Goal: Feedback & Contribution: Submit feedback/report problem

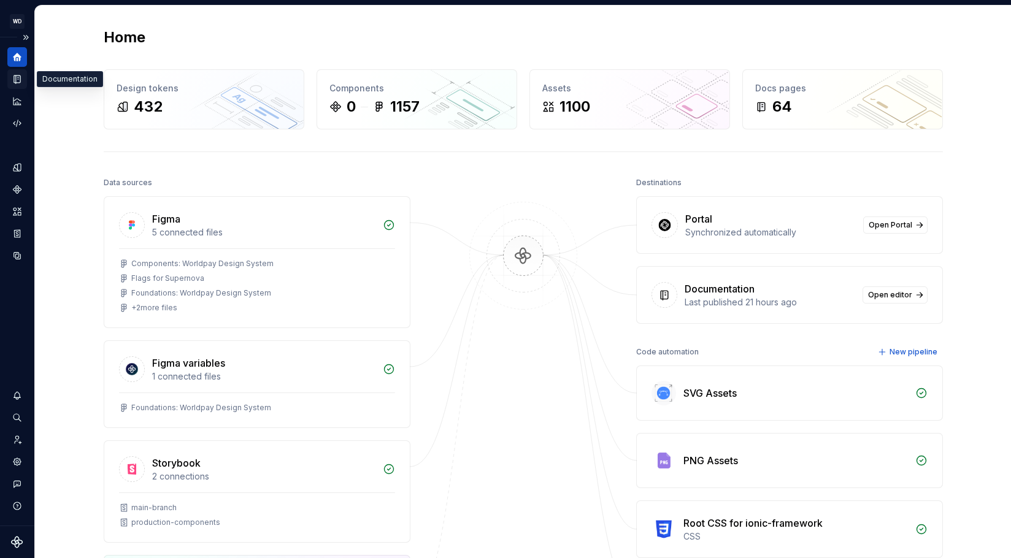
click at [19, 82] on icon "Documentation" at bounding box center [18, 79] width 5 height 7
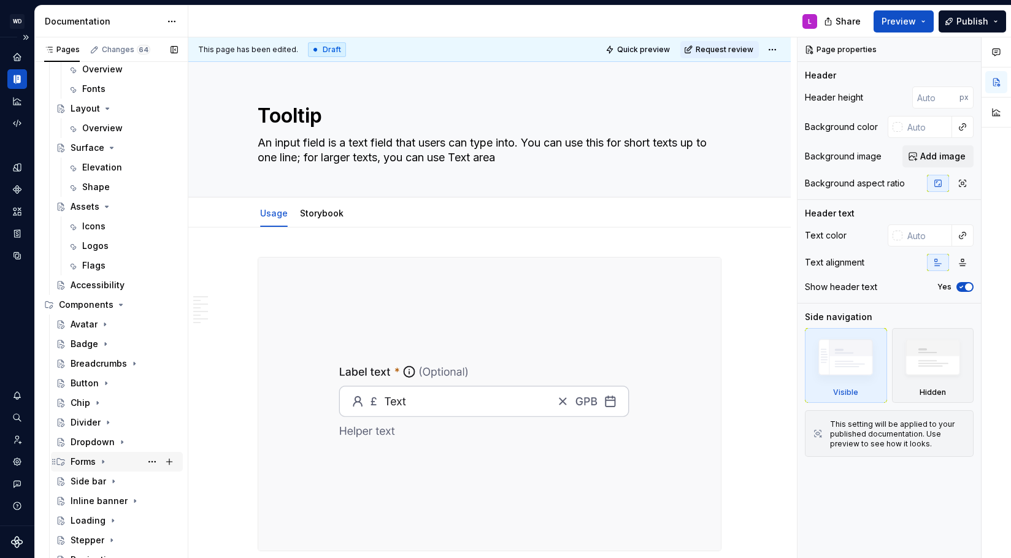
scroll to position [275, 0]
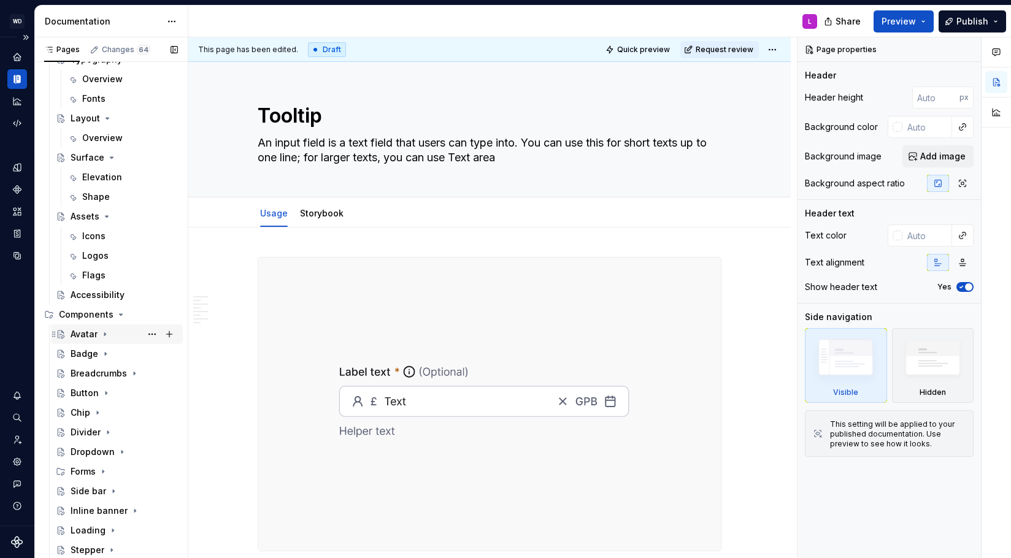
click at [101, 331] on icon "Page tree" at bounding box center [105, 334] width 10 height 10
click at [101, 355] on div "Usage" at bounding box center [96, 354] width 28 height 12
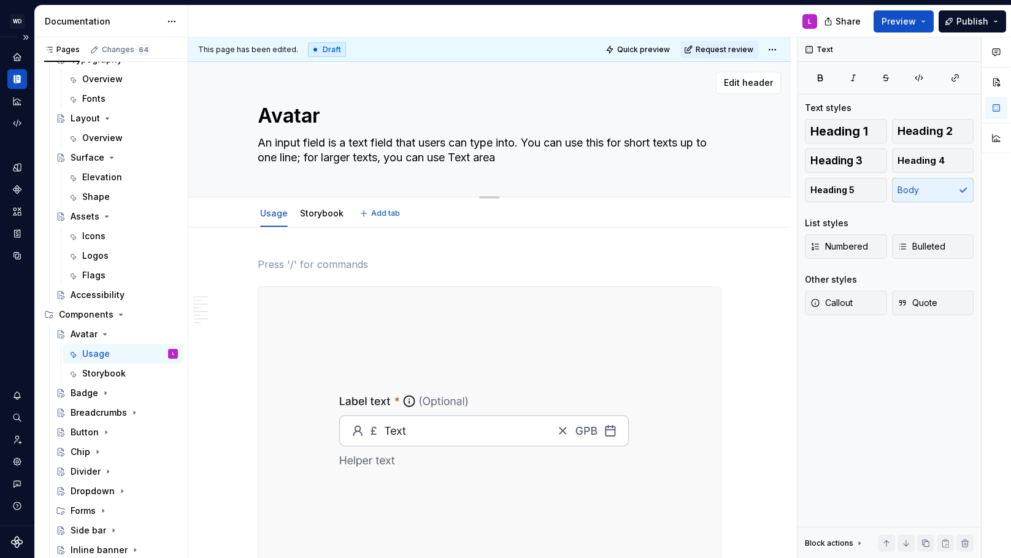
click at [322, 152] on textarea "An input field is a text field that users can type into. You can use this for s…" at bounding box center [487, 150] width 464 height 34
paste textarea "vatars are circular elements used to visually represent users, companies, or sy…"
type textarea "*"
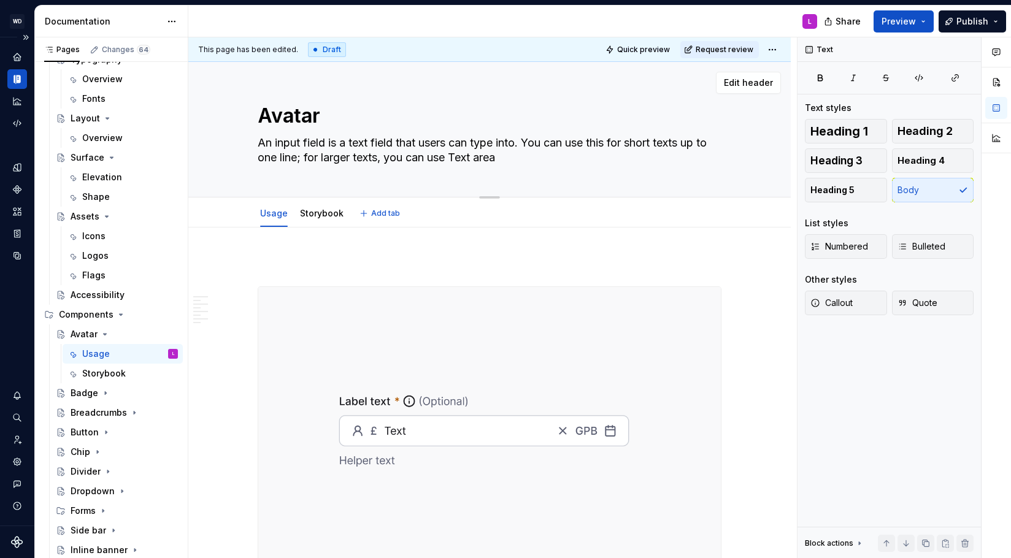
type textarea "Avatars are circular elements used to visually represent users, companies, or s…"
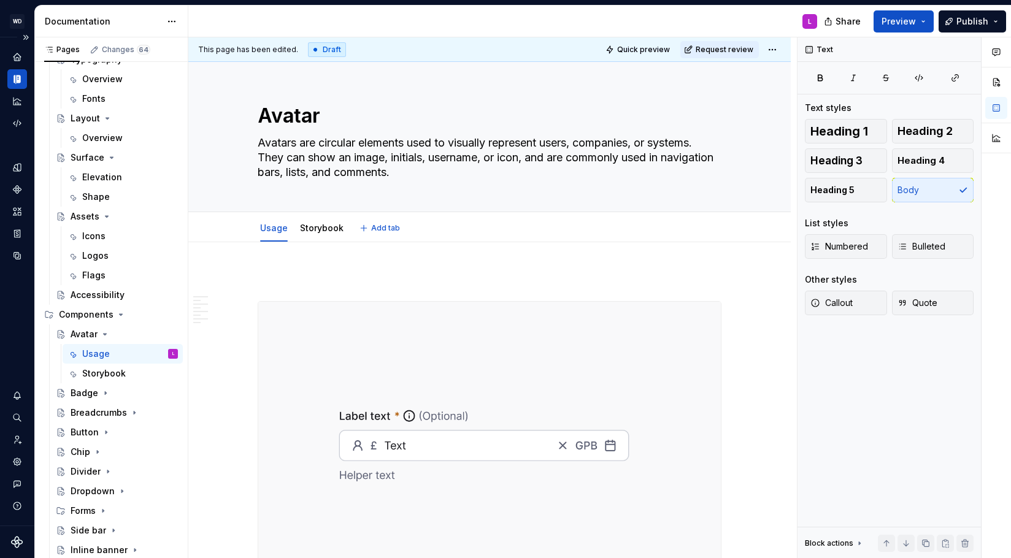
type textarea "*"
type textarea "Avatars are circular elements used to visually represent users, companies, or s…"
click at [352, 282] on p at bounding box center [490, 279] width 464 height 15
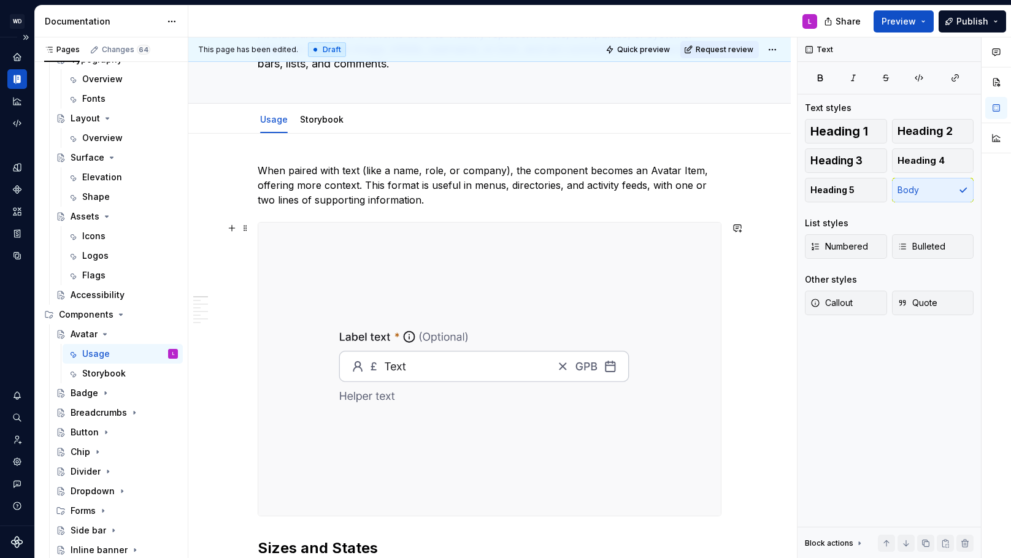
scroll to position [110, 0]
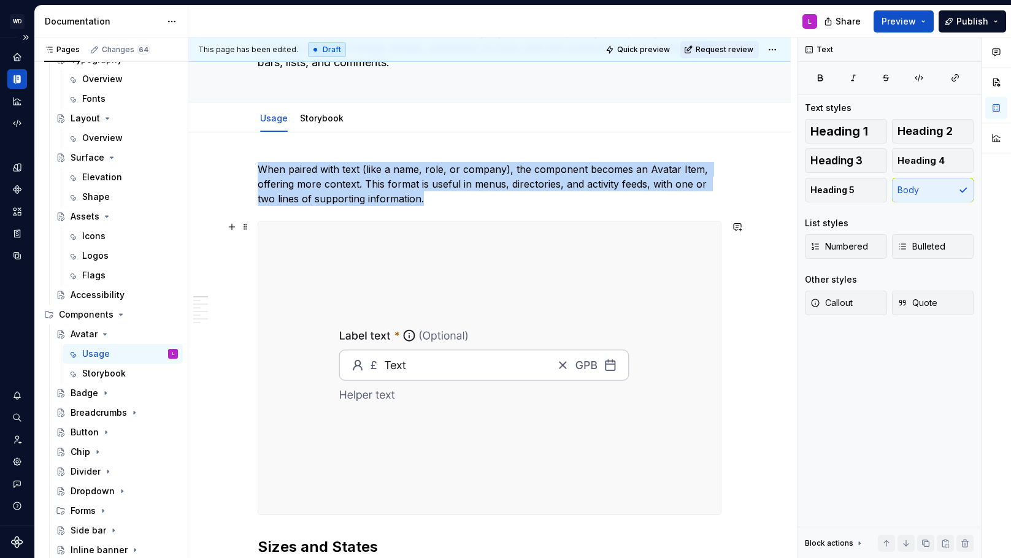
click at [372, 299] on img at bounding box center [489, 367] width 463 height 293
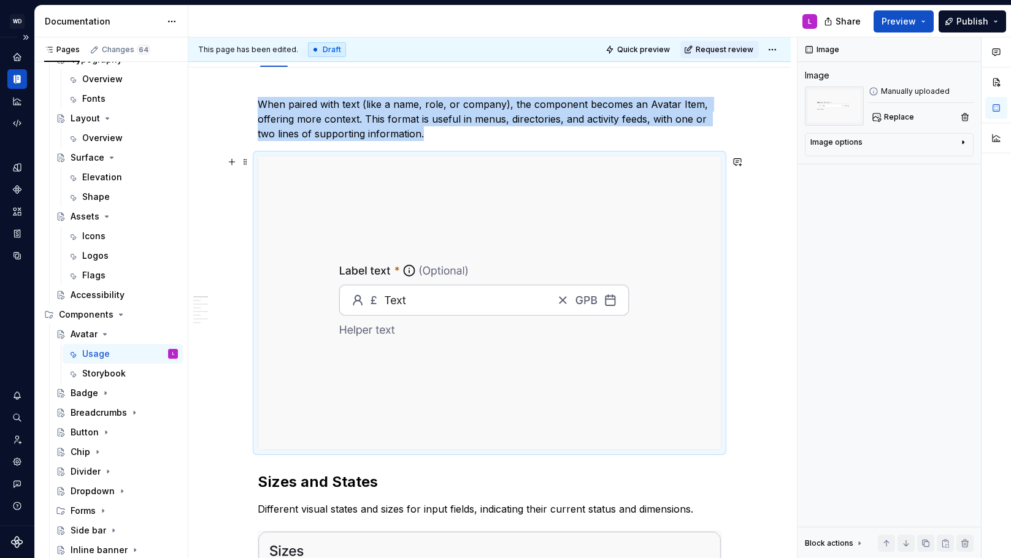
scroll to position [175, 0]
click at [13, 185] on icon "Components" at bounding box center [17, 189] width 11 height 11
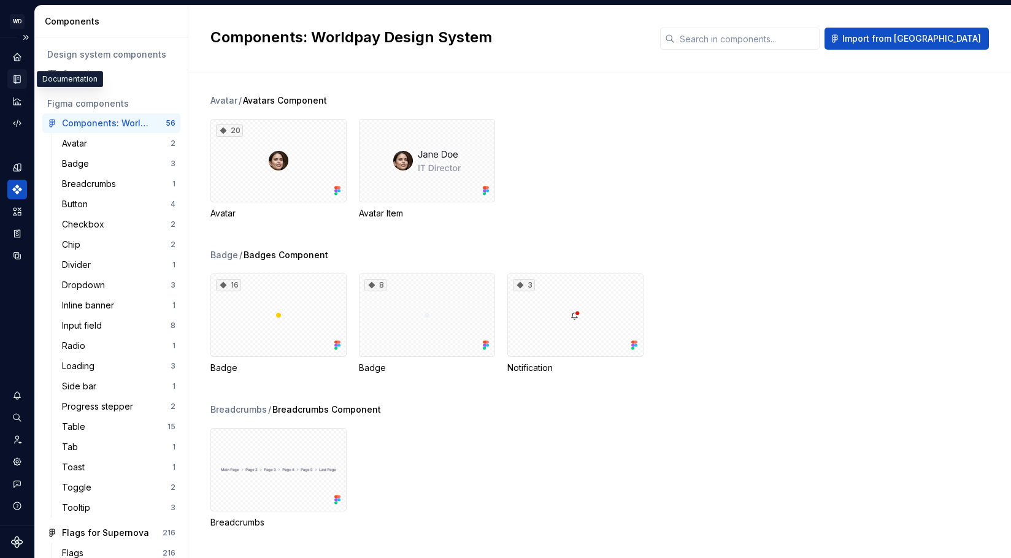
click at [17, 80] on icon "Documentation" at bounding box center [18, 79] width 5 height 7
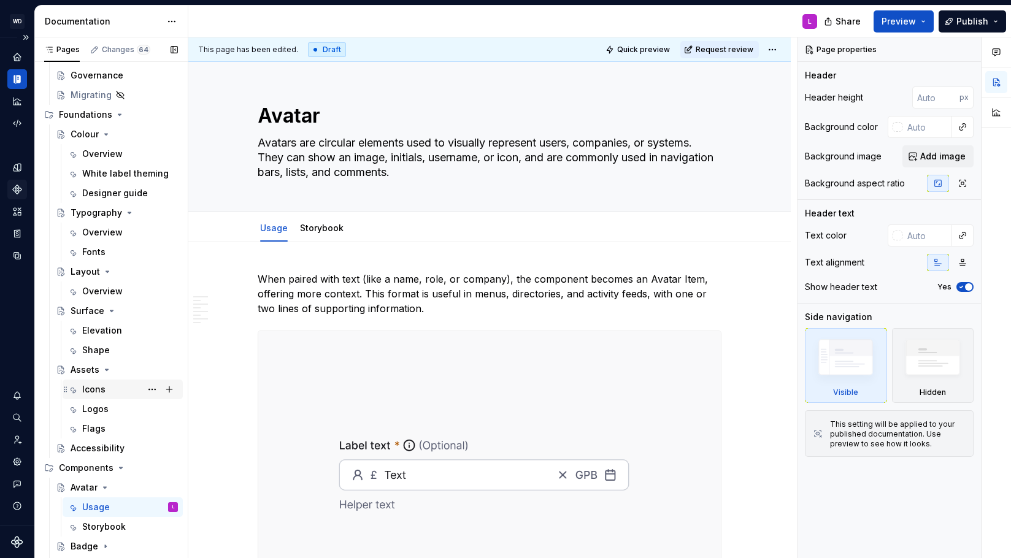
scroll to position [126, 0]
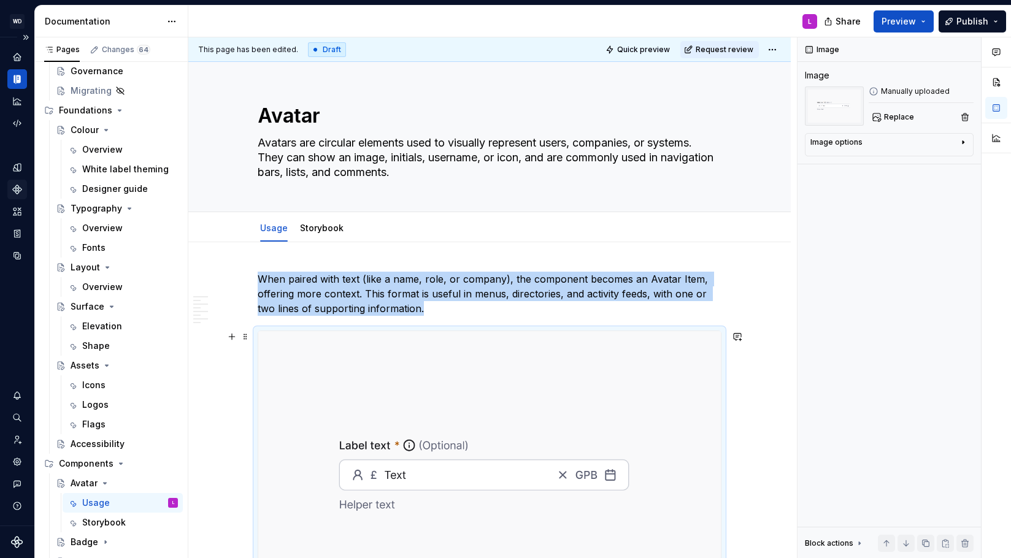
click at [343, 403] on img at bounding box center [489, 477] width 463 height 293
type textarea "*"
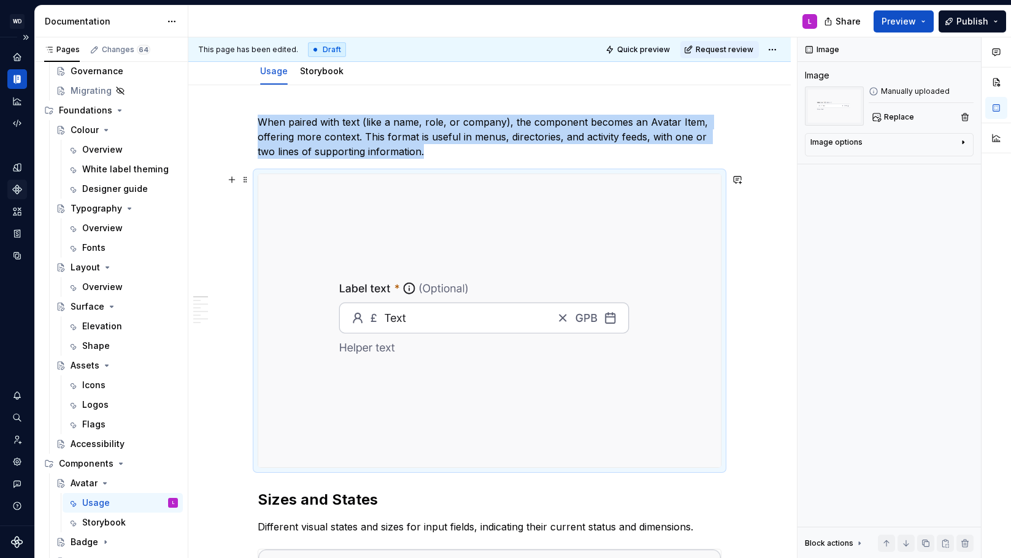
scroll to position [143, 0]
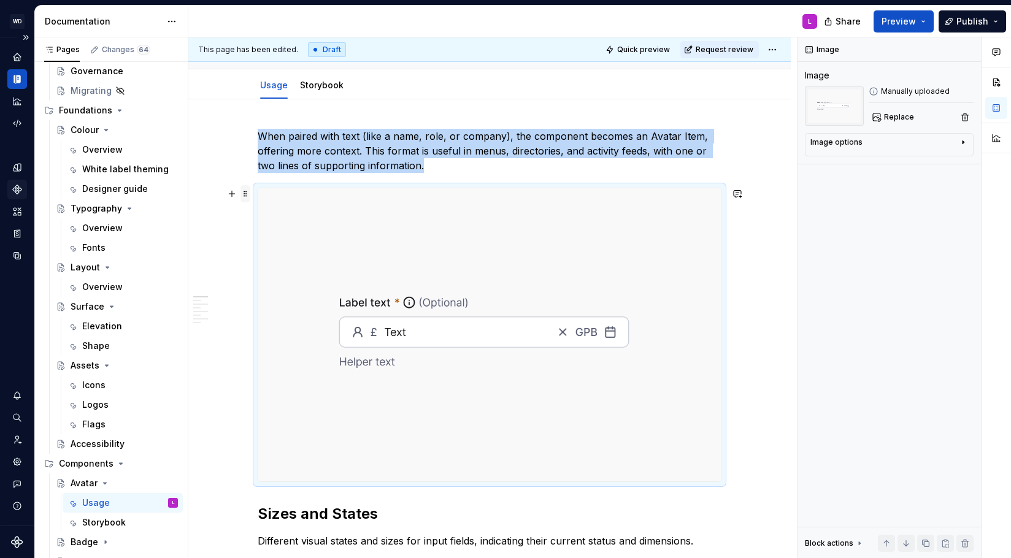
click at [247, 197] on span at bounding box center [245, 193] width 10 height 17
click at [287, 298] on div "Delete" at bounding box center [306, 302] width 80 height 12
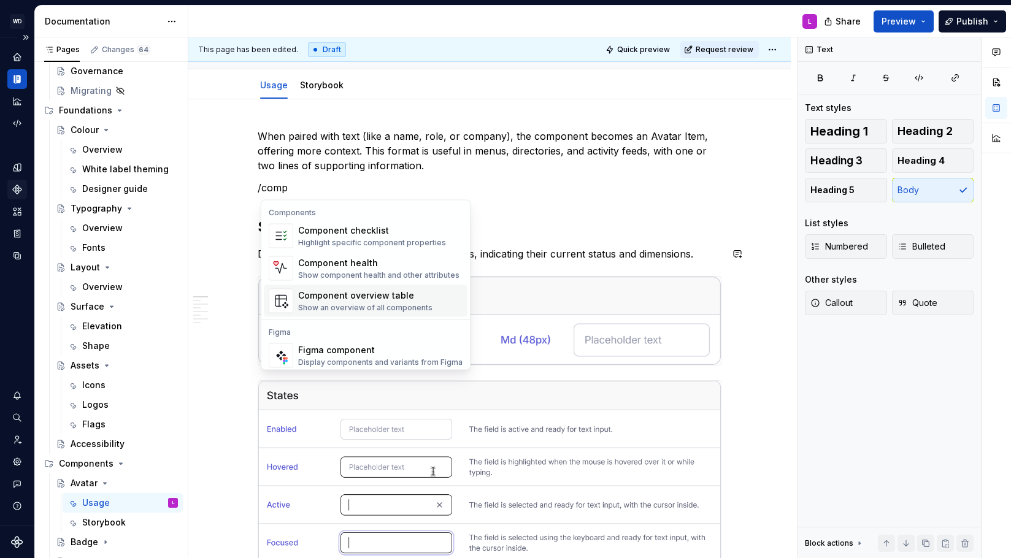
scroll to position [37, 0]
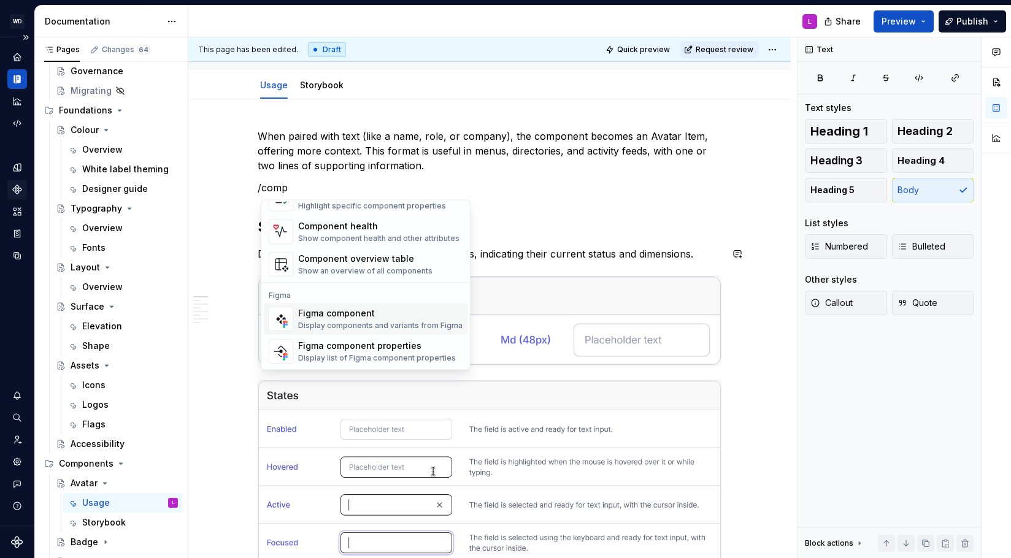
click at [355, 318] on div "Figma component" at bounding box center [380, 313] width 164 height 12
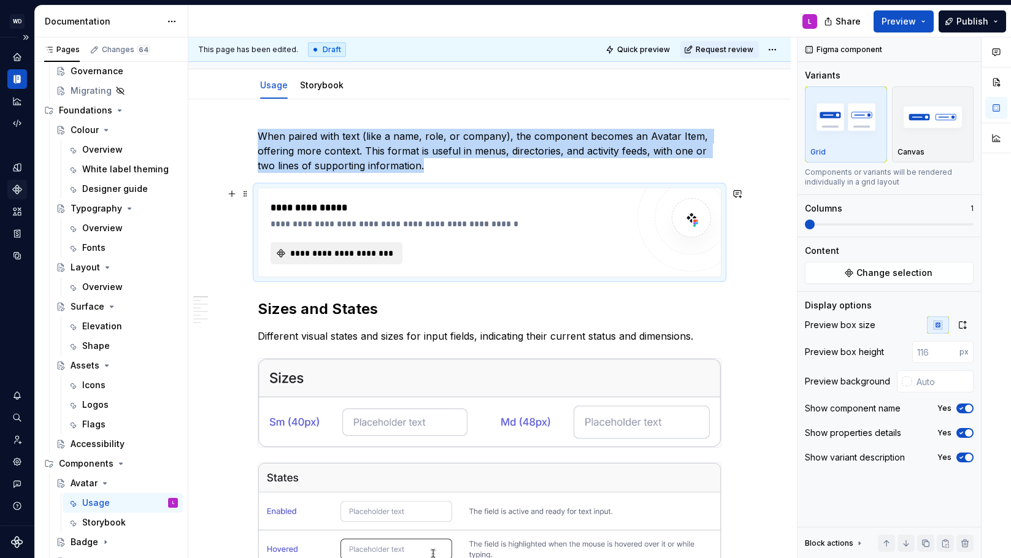
click at [347, 251] on span "**********" at bounding box center [341, 253] width 106 height 12
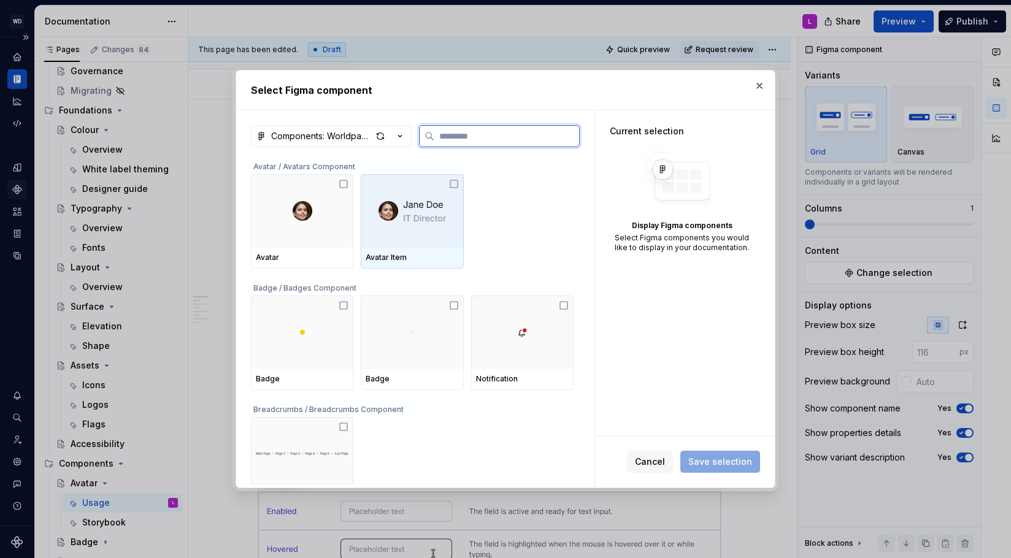
click at [434, 228] on div at bounding box center [412, 211] width 102 height 74
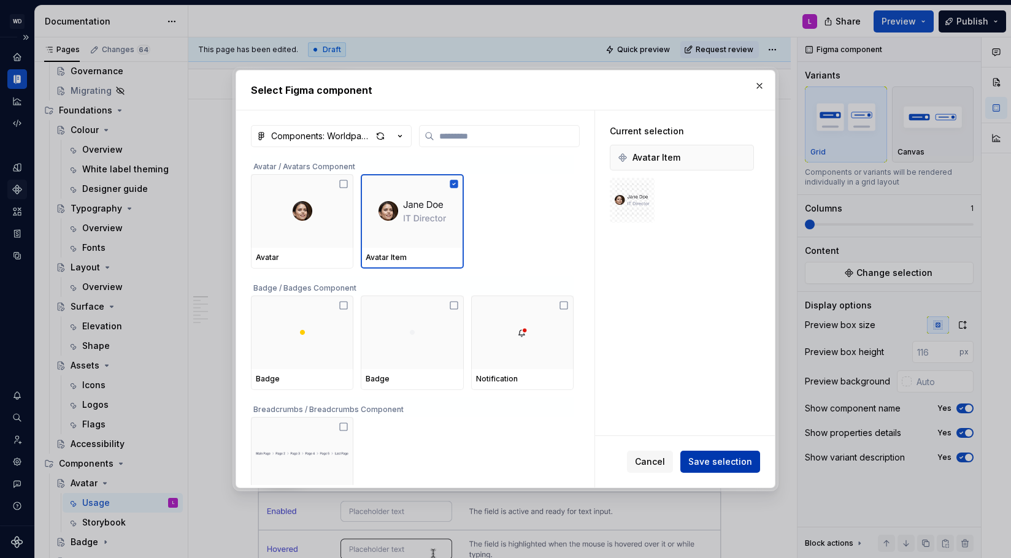
click at [712, 469] on button "Save selection" at bounding box center [720, 462] width 80 height 22
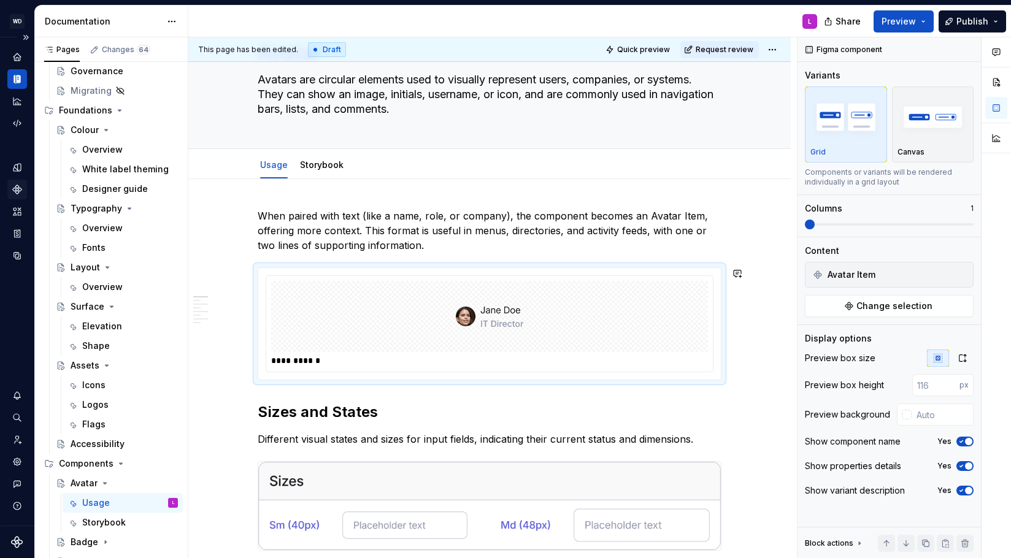
scroll to position [67, 0]
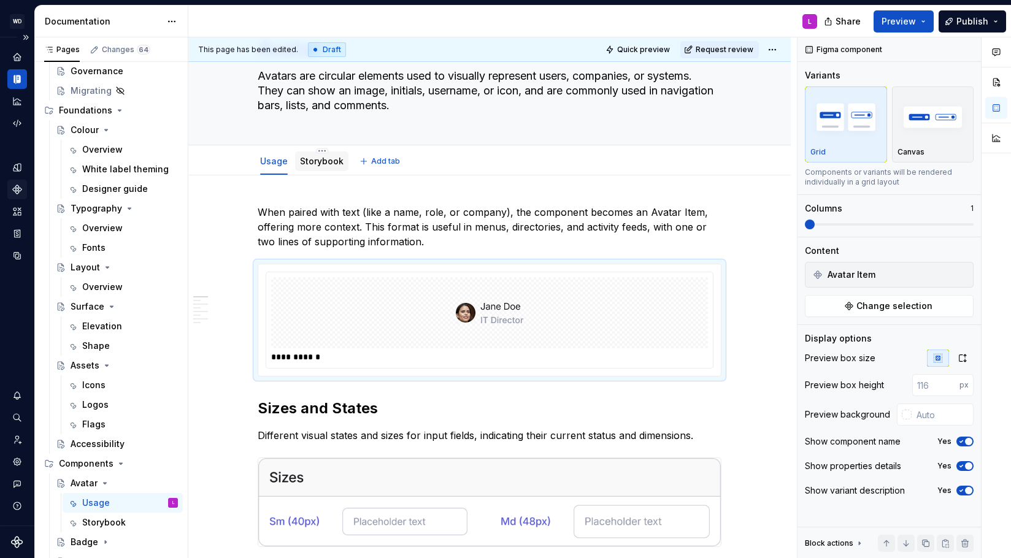
click at [327, 166] on div "Storybook" at bounding box center [322, 161] width 44 height 12
click at [337, 161] on link "Storybook" at bounding box center [322, 161] width 44 height 10
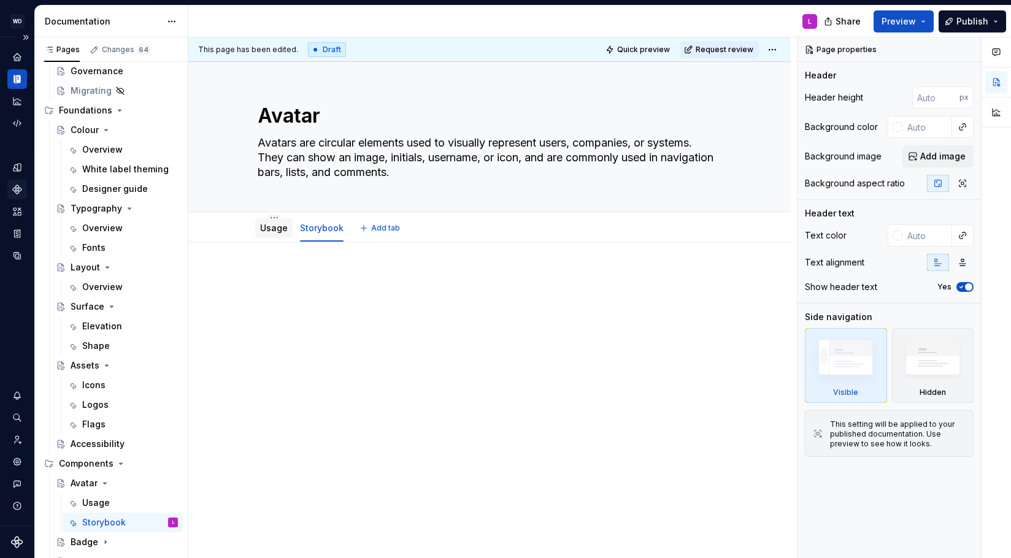
click at [274, 233] on link "Usage" at bounding box center [274, 228] width 28 height 10
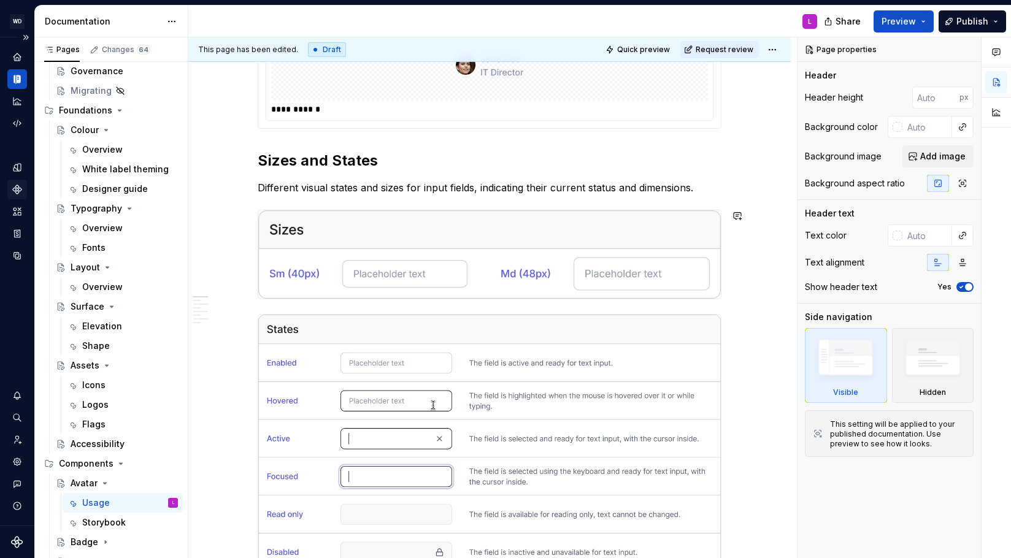
scroll to position [316, 0]
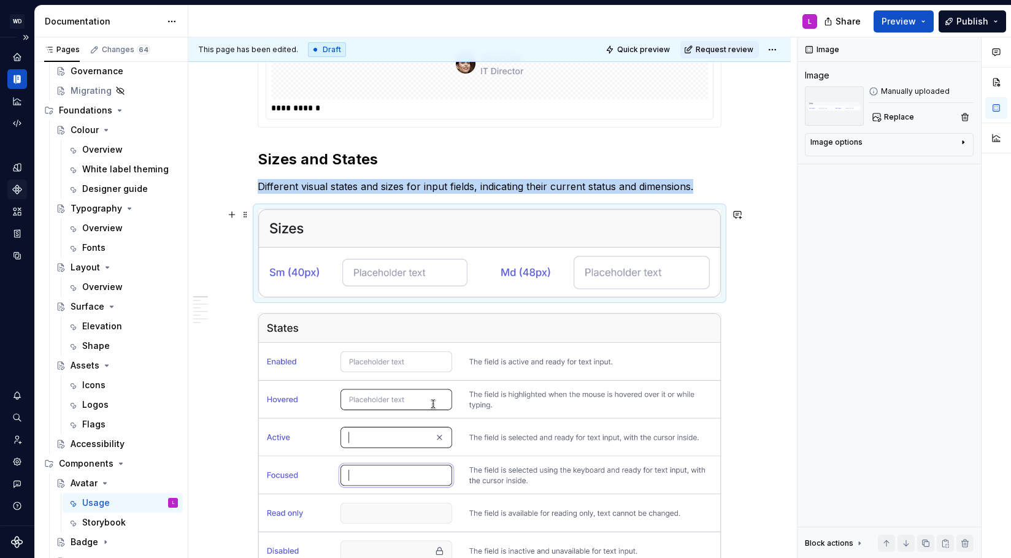
click at [332, 223] on img at bounding box center [489, 253] width 463 height 88
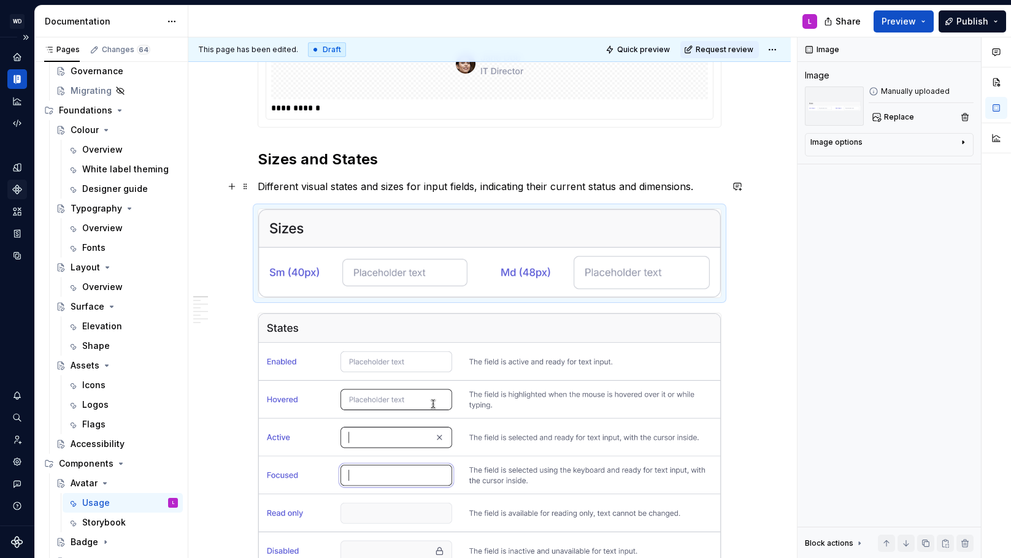
click at [266, 187] on p "Different visual states and sizes for input fields, indicating their current st…" at bounding box center [490, 186] width 464 height 15
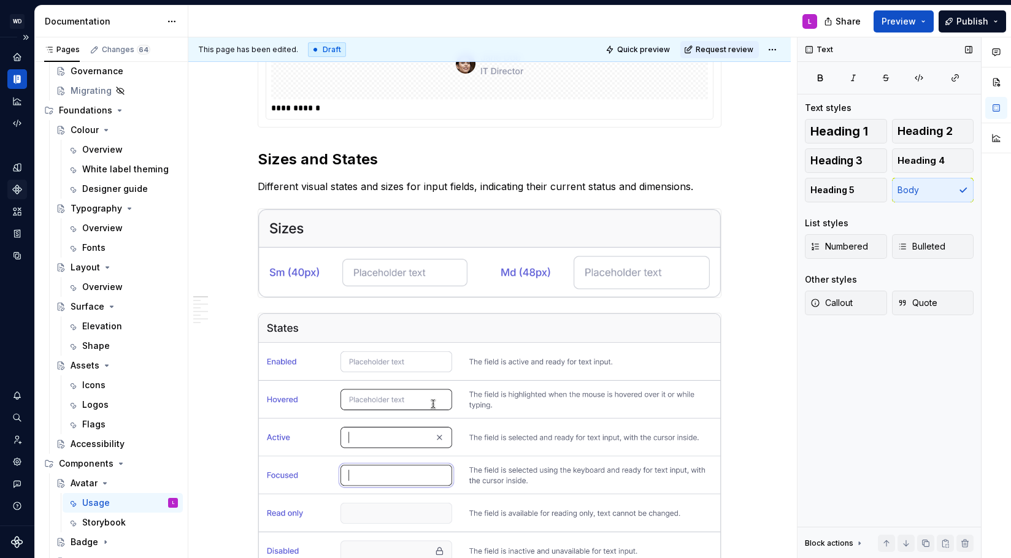
type textarea "*"
click at [263, 160] on h2 "Sizes and States" at bounding box center [490, 160] width 464 height 20
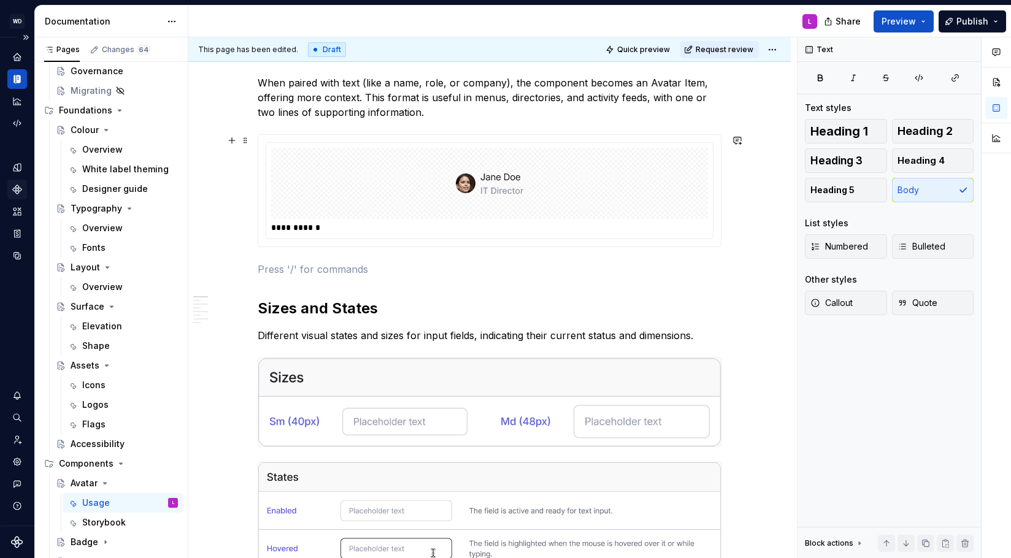
scroll to position [207, 0]
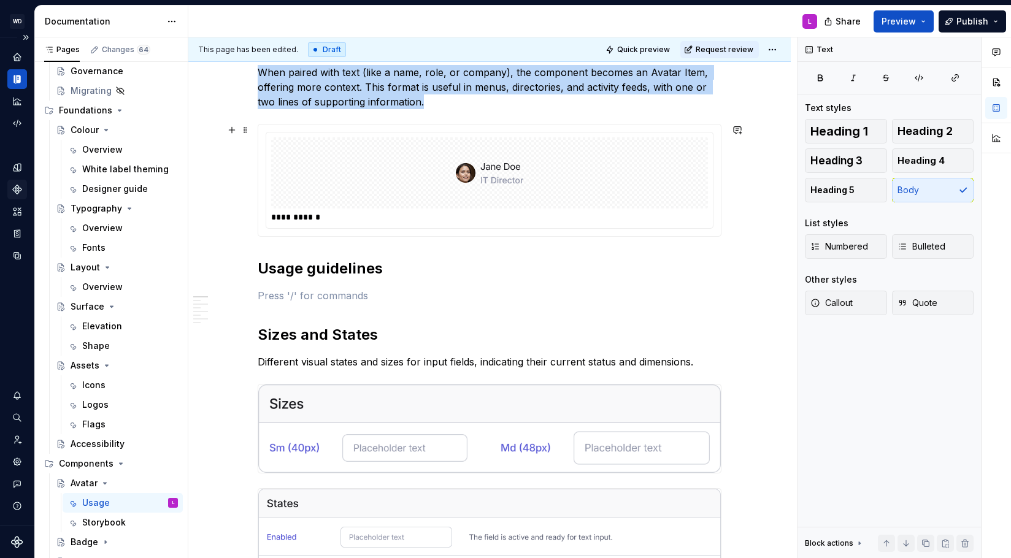
click at [326, 176] on div at bounding box center [489, 172] width 437 height 71
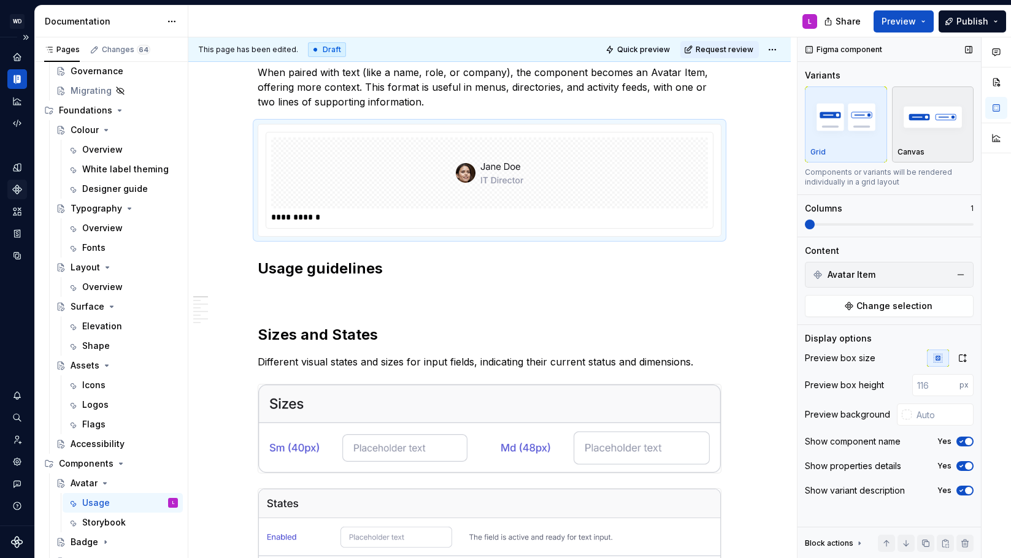
click at [949, 153] on div "Canvas" at bounding box center [933, 152] width 71 height 10
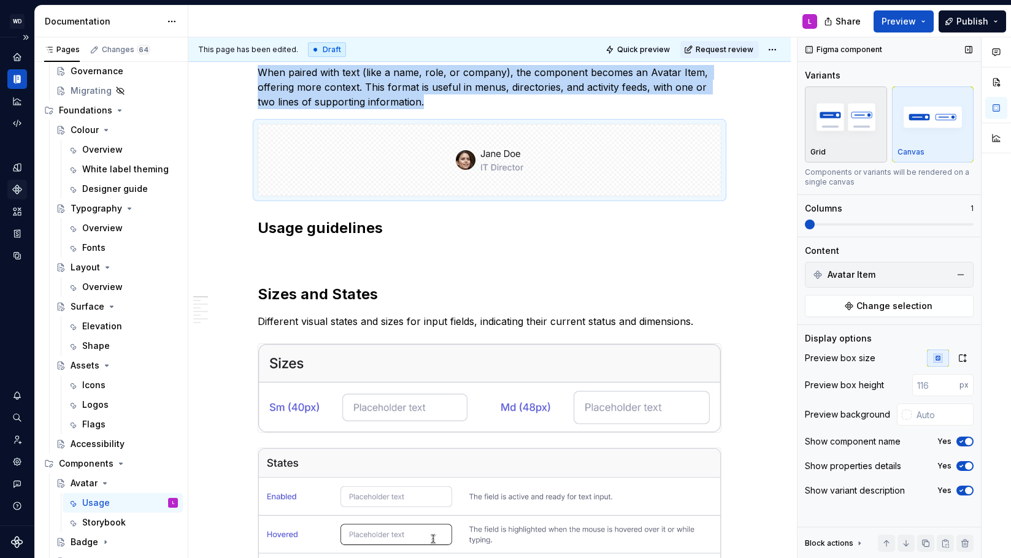
click at [830, 146] on div "Grid" at bounding box center [845, 124] width 71 height 65
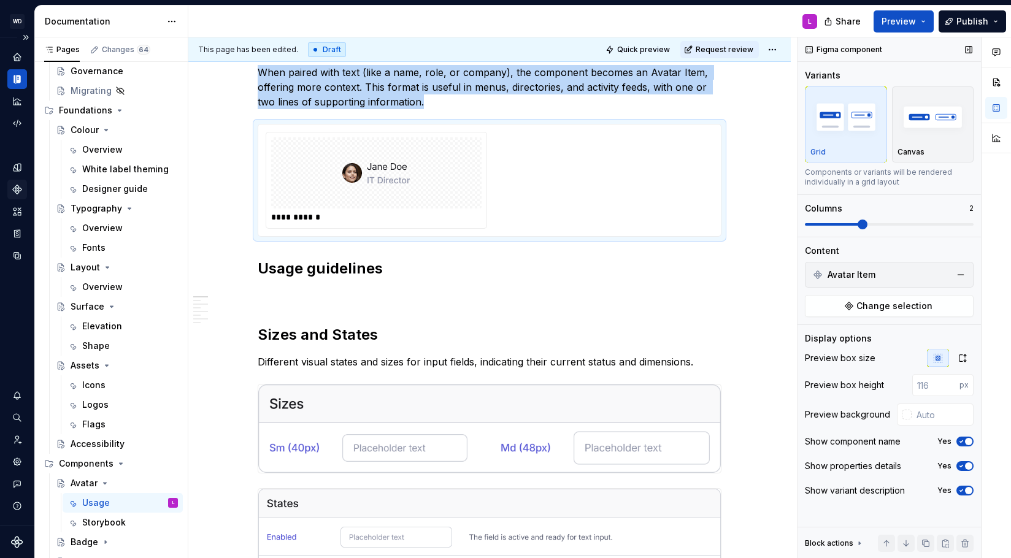
click at [860, 228] on span at bounding box center [863, 225] width 10 height 10
click at [879, 309] on span "Change selection" at bounding box center [894, 306] width 76 height 12
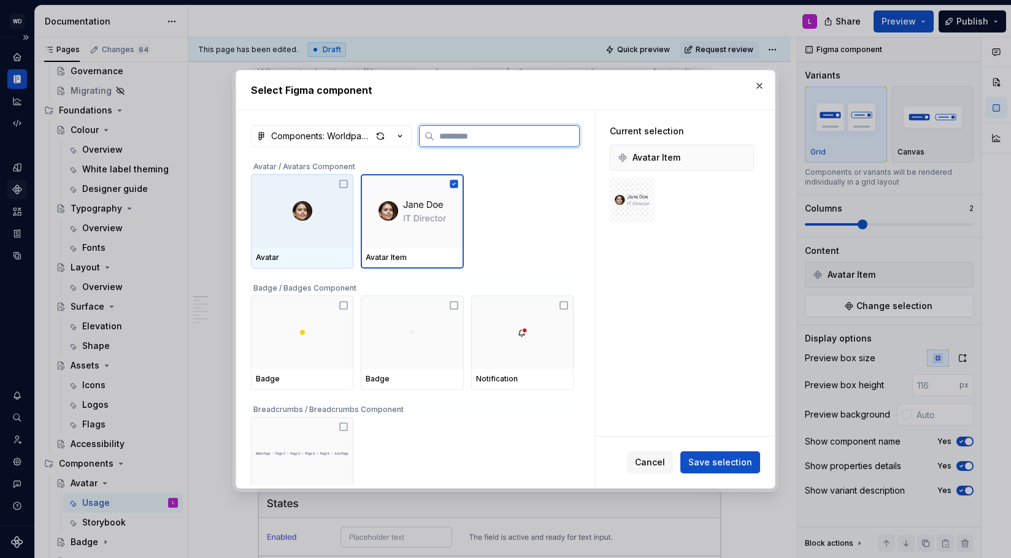
click at [345, 183] on icon at bounding box center [344, 184] width 10 height 10
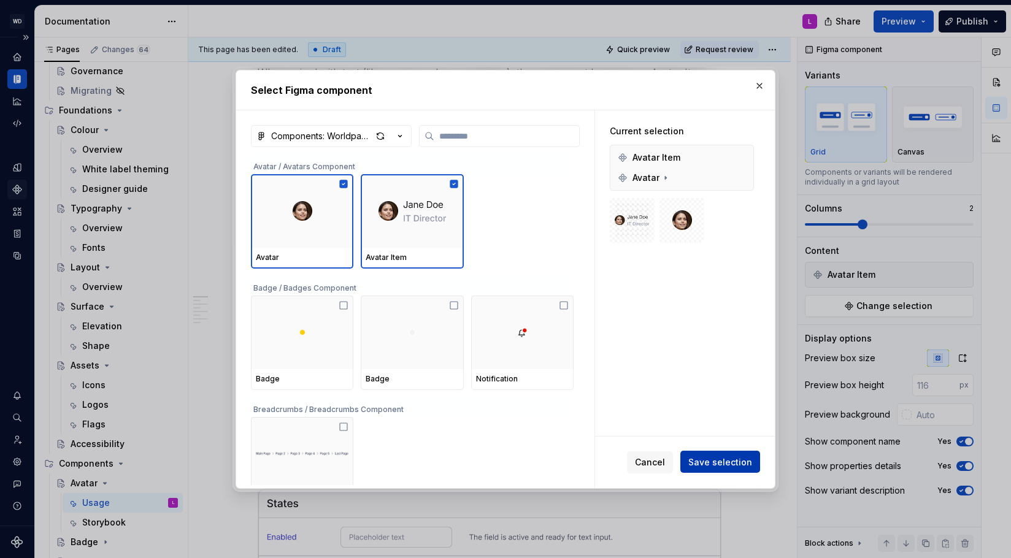
click at [735, 464] on span "Save selection" at bounding box center [720, 462] width 64 height 12
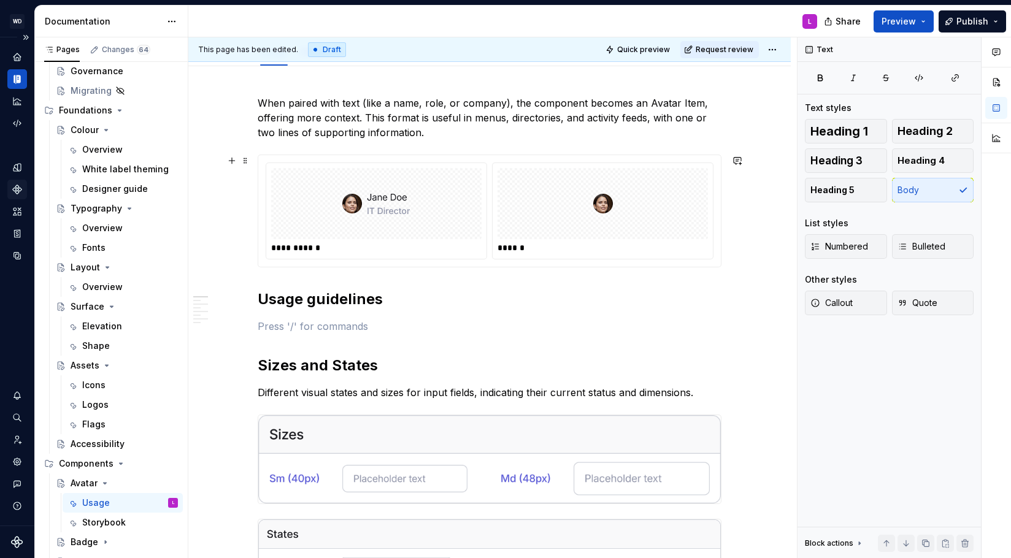
scroll to position [167, 0]
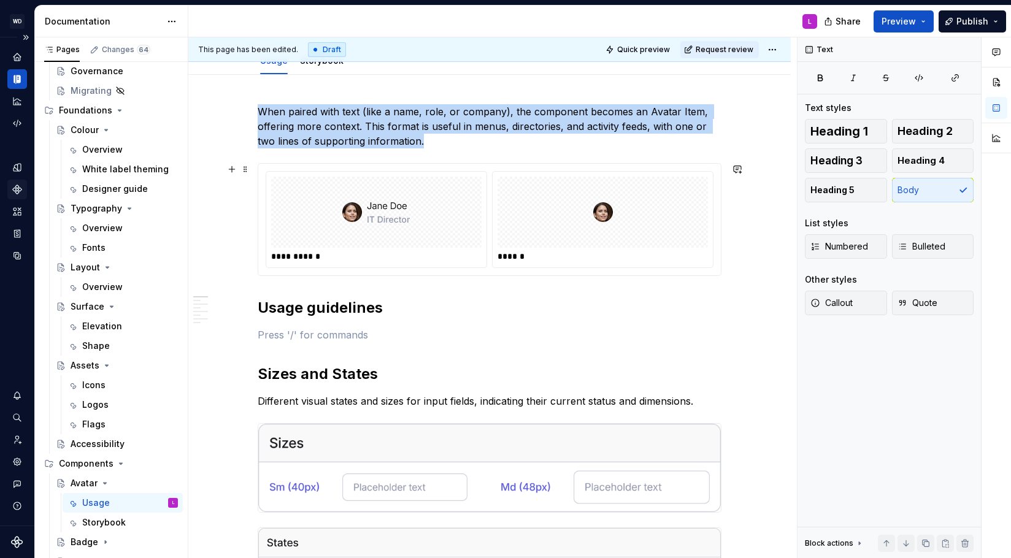
click at [333, 192] on div at bounding box center [376, 212] width 210 height 71
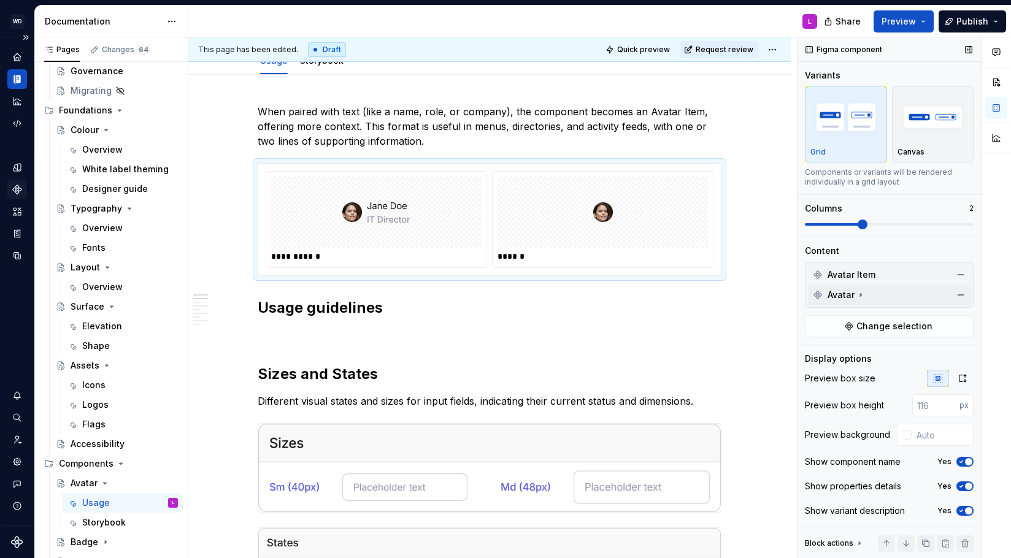
click at [861, 294] on icon at bounding box center [861, 295] width 10 height 10
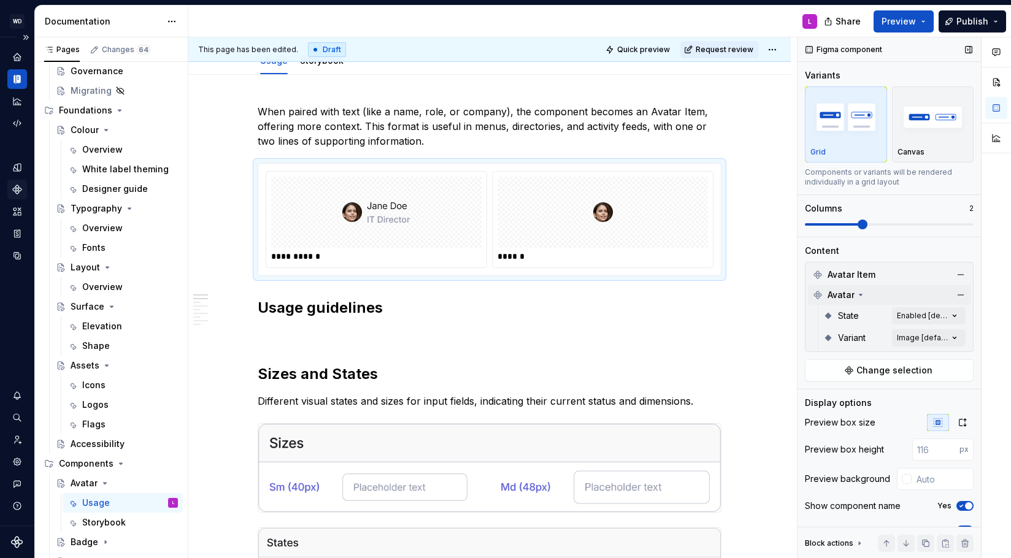
click at [850, 272] on span "Avatar Item" at bounding box center [852, 275] width 48 height 12
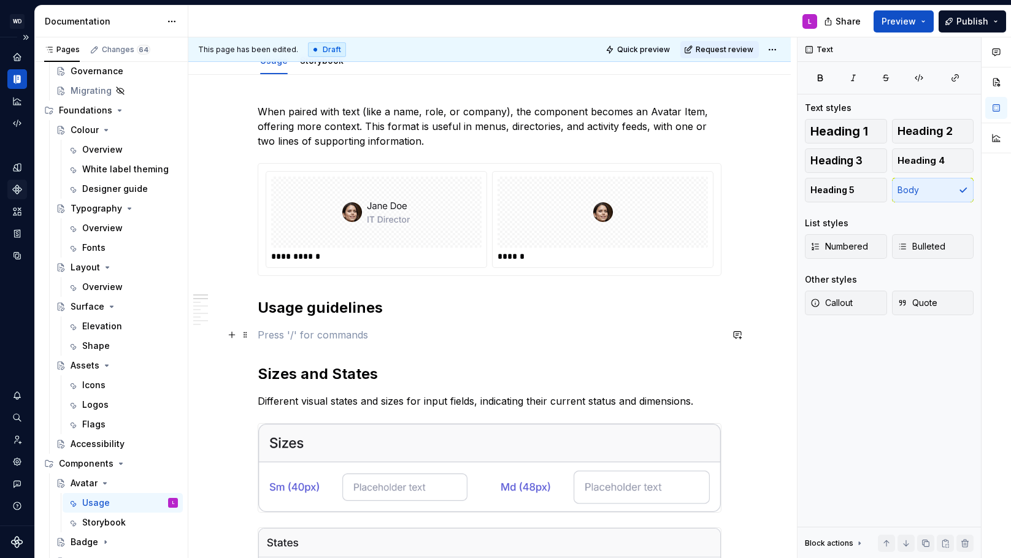
click at [300, 342] on p at bounding box center [490, 335] width 464 height 15
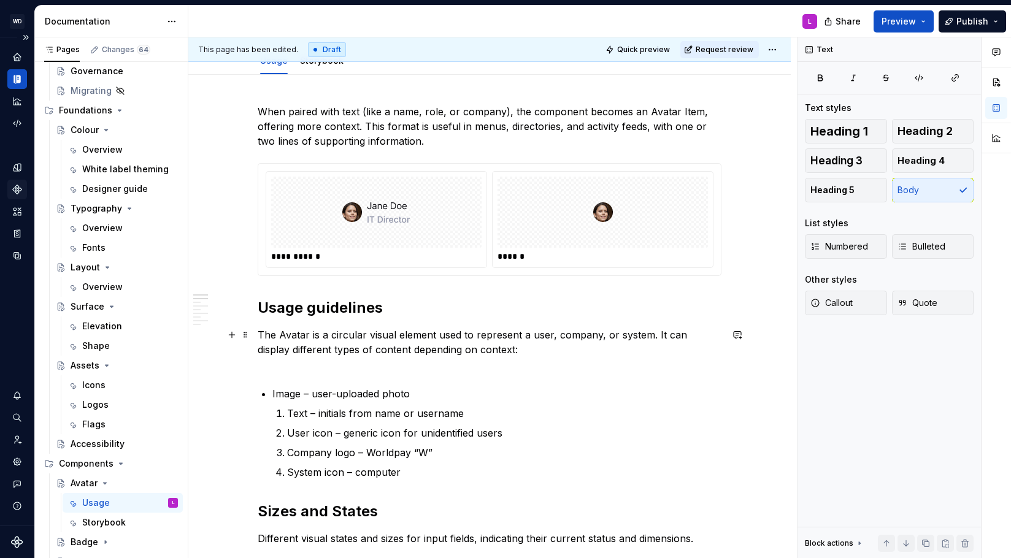
click at [336, 364] on p "The Avatar is a circular visual element used to represent a user, company, or s…" at bounding box center [490, 350] width 464 height 44
click at [289, 410] on li "Text – initials from name or username" at bounding box center [504, 413] width 434 height 15
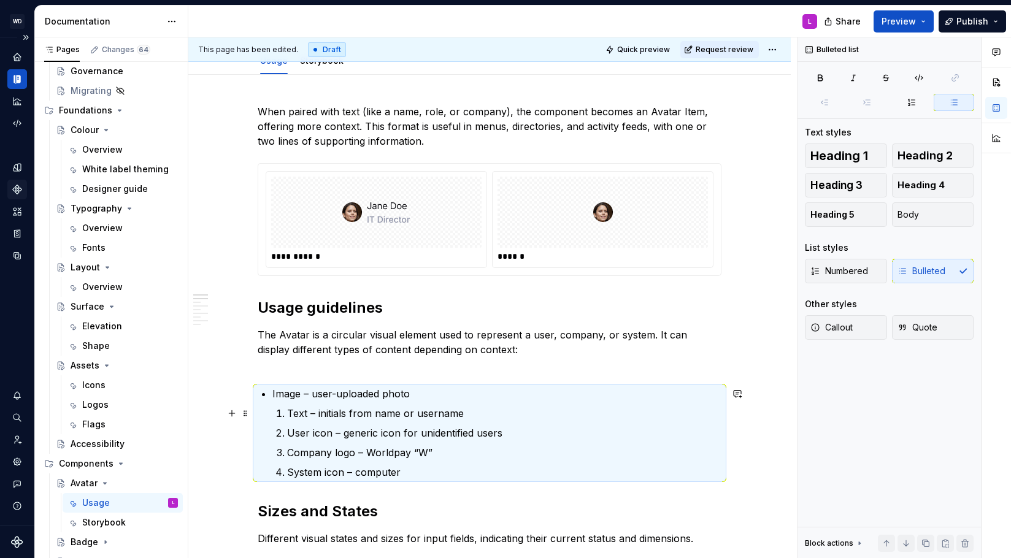
click at [290, 415] on p "Text – initials from name or username" at bounding box center [504, 413] width 434 height 15
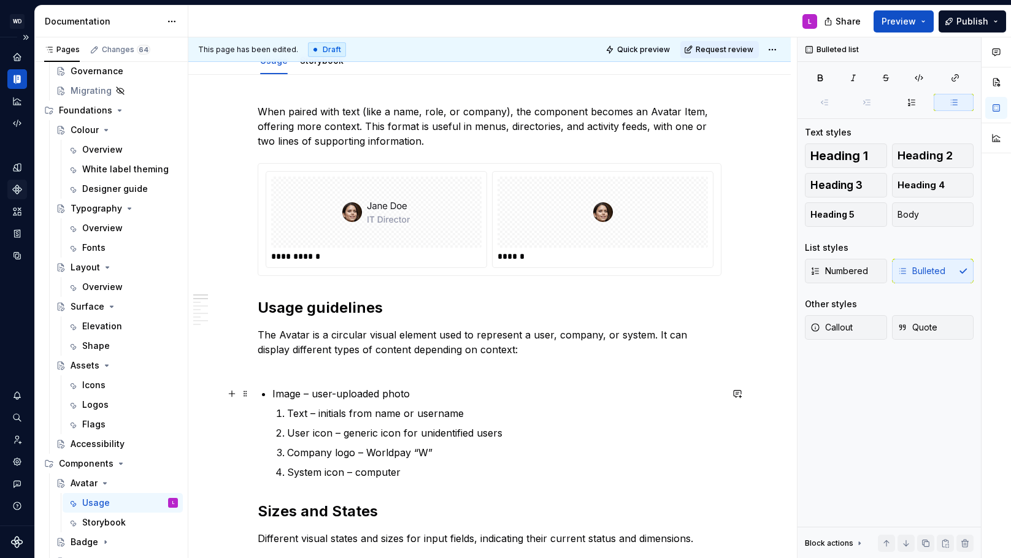
click at [309, 398] on p "Image – user-uploaded photo" at bounding box center [496, 394] width 449 height 15
click at [294, 404] on li "Image – user-uploaded photo Text – initials from name or username User icon – g…" at bounding box center [496, 433] width 449 height 93
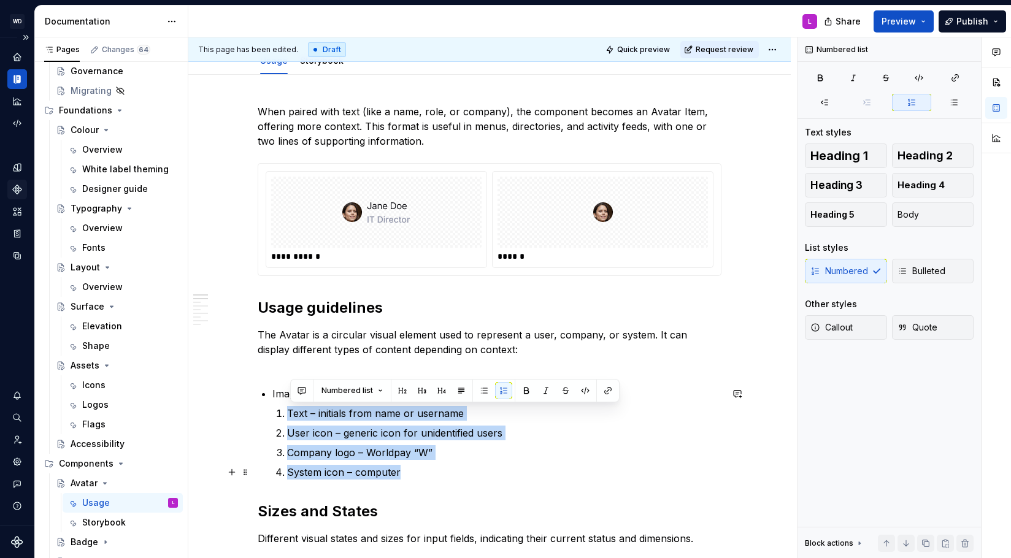
drag, startPoint x: 288, startPoint y: 410, endPoint x: 414, endPoint y: 471, distance: 139.7
click at [414, 471] on ol "Text – initials from name or username User icon – generic icon for unidentified…" at bounding box center [504, 443] width 434 height 74
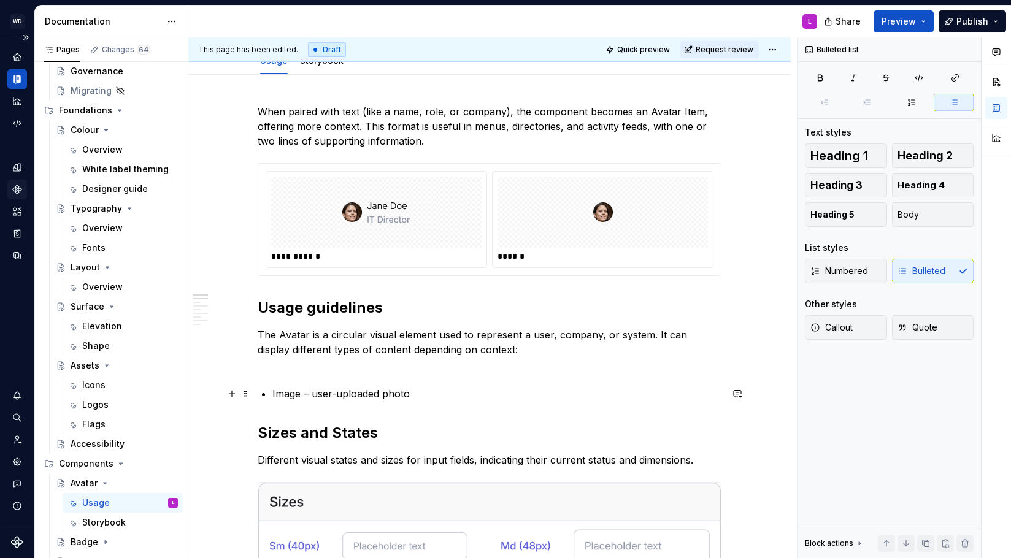
click at [431, 394] on p "Image – user-uploaded photo" at bounding box center [496, 394] width 449 height 15
click at [415, 395] on p "Image – user-uploaded photo" at bounding box center [496, 394] width 449 height 15
click at [389, 396] on p "Image – user-uploaded photo" at bounding box center [496, 394] width 449 height 15
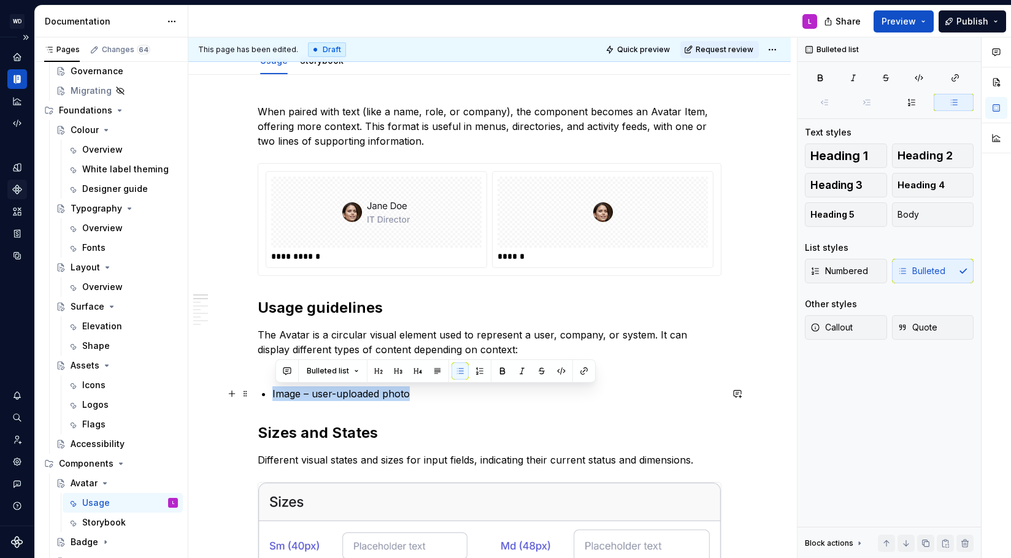
click at [389, 396] on p "Image – user-uploaded photo" at bounding box center [496, 394] width 449 height 15
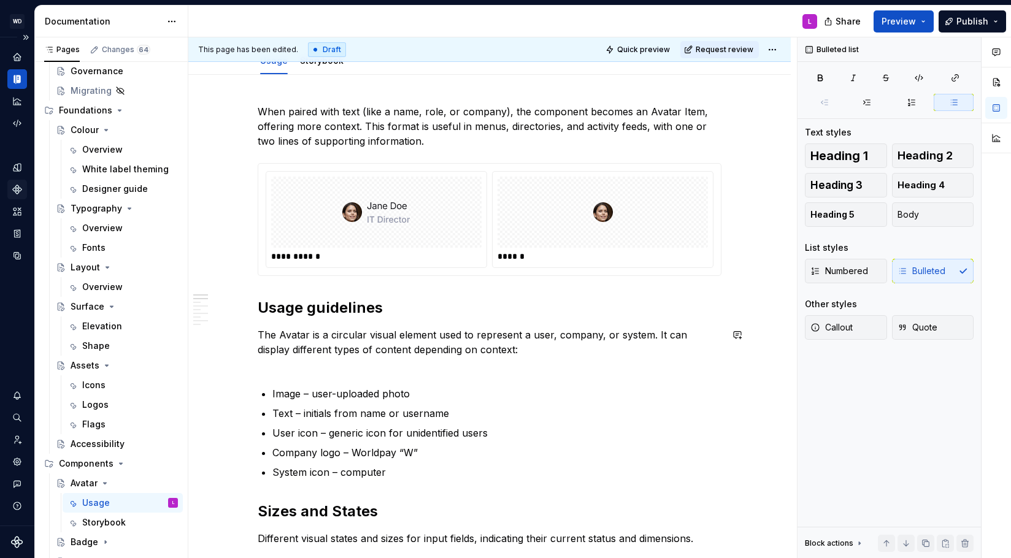
click at [300, 365] on p "The Avatar is a circular visual element used to represent a user, company, or s…" at bounding box center [490, 350] width 464 height 44
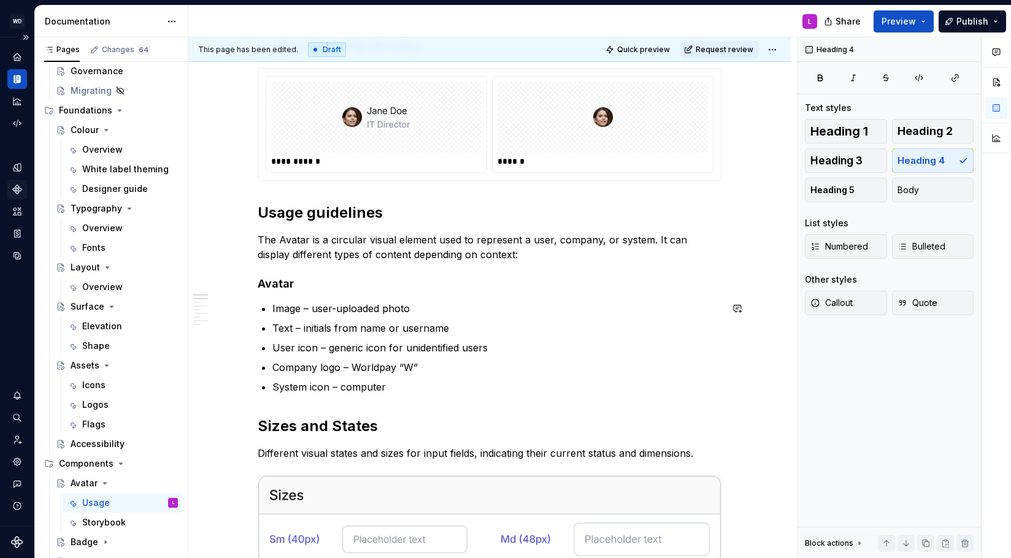
click at [405, 380] on p "System icon – computer" at bounding box center [496, 387] width 449 height 15
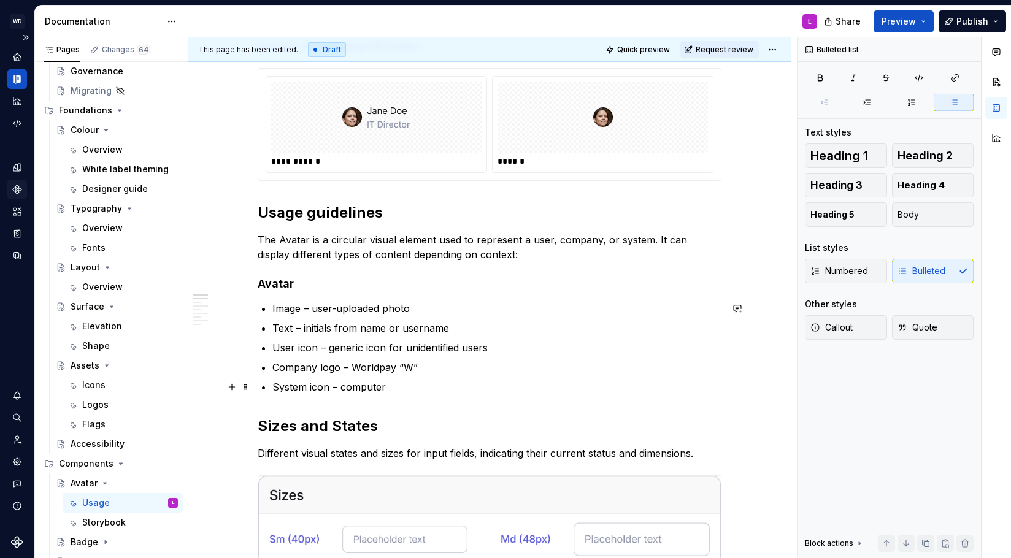
scroll to position [261, 0]
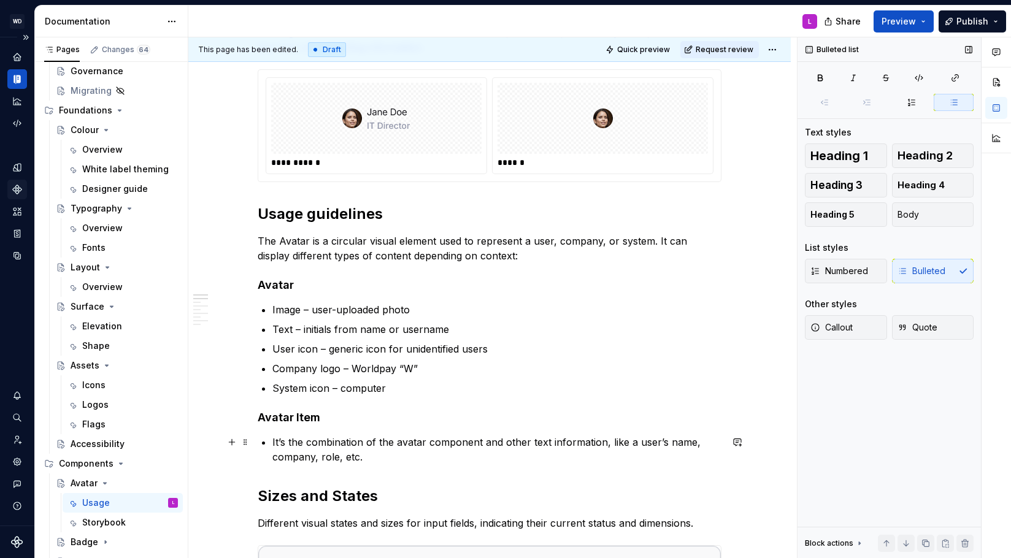
click at [294, 444] on p "It’s the combination of the avatar component and other text information, like a…" at bounding box center [496, 449] width 449 height 29
click at [431, 455] on p "The combination of the avatar component and other text information, like a user…" at bounding box center [496, 449] width 449 height 29
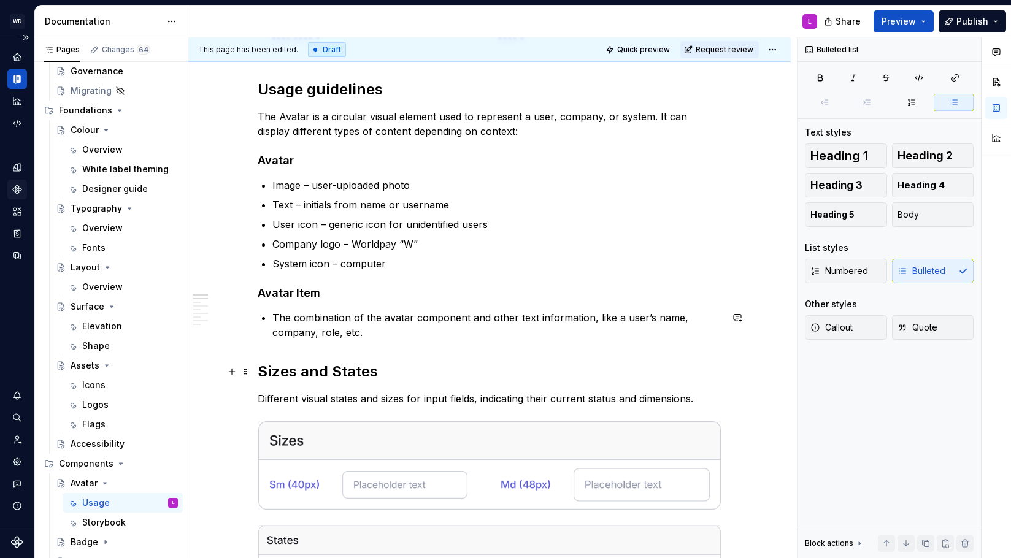
scroll to position [420, 0]
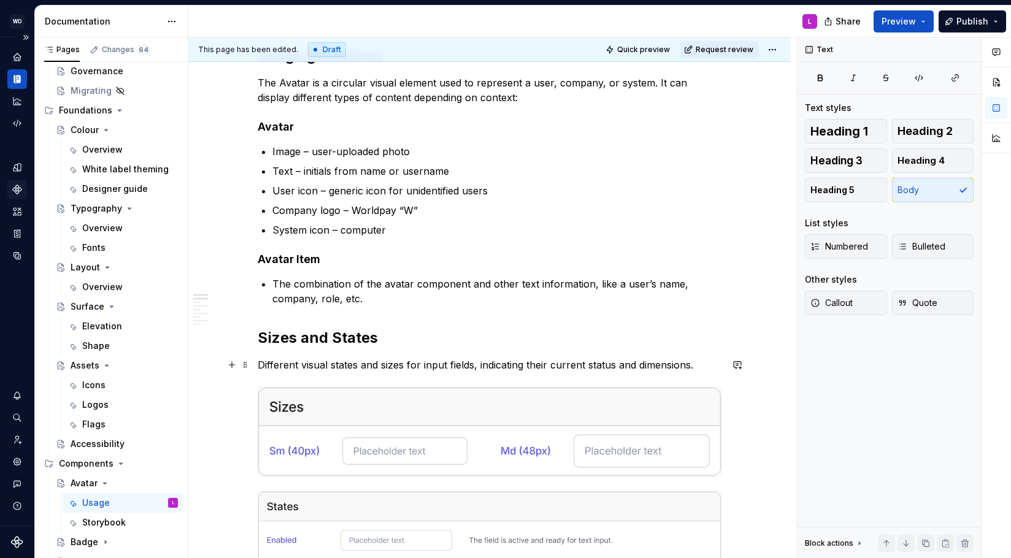
click at [343, 364] on p "Different visual states and sizes for input fields, indicating their current st…" at bounding box center [490, 365] width 464 height 15
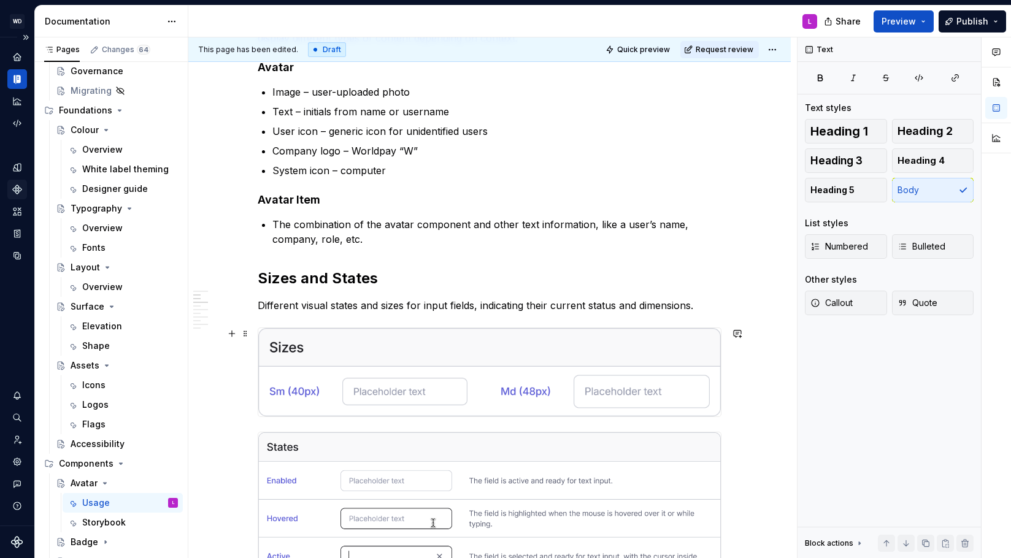
scroll to position [508, 0]
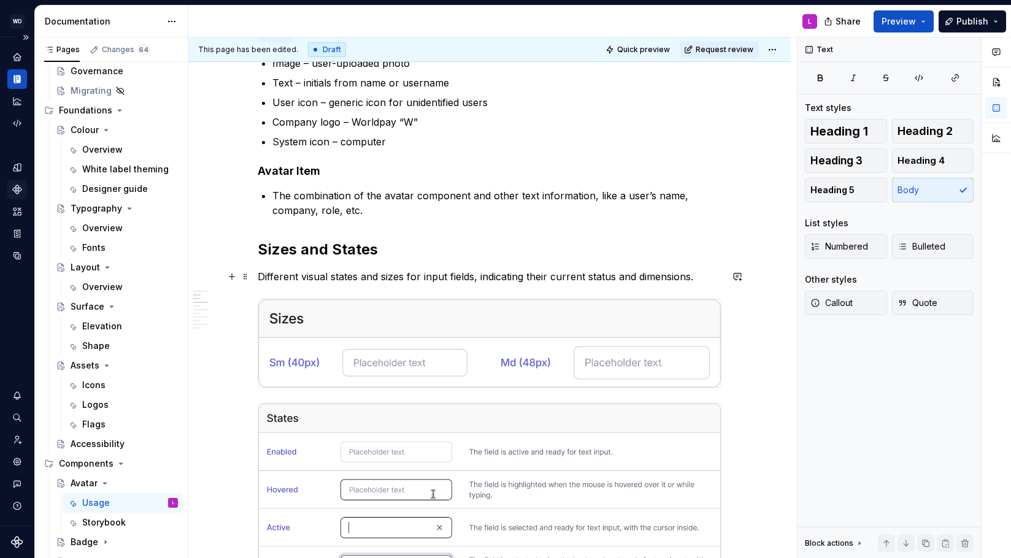
click at [349, 280] on p "Different visual states and sizes for input fields, indicating their current st…" at bounding box center [490, 276] width 464 height 15
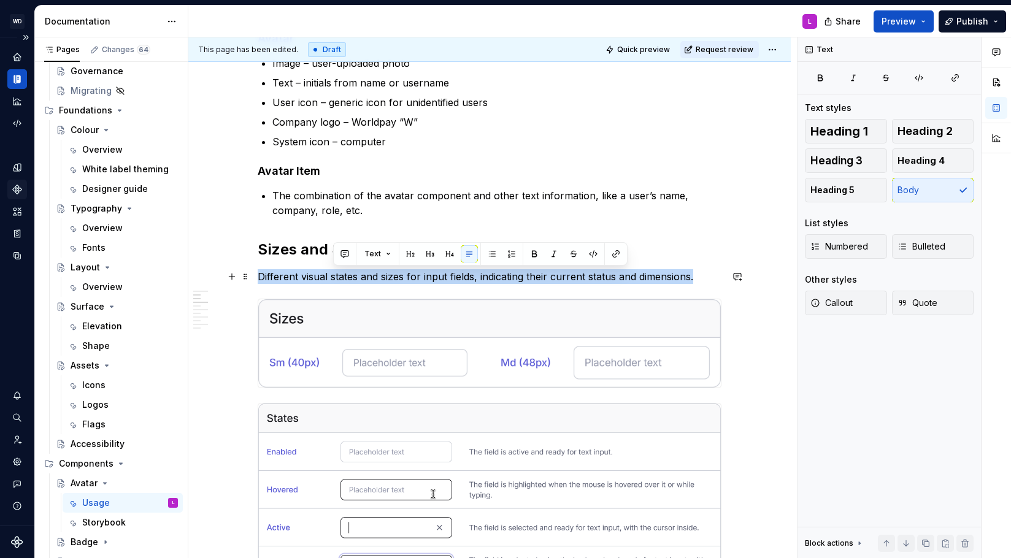
click at [349, 280] on p "Different visual states and sizes for input fields, indicating their current st…" at bounding box center [490, 276] width 464 height 15
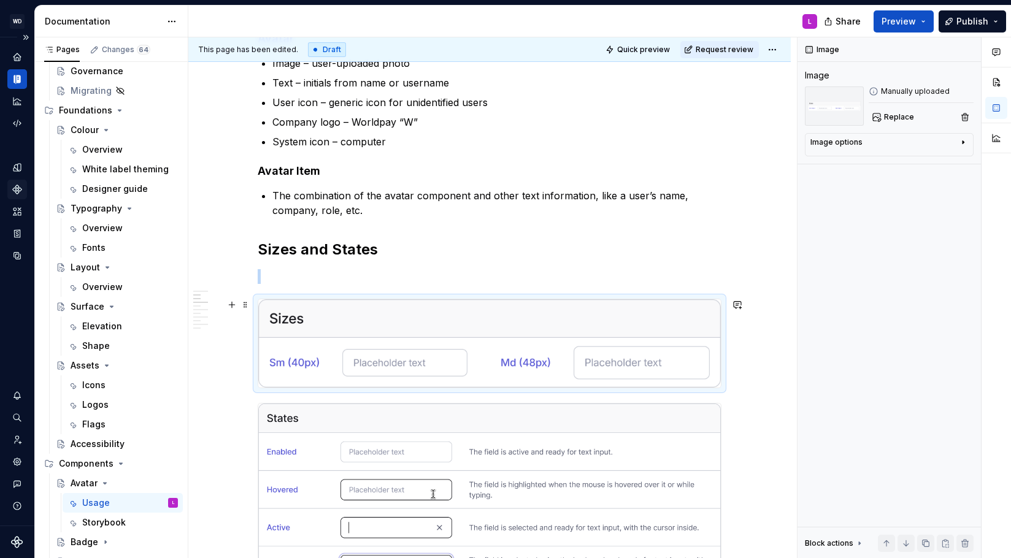
click at [295, 334] on img at bounding box center [489, 343] width 463 height 88
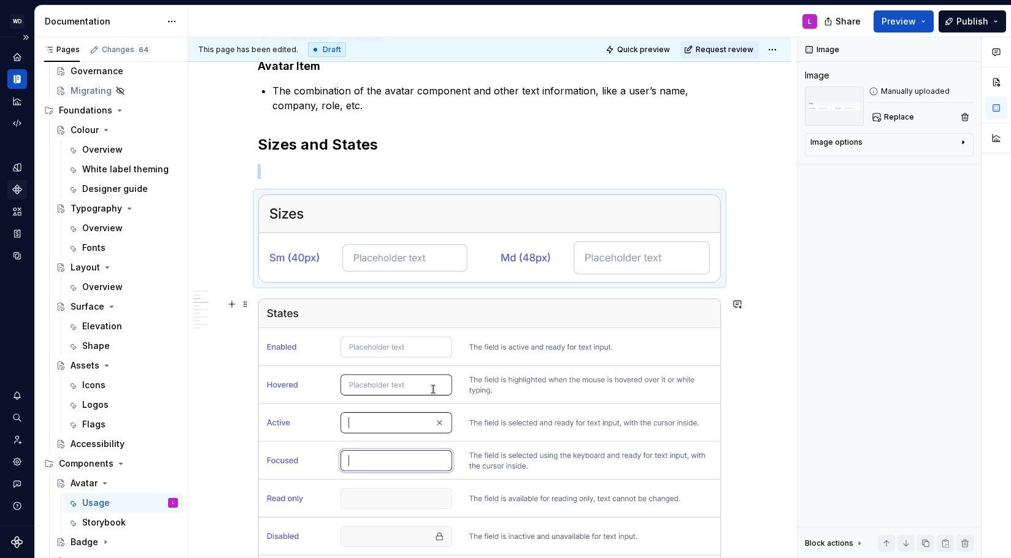
scroll to position [615, 0]
click at [283, 173] on p at bounding box center [490, 170] width 464 height 15
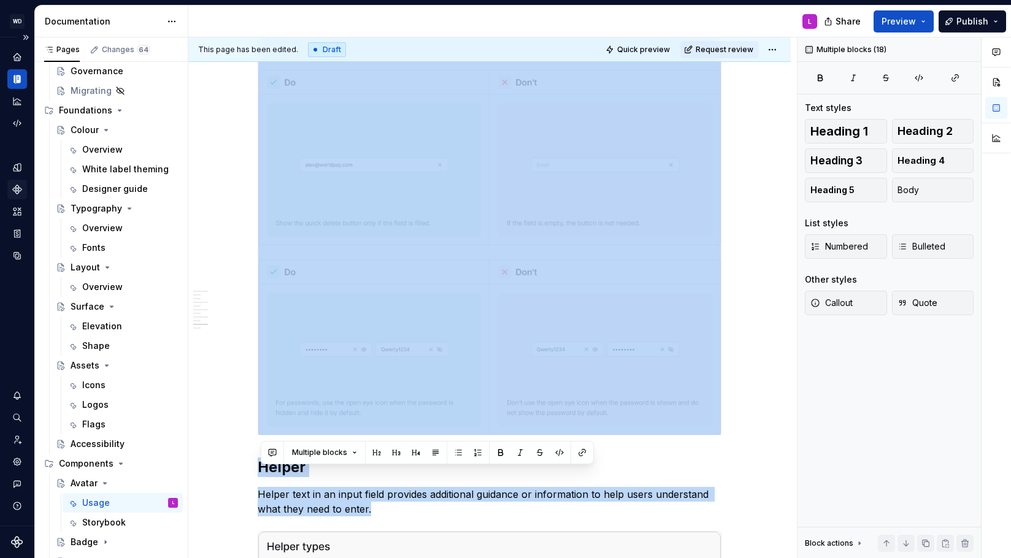
scroll to position [3883, 0]
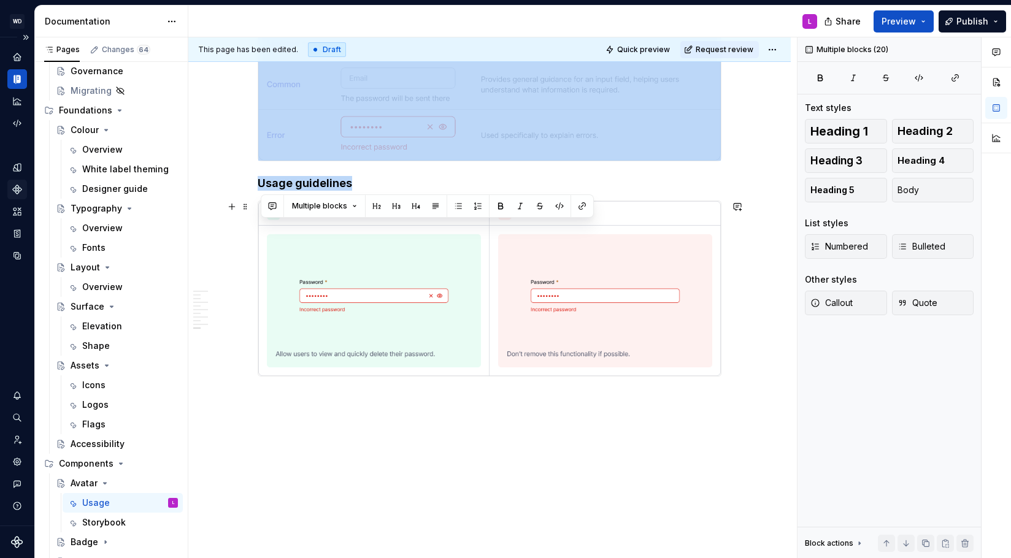
drag, startPoint x: 347, startPoint y: 237, endPoint x: 488, endPoint y: 373, distance: 195.7
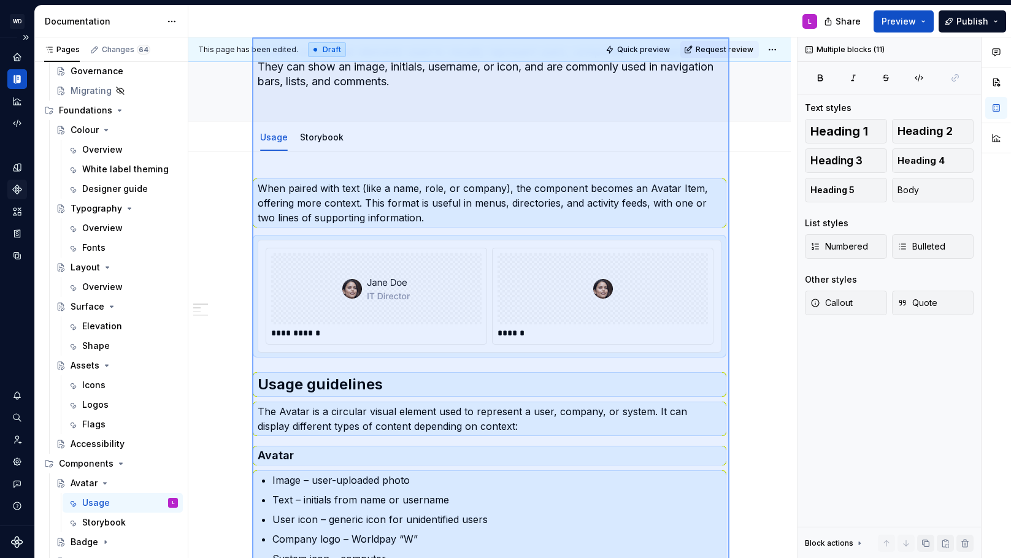
scroll to position [0, 0]
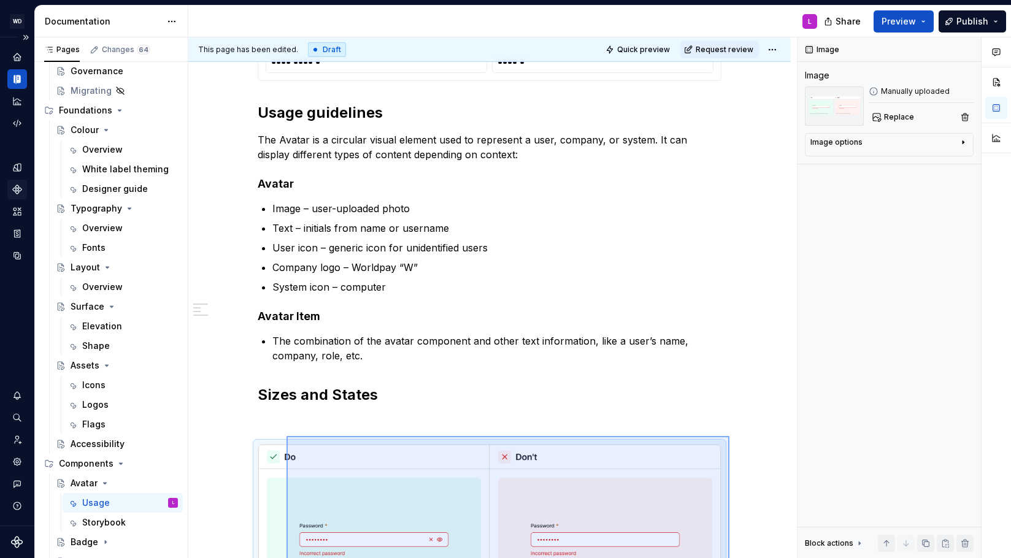
drag, startPoint x: 729, startPoint y: 420, endPoint x: 287, endPoint y: 436, distance: 443.3
click at [287, 436] on div "**********" at bounding box center [492, 297] width 609 height 521
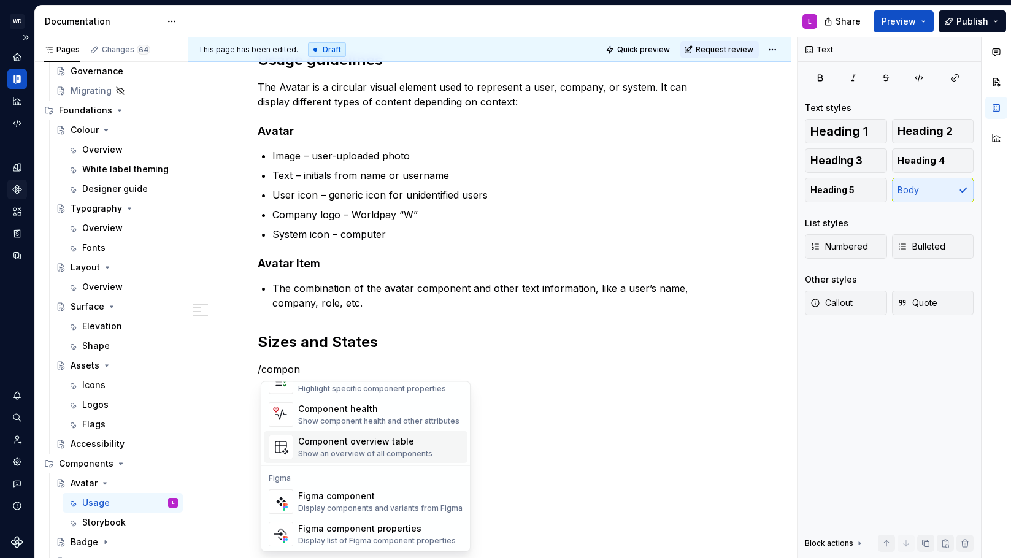
scroll to position [37, 0]
click at [362, 534] on div "Figma component properties Display list of Figma component properties" at bounding box center [377, 532] width 158 height 23
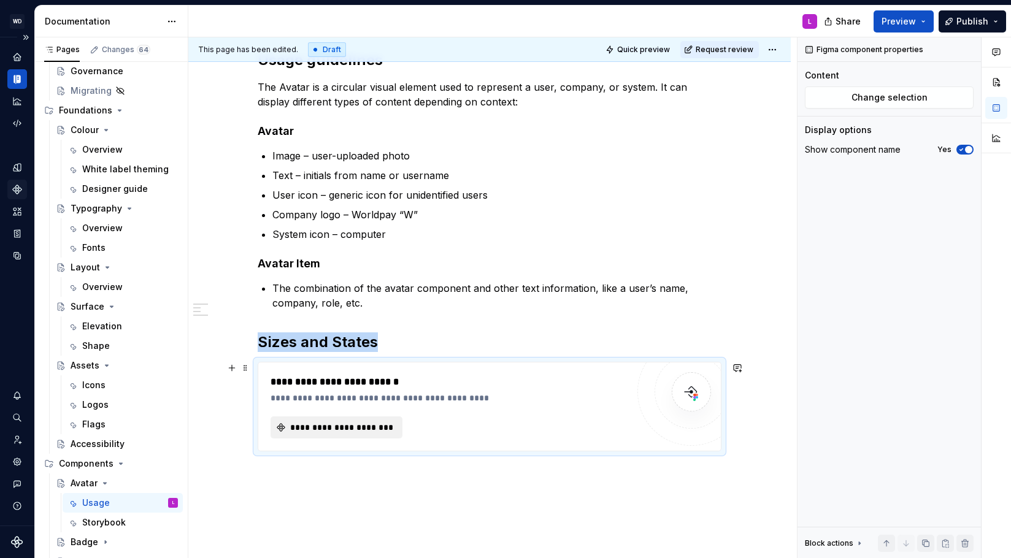
click at [337, 425] on span "**********" at bounding box center [341, 427] width 106 height 12
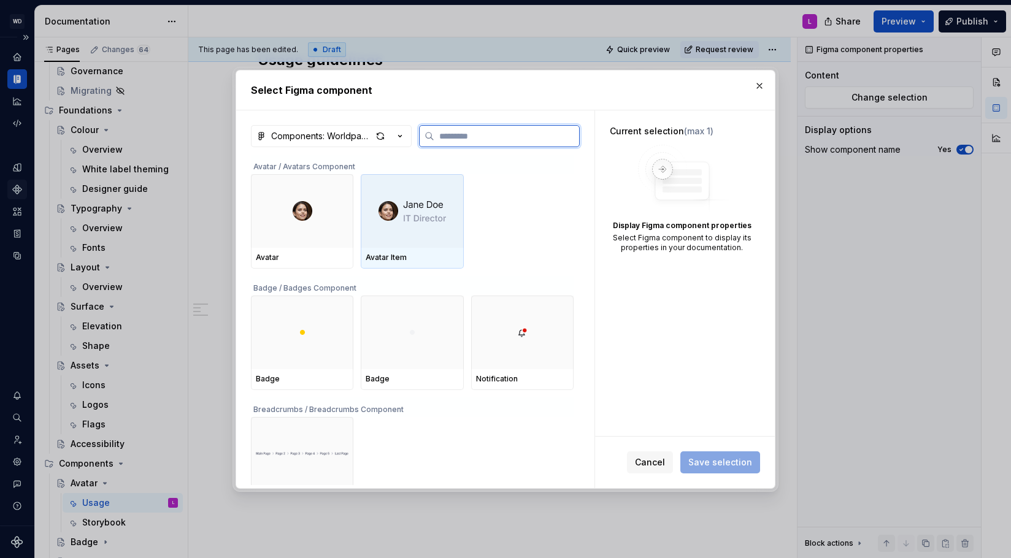
click at [390, 224] on div at bounding box center [412, 211] width 102 height 74
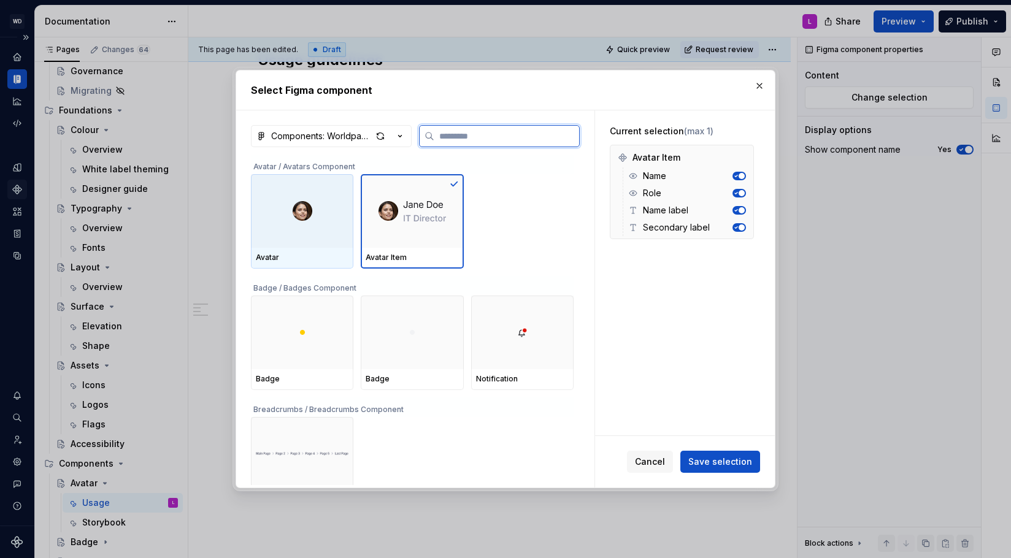
click at [309, 231] on div at bounding box center [302, 211] width 102 height 74
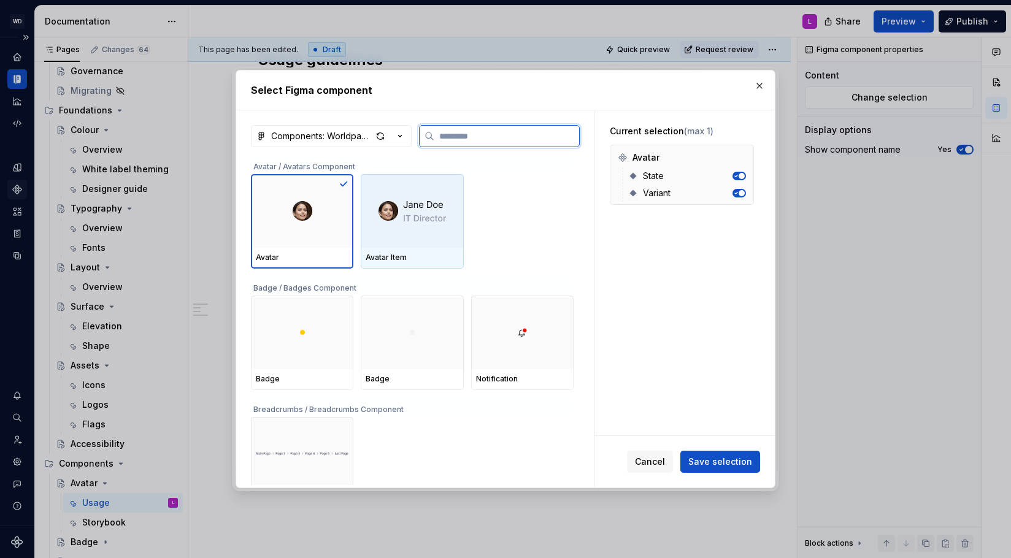
click at [398, 232] on div at bounding box center [412, 211] width 102 height 74
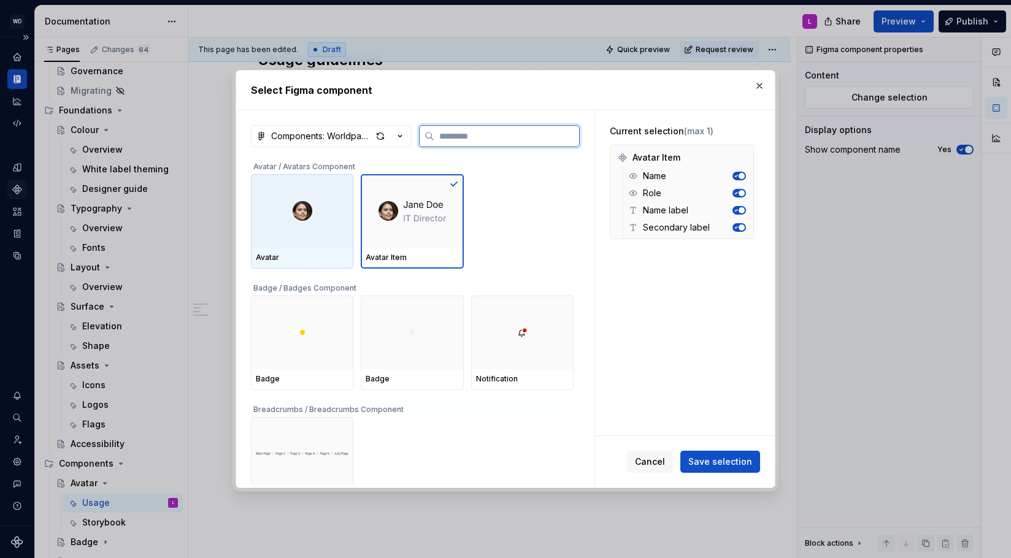
click at [326, 225] on div at bounding box center [302, 211] width 102 height 74
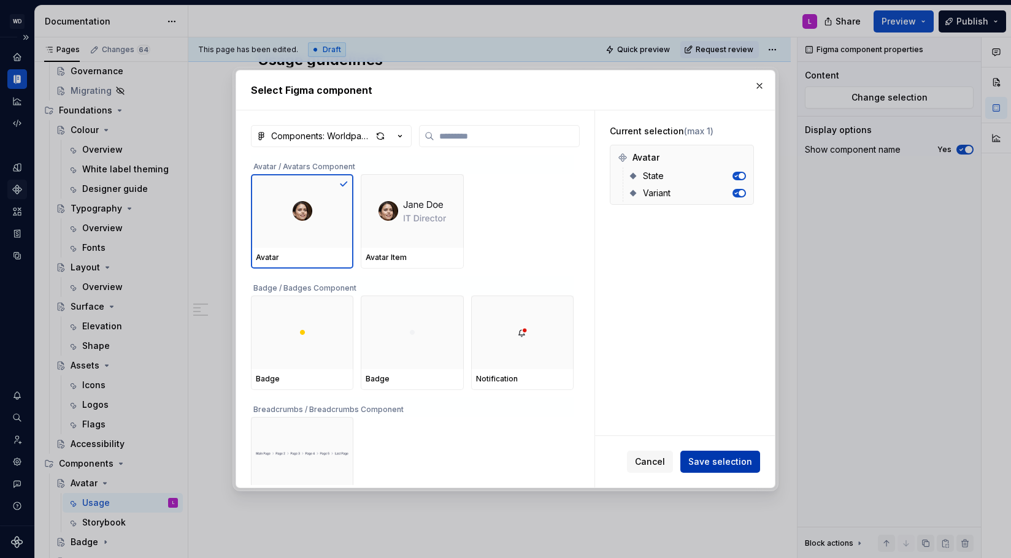
click at [720, 468] on button "Save selection" at bounding box center [720, 462] width 80 height 22
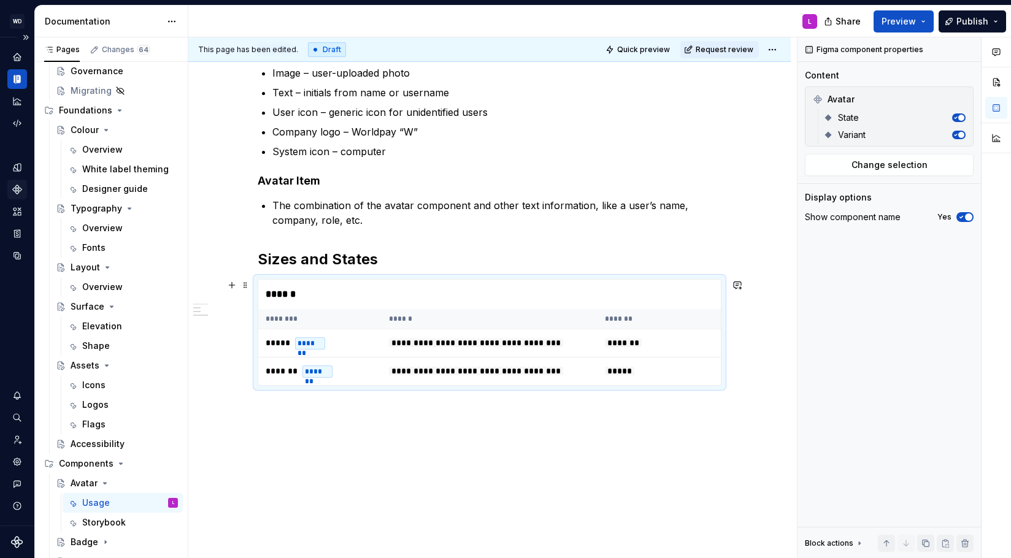
scroll to position [501, 0]
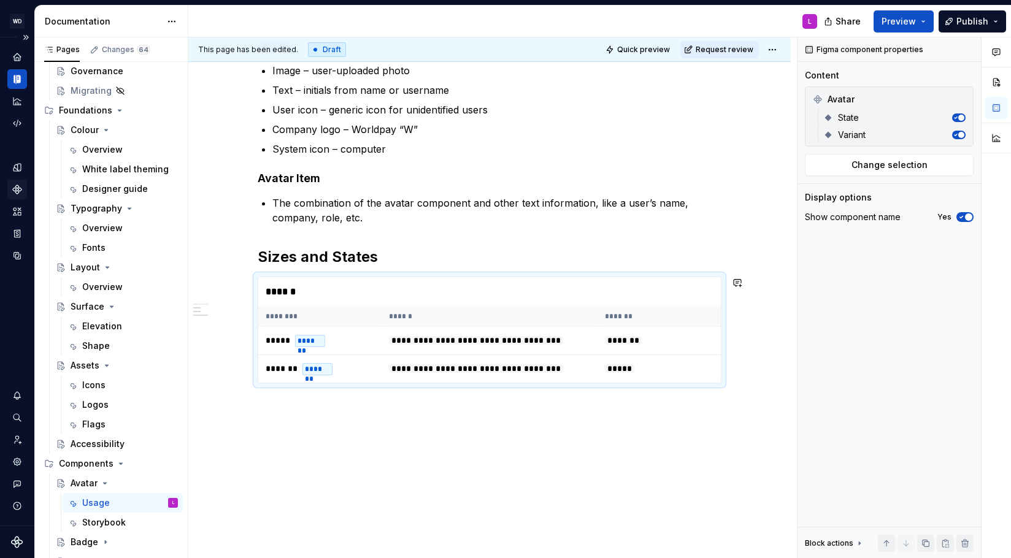
click at [352, 450] on div "**********" at bounding box center [489, 154] width 602 height 824
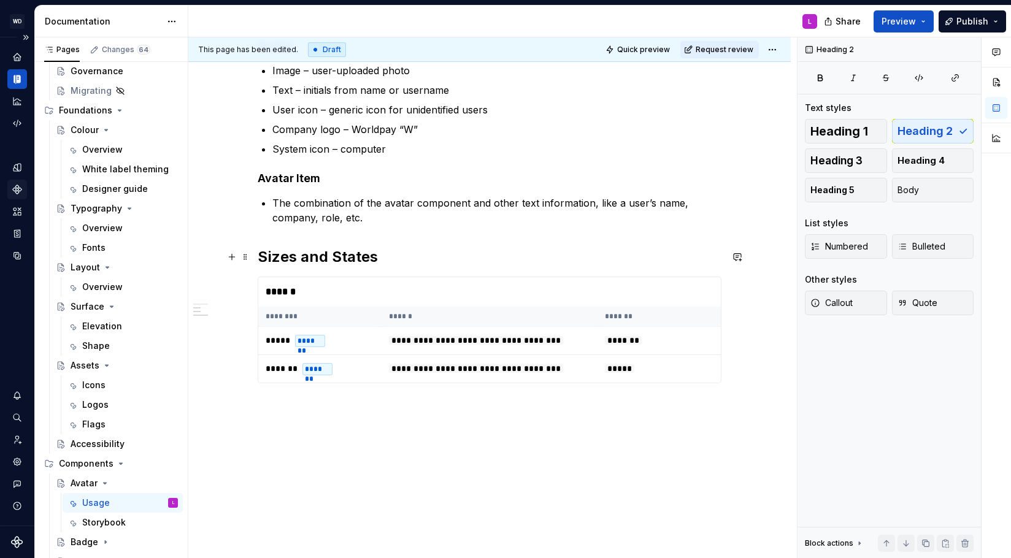
click at [390, 258] on h2 "Sizes and States" at bounding box center [490, 257] width 464 height 20
click at [284, 440] on div "**********" at bounding box center [489, 154] width 602 height 824
click at [249, 283] on span at bounding box center [245, 282] width 10 height 17
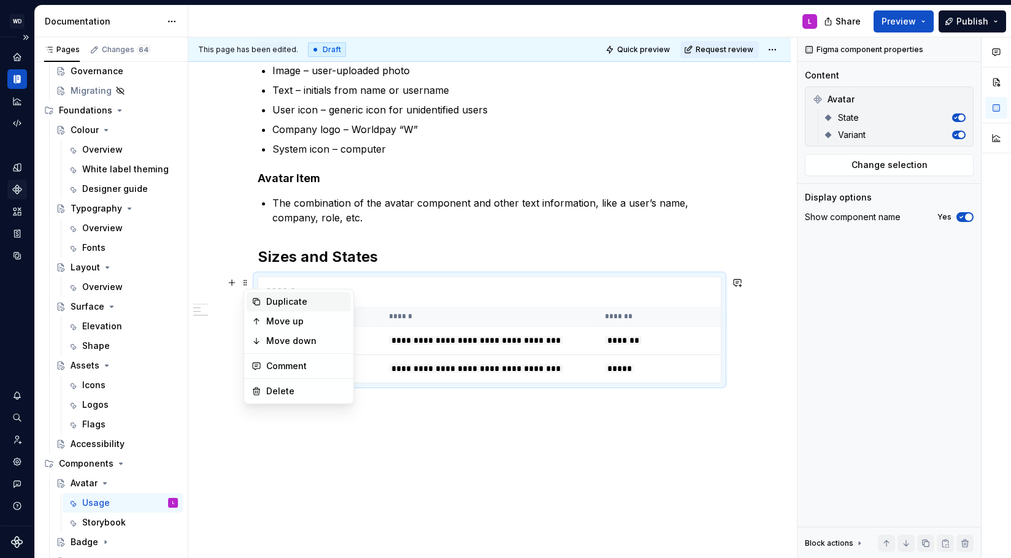
click at [283, 301] on div "Duplicate" at bounding box center [306, 302] width 80 height 12
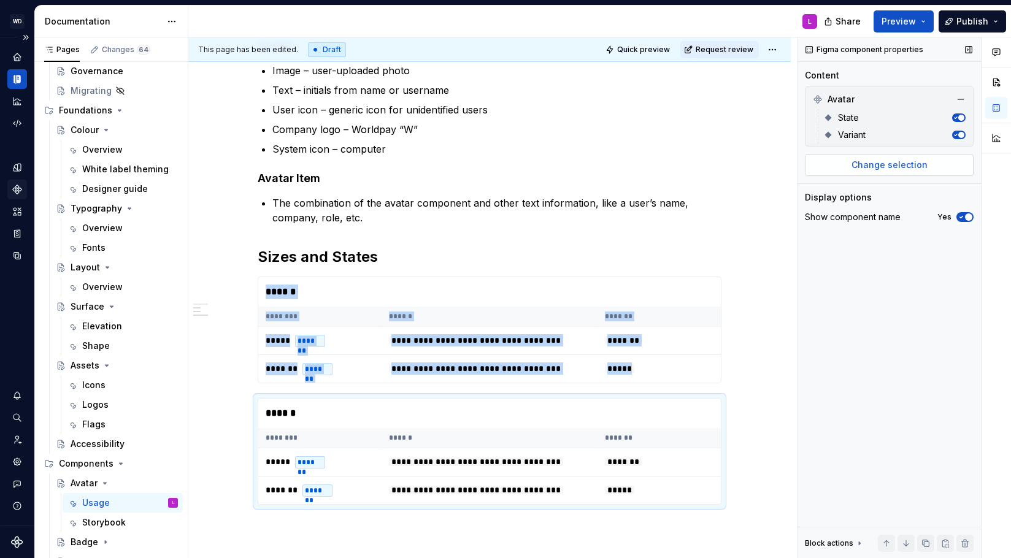
click at [872, 168] on span "Change selection" at bounding box center [890, 165] width 76 height 12
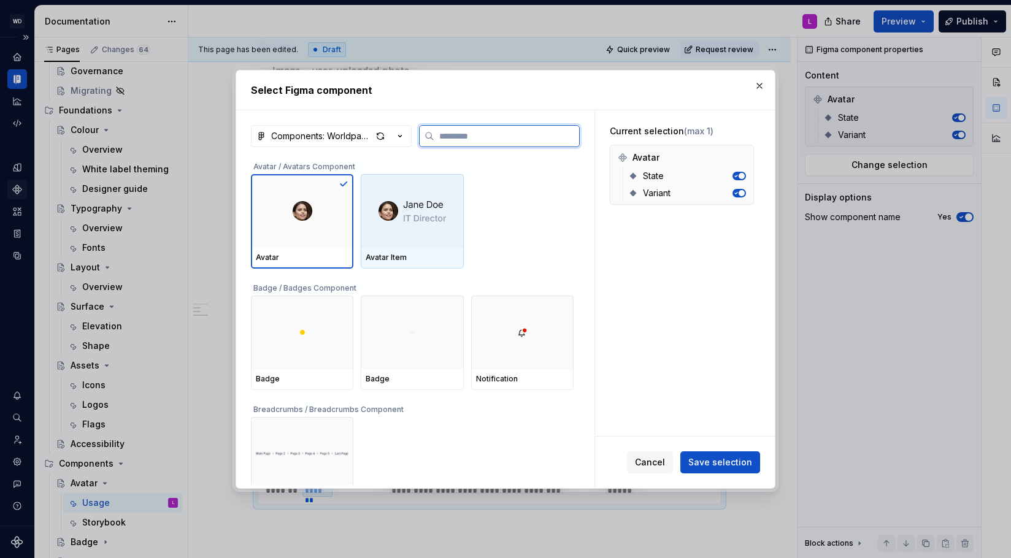
drag, startPoint x: 398, startPoint y: 217, endPoint x: 357, endPoint y: 229, distance: 42.3
click at [398, 217] on img at bounding box center [413, 211] width 68 height 27
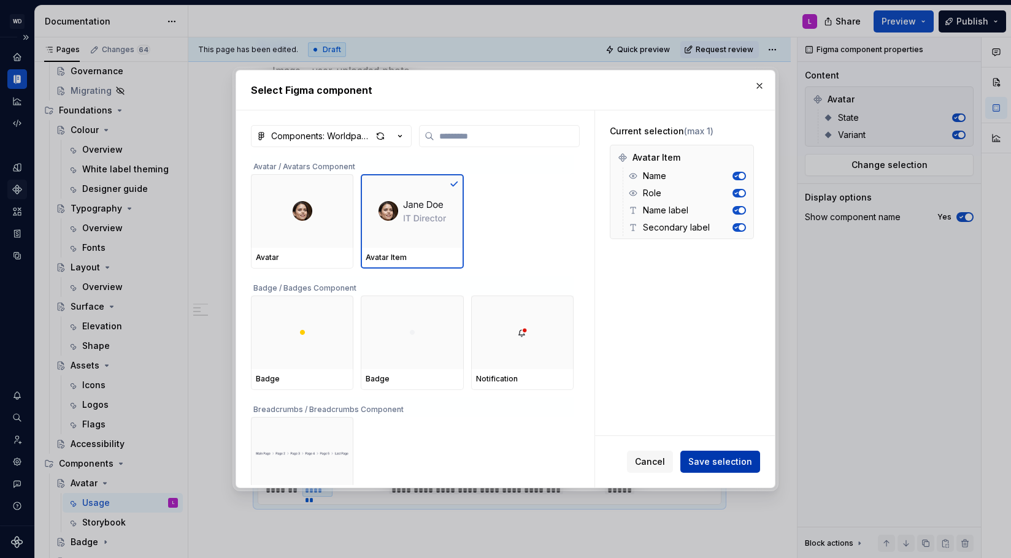
click at [748, 453] on button "Save selection" at bounding box center [720, 462] width 80 height 22
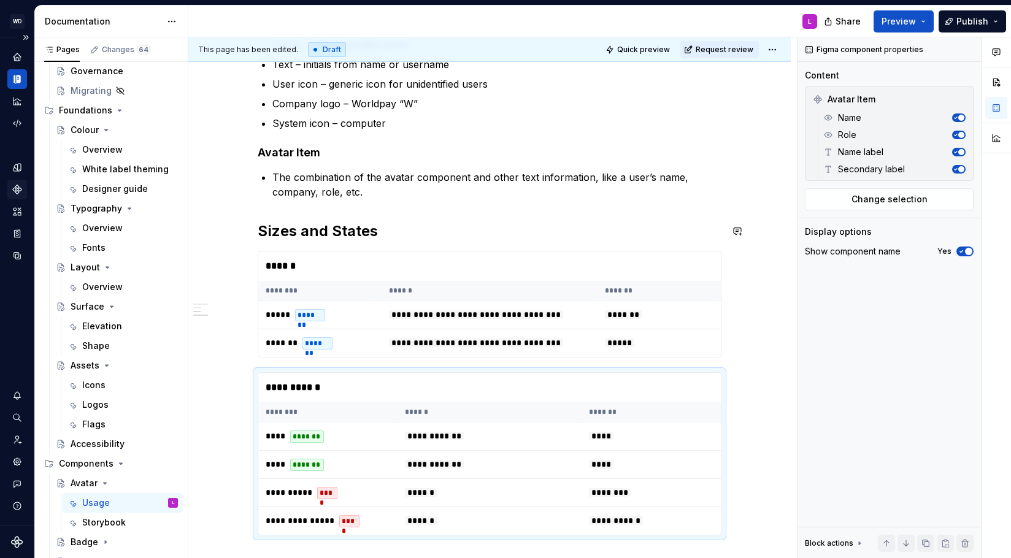
scroll to position [715, 0]
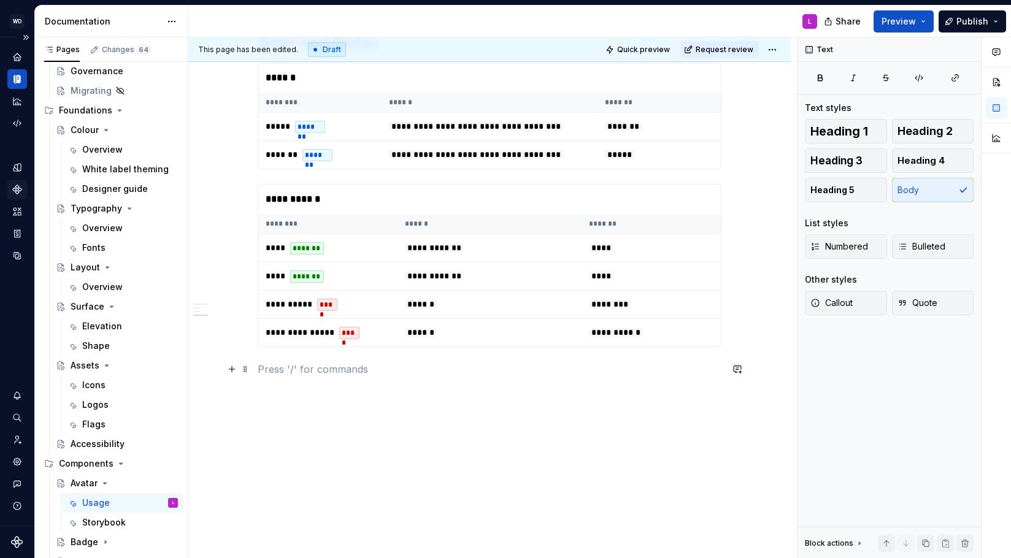
click at [340, 374] on p at bounding box center [490, 369] width 464 height 15
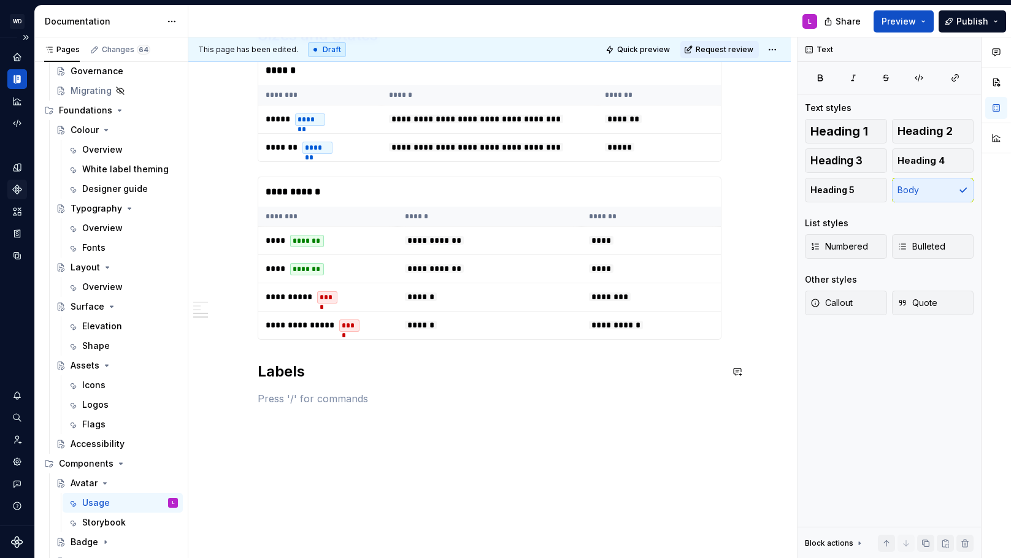
scroll to position [721, 0]
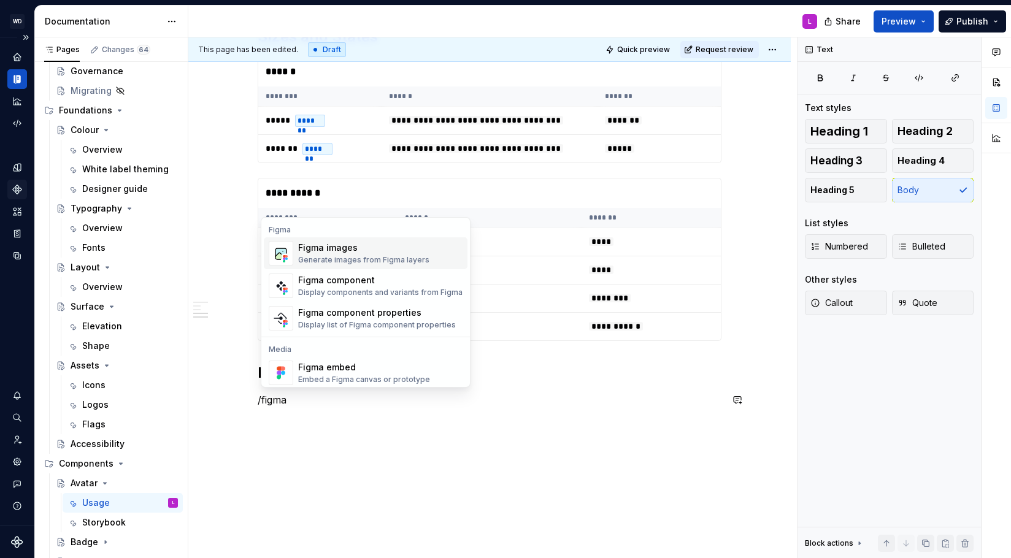
click at [321, 253] on div "Figma images" at bounding box center [363, 248] width 131 height 12
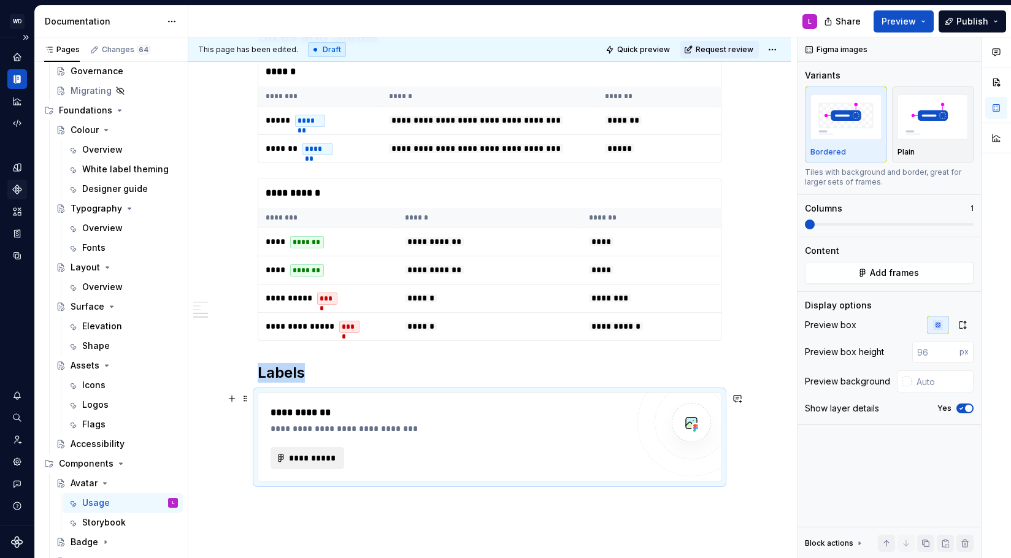
click at [293, 461] on span "**********" at bounding box center [312, 458] width 48 height 12
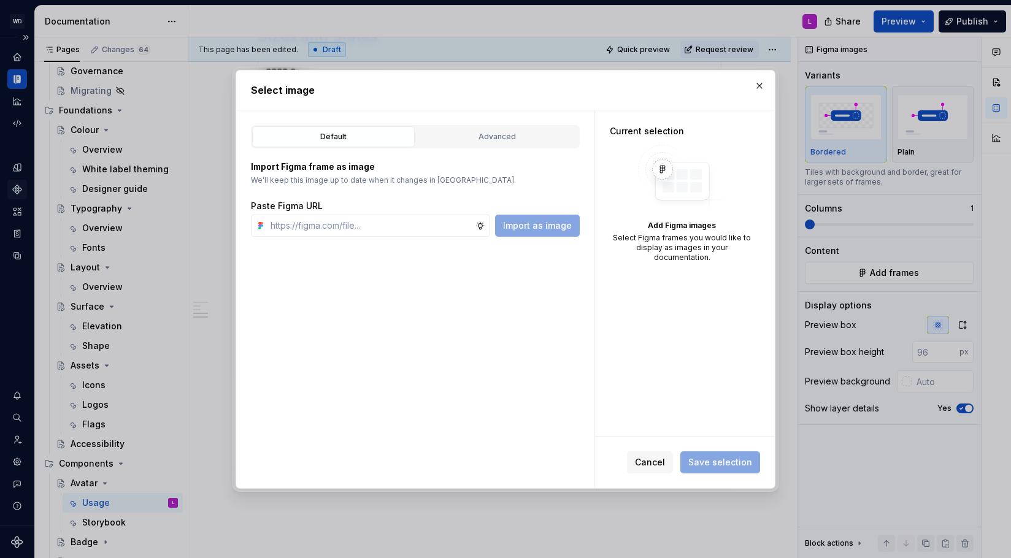
type textarea "*"
type input "[URL][DOMAIN_NAME]"
click at [533, 225] on span "Import as image" at bounding box center [537, 226] width 69 height 12
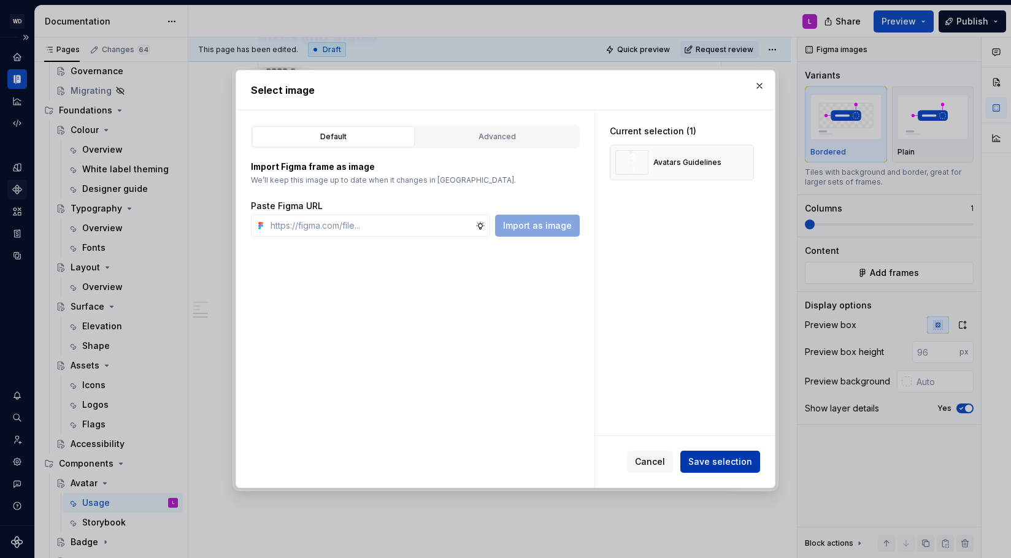
click at [719, 459] on span "Save selection" at bounding box center [720, 462] width 64 height 12
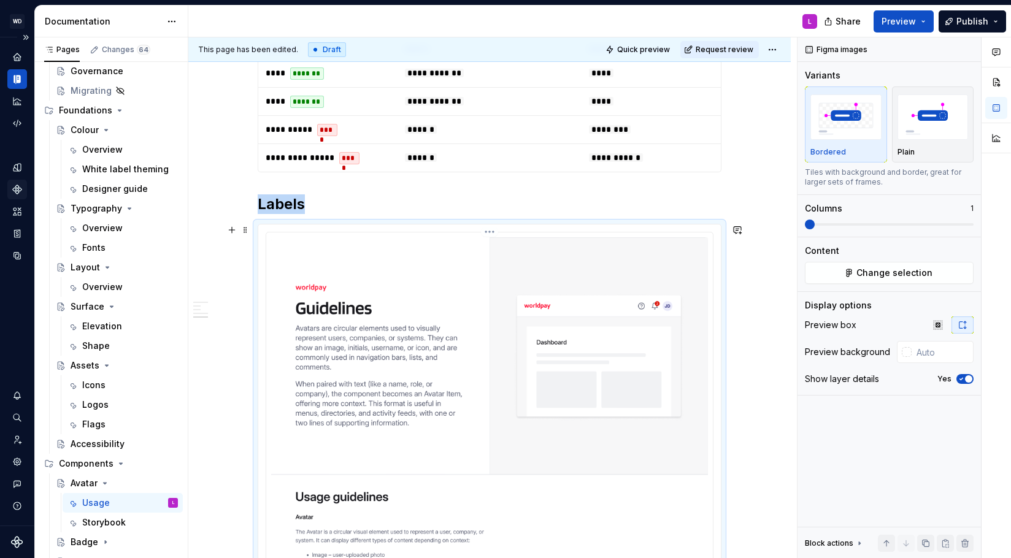
scroll to position [887, 0]
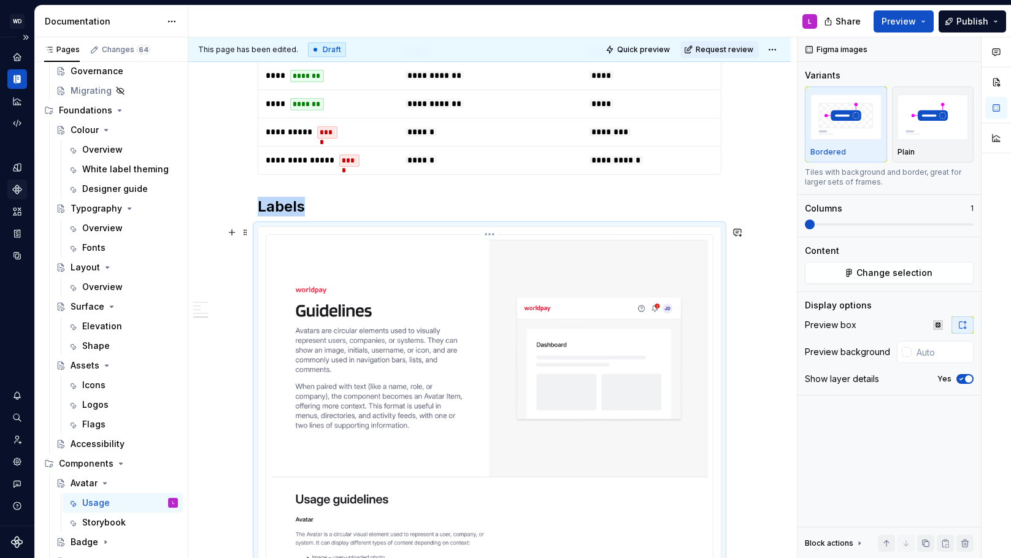
click at [883, 272] on span "Change selection" at bounding box center [894, 273] width 76 height 12
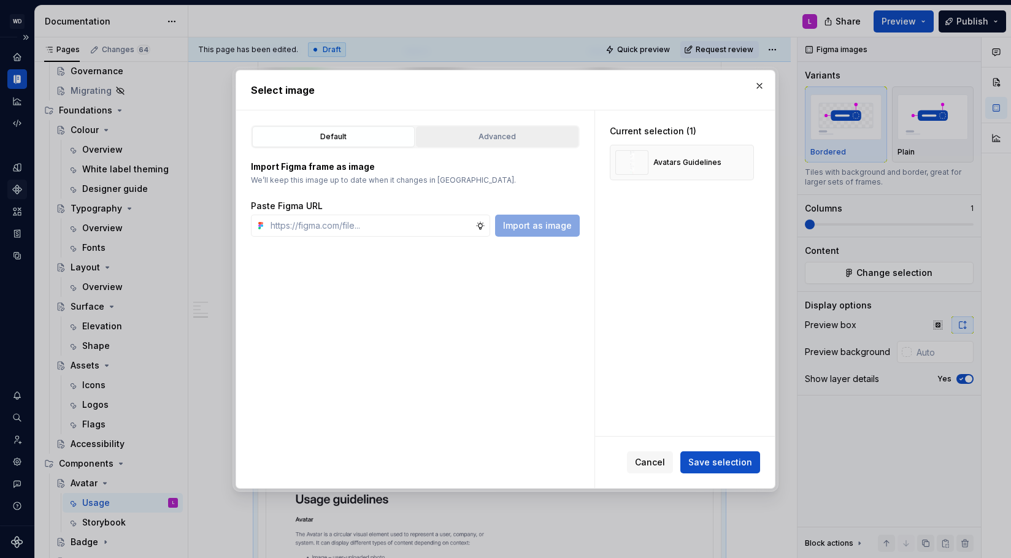
click at [502, 134] on div "Advanced" at bounding box center [497, 137] width 154 height 12
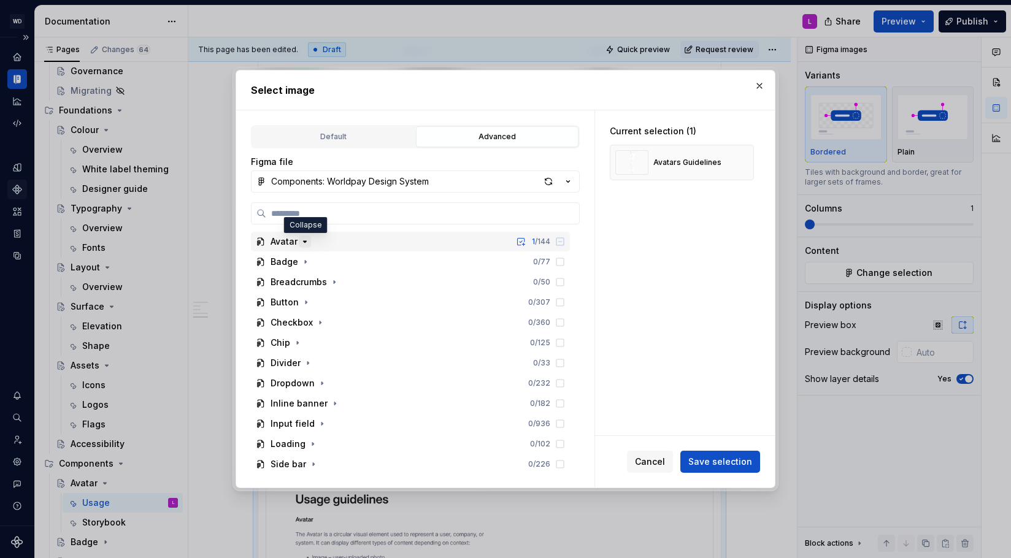
click at [307, 241] on icon "button" at bounding box center [305, 242] width 10 height 10
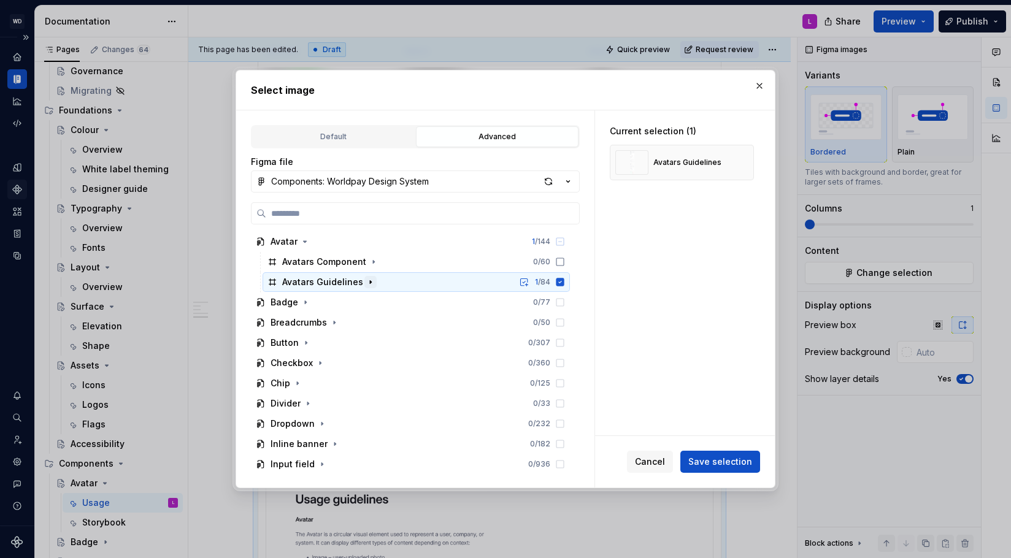
click at [369, 280] on icon "button" at bounding box center [371, 282] width 10 height 10
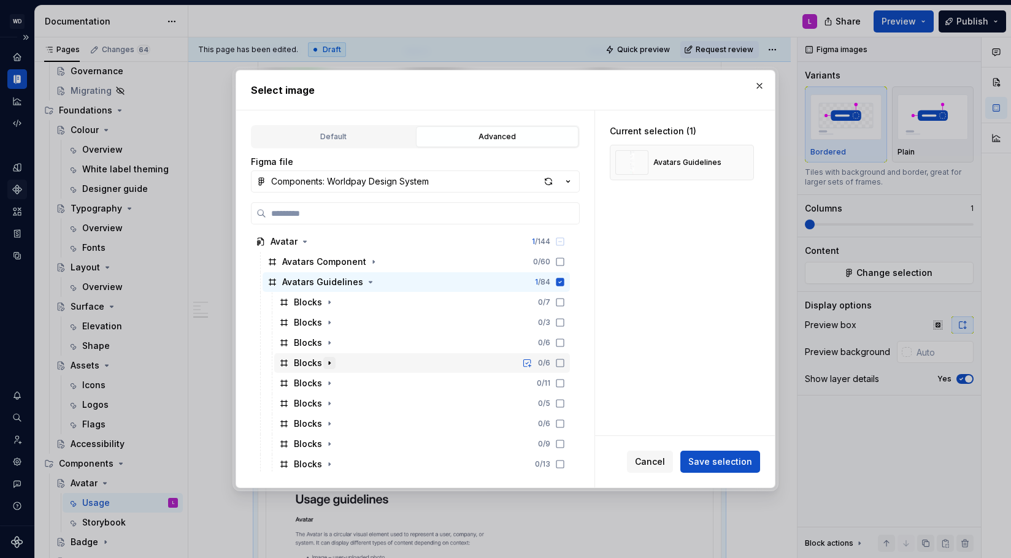
click at [329, 361] on icon "button" at bounding box center [330, 363] width 10 height 10
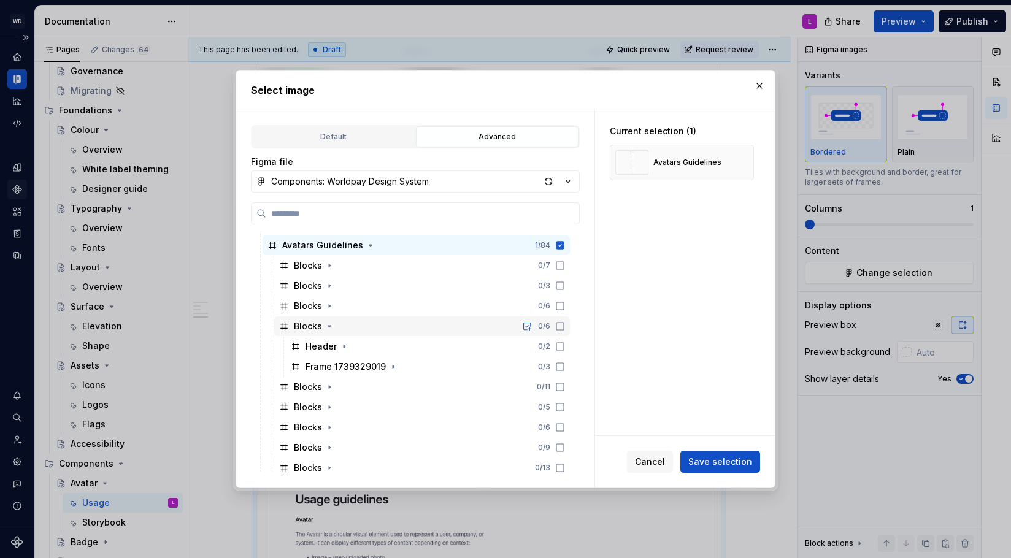
scroll to position [39, 0]
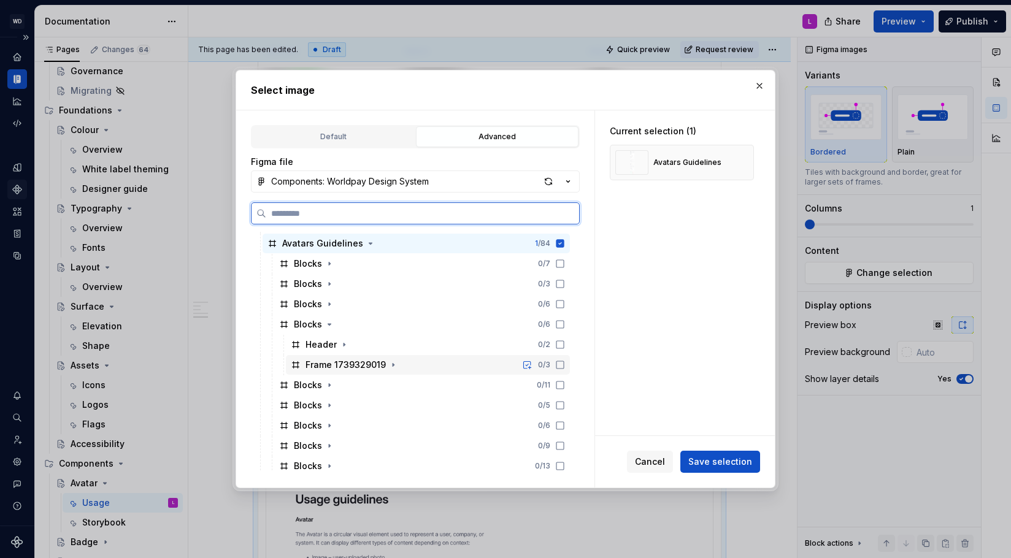
click at [354, 363] on div "Frame 1739329019" at bounding box center [346, 365] width 80 height 12
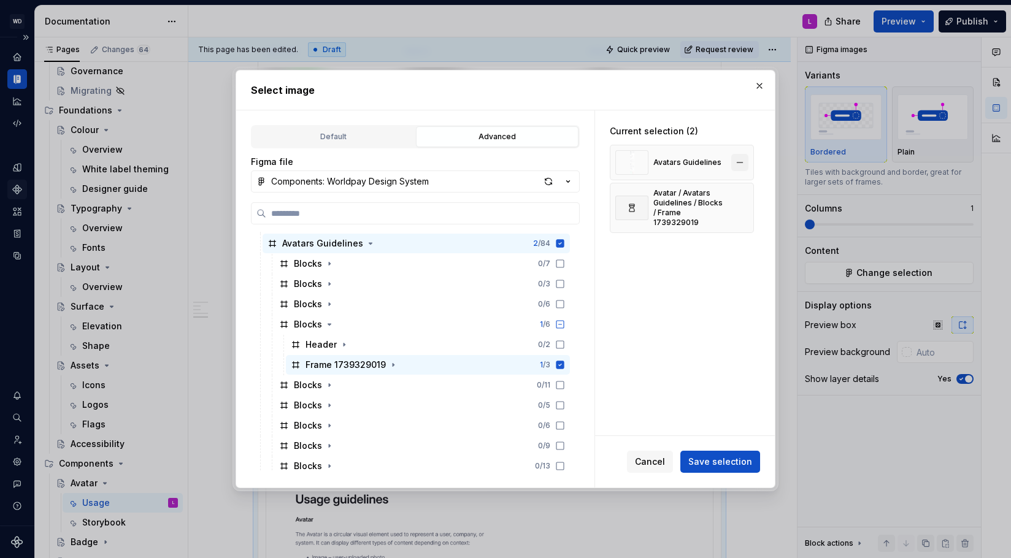
click at [743, 162] on button "button" at bounding box center [739, 162] width 17 height 17
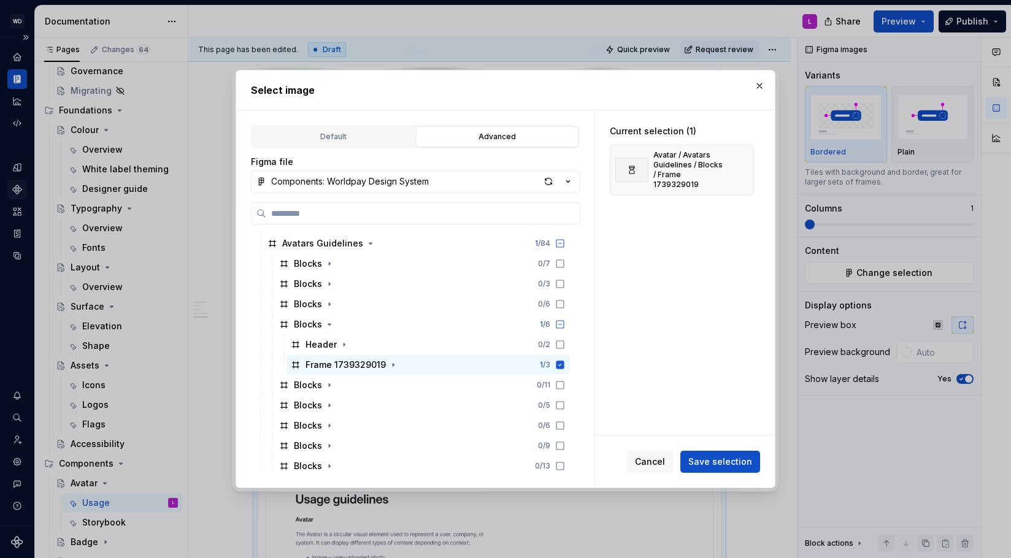
click at [725, 464] on span "Save selection" at bounding box center [720, 462] width 64 height 12
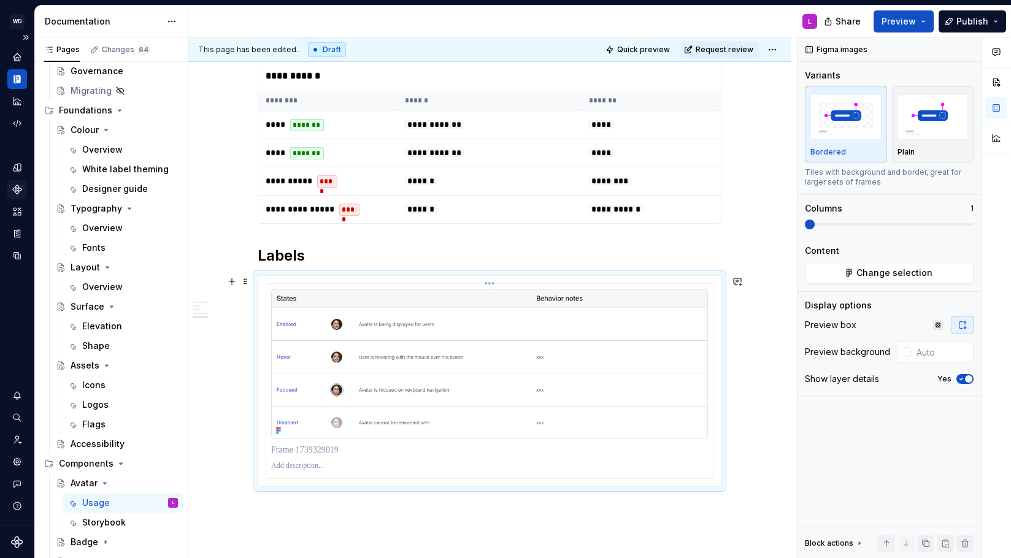
scroll to position [842, 0]
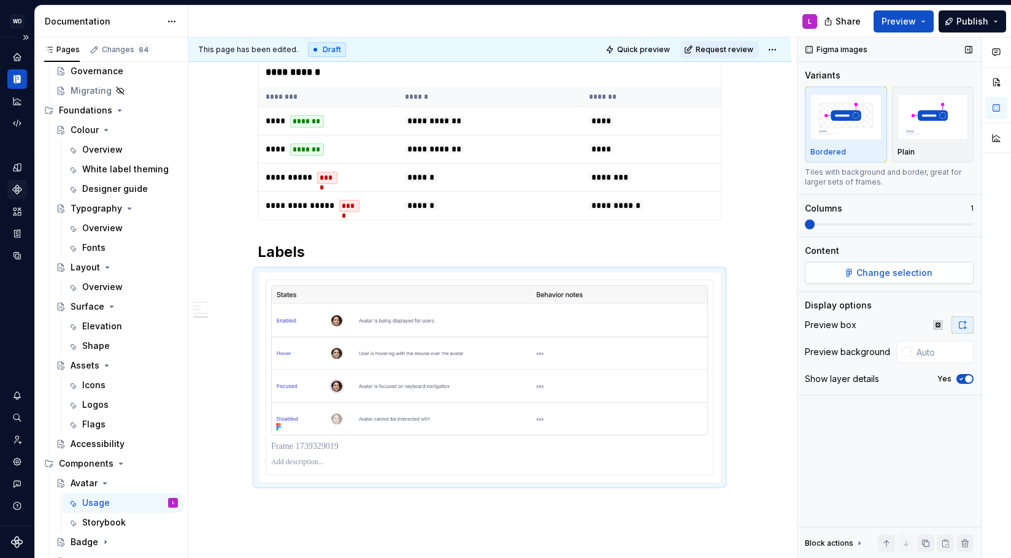
click at [870, 277] on span "Change selection" at bounding box center [894, 273] width 76 height 12
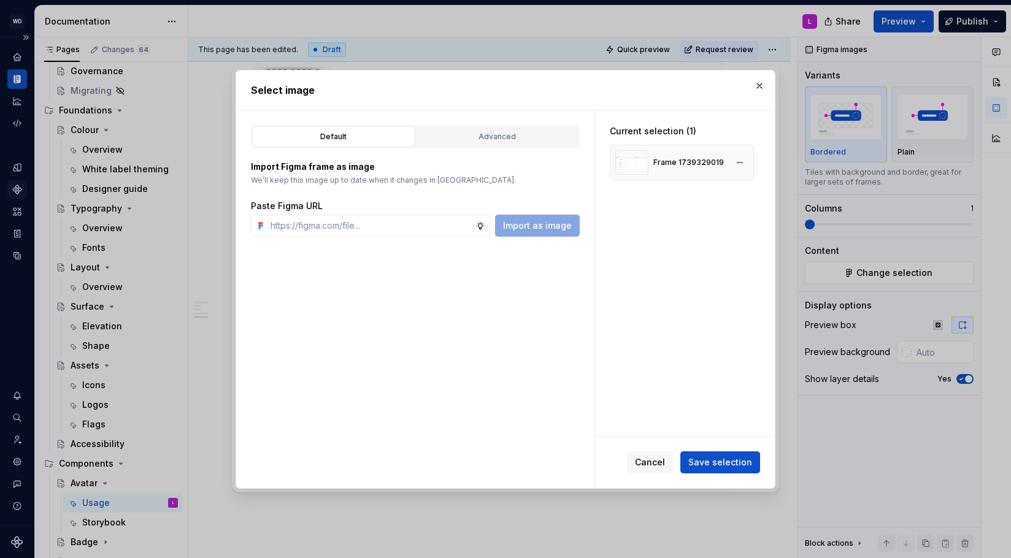
click at [685, 163] on div "Frame 1739329019" at bounding box center [688, 163] width 71 height 10
click at [483, 134] on div "Advanced" at bounding box center [497, 137] width 154 height 12
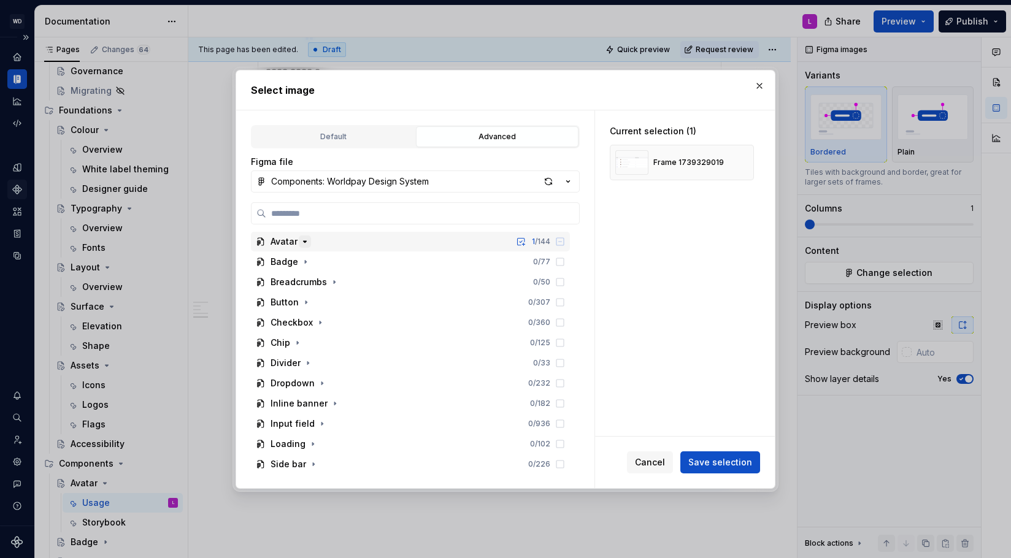
click at [306, 244] on icon "button" at bounding box center [305, 242] width 10 height 10
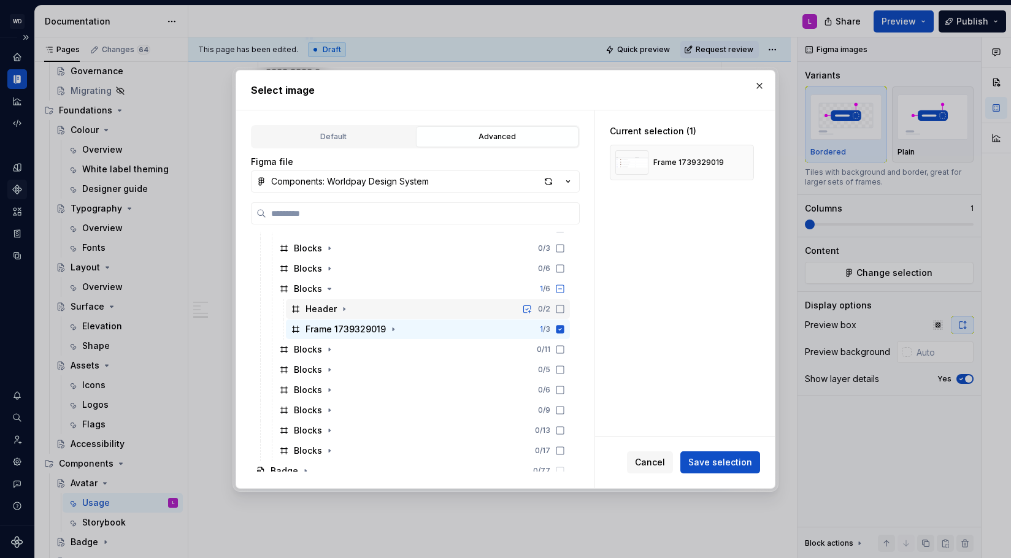
scroll to position [89, 0]
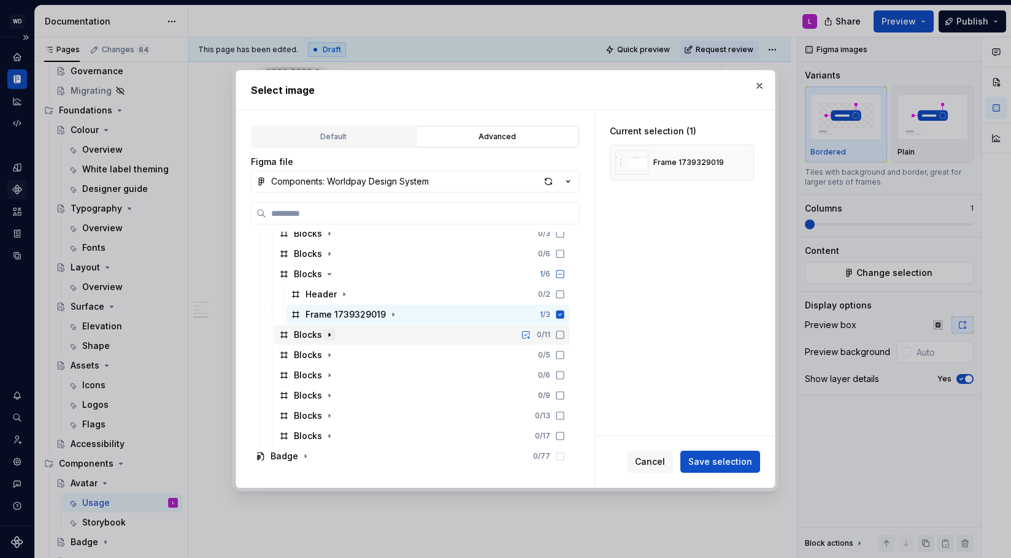
click at [328, 337] on icon "button" at bounding box center [330, 335] width 10 height 10
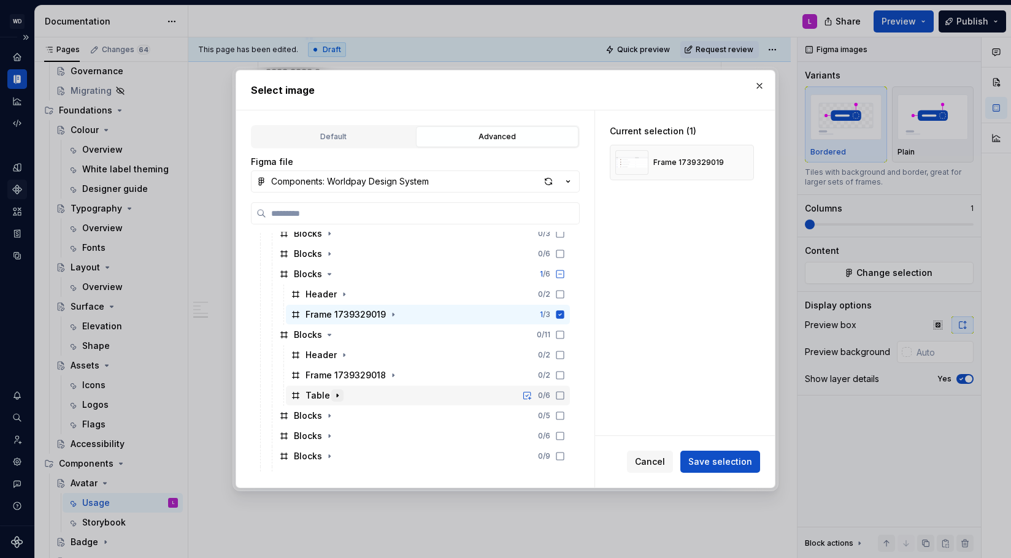
click at [336, 396] on icon "button" at bounding box center [338, 396] width 10 height 10
click at [309, 397] on div "Table" at bounding box center [318, 396] width 25 height 12
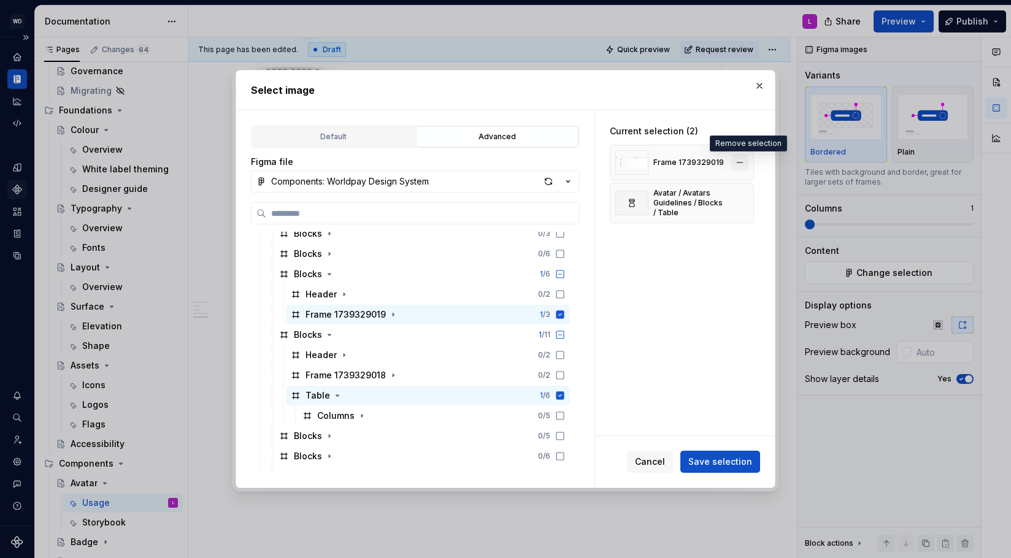
click at [748, 162] on button "button" at bounding box center [739, 162] width 17 height 17
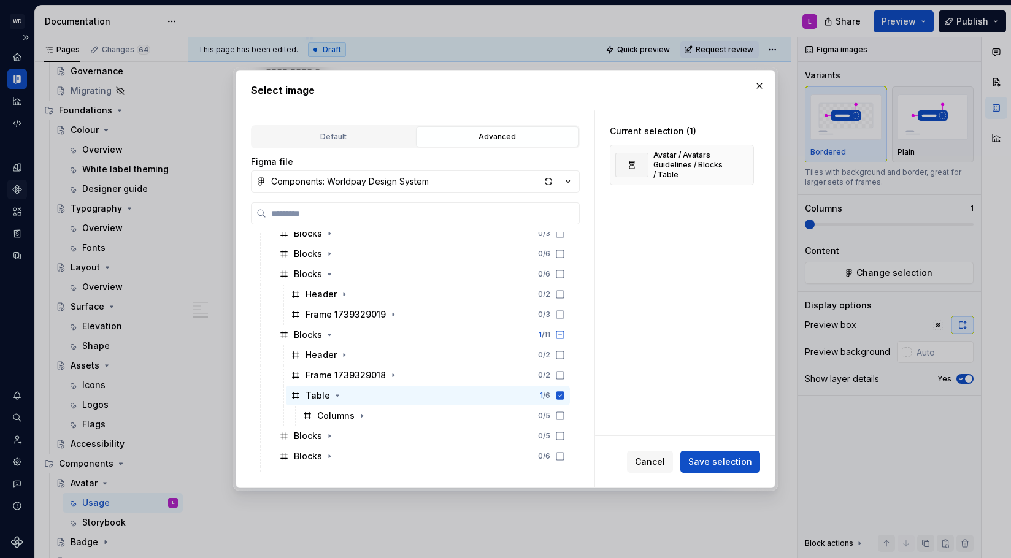
click at [723, 467] on span "Save selection" at bounding box center [720, 462] width 64 height 12
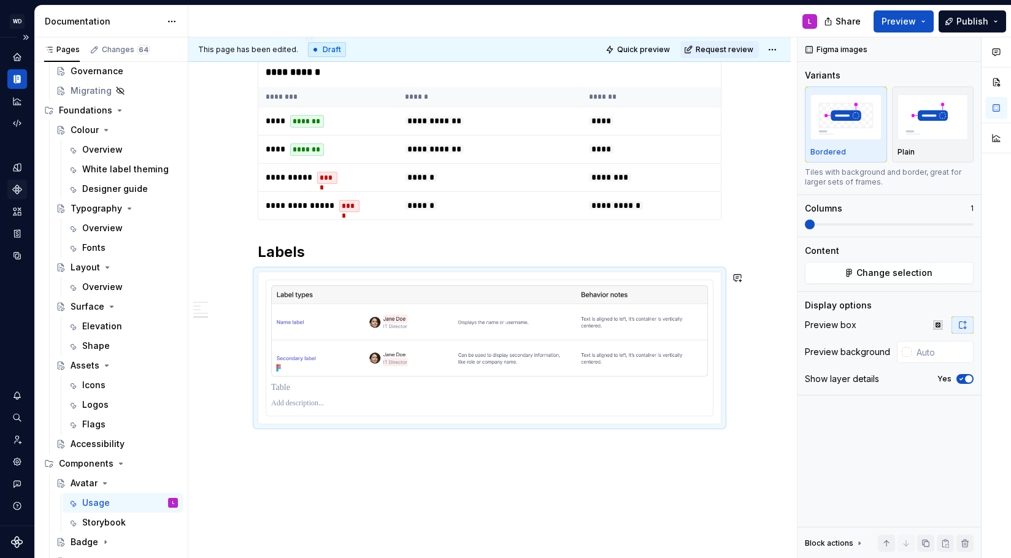
drag, startPoint x: 295, startPoint y: 448, endPoint x: 260, endPoint y: 411, distance: 51.6
click at [294, 447] on div "**********" at bounding box center [492, 297] width 609 height 521
click at [262, 393] on div at bounding box center [489, 348] width 463 height 152
click at [288, 452] on div "**********" at bounding box center [489, 4] width 602 height 1206
drag, startPoint x: 255, startPoint y: 456, endPoint x: 294, endPoint y: 452, distance: 40.2
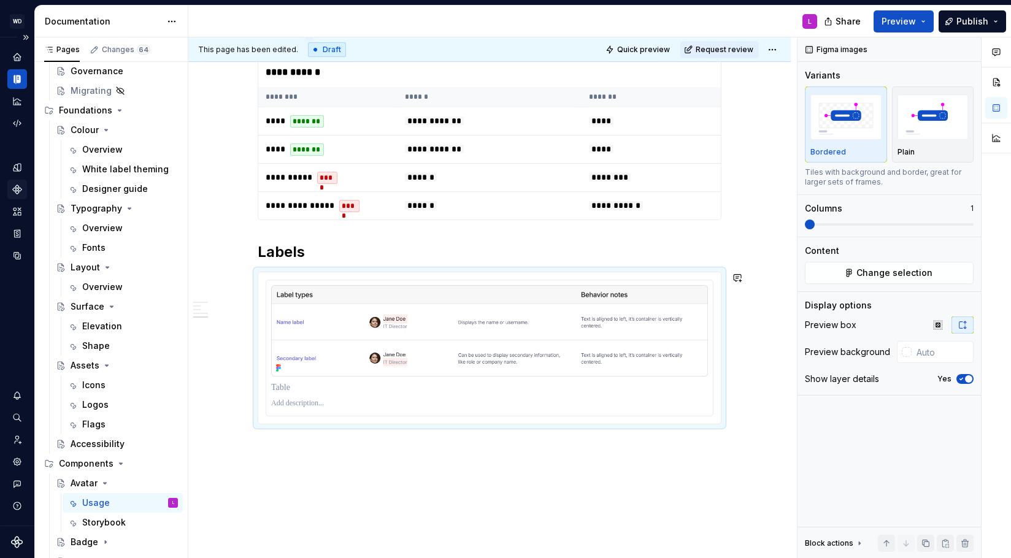
click at [255, 456] on div "**********" at bounding box center [492, 297] width 609 height 521
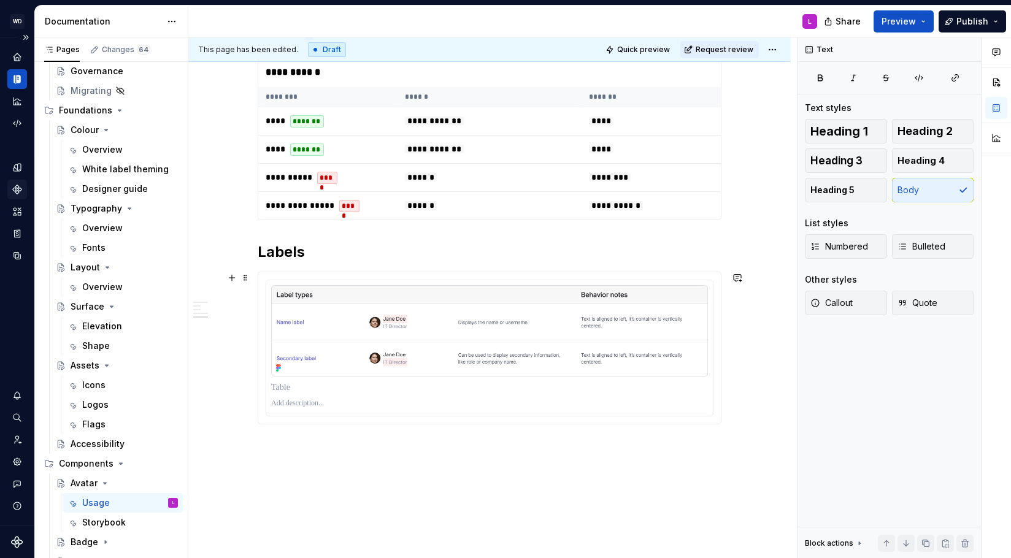
click at [740, 386] on div "**********" at bounding box center [489, 4] width 602 height 1206
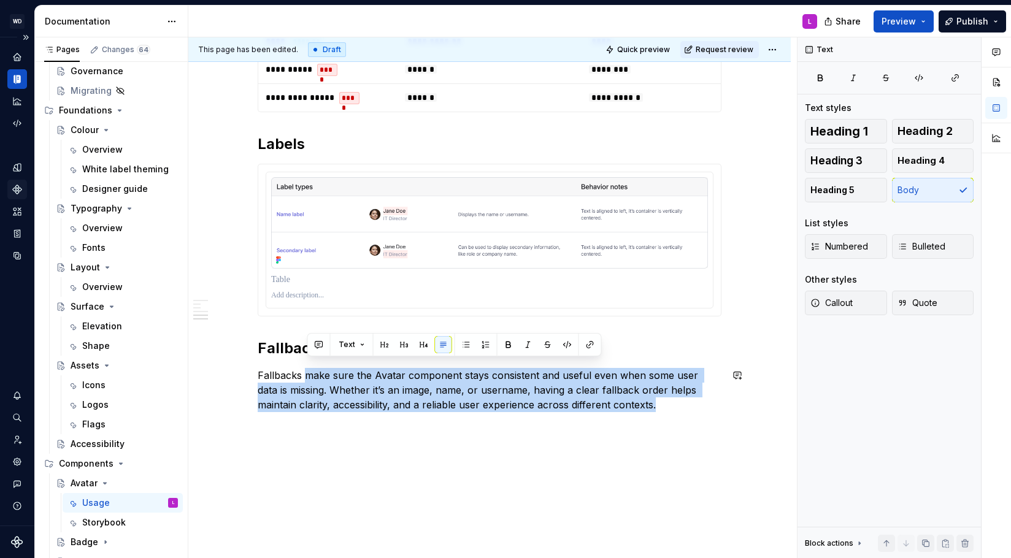
drag, startPoint x: 309, startPoint y: 483, endPoint x: 657, endPoint y: 500, distance: 348.9
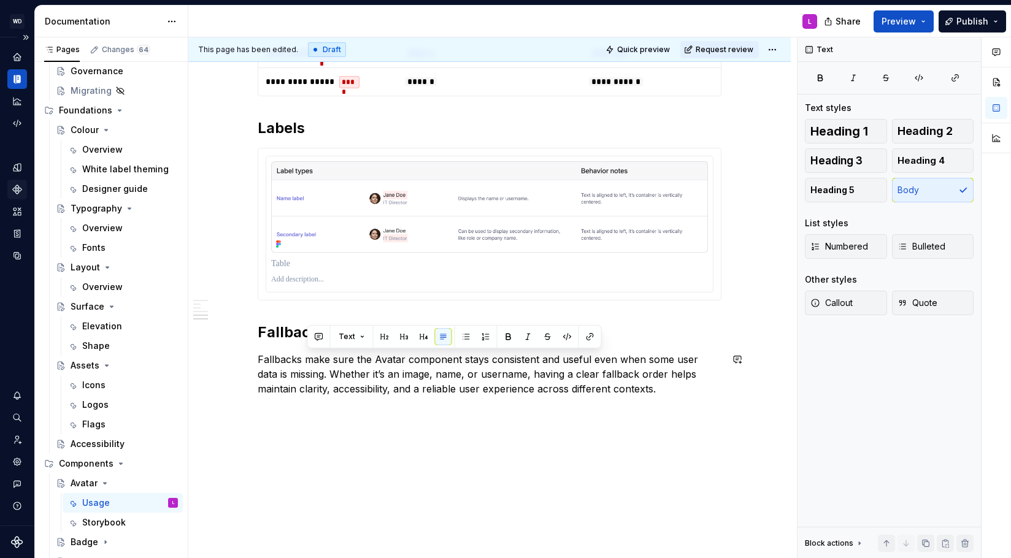
click at [277, 330] on h2 "Fallback" at bounding box center [490, 333] width 464 height 20
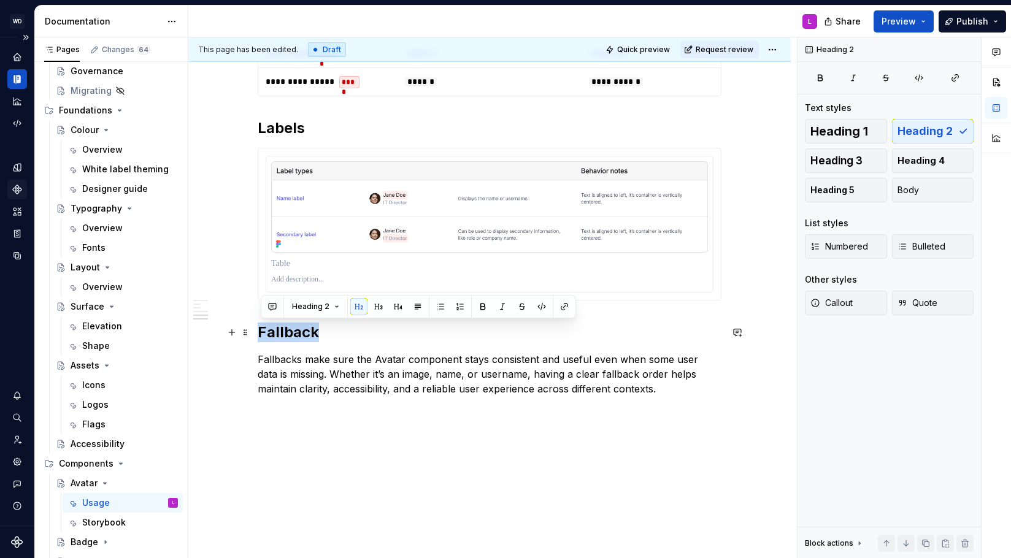
click at [277, 330] on h2 "Fallback" at bounding box center [490, 333] width 464 height 20
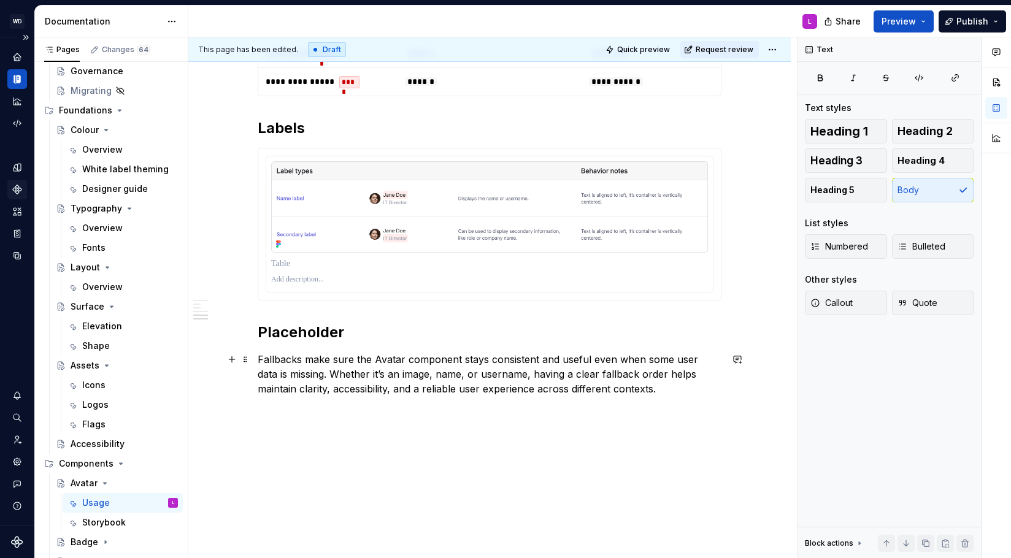
click at [285, 359] on p "Fallbacks make sure the Avatar component stays consistent and useful even when …" at bounding box center [490, 374] width 464 height 44
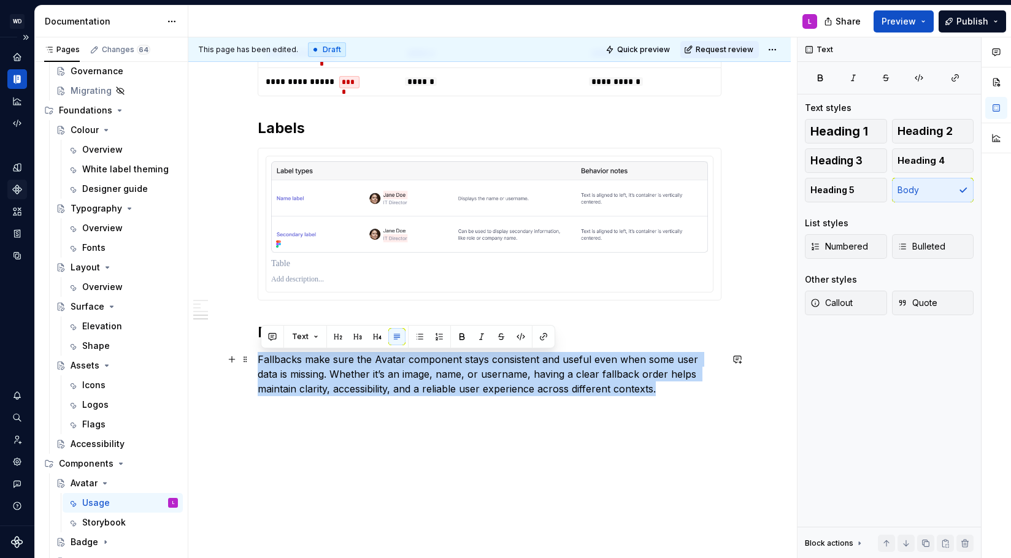
click at [285, 359] on p "Fallbacks make sure the Avatar component stays consistent and useful even when …" at bounding box center [490, 374] width 464 height 44
click at [279, 359] on p "Fallbacks make sure the Avatar component stays consistent and useful even when …" at bounding box center [490, 374] width 464 height 44
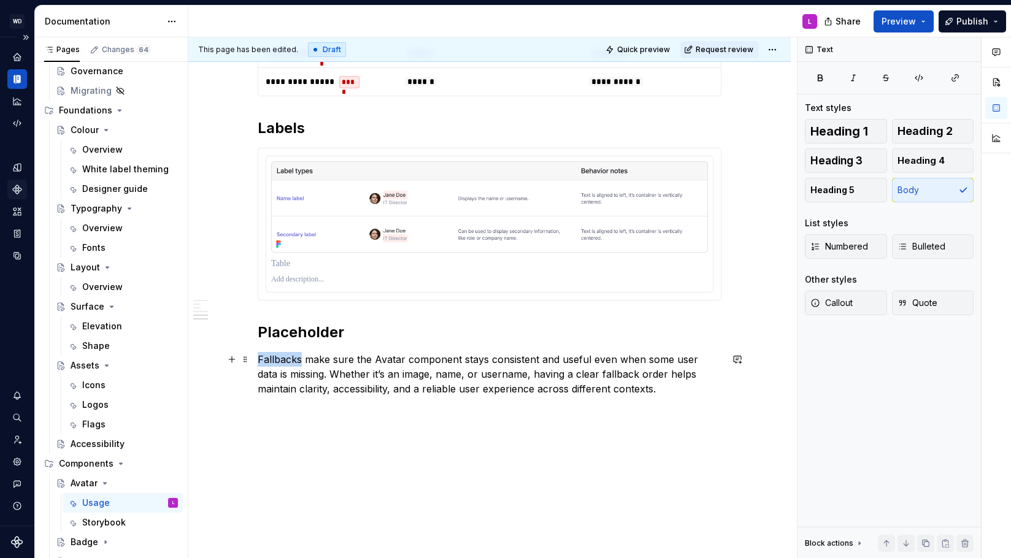
click at [279, 359] on p "Fallbacks make sure the Avatar component stays consistent and useful even when …" at bounding box center [490, 374] width 464 height 44
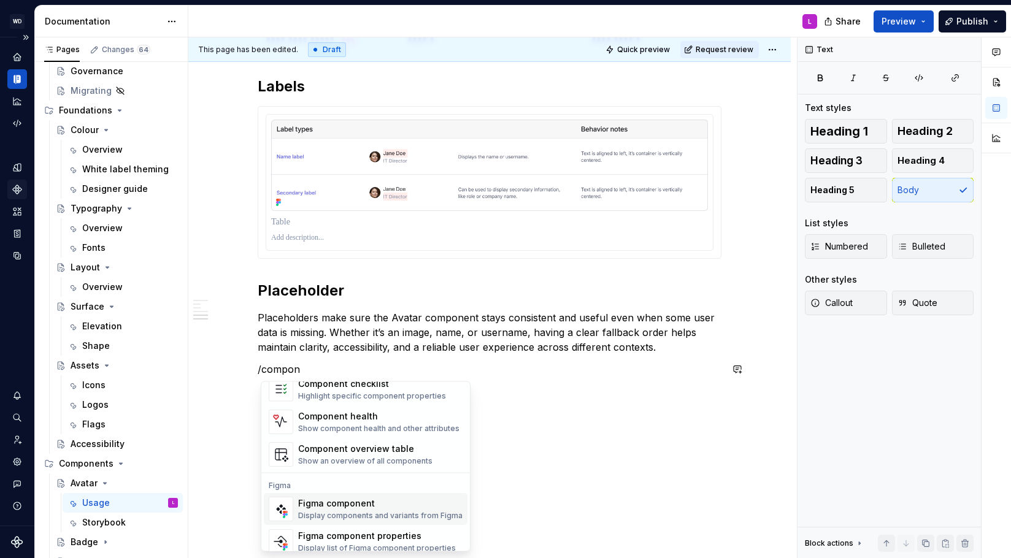
scroll to position [37, 0]
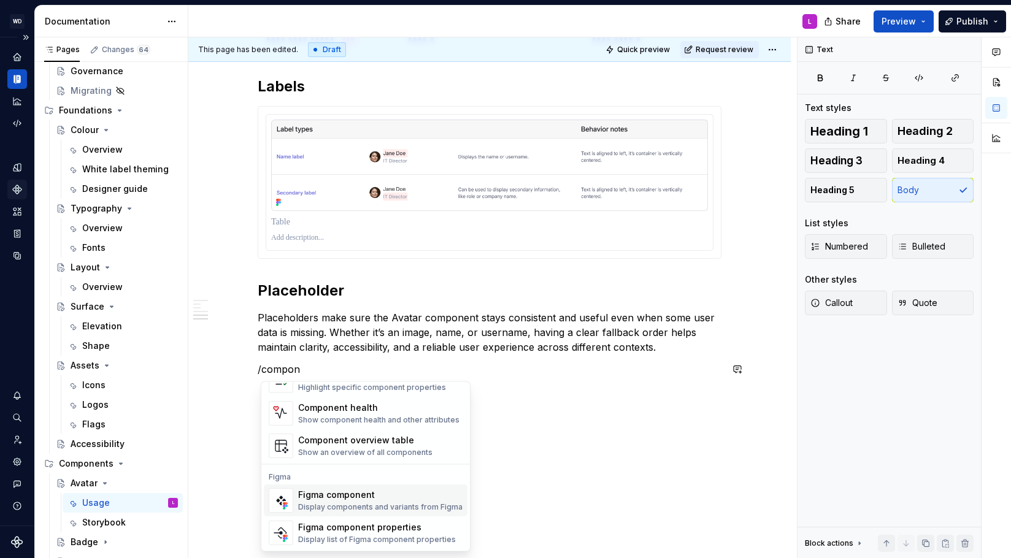
click at [357, 503] on div "Display components and variants from Figma" at bounding box center [380, 507] width 164 height 10
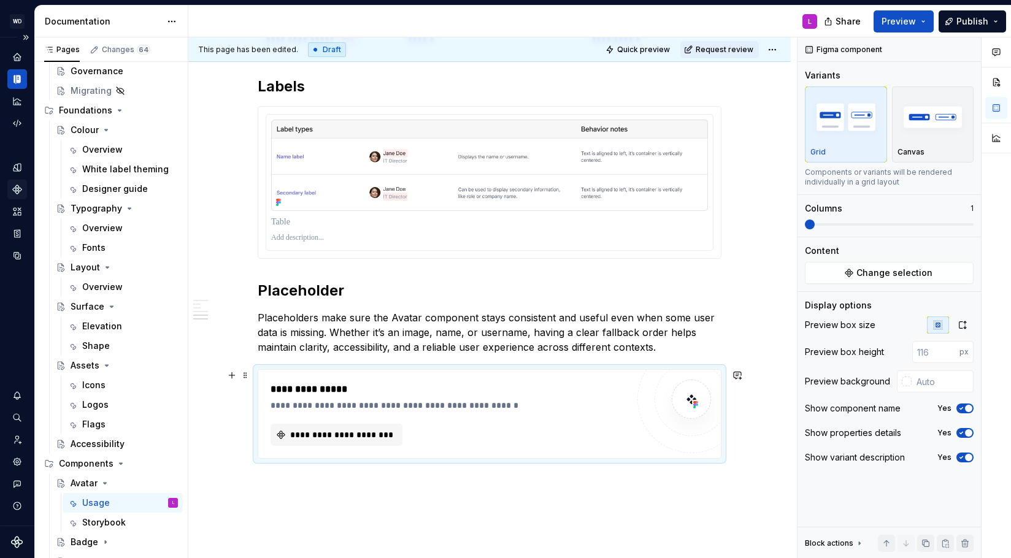
scroll to position [985, 0]
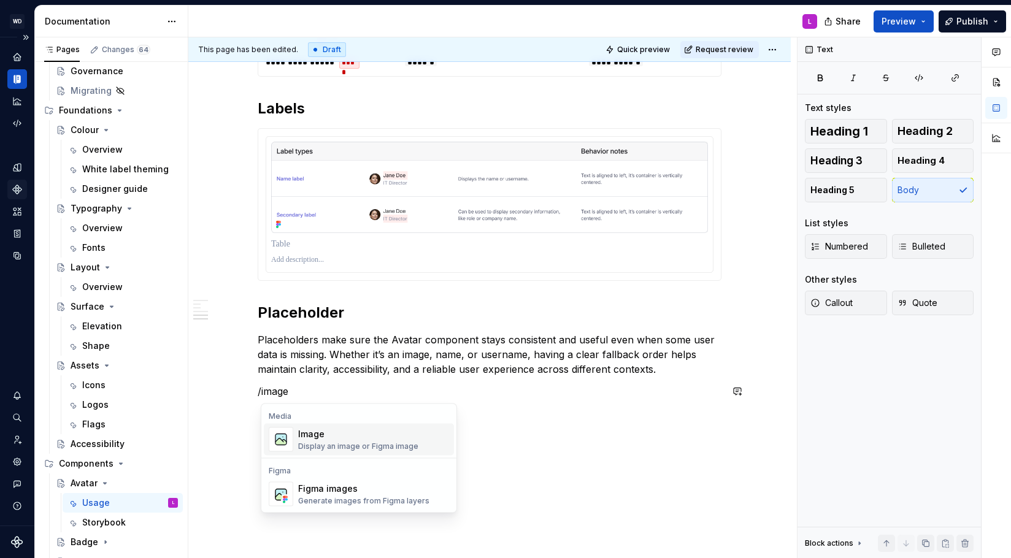
click at [321, 435] on div "Image" at bounding box center [358, 434] width 120 height 12
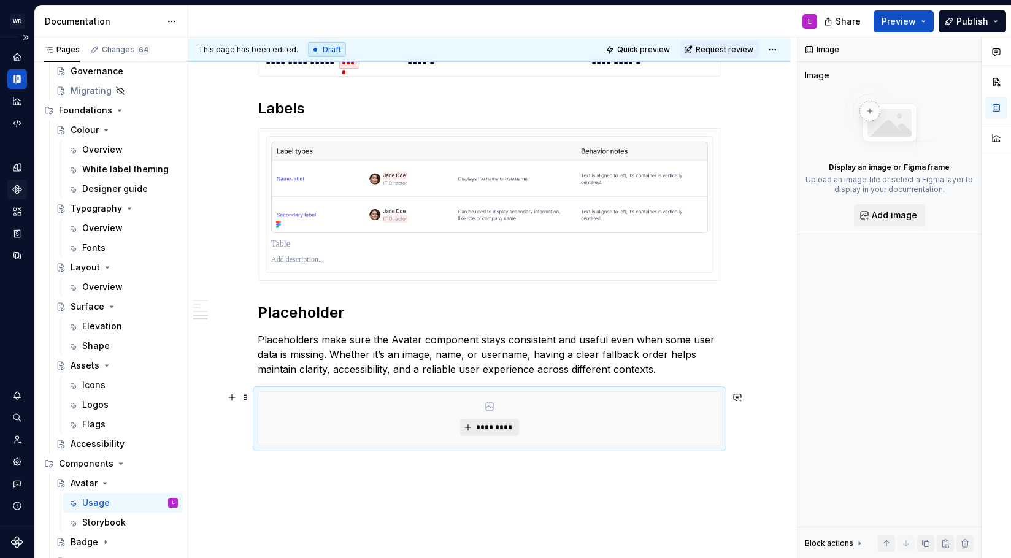
click at [490, 433] on button "*********" at bounding box center [489, 427] width 58 height 17
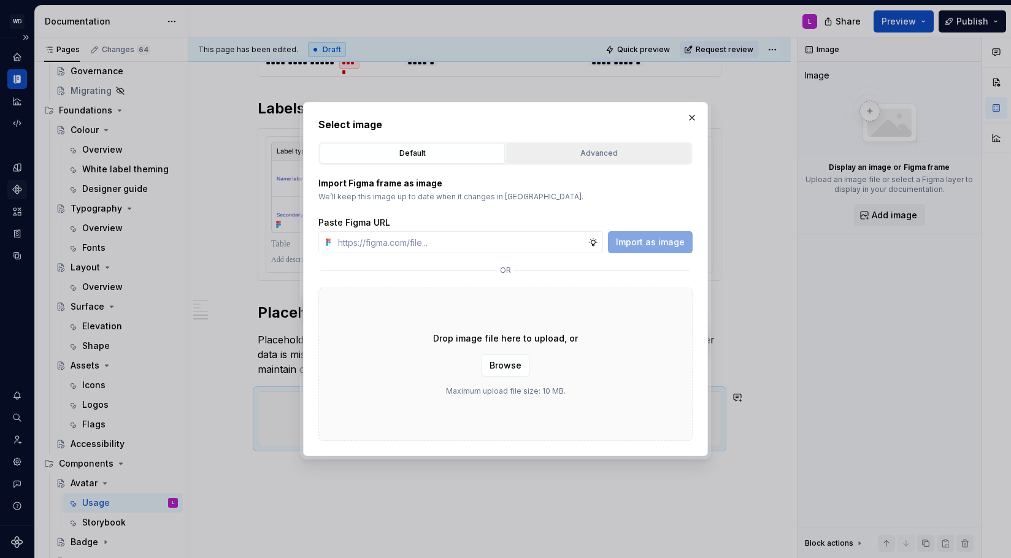
click at [564, 156] on div "Advanced" at bounding box center [598, 153] width 177 height 12
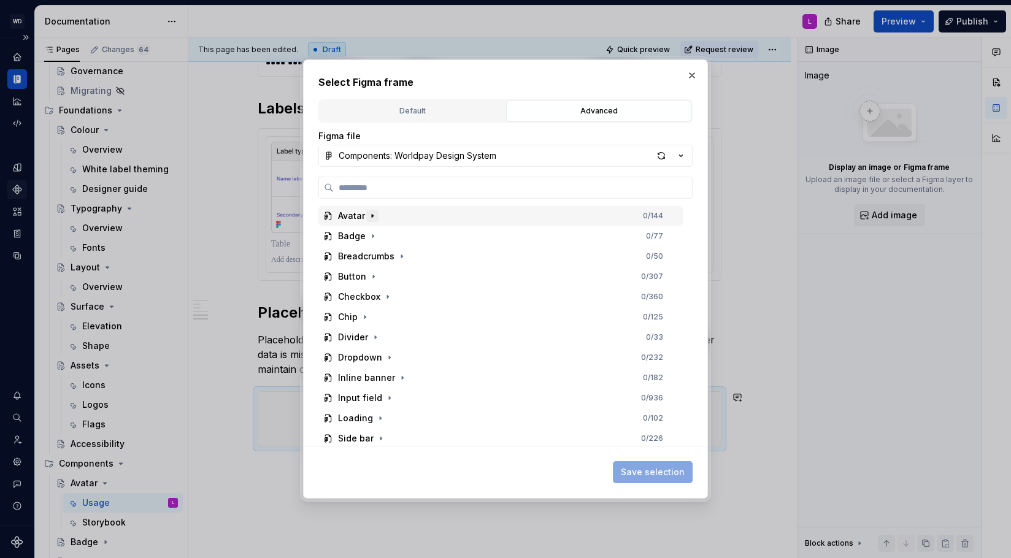
click at [375, 217] on icon "button" at bounding box center [372, 216] width 10 height 10
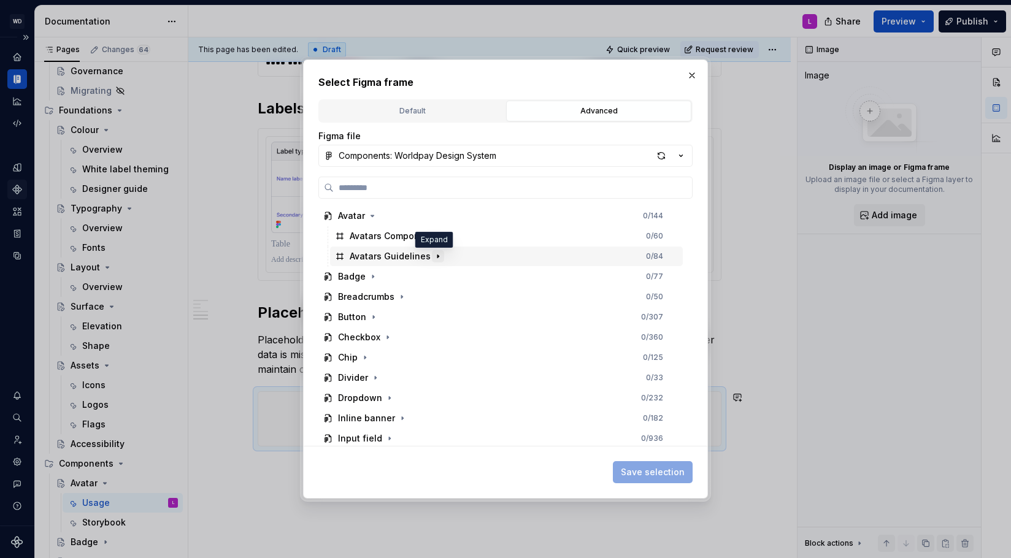
click at [437, 255] on icon "button" at bounding box center [438, 257] width 10 height 10
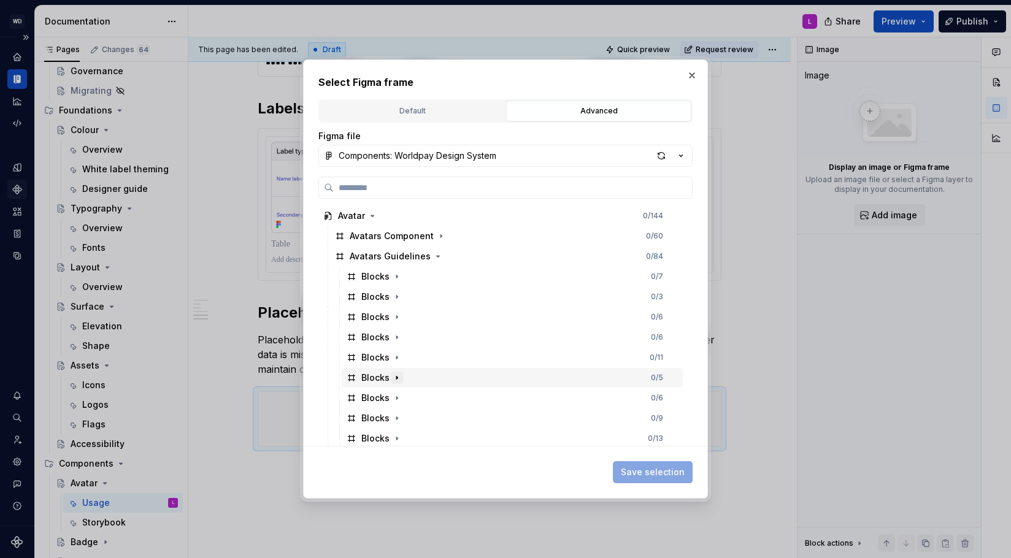
click at [396, 379] on icon "button" at bounding box center [396, 377] width 1 height 3
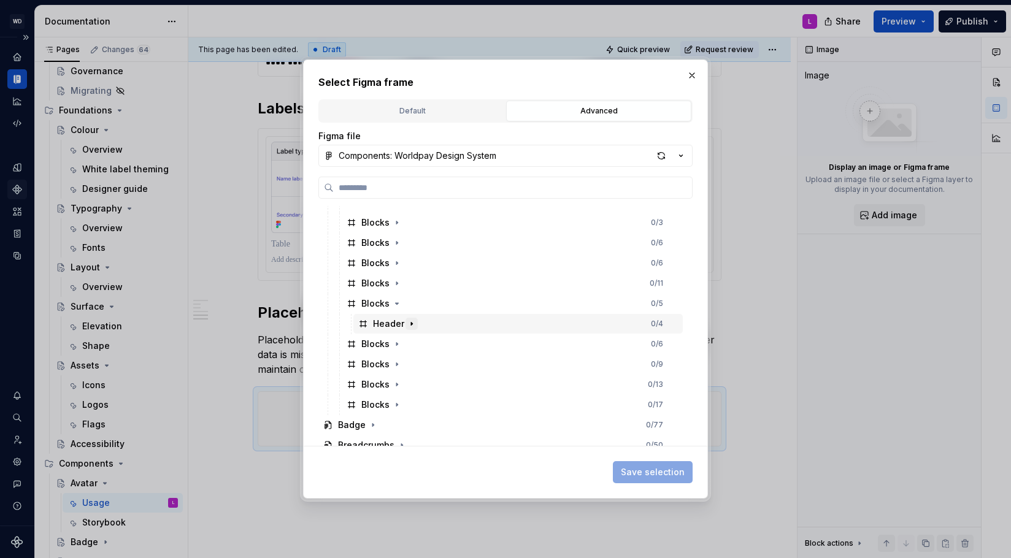
click at [409, 322] on icon "button" at bounding box center [412, 324] width 10 height 10
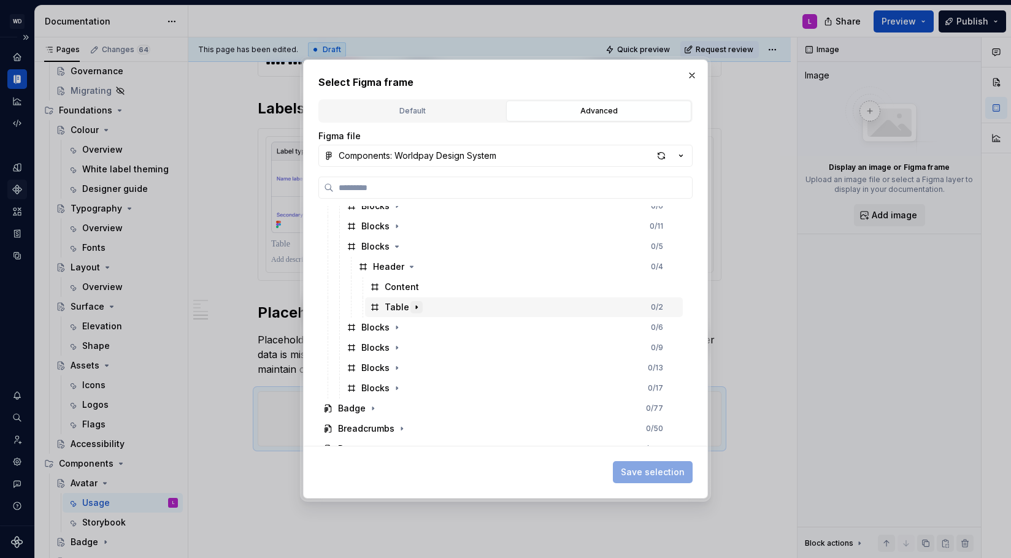
scroll to position [131, 0]
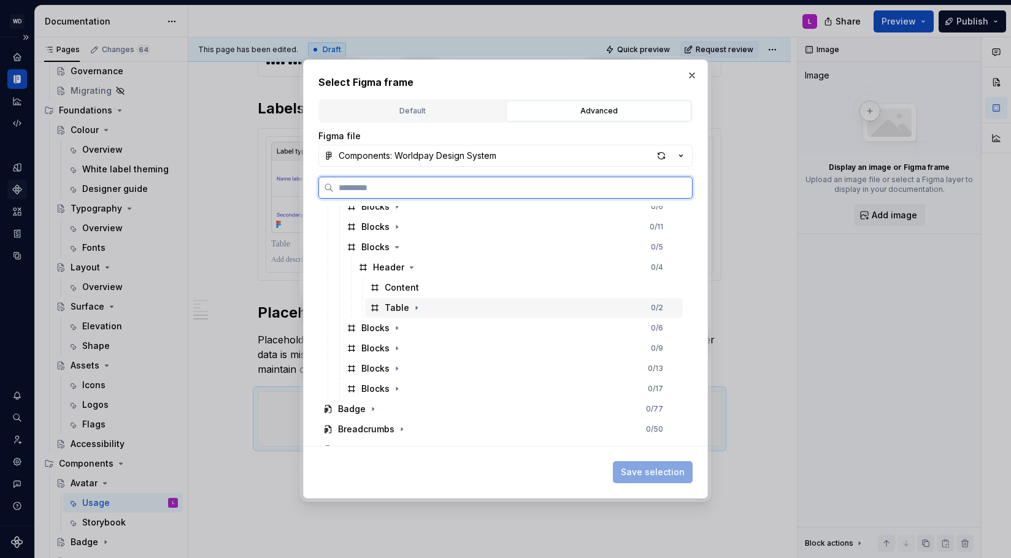
click at [376, 308] on icon at bounding box center [375, 308] width 10 height 10
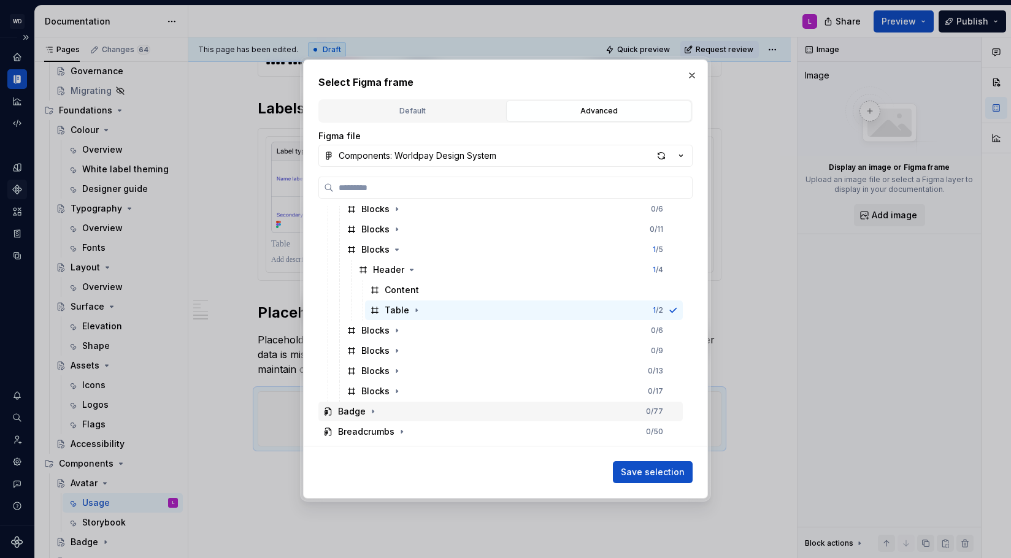
scroll to position [0, 1]
click at [655, 474] on span "Save selection" at bounding box center [653, 472] width 64 height 12
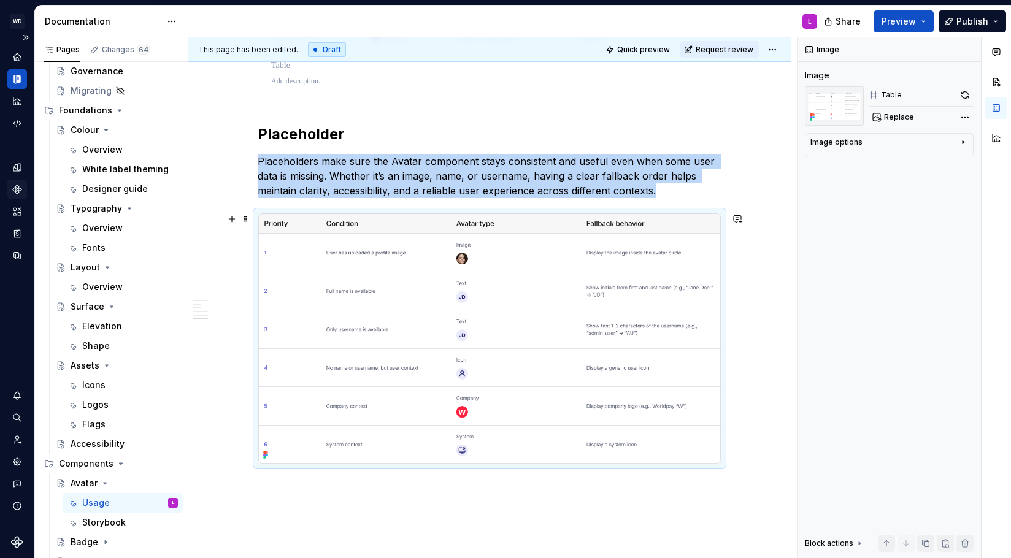
scroll to position [1163, 0]
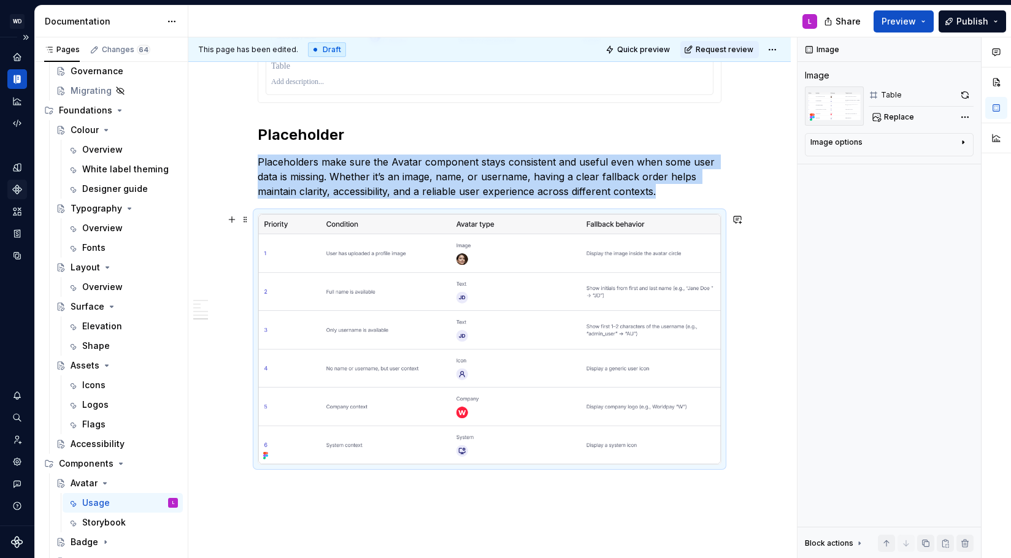
scroll to position [1162, 0]
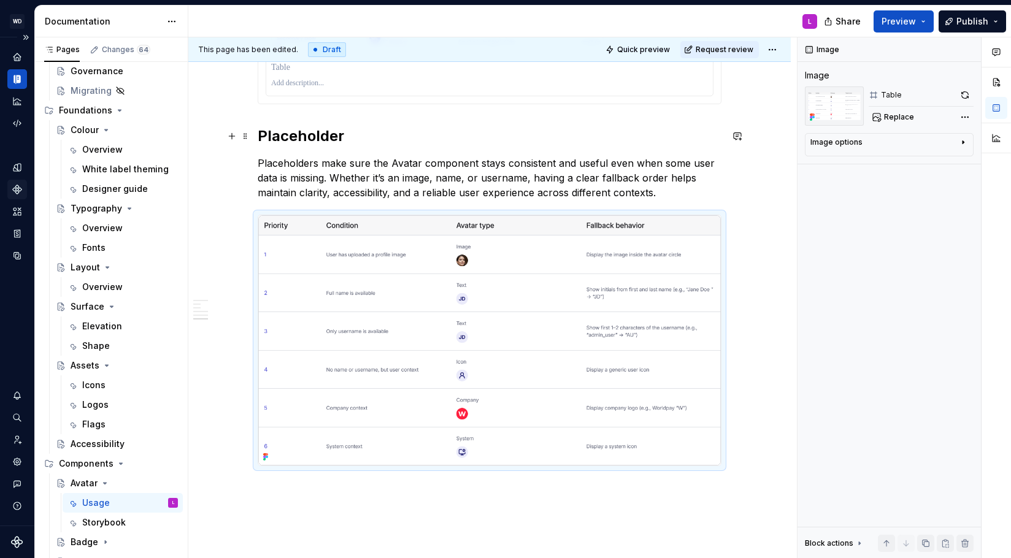
click at [388, 139] on h2 "Placeholder" at bounding box center [490, 136] width 464 height 20
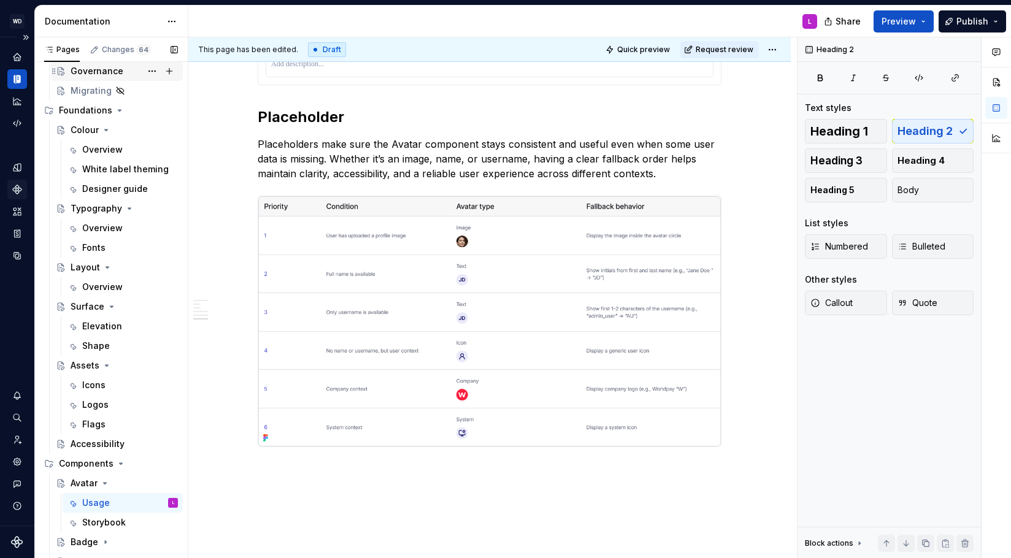
scroll to position [126, 0]
click at [276, 470] on p "Table of options" at bounding box center [490, 469] width 464 height 15
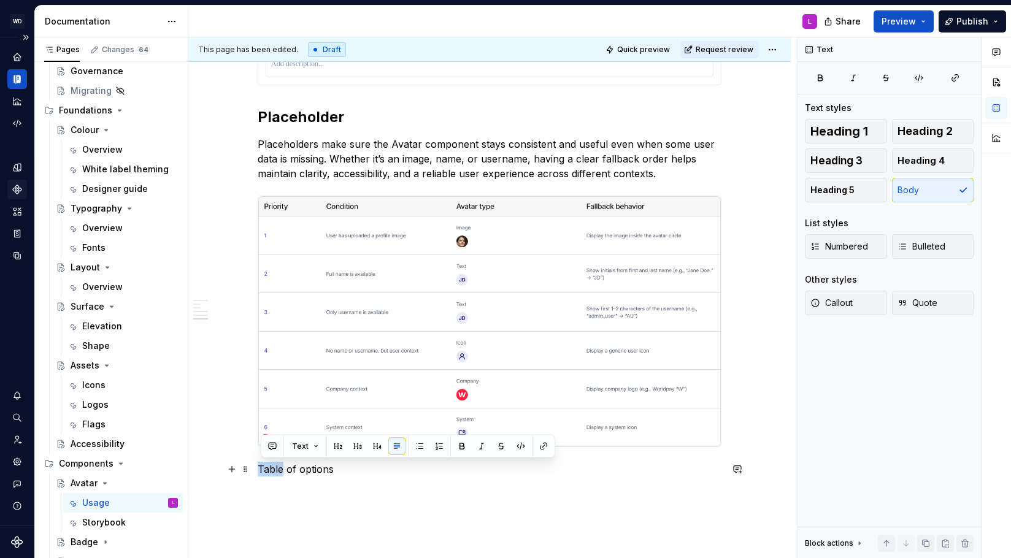
click at [276, 469] on p "Table of options" at bounding box center [490, 469] width 464 height 15
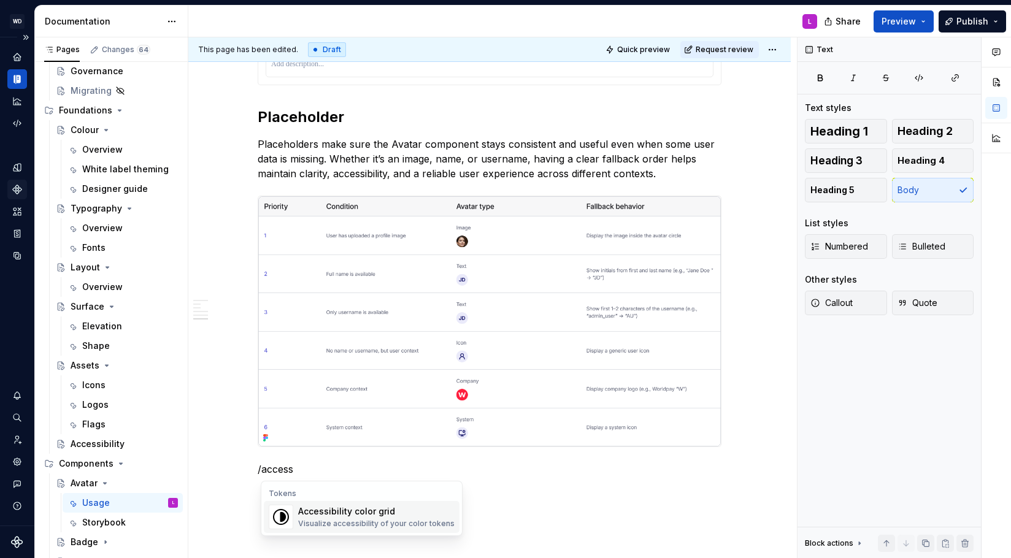
click at [377, 520] on div "Visualize accessibility of your color tokens" at bounding box center [376, 524] width 156 height 10
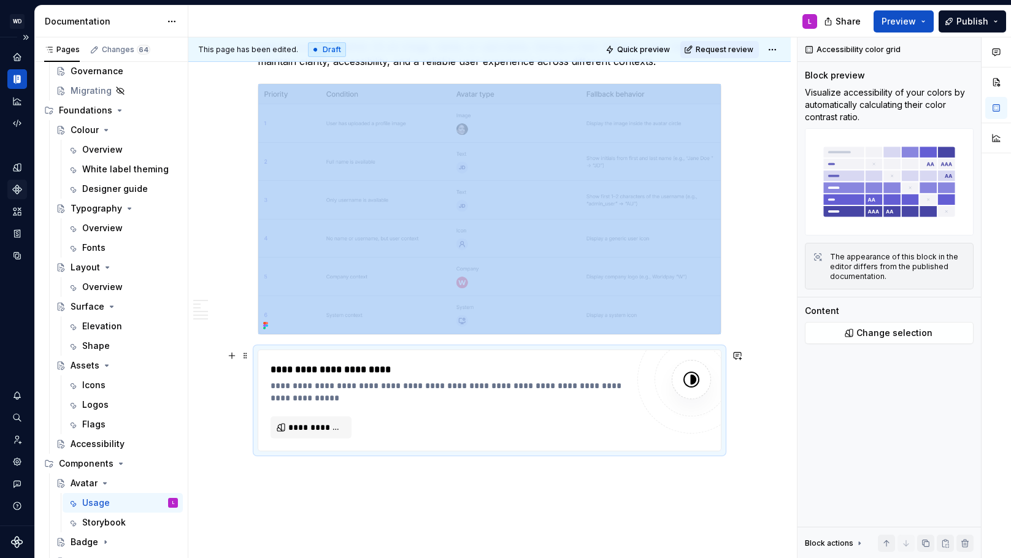
scroll to position [1317, 0]
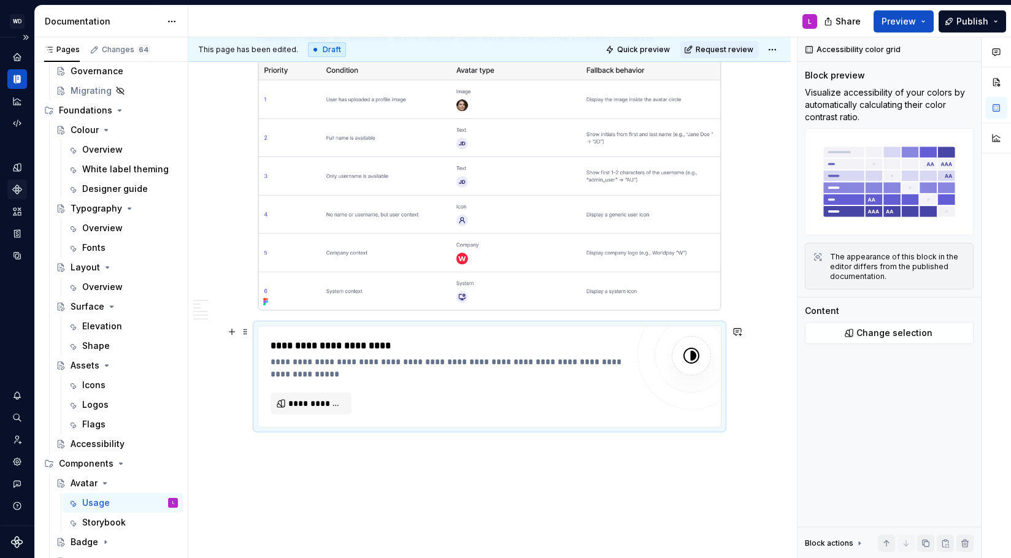
click at [306, 339] on div "**********" at bounding box center [449, 346] width 357 height 15
click at [248, 331] on span at bounding box center [245, 331] width 10 height 17
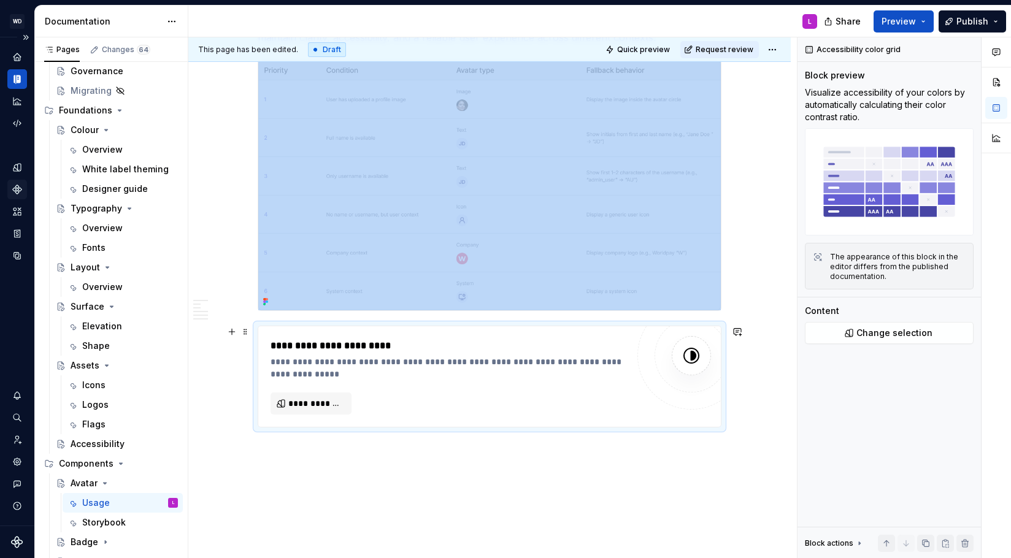
click at [254, 327] on div "**********" at bounding box center [492, 297] width 609 height 521
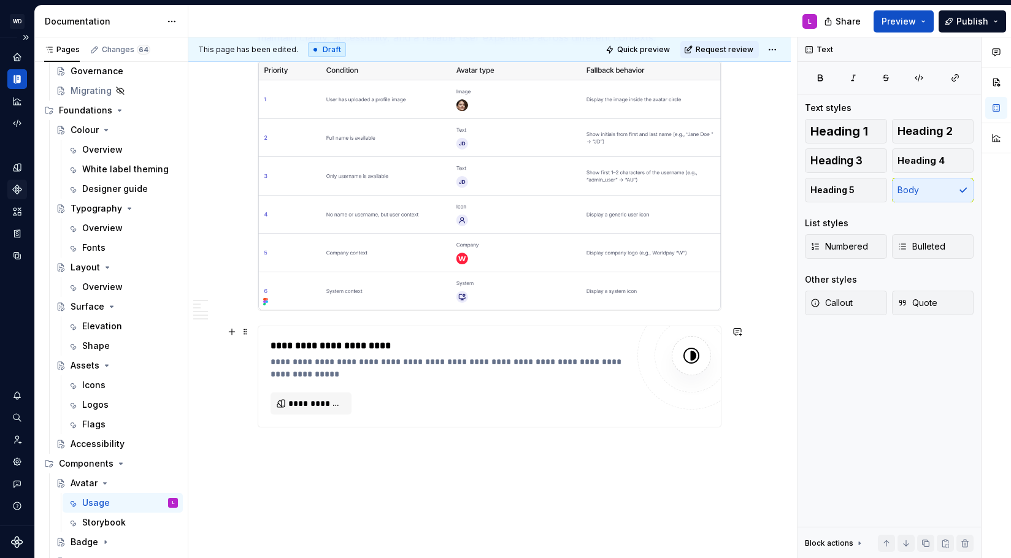
click at [272, 333] on div "**********" at bounding box center [489, 376] width 463 height 101
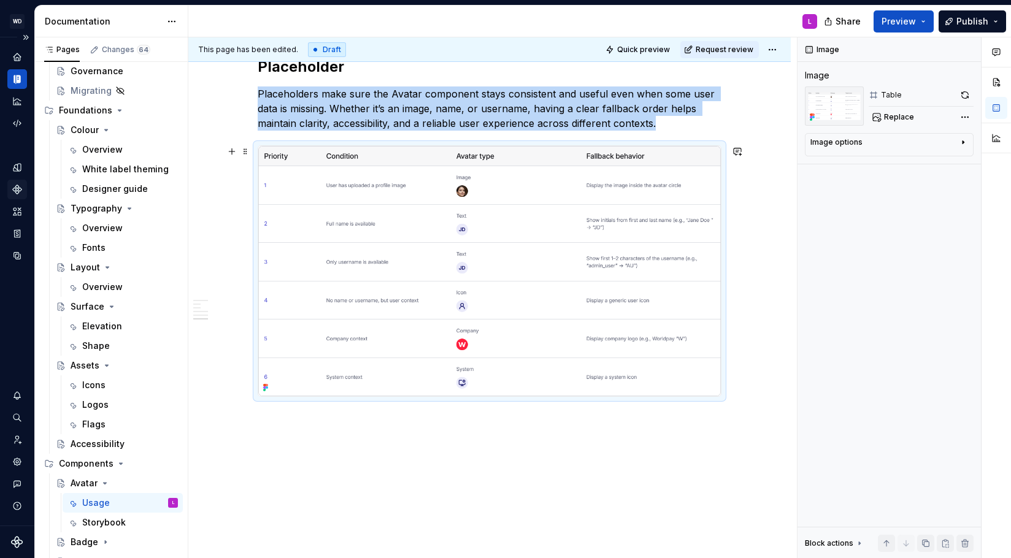
scroll to position [1251, 0]
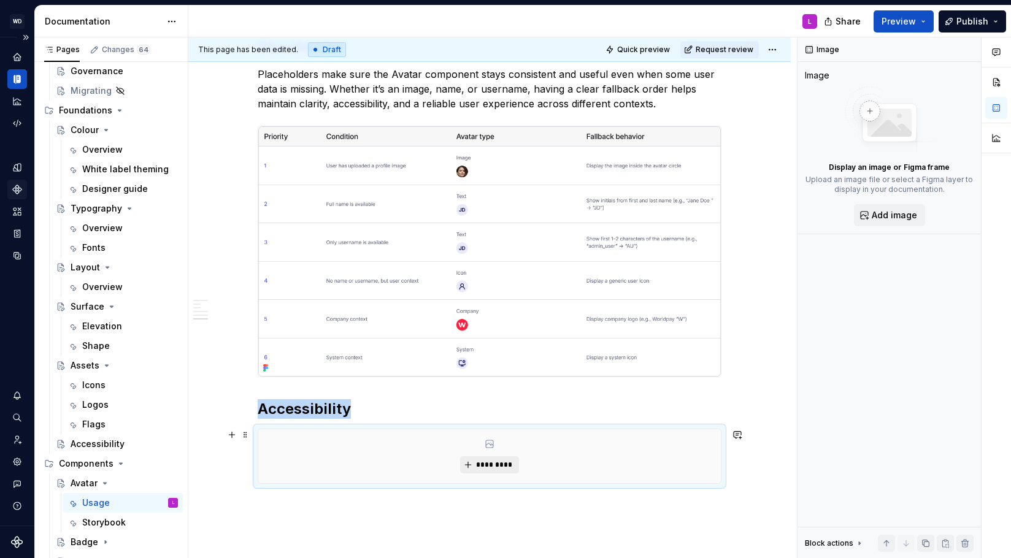
click at [513, 462] on span "*********" at bounding box center [493, 465] width 37 height 10
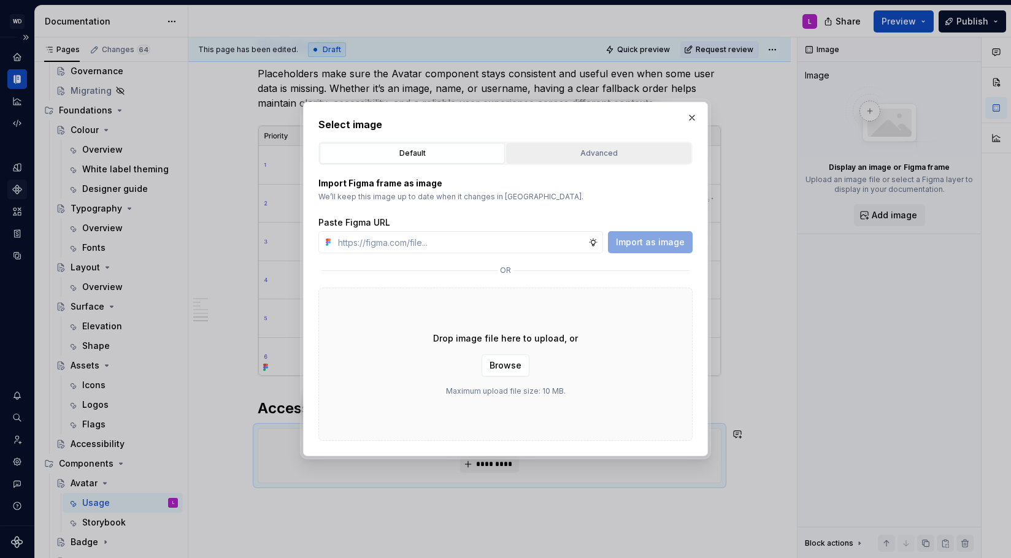
click at [540, 145] on button "Advanced" at bounding box center [598, 153] width 185 height 21
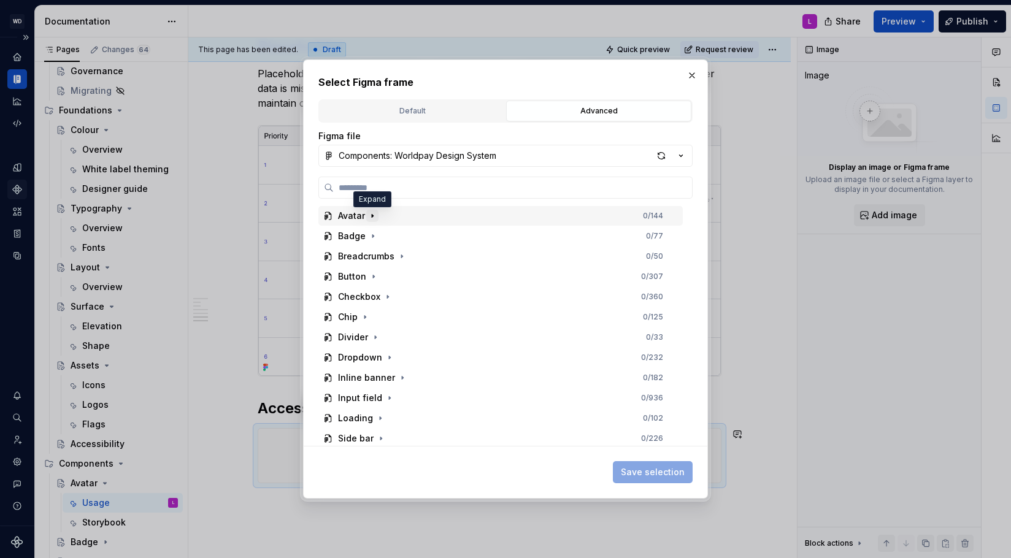
click at [371, 212] on icon "button" at bounding box center [372, 216] width 10 height 10
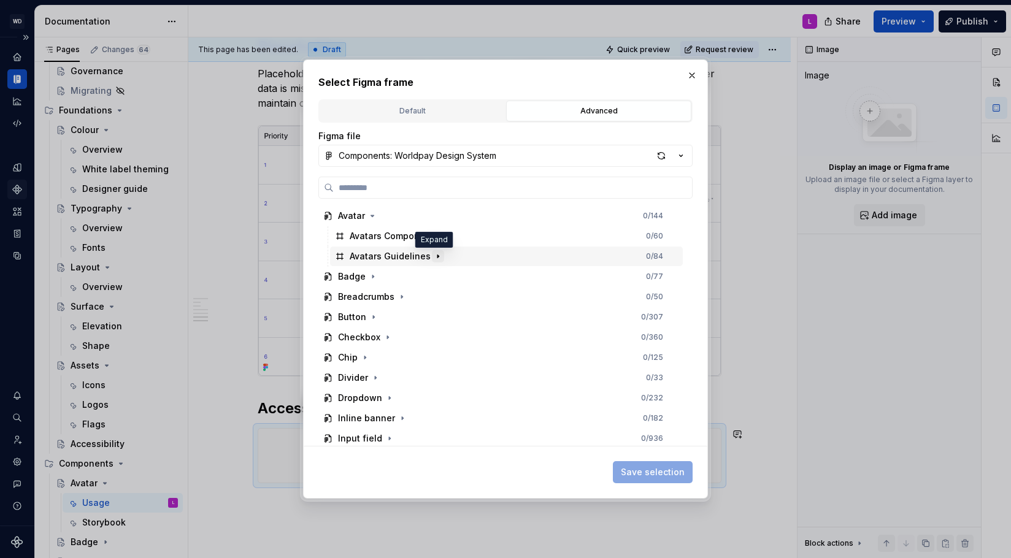
click at [437, 257] on icon "button" at bounding box center [437, 256] width 1 height 3
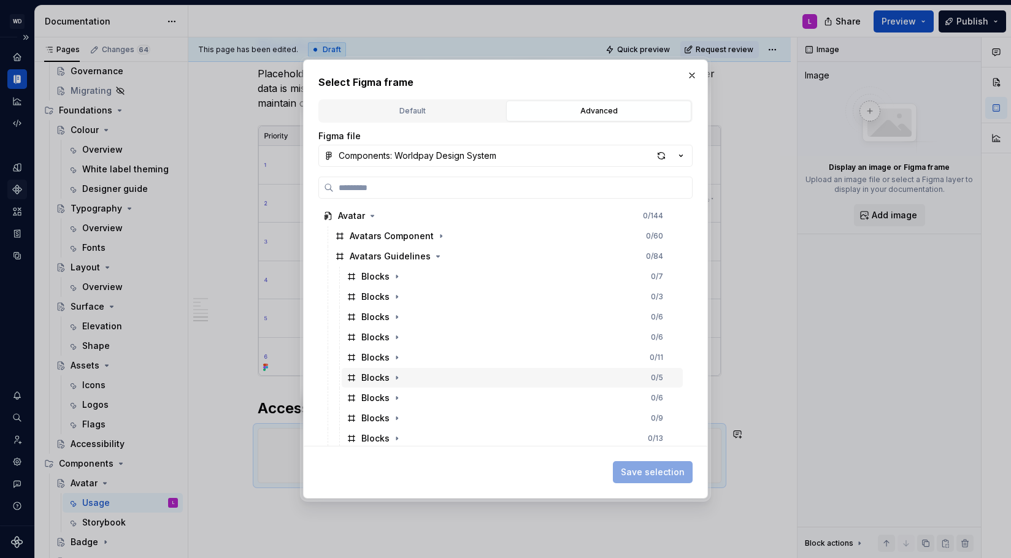
drag, startPoint x: 398, startPoint y: 377, endPoint x: 425, endPoint y: 376, distance: 27.6
click at [399, 377] on icon "button" at bounding box center [397, 378] width 10 height 10
click at [399, 376] on icon "button" at bounding box center [397, 378] width 10 height 10
click at [398, 400] on icon "button" at bounding box center [397, 398] width 10 height 10
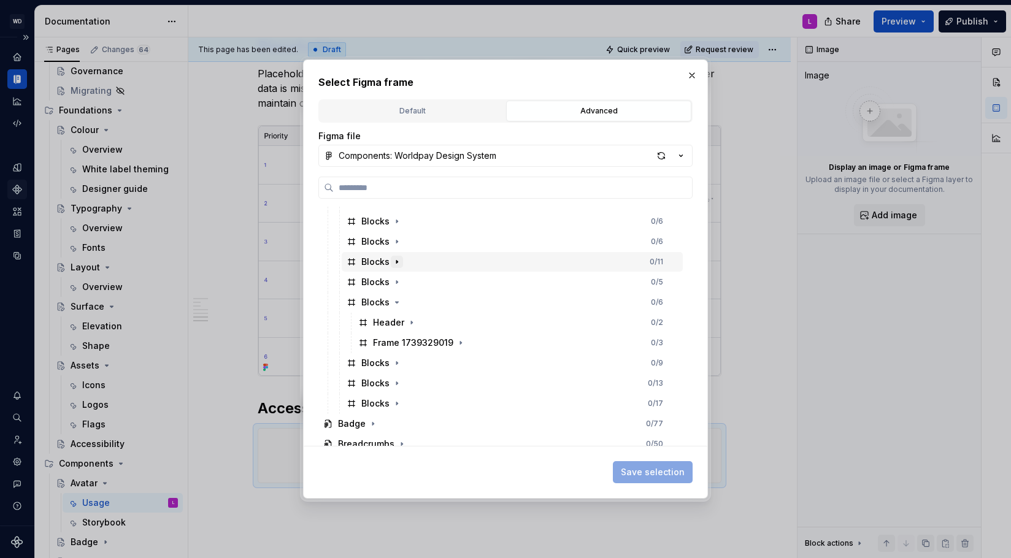
scroll to position [115, 0]
click at [396, 344] on icon "button" at bounding box center [396, 343] width 1 height 3
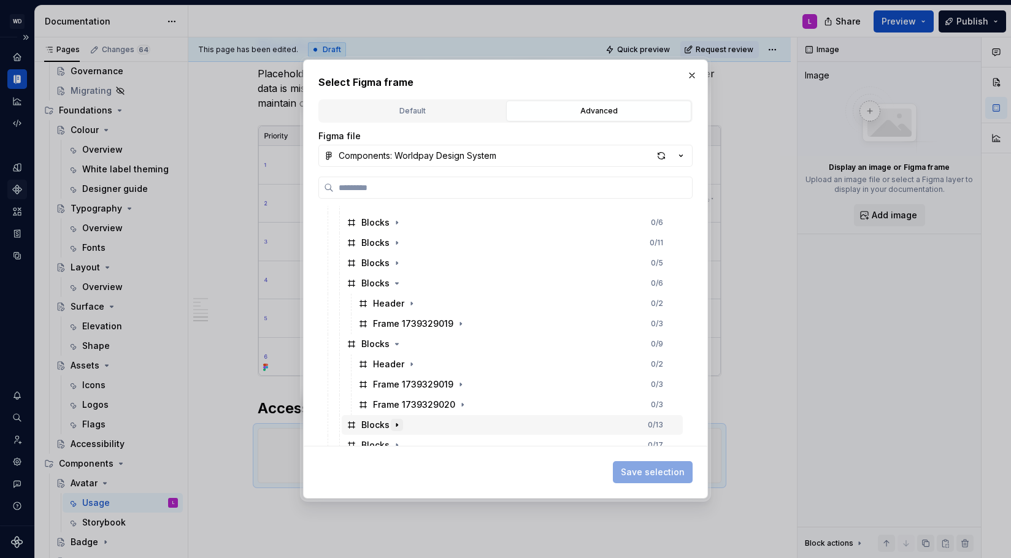
click at [397, 425] on icon "button" at bounding box center [397, 425] width 10 height 10
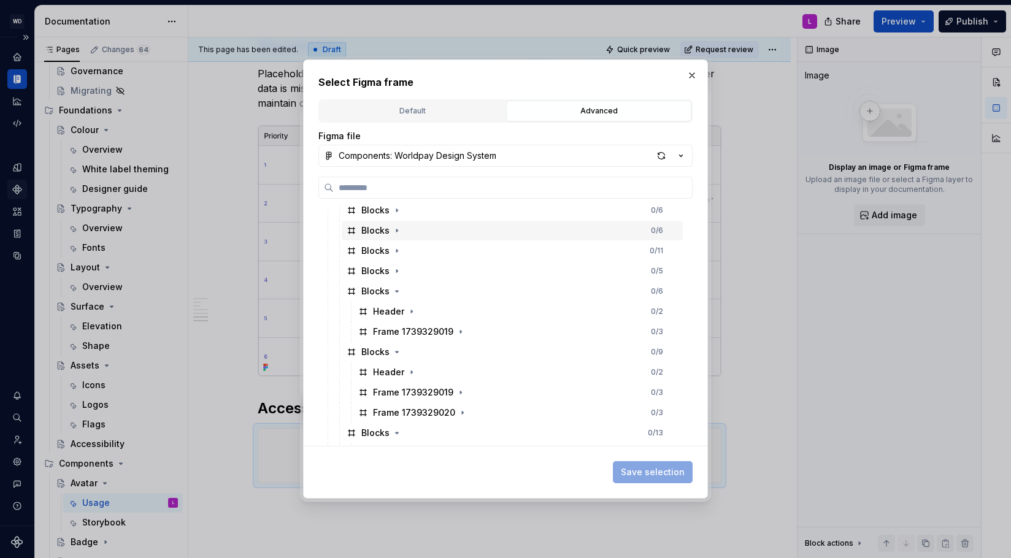
scroll to position [20, 0]
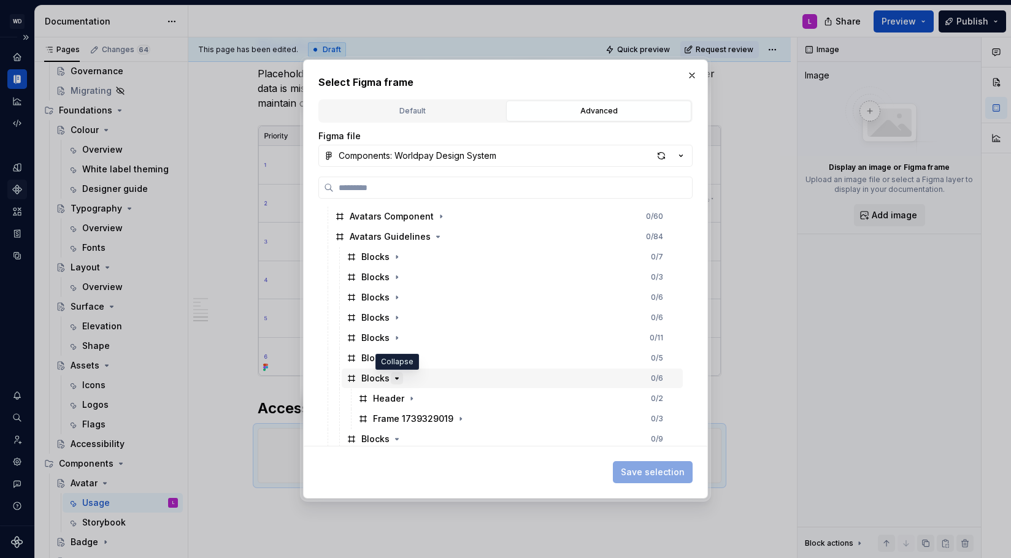
click at [394, 379] on icon "button" at bounding box center [397, 379] width 10 height 10
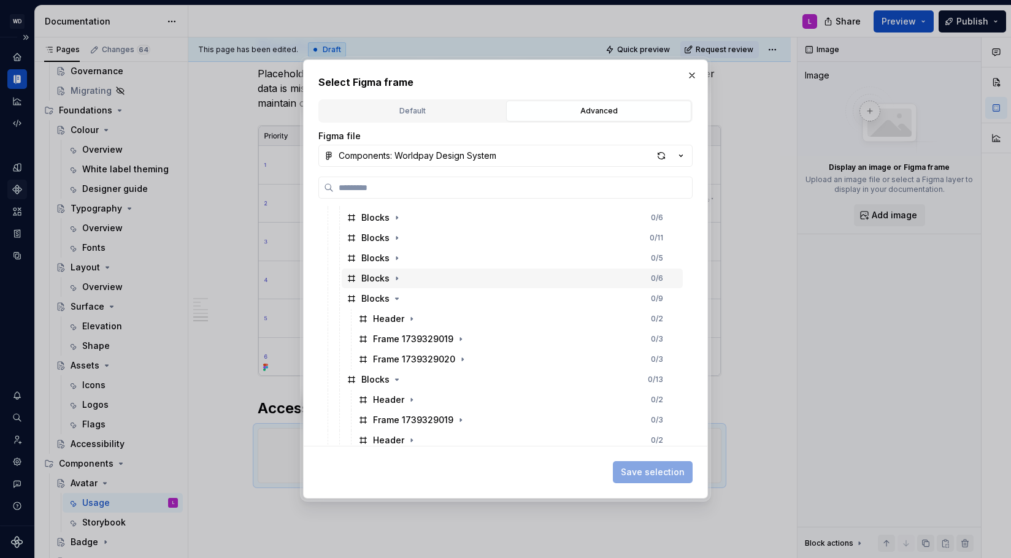
scroll to position [120, 0]
click at [460, 339] on icon "button" at bounding box center [460, 338] width 1 height 3
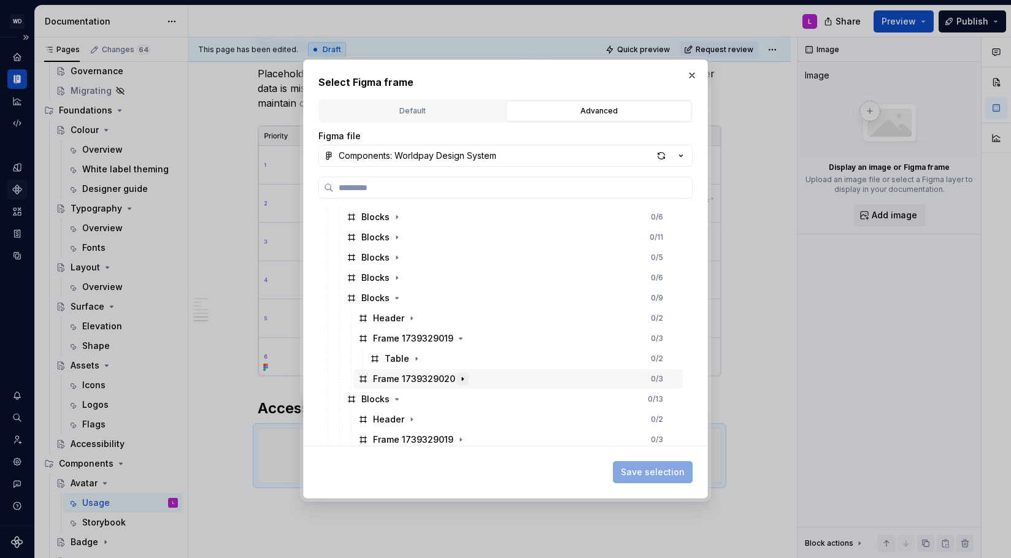
click at [462, 380] on icon "button" at bounding box center [463, 379] width 10 height 10
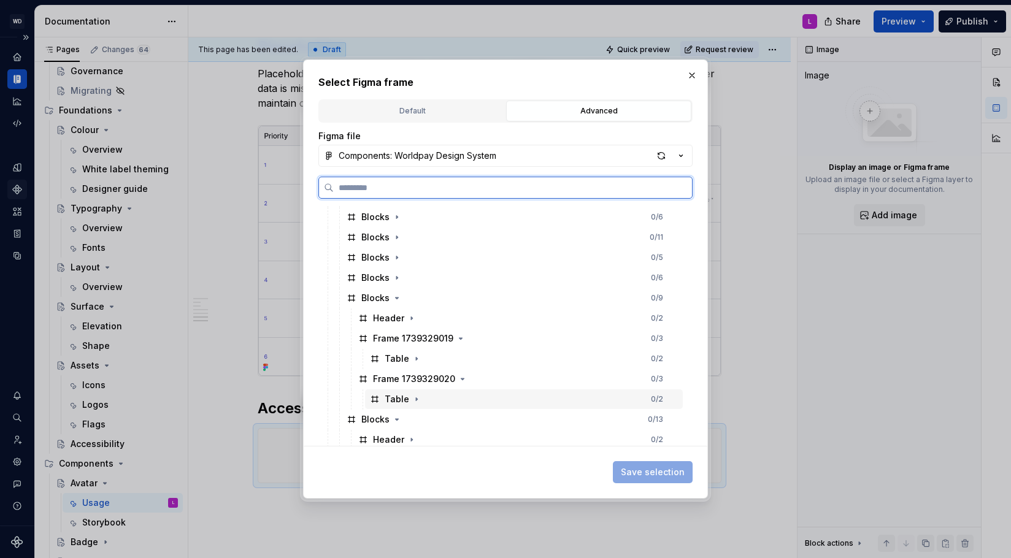
drag, startPoint x: 398, startPoint y: 393, endPoint x: 394, endPoint y: 383, distance: 10.5
click at [398, 393] on div "Table" at bounding box center [397, 399] width 25 height 12
click at [394, 368] on div "Table 0 / 2" at bounding box center [524, 359] width 318 height 20
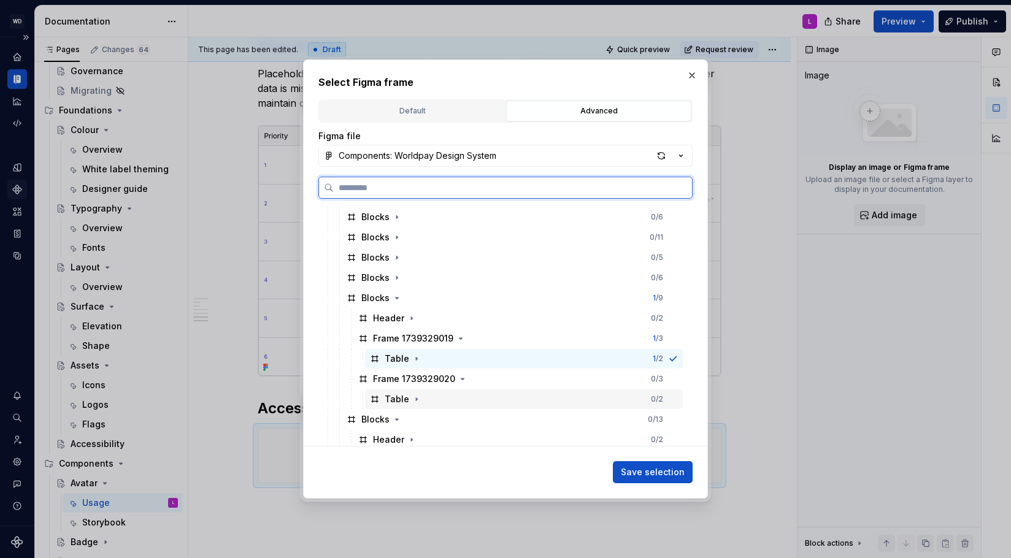
click at [397, 400] on div "Table" at bounding box center [397, 399] width 25 height 12
click at [393, 358] on div "Table" at bounding box center [397, 359] width 25 height 12
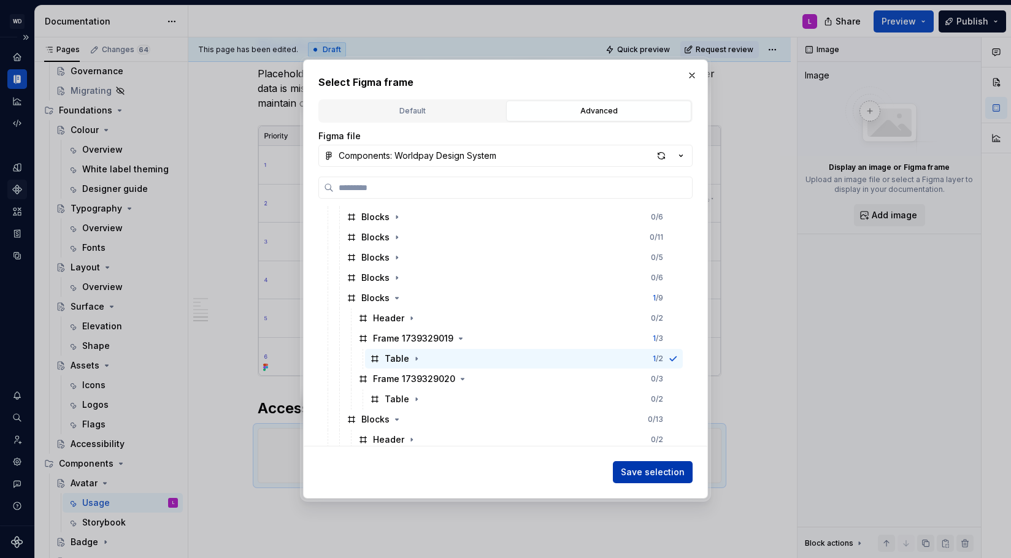
click at [651, 469] on span "Save selection" at bounding box center [653, 472] width 64 height 12
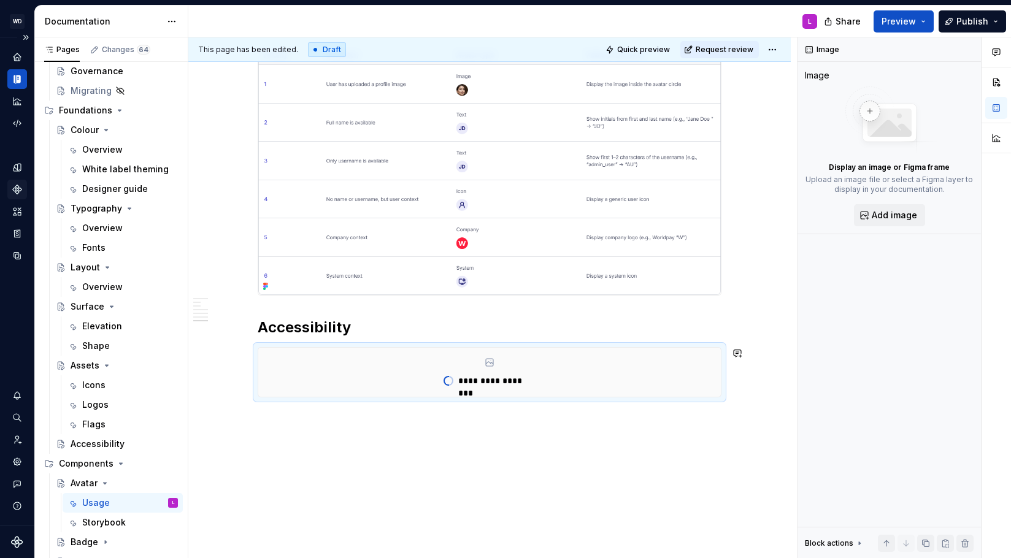
scroll to position [1353, 0]
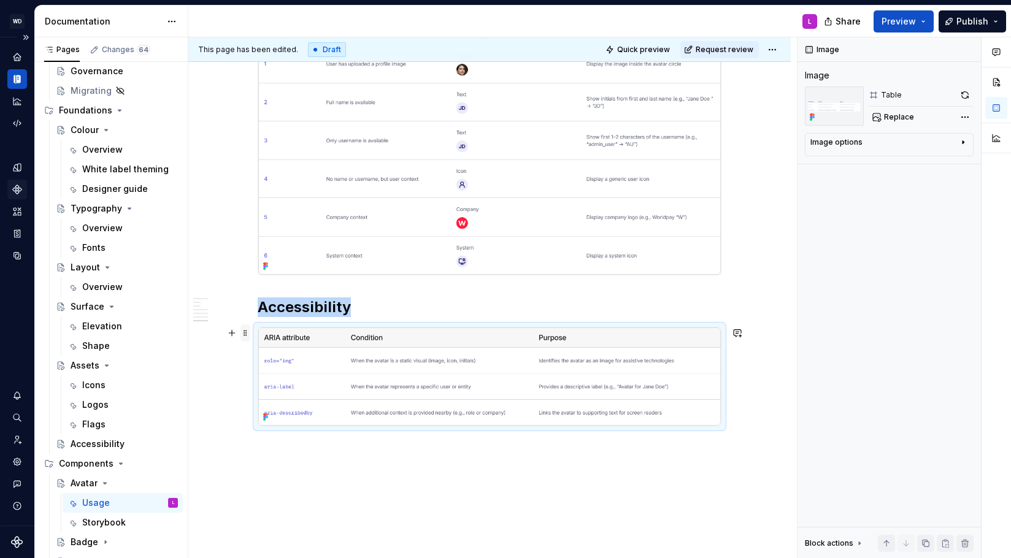
click at [249, 336] on span at bounding box center [245, 333] width 10 height 17
drag, startPoint x: 275, startPoint y: 352, endPoint x: 293, endPoint y: 353, distance: 17.8
click at [275, 352] on div "Duplicate" at bounding box center [306, 351] width 80 height 12
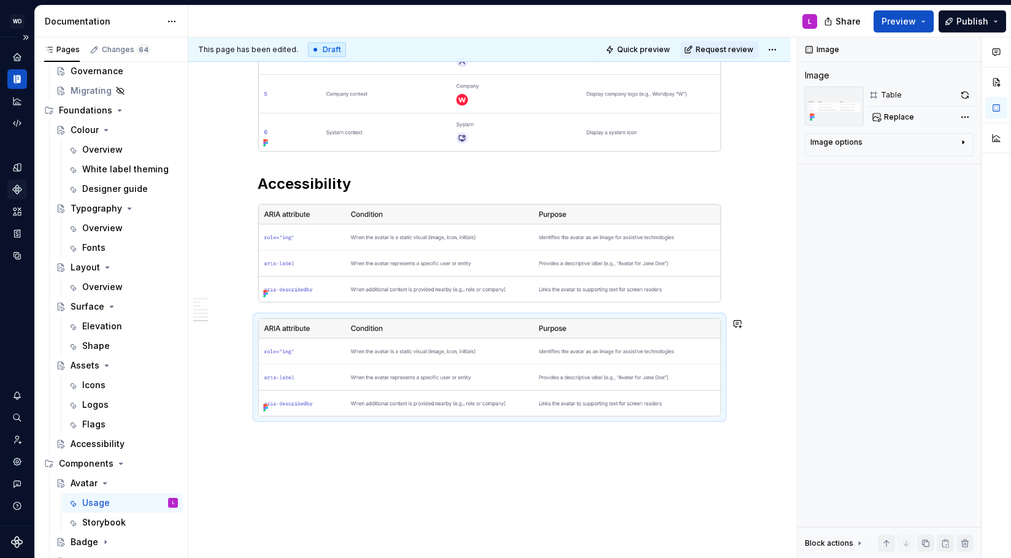
scroll to position [1478, 0]
click at [315, 350] on img at bounding box center [489, 366] width 463 height 98
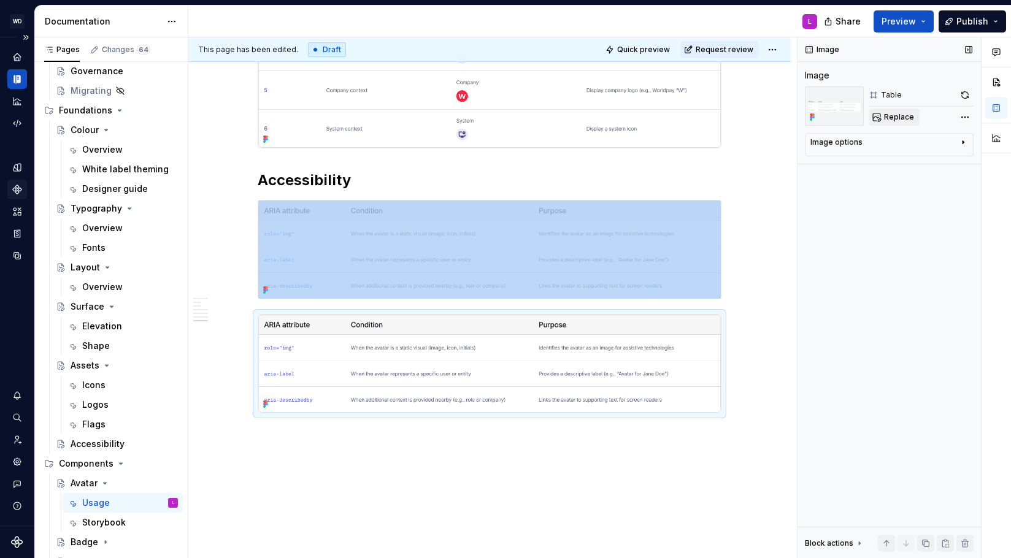
click at [883, 118] on button "Replace" at bounding box center [894, 117] width 51 height 17
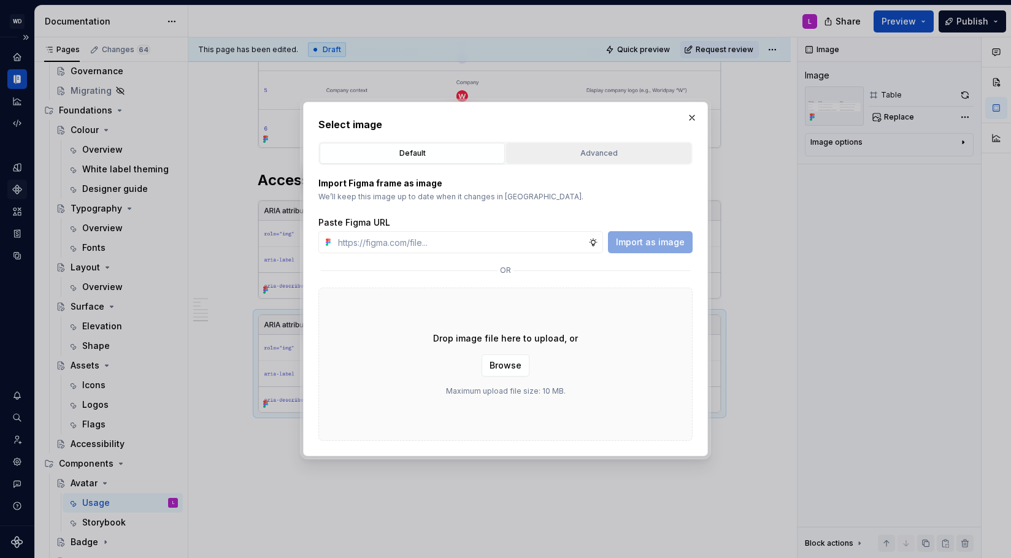
click at [560, 154] on div "Advanced" at bounding box center [598, 153] width 177 height 12
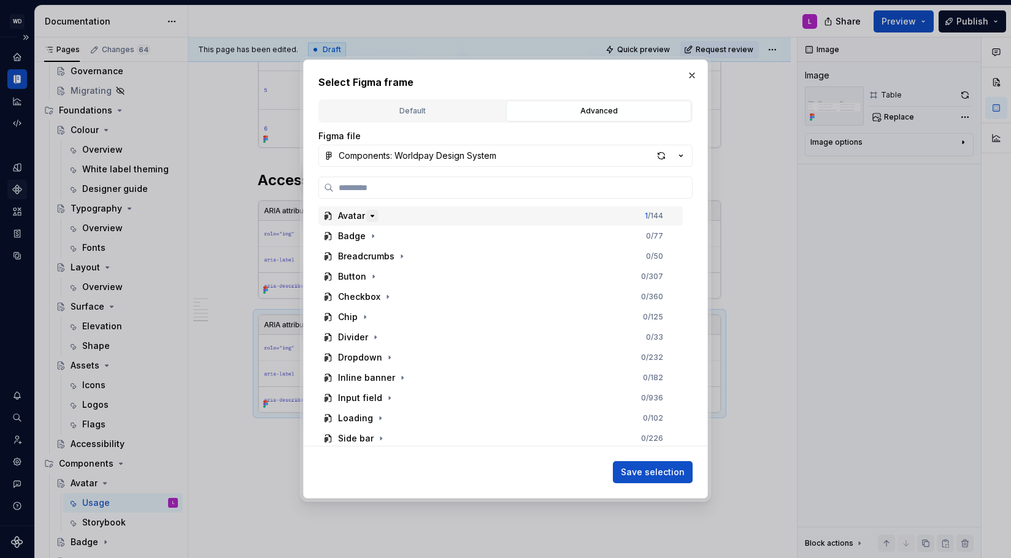
click at [371, 220] on icon "button" at bounding box center [372, 216] width 10 height 10
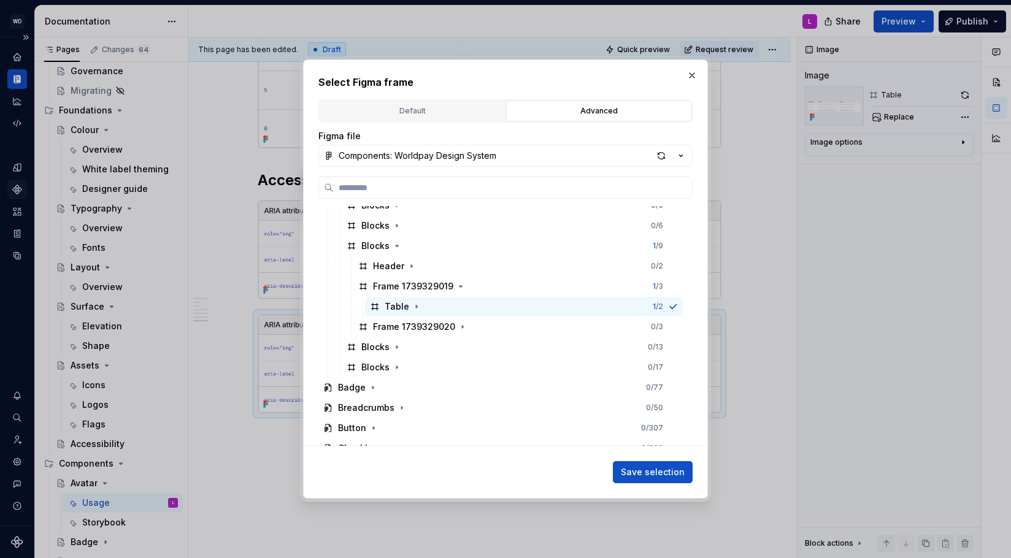
scroll to position [183, 0]
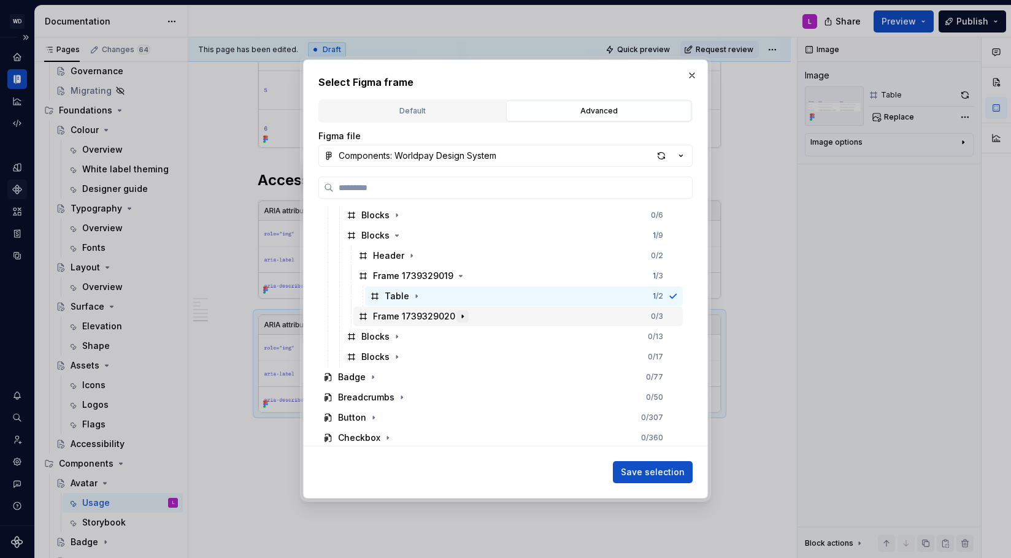
click at [459, 318] on icon "button" at bounding box center [463, 317] width 10 height 10
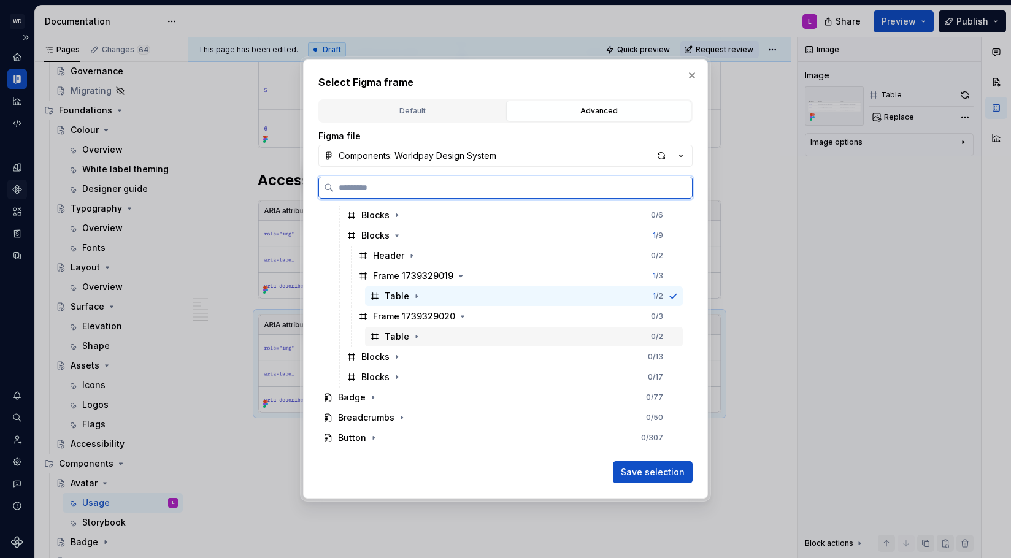
click at [399, 334] on div "Table" at bounding box center [397, 337] width 25 height 12
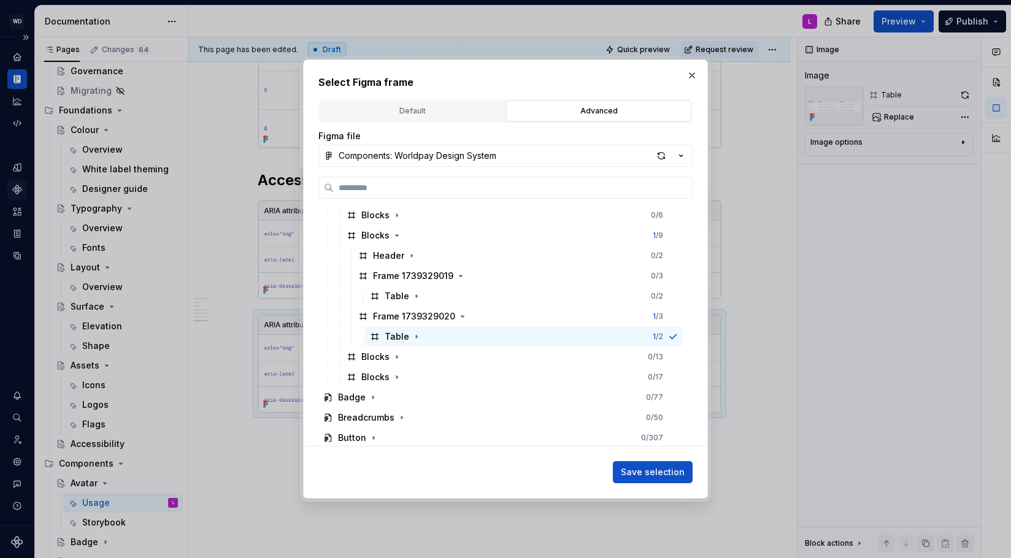
click at [656, 474] on span "Save selection" at bounding box center [653, 472] width 64 height 12
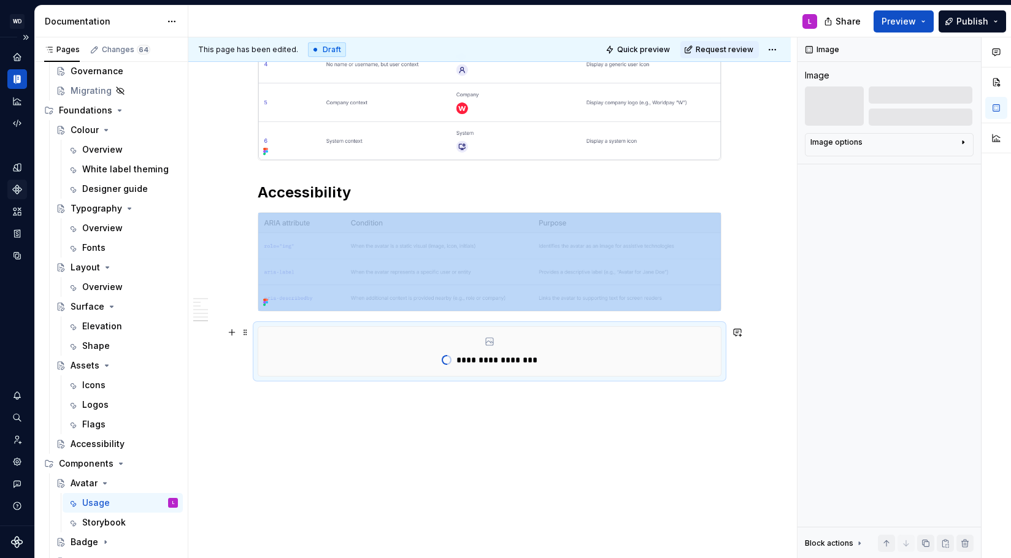
scroll to position [1429, 0]
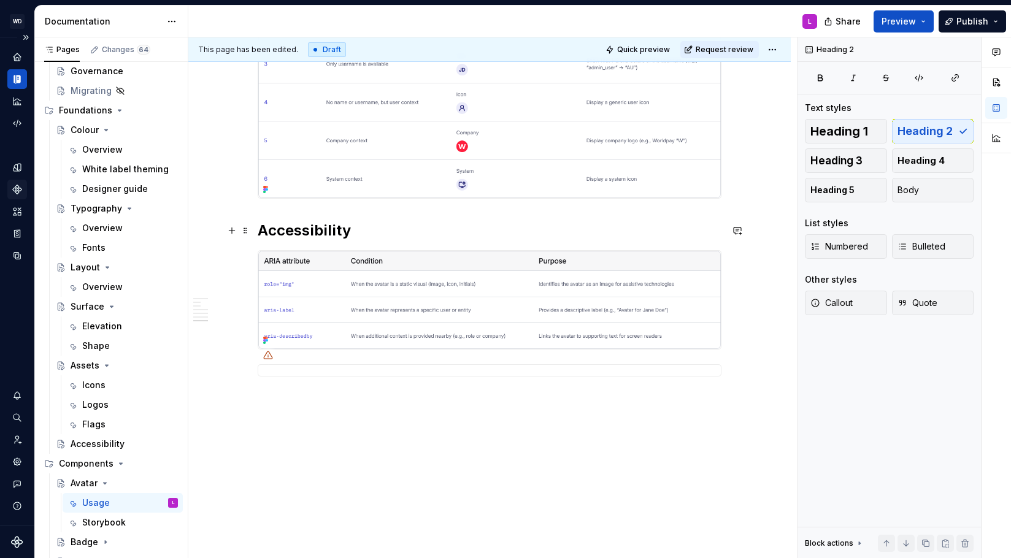
click at [390, 228] on h2 "Accessibility" at bounding box center [490, 231] width 464 height 20
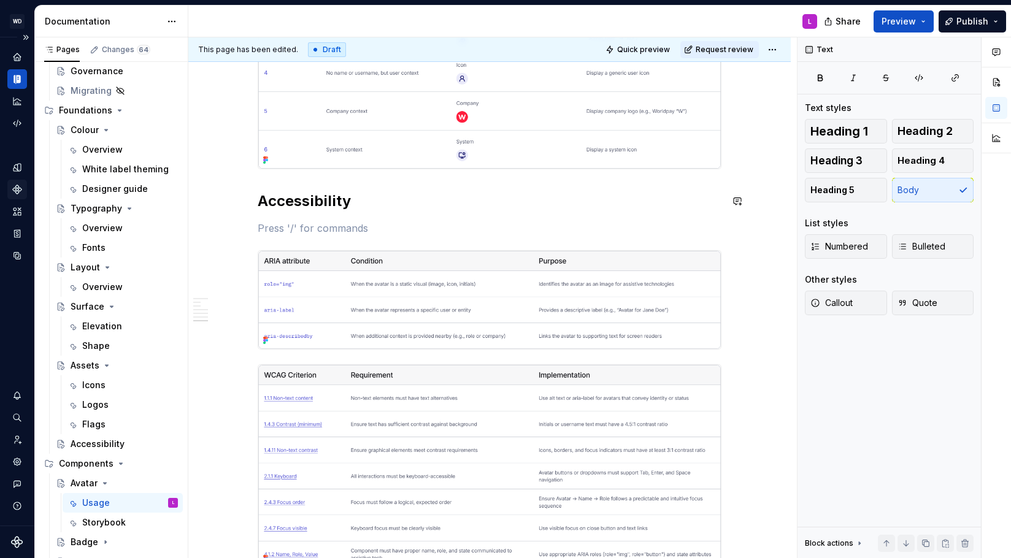
scroll to position [1467, 0]
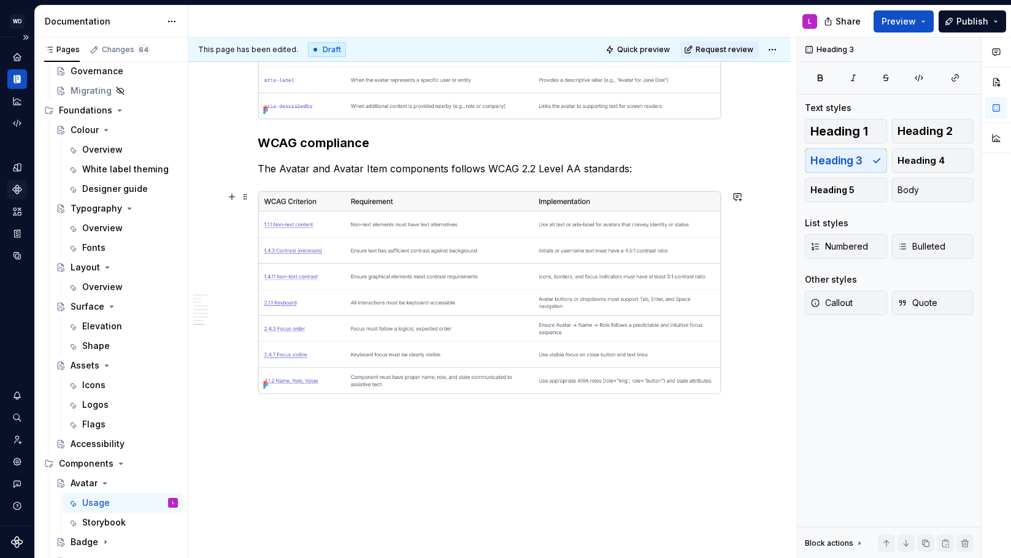
scroll to position [1704, 0]
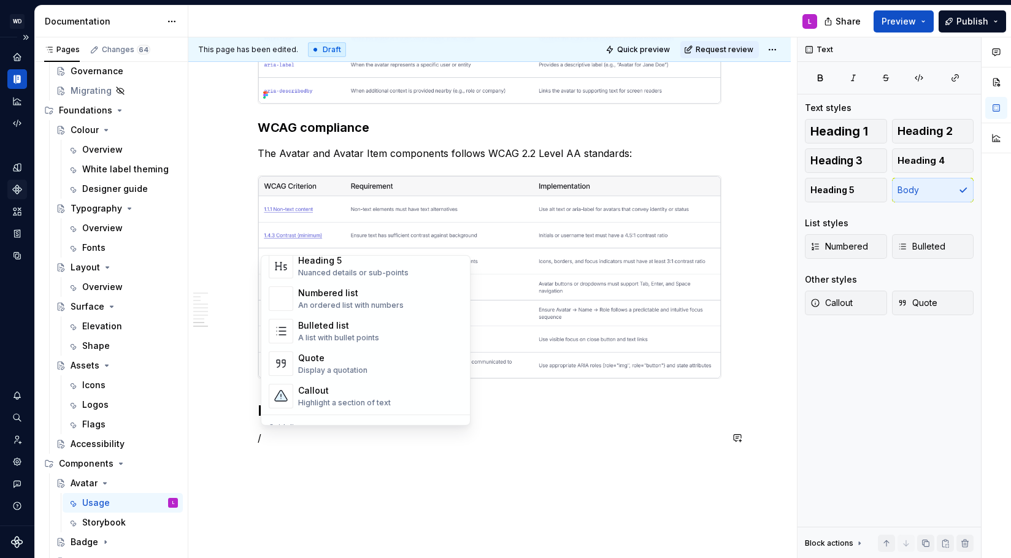
scroll to position [0, 0]
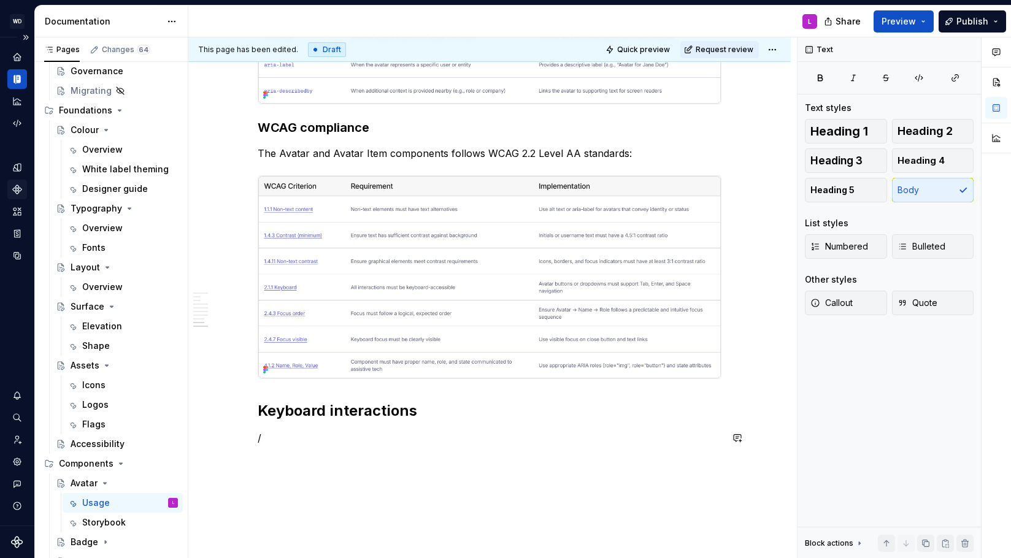
click at [276, 444] on p "/" at bounding box center [490, 438] width 464 height 15
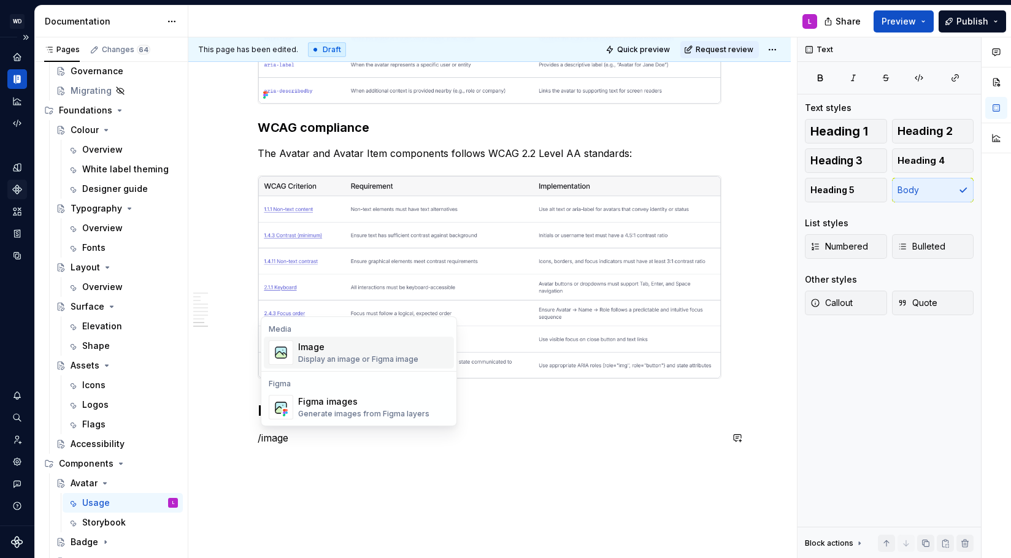
scroll to position [1701, 0]
click at [325, 359] on div "Display an image or Figma image" at bounding box center [358, 360] width 120 height 10
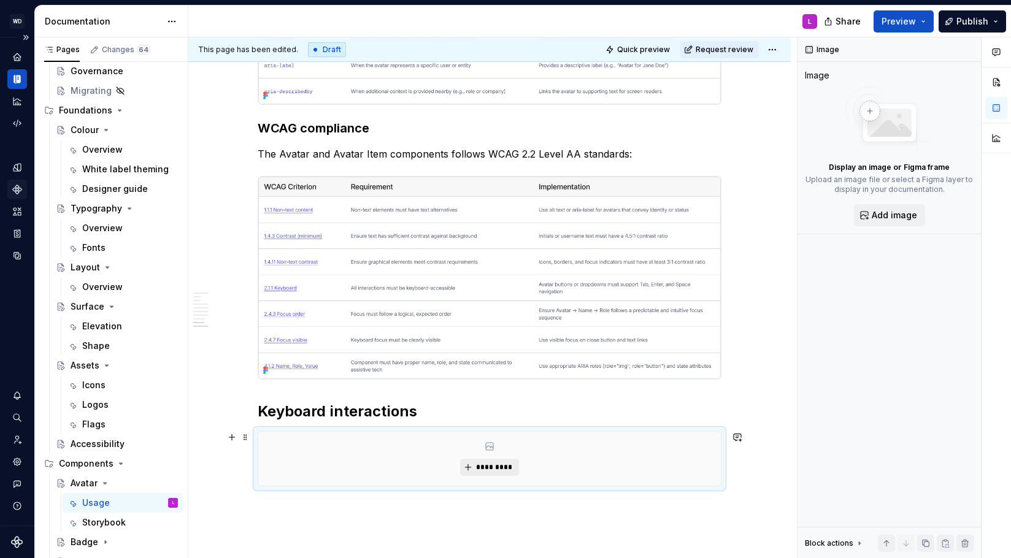
click at [515, 455] on div "*********" at bounding box center [489, 459] width 463 height 54
click at [506, 463] on span "*********" at bounding box center [493, 468] width 37 height 10
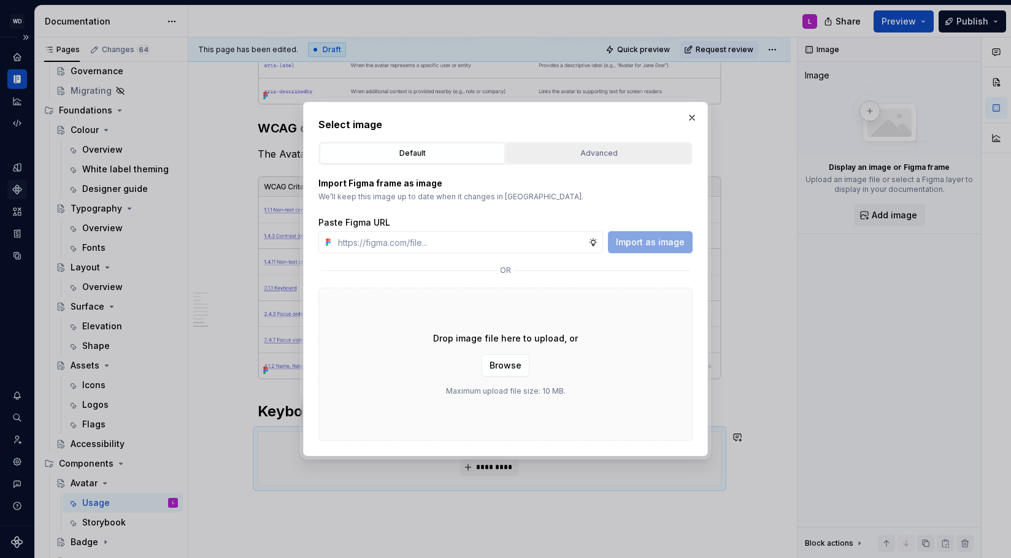
click at [564, 152] on div "Advanced" at bounding box center [598, 153] width 177 height 12
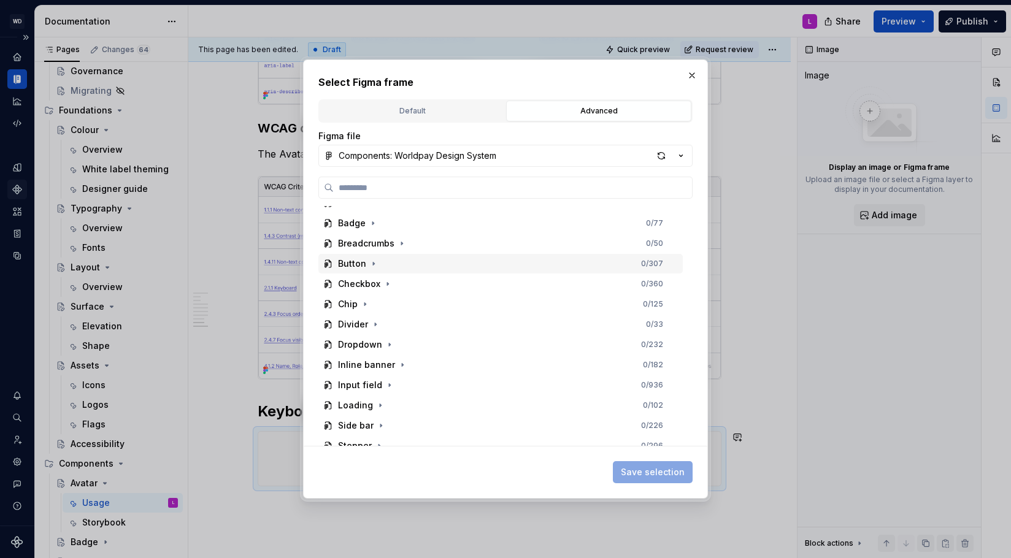
scroll to position [0, 0]
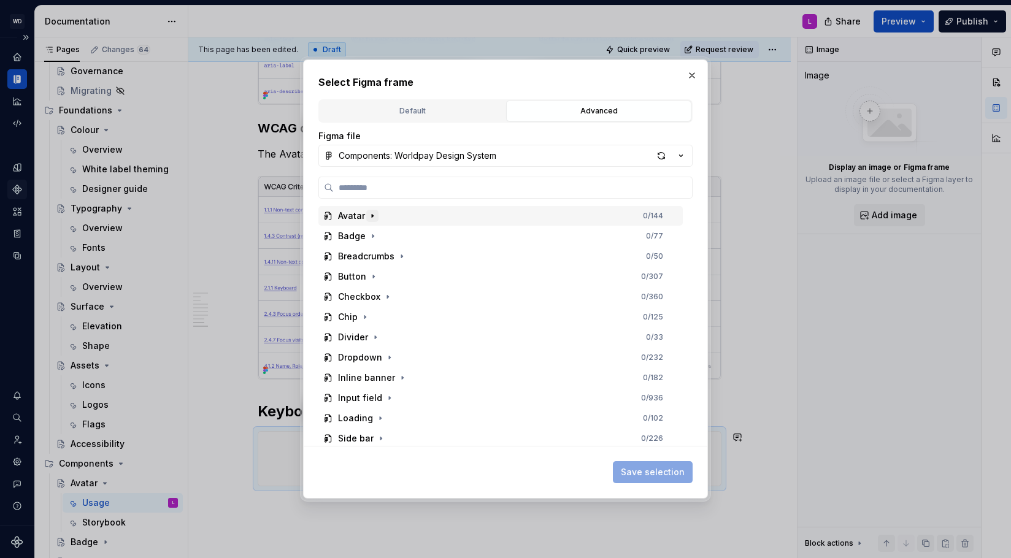
click at [373, 213] on icon "button" at bounding box center [372, 216] width 10 height 10
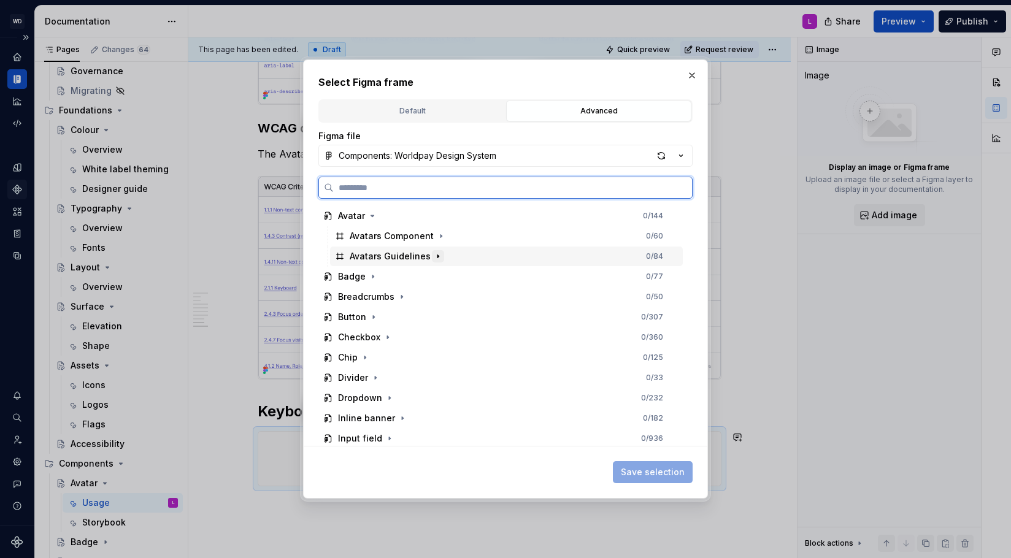
drag, startPoint x: 441, startPoint y: 259, endPoint x: 434, endPoint y: 259, distance: 7.4
click at [440, 259] on div "Avatars Guidelines 0 / 84" at bounding box center [506, 257] width 353 height 20
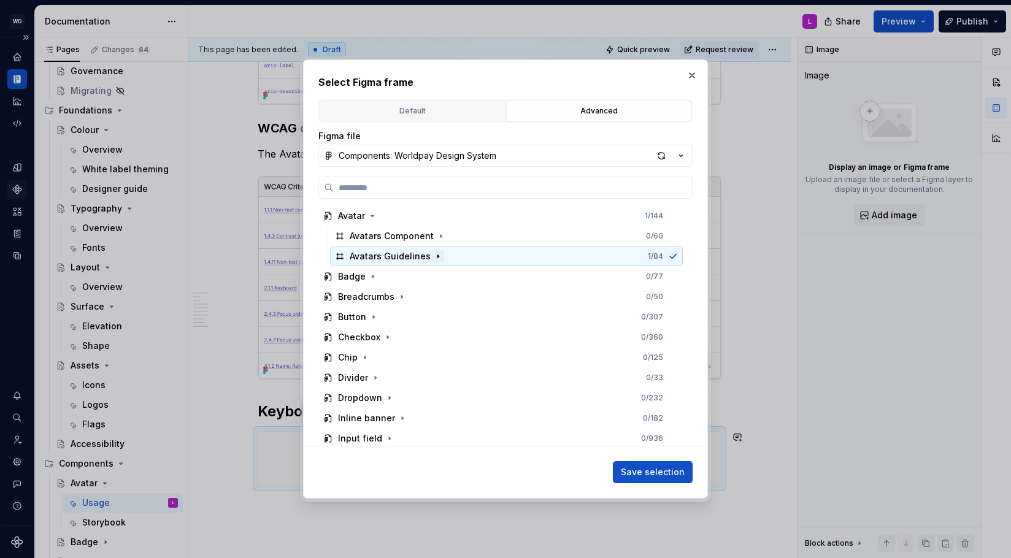
click at [433, 258] on icon "button" at bounding box center [438, 257] width 10 height 10
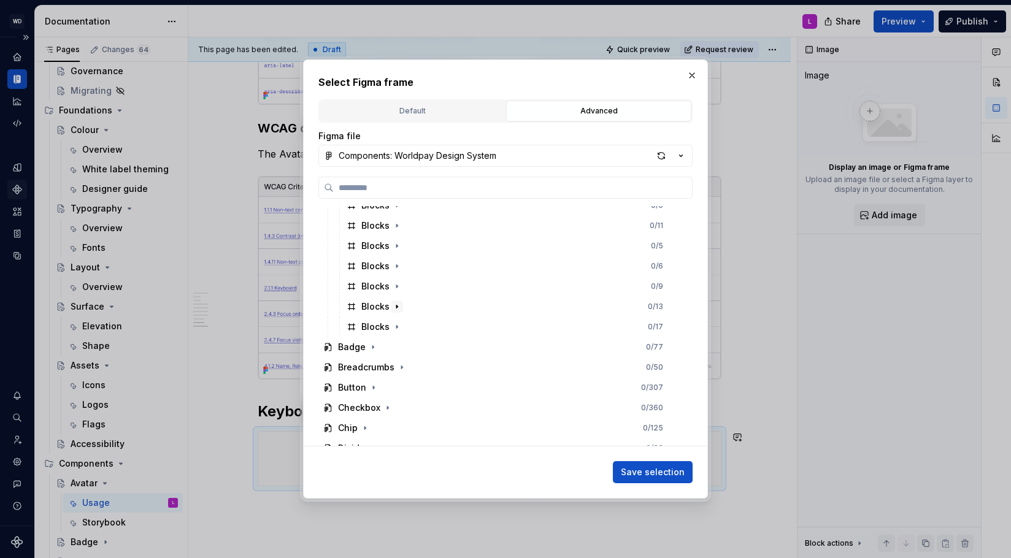
scroll to position [133, 0]
click at [396, 308] on icon "button" at bounding box center [397, 306] width 10 height 10
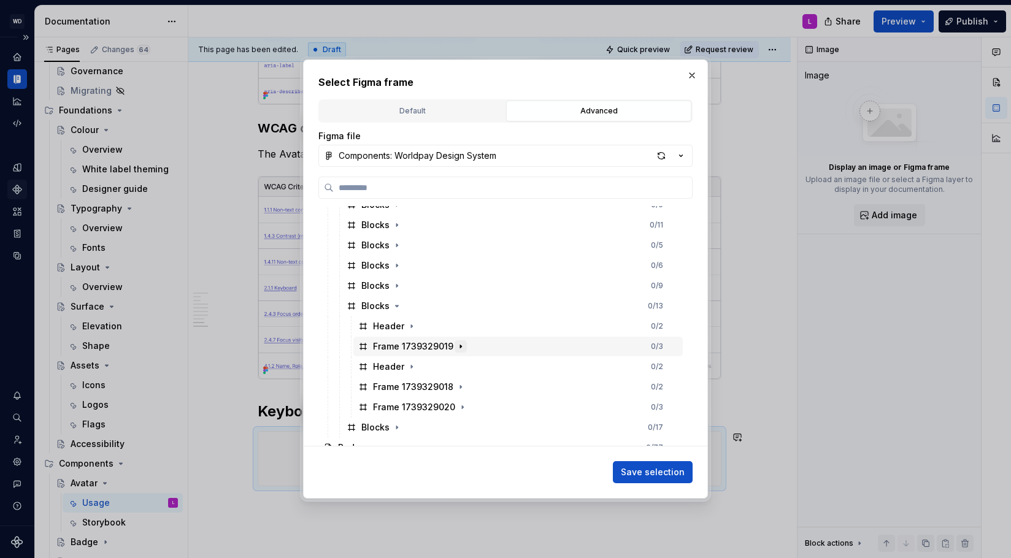
click at [459, 345] on icon "button" at bounding box center [461, 347] width 10 height 10
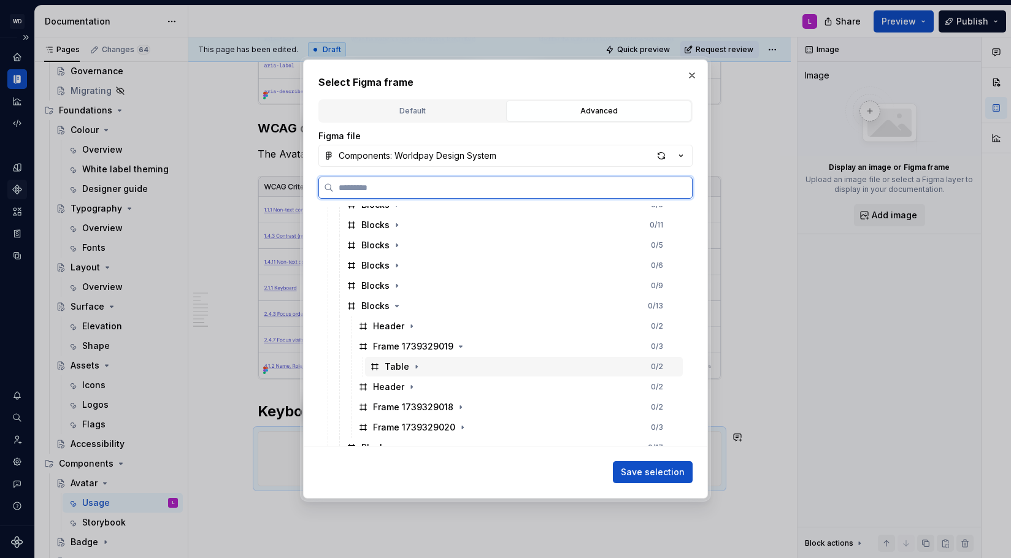
click at [387, 364] on div "Table" at bounding box center [397, 367] width 25 height 12
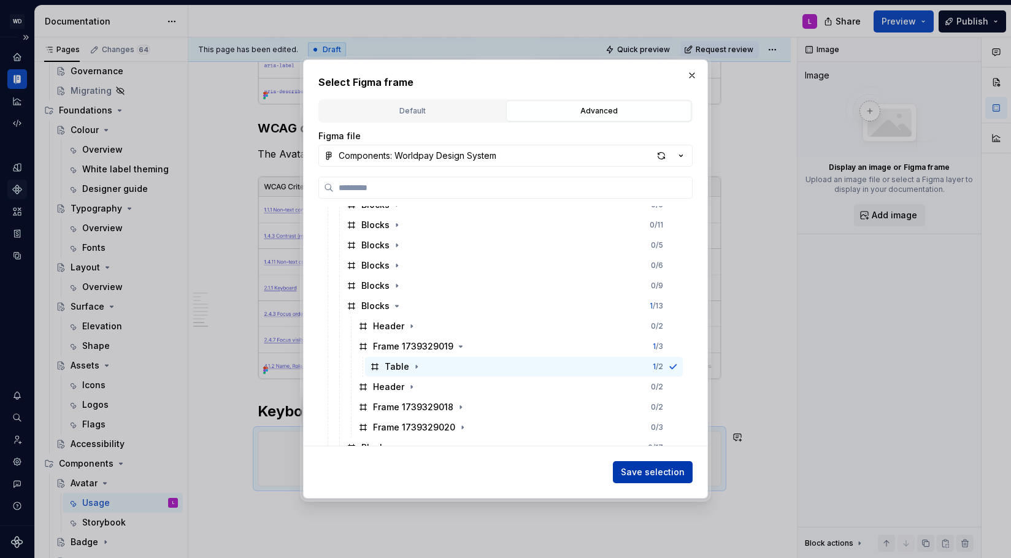
click at [652, 470] on span "Save selection" at bounding box center [653, 472] width 64 height 12
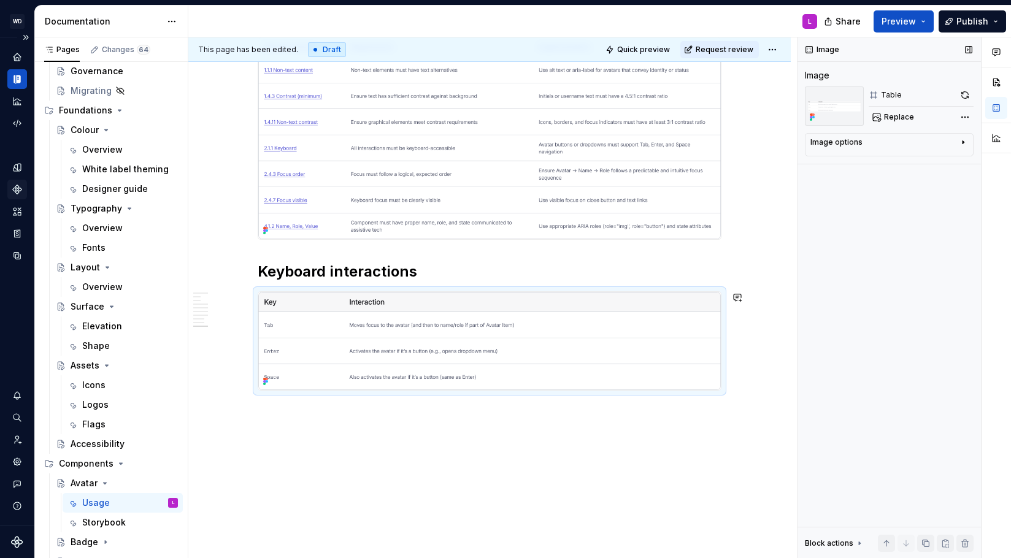
scroll to position [1853, 0]
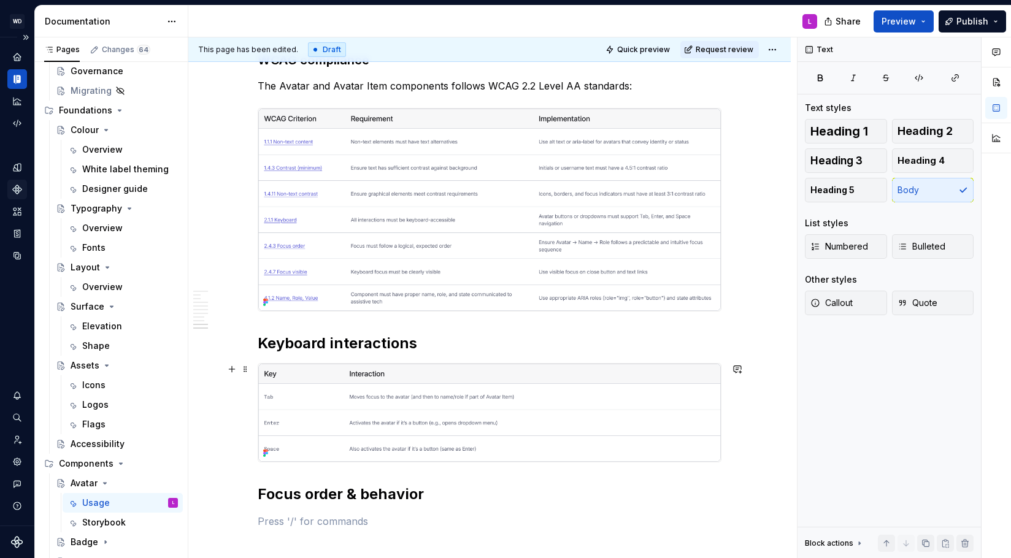
scroll to position [1921, 0]
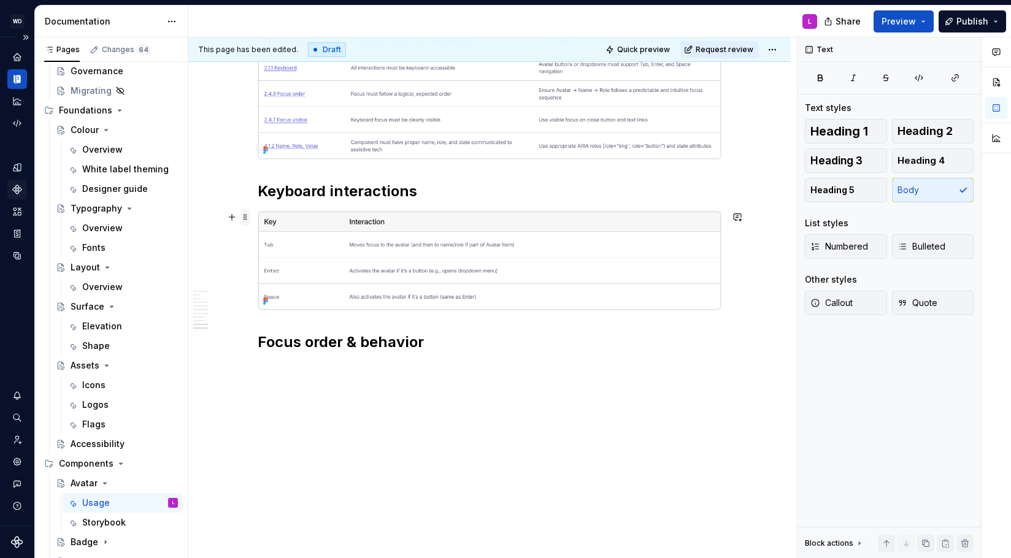
click at [245, 213] on span at bounding box center [245, 217] width 10 height 17
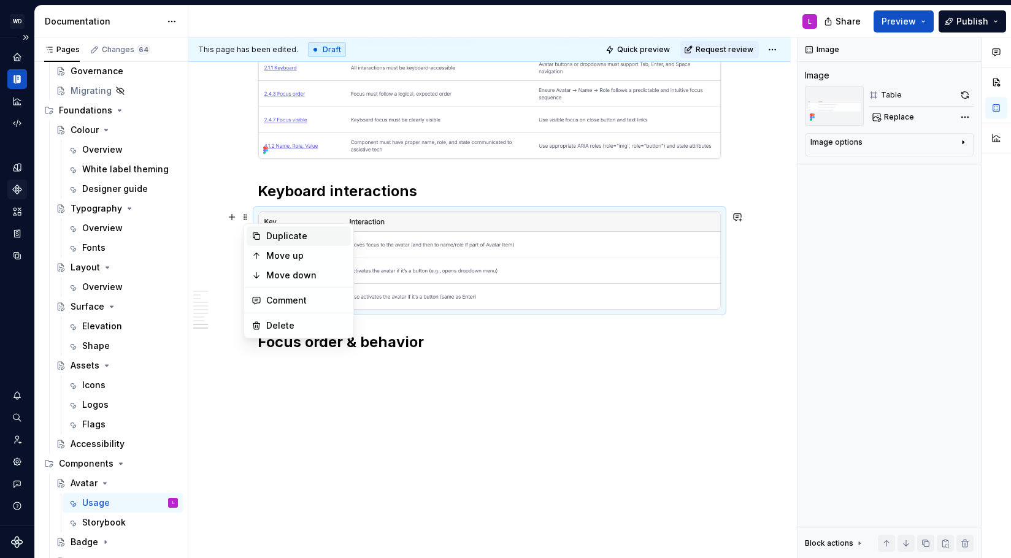
drag, startPoint x: 275, startPoint y: 231, endPoint x: 287, endPoint y: 237, distance: 12.9
click at [275, 231] on div "Duplicate" at bounding box center [306, 236] width 80 height 12
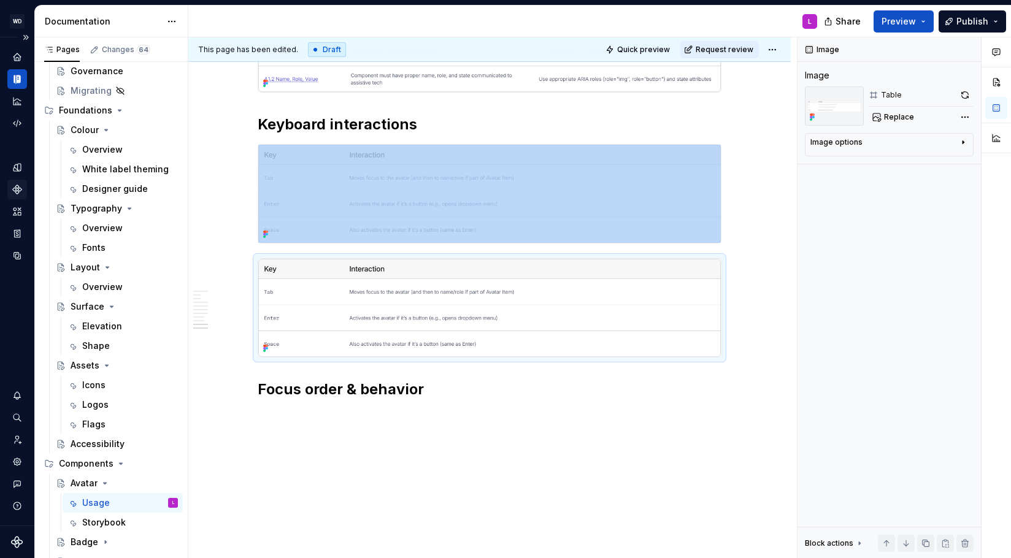
scroll to position [2036, 0]
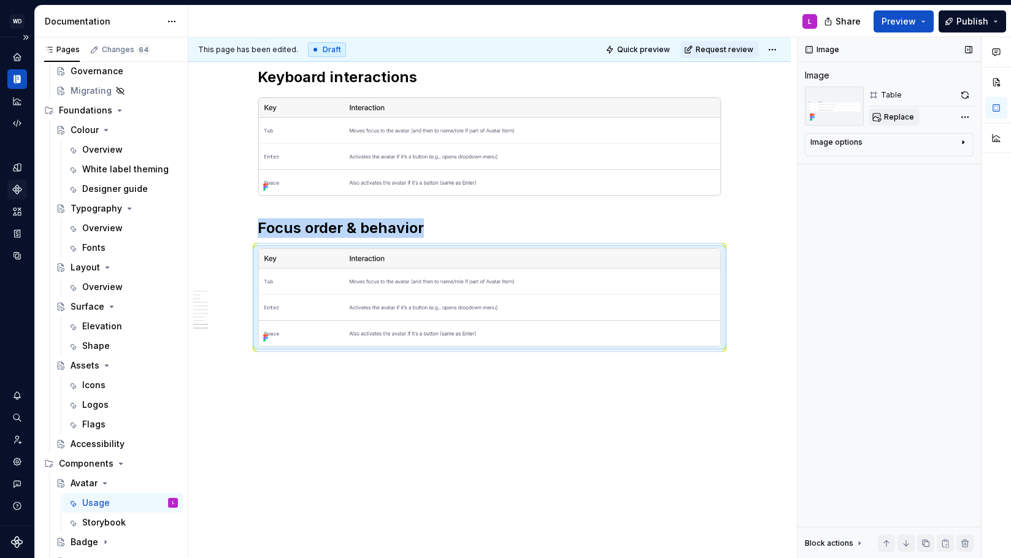
click at [898, 115] on span "Replace" at bounding box center [899, 117] width 30 height 10
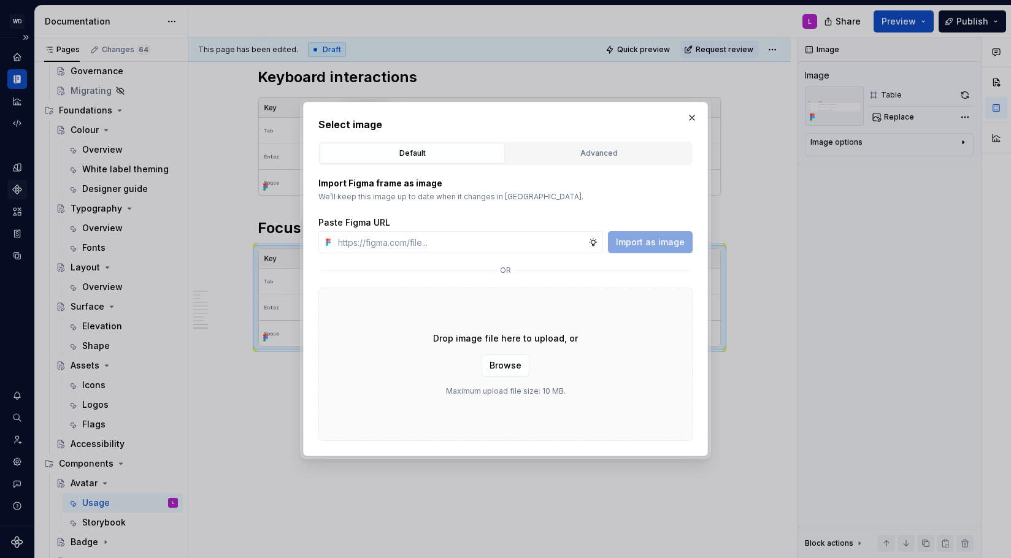
drag, startPoint x: 591, startPoint y: 156, endPoint x: 585, endPoint y: 161, distance: 7.0
click at [591, 156] on div "Advanced" at bounding box center [598, 153] width 177 height 12
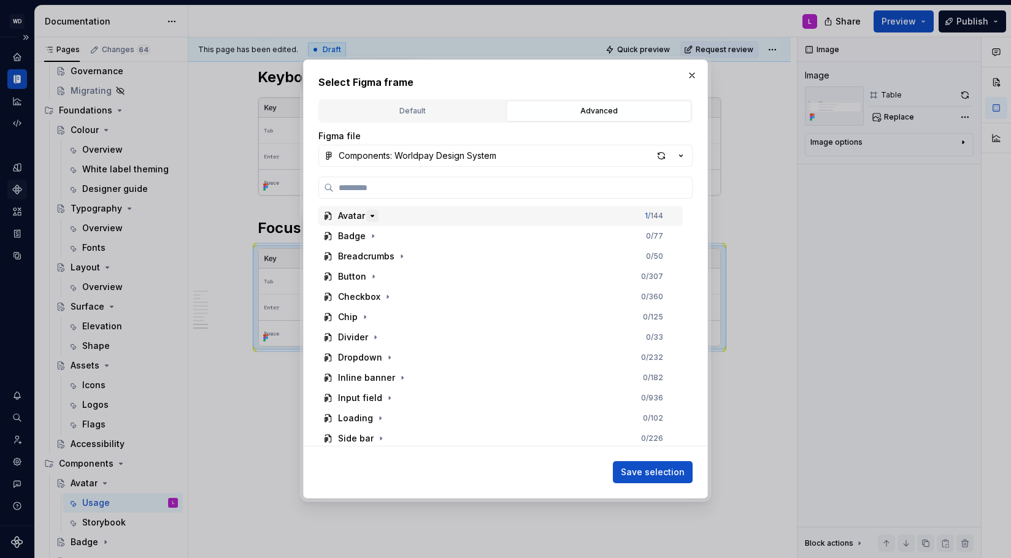
click at [371, 215] on icon "button" at bounding box center [372, 215] width 3 height 1
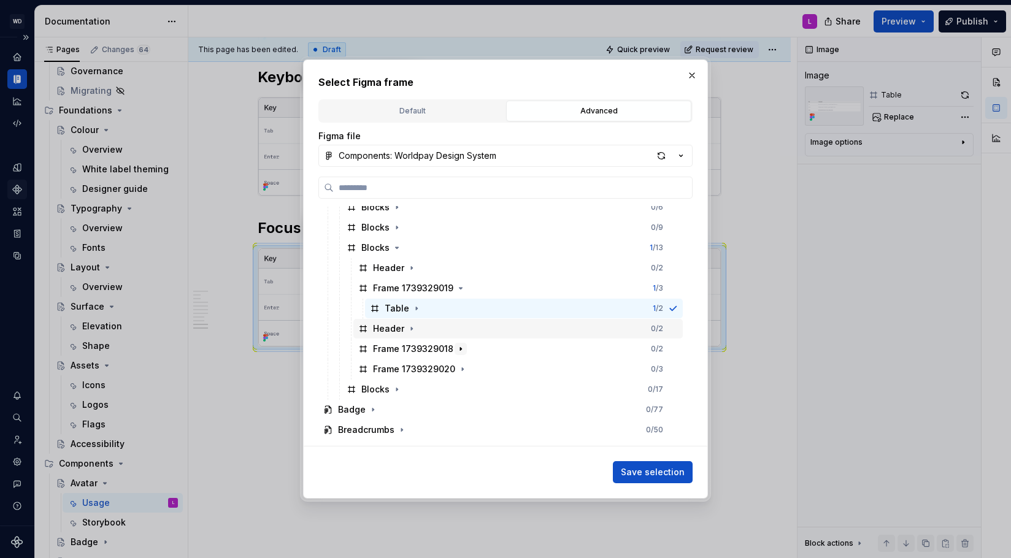
scroll to position [193, 0]
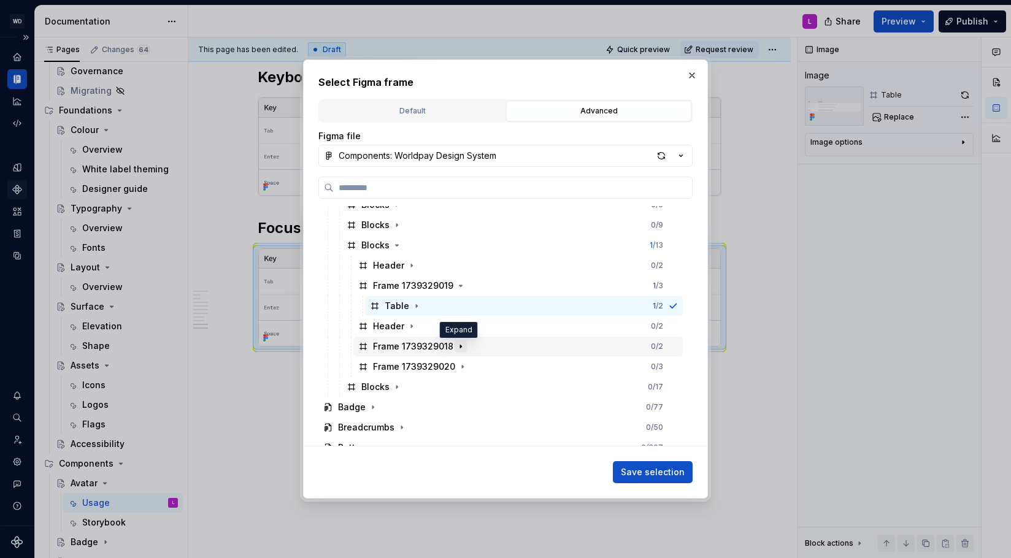
click at [458, 348] on icon "button" at bounding box center [461, 347] width 10 height 10
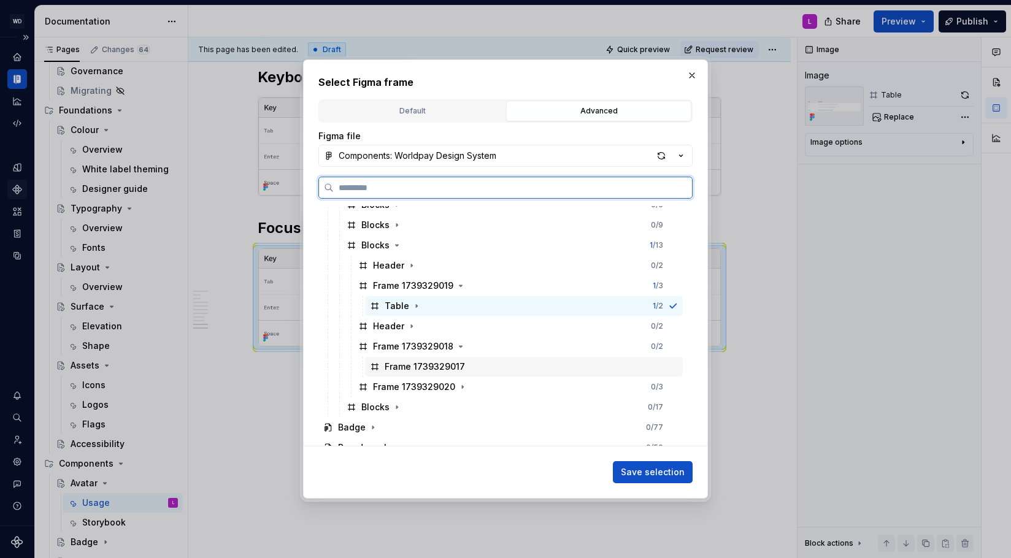
click at [436, 369] on div "Frame 1739329017" at bounding box center [425, 367] width 80 height 12
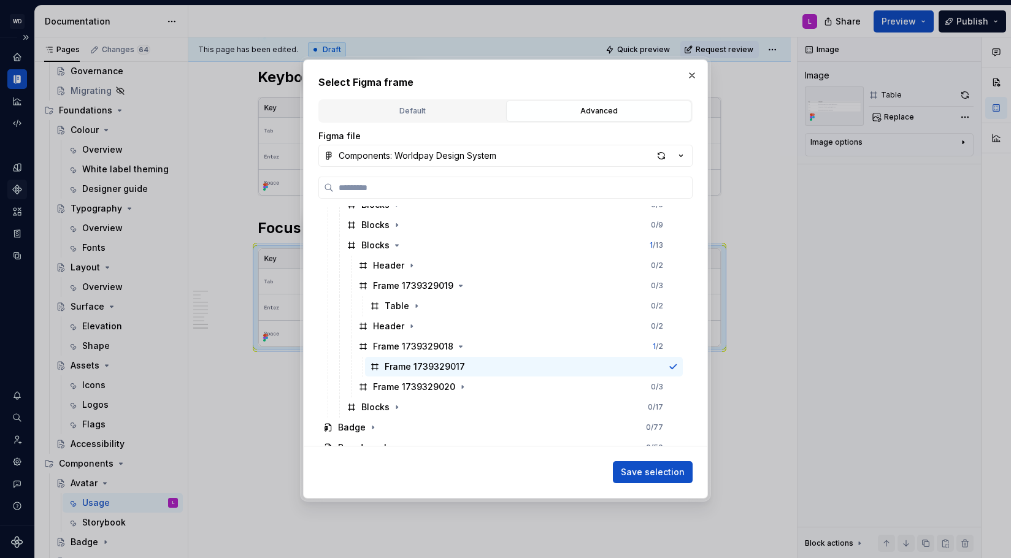
click at [655, 475] on span "Save selection" at bounding box center [653, 472] width 64 height 12
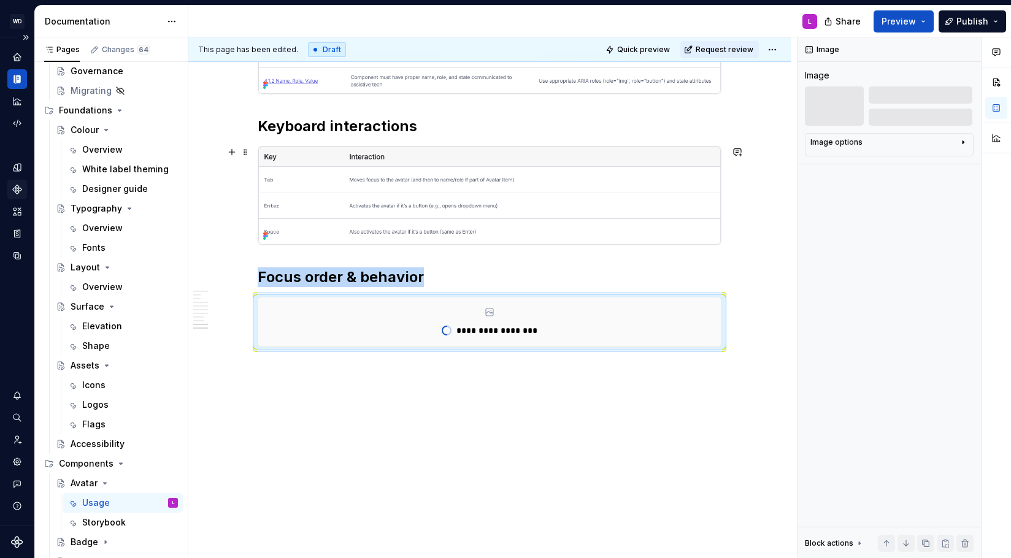
scroll to position [1948, 0]
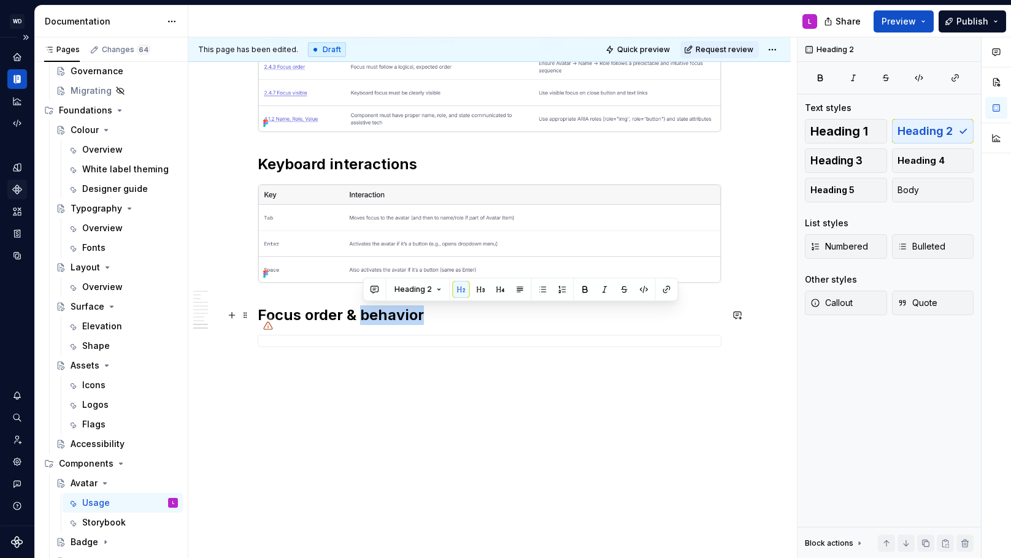
click at [415, 315] on h2 "Focus order & behavior" at bounding box center [490, 316] width 464 height 20
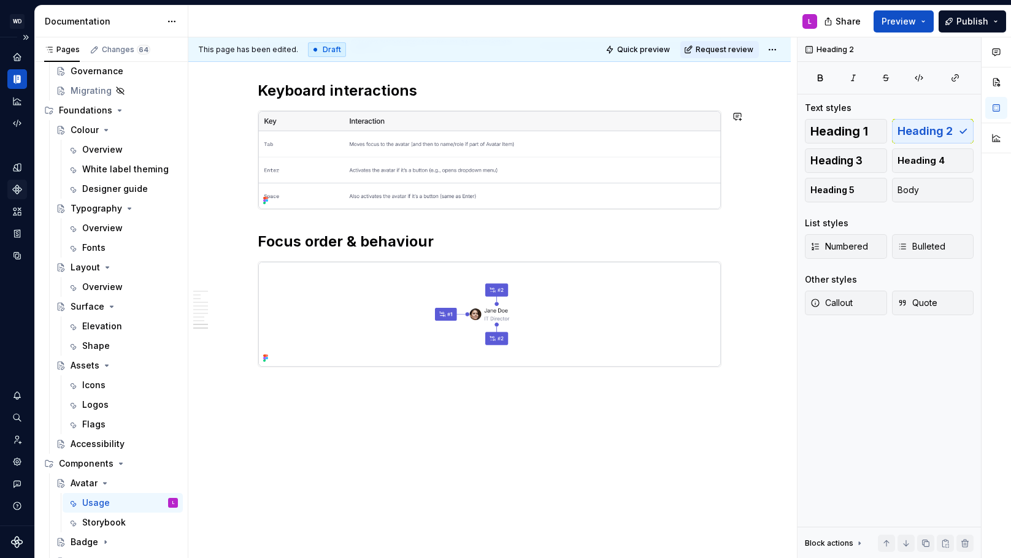
scroll to position [2036, 0]
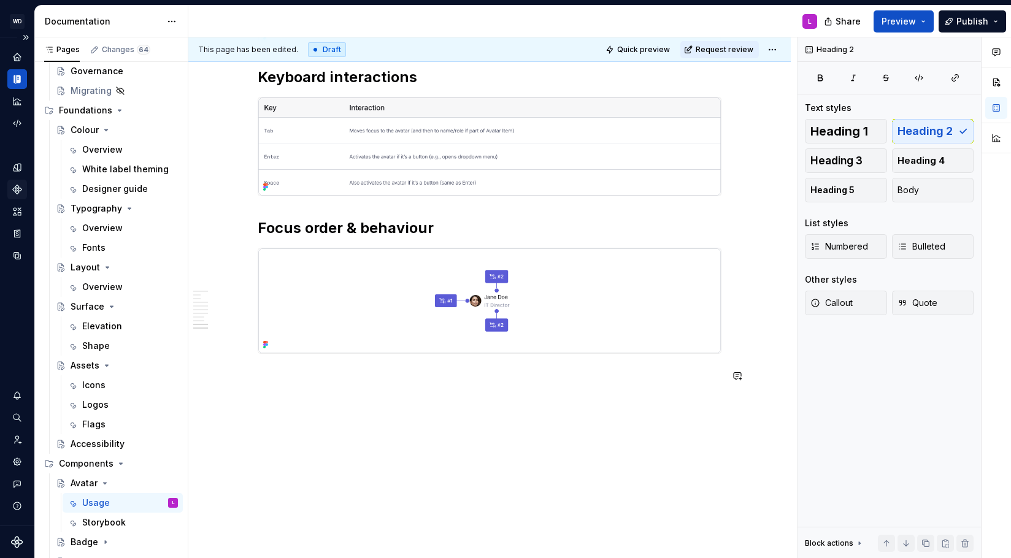
click at [274, 377] on p at bounding box center [490, 376] width 464 height 15
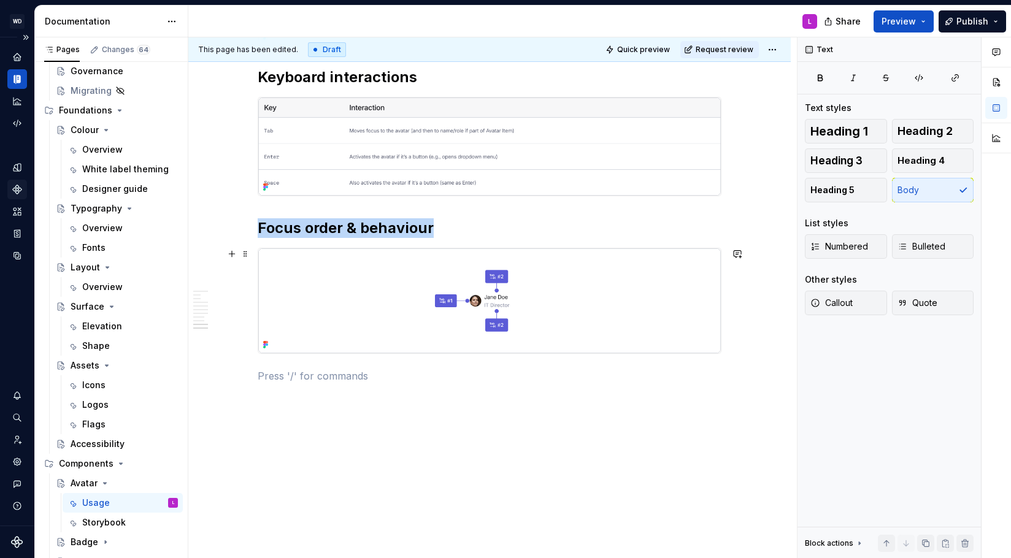
click at [313, 318] on img at bounding box center [489, 300] width 463 height 105
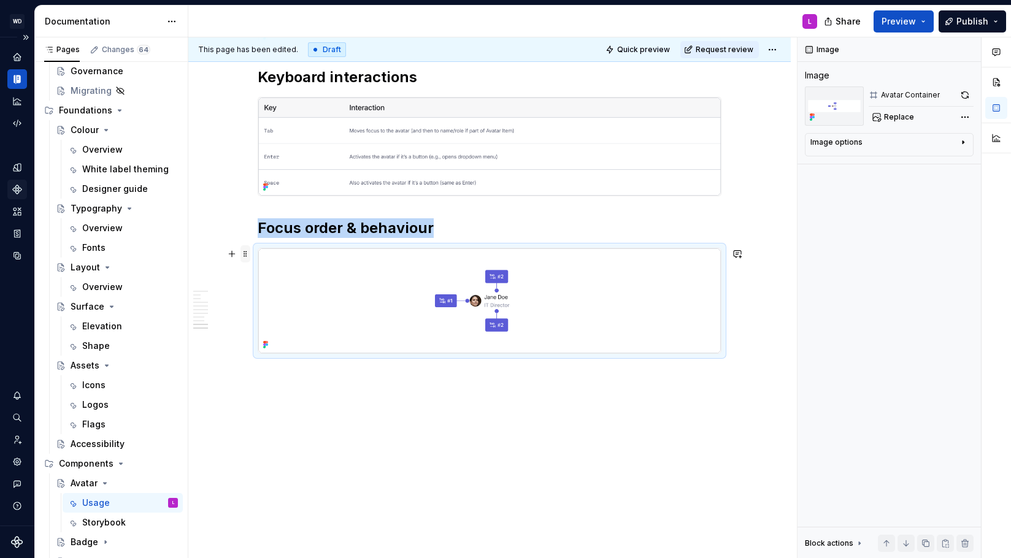
click at [249, 257] on span at bounding box center [245, 253] width 10 height 17
click at [275, 276] on div "Duplicate" at bounding box center [306, 273] width 80 height 12
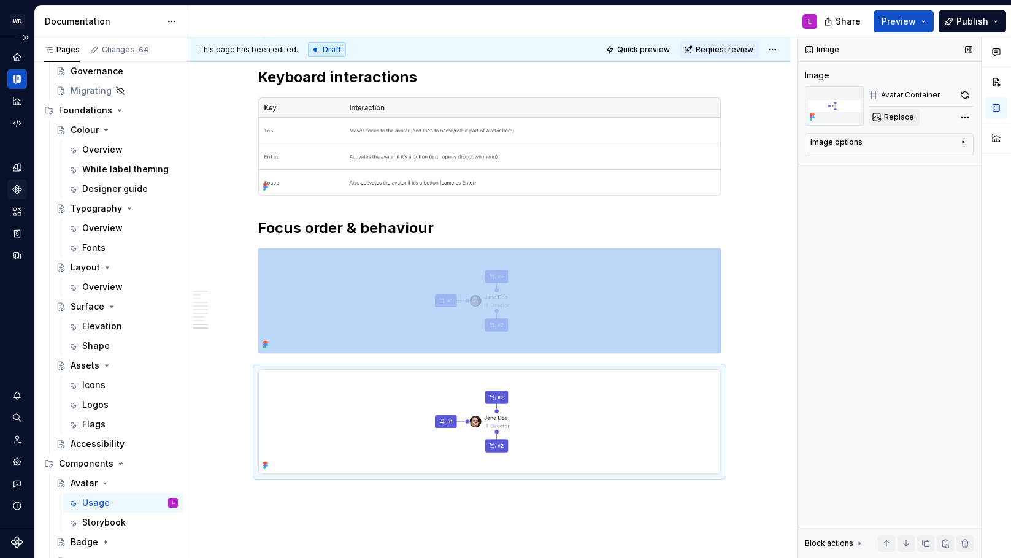
click at [887, 114] on span "Replace" at bounding box center [899, 117] width 30 height 10
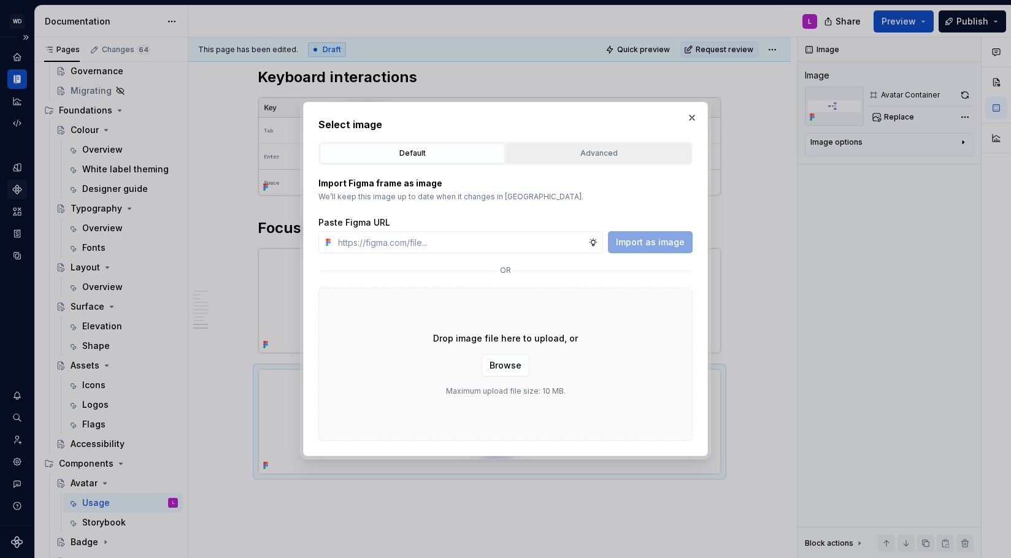
click at [573, 156] on div "Advanced" at bounding box center [598, 153] width 177 height 12
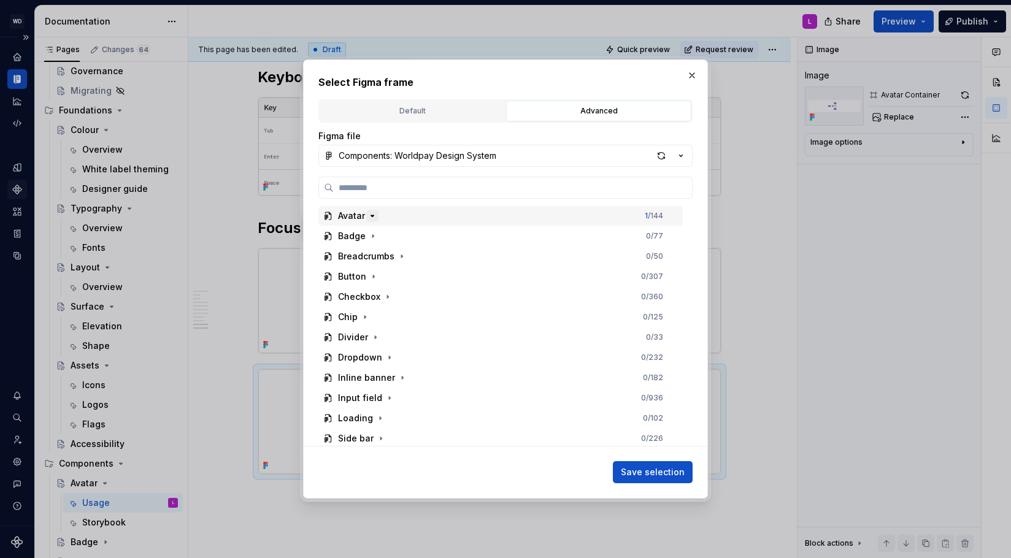
click at [367, 215] on icon "button" at bounding box center [372, 216] width 10 height 10
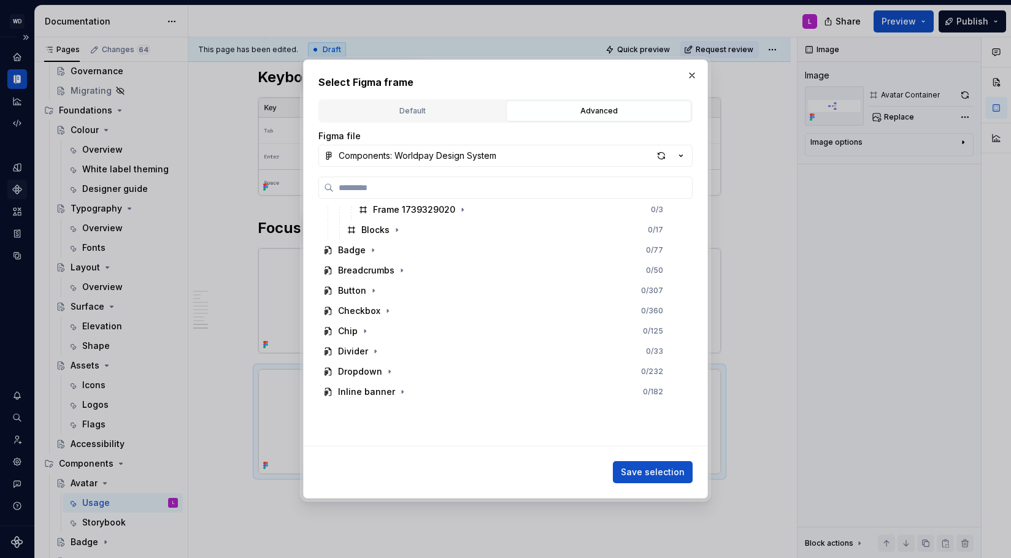
scroll to position [239, 0]
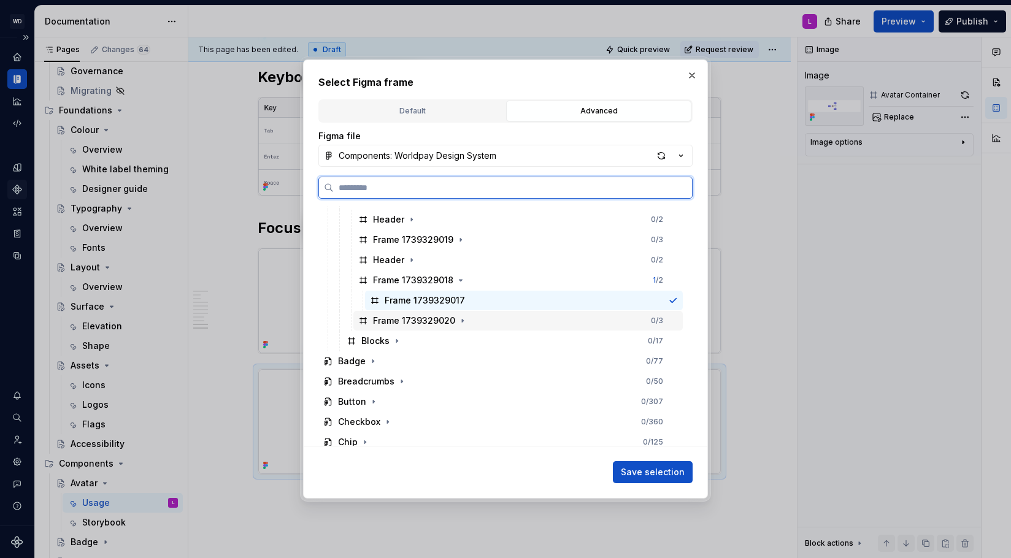
click at [416, 325] on div "Frame 1739329020" at bounding box center [414, 321] width 82 height 12
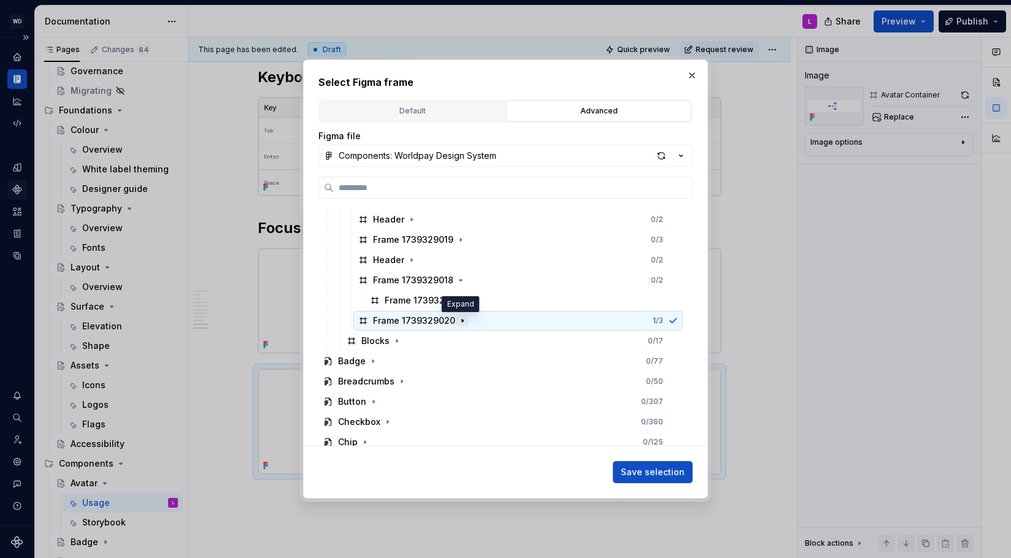
click at [458, 323] on icon "button" at bounding box center [463, 321] width 10 height 10
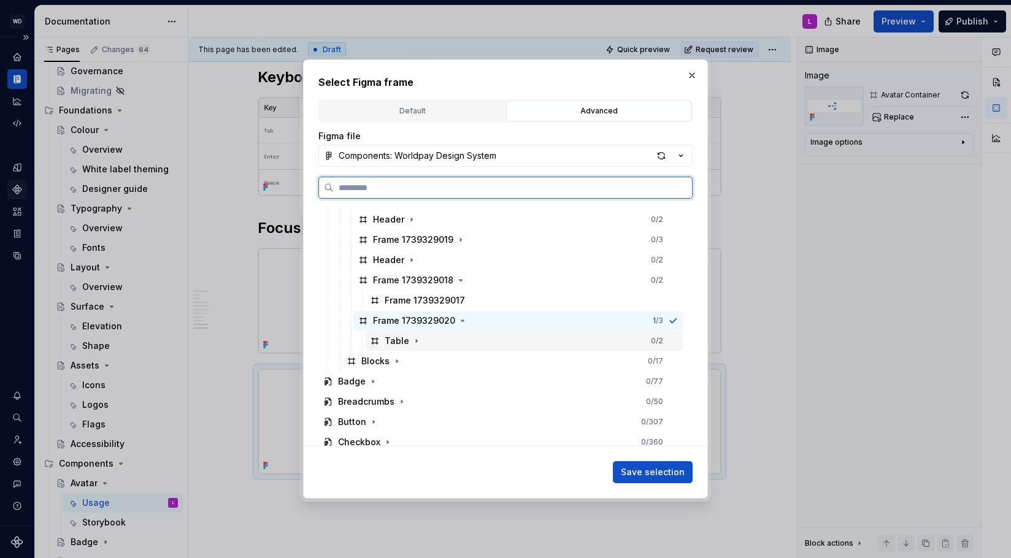
click at [406, 340] on div "Table" at bounding box center [397, 341] width 25 height 12
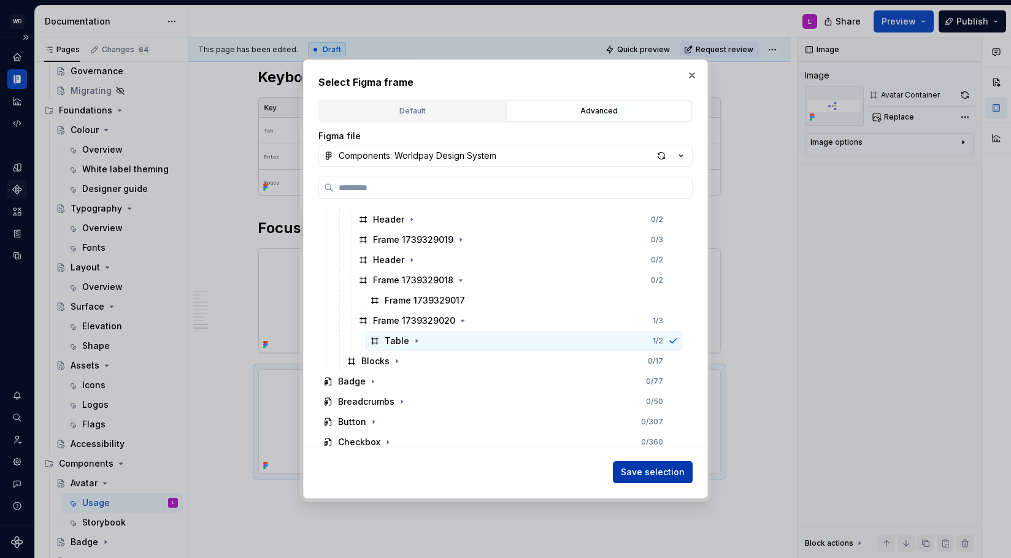
click at [642, 469] on span "Save selection" at bounding box center [653, 472] width 64 height 12
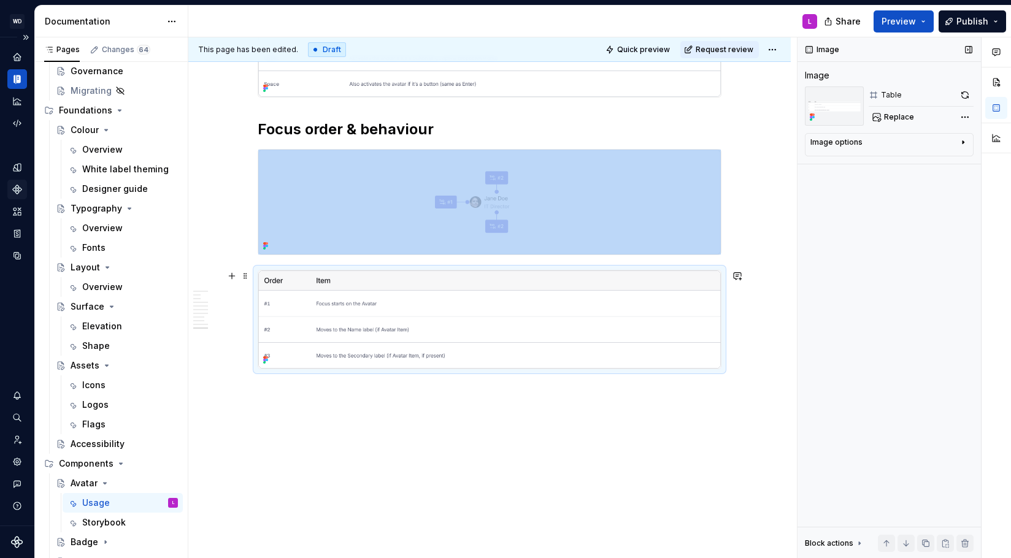
scroll to position [2141, 0]
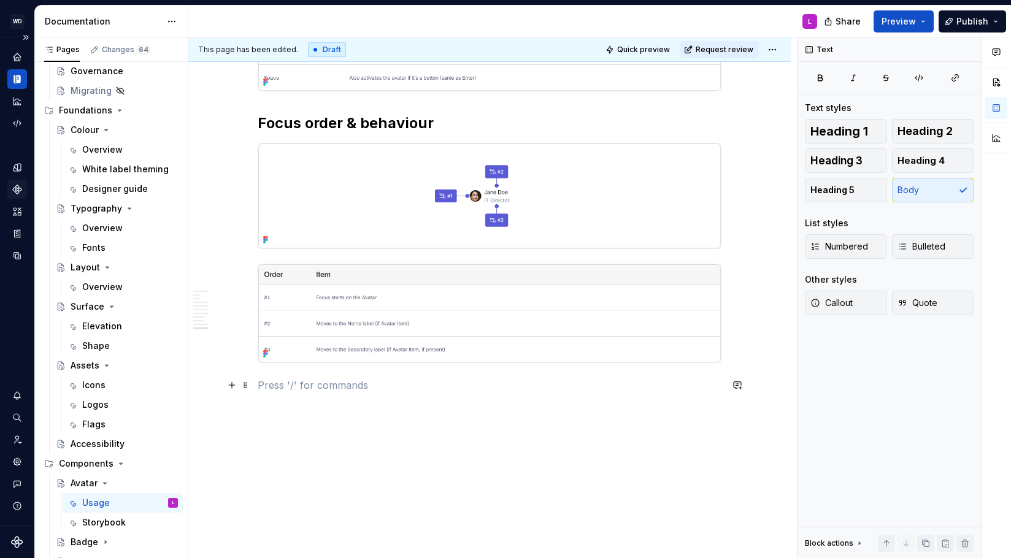
click at [290, 391] on p at bounding box center [490, 385] width 464 height 15
click at [279, 425] on p at bounding box center [490, 422] width 464 height 15
click at [292, 395] on h2 "Do’s and don’ts" at bounding box center [490, 395] width 464 height 20
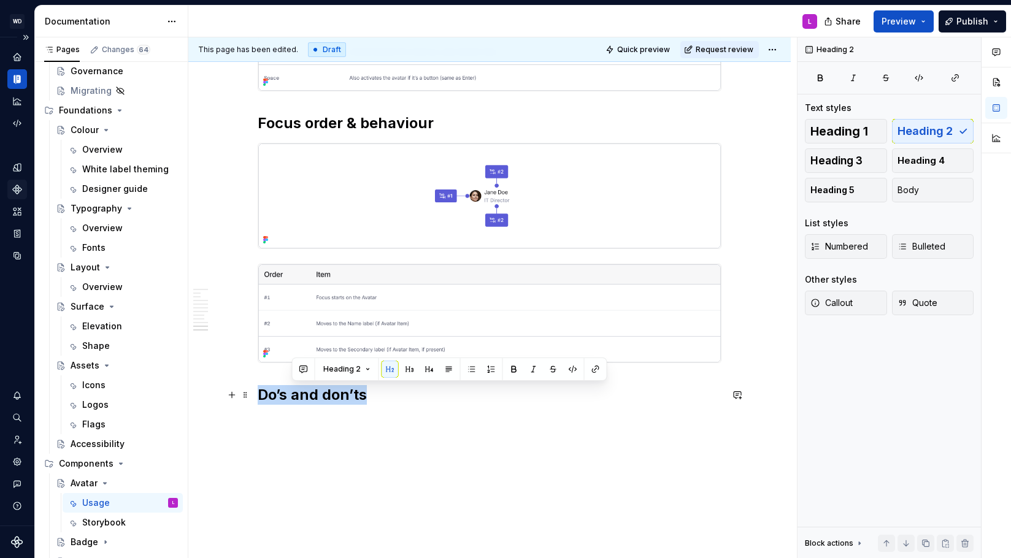
click at [292, 395] on h2 "Do’s and don’ts" at bounding box center [490, 395] width 464 height 20
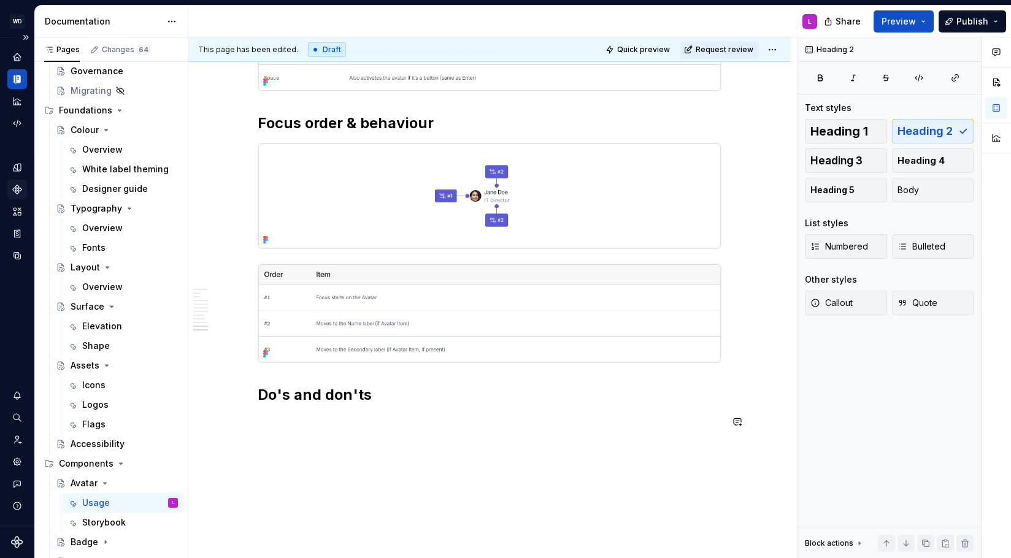
click at [250, 267] on span at bounding box center [245, 269] width 10 height 17
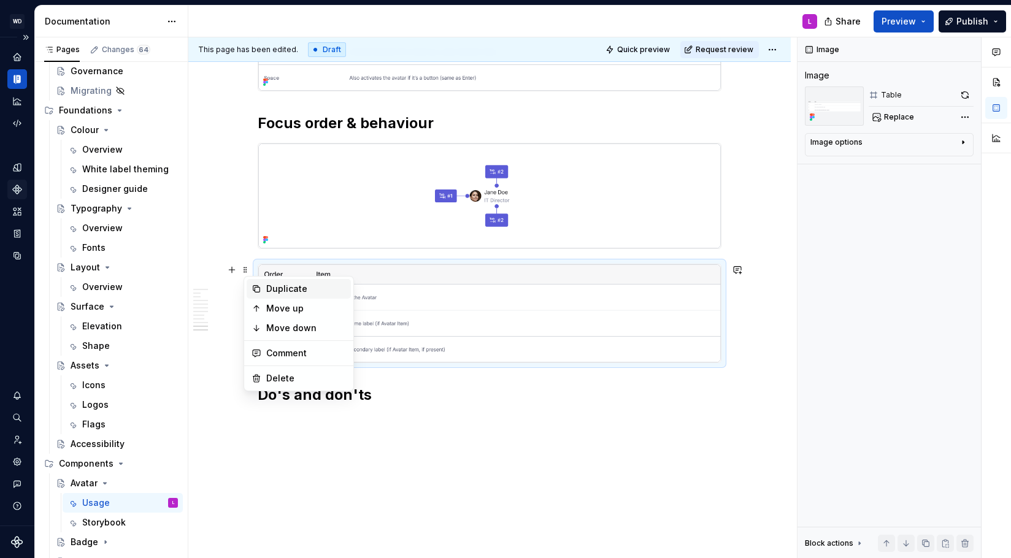
click at [299, 293] on div "Duplicate" at bounding box center [306, 289] width 80 height 12
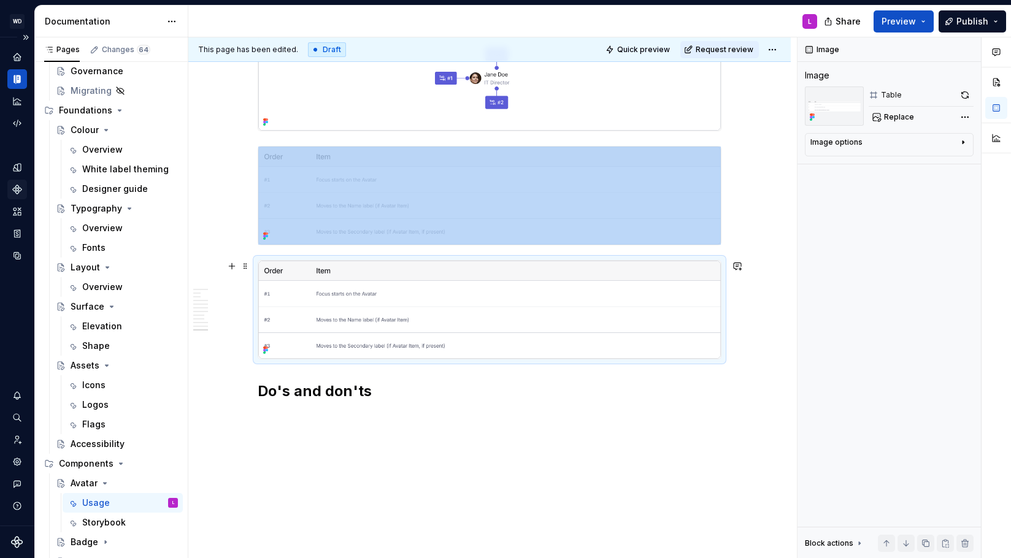
scroll to position [2262, 0]
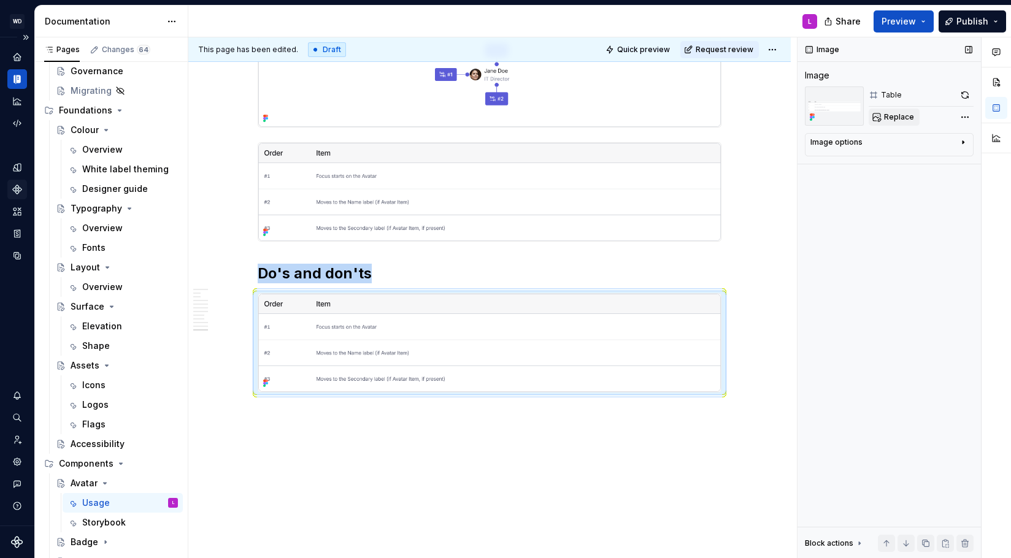
click at [901, 113] on span "Replace" at bounding box center [899, 117] width 30 height 10
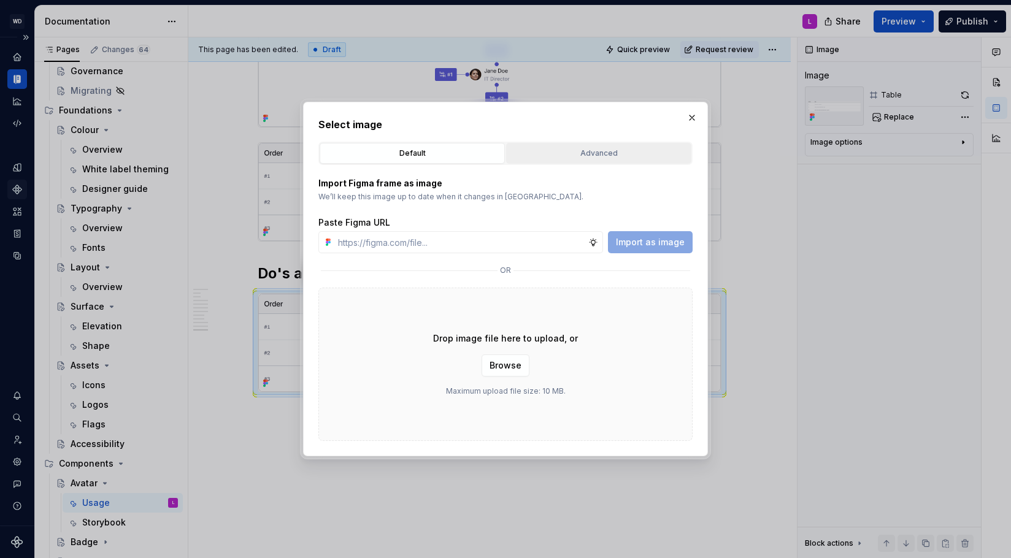
click at [606, 155] on div "Advanced" at bounding box center [598, 153] width 177 height 12
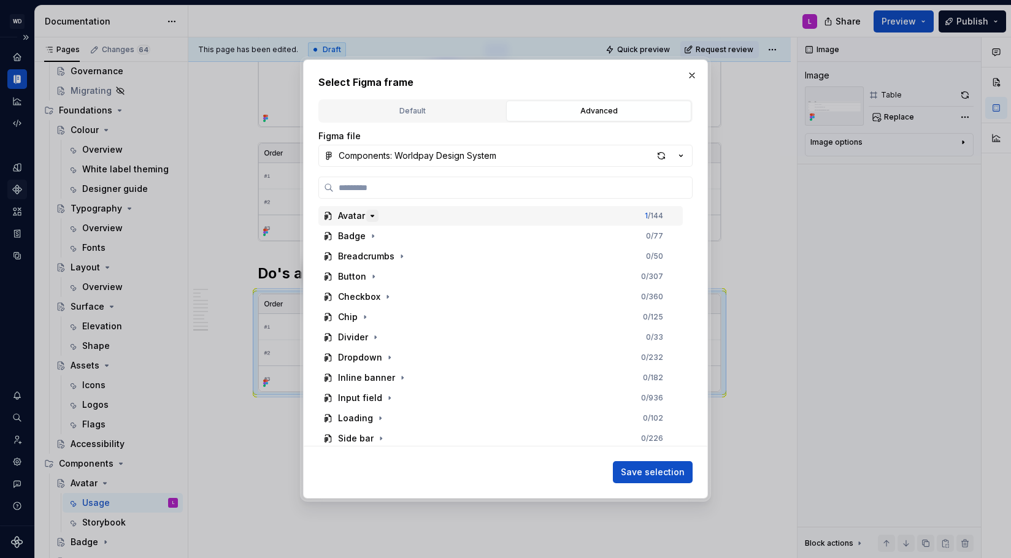
click at [374, 217] on icon "button" at bounding box center [372, 216] width 10 height 10
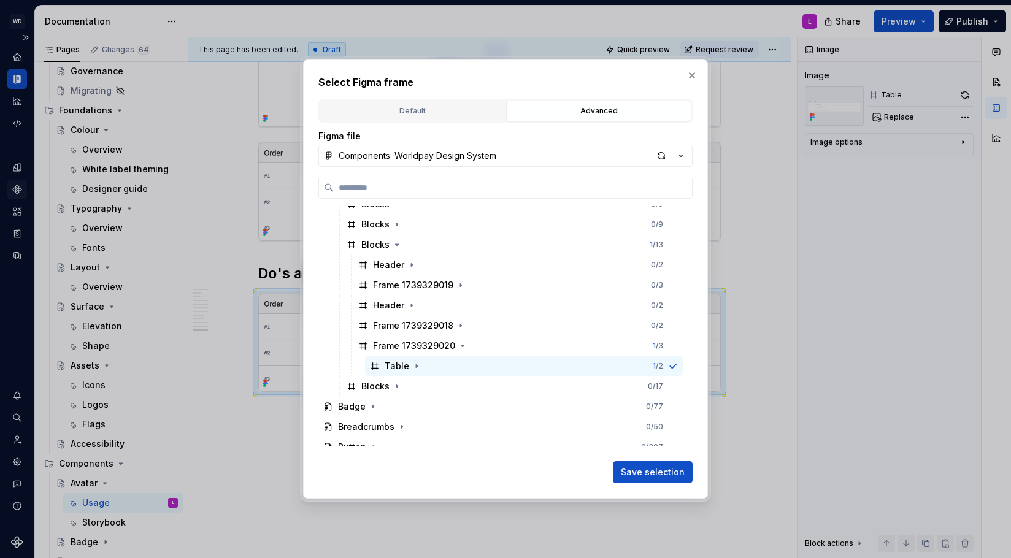
scroll to position [213, 0]
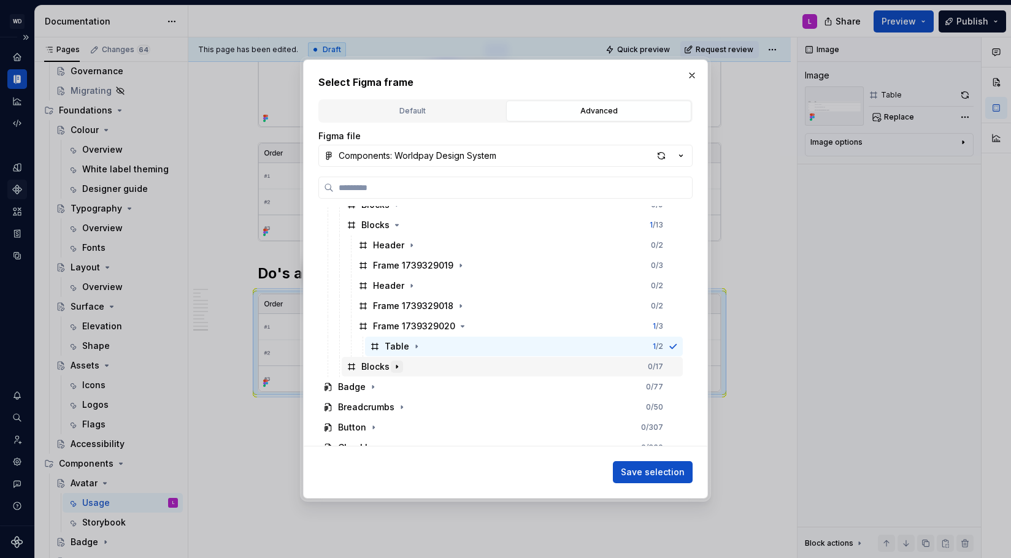
click at [396, 365] on icon "button" at bounding box center [396, 366] width 1 height 3
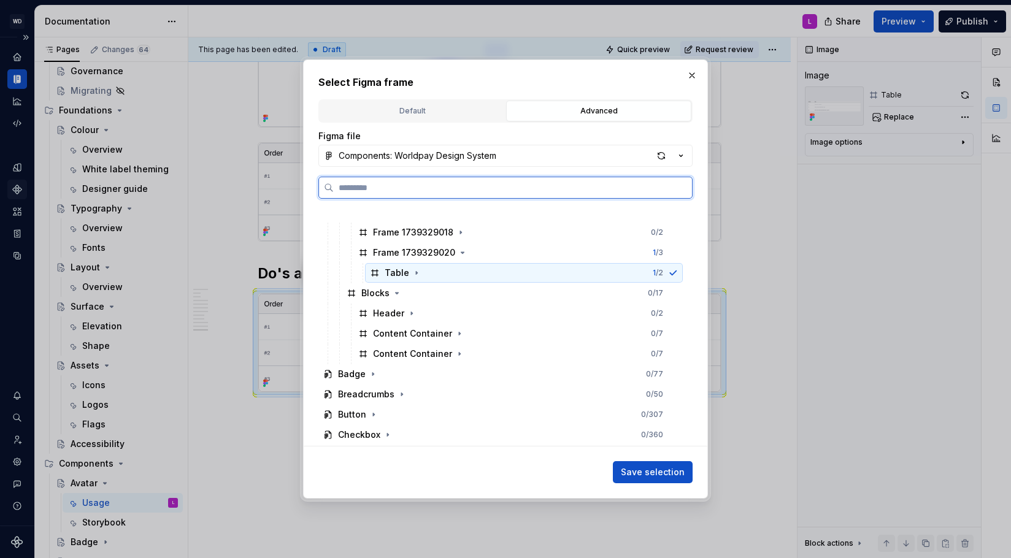
scroll to position [318, 0]
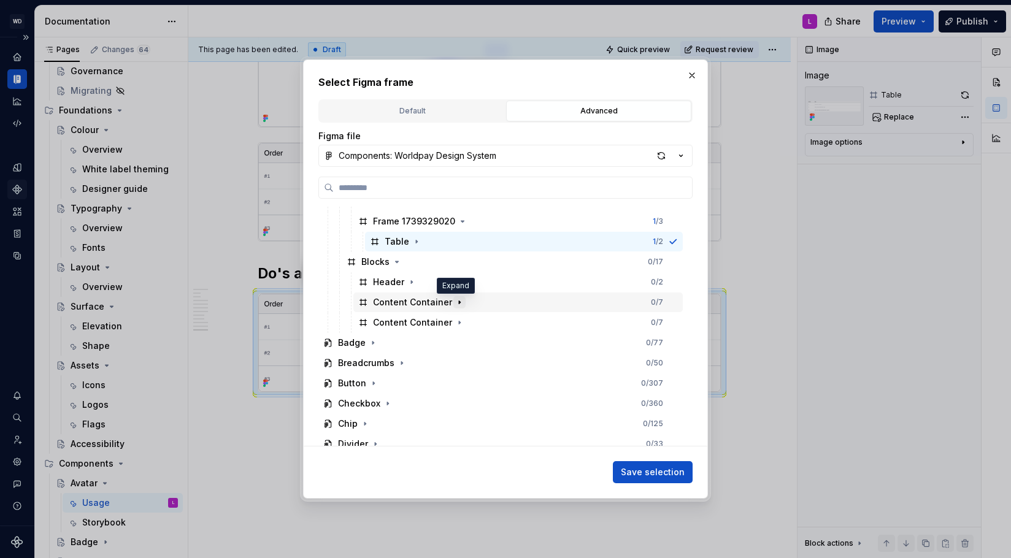
click at [458, 303] on icon "button" at bounding box center [460, 303] width 10 height 10
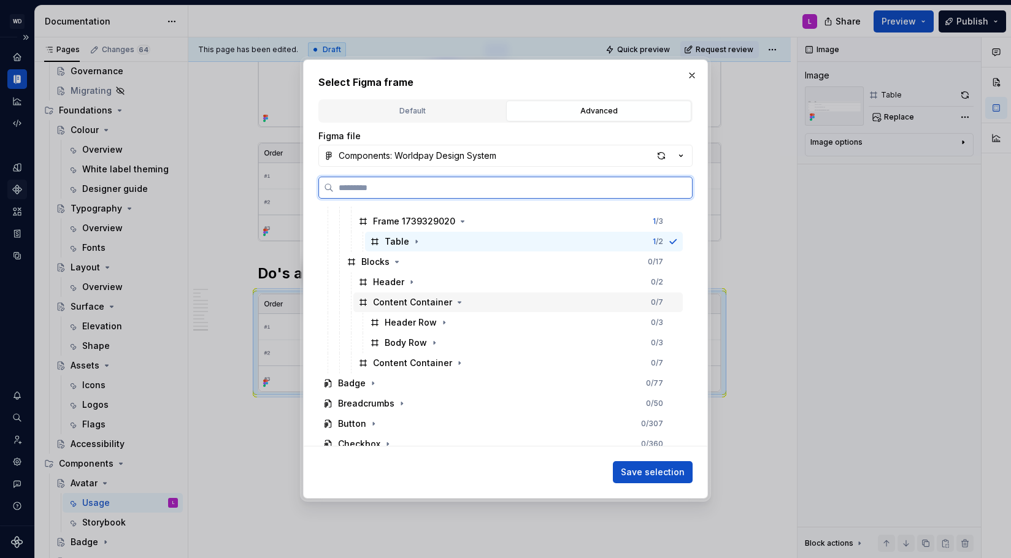
click at [383, 301] on div "Content Container" at bounding box center [412, 302] width 79 height 12
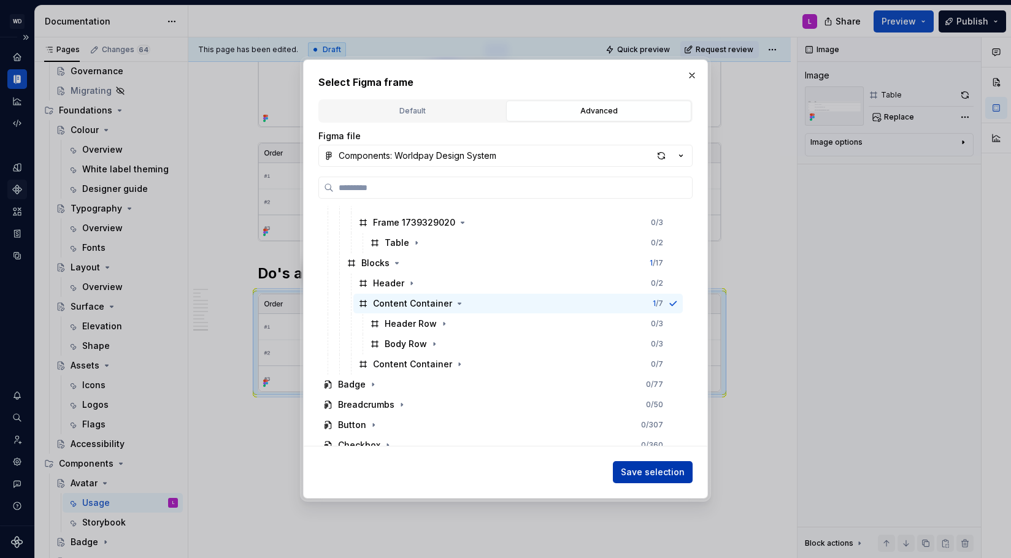
click at [652, 476] on span "Save selection" at bounding box center [653, 472] width 64 height 12
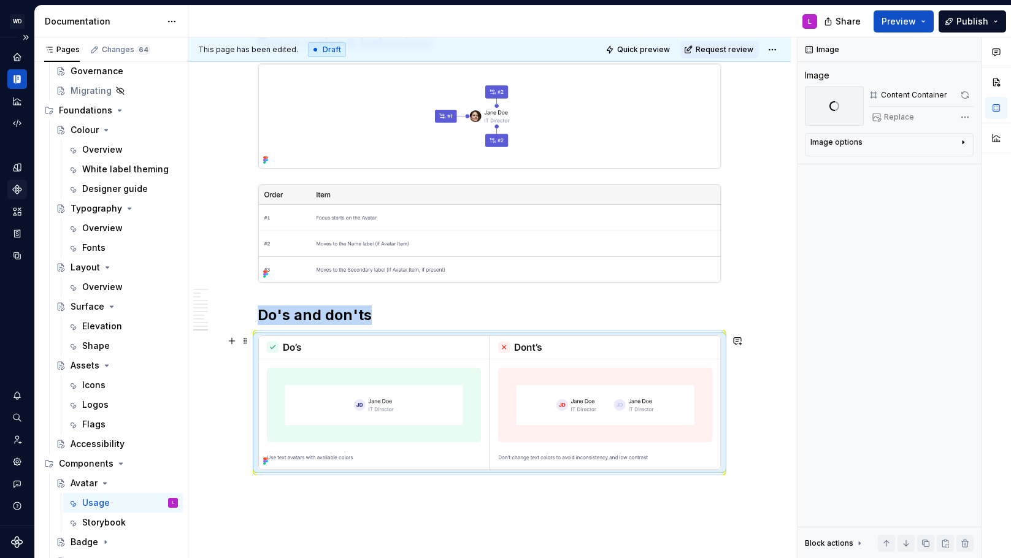
scroll to position [2258, 0]
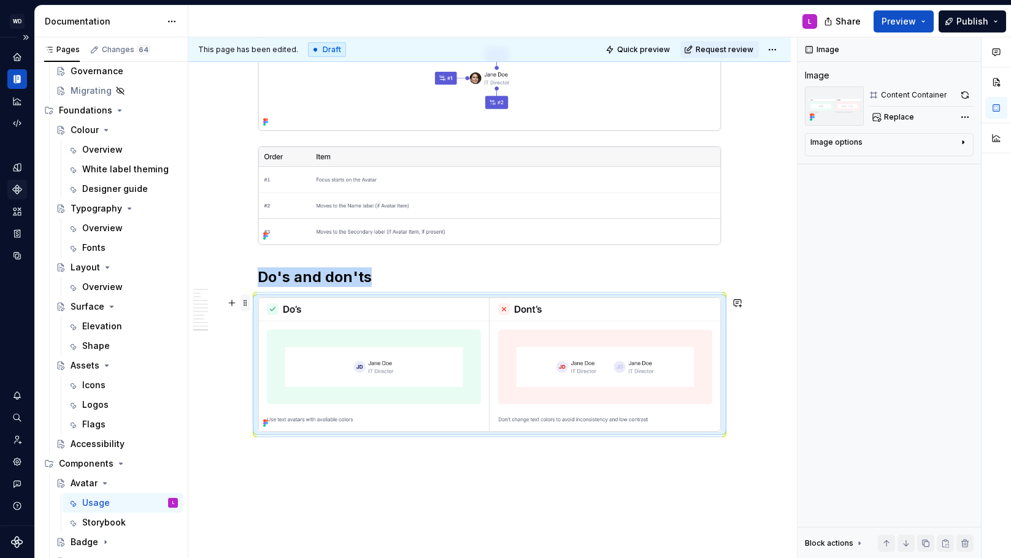
click at [247, 299] on span at bounding box center [245, 302] width 10 height 17
click at [300, 323] on div "Duplicate" at bounding box center [306, 322] width 80 height 12
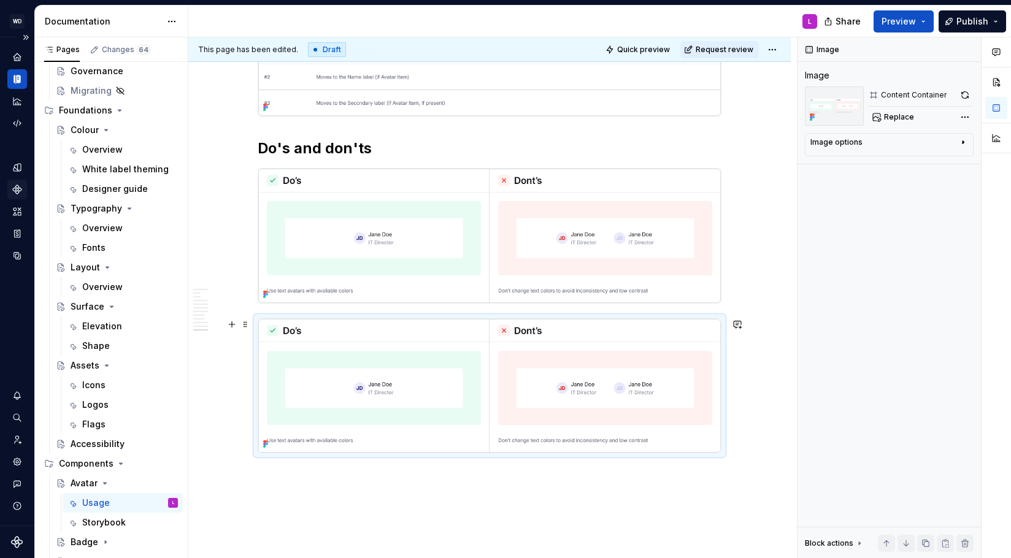
scroll to position [2387, 0]
click at [250, 326] on span at bounding box center [245, 325] width 10 height 17
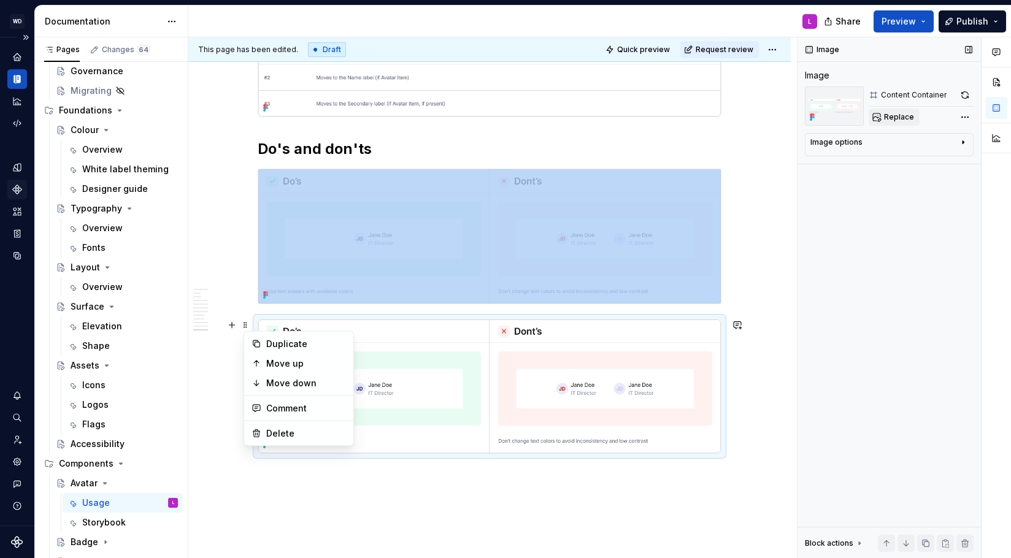
click at [904, 117] on span "Replace" at bounding box center [899, 117] width 30 height 10
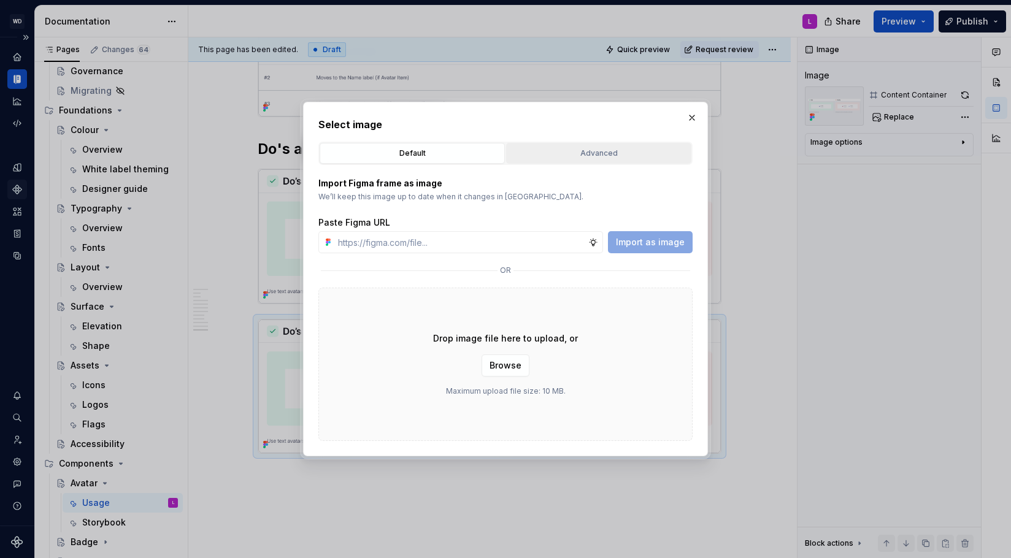
click at [607, 143] on button "Advanced" at bounding box center [598, 153] width 185 height 21
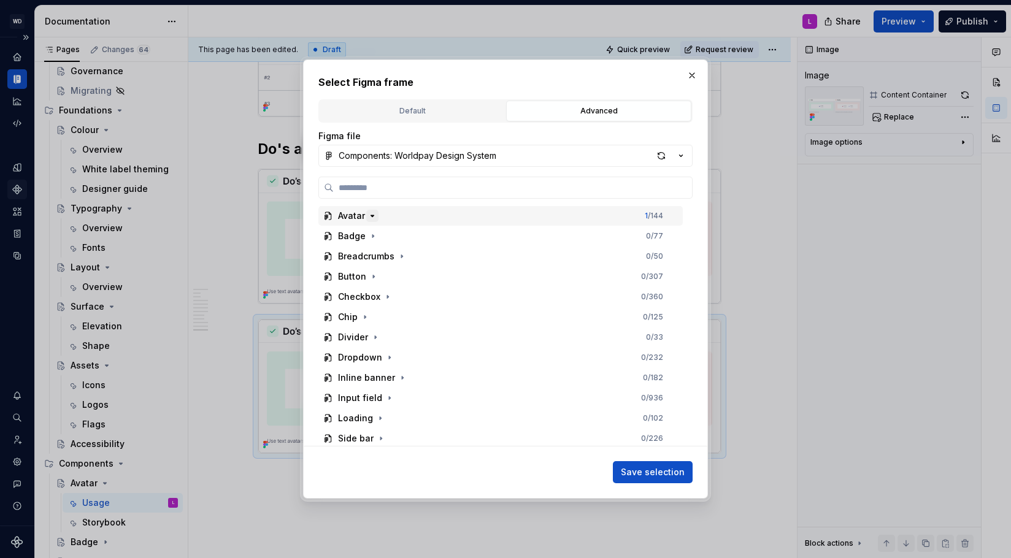
click at [372, 216] on icon "button" at bounding box center [372, 215] width 3 height 1
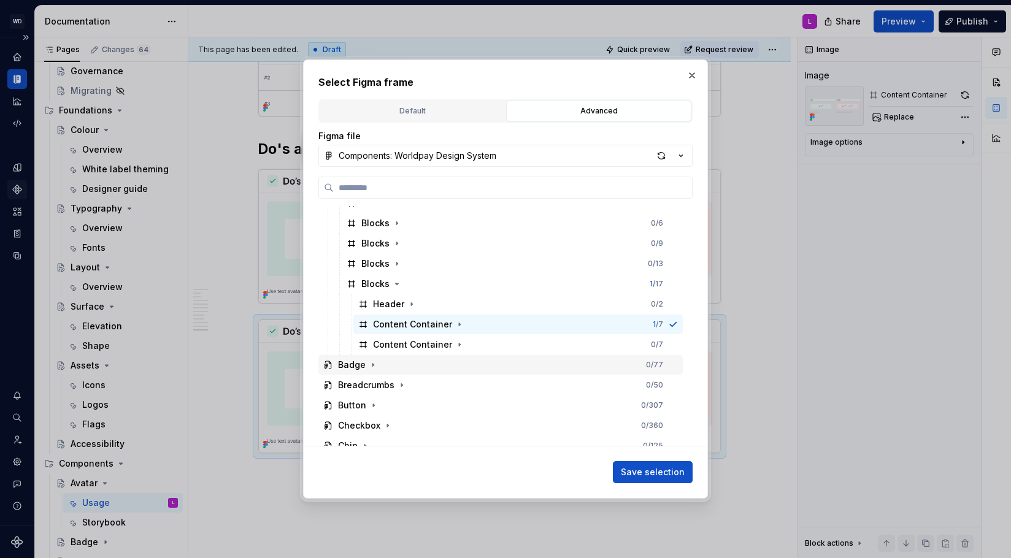
scroll to position [170, 0]
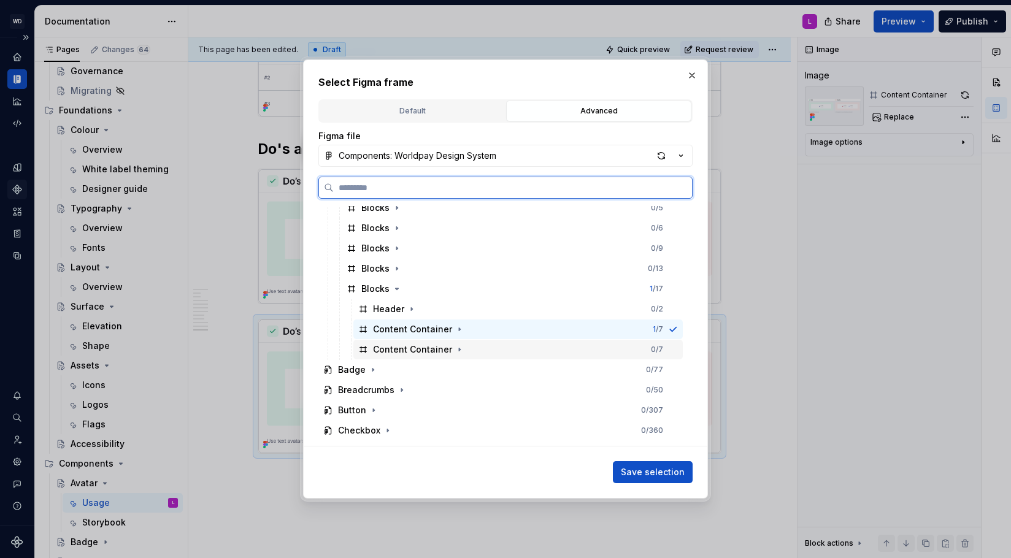
click at [413, 348] on div "Content Container" at bounding box center [412, 350] width 79 height 12
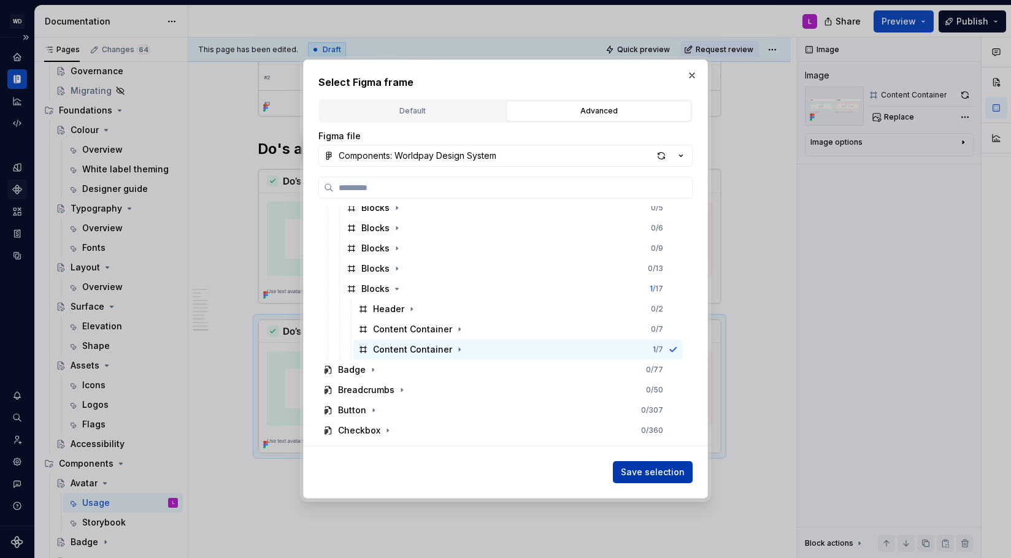
click at [648, 471] on span "Save selection" at bounding box center [653, 472] width 64 height 12
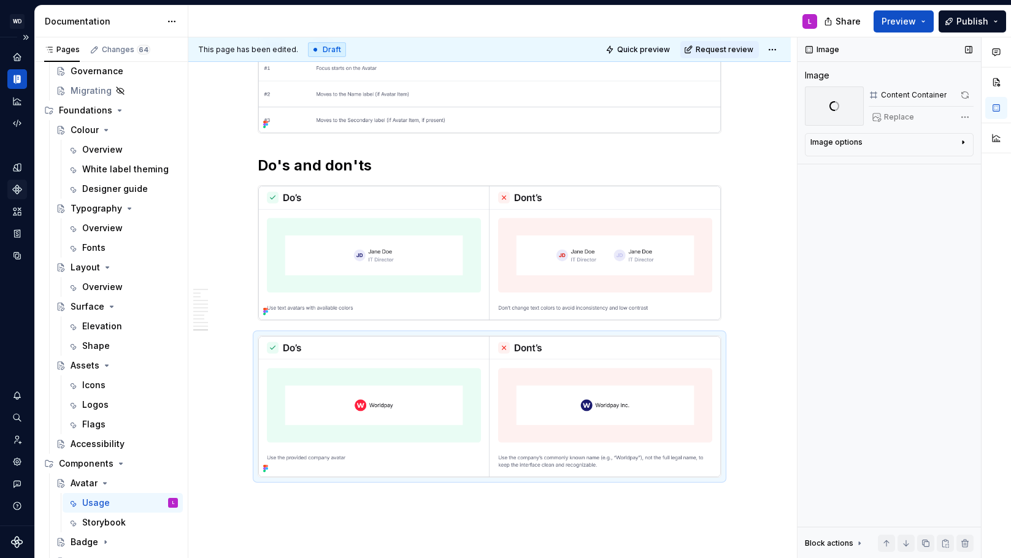
scroll to position [2387, 0]
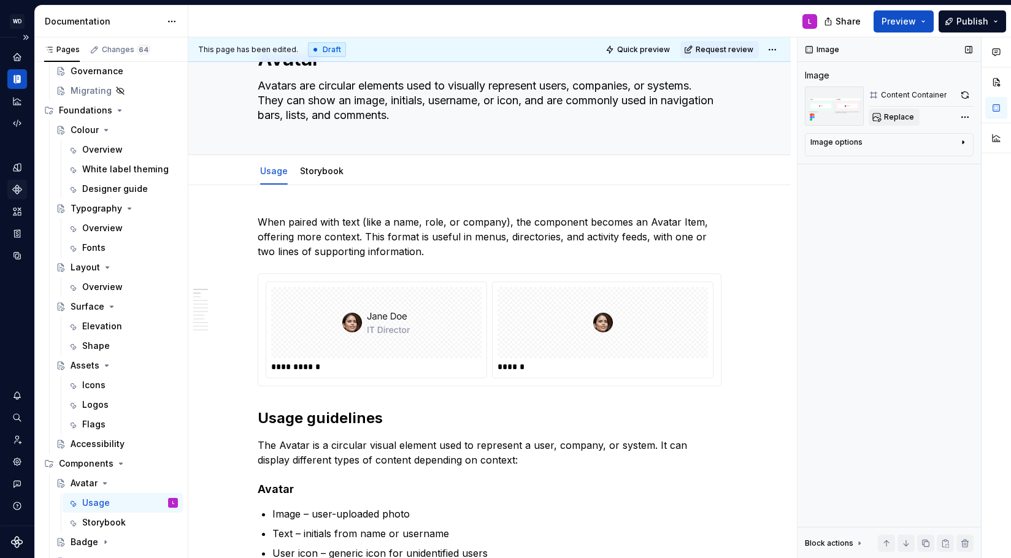
scroll to position [0, 0]
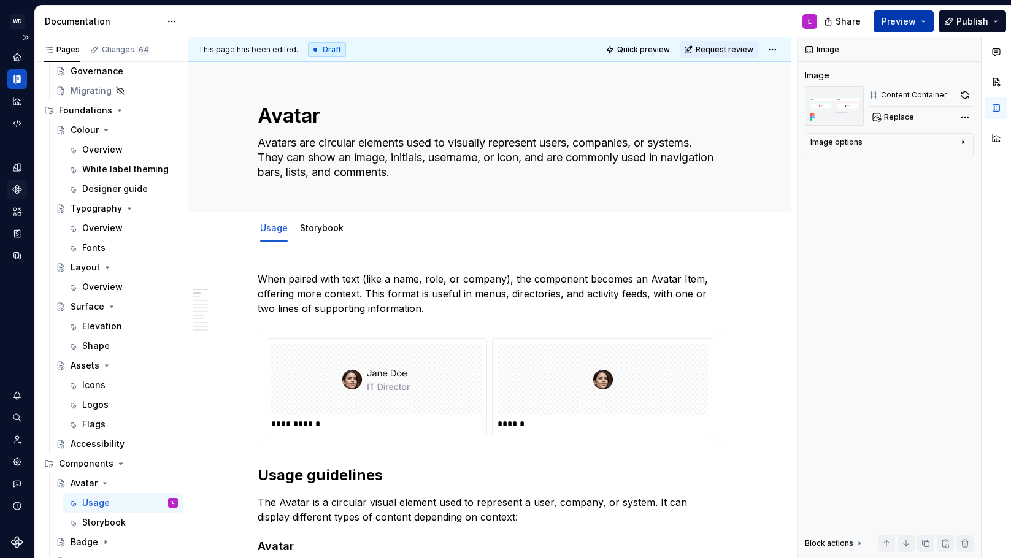
click at [934, 12] on button "Preview" at bounding box center [904, 21] width 60 height 22
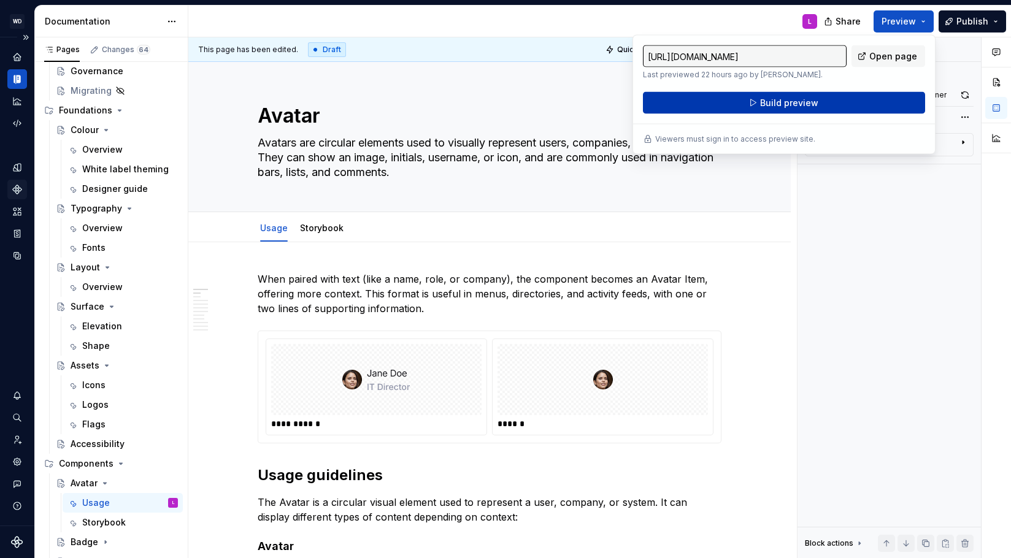
click at [813, 101] on span "Build preview" at bounding box center [789, 103] width 58 height 12
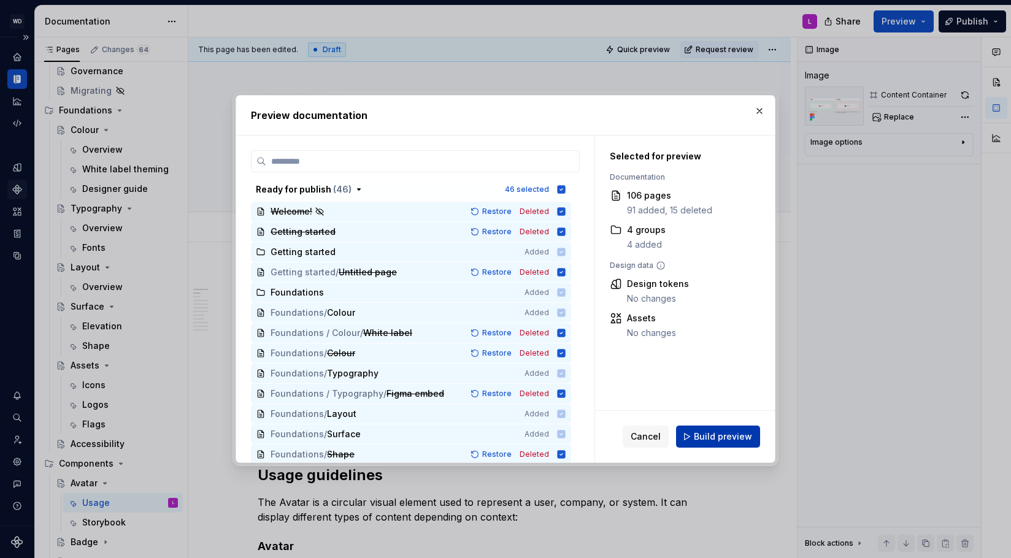
click at [715, 437] on span "Build preview" at bounding box center [723, 437] width 58 height 12
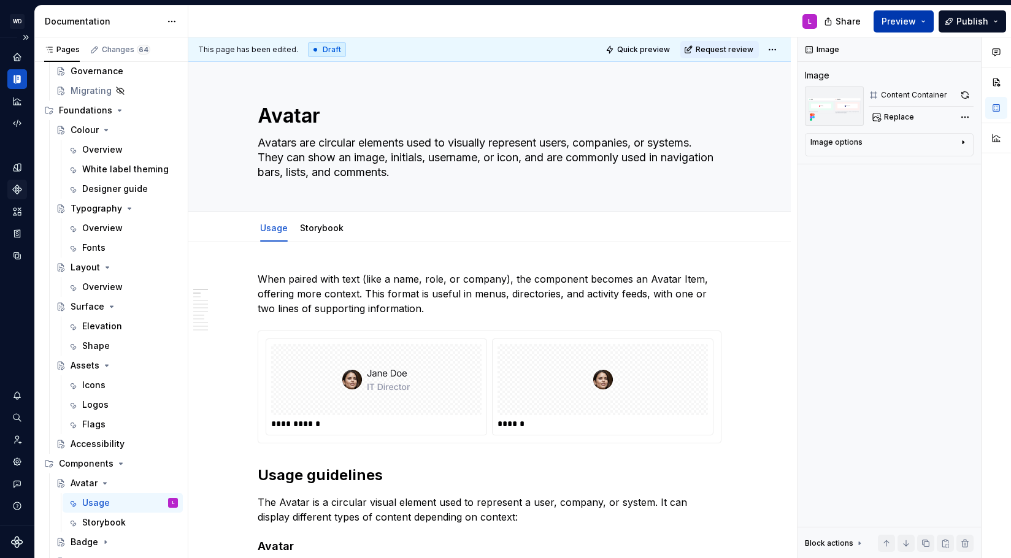
click at [922, 22] on button "Preview" at bounding box center [904, 21] width 60 height 22
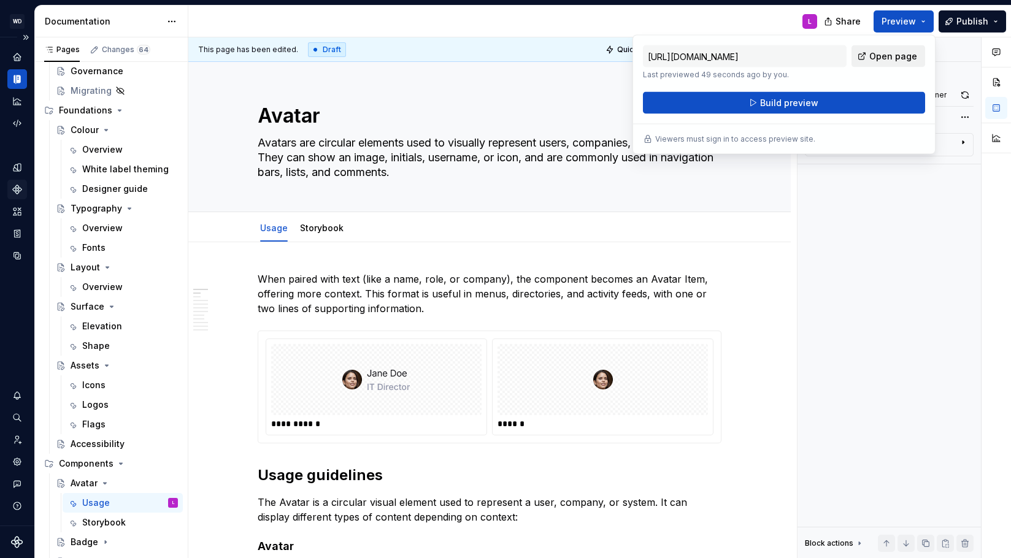
drag, startPoint x: 894, startPoint y: 58, endPoint x: 886, endPoint y: 62, distance: 8.8
click at [894, 58] on span "Open page" at bounding box center [893, 56] width 48 height 12
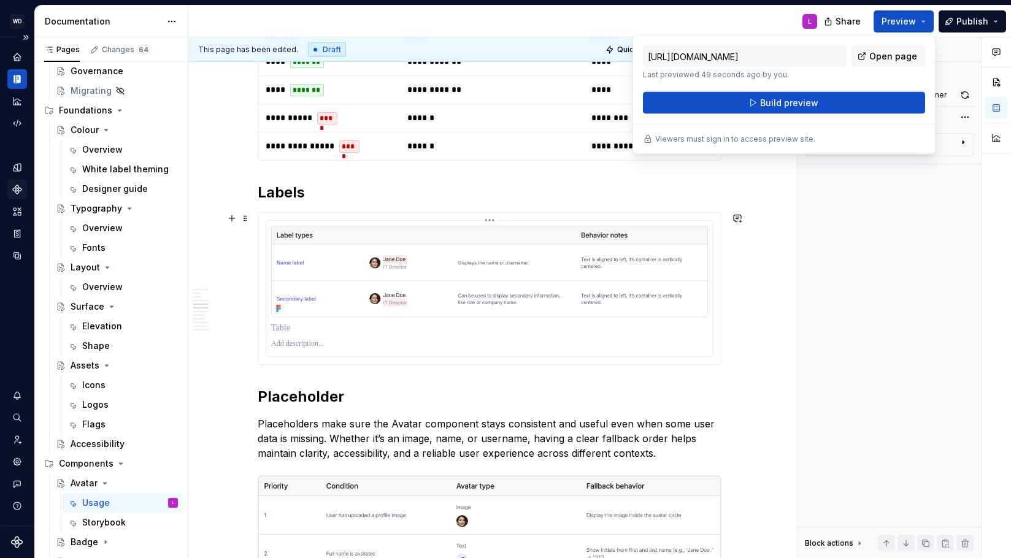
scroll to position [904, 0]
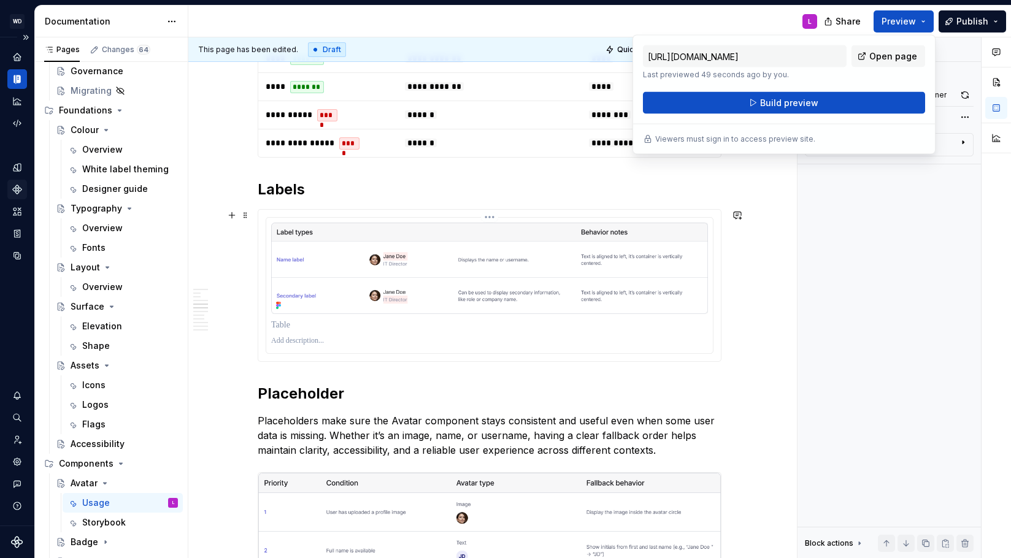
click at [341, 328] on p at bounding box center [489, 325] width 437 height 12
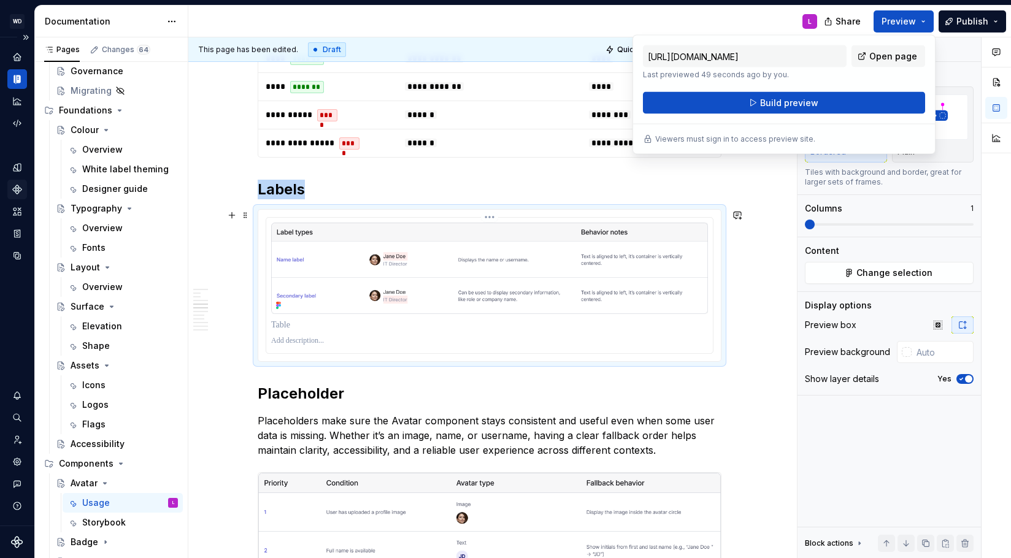
click at [302, 233] on img at bounding box center [489, 268] width 437 height 91
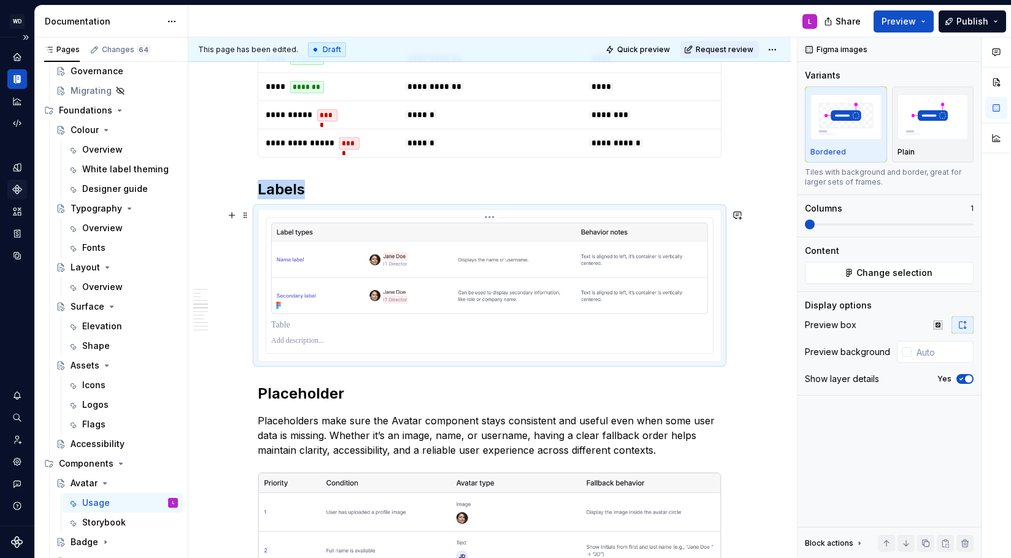
click at [294, 333] on div at bounding box center [489, 325] width 437 height 17
click at [293, 327] on p at bounding box center [489, 325] width 437 height 12
click at [315, 245] on img at bounding box center [489, 268] width 437 height 91
click at [921, 143] on div "Plain" at bounding box center [933, 124] width 71 height 65
click at [826, 143] on div "Bordered" at bounding box center [845, 124] width 71 height 65
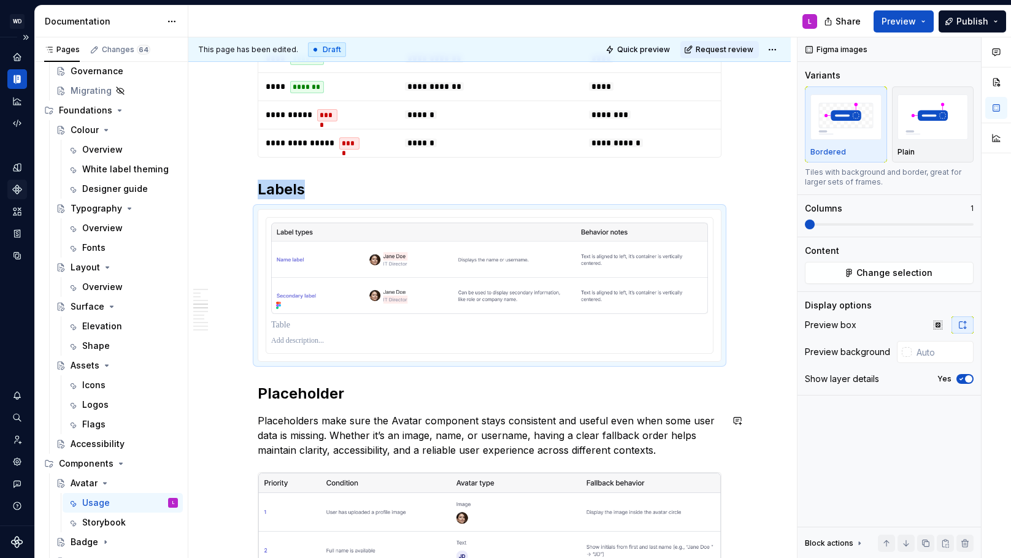
type textarea "*"
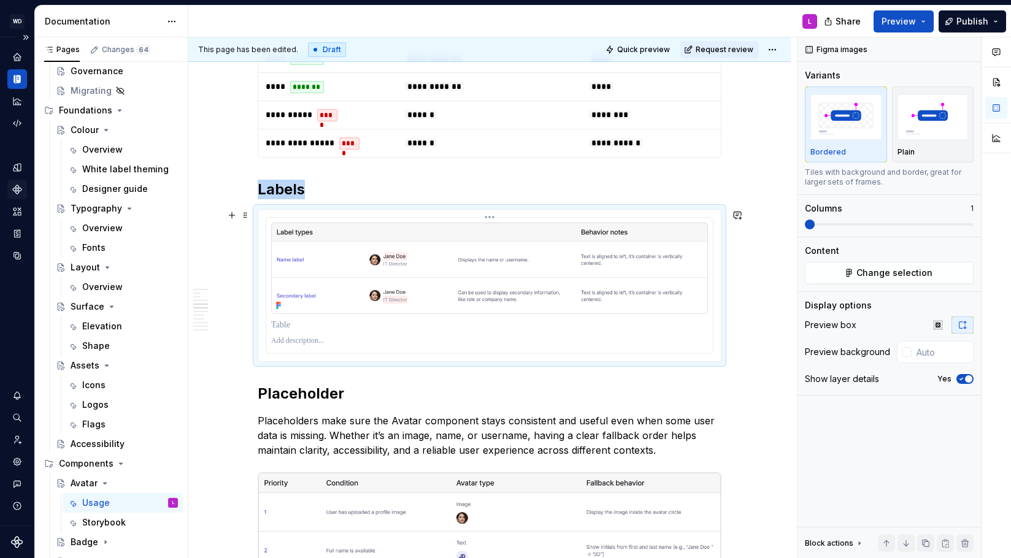
click at [437, 315] on div at bounding box center [489, 286] width 447 height 136
click at [934, 326] on icon "button" at bounding box center [938, 325] width 10 height 10
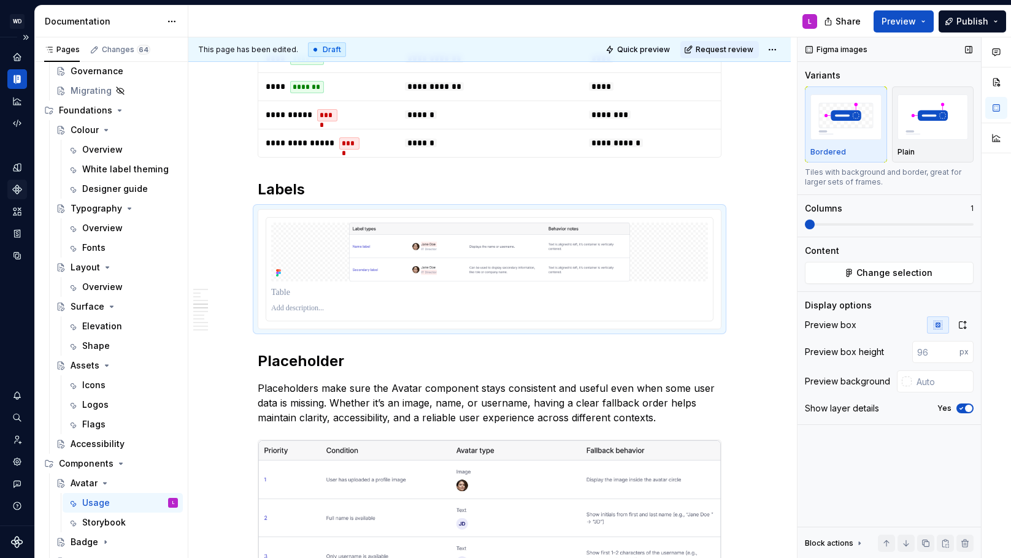
click at [934, 326] on icon "button" at bounding box center [938, 325] width 10 height 10
click at [961, 326] on icon "button" at bounding box center [963, 325] width 10 height 10
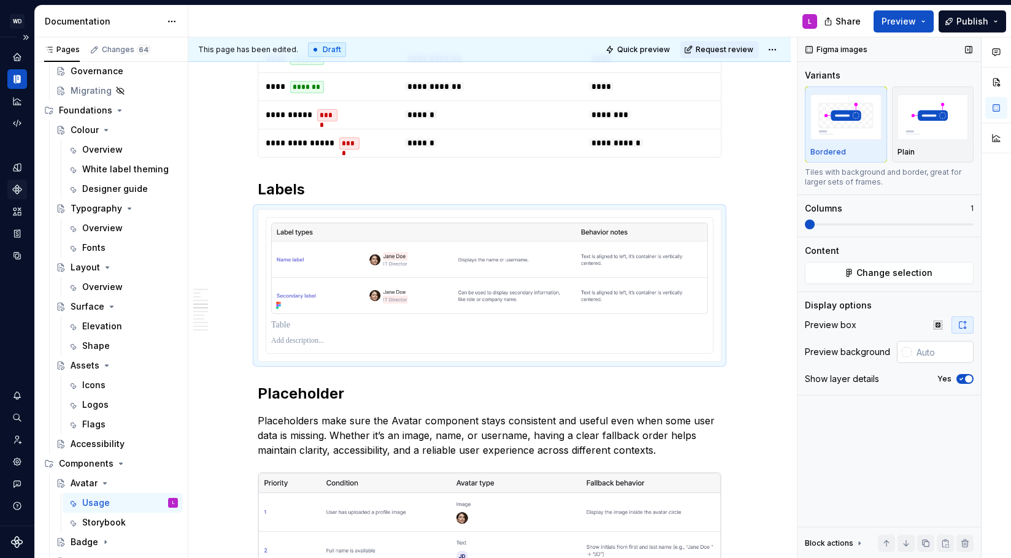
click at [907, 353] on div at bounding box center [907, 352] width 10 height 10
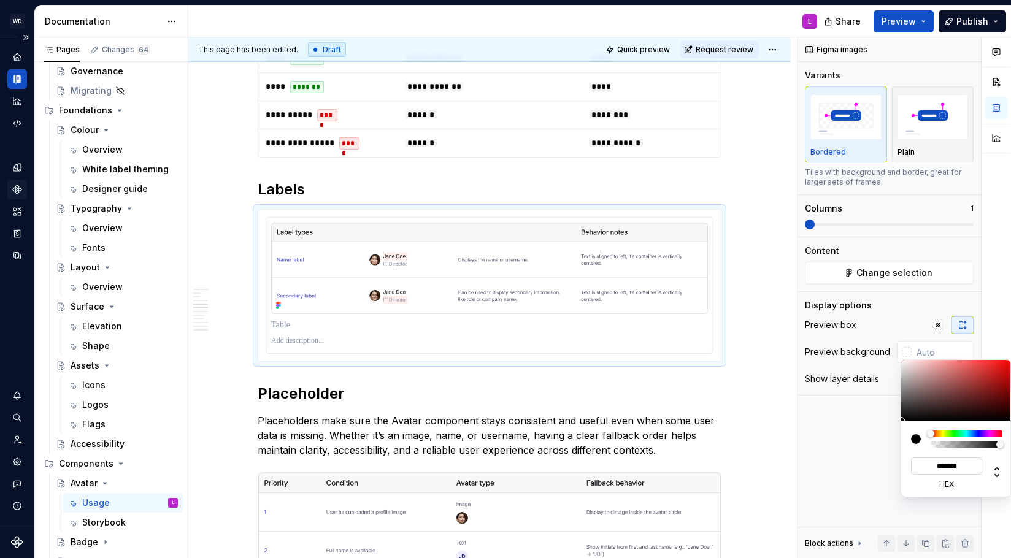
click at [944, 471] on input "*******" at bounding box center [946, 466] width 71 height 17
type input "***"
type input "#FFFFFF"
type input "*******"
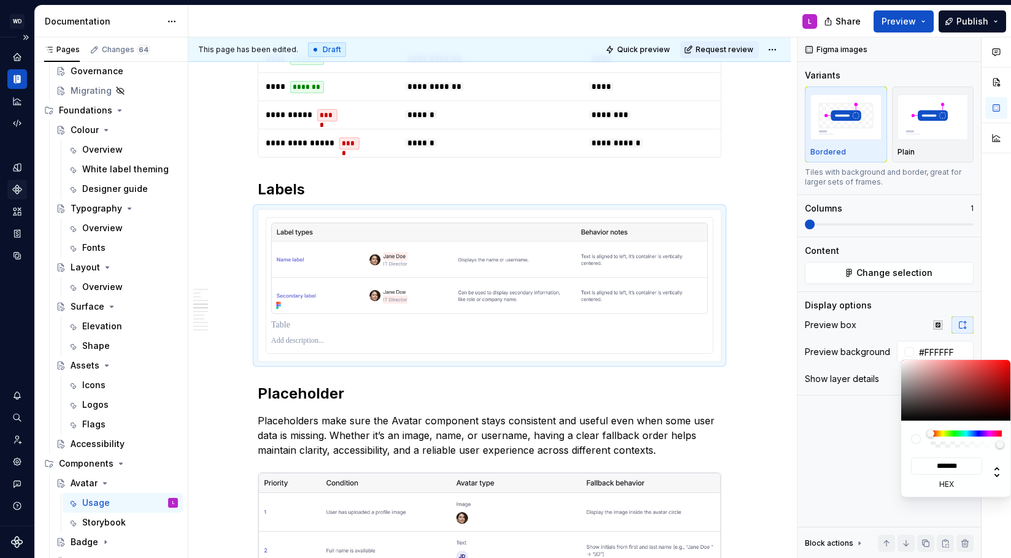
click at [874, 461] on div "Comments Open comments No comments yet Select ‘Comment’ from the block context …" at bounding box center [904, 297] width 213 height 521
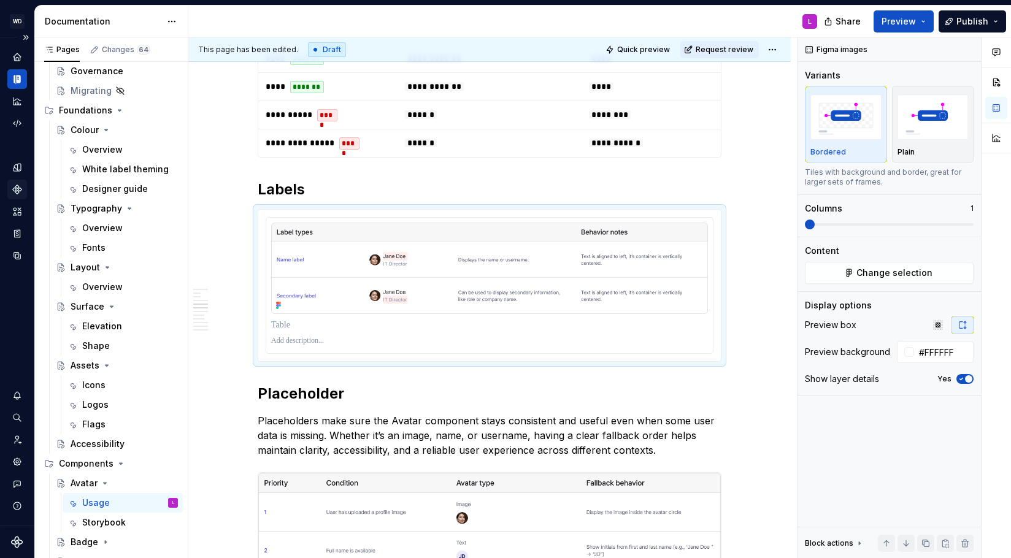
click at [866, 428] on div "Comments Open comments No comments yet Select ‘Comment’ from the block context …" at bounding box center [904, 297] width 213 height 521
drag, startPoint x: 233, startPoint y: 366, endPoint x: 281, endPoint y: 348, distance: 51.8
click at [233, 366] on div "**********" at bounding box center [492, 297] width 609 height 521
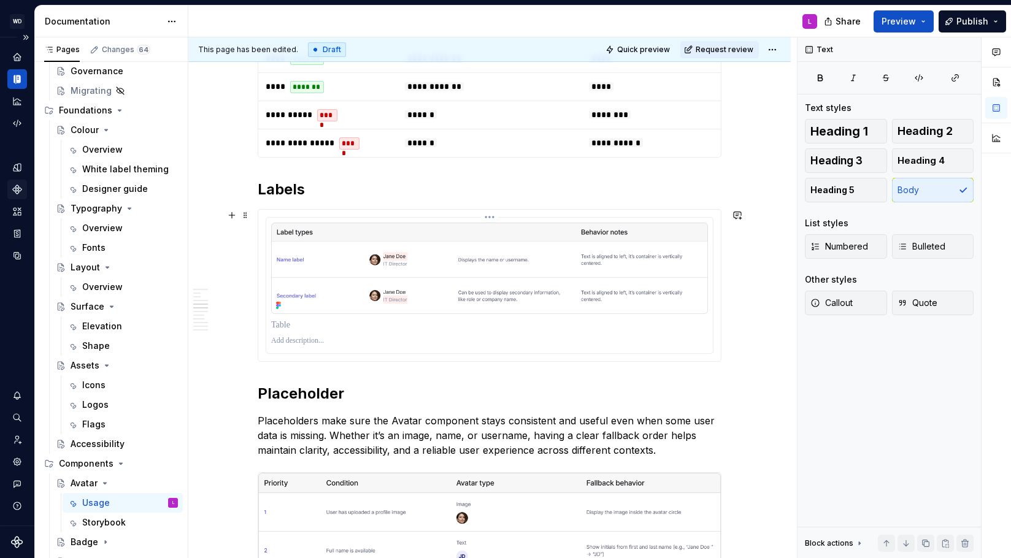
click at [283, 328] on p at bounding box center [489, 325] width 437 height 12
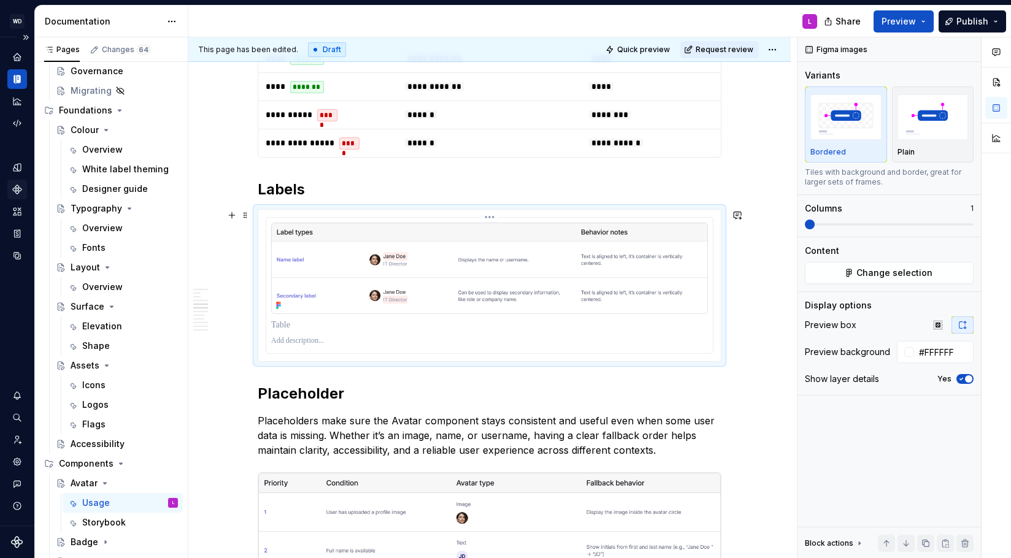
click at [283, 328] on p at bounding box center [489, 325] width 437 height 12
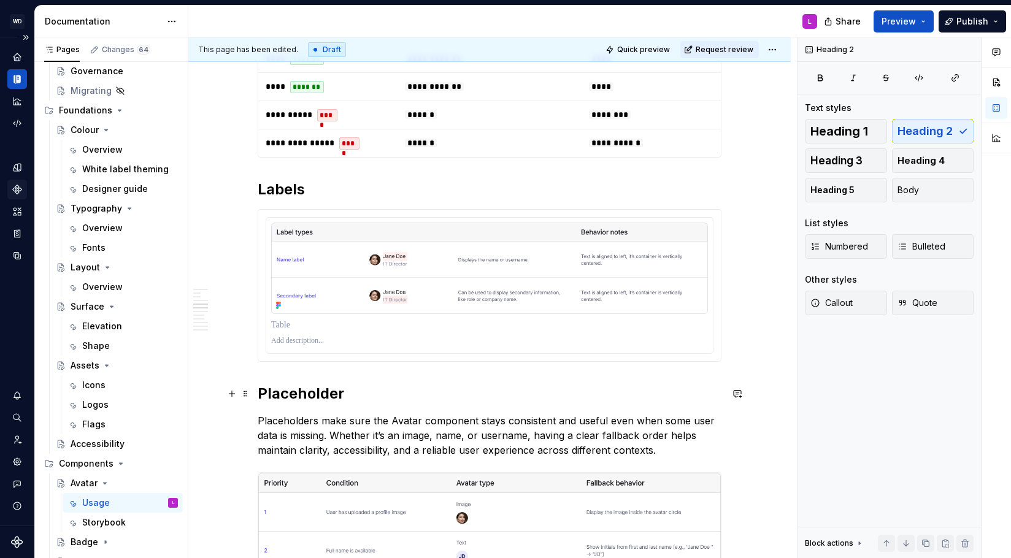
click at [517, 391] on h2 "Placeholder" at bounding box center [490, 394] width 464 height 20
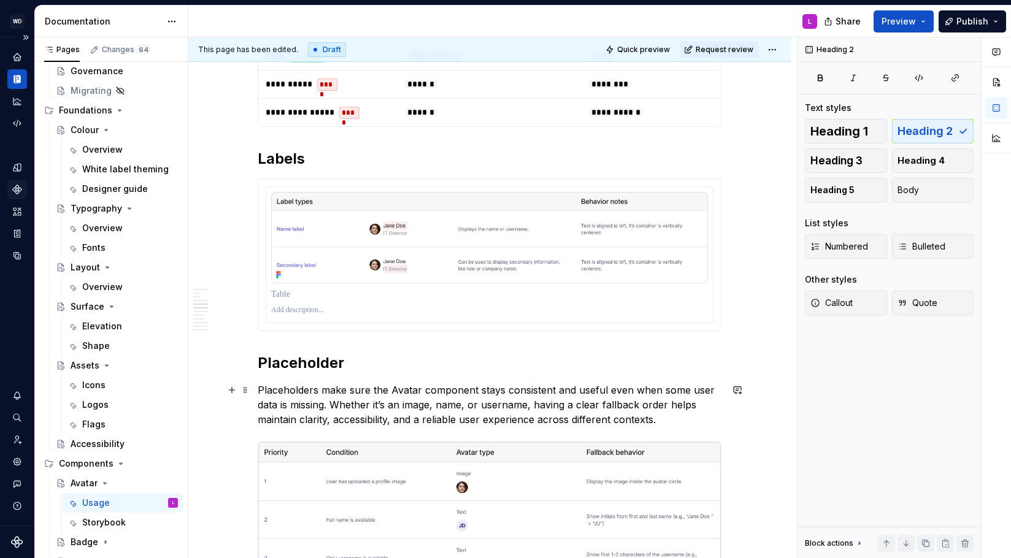
scroll to position [937, 0]
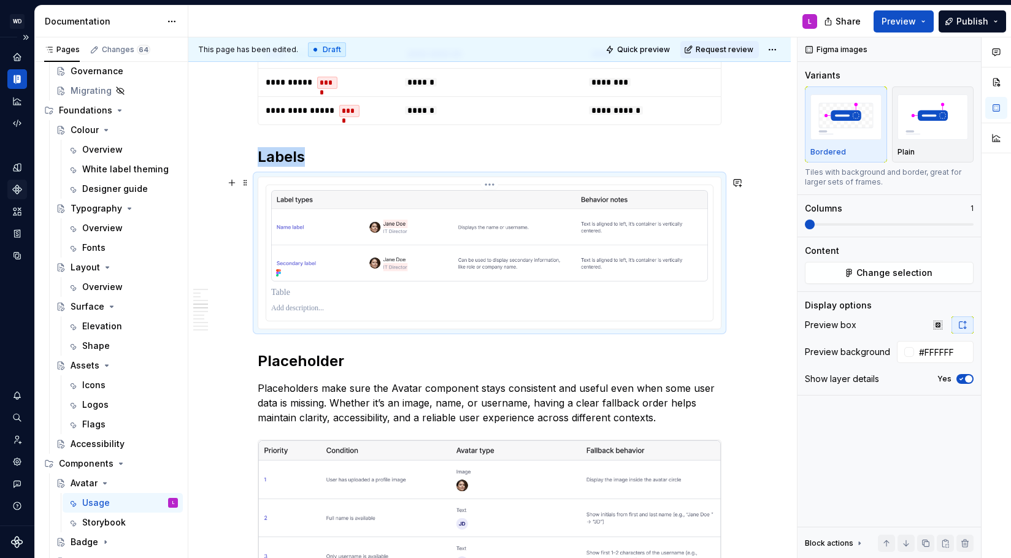
click at [330, 197] on img at bounding box center [489, 235] width 437 height 91
click at [967, 380] on span "button" at bounding box center [968, 378] width 7 height 7
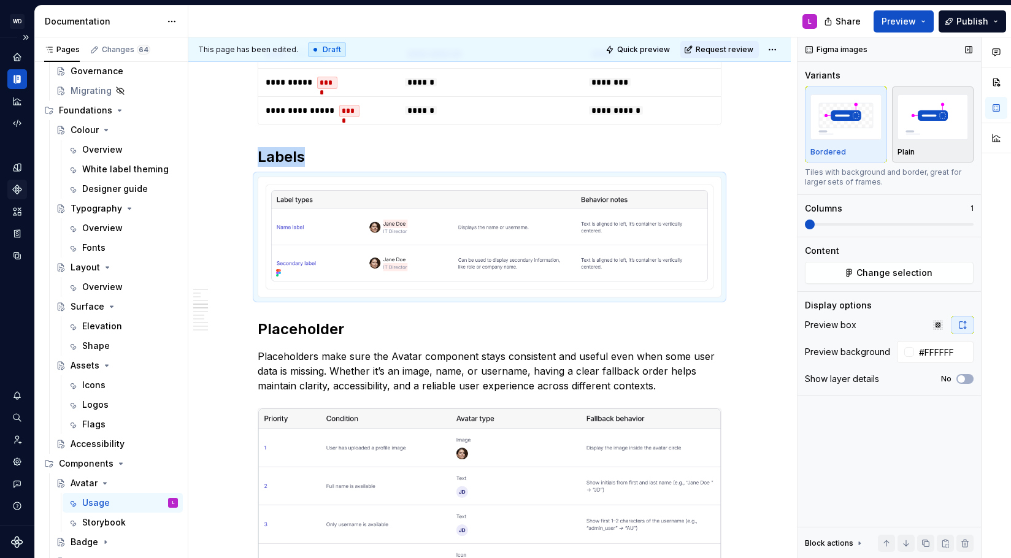
click at [920, 136] on img "button" at bounding box center [933, 116] width 71 height 45
click at [864, 136] on img "button" at bounding box center [845, 116] width 71 height 45
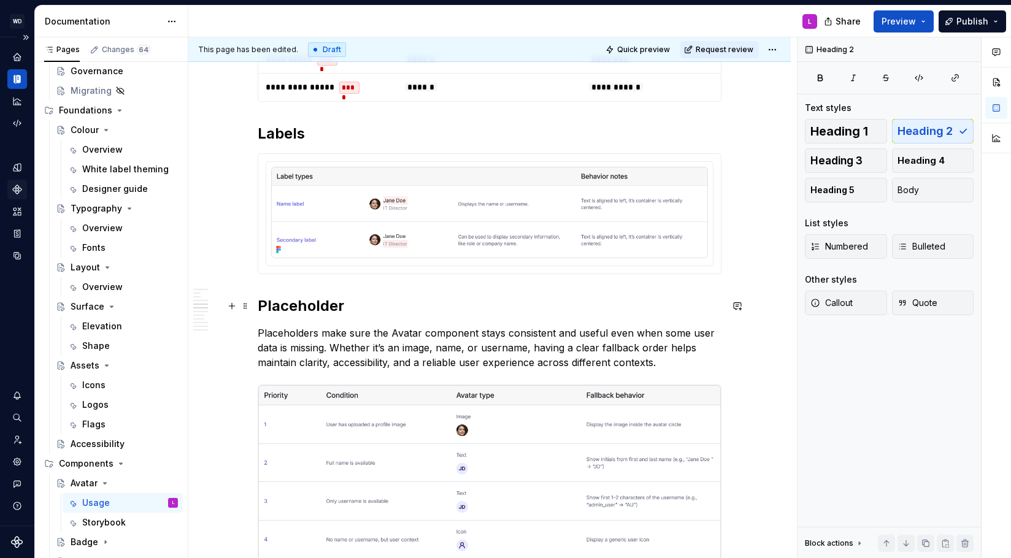
scroll to position [969, 0]
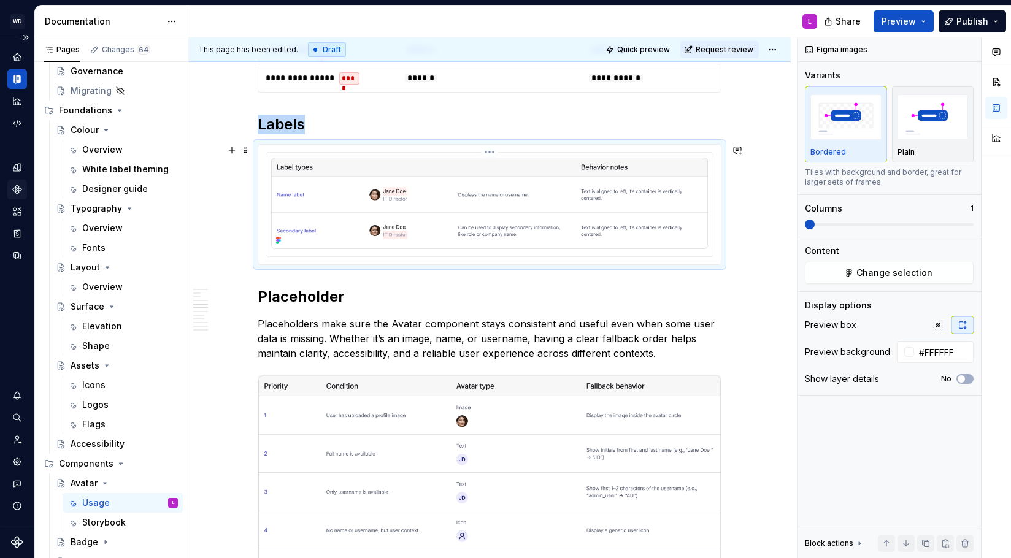
click at [286, 226] on img at bounding box center [489, 203] width 437 height 91
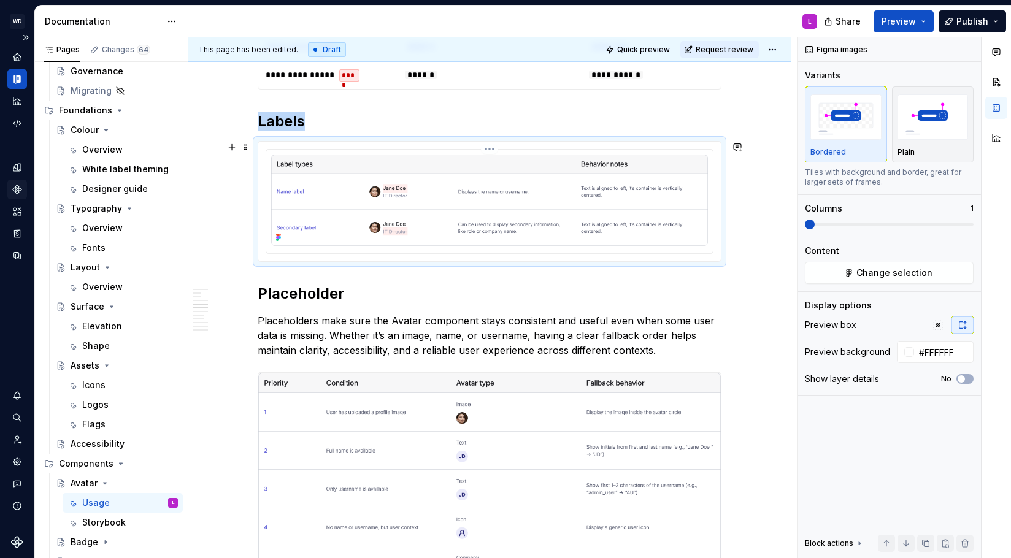
scroll to position [964, 0]
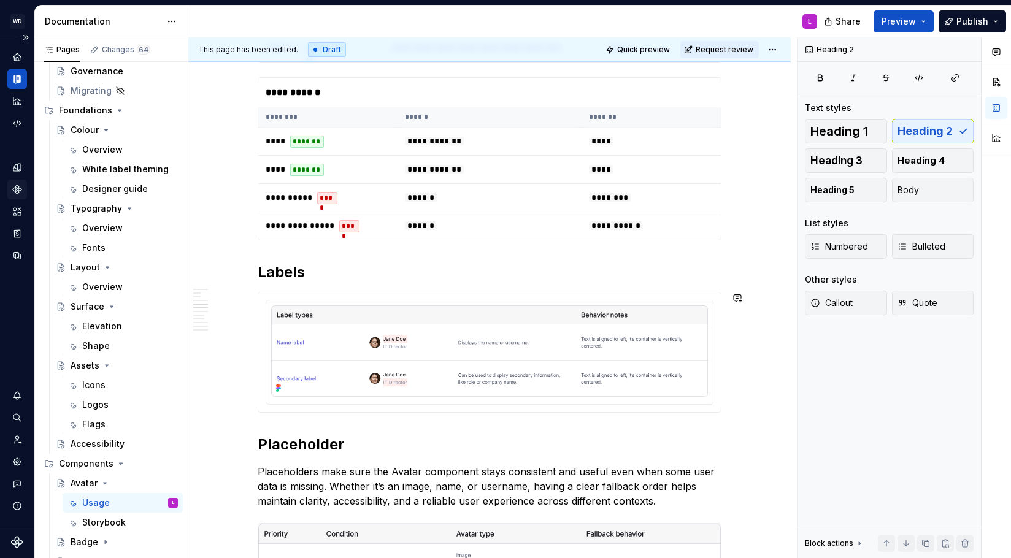
scroll to position [821, 0]
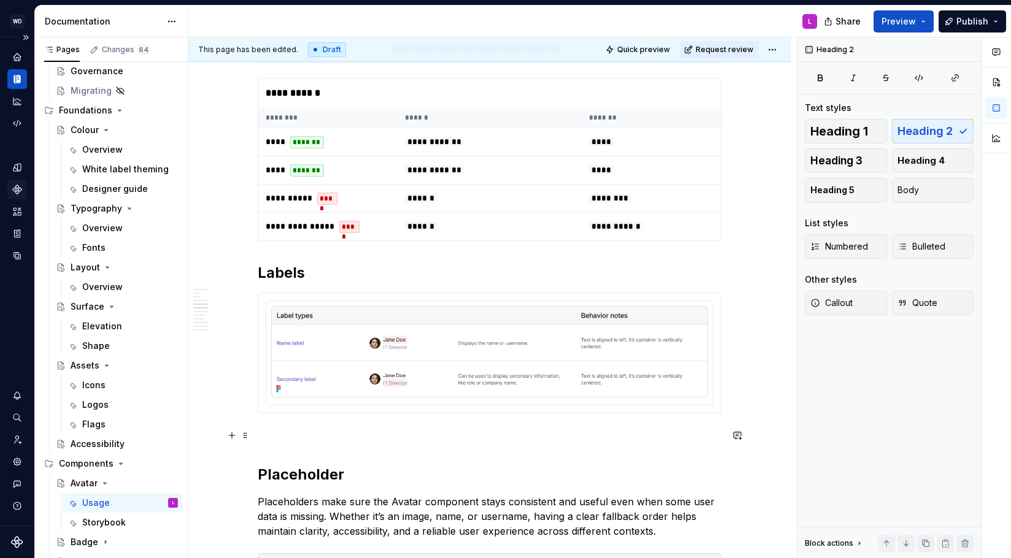
click at [271, 437] on p at bounding box center [490, 435] width 464 height 15
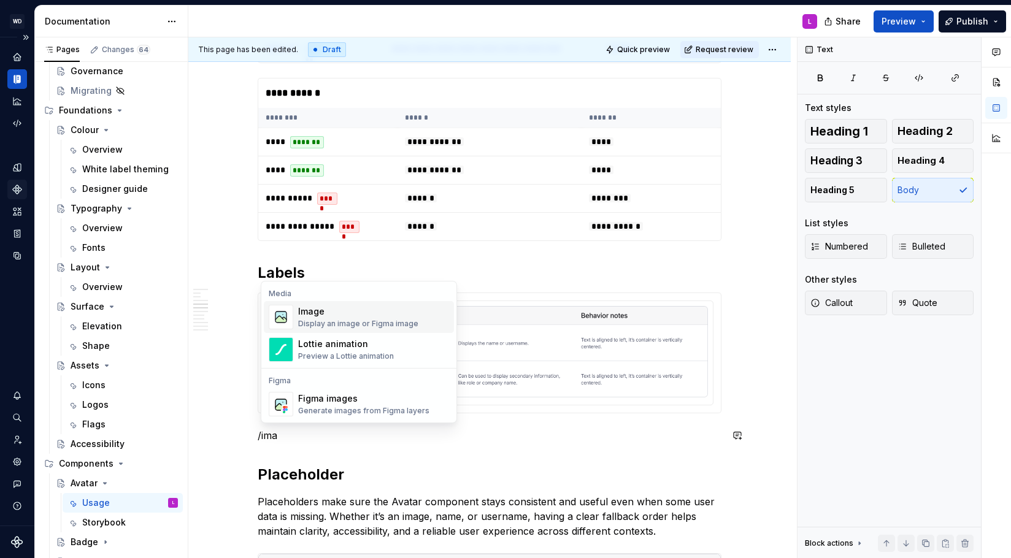
click at [345, 312] on div "Image" at bounding box center [358, 312] width 120 height 12
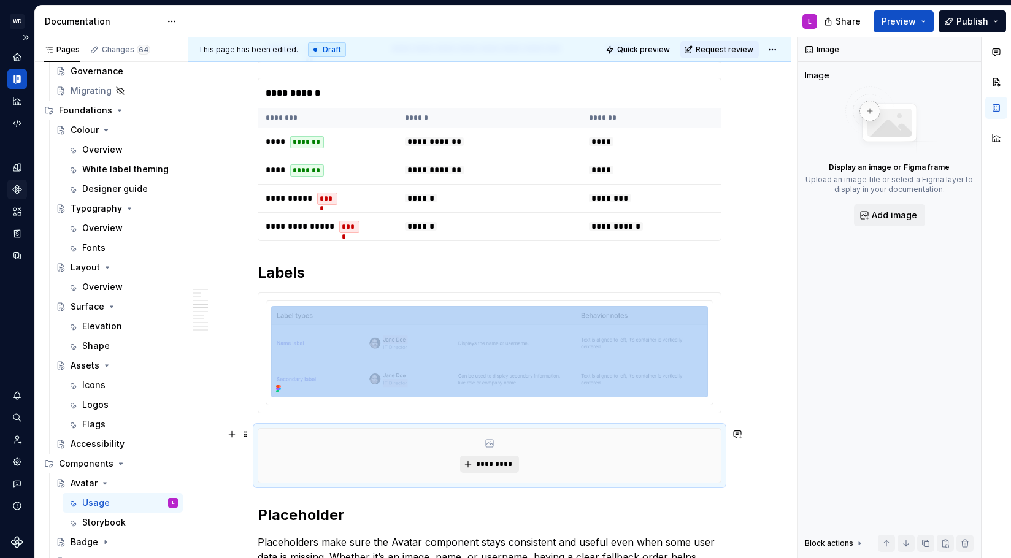
click at [496, 466] on span "*********" at bounding box center [493, 465] width 37 height 10
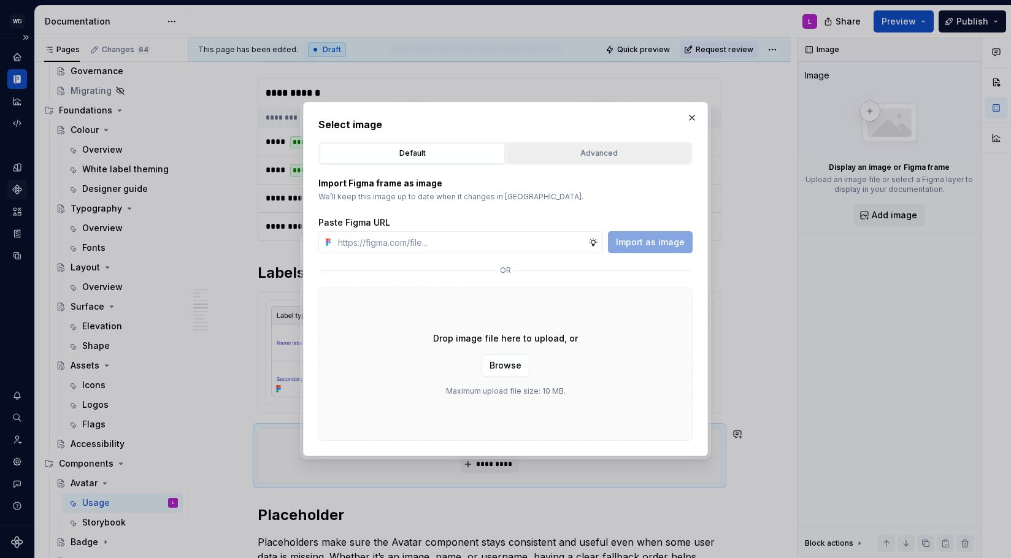
click at [544, 153] on div "Advanced" at bounding box center [598, 153] width 177 height 12
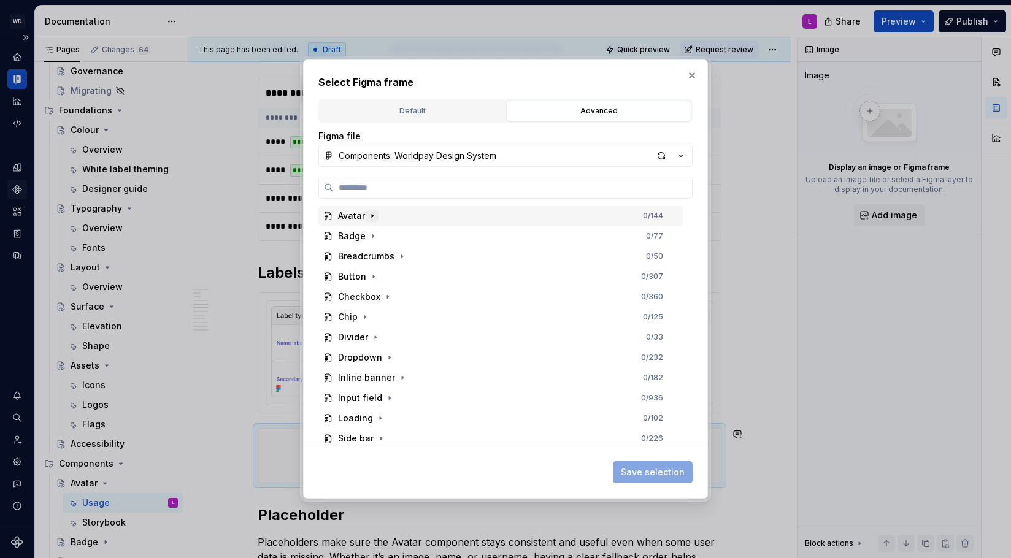
click at [372, 215] on icon "button" at bounding box center [372, 215] width 1 height 3
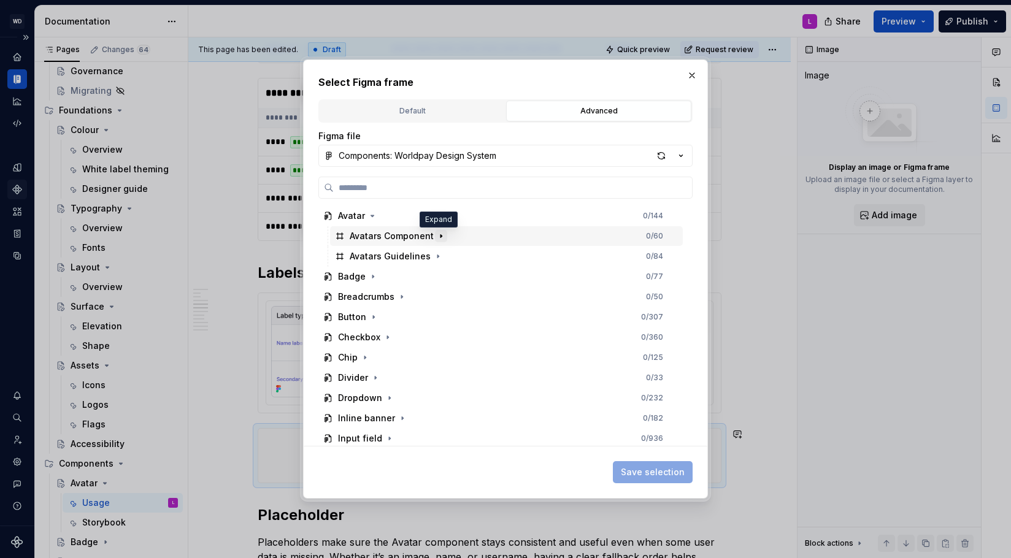
click at [440, 236] on icon "button" at bounding box center [440, 235] width 1 height 3
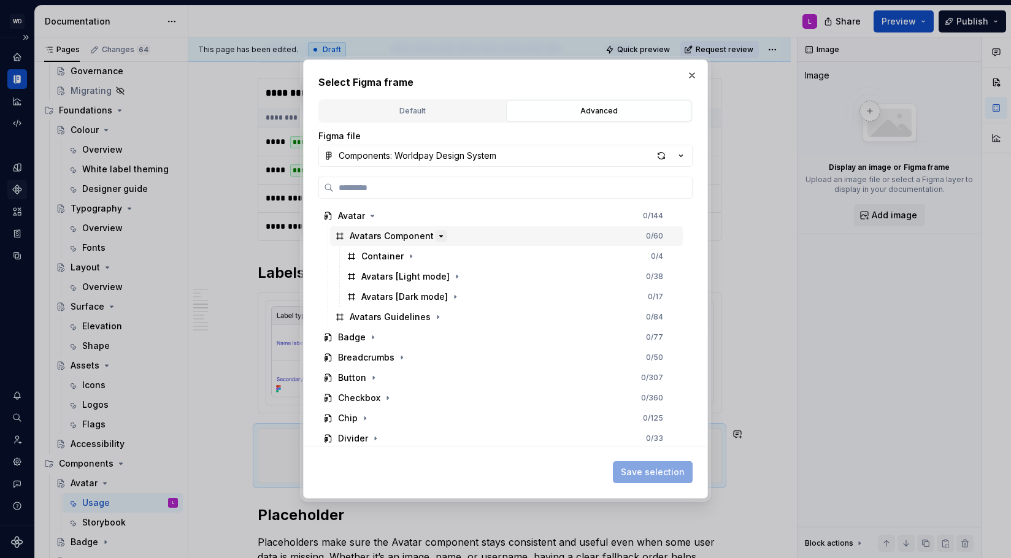
click at [440, 236] on icon "button" at bounding box center [441, 236] width 3 height 1
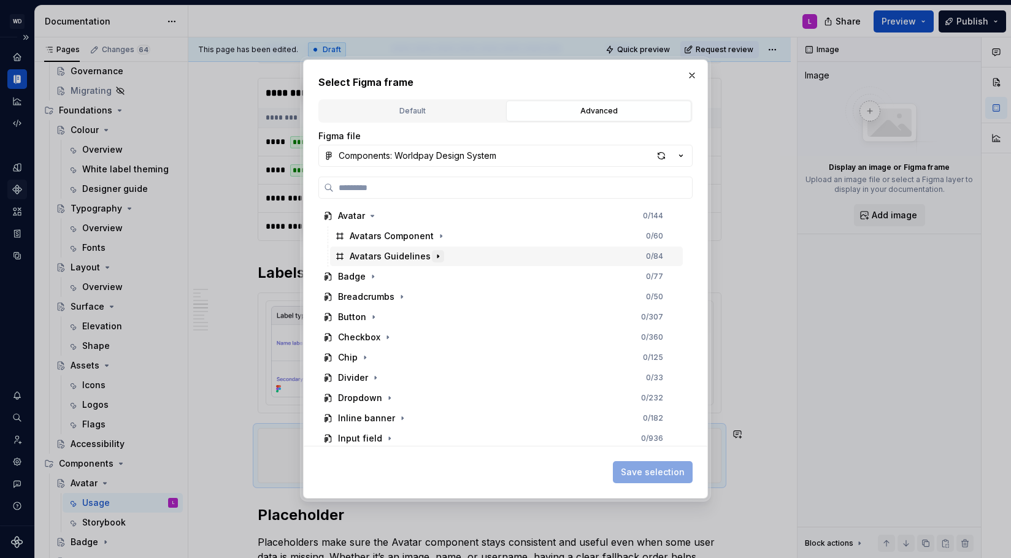
click at [437, 256] on icon "button" at bounding box center [437, 256] width 1 height 3
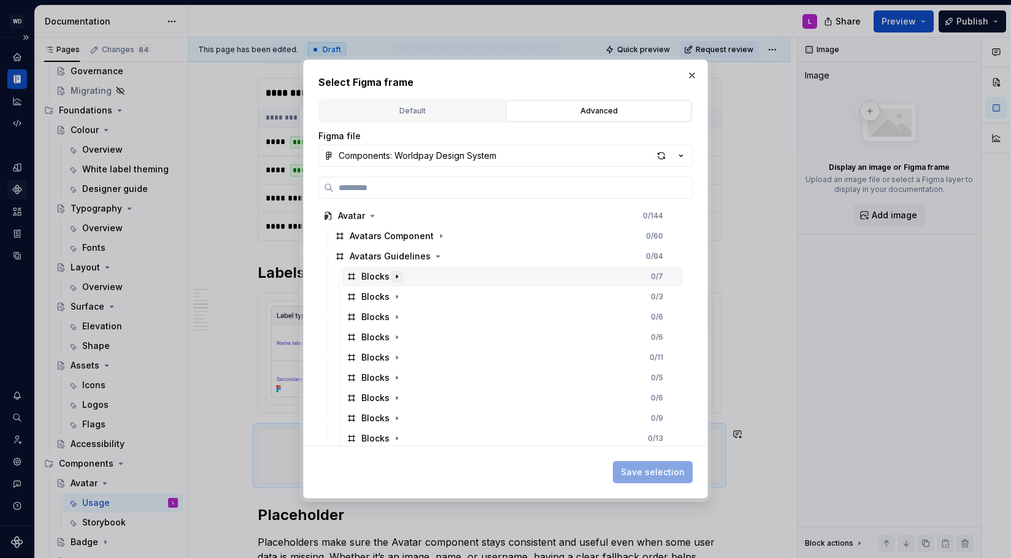
click at [398, 273] on icon "button" at bounding box center [397, 277] width 10 height 10
click at [398, 274] on icon "button" at bounding box center [397, 277] width 10 height 10
click at [394, 355] on icon "button" at bounding box center [397, 358] width 10 height 10
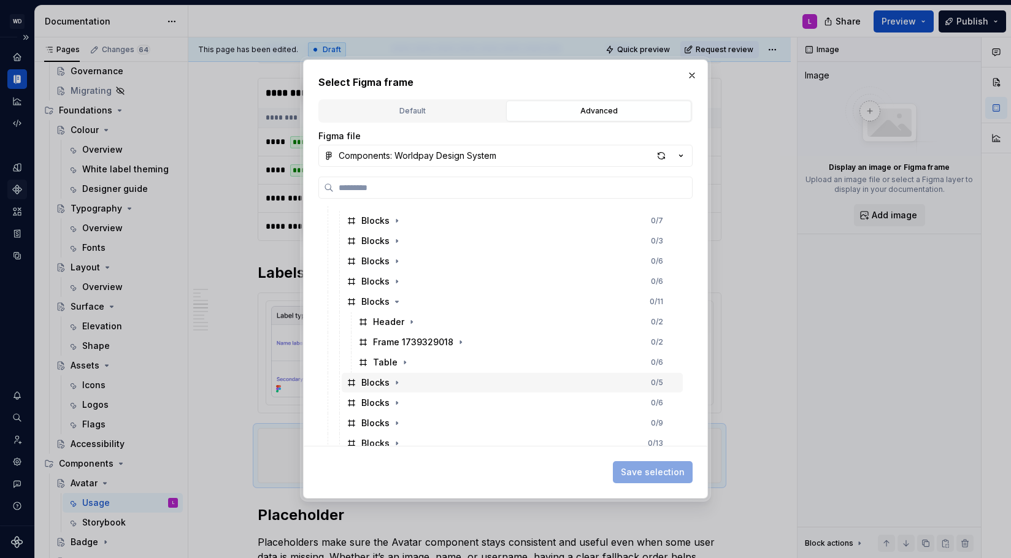
scroll to position [55, 0]
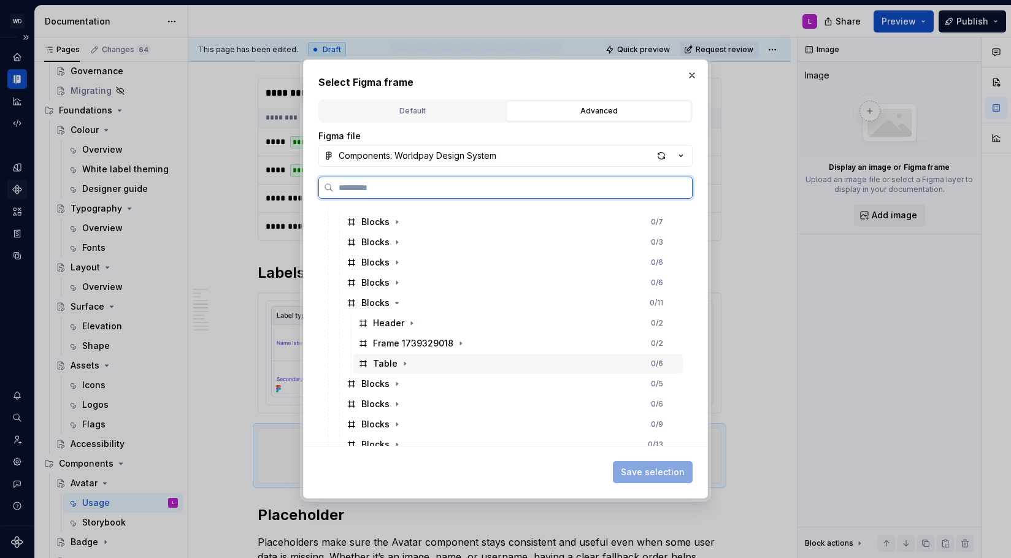
click at [381, 365] on div "Table" at bounding box center [385, 364] width 25 height 12
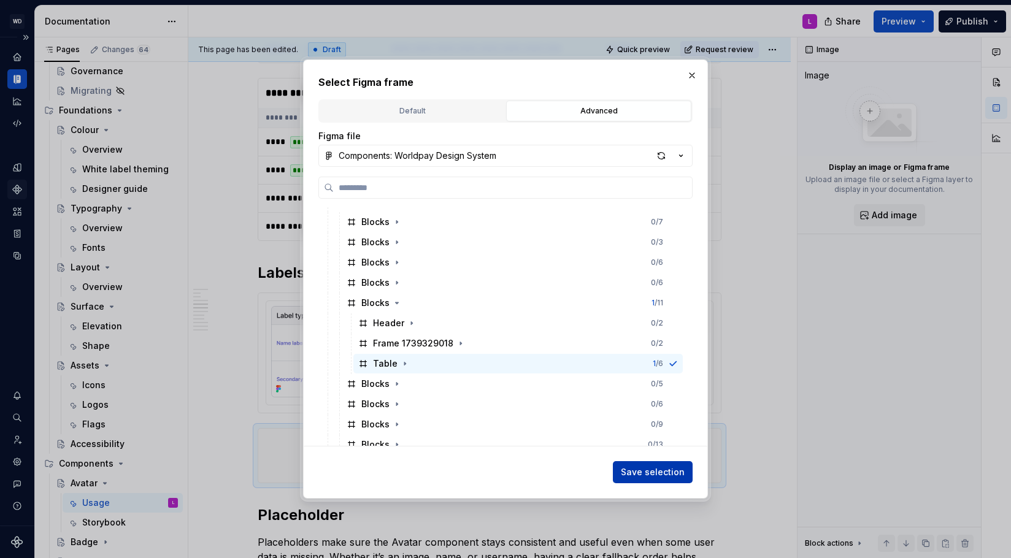
click at [641, 471] on span "Save selection" at bounding box center [653, 472] width 64 height 12
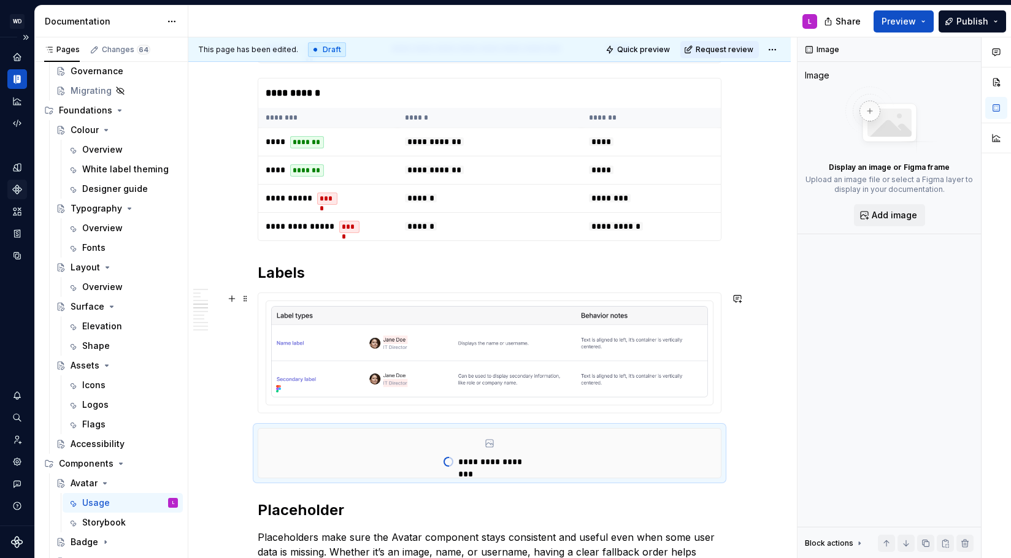
click at [325, 293] on div at bounding box center [490, 353] width 464 height 121
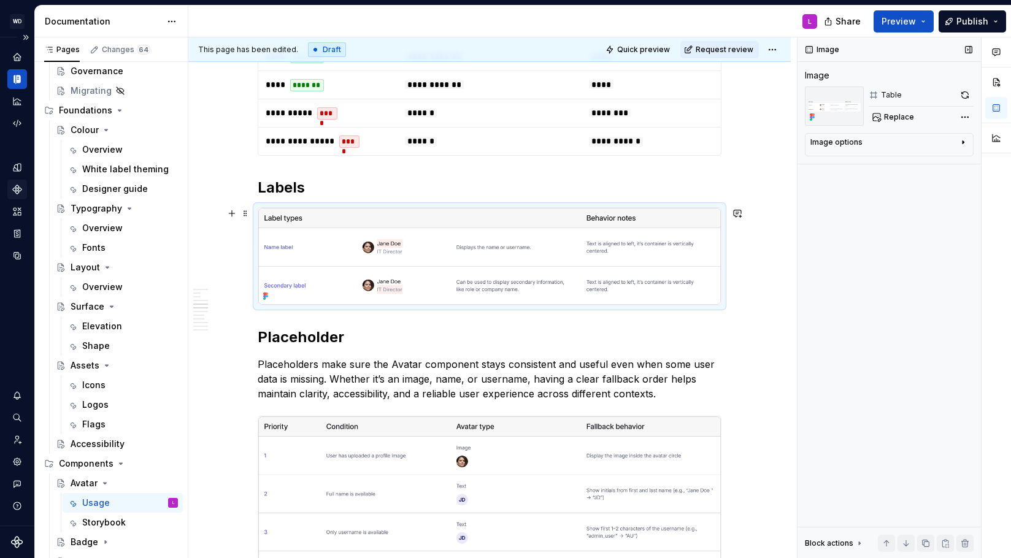
scroll to position [912, 0]
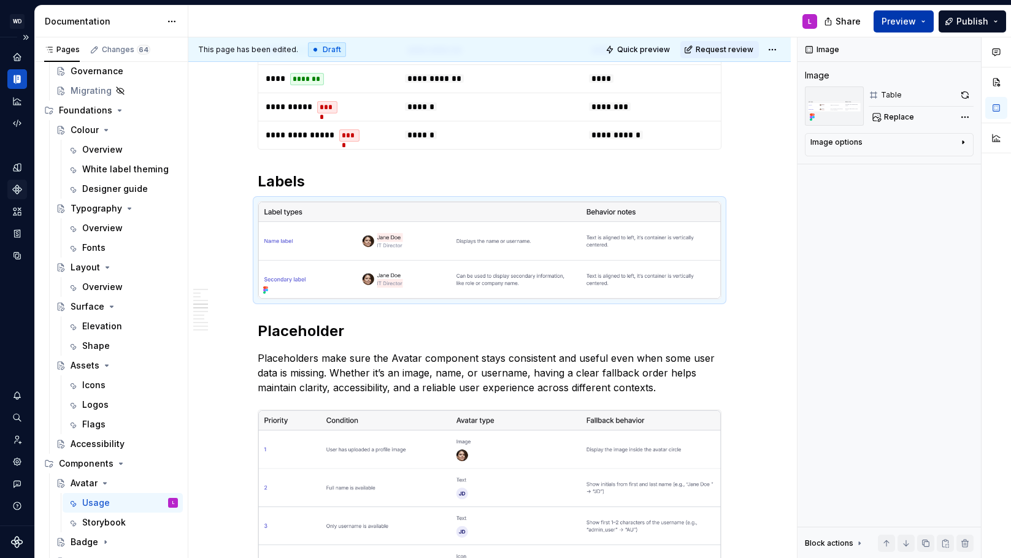
click at [919, 23] on button "Preview" at bounding box center [904, 21] width 60 height 22
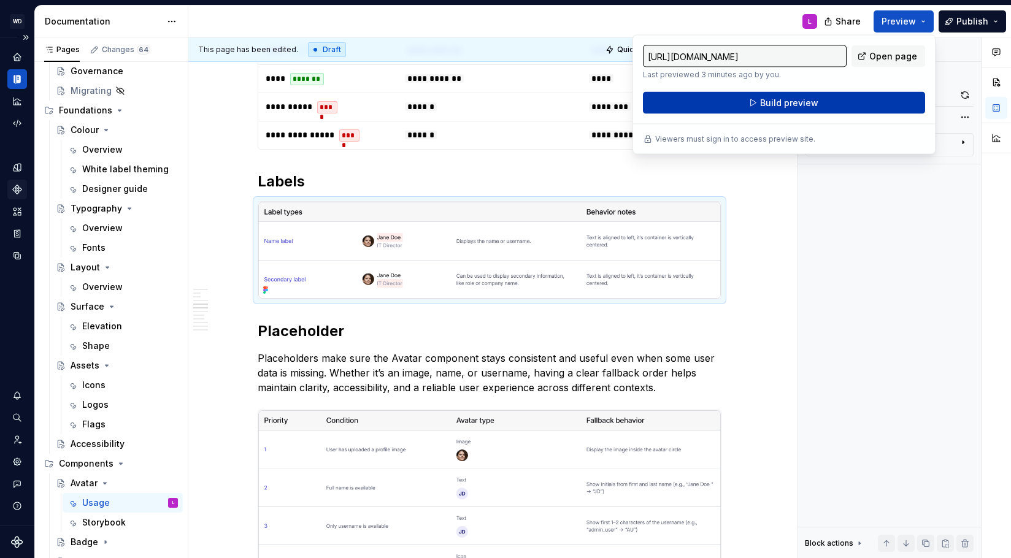
click at [807, 102] on span "Build preview" at bounding box center [789, 103] width 58 height 12
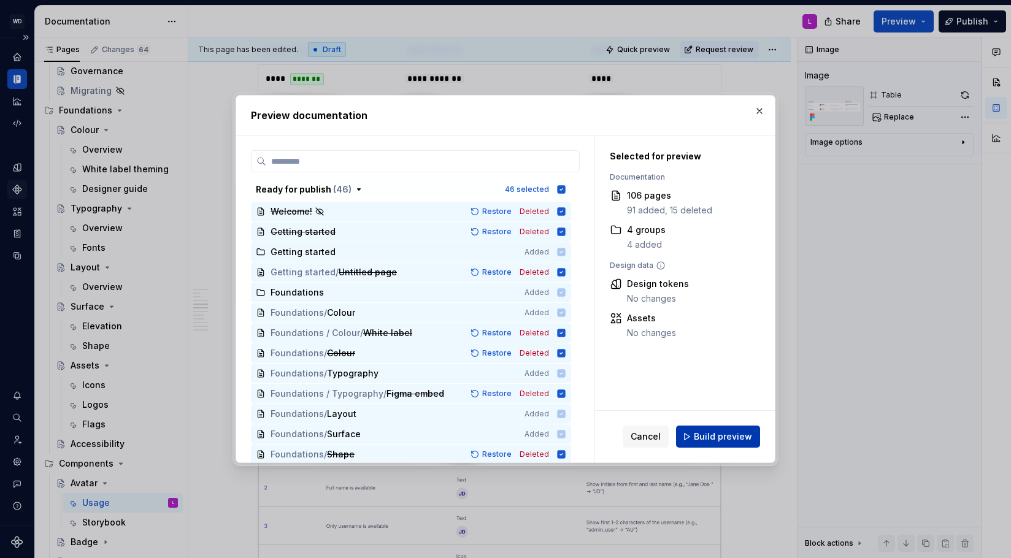
click at [717, 436] on span "Build preview" at bounding box center [723, 437] width 58 height 12
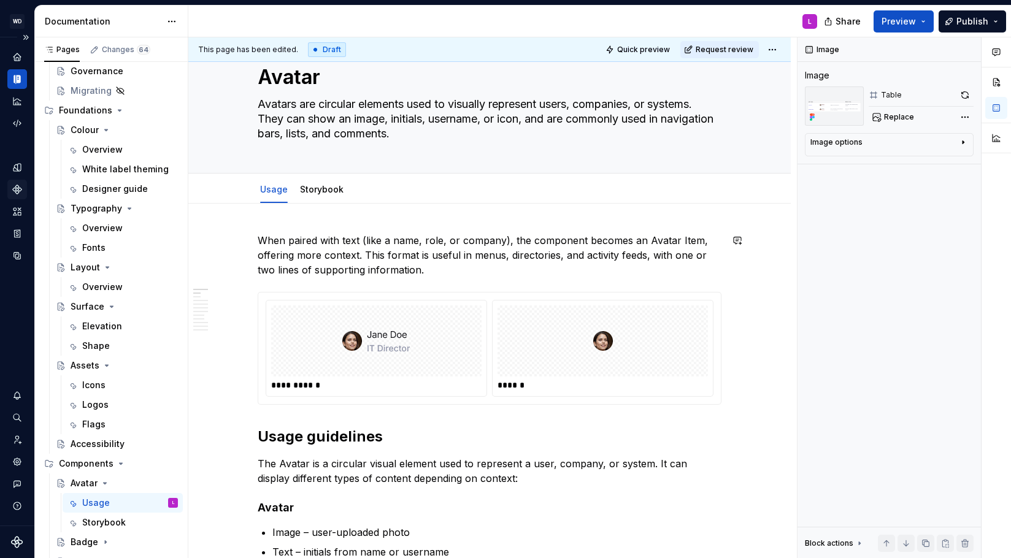
scroll to position [0, 0]
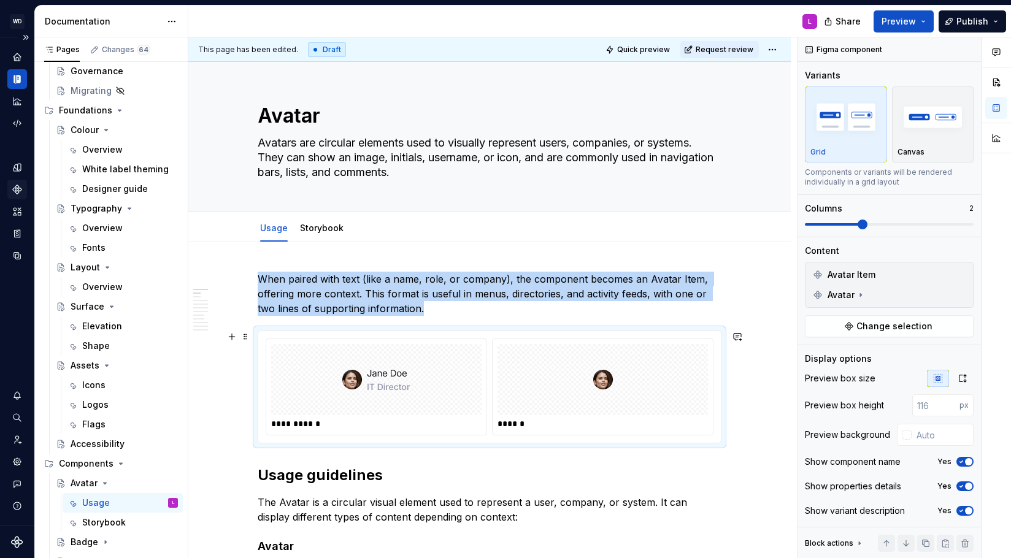
click at [415, 382] on div at bounding box center [376, 379] width 210 height 71
type textarea "*"
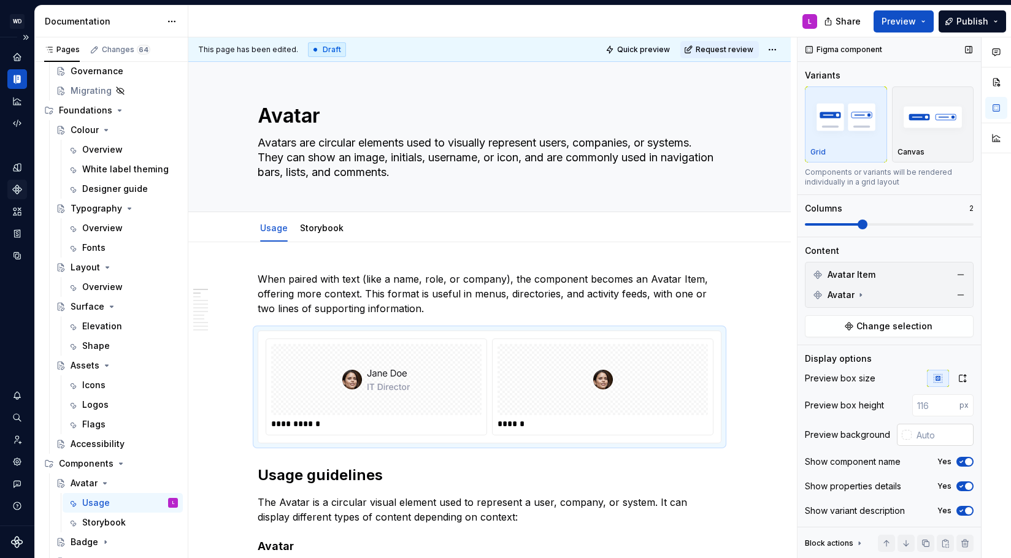
click at [914, 433] on input "text" at bounding box center [943, 435] width 62 height 22
click at [909, 436] on div at bounding box center [907, 435] width 10 height 10
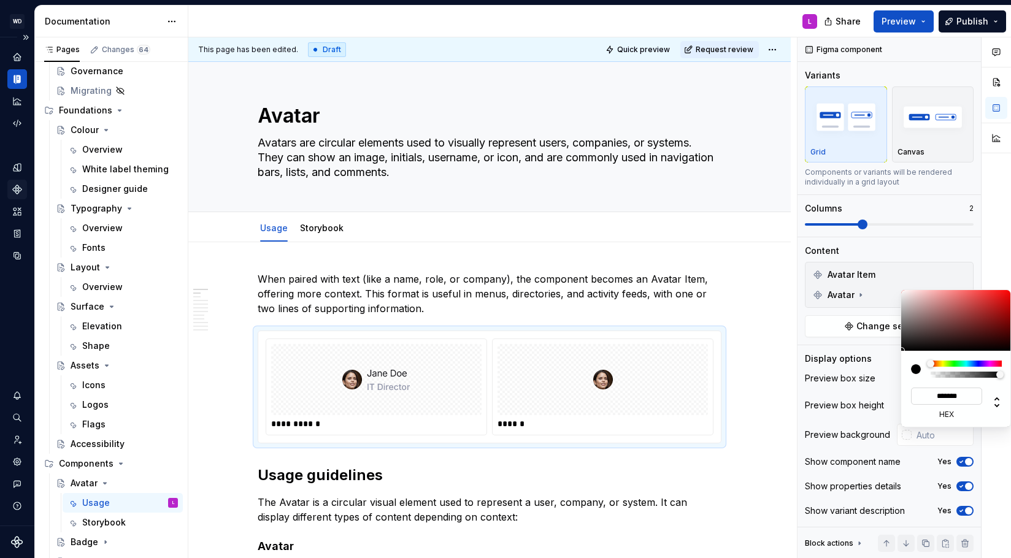
click at [951, 396] on input "*******" at bounding box center [946, 396] width 71 height 17
type input "***"
type input "#FFFFFF"
type input "*******"
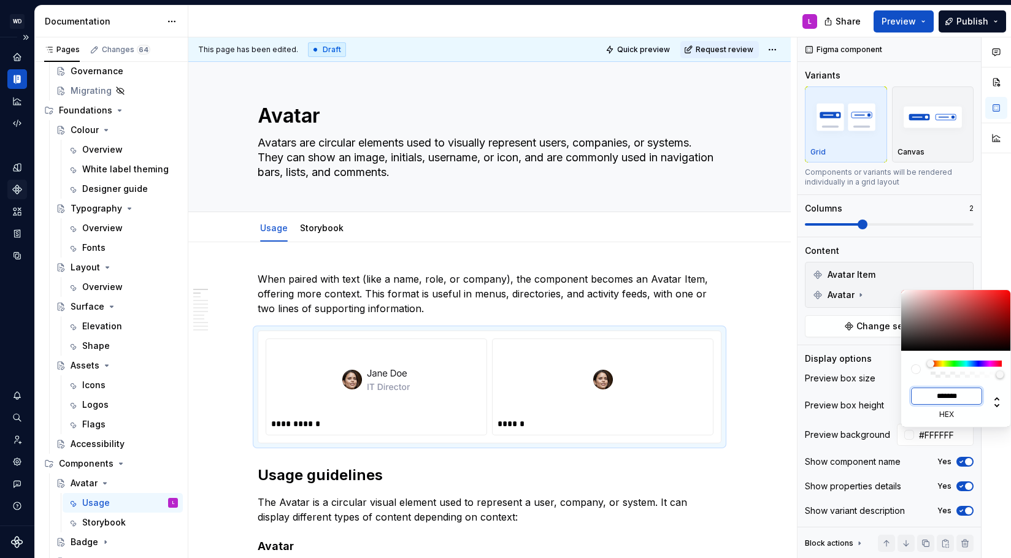
click at [771, 408] on html "WD Worldpay Design System L Design system data Documentation L Share Preview Pu…" at bounding box center [505, 279] width 1011 height 558
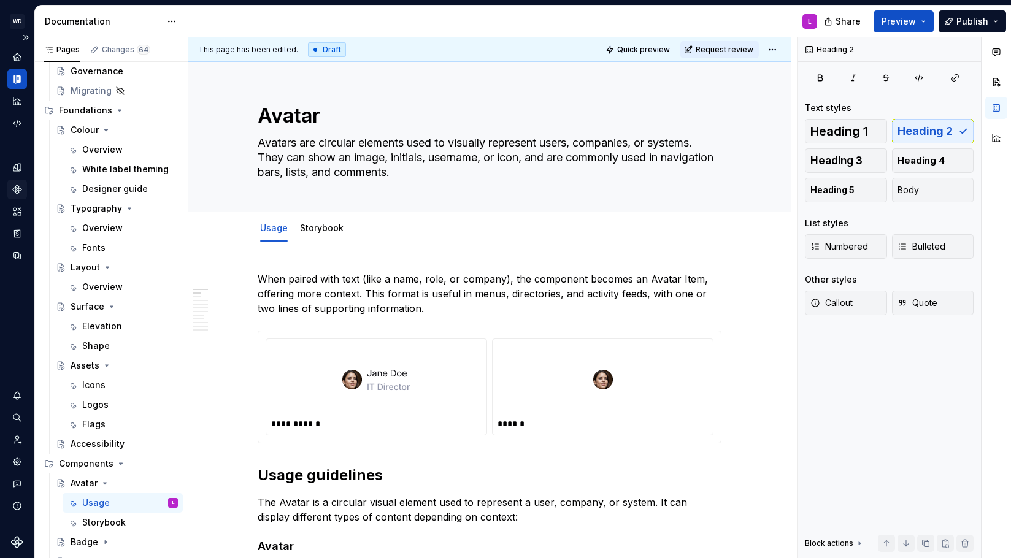
click at [788, 345] on html "WD Worldpay Design System L Design system data Documentation L Share Preview Pu…" at bounding box center [505, 279] width 1011 height 558
click at [321, 231] on link "Storybook" at bounding box center [322, 228] width 44 height 10
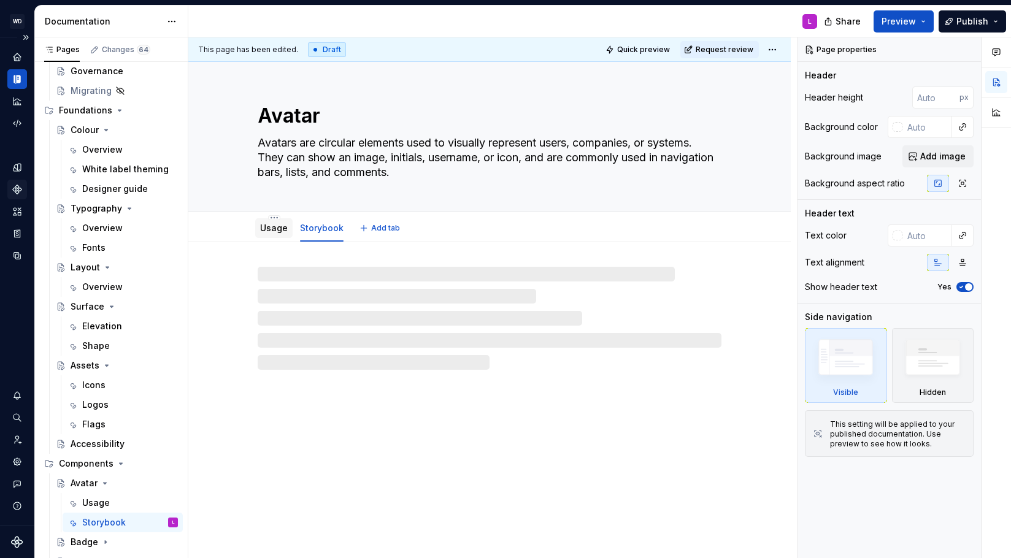
click at [277, 227] on link "Usage" at bounding box center [274, 228] width 28 height 10
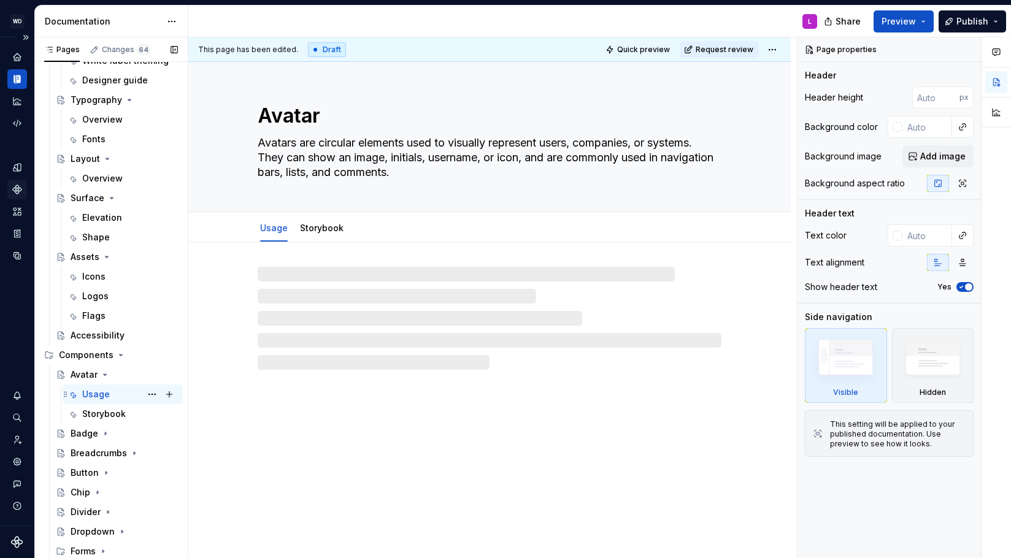
scroll to position [260, 0]
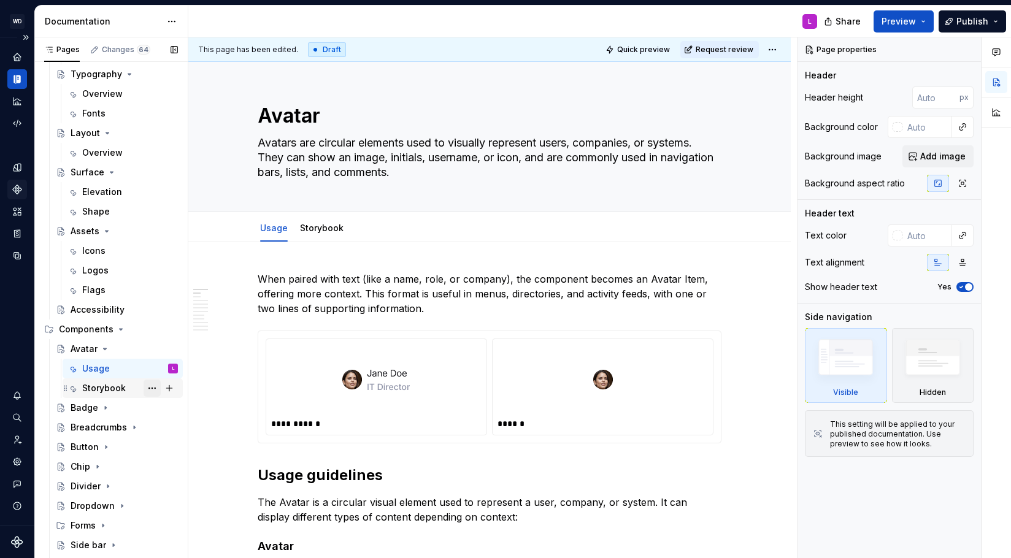
click at [148, 386] on button "Page tree" at bounding box center [152, 388] width 17 height 17
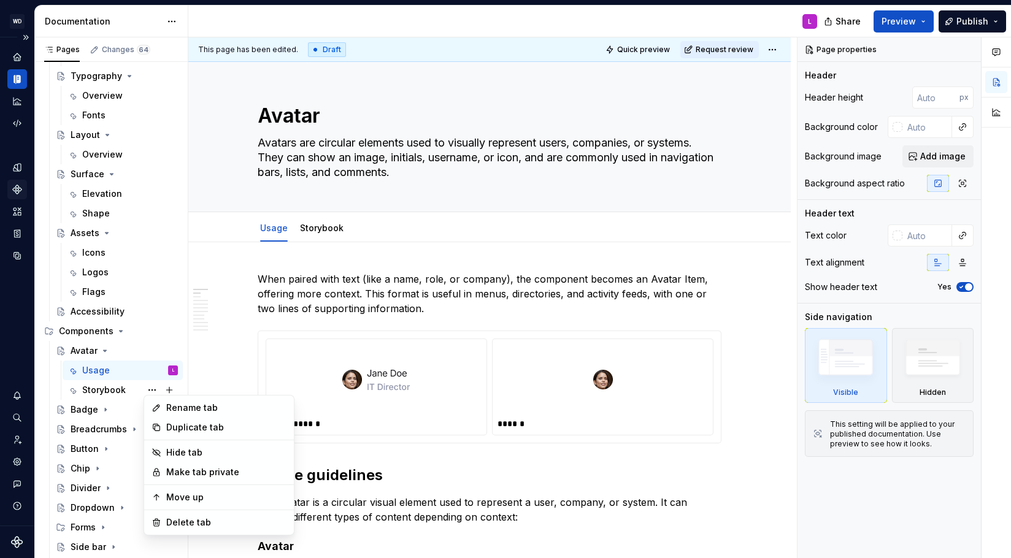
scroll to position [257, 0]
click at [185, 455] on div "Hide tab" at bounding box center [226, 453] width 120 height 12
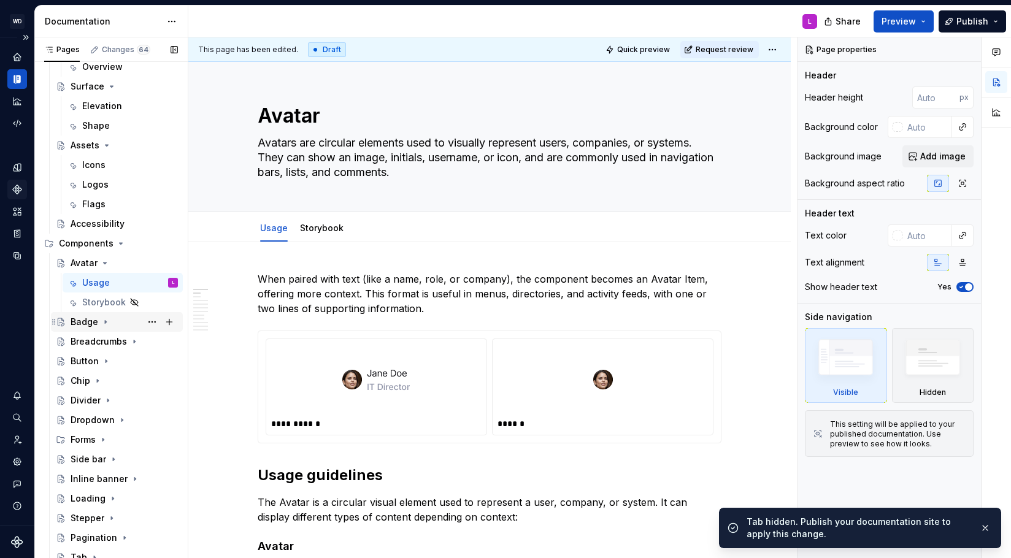
scroll to position [412, 0]
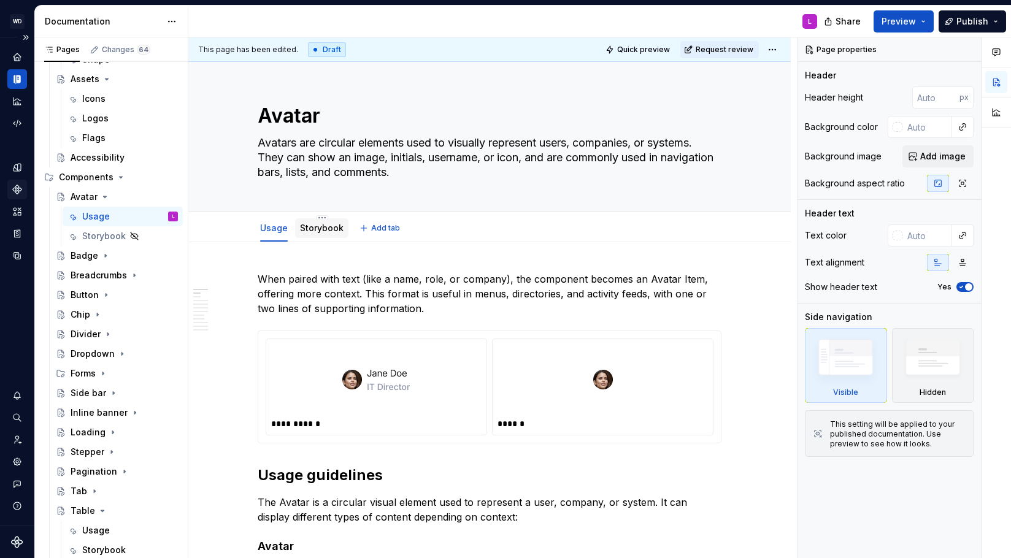
click at [326, 229] on link "Storybook" at bounding box center [322, 228] width 44 height 10
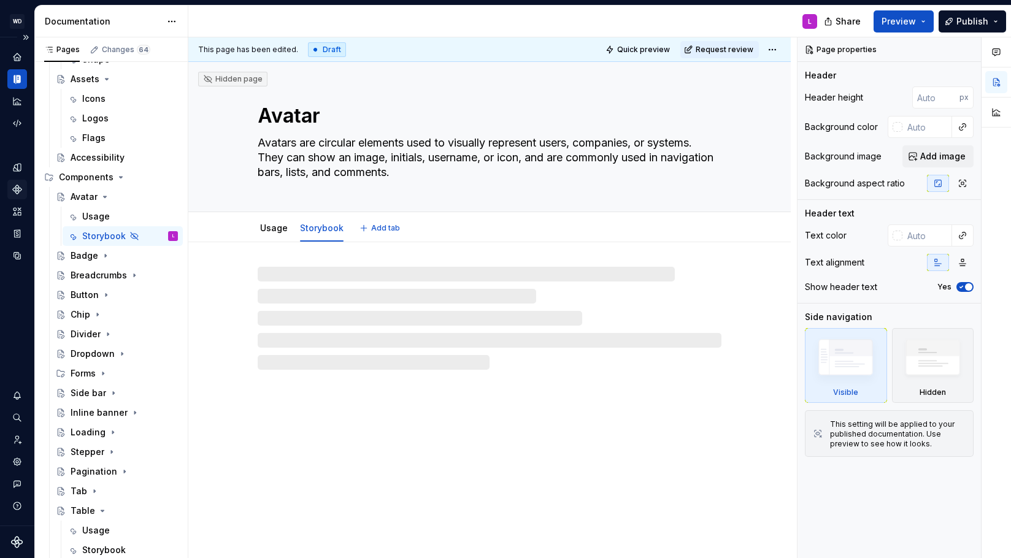
type textarea "*"
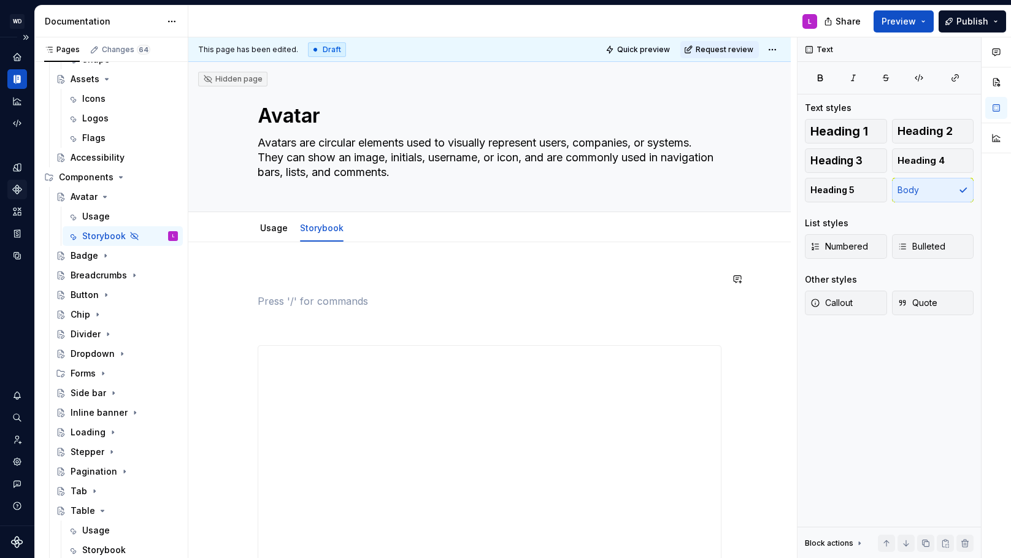
click at [272, 288] on div at bounding box center [490, 512] width 464 height 480
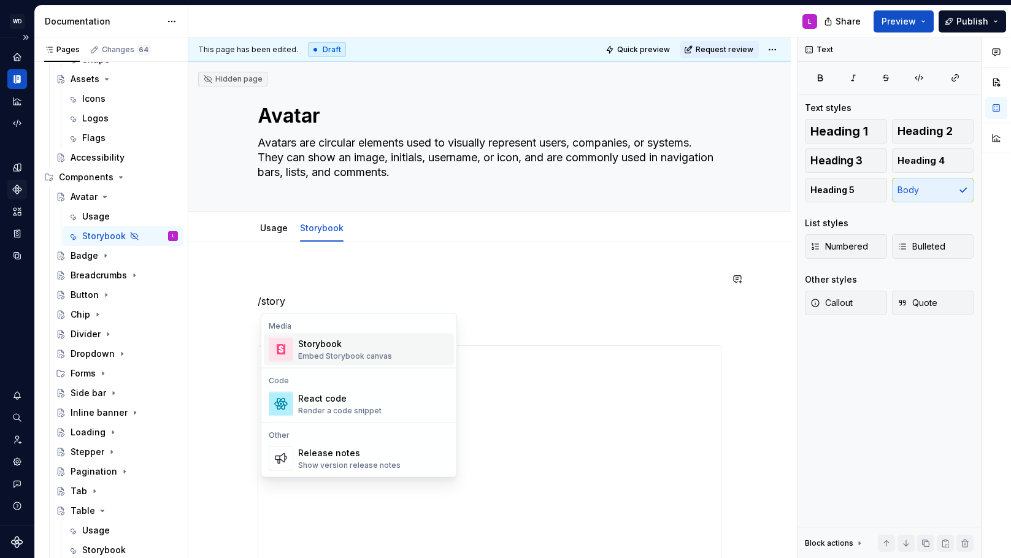
click at [331, 344] on div "Storybook" at bounding box center [345, 344] width 94 height 12
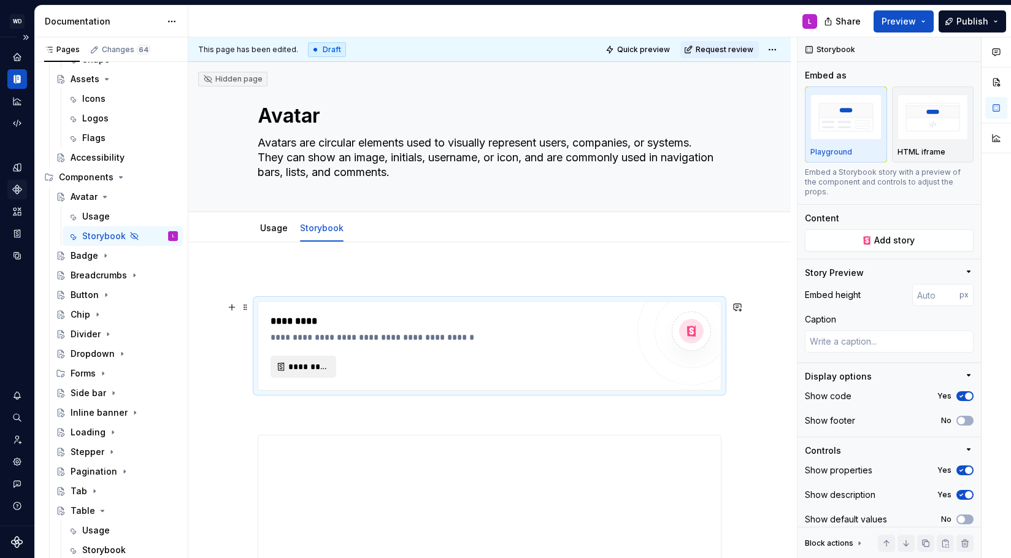
click at [327, 372] on button "*********" at bounding box center [304, 367] width 66 height 22
type textarea "*"
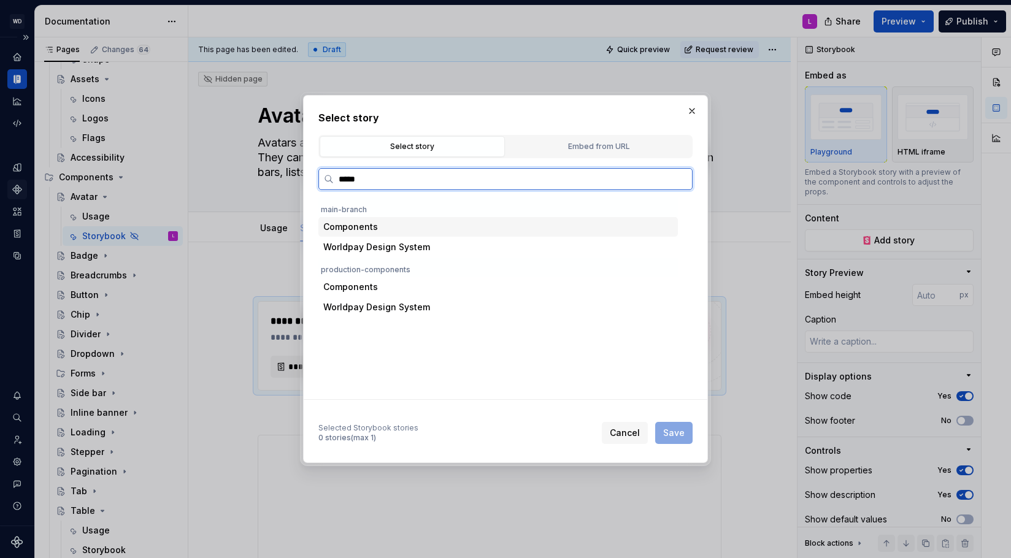
type input "******"
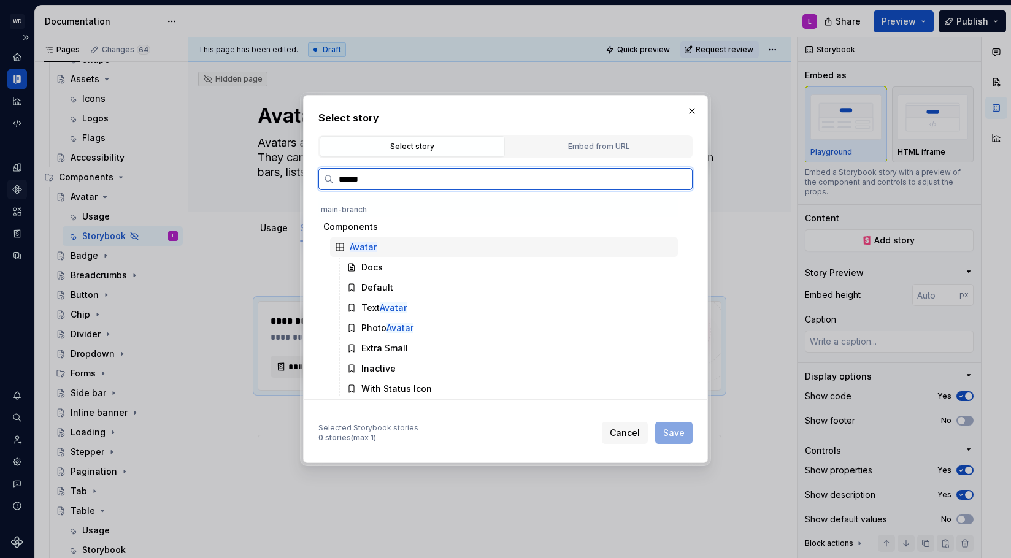
click at [382, 243] on div "Avatar" at bounding box center [504, 247] width 348 height 20
click at [388, 261] on div "Docs" at bounding box center [510, 268] width 336 height 20
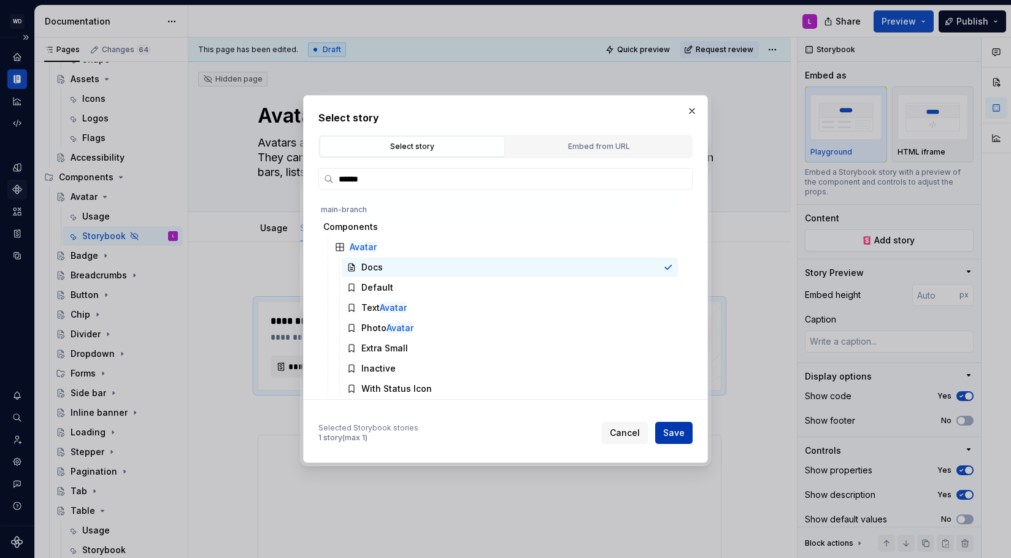
click at [671, 437] on span "Save" at bounding box center [673, 433] width 21 height 12
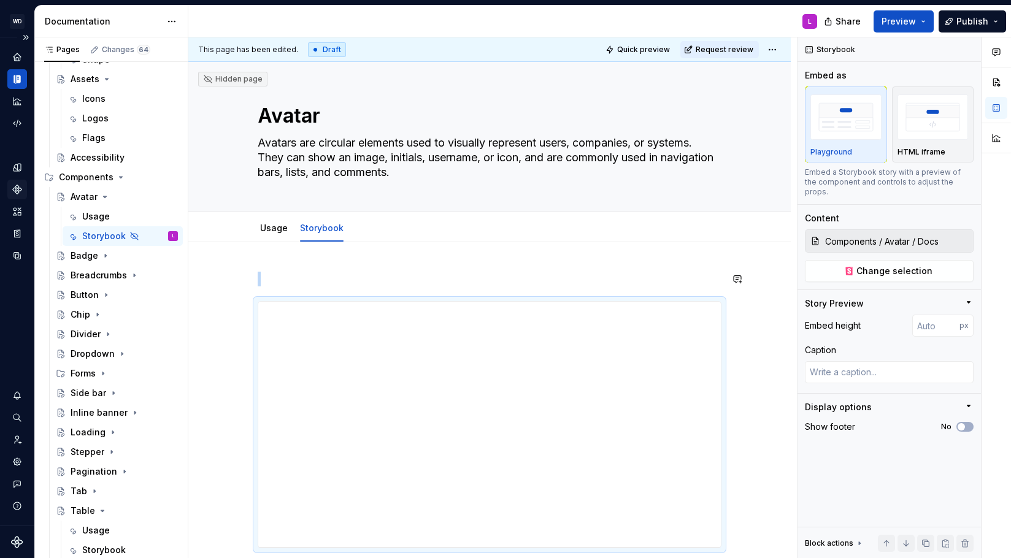
click at [102, 255] on icon "Page tree" at bounding box center [106, 256] width 10 height 10
click at [115, 273] on div "Usage" at bounding box center [130, 275] width 96 height 17
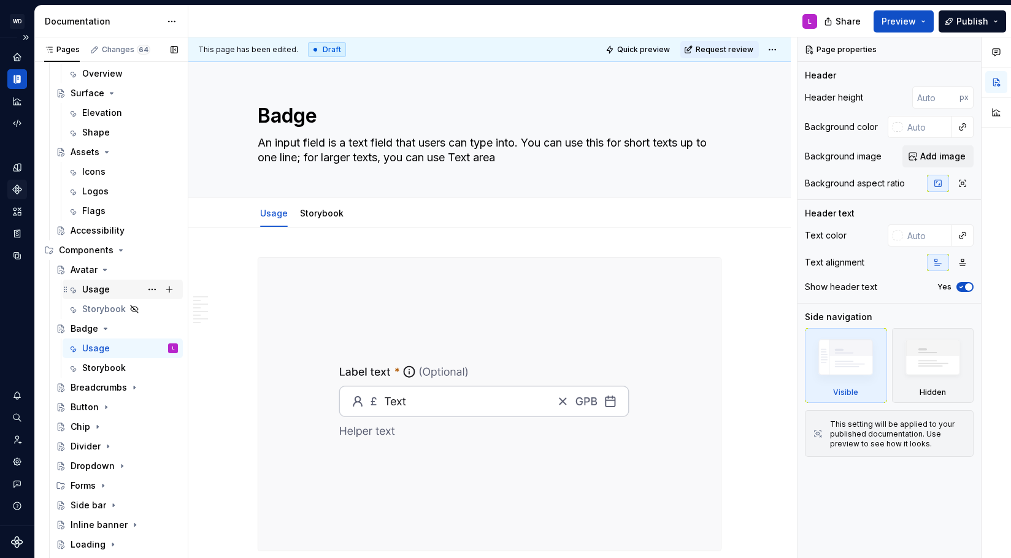
scroll to position [328, 0]
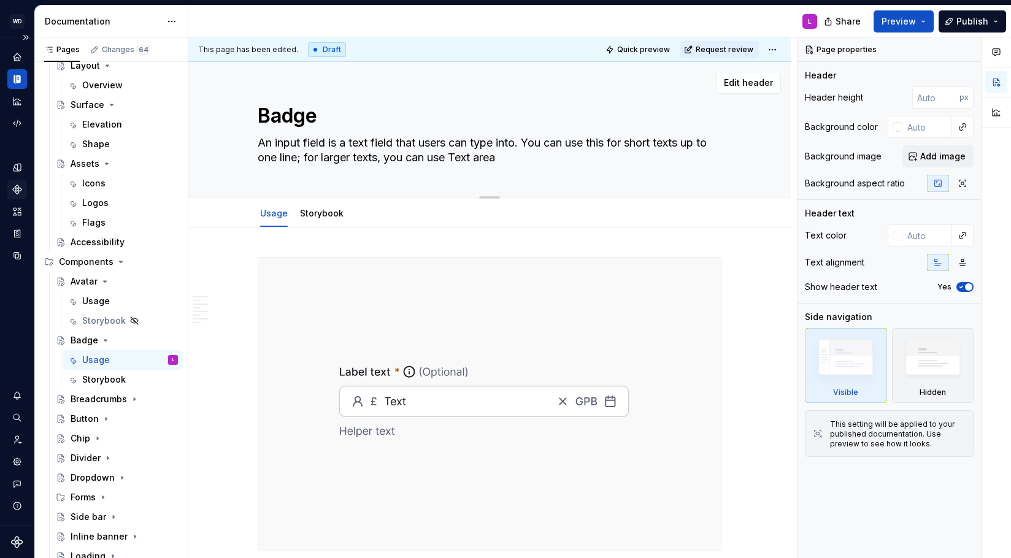
click at [296, 154] on textarea "An input field is a text field that users can type into. You can use this for s…" at bounding box center [487, 150] width 464 height 34
click at [297, 154] on textarea "An input field is a text field that users can type into. You can use this for s…" at bounding box center [487, 150] width 464 height 34
paste textarea "Badge is a compact visual indicator used to highlight status, count, or metadat…"
type textarea "*"
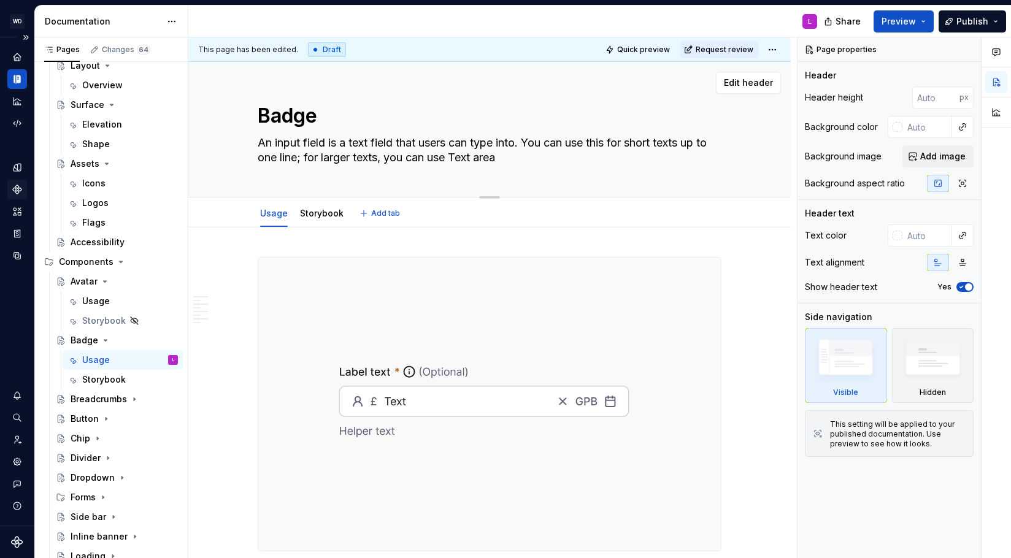
type textarea "A Badge is a compact visual indicator used to highlight status, count, or metad…"
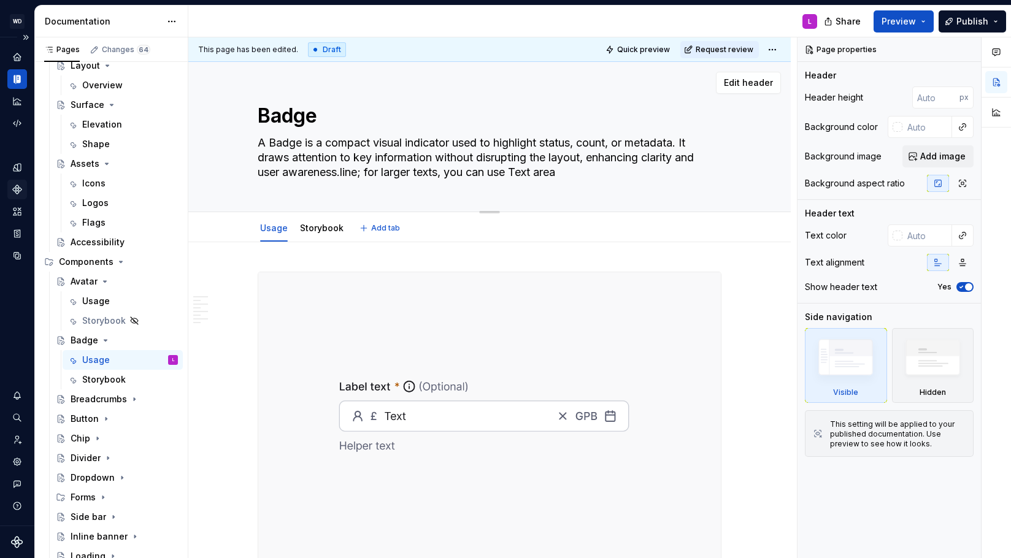
paste textarea
type textarea "*"
type textarea "A Badge is a compact visual indicator used to highlight status, count, or metad…"
type textarea "*"
type textarea "A Badge is a compact visual indicator used to highlight status, count, or metad…"
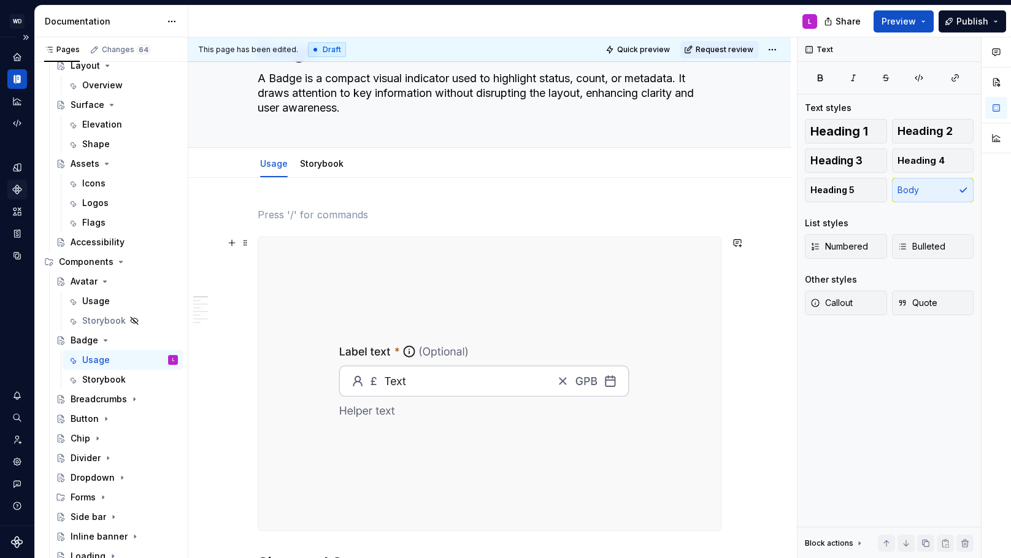
scroll to position [65, 0]
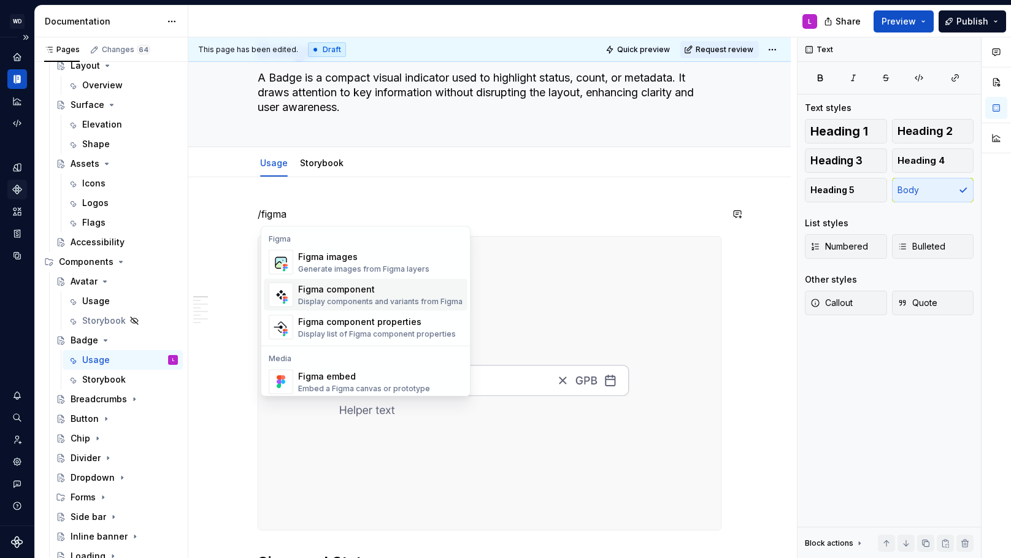
click at [331, 294] on div "Figma component" at bounding box center [380, 289] width 164 height 12
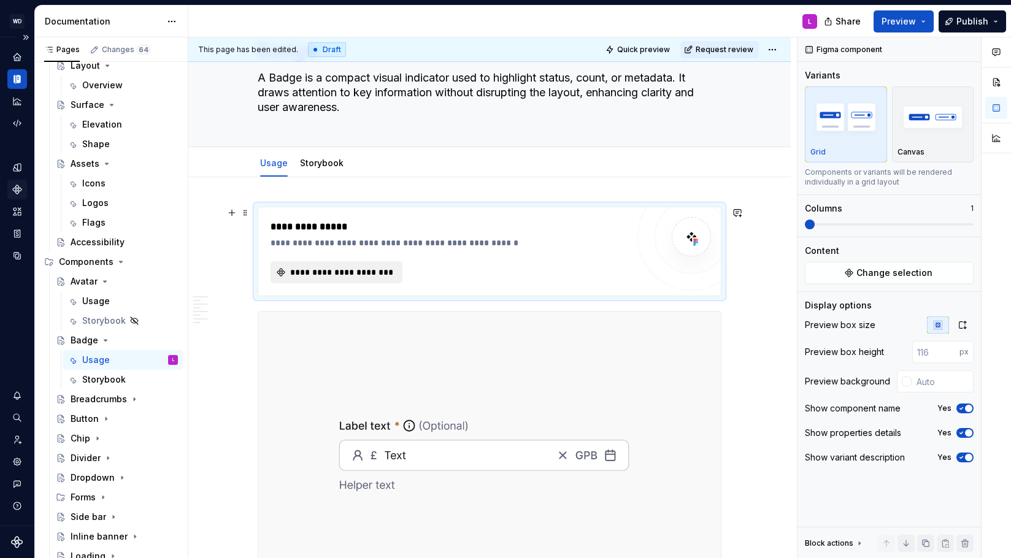
click at [355, 273] on span "**********" at bounding box center [341, 272] width 106 height 12
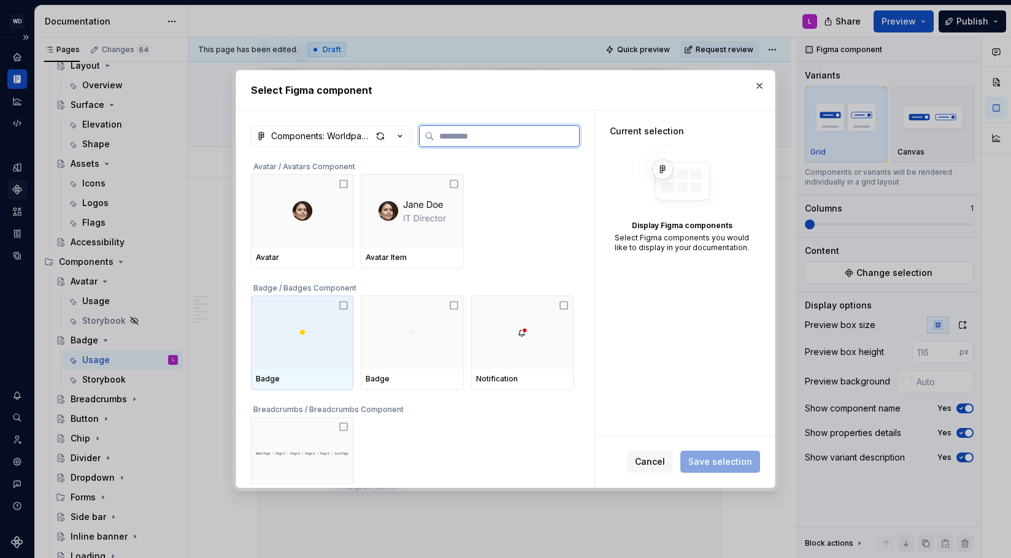
click at [281, 338] on div at bounding box center [302, 333] width 102 height 74
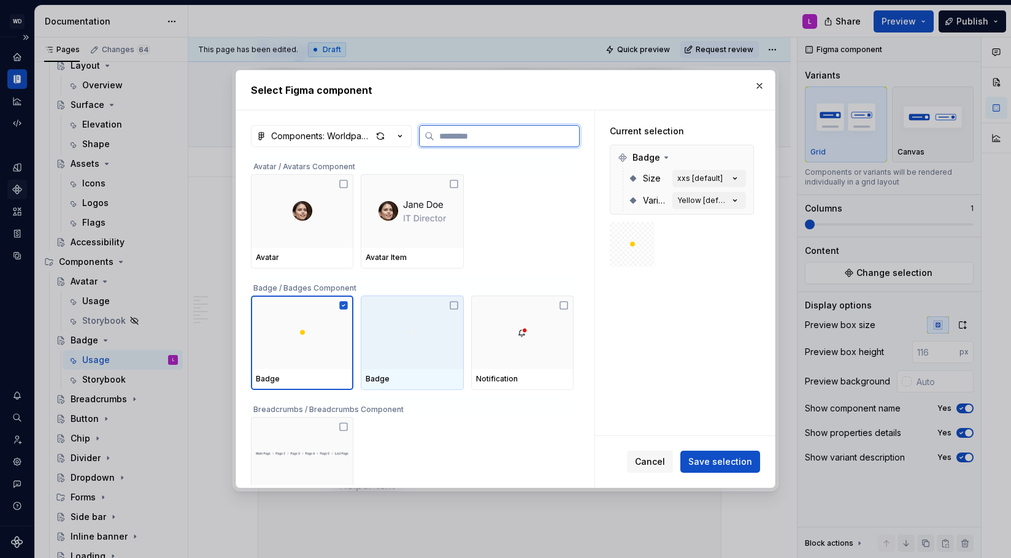
click at [388, 363] on div at bounding box center [412, 333] width 102 height 74
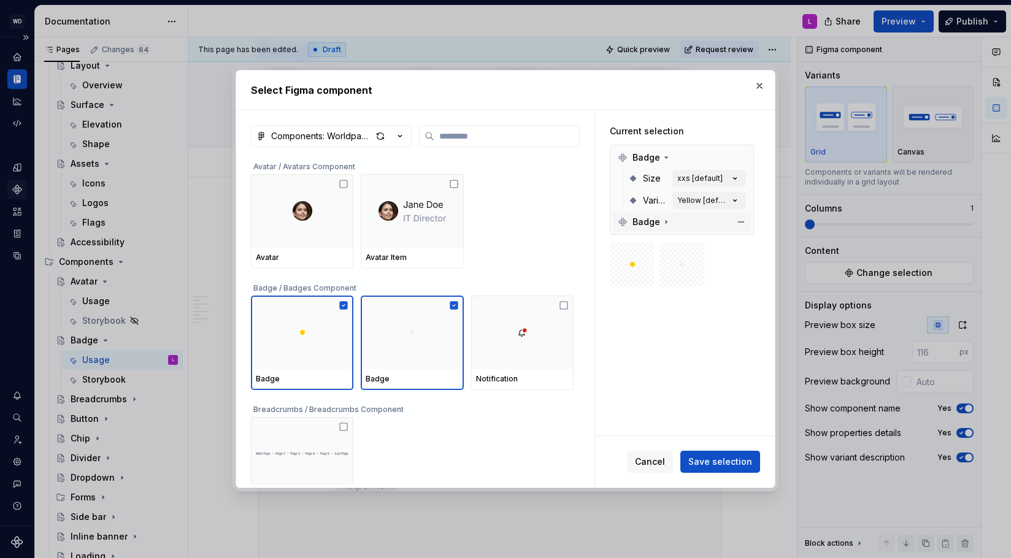
click at [663, 224] on icon at bounding box center [666, 222] width 10 height 10
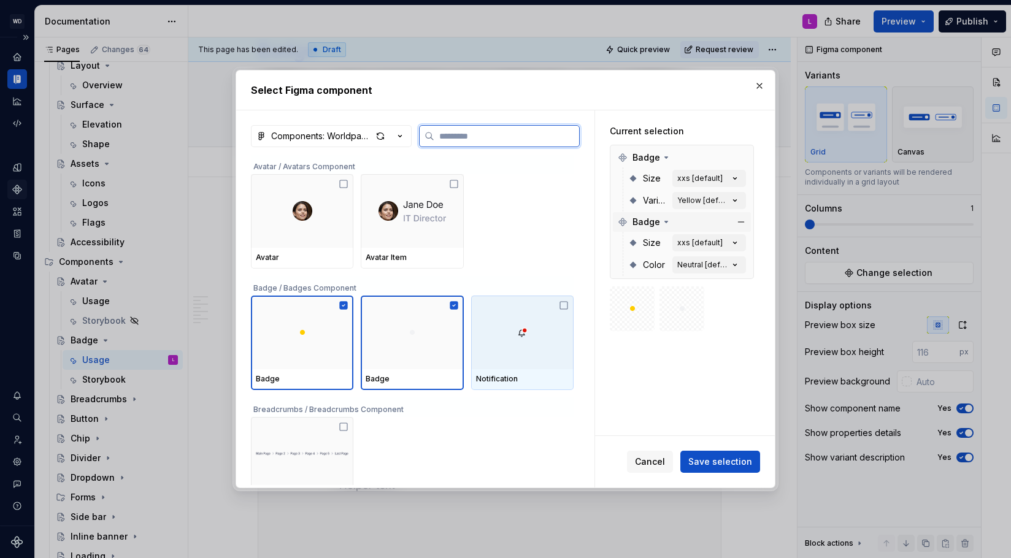
click at [523, 353] on div at bounding box center [522, 333] width 102 height 74
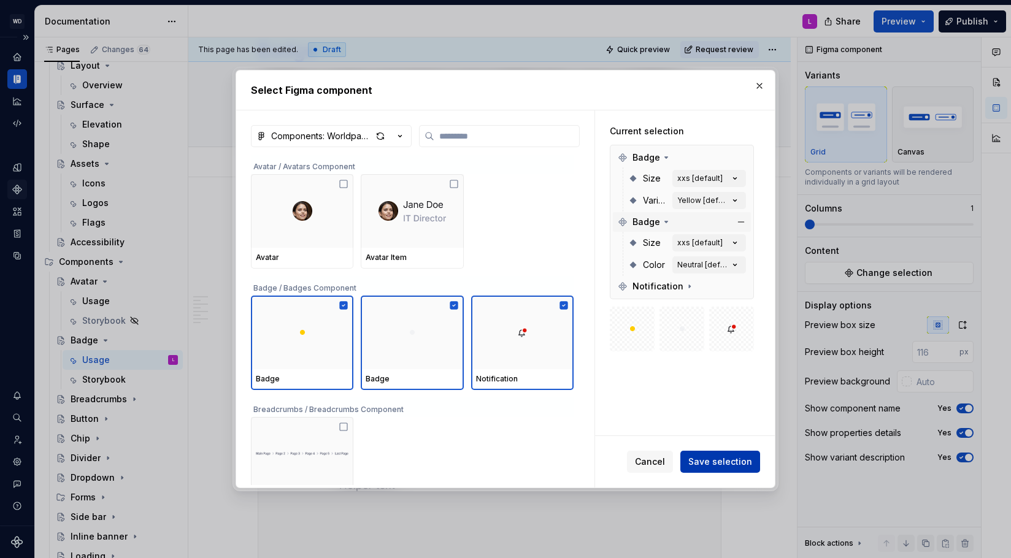
click at [722, 462] on span "Save selection" at bounding box center [720, 462] width 64 height 12
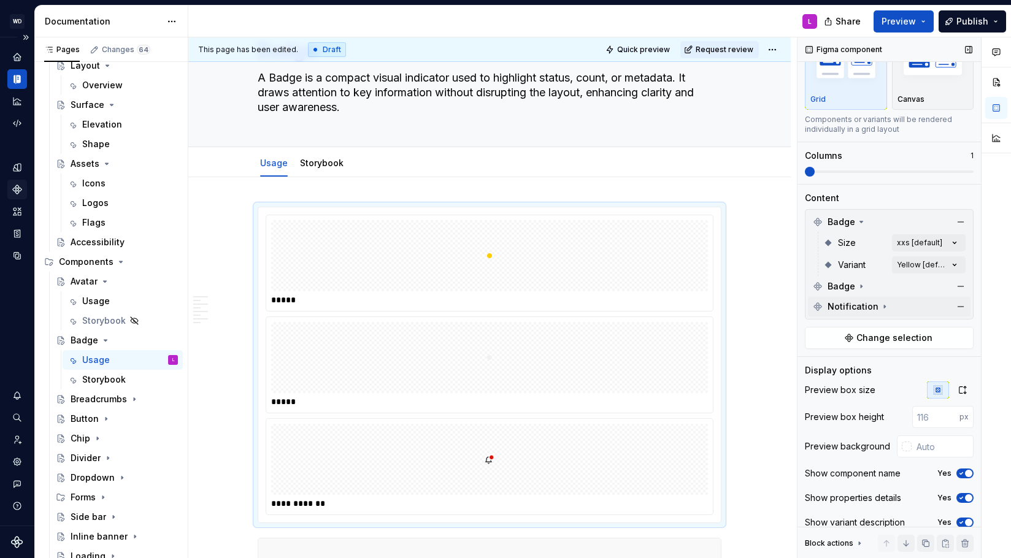
scroll to position [57, 0]
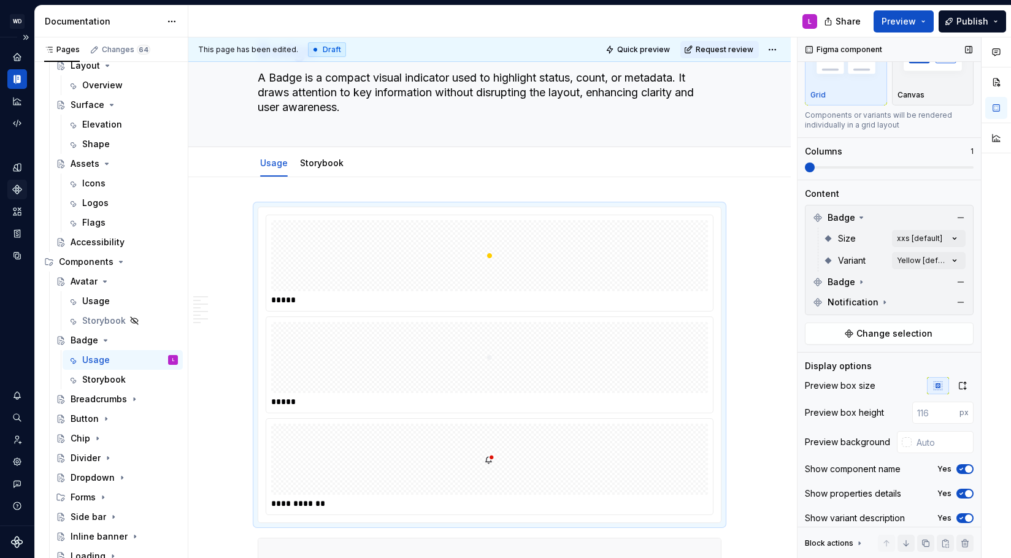
click at [815, 168] on span at bounding box center [810, 168] width 10 height 10
click at [815, 167] on span at bounding box center [810, 168] width 10 height 10
click at [909, 196] on div "Content" at bounding box center [889, 194] width 169 height 12
click at [956, 160] on div "Columns 1" at bounding box center [889, 158] width 169 height 27
click at [947, 172] on div "Variants Grid Canvas Components or variants will be rendered individually in a …" at bounding box center [889, 95] width 169 height 167
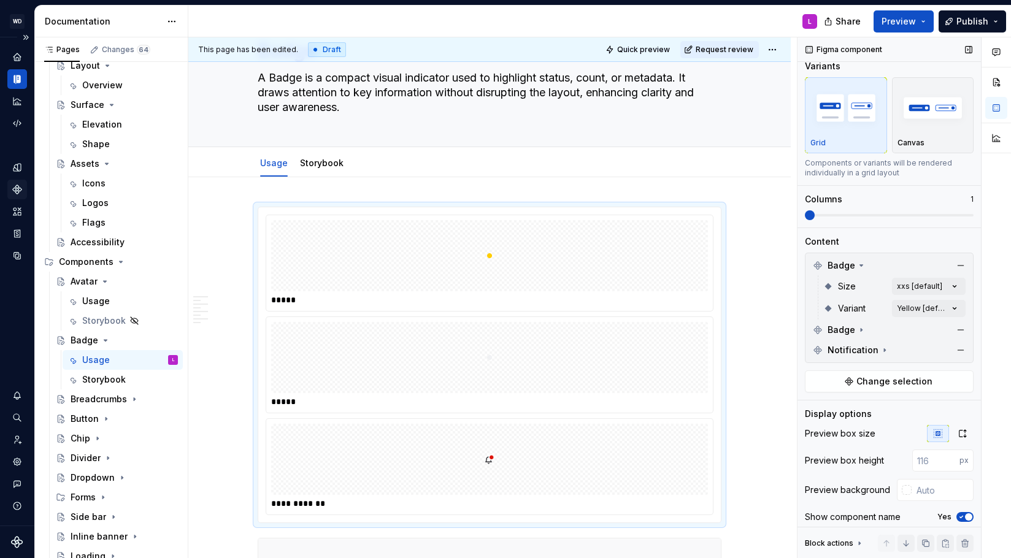
scroll to position [8, 0]
drag, startPoint x: 887, startPoint y: 202, endPoint x: 855, endPoint y: 212, distance: 34.1
click at [887, 202] on div "Columns" at bounding box center [888, 200] width 166 height 12
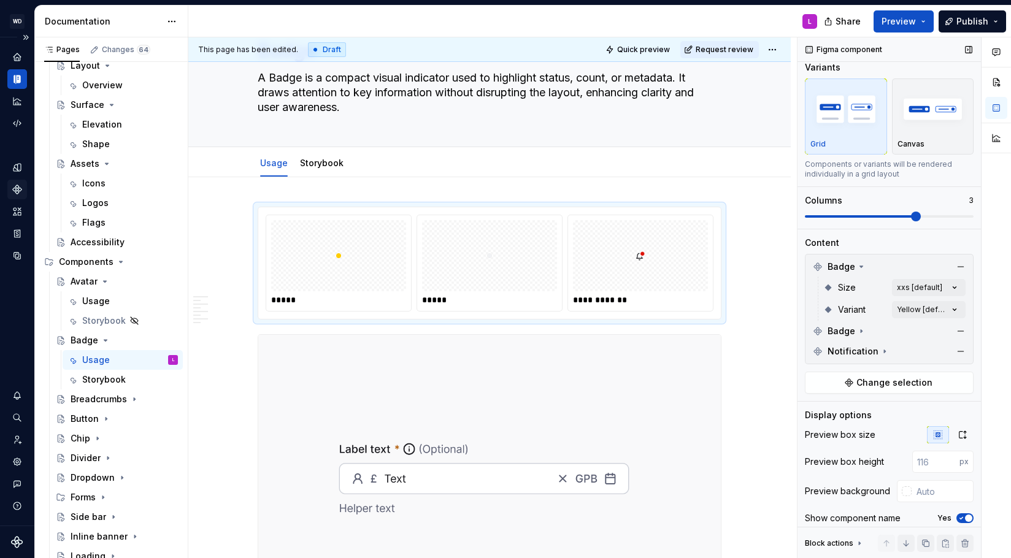
click at [911, 215] on span at bounding box center [916, 217] width 10 height 10
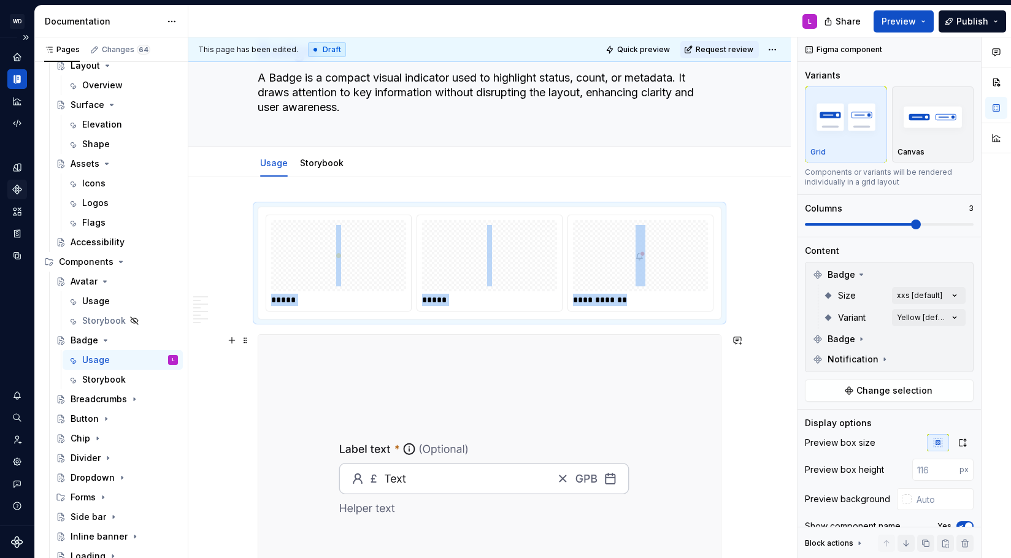
click at [493, 421] on img at bounding box center [489, 481] width 463 height 293
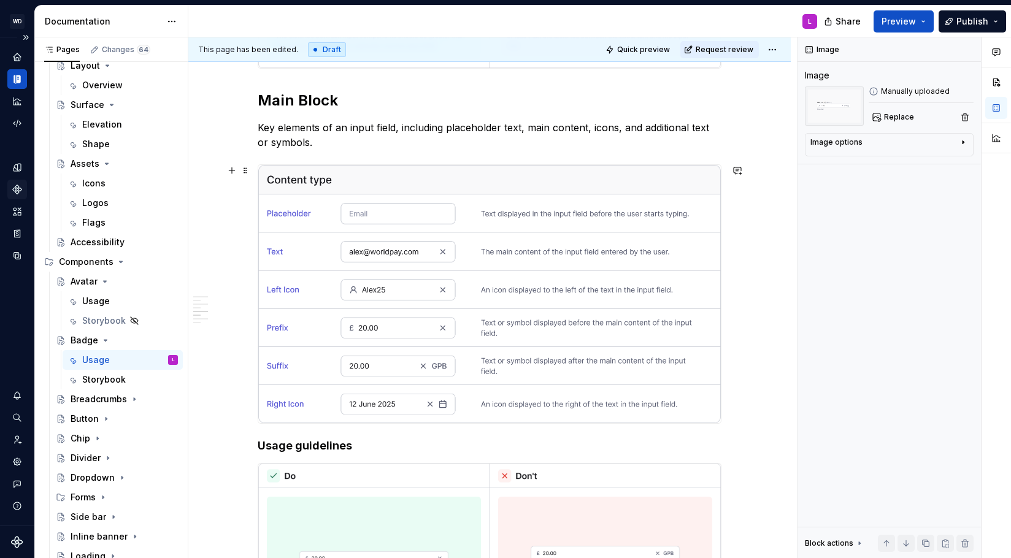
scroll to position [3822, 0]
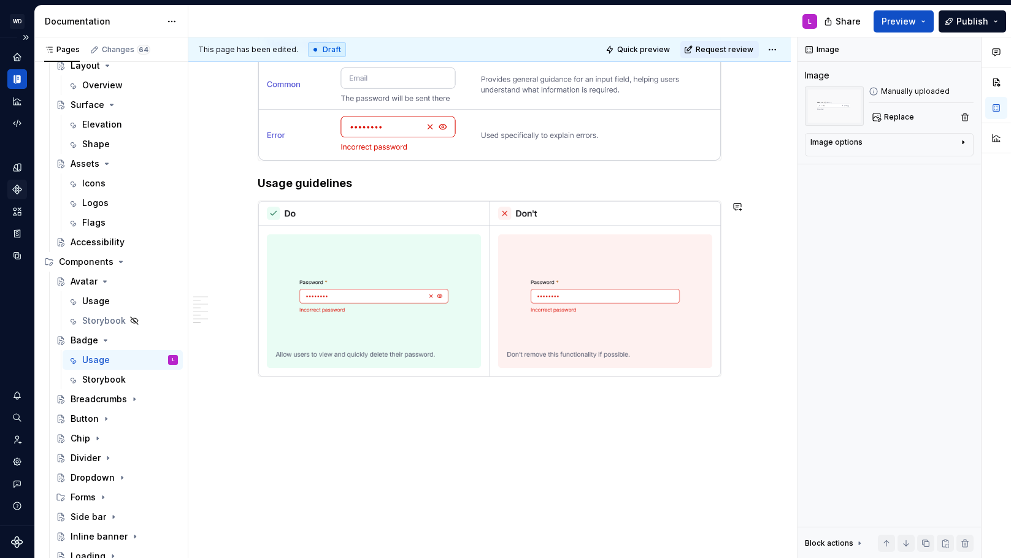
drag, startPoint x: 377, startPoint y: 387, endPoint x: 372, endPoint y: 383, distance: 6.6
click at [348, 364] on img at bounding box center [489, 288] width 463 height 175
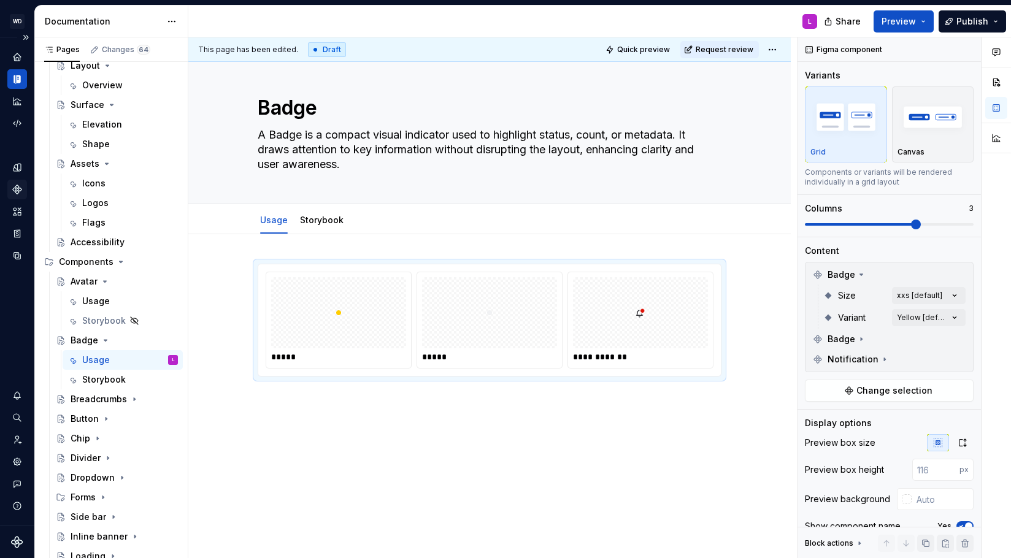
scroll to position [8, 0]
click at [300, 406] on div "**********" at bounding box center [489, 396] width 602 height 325
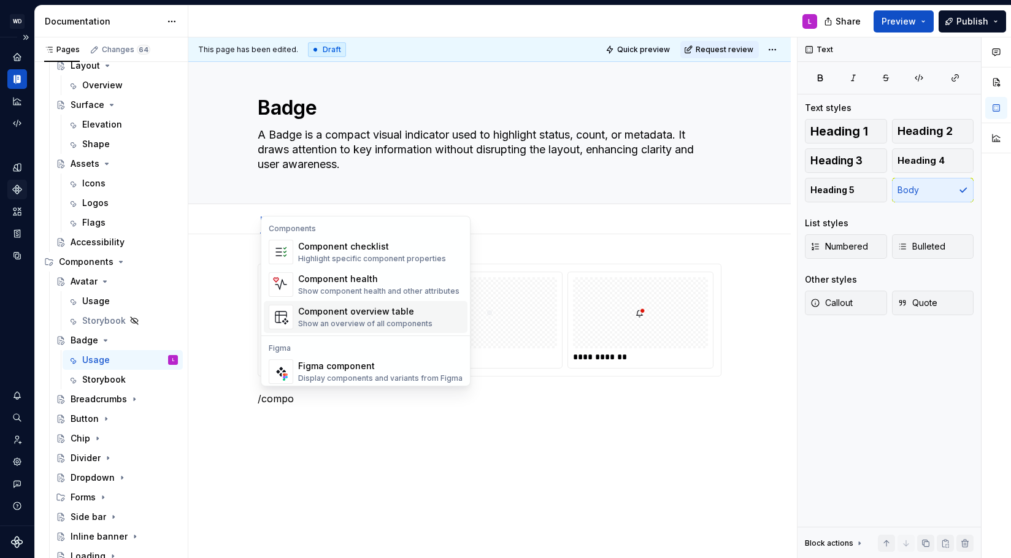
scroll to position [37, 0]
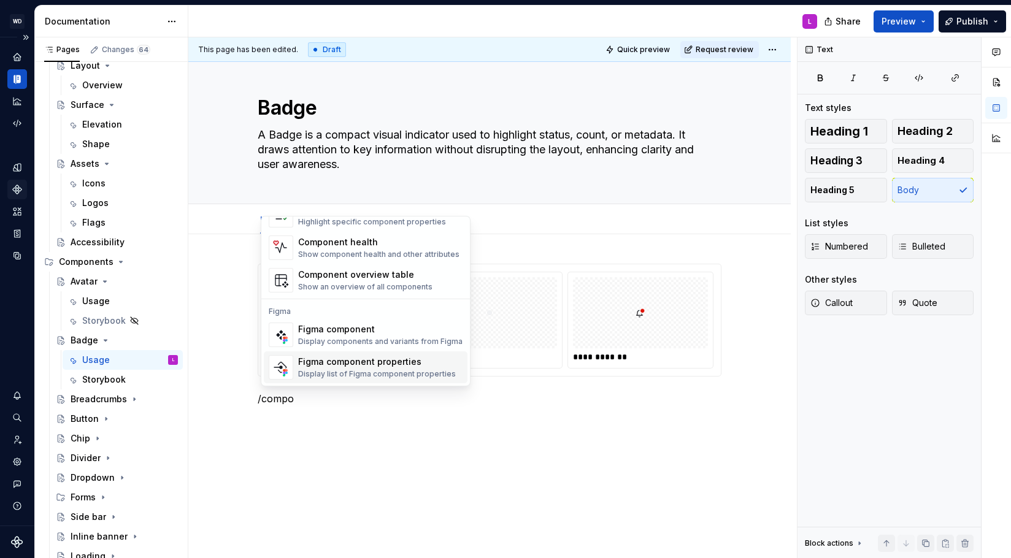
click at [387, 366] on div "Figma component properties" at bounding box center [377, 362] width 158 height 12
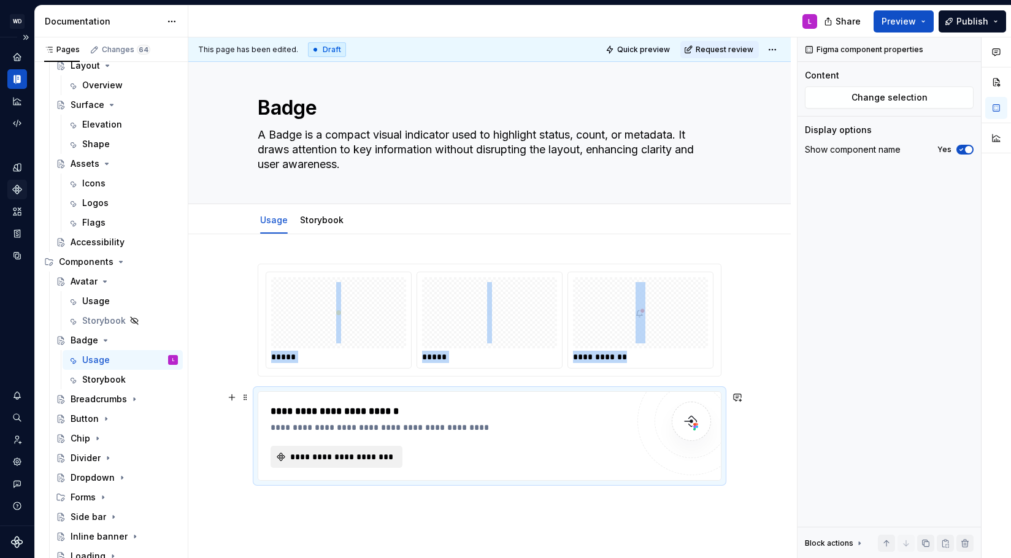
click at [327, 449] on button "**********" at bounding box center [337, 457] width 132 height 22
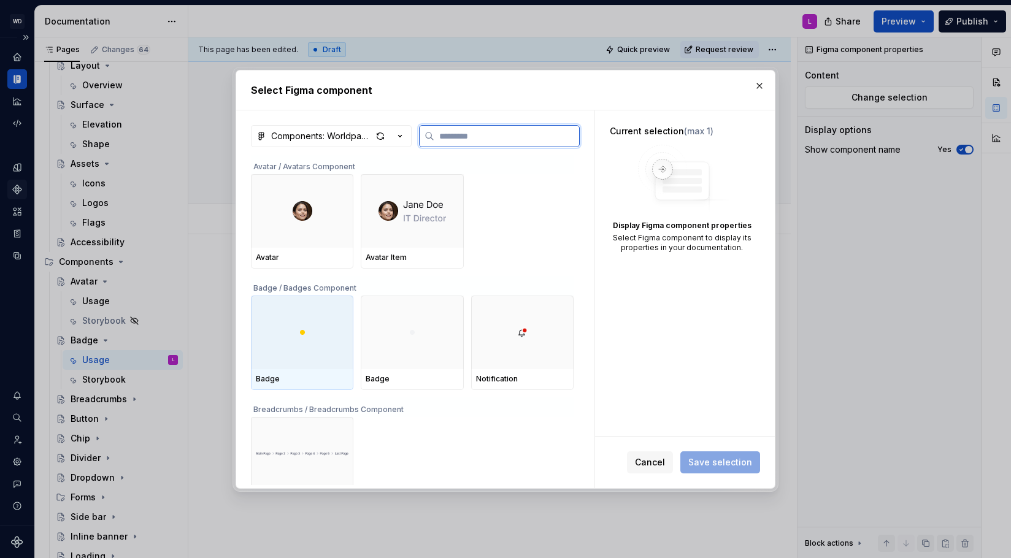
drag, startPoint x: 320, startPoint y: 359, endPoint x: 409, endPoint y: 364, distance: 89.7
click at [321, 359] on div at bounding box center [302, 333] width 102 height 74
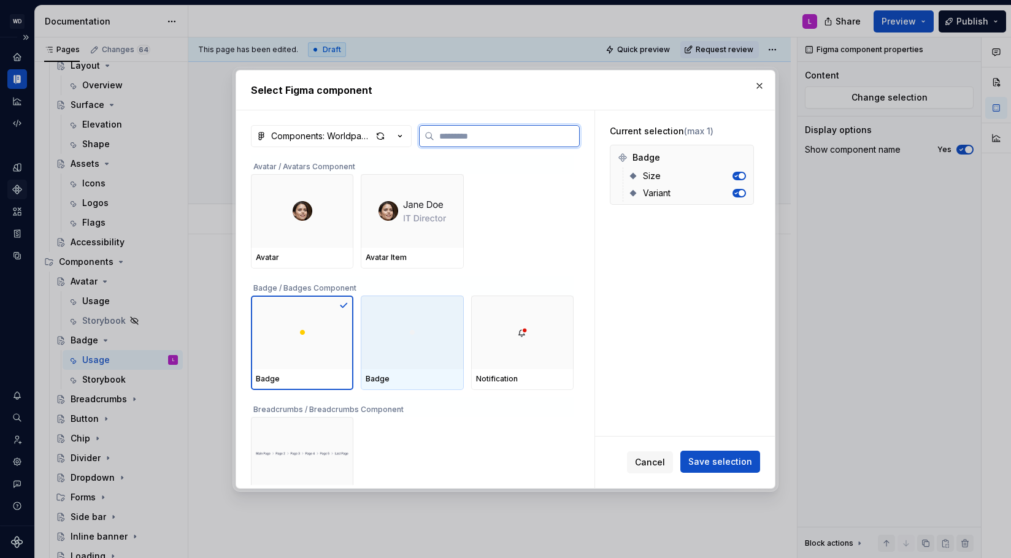
drag, startPoint x: 411, startPoint y: 364, endPoint x: 499, endPoint y: 363, distance: 88.4
click at [412, 364] on div at bounding box center [412, 333] width 102 height 74
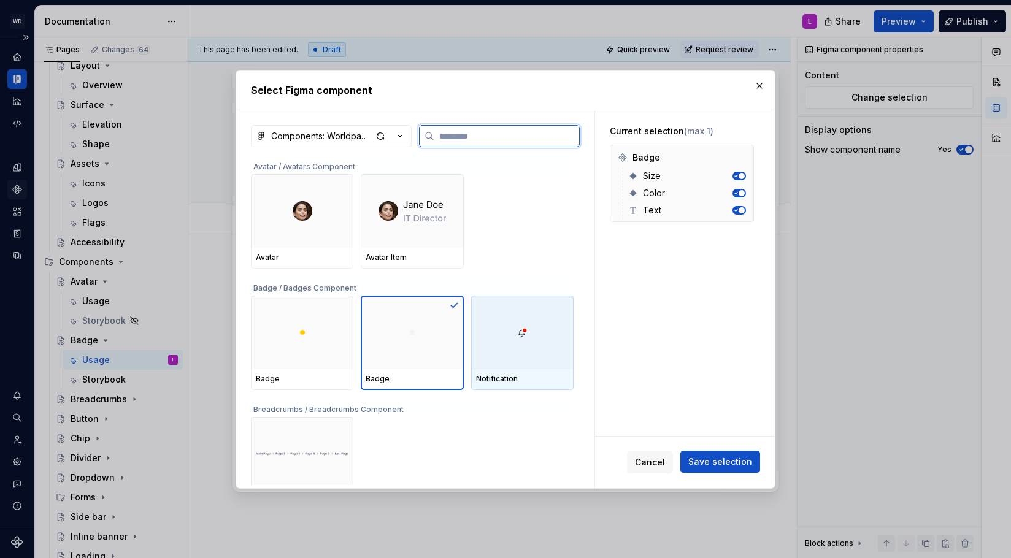
click at [499, 363] on div at bounding box center [522, 333] width 102 height 74
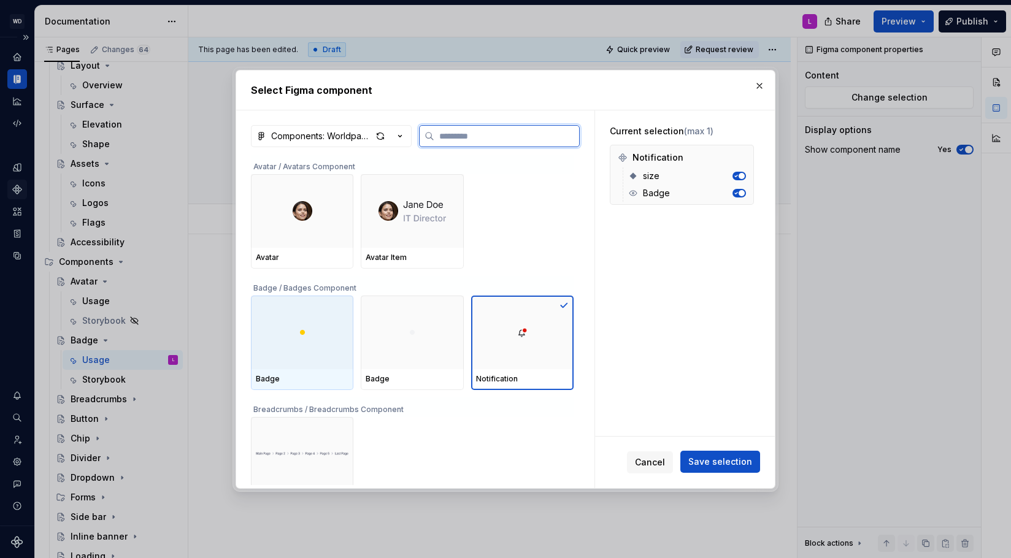
click at [324, 360] on div at bounding box center [302, 333] width 102 height 74
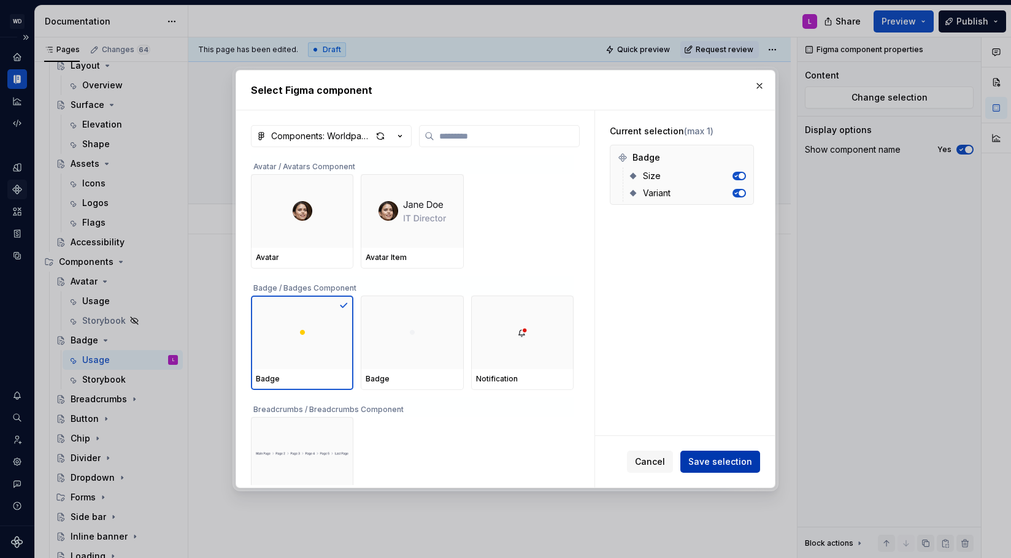
click at [717, 463] on span "Save selection" at bounding box center [720, 462] width 64 height 12
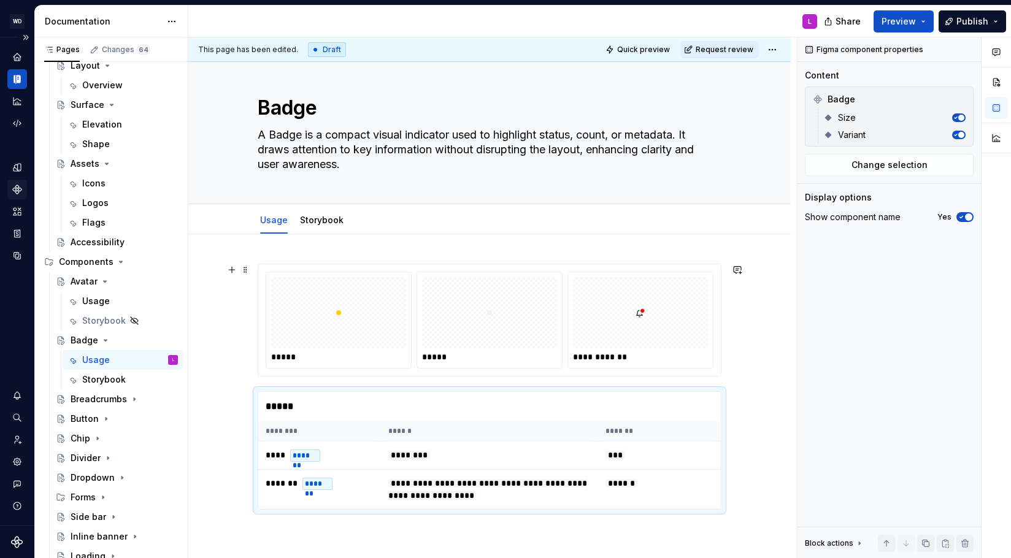
click at [373, 336] on div at bounding box center [338, 312] width 135 height 71
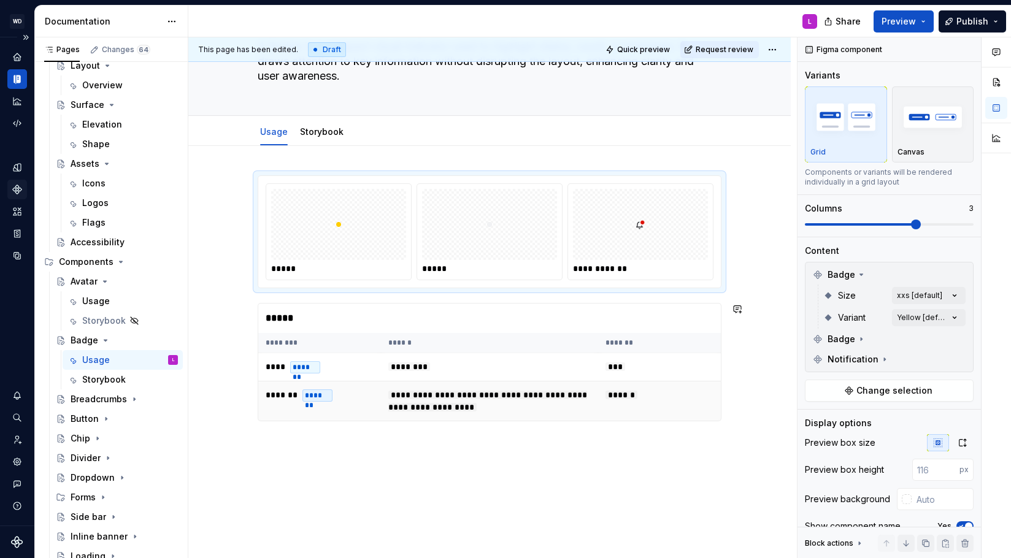
scroll to position [97, 0]
click at [318, 316] on div "*****" at bounding box center [489, 317] width 463 height 29
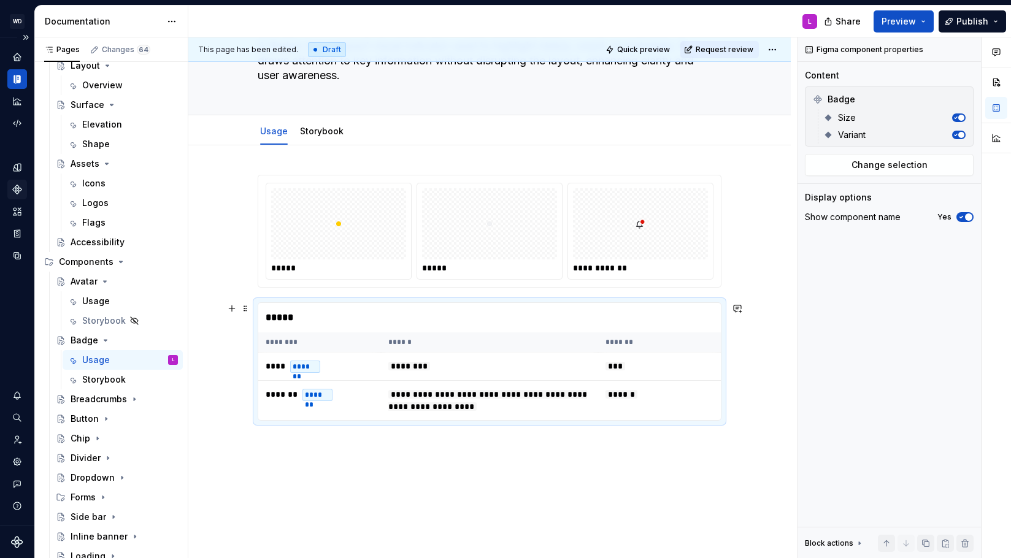
scroll to position [8, 0]
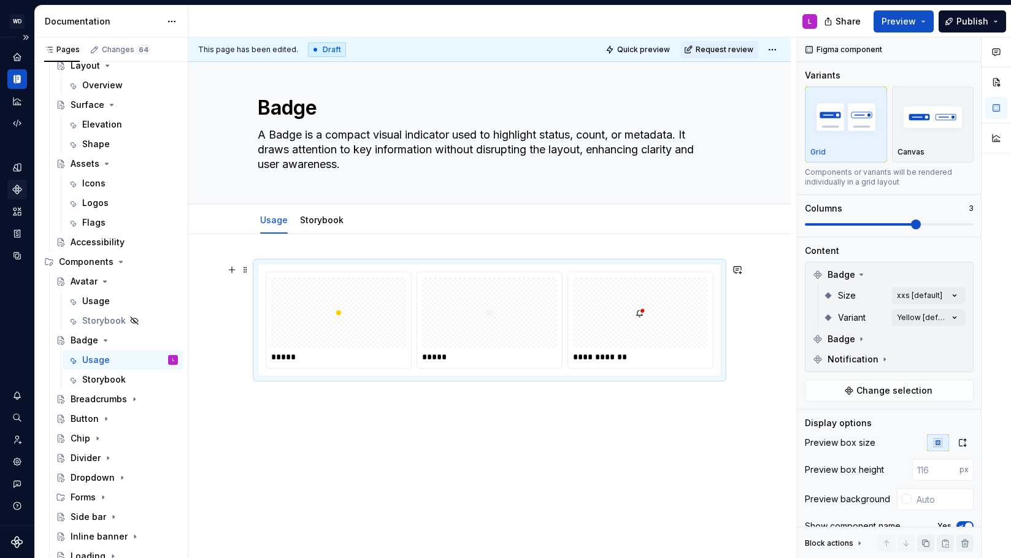
click at [384, 293] on div at bounding box center [338, 312] width 135 height 71
click at [279, 264] on div "**********" at bounding box center [490, 320] width 464 height 113
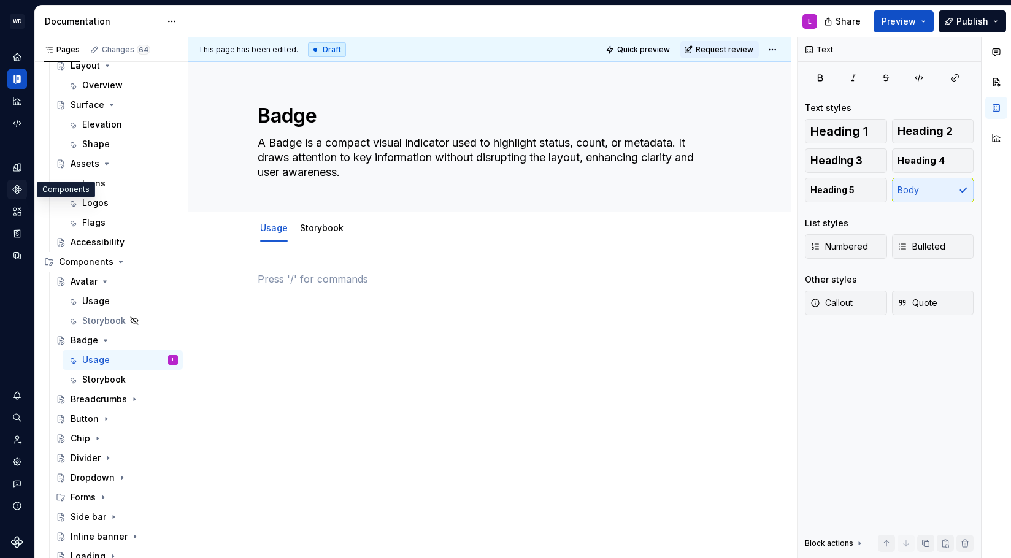
click at [14, 190] on icon "Components" at bounding box center [17, 189] width 8 height 8
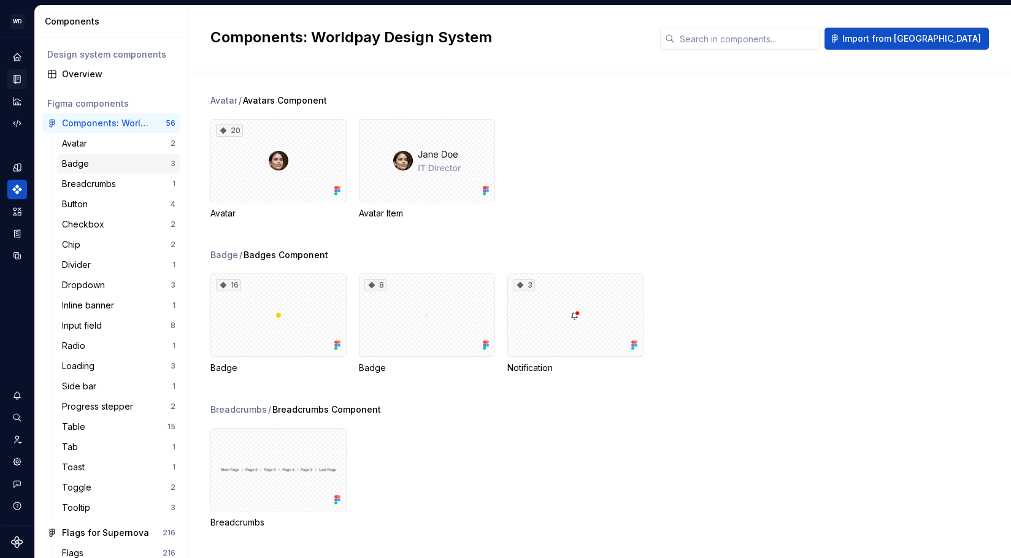
click at [79, 169] on div "Badge" at bounding box center [78, 164] width 32 height 12
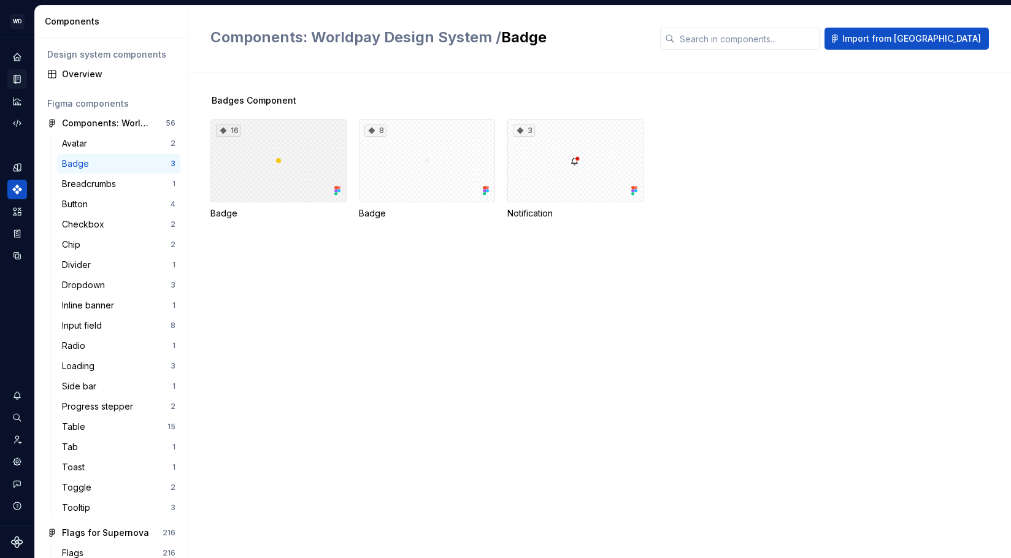
click at [273, 190] on div "16" at bounding box center [278, 160] width 136 height 83
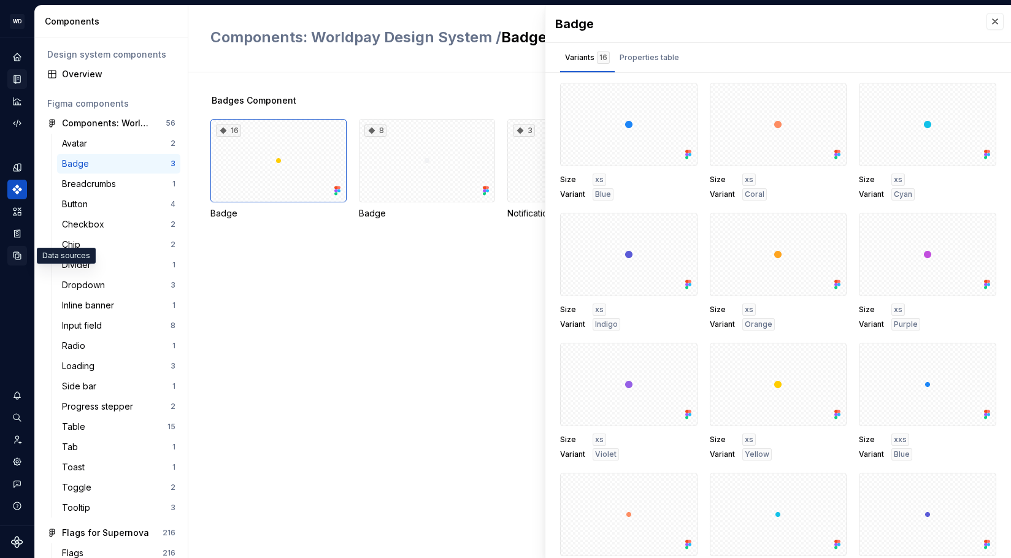
click at [15, 258] on icon "Data sources" at bounding box center [17, 255] width 11 height 11
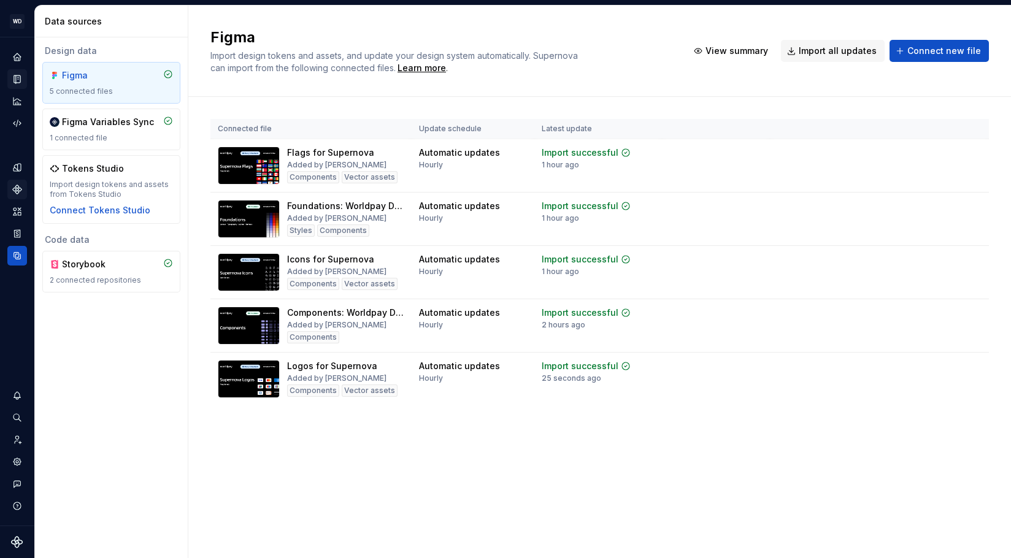
click at [420, 431] on div "Connected file Update schedule Latest update Flags for Supernova Added by [PERS…" at bounding box center [599, 274] width 779 height 355
click at [924, 331] on div "Import updates" at bounding box center [926, 333] width 56 height 10
click at [457, 435] on div "Connected file Update schedule Latest update Flags for Supernova Added by [PERS…" at bounding box center [599, 274] width 779 height 355
click at [287, 426] on div "Connected file Update schedule Latest update Flags for Supernova Added by [PERS…" at bounding box center [599, 274] width 779 height 355
click at [287, 96] on div "Figma Import design tokens and assets, and update your design system automatica…" at bounding box center [599, 51] width 823 height 91
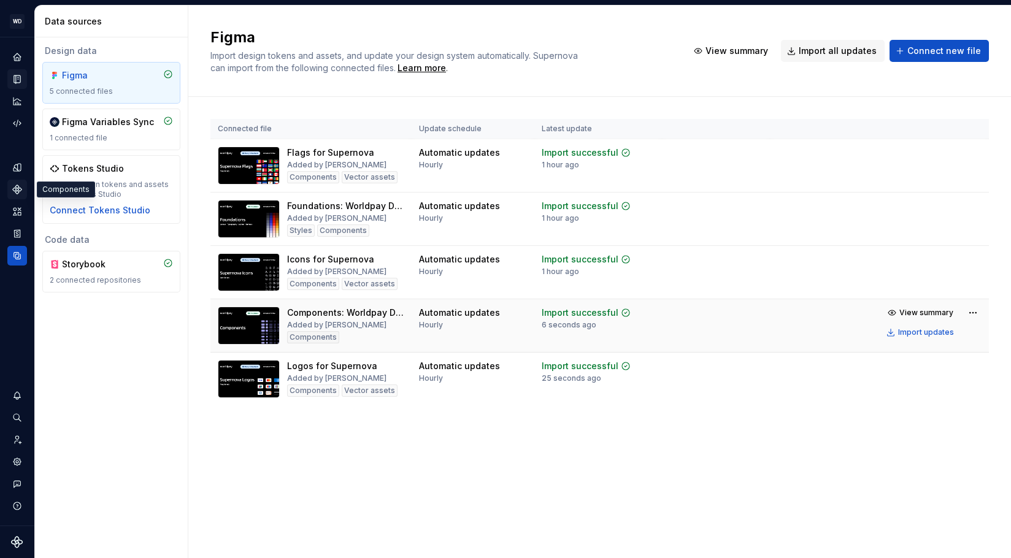
click at [17, 191] on icon "Components" at bounding box center [17, 189] width 9 height 9
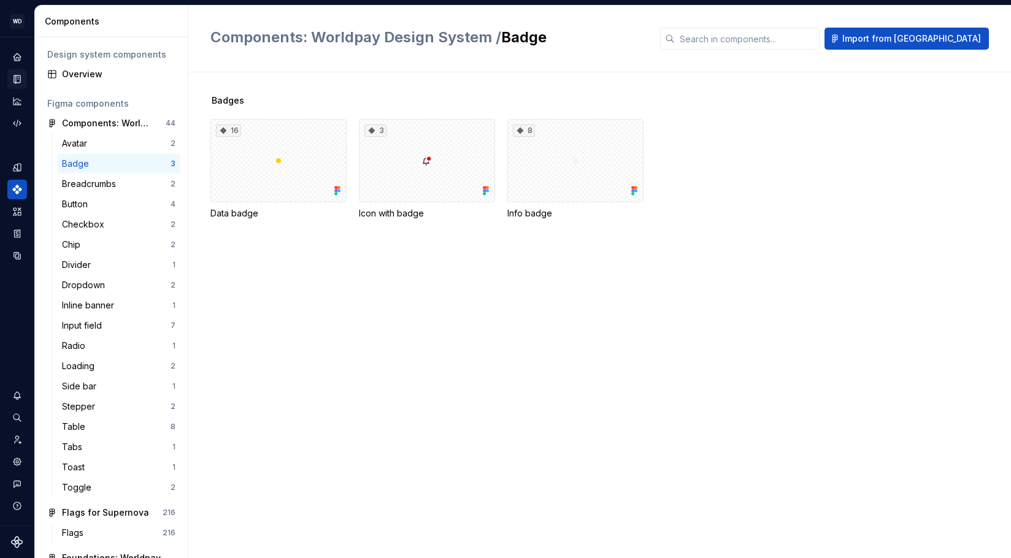
click at [423, 293] on div "Badges 16 Data badge 3 Icon with badge 8 Info badge" at bounding box center [610, 315] width 801 height 486
click at [20, 60] on icon "Home" at bounding box center [17, 57] width 8 height 8
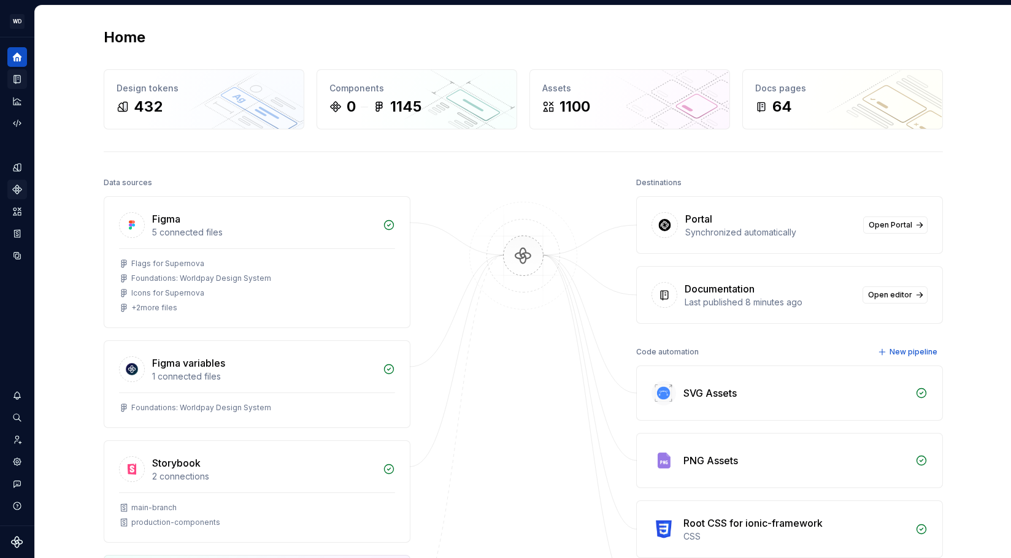
click at [15, 77] on icon "Documentation" at bounding box center [17, 79] width 11 height 11
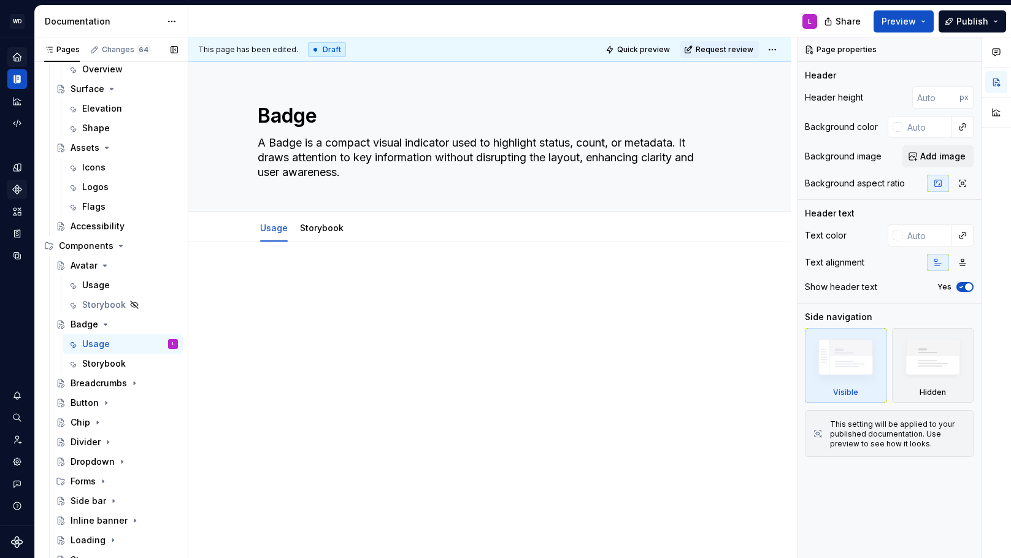
scroll to position [361, 0]
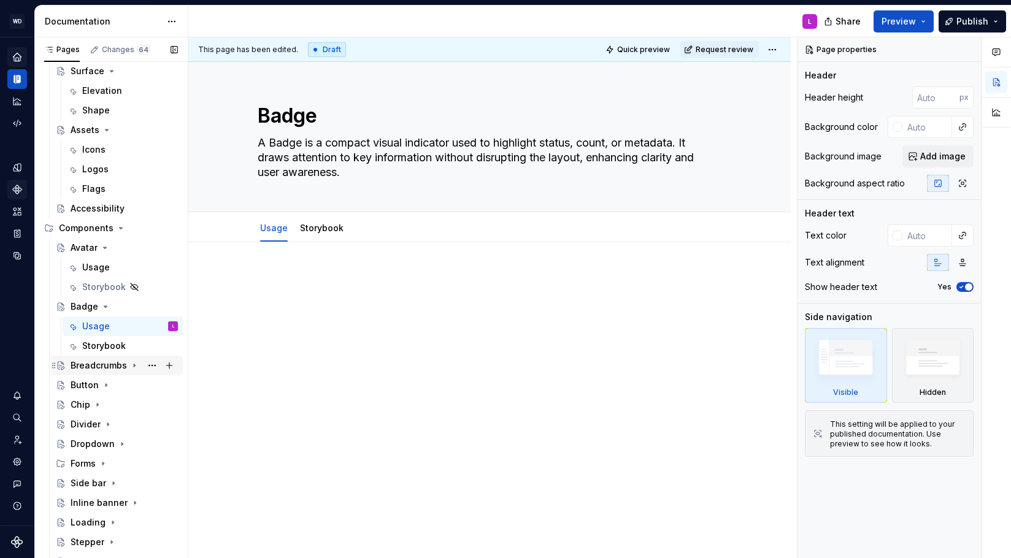
click at [106, 367] on div "Breadcrumbs" at bounding box center [99, 366] width 56 height 12
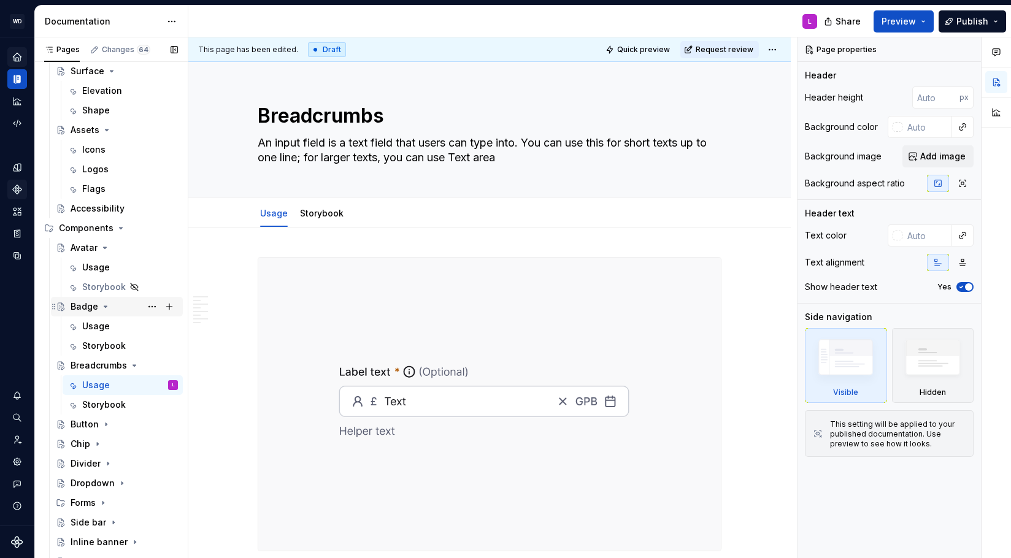
click at [82, 307] on div "Badge" at bounding box center [85, 307] width 28 height 12
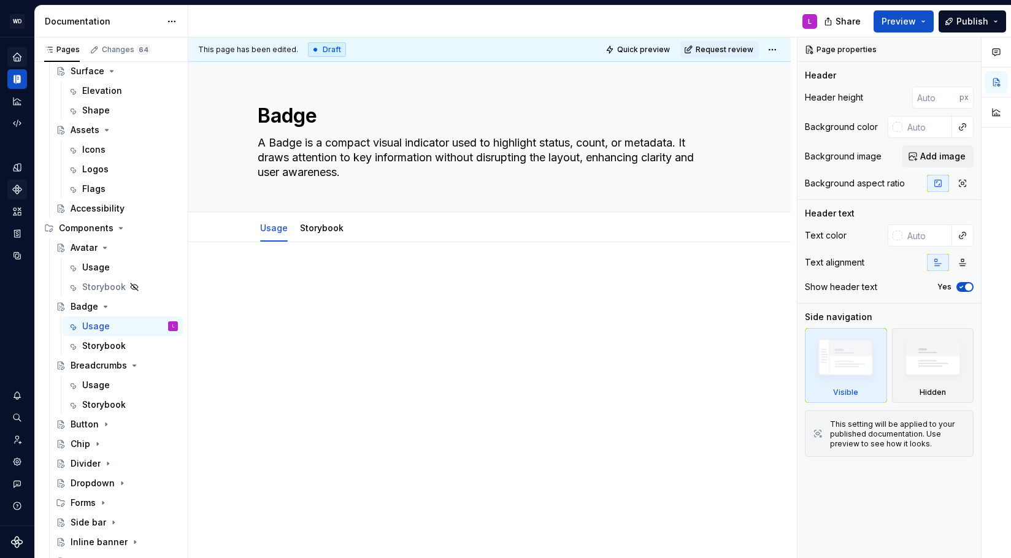
type textarea "*"
click at [289, 290] on div at bounding box center [490, 295] width 464 height 47
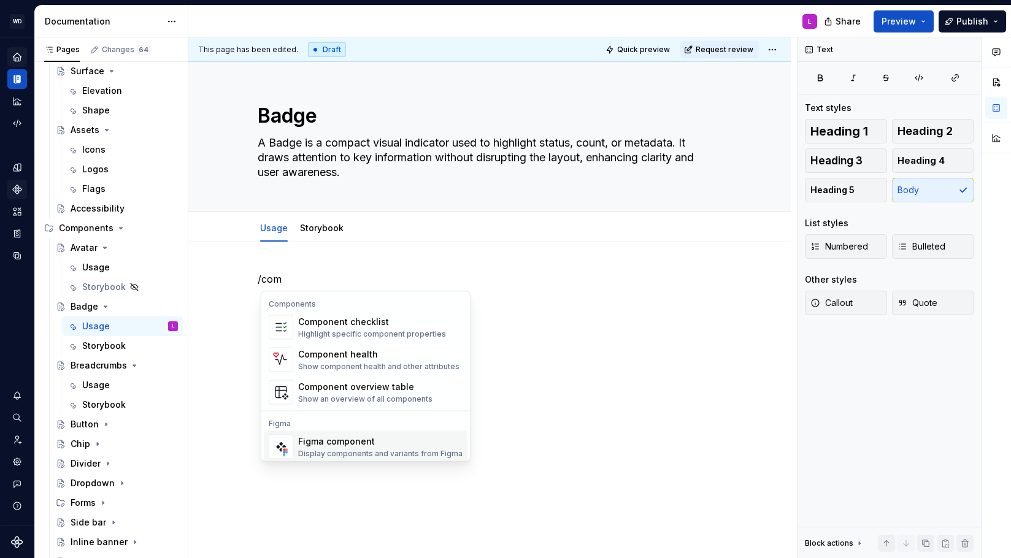
click at [376, 445] on div "Figma component" at bounding box center [380, 442] width 164 height 12
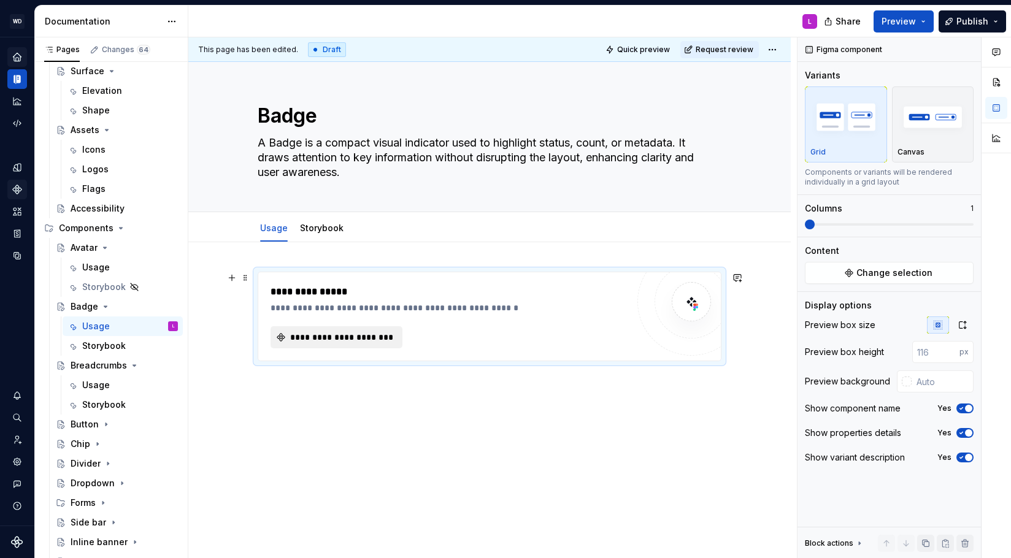
click at [309, 336] on span "**********" at bounding box center [341, 337] width 106 height 12
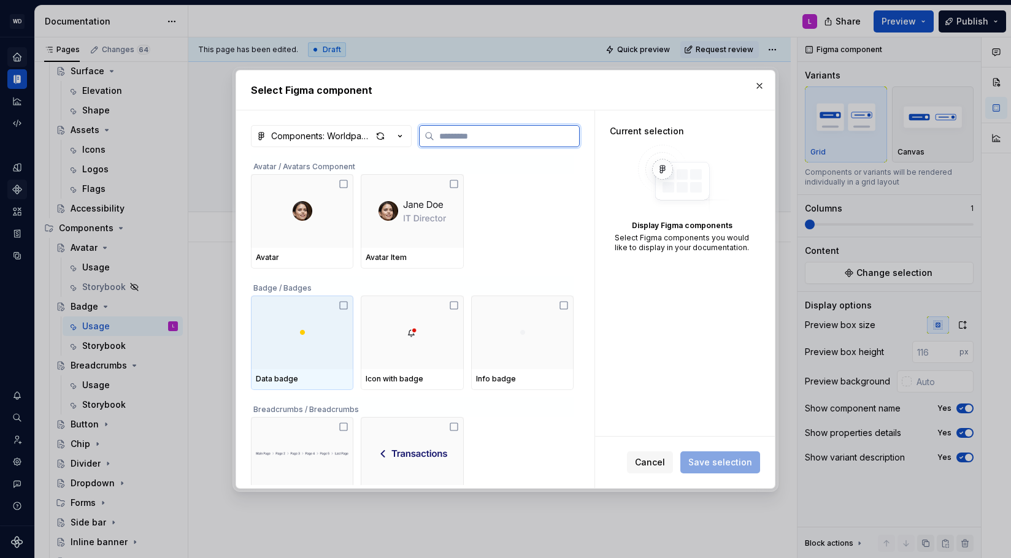
click at [299, 350] on div at bounding box center [302, 333] width 102 height 74
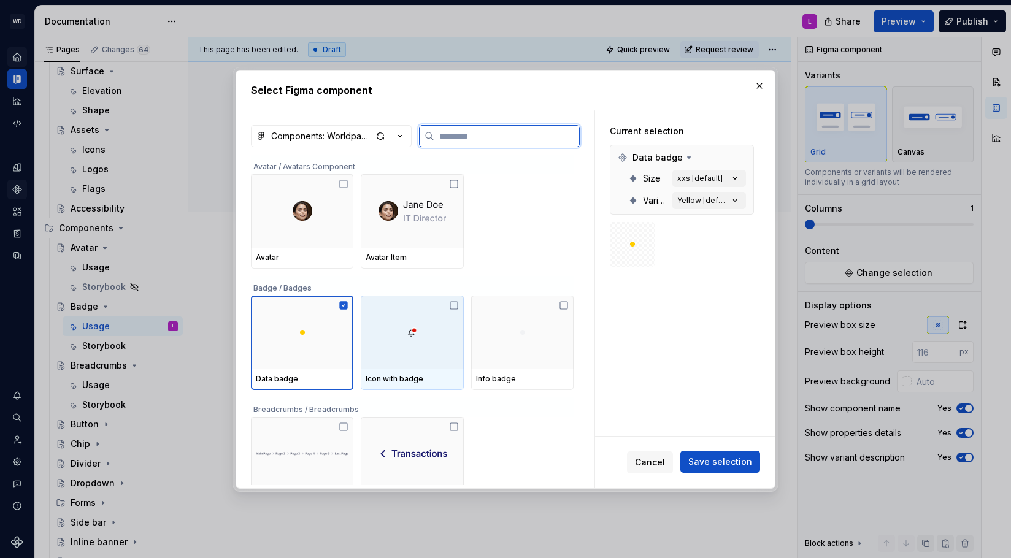
drag, startPoint x: 413, startPoint y: 350, endPoint x: 518, endPoint y: 355, distance: 105.0
click at [415, 350] on div at bounding box center [412, 333] width 102 height 74
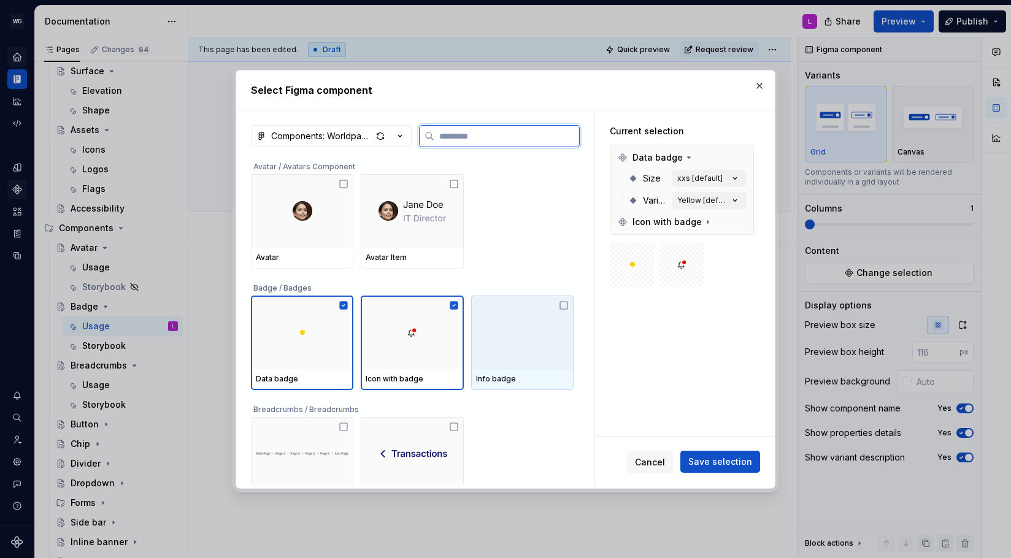
drag, startPoint x: 523, startPoint y: 355, endPoint x: 612, endPoint y: 364, distance: 89.4
click at [526, 356] on div at bounding box center [522, 333] width 102 height 74
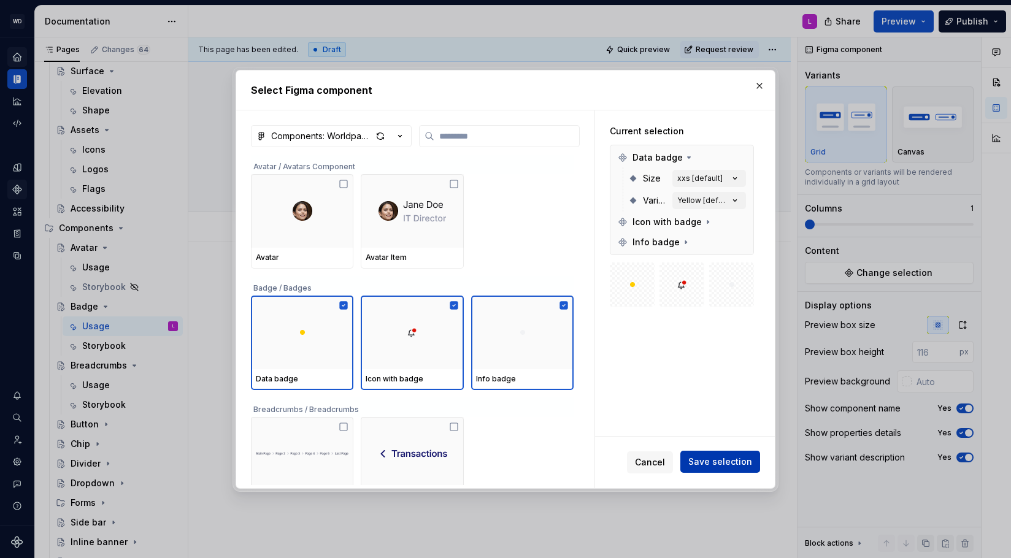
click at [731, 458] on span "Save selection" at bounding box center [720, 462] width 64 height 12
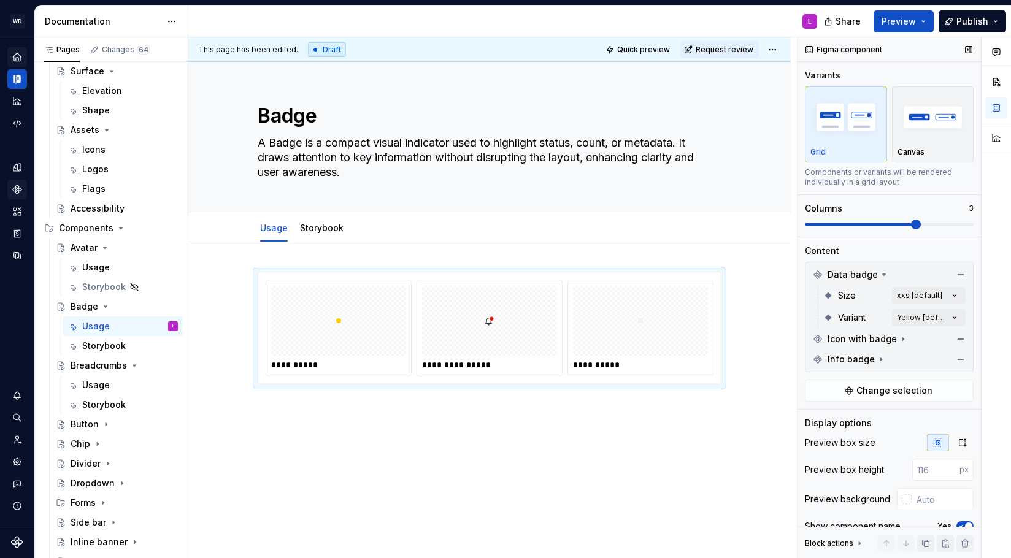
click at [921, 226] on span at bounding box center [916, 225] width 10 height 10
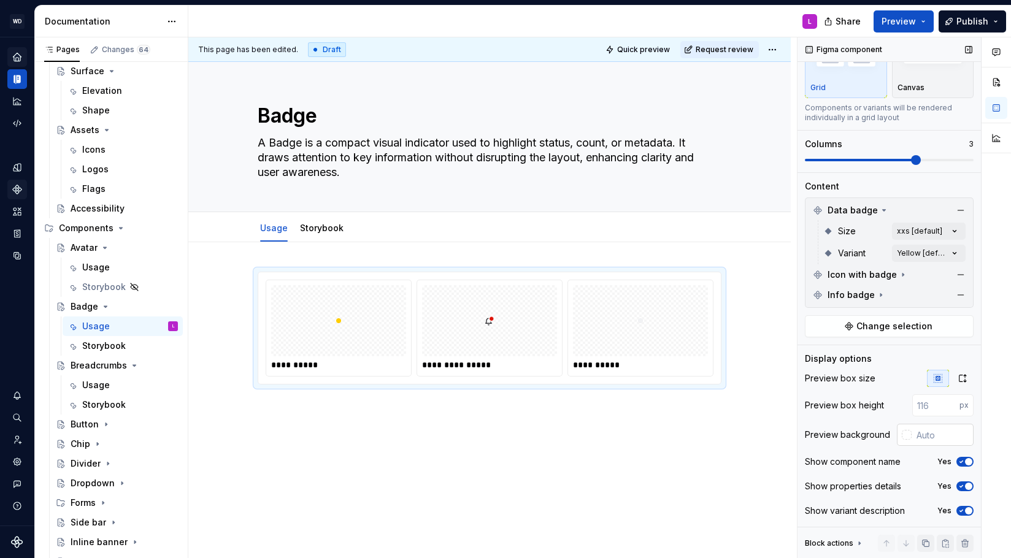
click at [904, 434] on div at bounding box center [907, 435] width 10 height 10
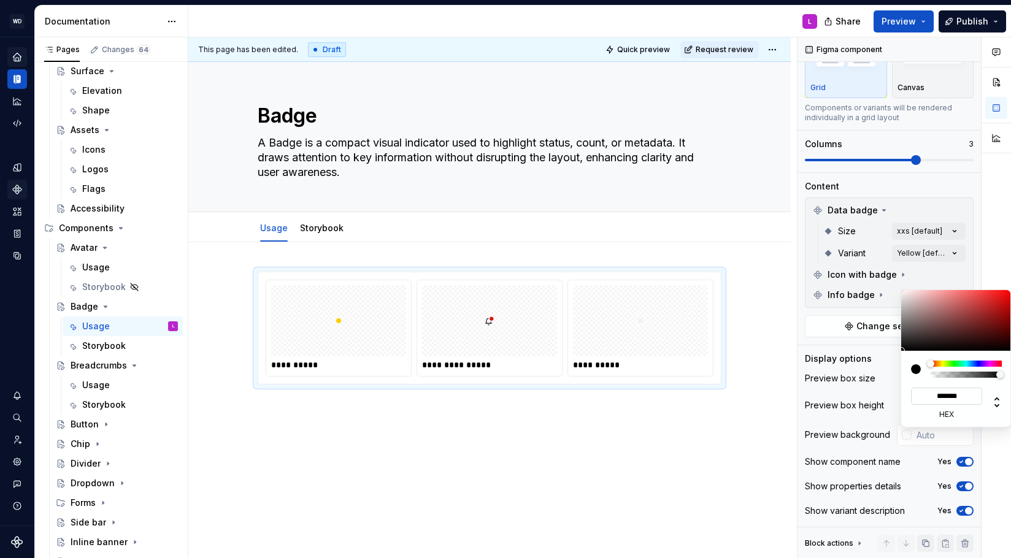
click at [947, 396] on input "*******" at bounding box center [946, 396] width 71 height 17
type input "***"
type input "#FFFFFF"
type input "*******"
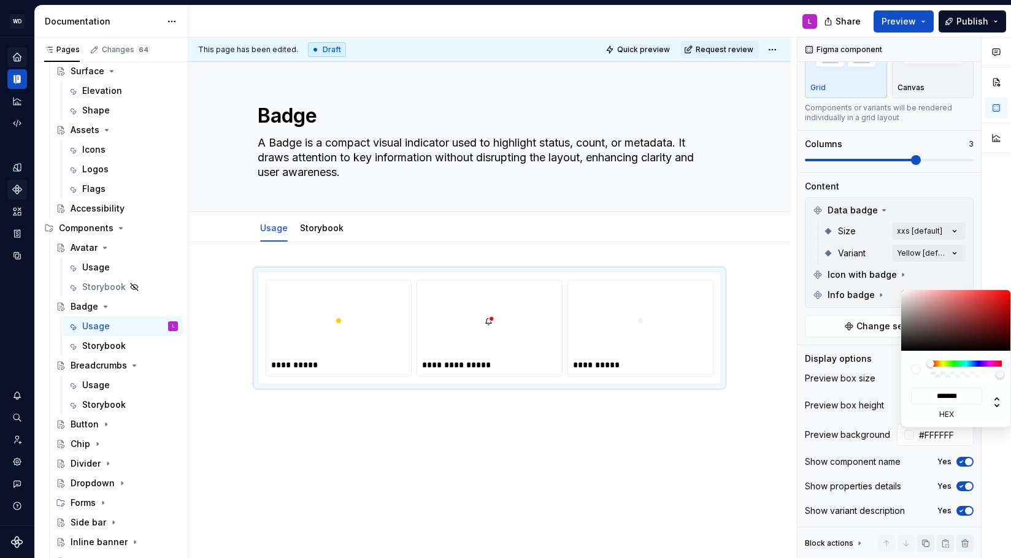
click at [984, 419] on div at bounding box center [992, 404] width 20 height 32
click at [743, 478] on html "WD Worldpay Design System L Design system data Documentation L Share Preview Pu…" at bounding box center [505, 279] width 1011 height 558
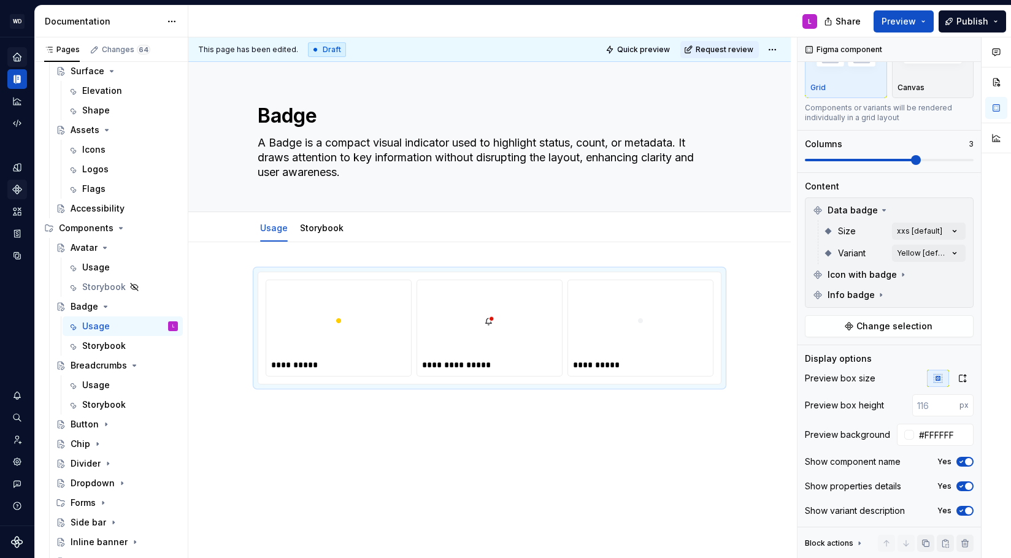
drag, startPoint x: 433, startPoint y: 454, endPoint x: 239, endPoint y: 401, distance: 200.9
click at [432, 454] on html "WD Worldpay Design System L Design system data Documentation L Share Preview Pu…" at bounding box center [505, 279] width 1011 height 558
drag, startPoint x: 261, startPoint y: 403, endPoint x: 277, endPoint y: 410, distance: 17.6
click at [264, 404] on div "**********" at bounding box center [492, 297] width 609 height 521
click at [277, 410] on div "**********" at bounding box center [489, 404] width 602 height 325
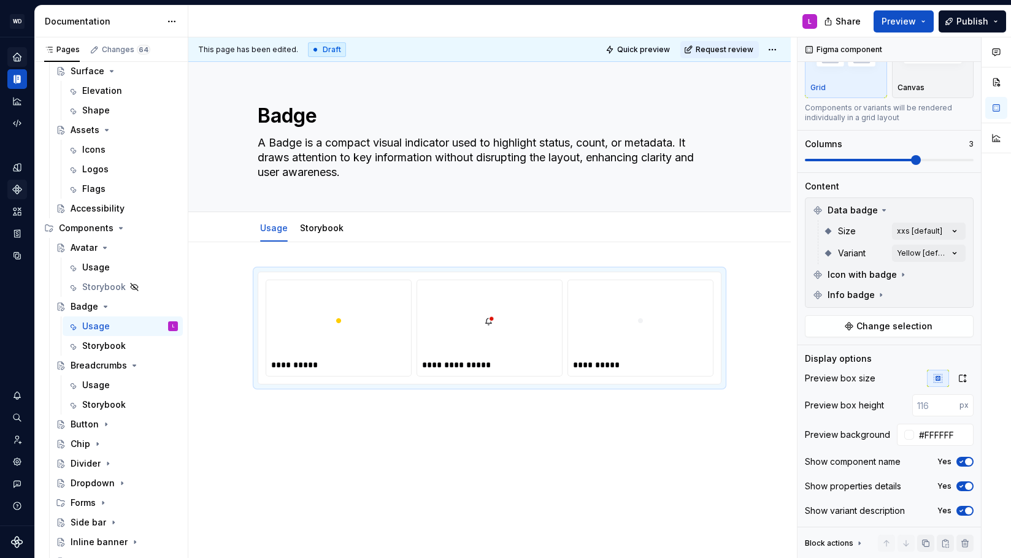
scroll to position [0, 0]
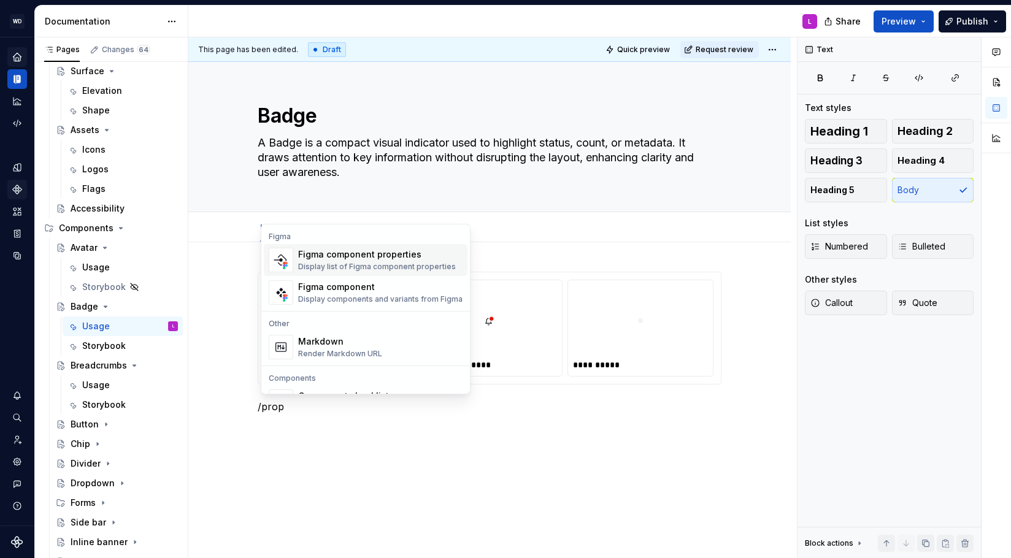
click at [354, 257] on div "Figma component properties" at bounding box center [377, 254] width 158 height 12
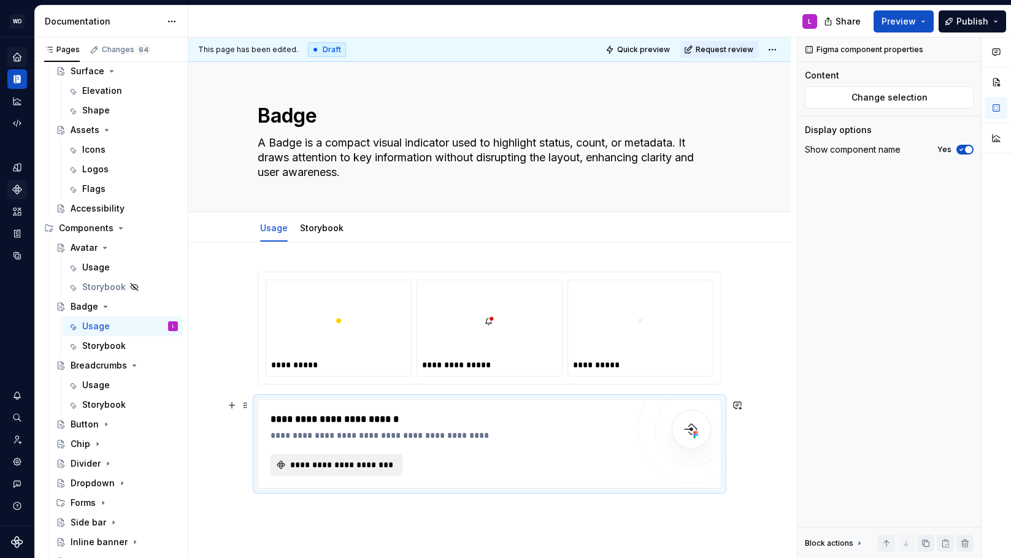
click at [342, 469] on span "**********" at bounding box center [341, 465] width 106 height 12
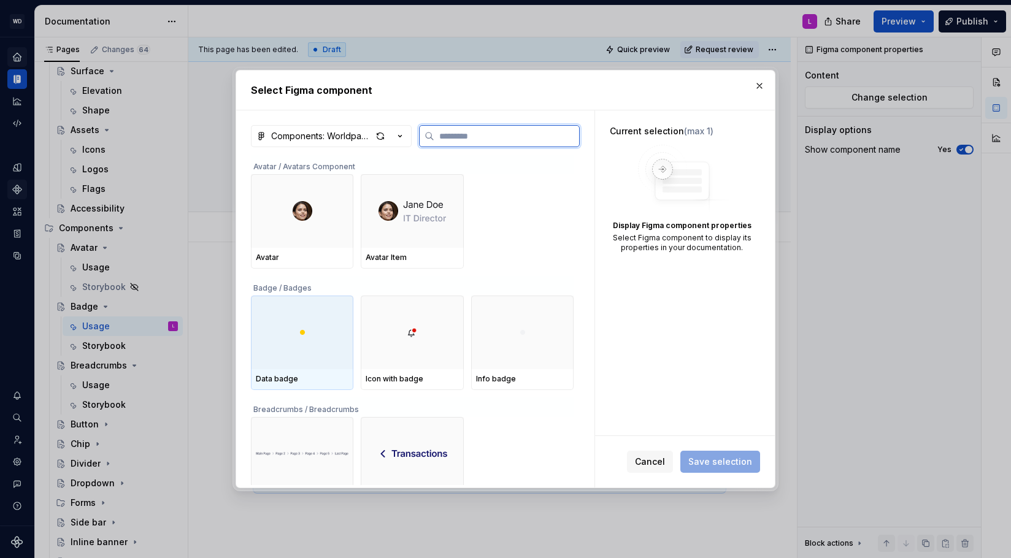
click at [320, 360] on div at bounding box center [302, 333] width 102 height 74
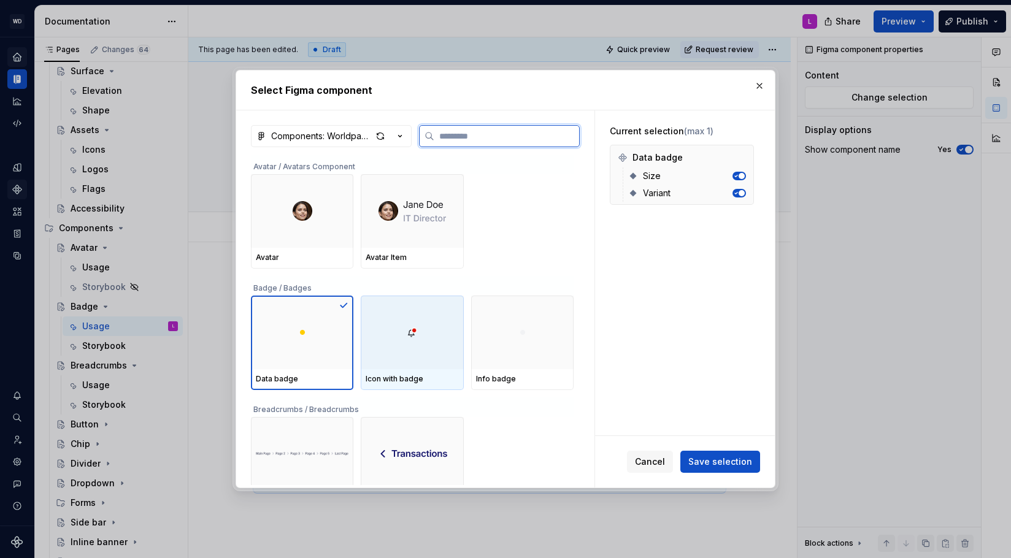
click at [428, 364] on div at bounding box center [412, 333] width 102 height 74
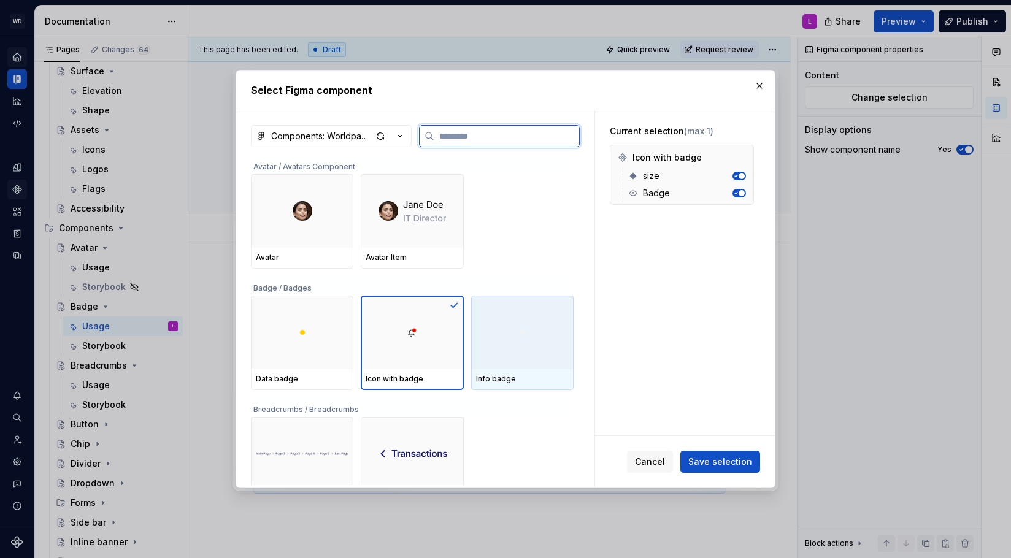
click at [518, 351] on div at bounding box center [522, 333] width 102 height 74
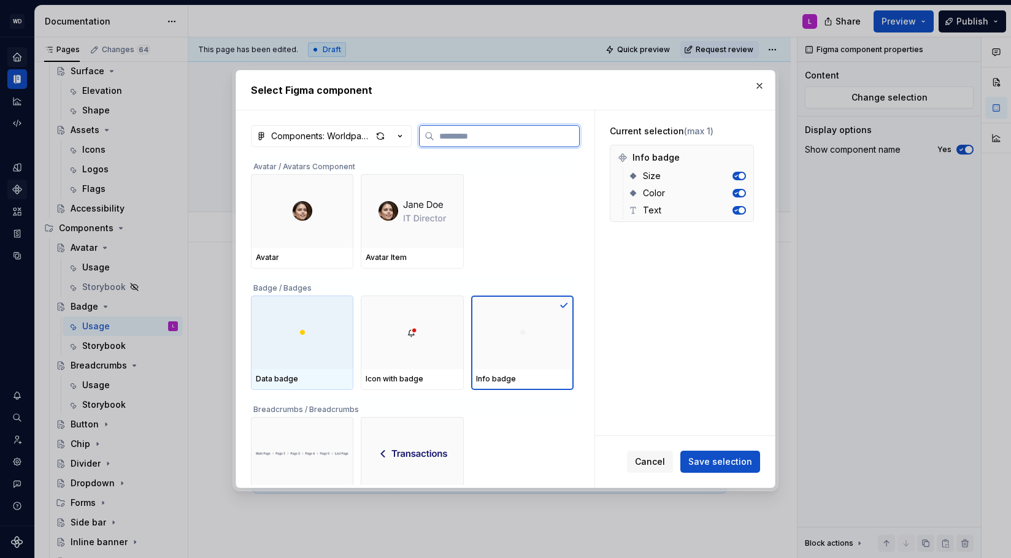
click at [315, 356] on div at bounding box center [302, 333] width 102 height 74
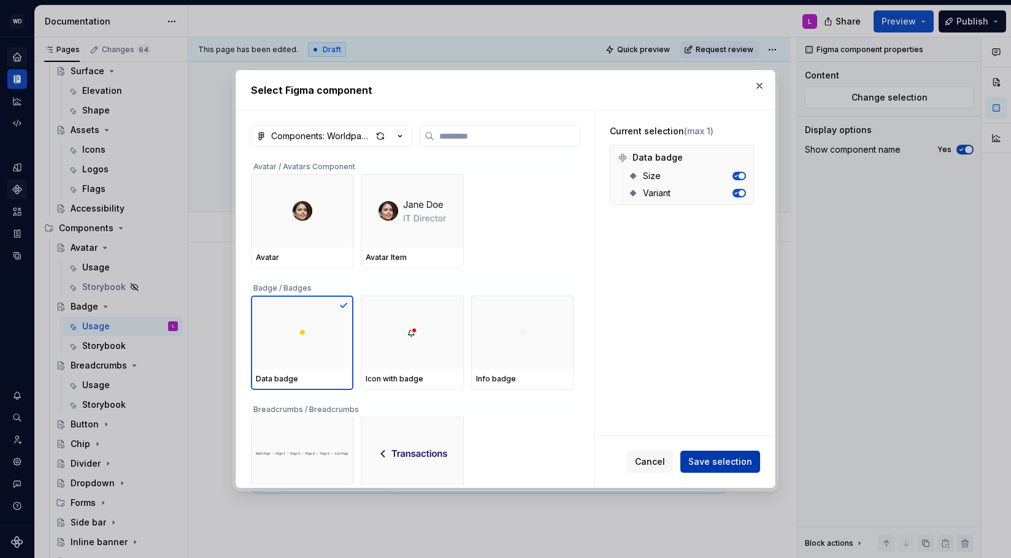
click at [721, 470] on button "Save selection" at bounding box center [720, 462] width 80 height 22
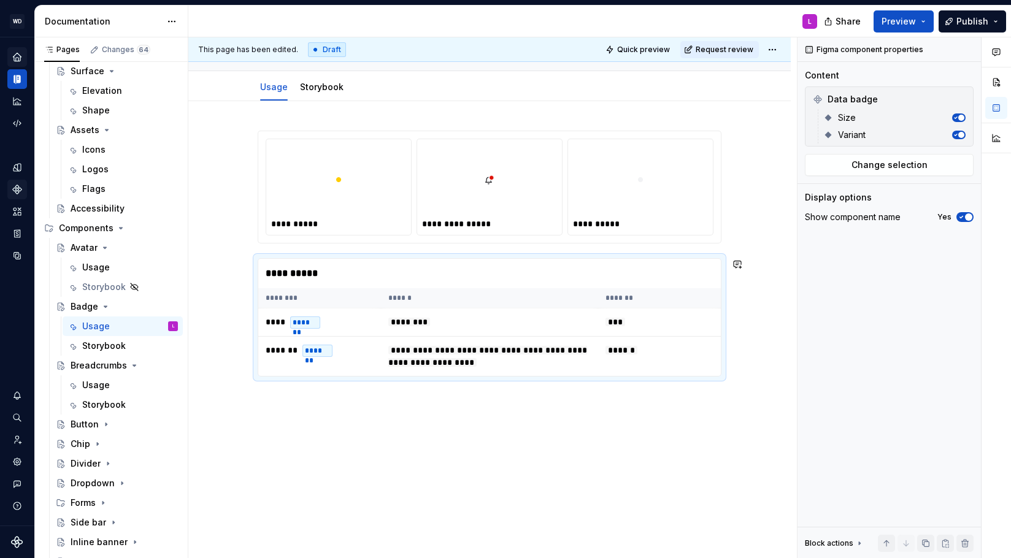
click at [311, 398] on div "**********" at bounding box center [489, 330] width 602 height 458
click at [282, 404] on div "**********" at bounding box center [489, 331] width 602 height 458
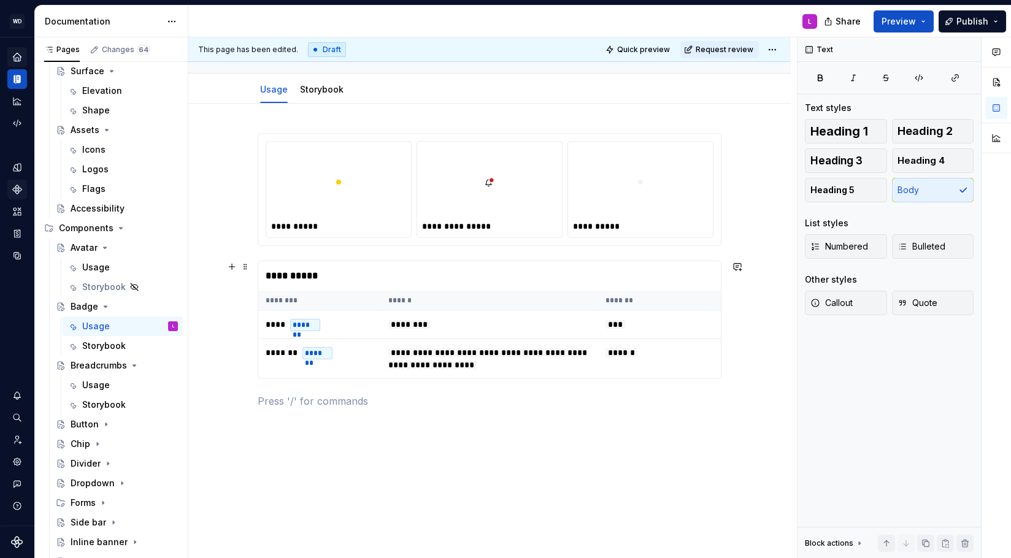
click at [269, 273] on div "**********" at bounding box center [489, 275] width 463 height 29
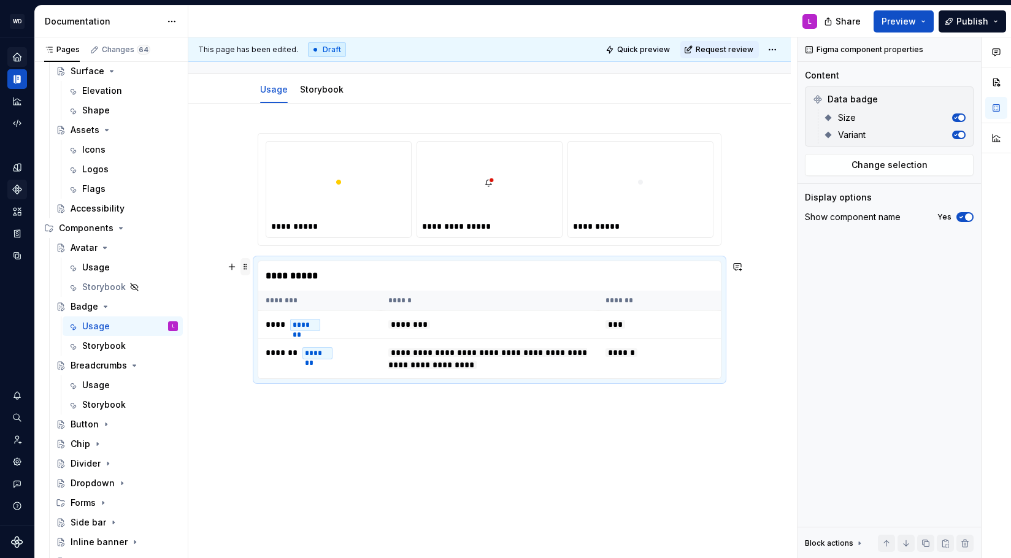
click at [250, 270] on span at bounding box center [245, 266] width 10 height 17
click at [266, 281] on div "Duplicate" at bounding box center [299, 286] width 104 height 20
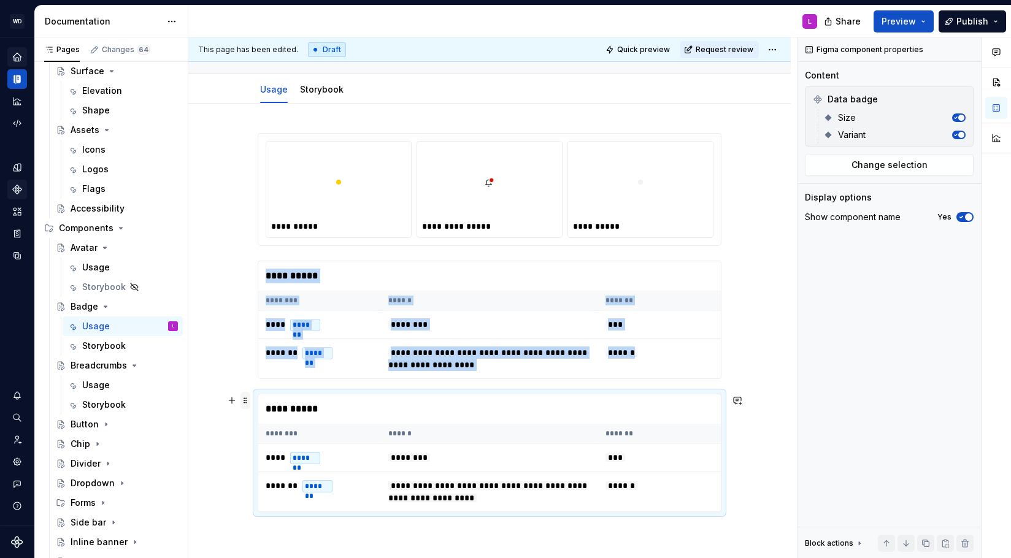
click at [250, 401] on span at bounding box center [245, 400] width 10 height 17
click at [283, 420] on div "Duplicate" at bounding box center [306, 420] width 80 height 12
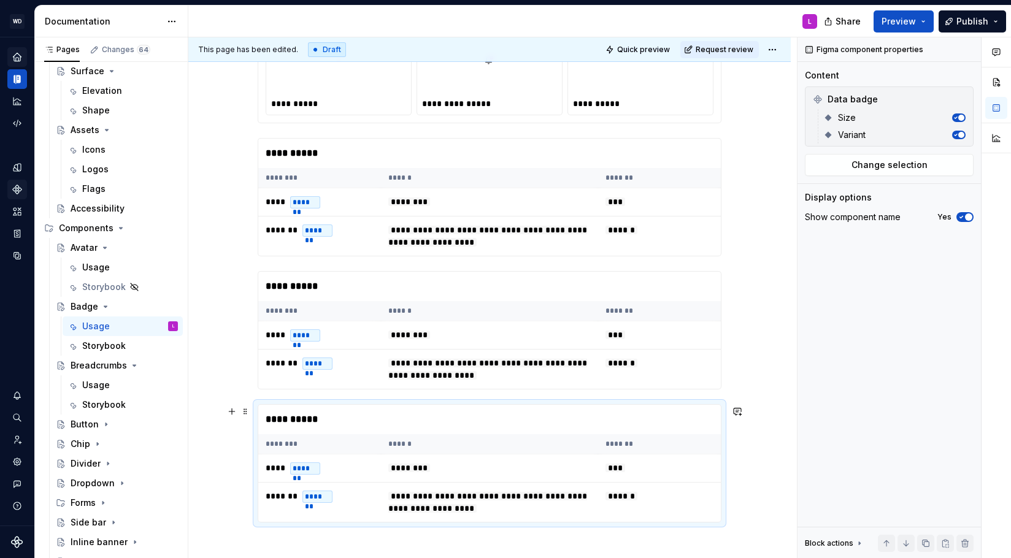
scroll to position [263, 0]
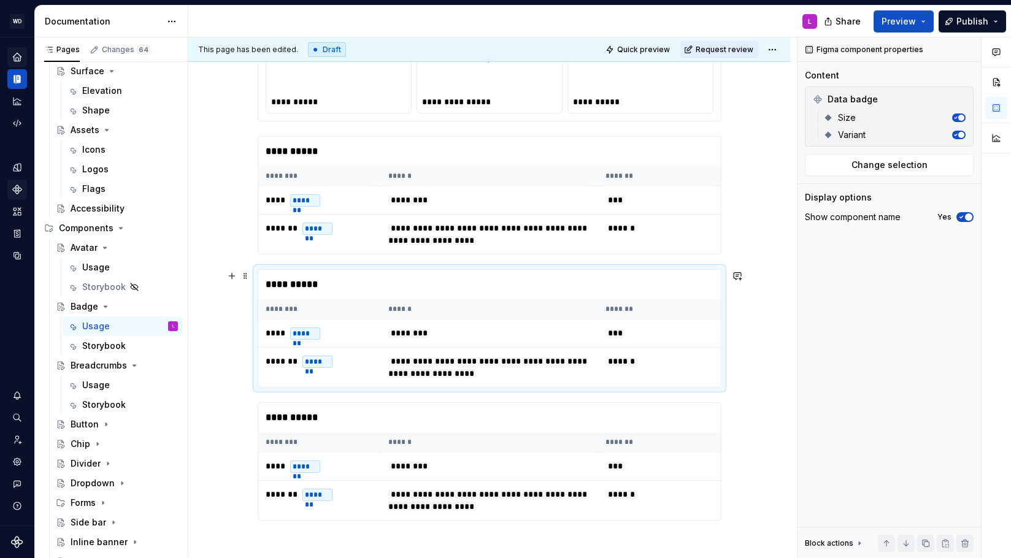
click at [325, 285] on div "**********" at bounding box center [489, 284] width 463 height 29
click at [923, 169] on span "Change selection" at bounding box center [890, 165] width 76 height 12
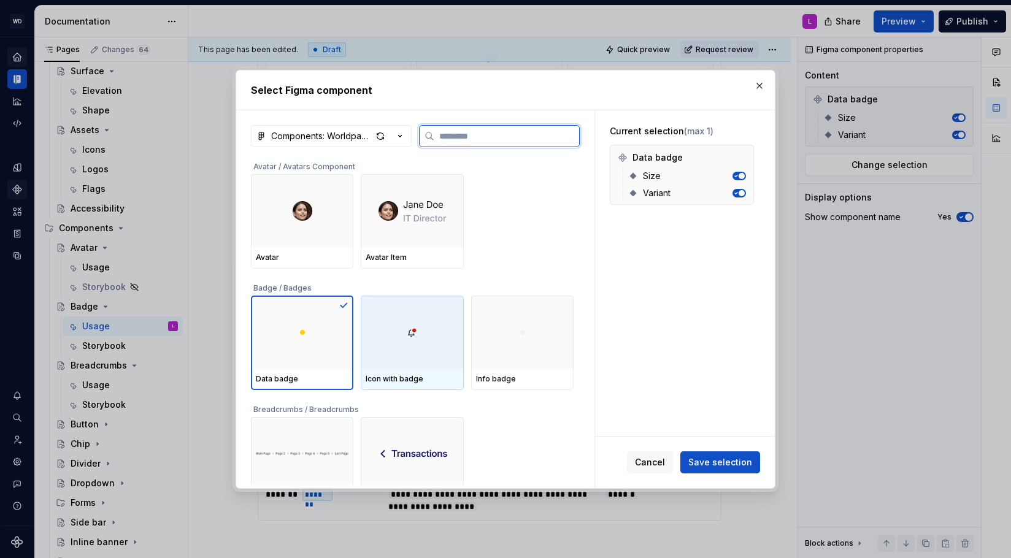
click at [420, 348] on div at bounding box center [412, 333] width 102 height 74
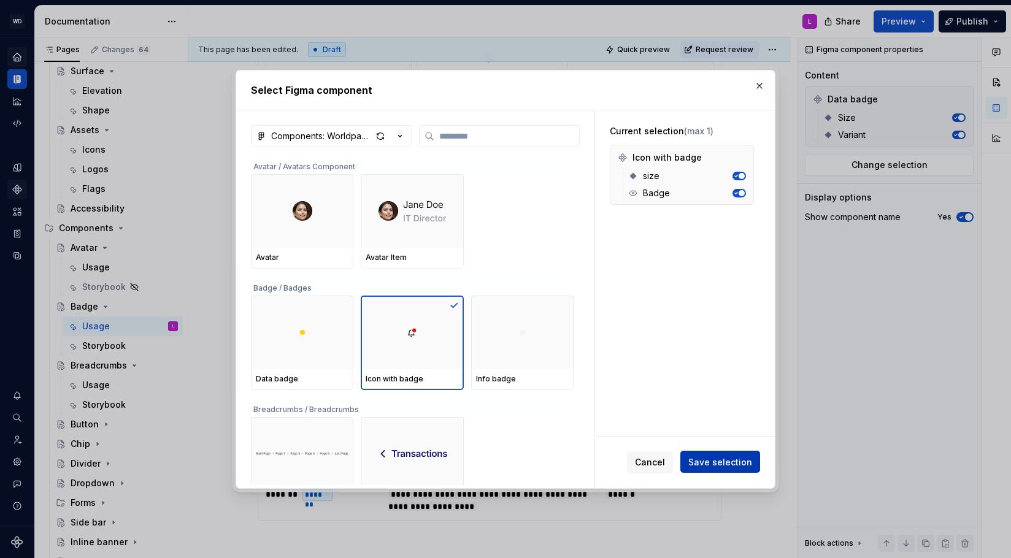
click at [722, 456] on span "Save selection" at bounding box center [720, 462] width 64 height 12
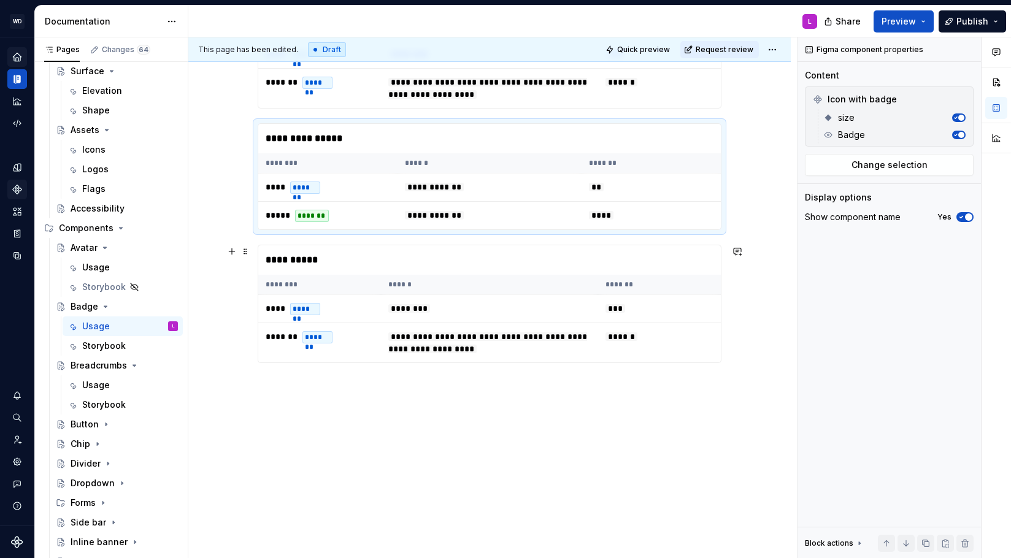
scroll to position [410, 0]
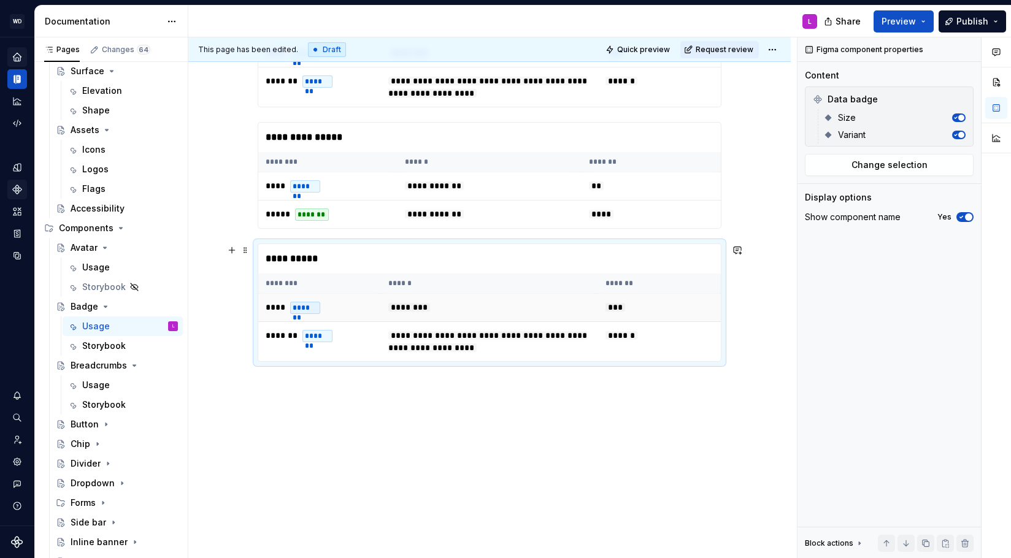
click at [394, 318] on td "********" at bounding box center [489, 308] width 217 height 28
click at [926, 164] on button "Change selection" at bounding box center [889, 165] width 169 height 22
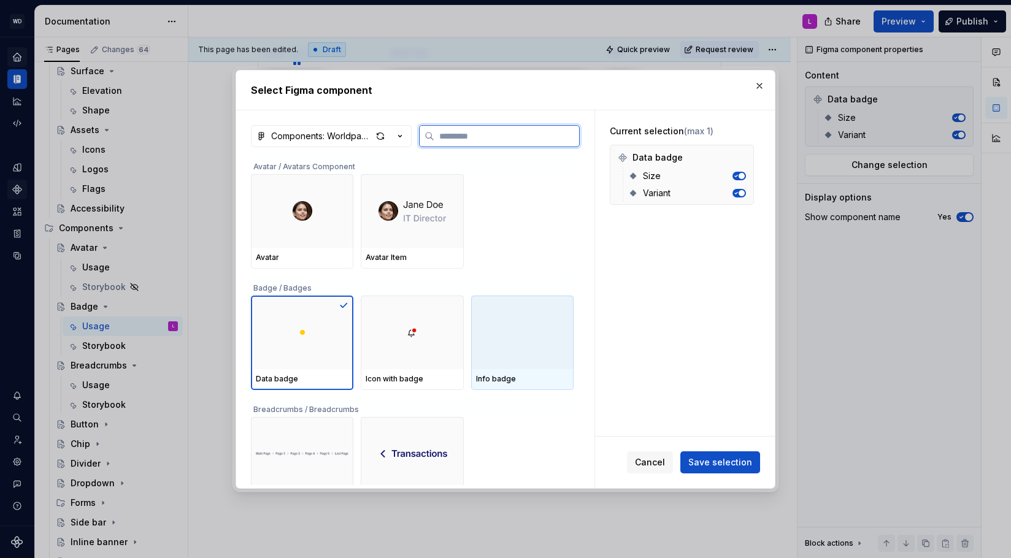
click at [523, 350] on div at bounding box center [522, 333] width 102 height 74
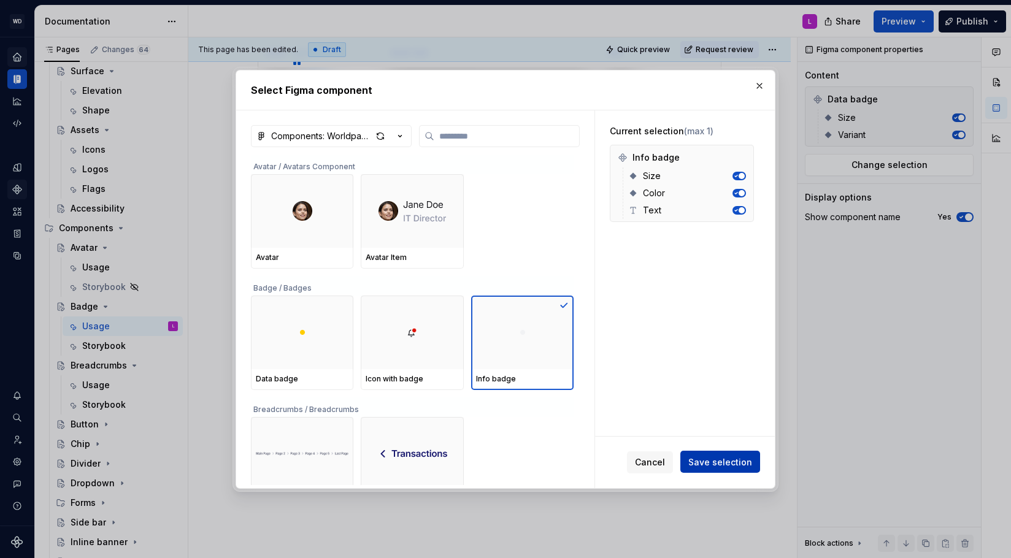
click at [712, 460] on span "Save selection" at bounding box center [720, 462] width 64 height 12
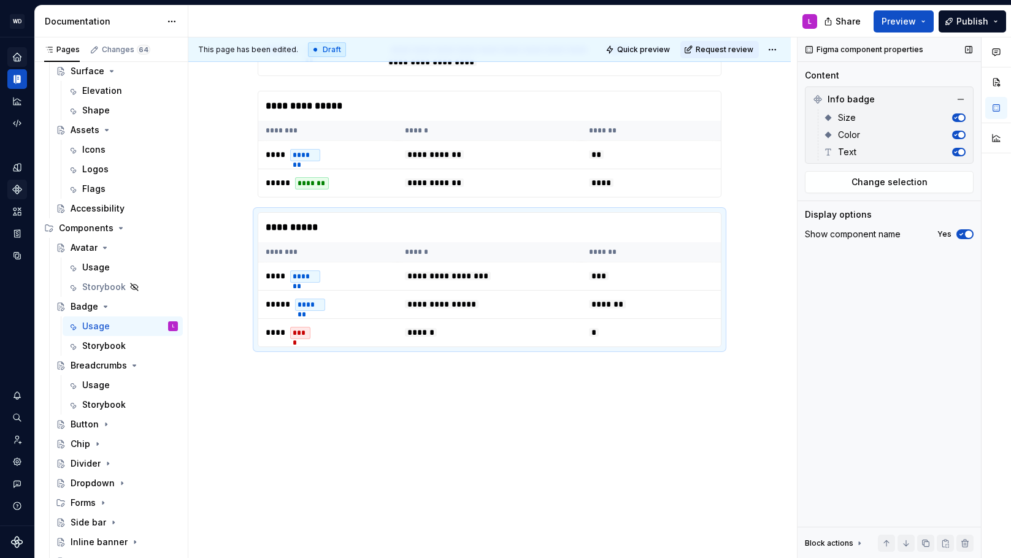
scroll to position [442, 0]
click at [311, 386] on div "**********" at bounding box center [490, 110] width 464 height 561
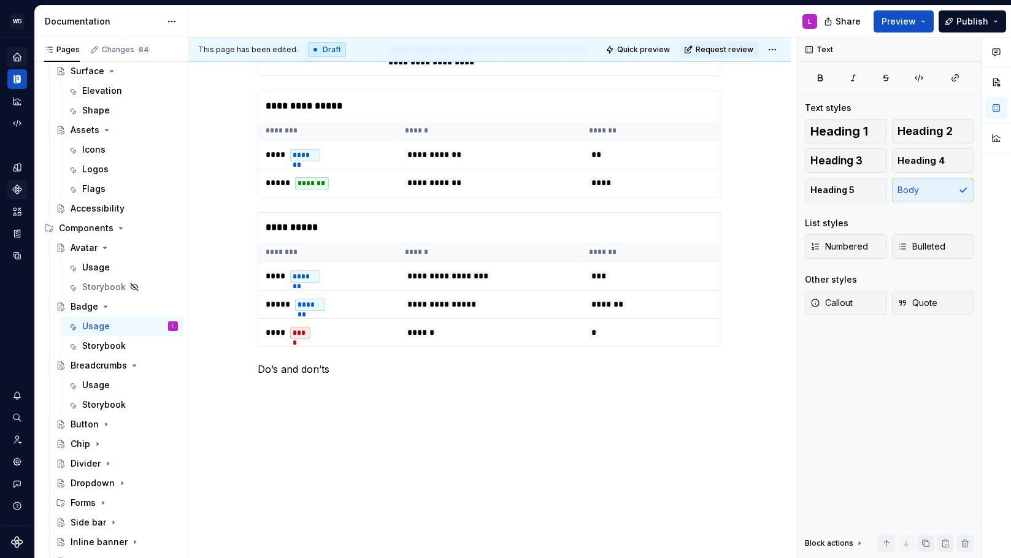
scroll to position [442, 0]
drag, startPoint x: 387, startPoint y: 358, endPoint x: 371, endPoint y: 378, distance: 25.3
click at [384, 364] on div "**********" at bounding box center [490, 103] width 464 height 547
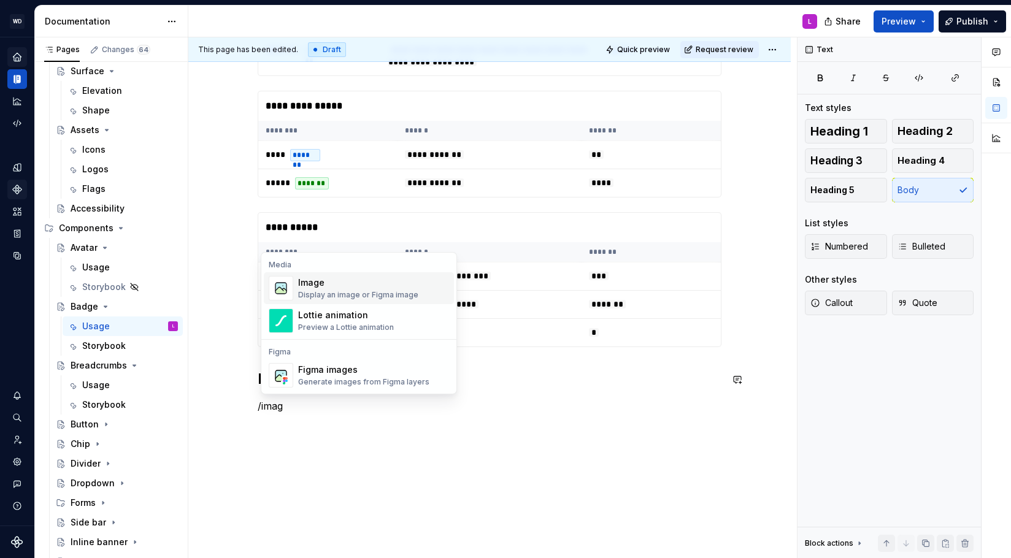
click at [375, 283] on div "Image" at bounding box center [358, 283] width 120 height 12
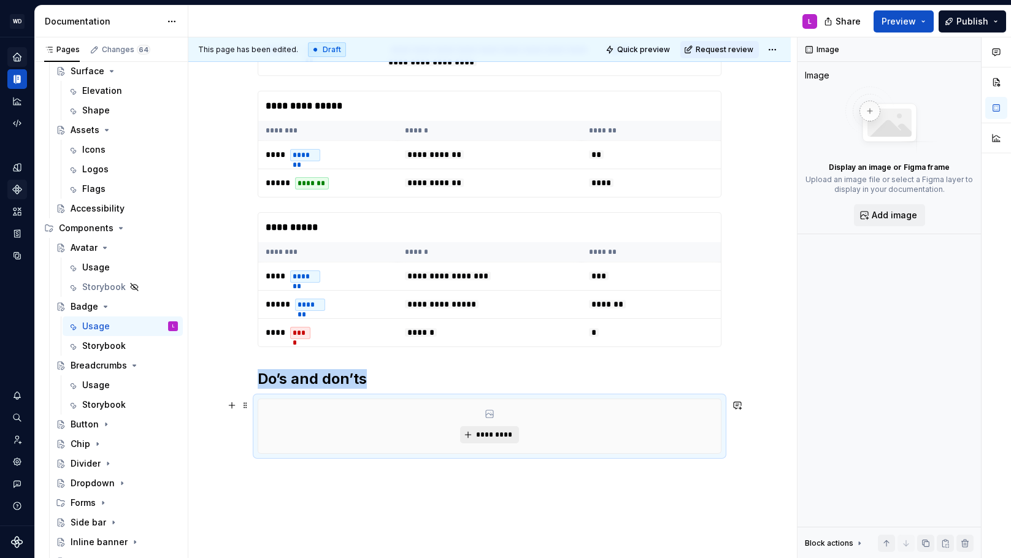
click at [496, 431] on span "*********" at bounding box center [493, 435] width 37 height 10
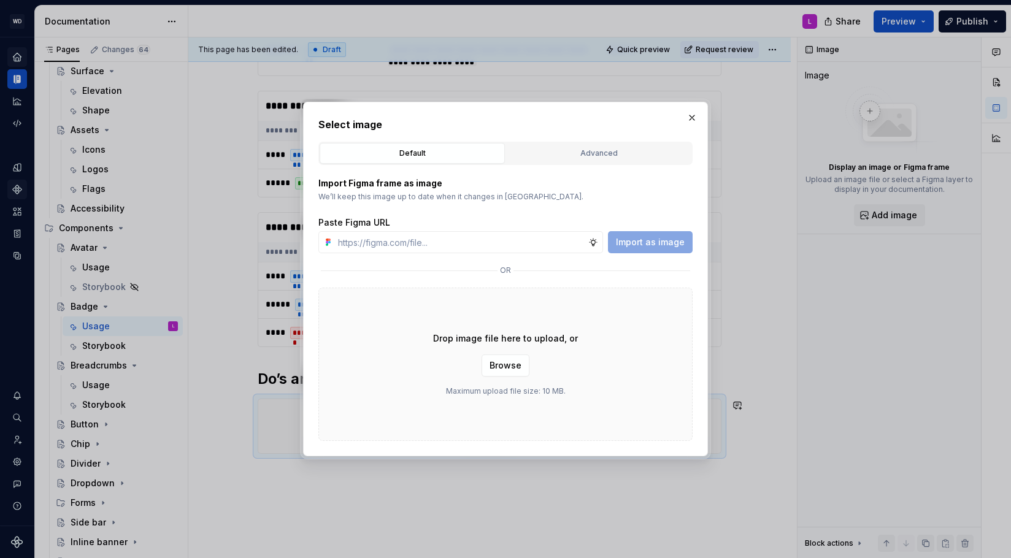
type textarea "*"
click at [582, 153] on div "Advanced" at bounding box center [598, 153] width 177 height 12
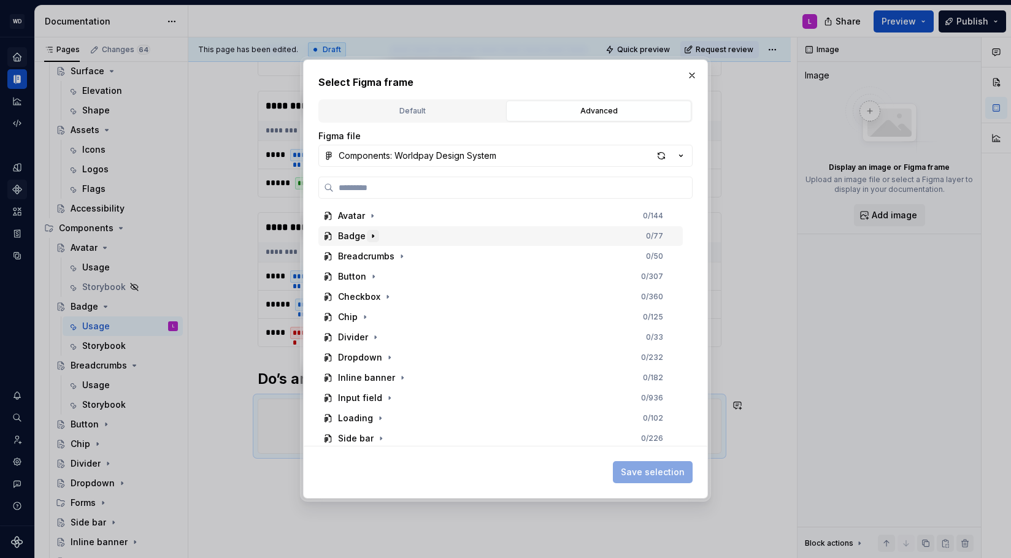
click at [374, 237] on icon "button" at bounding box center [373, 236] width 10 height 10
click at [386, 275] on icon "button" at bounding box center [390, 277] width 10 height 10
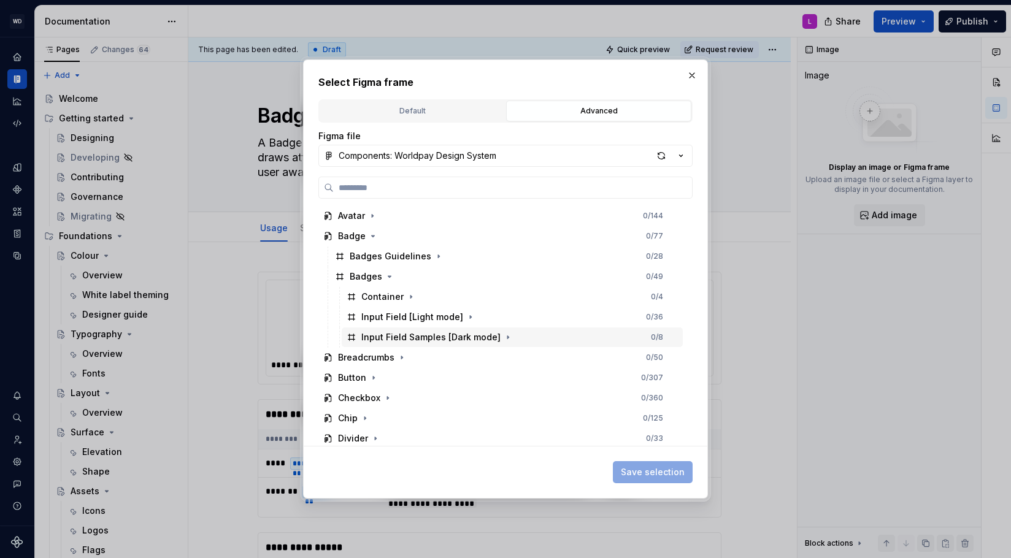
scroll to position [442, 0]
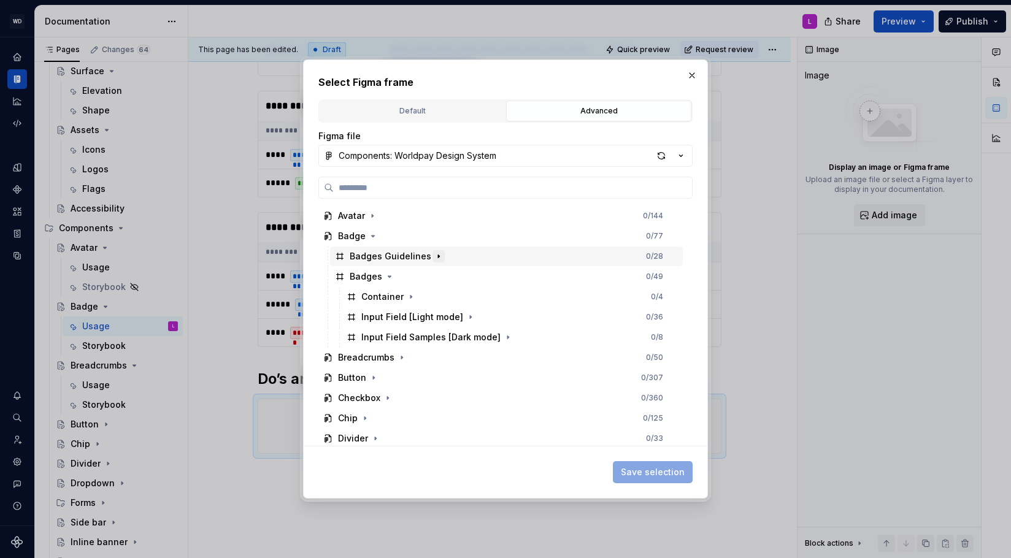
click at [436, 258] on icon "button" at bounding box center [439, 257] width 10 height 10
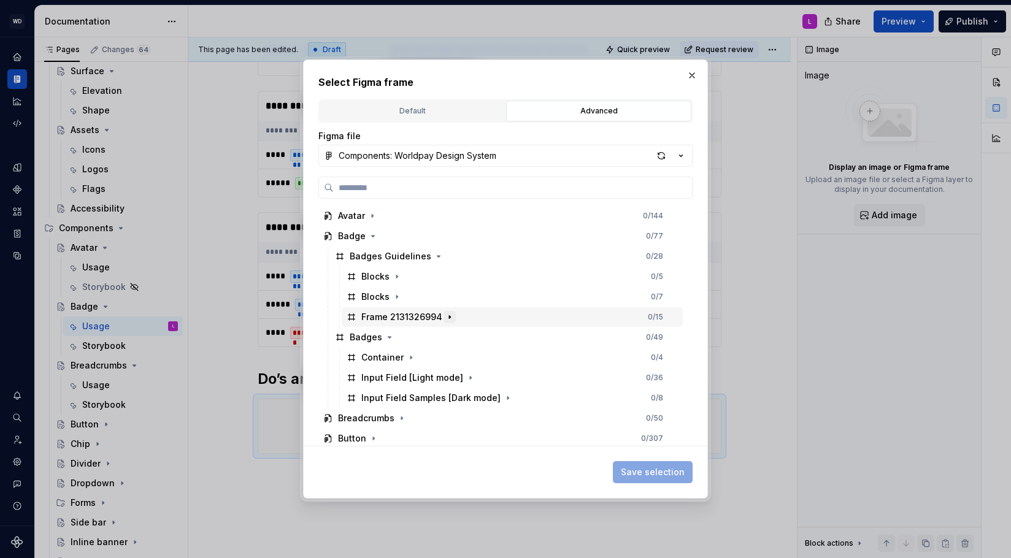
click at [447, 319] on icon "button" at bounding box center [450, 317] width 10 height 10
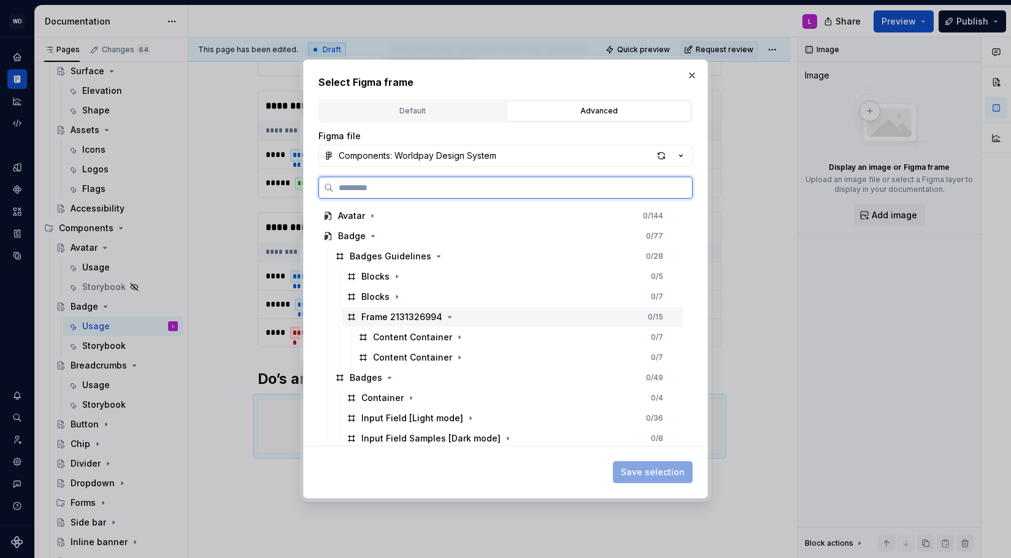
click at [421, 316] on div "Frame 2131326994" at bounding box center [401, 317] width 81 height 12
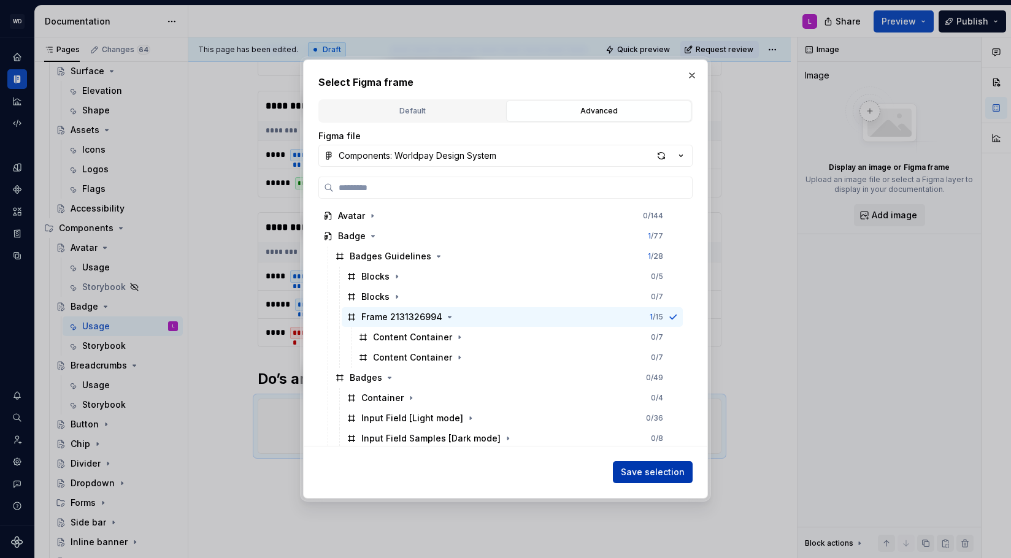
click at [677, 475] on span "Save selection" at bounding box center [653, 472] width 64 height 12
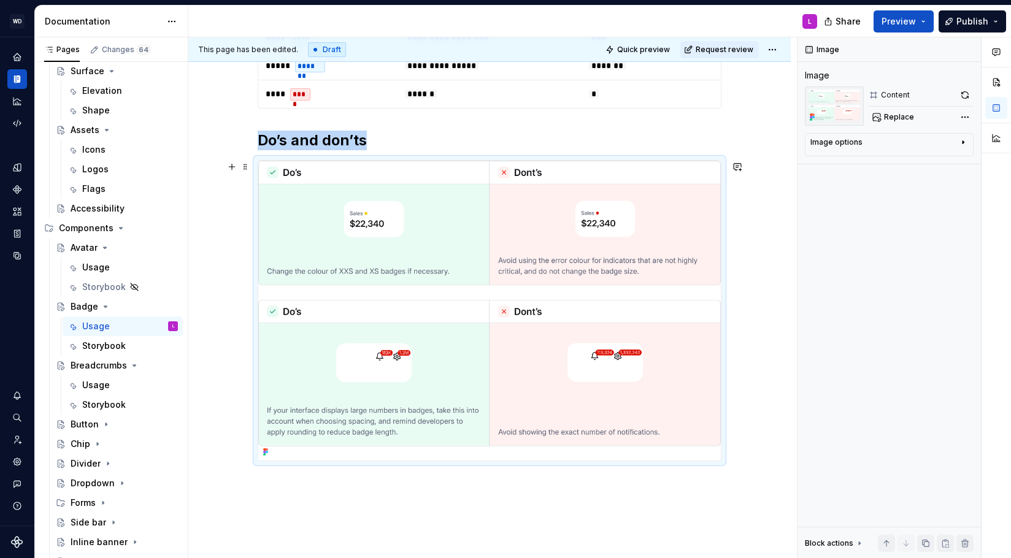
scroll to position [683, 0]
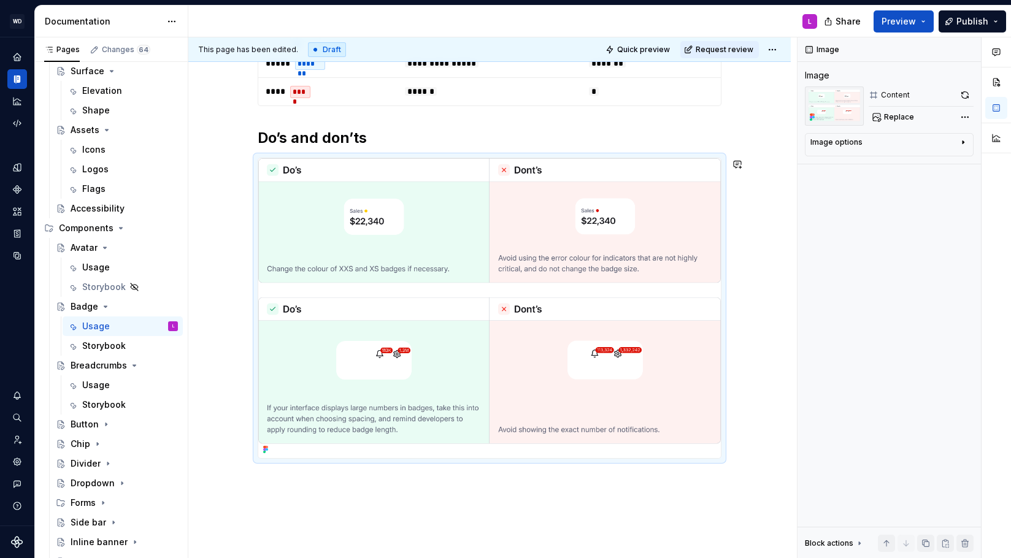
click at [576, 474] on div "**********" at bounding box center [490, 31] width 464 height 885
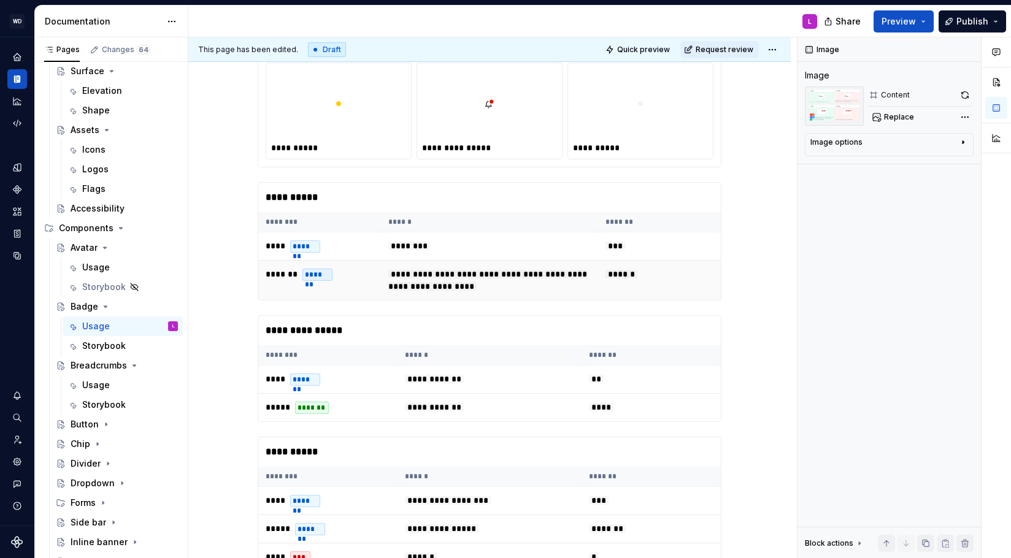
scroll to position [0, 0]
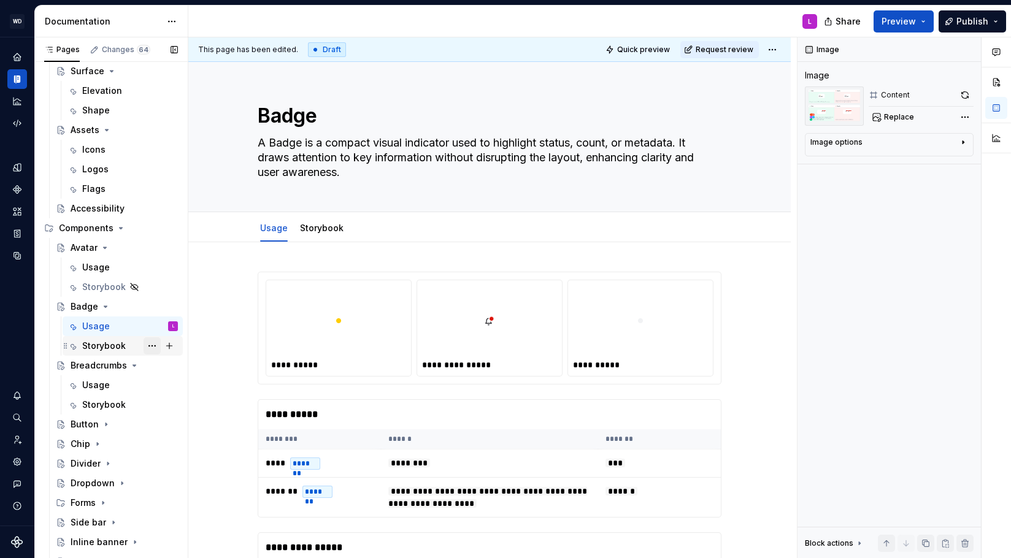
click at [147, 346] on button "Page tree" at bounding box center [152, 345] width 17 height 17
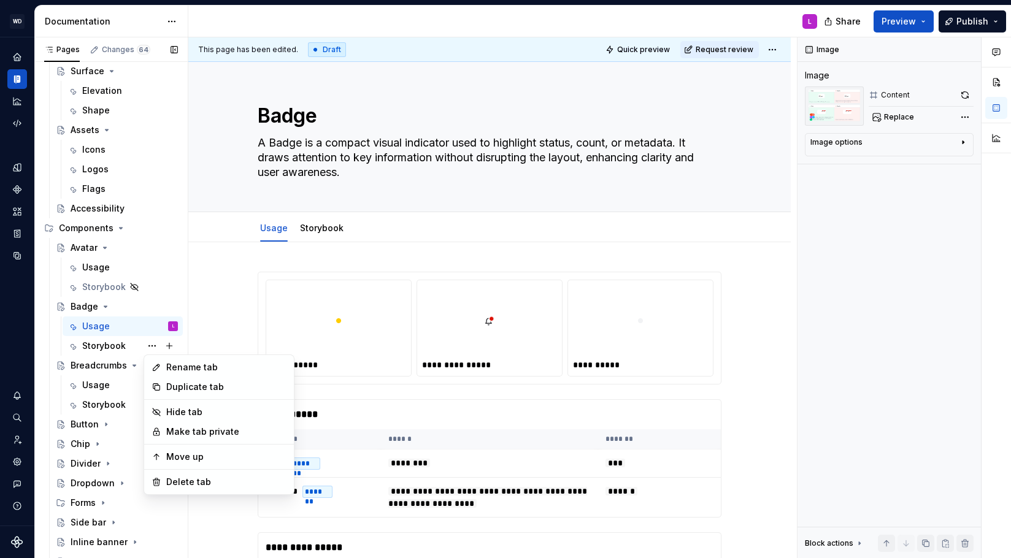
click at [93, 339] on div "Pages Changes 64 Add Accessibility guide for tree Page tree. Navigate the tree …" at bounding box center [110, 300] width 153 height 526
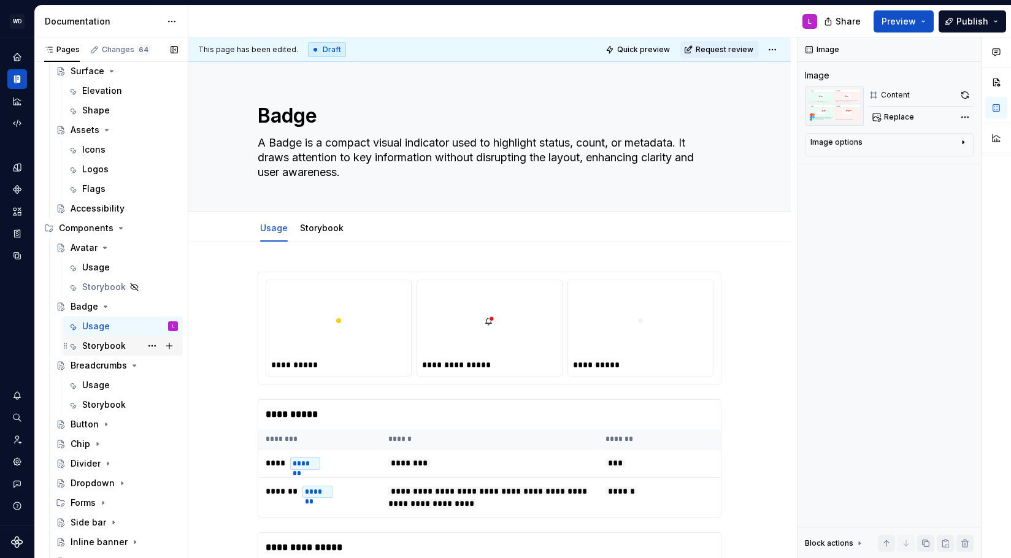
click at [95, 347] on div "Storybook" at bounding box center [104, 346] width 44 height 12
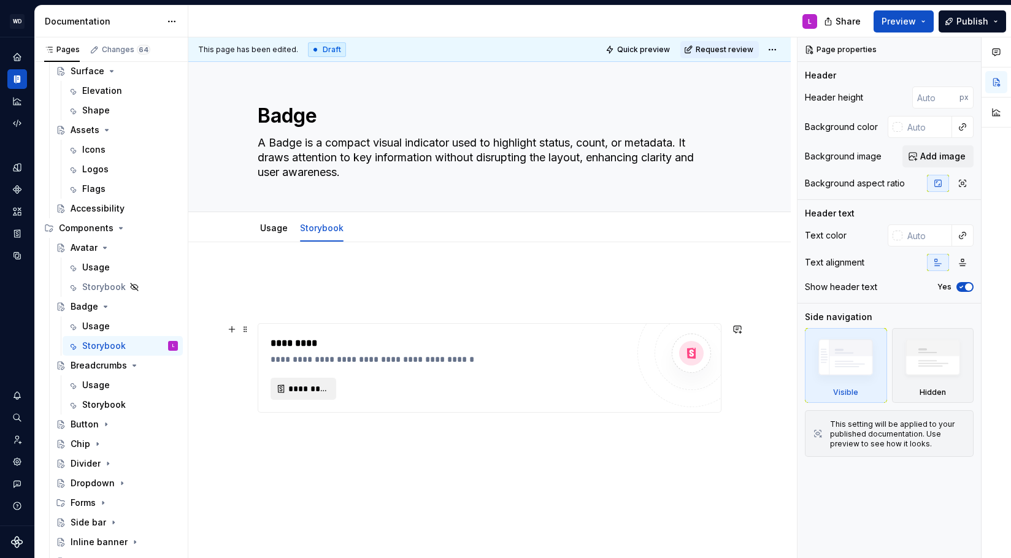
click at [304, 391] on span "*********" at bounding box center [308, 389] width 40 height 12
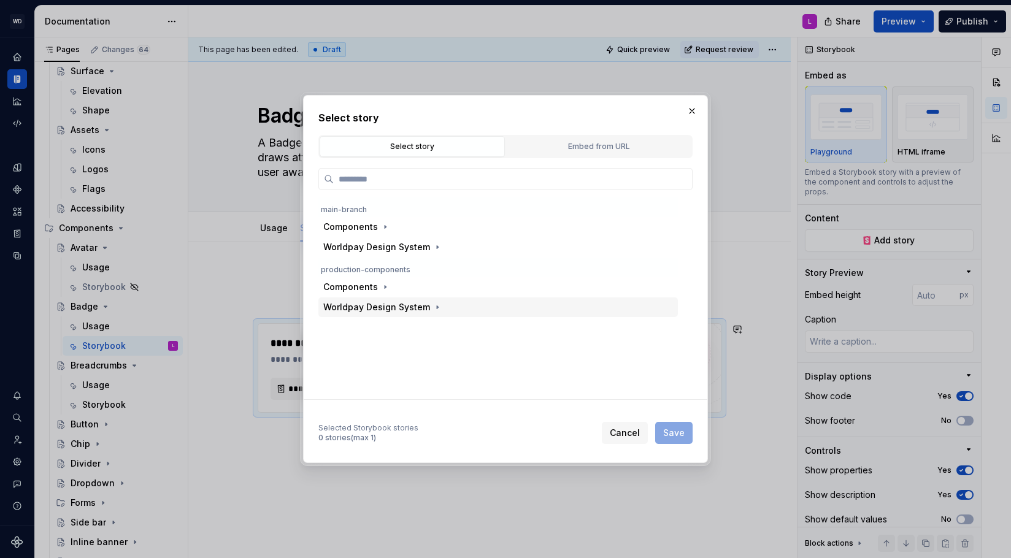
type textarea "*"
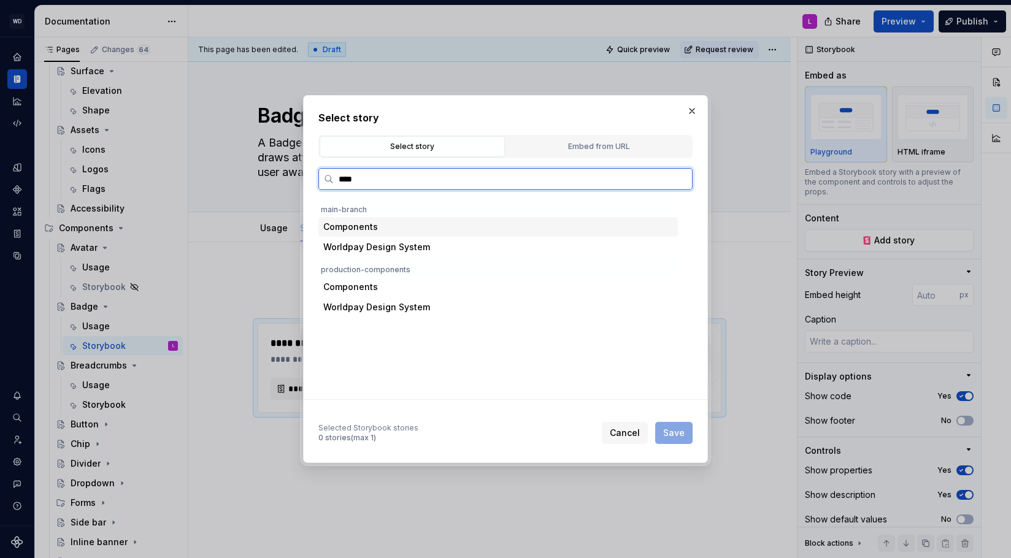
type input "*****"
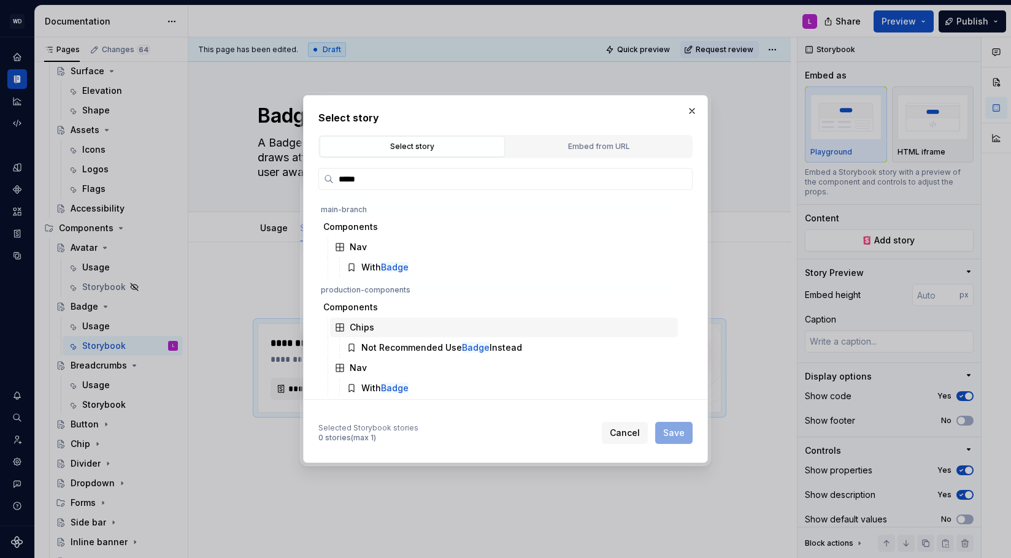
scroll to position [2, 0]
click at [641, 423] on button "Cancel" at bounding box center [625, 433] width 46 height 22
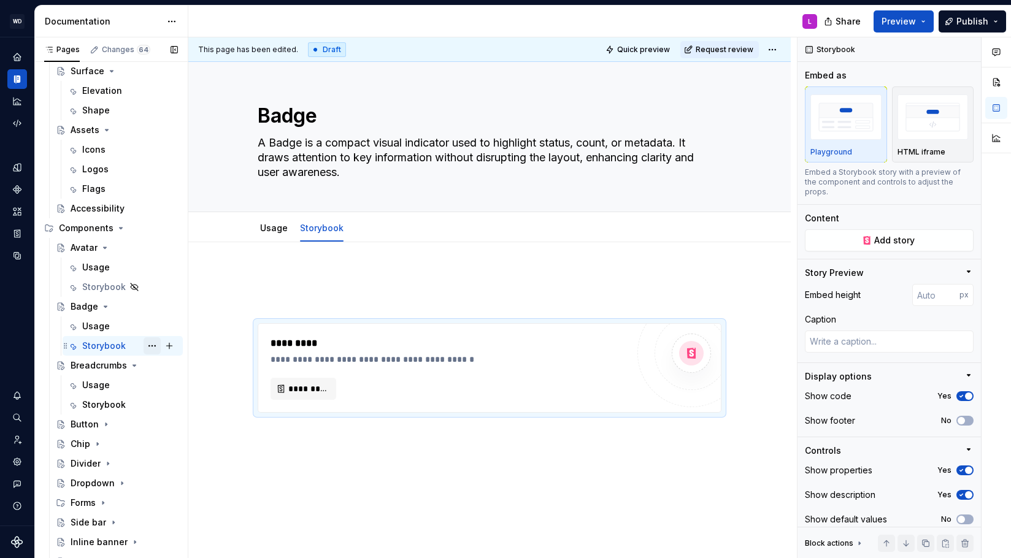
click at [148, 344] on button "Page tree" at bounding box center [152, 345] width 17 height 17
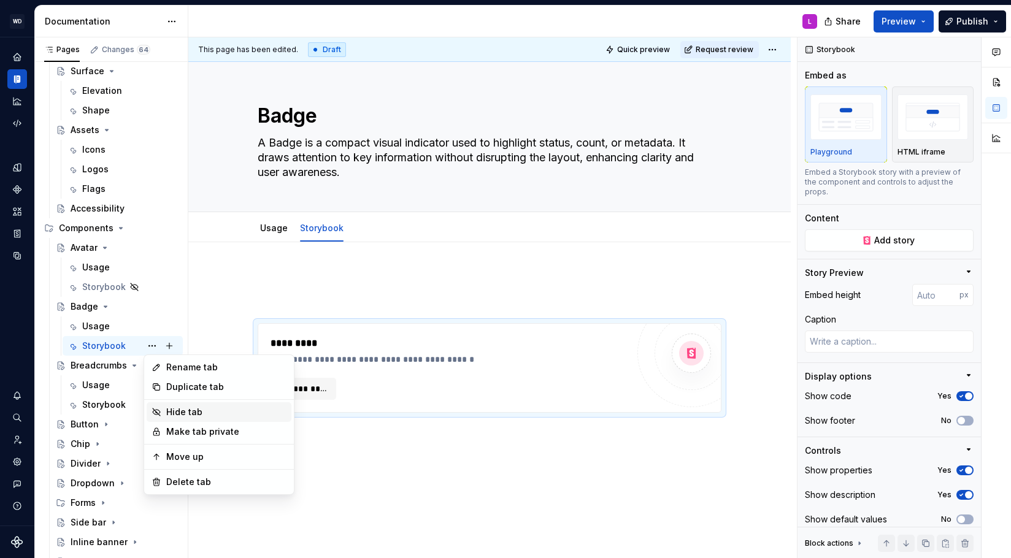
click at [201, 414] on div "Hide tab" at bounding box center [226, 412] width 120 height 12
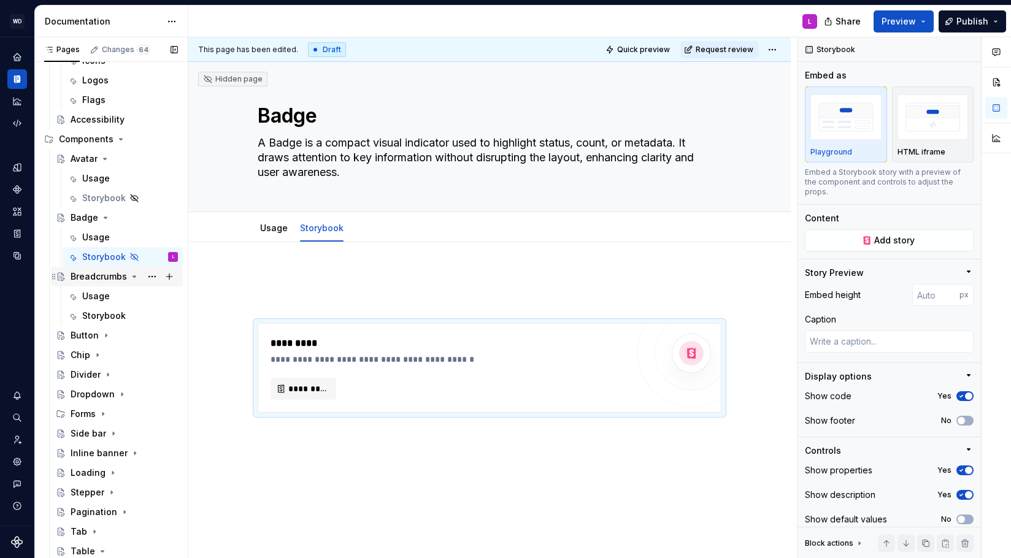
scroll to position [458, 0]
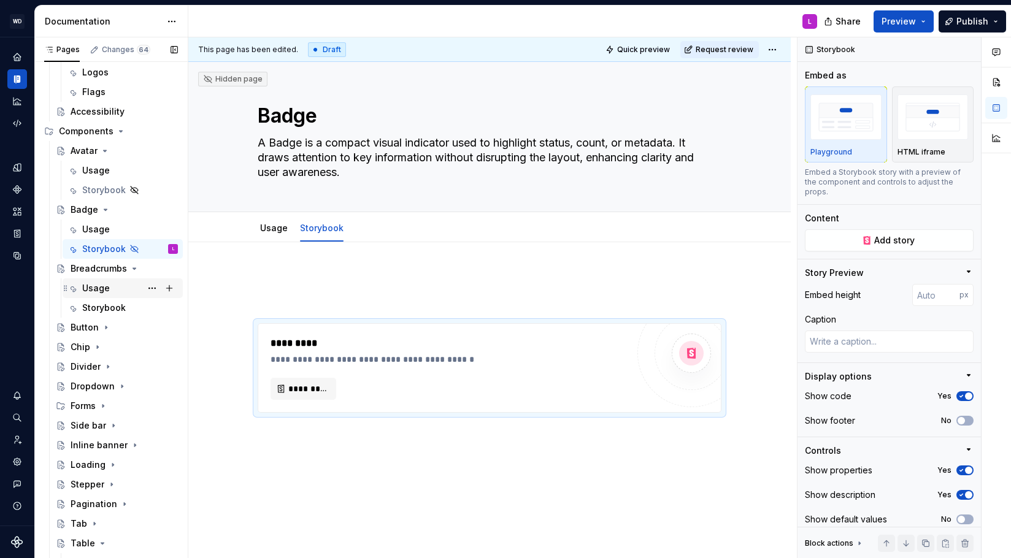
click at [99, 283] on div "Usage" at bounding box center [96, 288] width 28 height 12
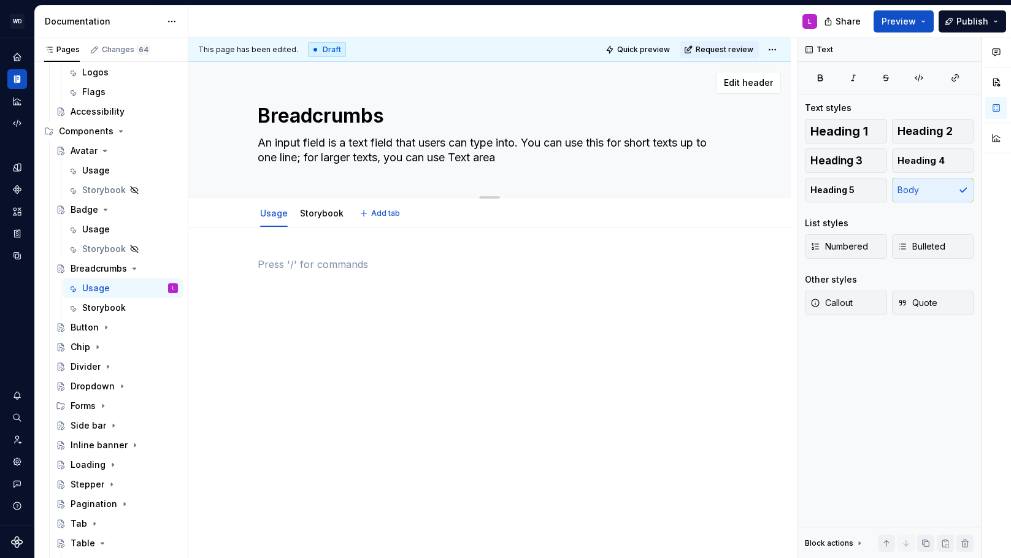
click at [280, 155] on textarea "An input field is a text field that users can type into. You can use this for s…" at bounding box center [487, 150] width 464 height 34
click at [372, 381] on div at bounding box center [489, 357] width 602 height 258
click at [576, 283] on div at bounding box center [490, 280] width 464 height 47
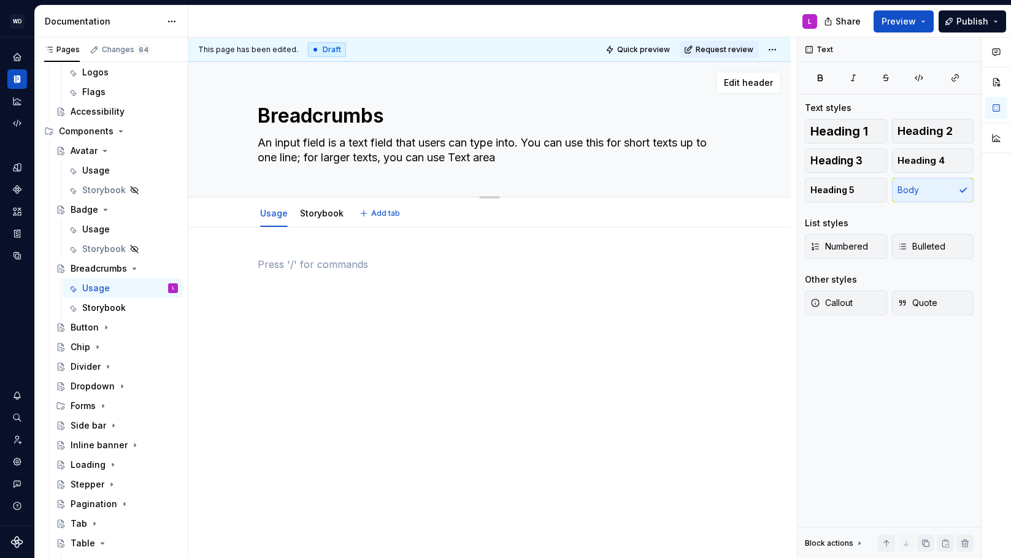
click at [295, 158] on textarea "An input field is a text field that users can type into. You can use this for s…" at bounding box center [487, 150] width 464 height 34
paste textarea "Breadcrumbs are a type of navigation that shows users their current location wi…"
type textarea "*"
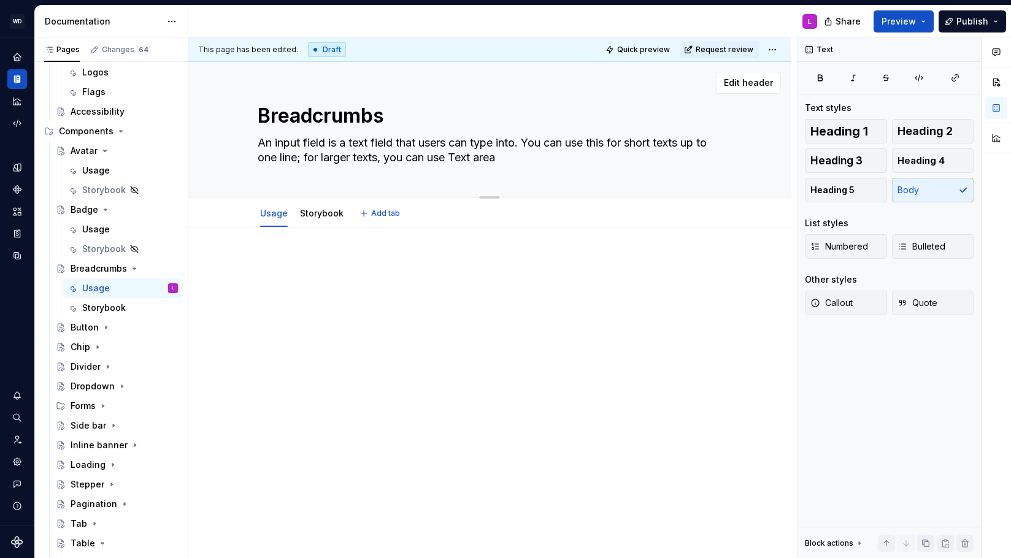
type textarea "Breadcrumbs are a type of navigation that shows users their current location wi…"
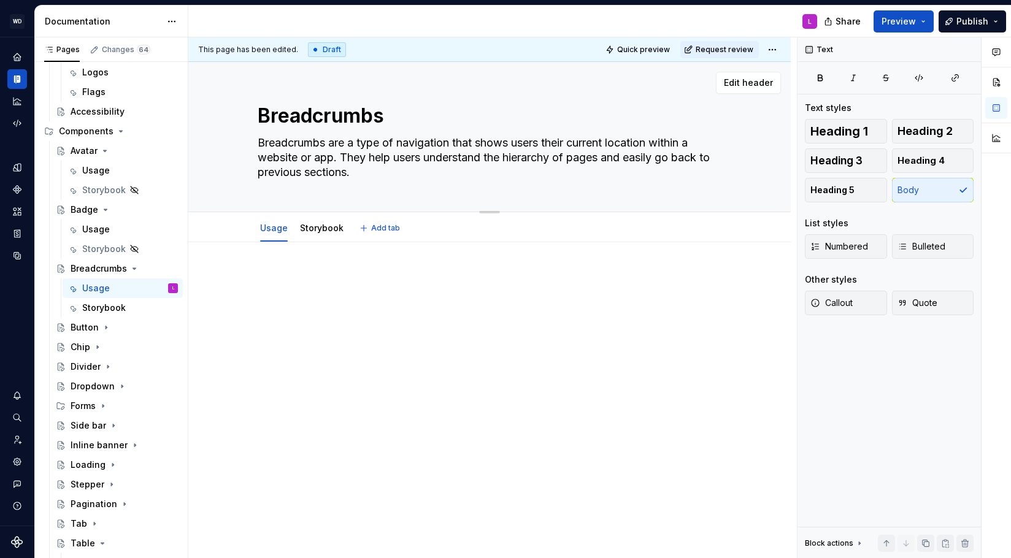
drag, startPoint x: 387, startPoint y: 158, endPoint x: 401, endPoint y: 167, distance: 16.0
click at [401, 167] on textarea "Breadcrumbs are a type of navigation that shows users their current location wi…" at bounding box center [487, 157] width 464 height 49
type textarea "*"
type textarea "Breadcrumbs are a type of navigation that shows users their current location wi…"
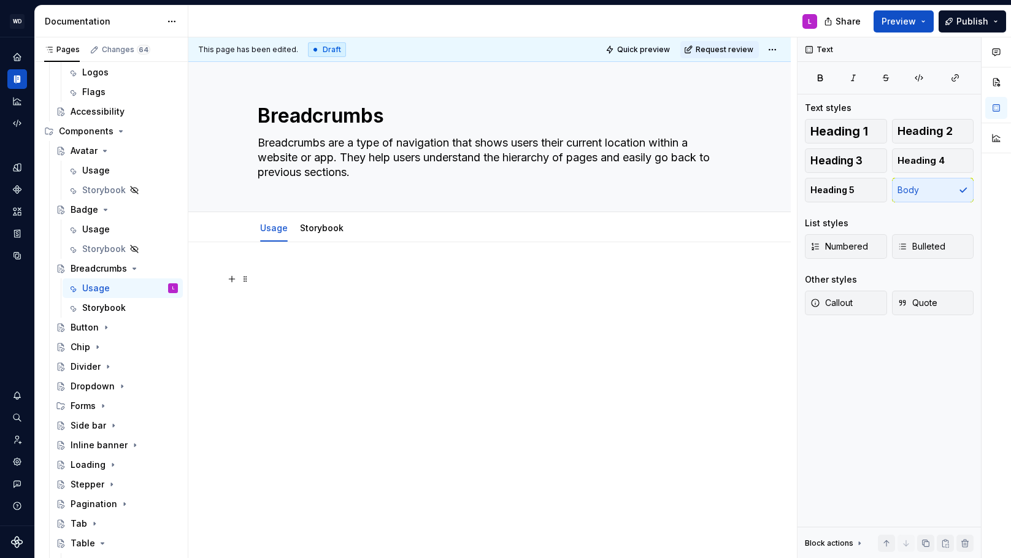
click at [361, 274] on p at bounding box center [490, 279] width 464 height 15
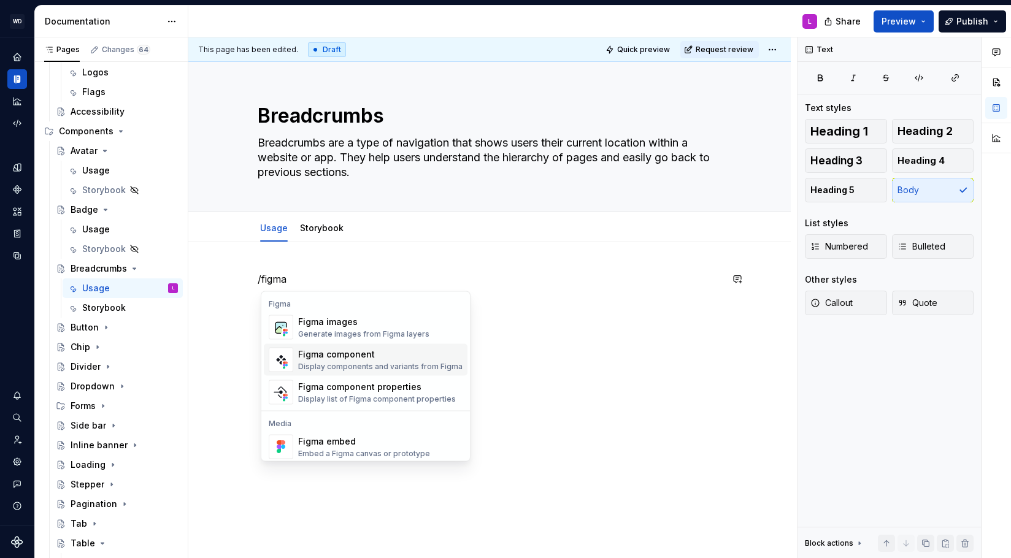
click at [352, 357] on div "Figma component" at bounding box center [380, 354] width 164 height 12
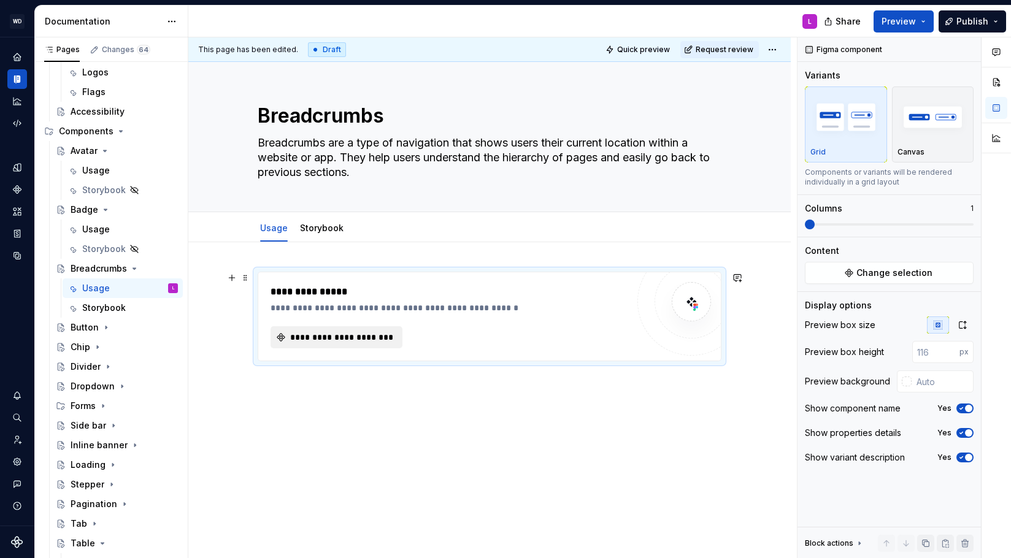
click at [317, 337] on span "**********" at bounding box center [341, 337] width 106 height 12
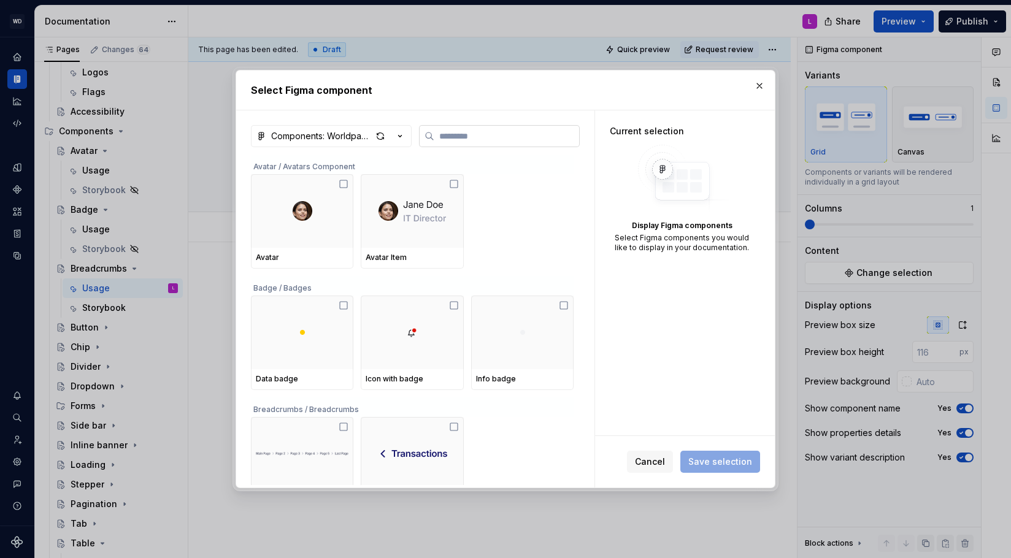
type textarea "*"
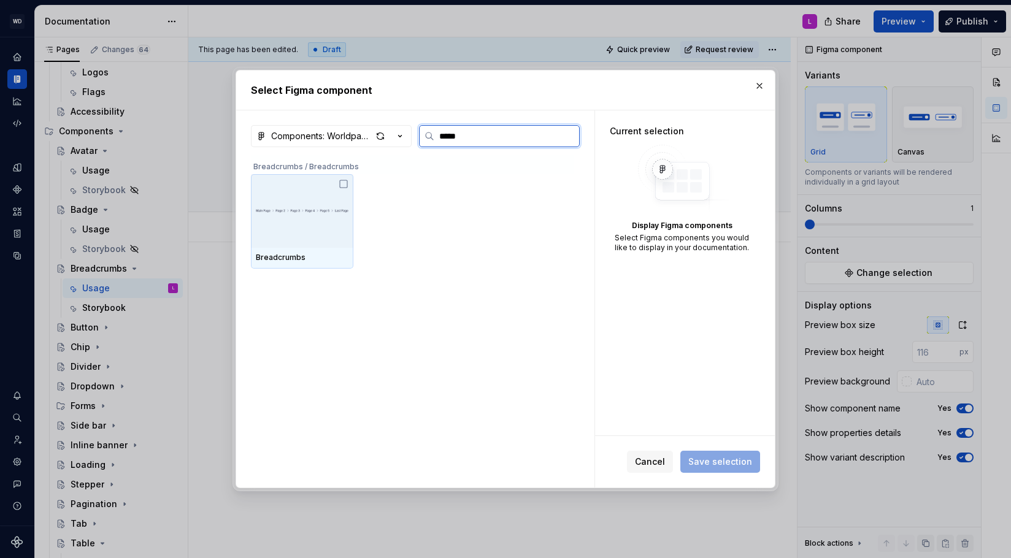
type input "******"
click at [289, 213] on img at bounding box center [302, 211] width 93 height 12
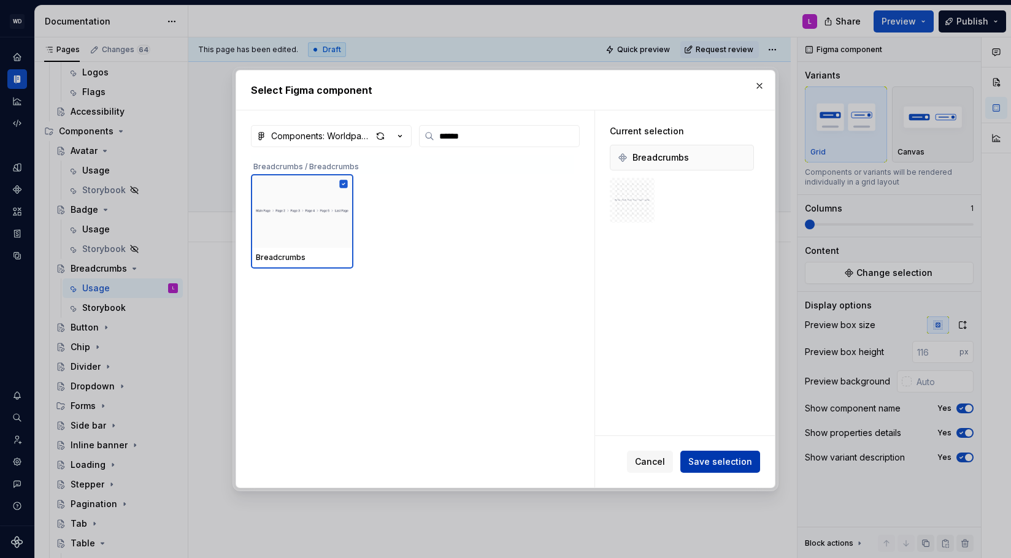
click at [717, 460] on span "Save selection" at bounding box center [720, 462] width 64 height 12
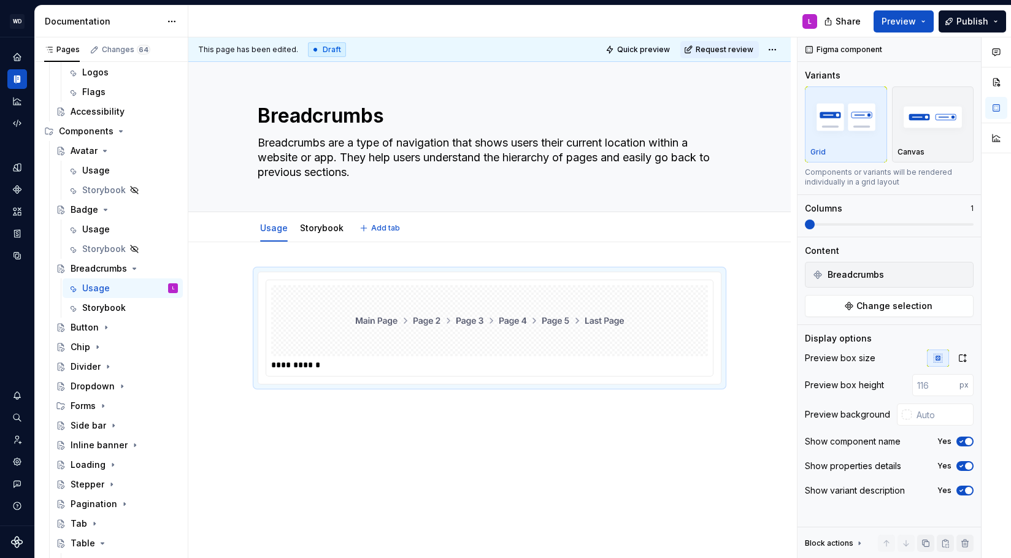
type textarea "*"
click at [929, 415] on input "text" at bounding box center [943, 415] width 62 height 22
type input "#FFFFFF"
click at [451, 435] on div "**********" at bounding box center [489, 404] width 602 height 325
click at [298, 420] on div "**********" at bounding box center [489, 404] width 602 height 325
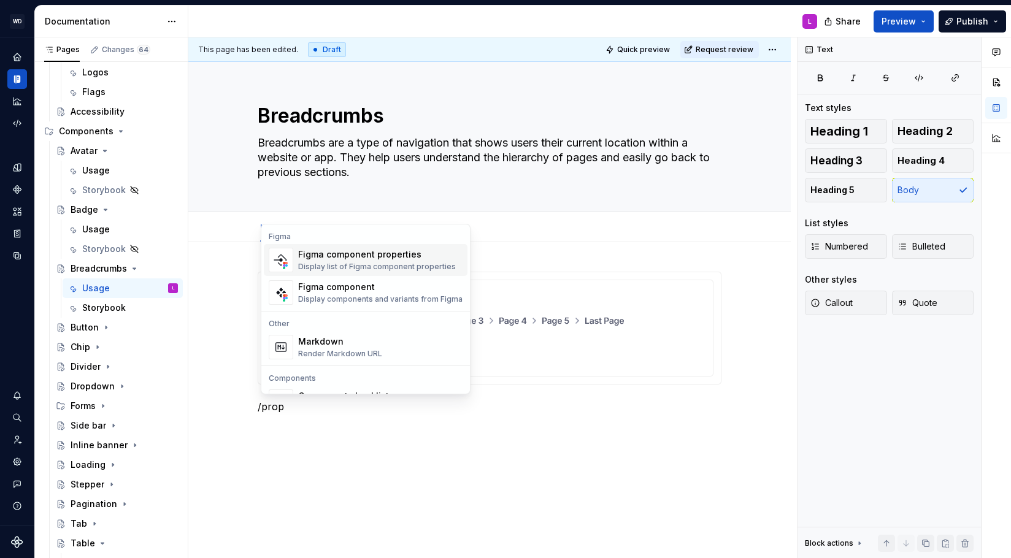
click at [351, 247] on span "Figma component properties Display list of Figma component properties" at bounding box center [366, 260] width 204 height 32
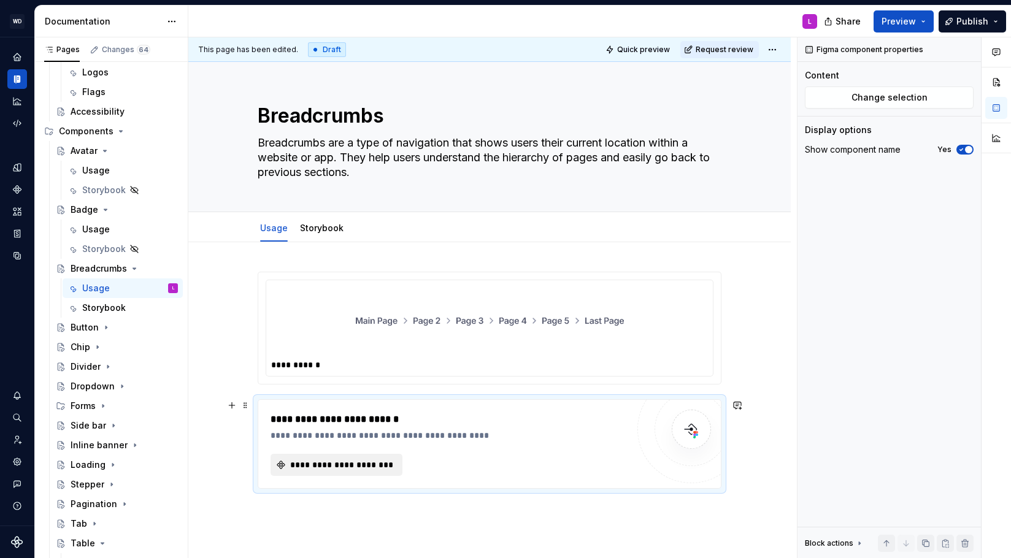
click at [357, 458] on button "**********" at bounding box center [337, 465] width 132 height 22
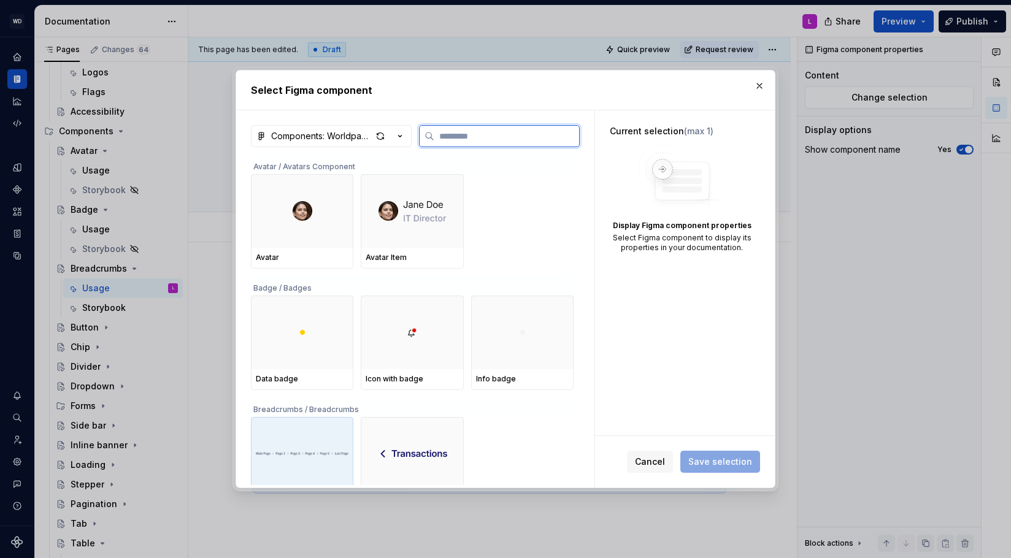
drag, startPoint x: 322, startPoint y: 439, endPoint x: 333, endPoint y: 440, distance: 10.5
click at [325, 440] on div at bounding box center [302, 454] width 102 height 74
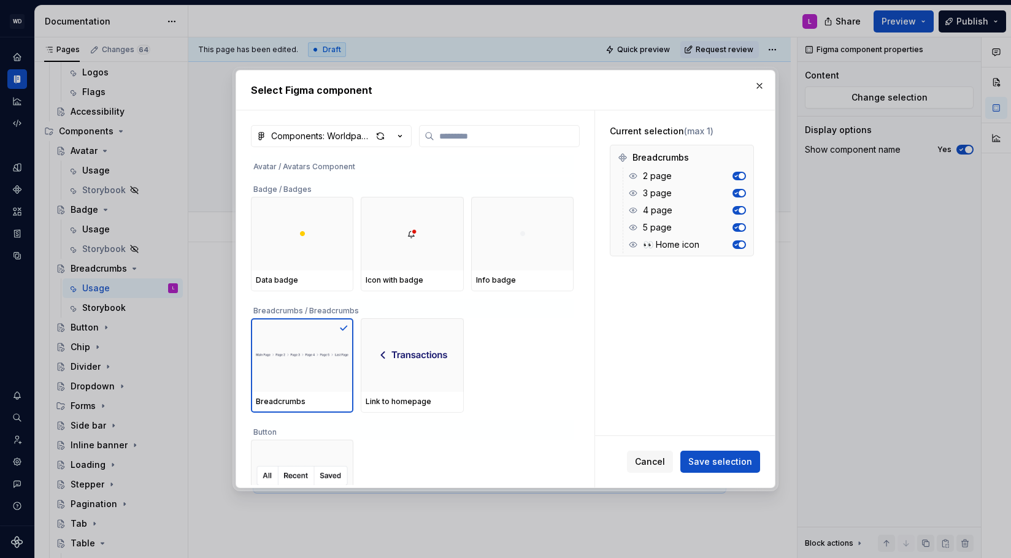
scroll to position [100, 0]
click at [733, 464] on span "Save selection" at bounding box center [720, 462] width 64 height 12
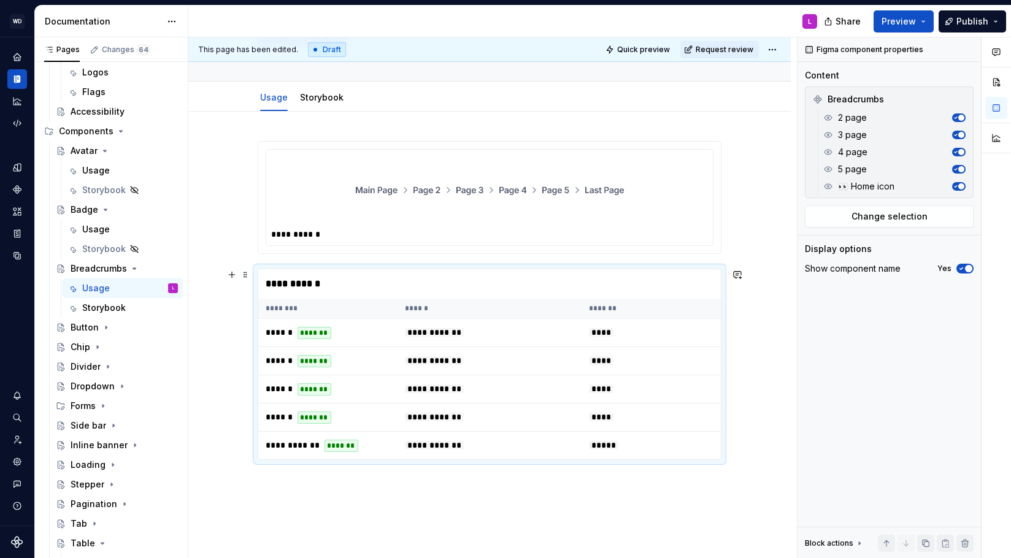
scroll to position [135, 0]
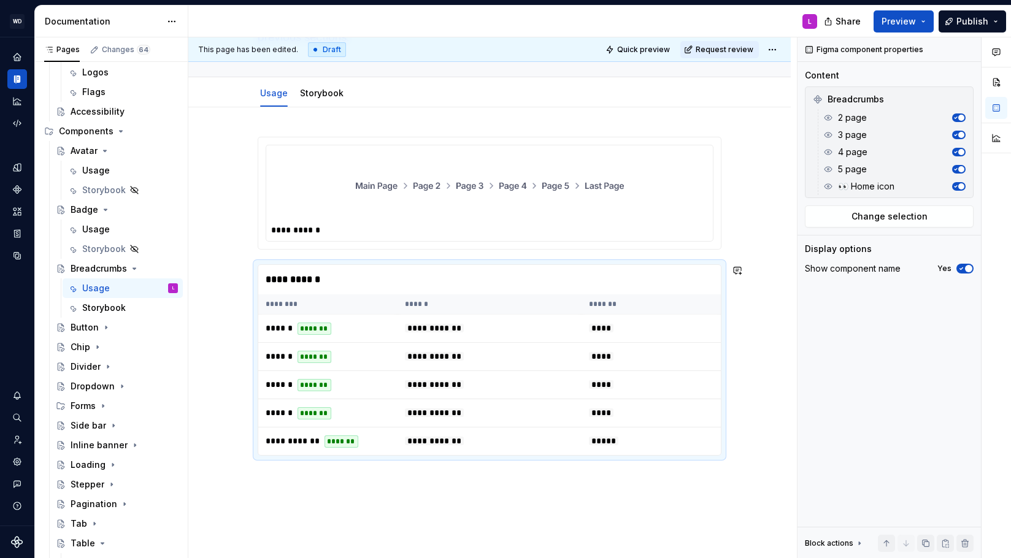
click at [315, 485] on div "**********" at bounding box center [492, 297] width 609 height 521
click at [320, 481] on div "**********" at bounding box center [489, 372] width 602 height 531
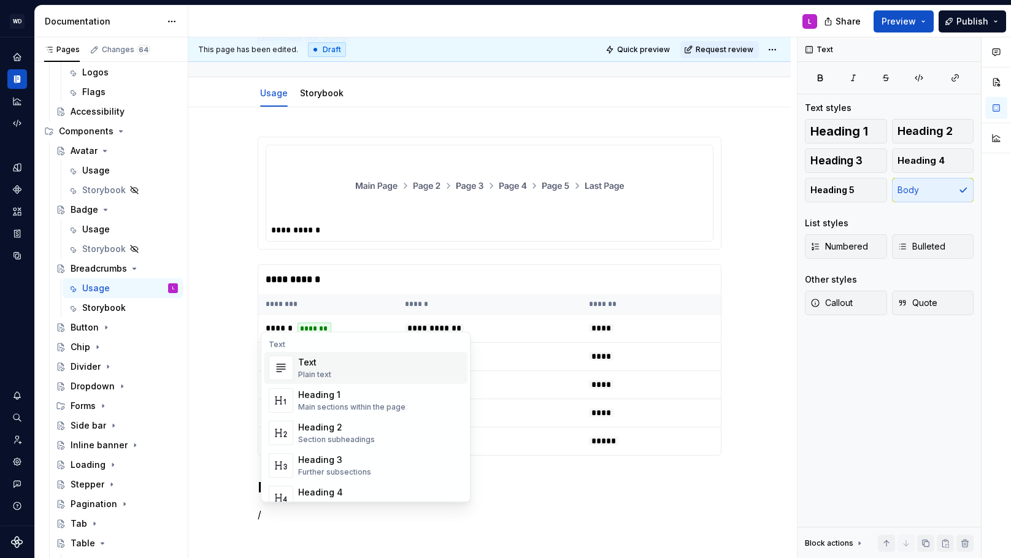
scroll to position [158, 0]
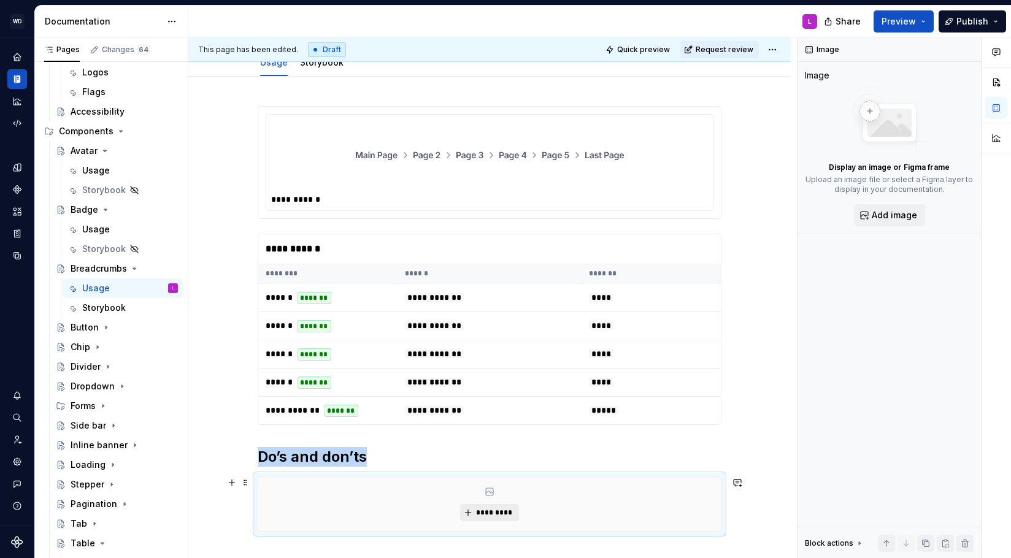
click at [479, 511] on span "*********" at bounding box center [493, 513] width 37 height 10
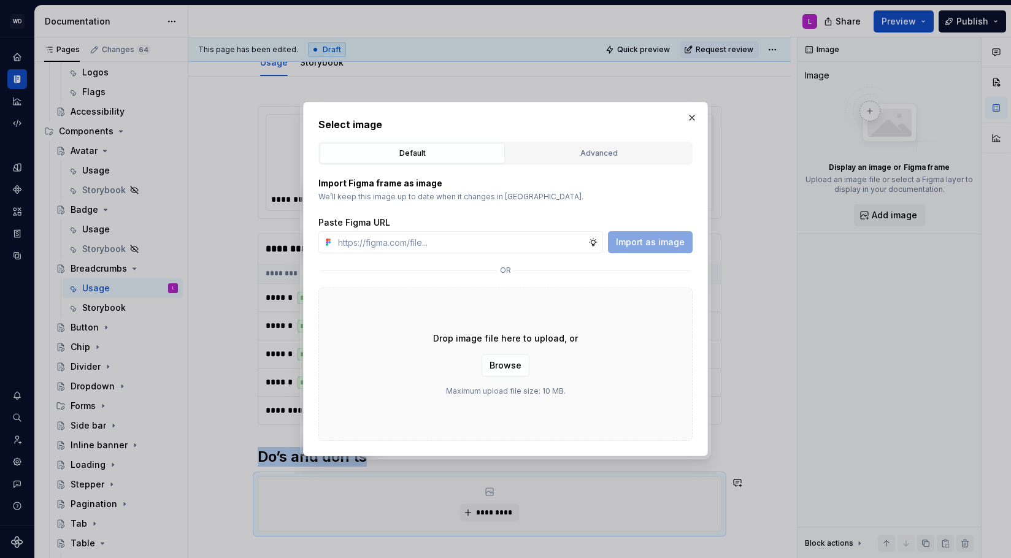
scroll to position [166, 0]
click at [558, 153] on div "Advanced" at bounding box center [598, 153] width 177 height 12
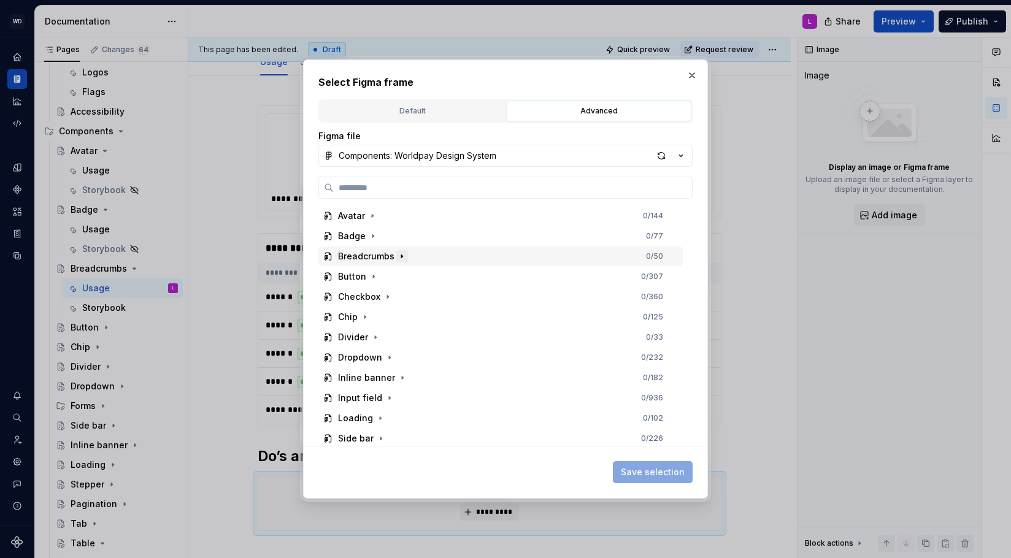
click at [398, 258] on icon "button" at bounding box center [402, 257] width 10 height 10
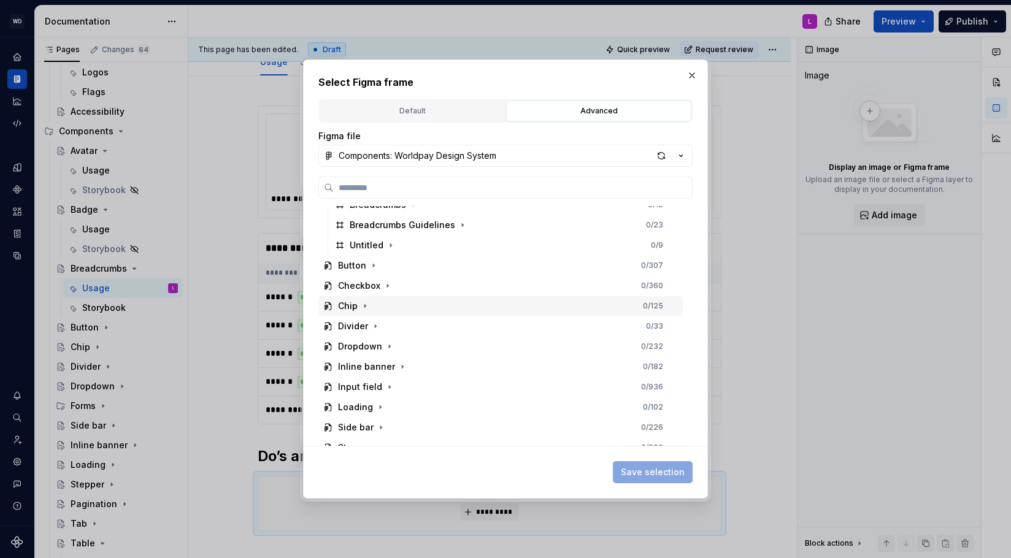
scroll to position [23, 0]
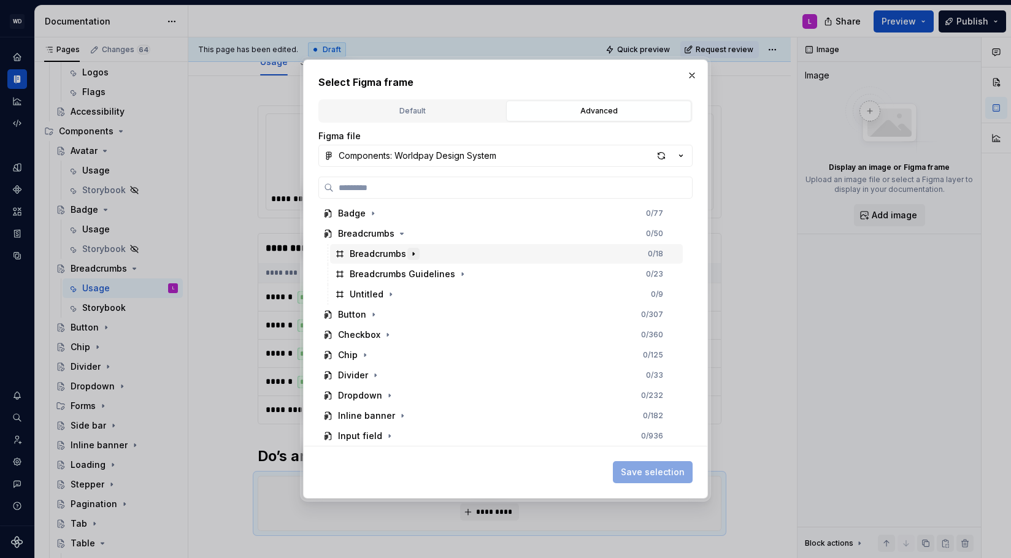
click at [413, 253] on icon "button" at bounding box center [413, 253] width 1 height 3
click at [400, 294] on icon "button" at bounding box center [397, 295] width 10 height 10
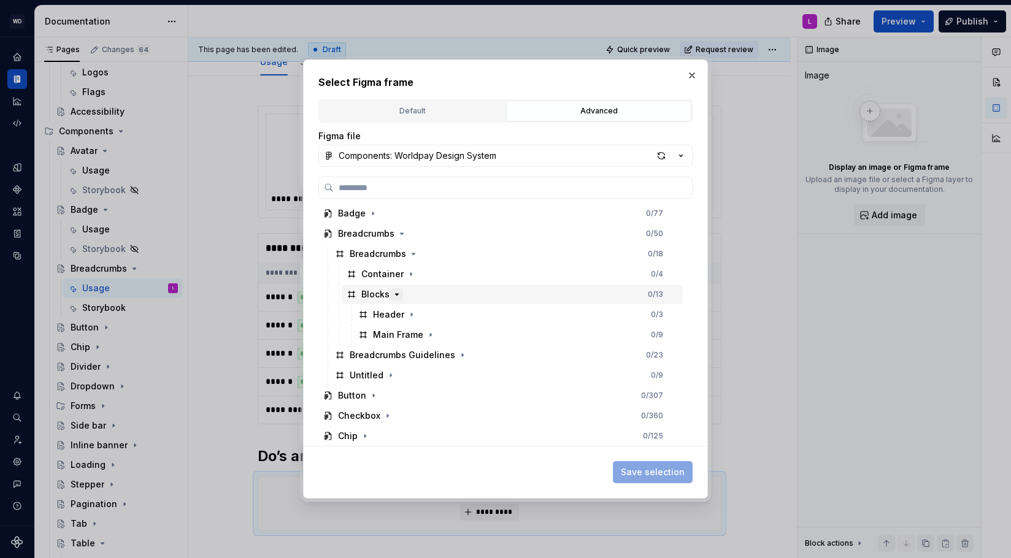
click at [400, 294] on icon "button" at bounding box center [397, 295] width 10 height 10
drag, startPoint x: 459, startPoint y: 315, endPoint x: 438, endPoint y: 315, distance: 20.9
click at [459, 315] on icon "button" at bounding box center [463, 315] width 10 height 10
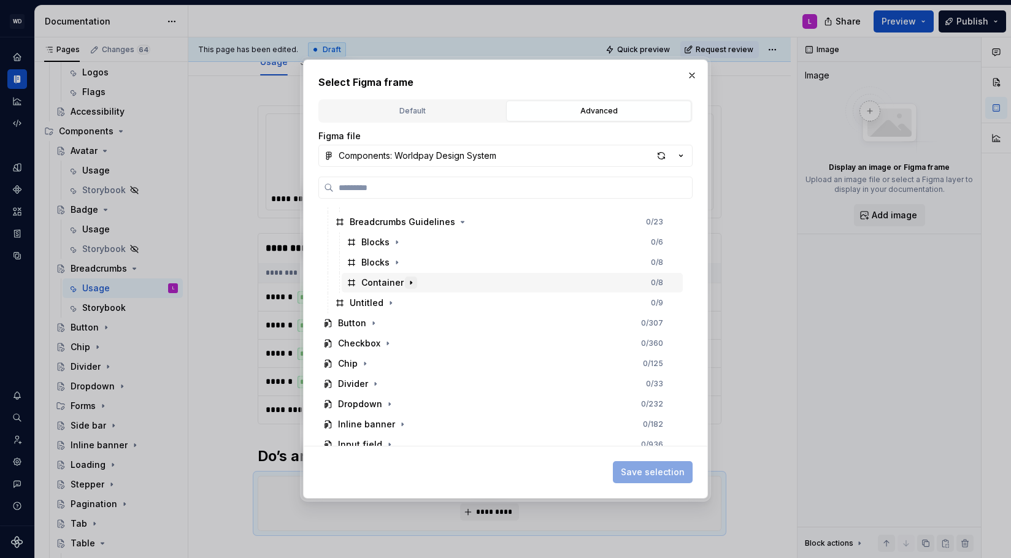
scroll to position [116, 0]
click at [410, 283] on icon "button" at bounding box center [410, 281] width 1 height 3
click at [460, 302] on icon "button" at bounding box center [460, 303] width 10 height 10
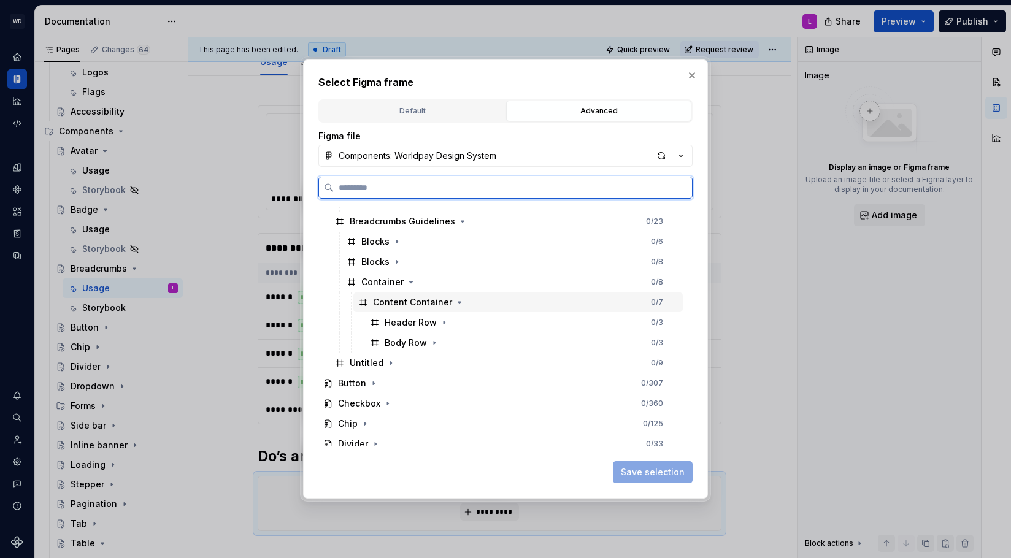
click at [439, 301] on div "Content Container" at bounding box center [412, 302] width 79 height 12
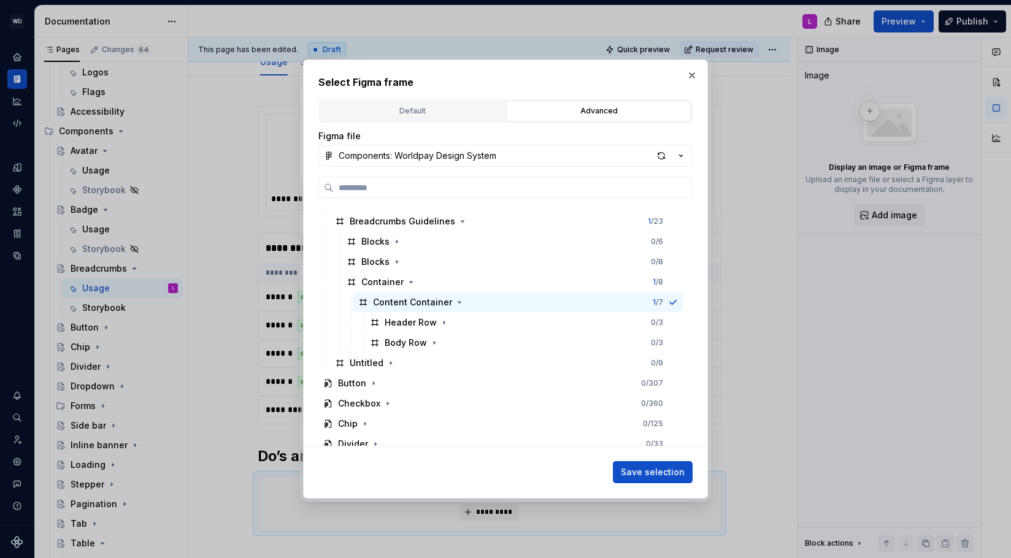
click at [648, 469] on span "Save selection" at bounding box center [653, 472] width 64 height 12
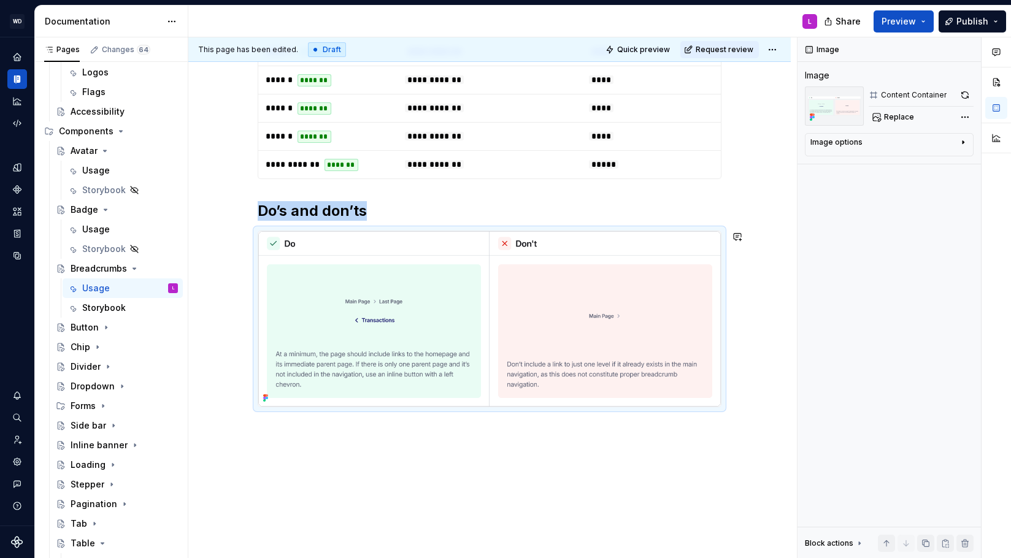
scroll to position [425, 0]
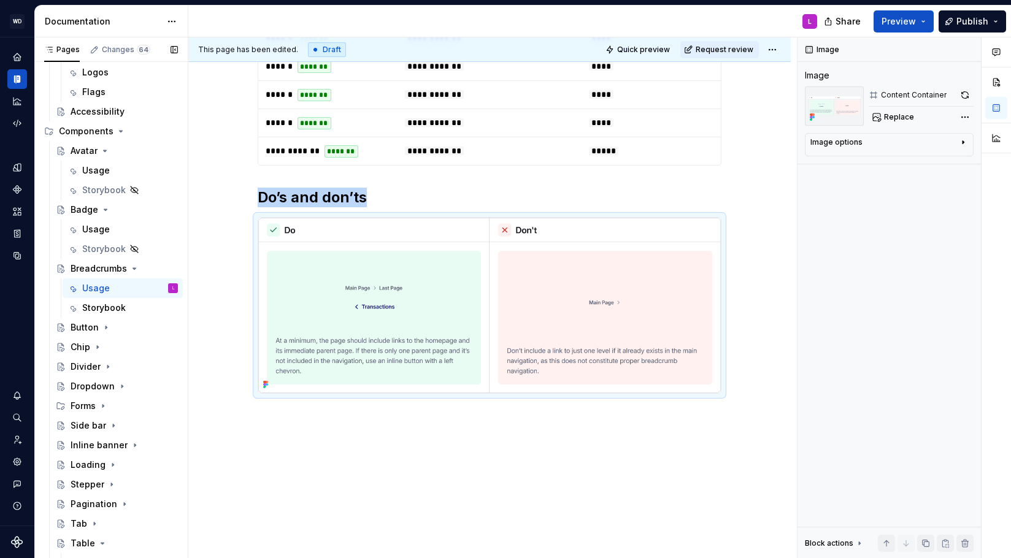
click at [0, 0] on button "Page tree" at bounding box center [0, 0] width 0 height 0
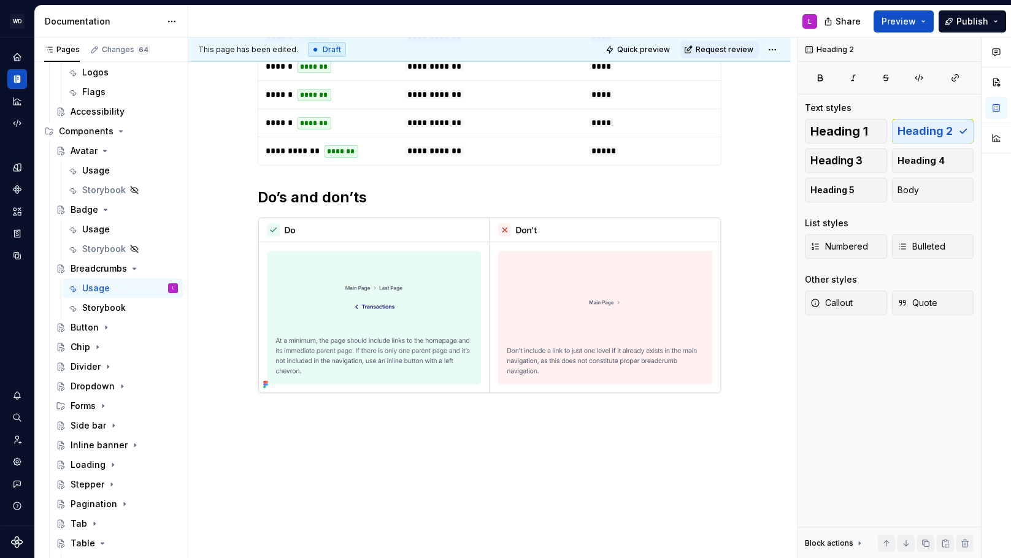
click at [201, 274] on html "WD Worldpay Design System L Design system data Documentation L Share Preview Pu…" at bounding box center [505, 279] width 1011 height 558
click at [117, 307] on div "Storybook" at bounding box center [104, 308] width 44 height 12
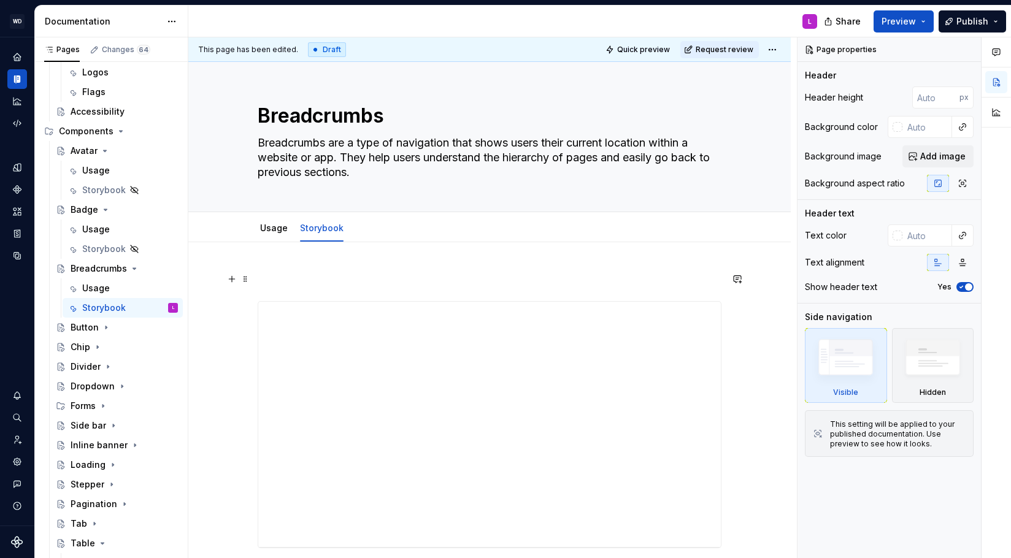
type textarea "*"
click at [282, 272] on p at bounding box center [490, 279] width 464 height 15
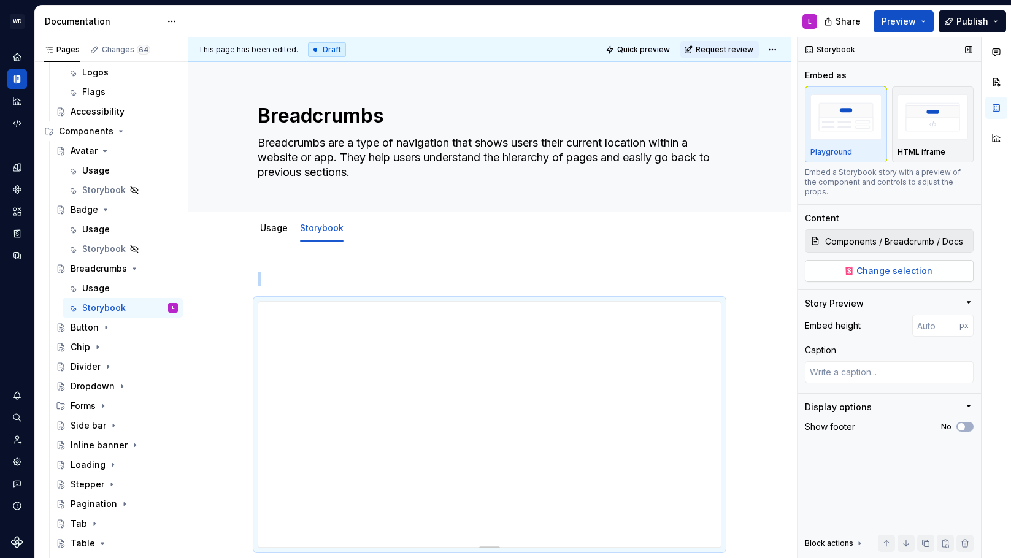
click at [870, 268] on button "Change selection" at bounding box center [889, 271] width 169 height 22
type textarea "*"
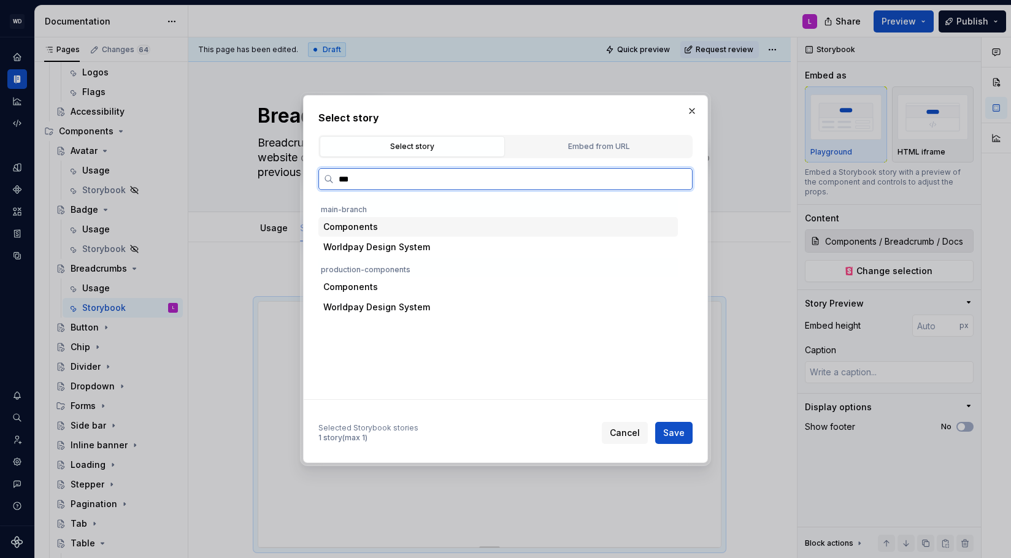
type input "****"
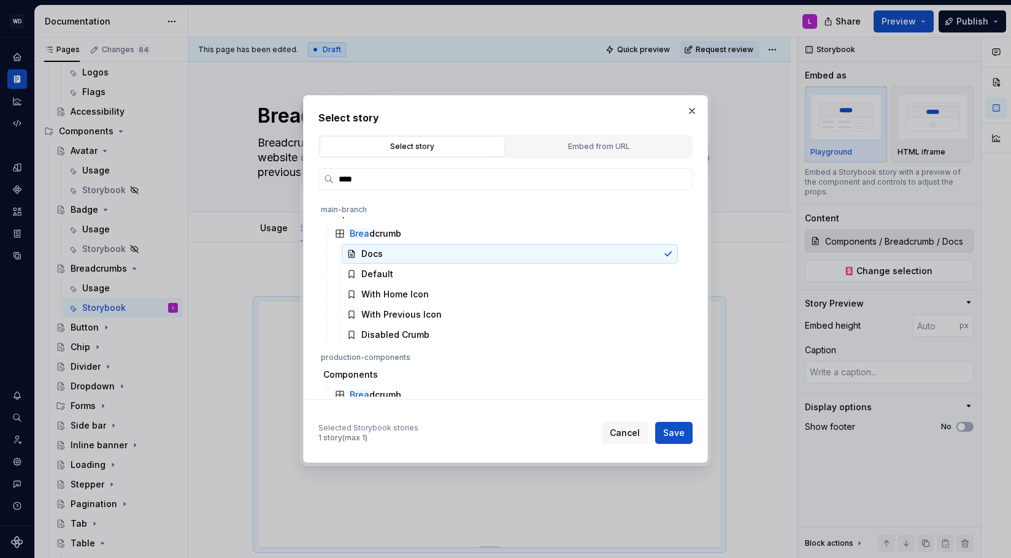
scroll to position [16, 0]
click at [677, 434] on span "Save" at bounding box center [673, 433] width 21 height 12
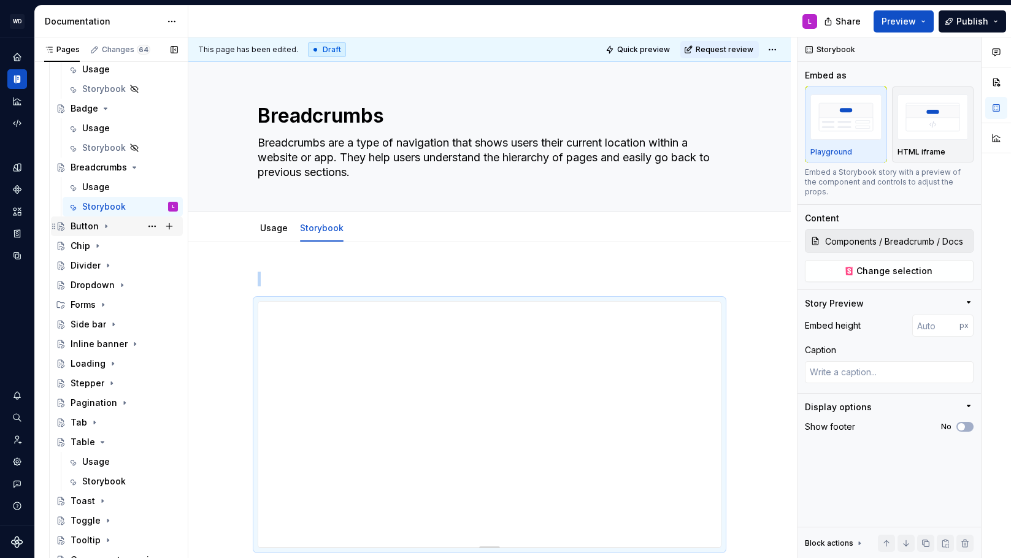
scroll to position [569, 0]
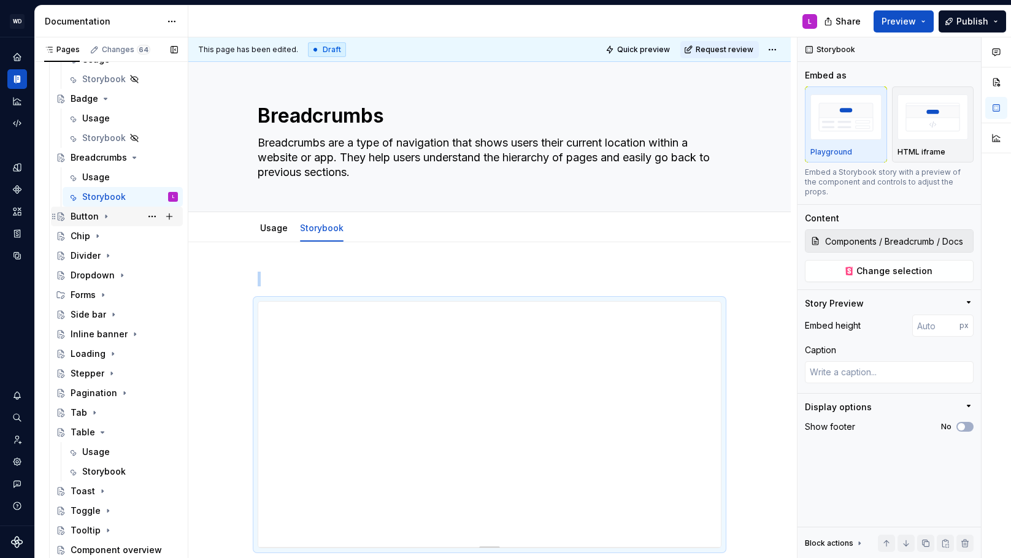
click at [125, 214] on div "Button" at bounding box center [124, 216] width 107 height 17
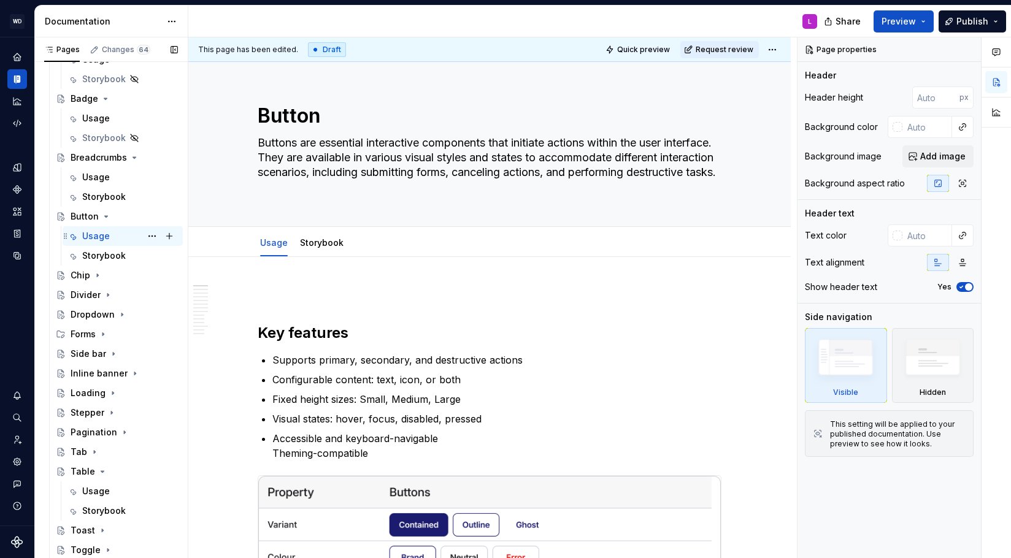
click at [104, 236] on div "Usage" at bounding box center [96, 236] width 28 height 12
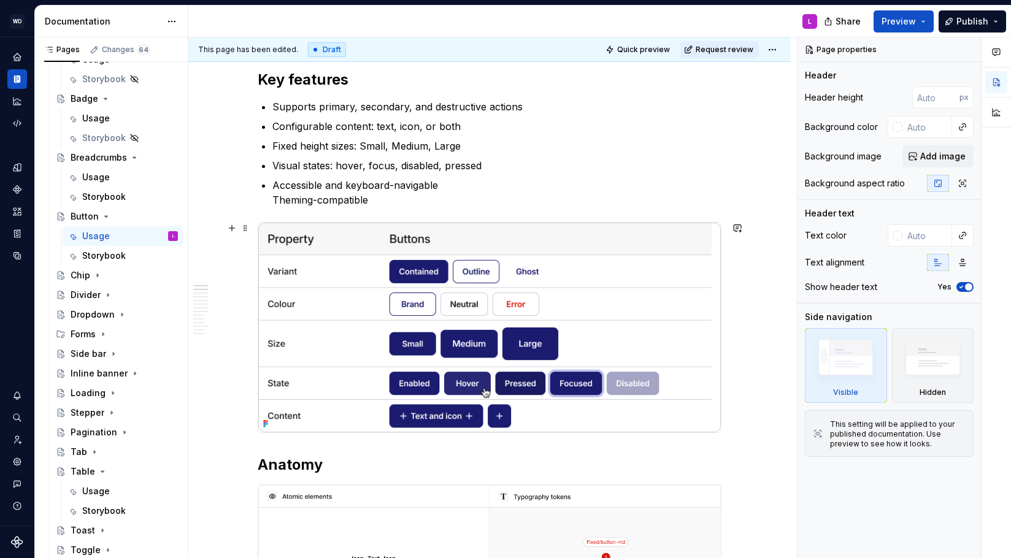
scroll to position [243, 0]
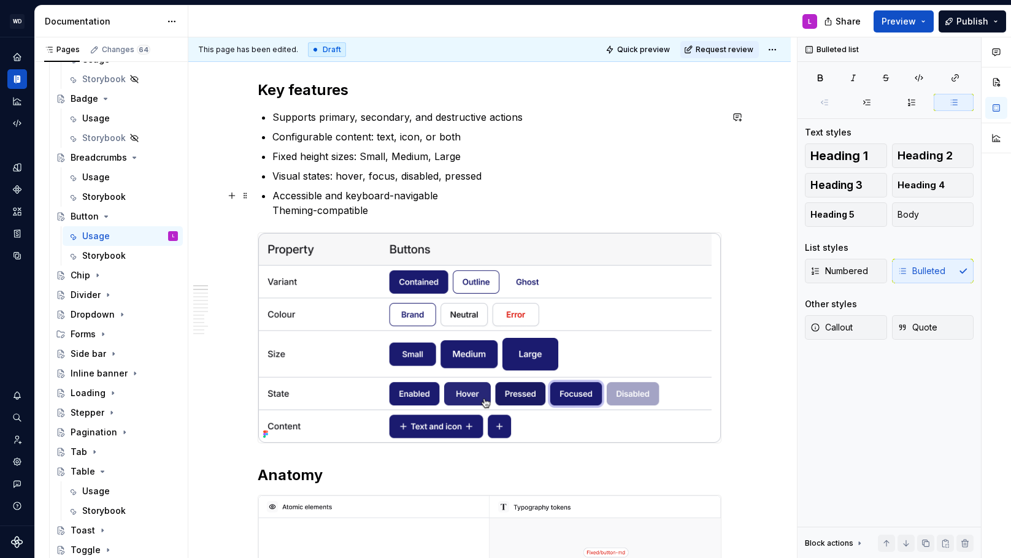
type textarea "*"
click at [390, 206] on p "Accessible and keyboard-navigable Theming-compatible" at bounding box center [496, 202] width 449 height 29
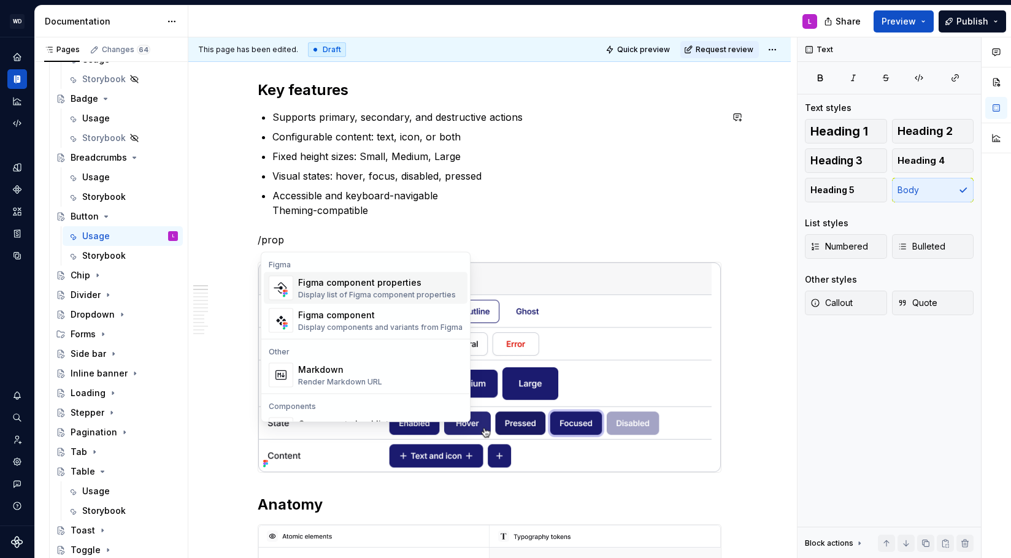
click at [402, 288] on div "Figma component properties Display list of Figma component properties" at bounding box center [377, 288] width 158 height 23
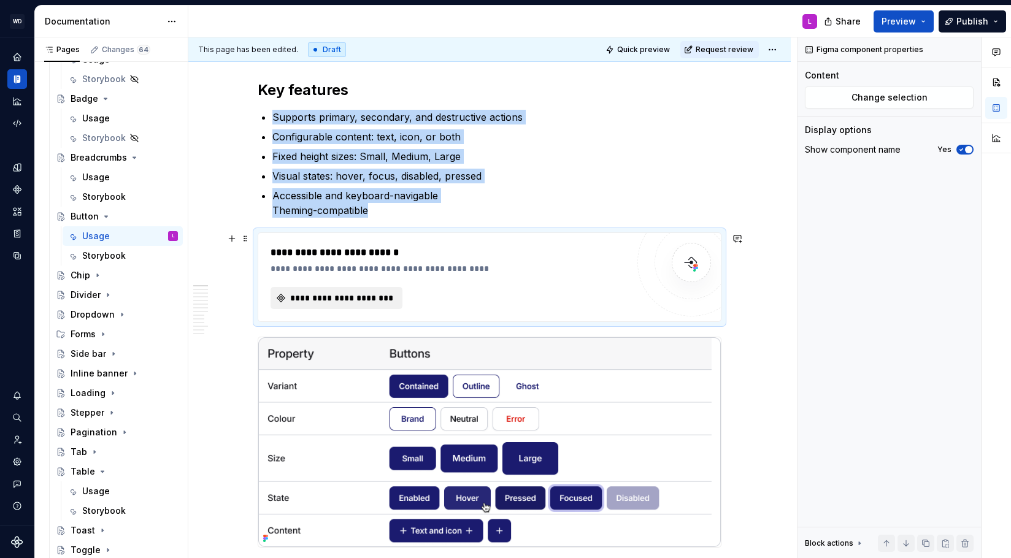
click at [344, 297] on span "**********" at bounding box center [341, 298] width 106 height 12
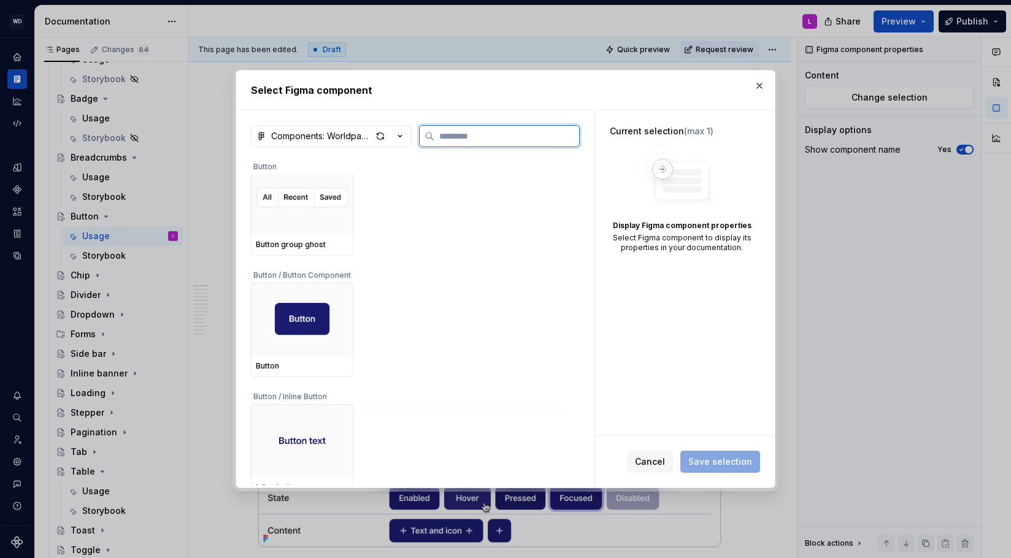
scroll to position [356, 0]
click at [309, 347] on div at bounding box center [302, 319] width 102 height 74
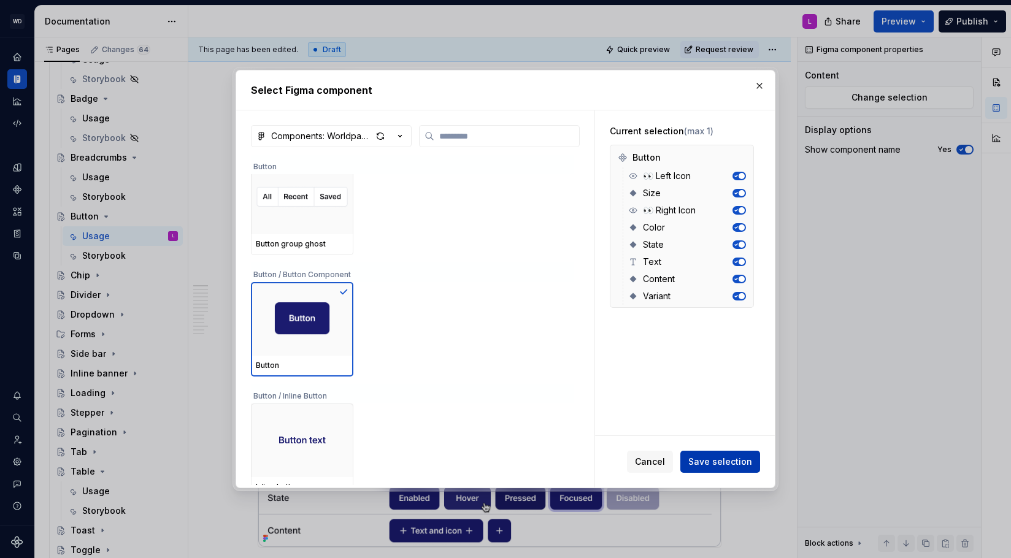
click at [717, 462] on span "Save selection" at bounding box center [720, 462] width 64 height 12
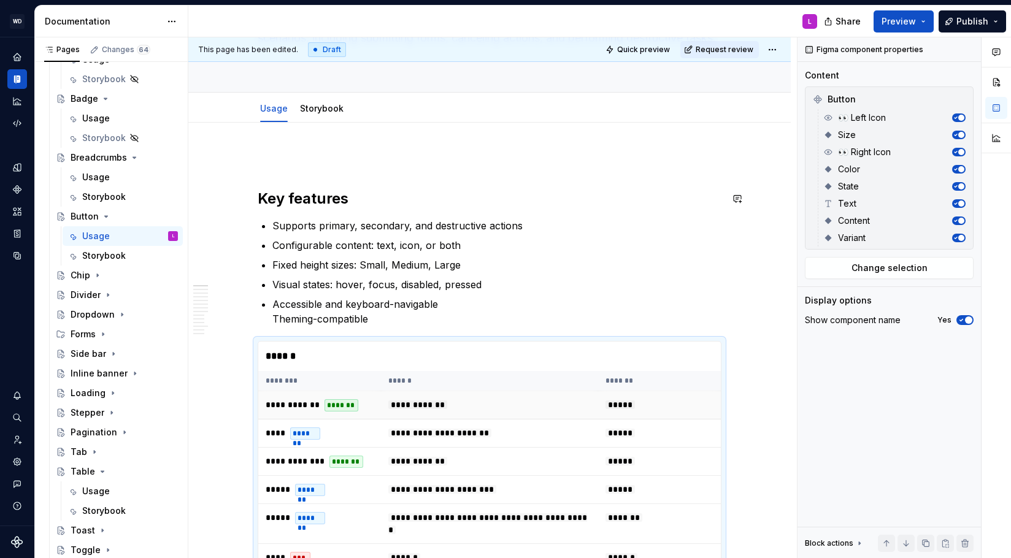
scroll to position [133, 0]
click at [520, 430] on td "**********" at bounding box center [489, 435] width 217 height 28
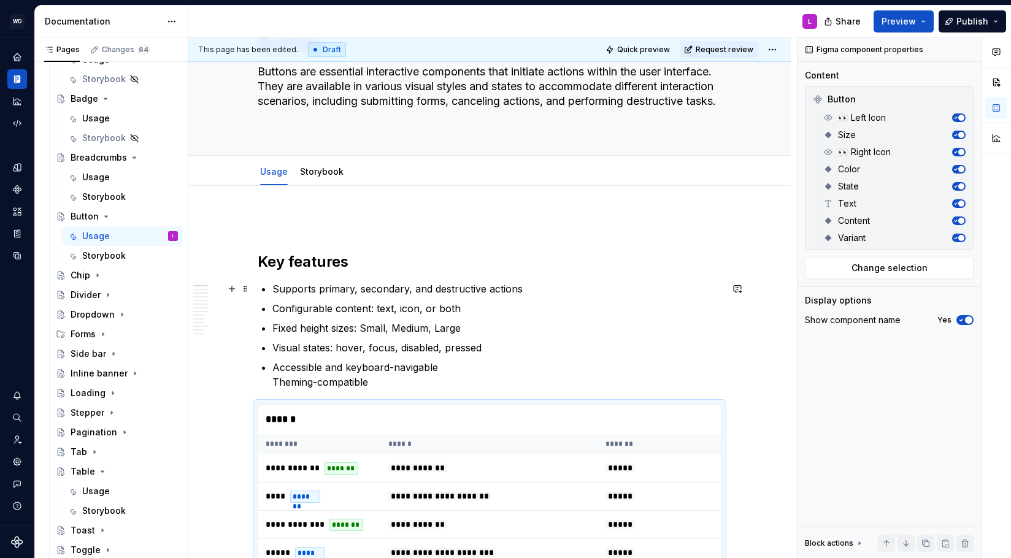
scroll to position [0, 0]
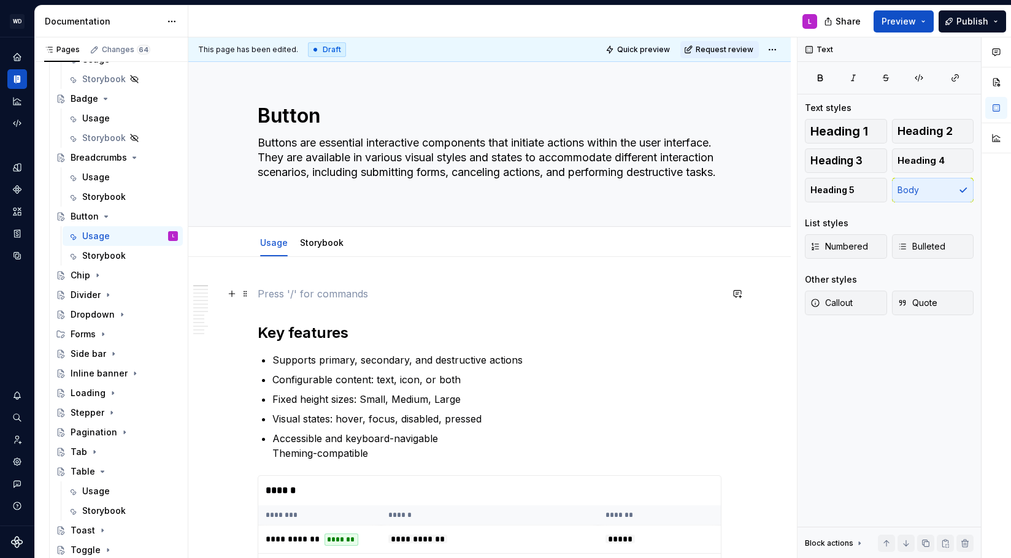
click at [294, 299] on p at bounding box center [490, 294] width 464 height 15
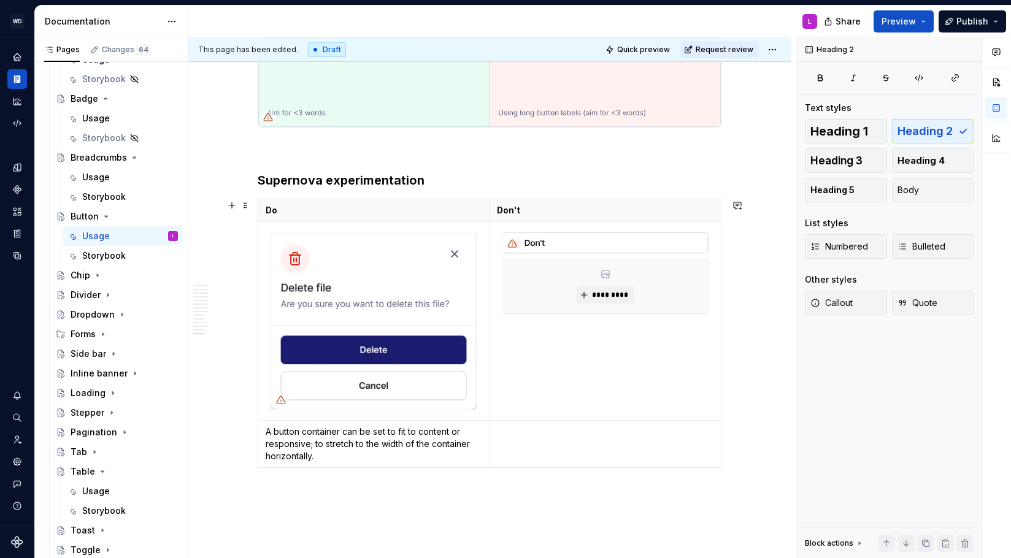
scroll to position [4706, 0]
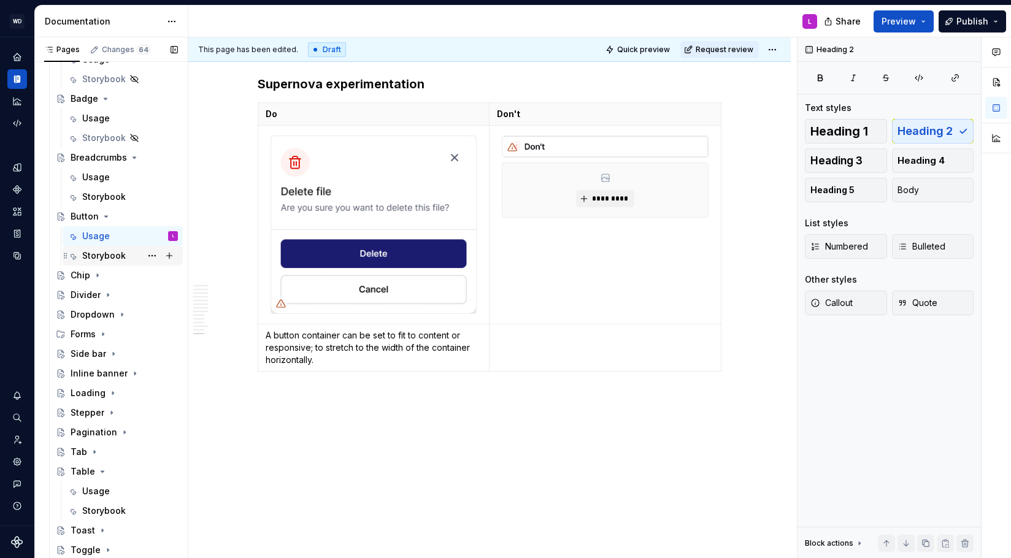
click at [102, 256] on div "Storybook" at bounding box center [104, 256] width 44 height 12
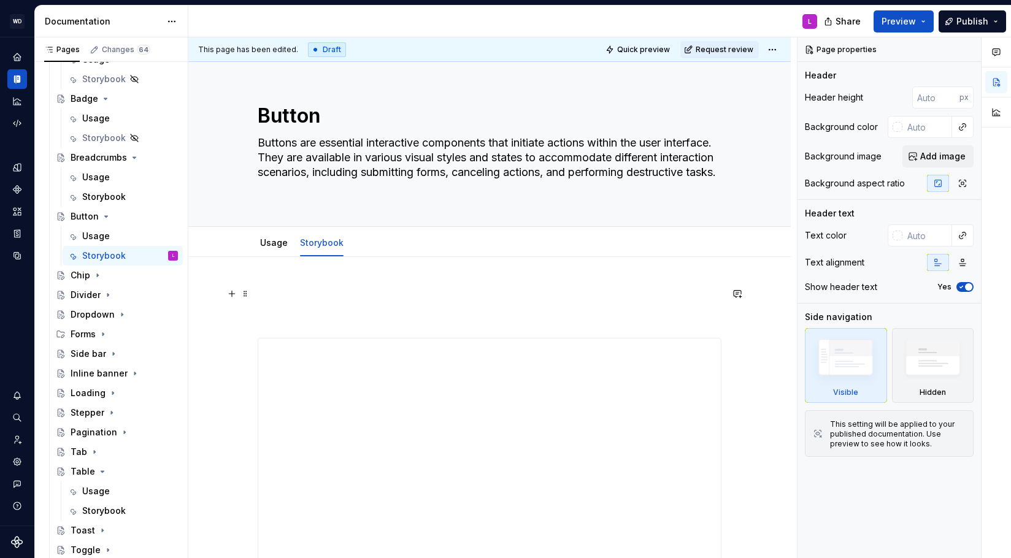
click at [311, 289] on p at bounding box center [490, 294] width 464 height 15
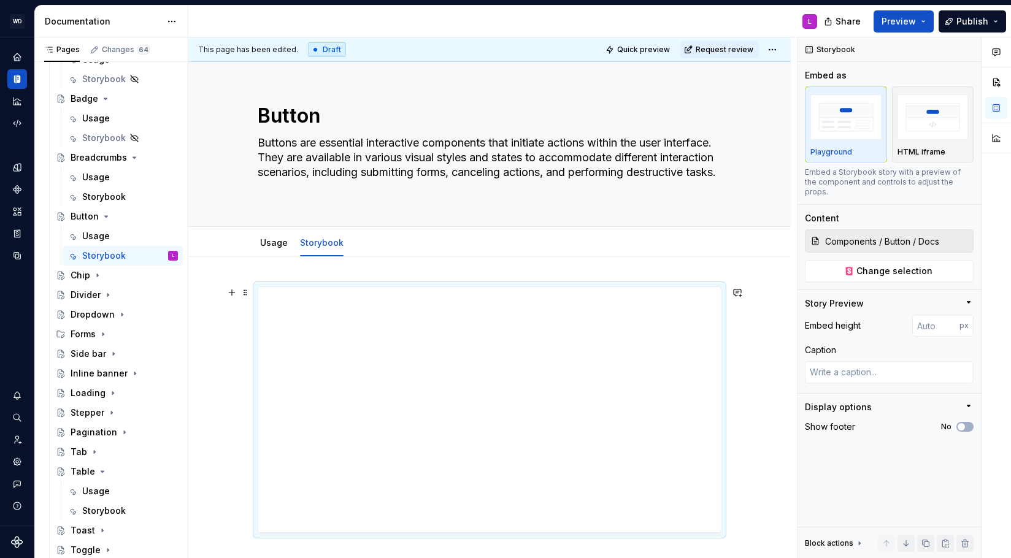
click at [230, 402] on div at bounding box center [489, 534] width 602 height 555
click at [81, 276] on div "Chip" at bounding box center [81, 275] width 20 height 12
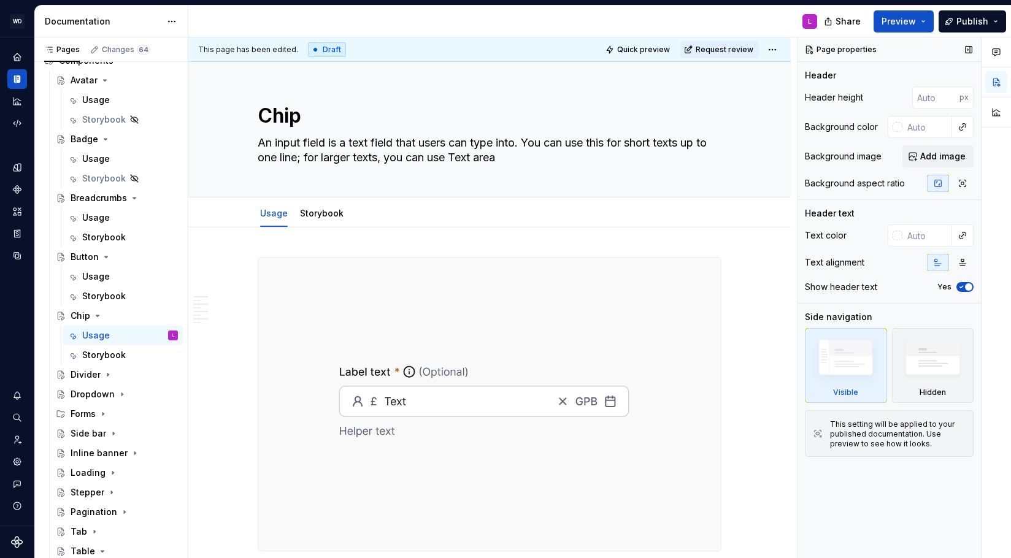
scroll to position [529, 0]
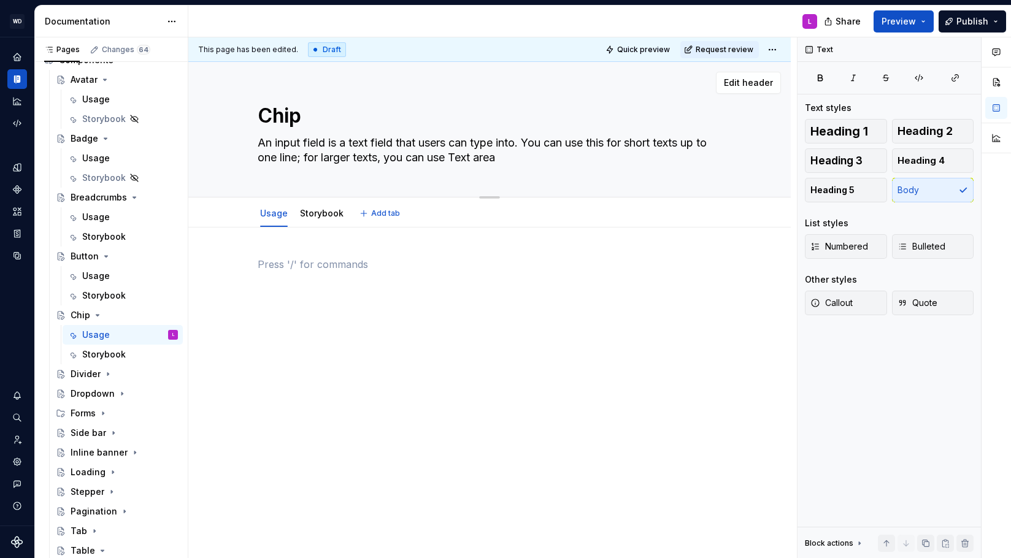
click at [299, 149] on textarea "An input field is a text field that users can type into. You can use this for s…" at bounding box center [487, 150] width 464 height 34
paste textarea "Chips are compact UI elements: Indicator Chips display status or categories and…"
type textarea "*"
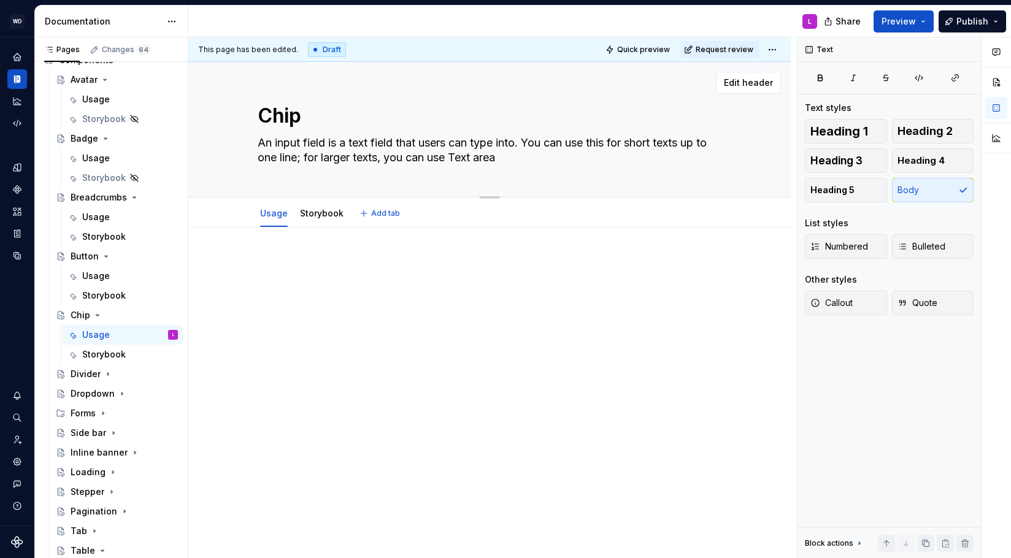
type textarea "Chips are compact UI elements: Indicator Chips display status or categories and…"
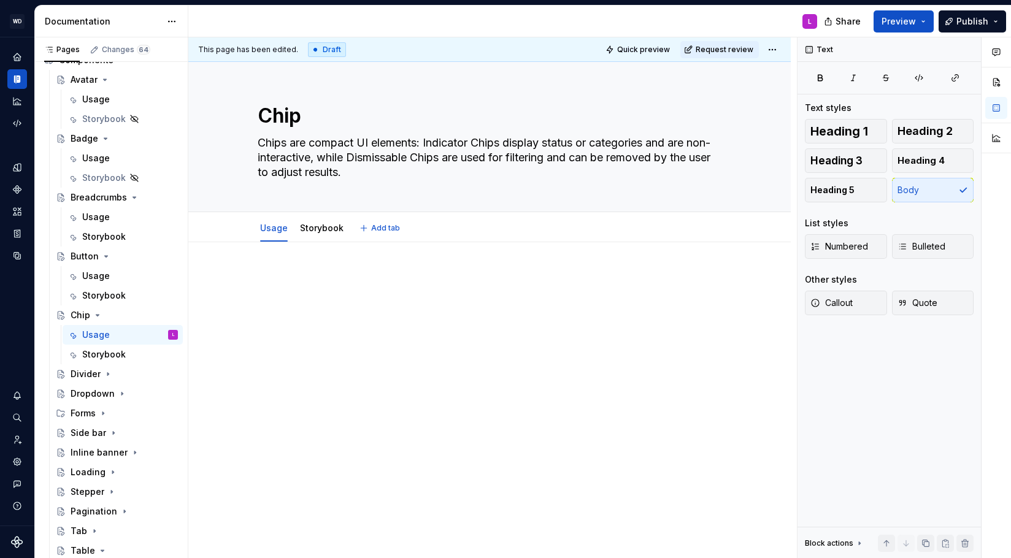
type textarea "*"
type textarea "Chips are compact UI elements: Indicator Chips display status or categories and…"
click at [337, 309] on div at bounding box center [490, 295] width 464 height 47
click at [397, 158] on textarea "Chips are compact UI elements: Indicator Chips display status or categories and…" at bounding box center [487, 157] width 464 height 49
drag, startPoint x: 398, startPoint y: 158, endPoint x: 389, endPoint y: 158, distance: 8.6
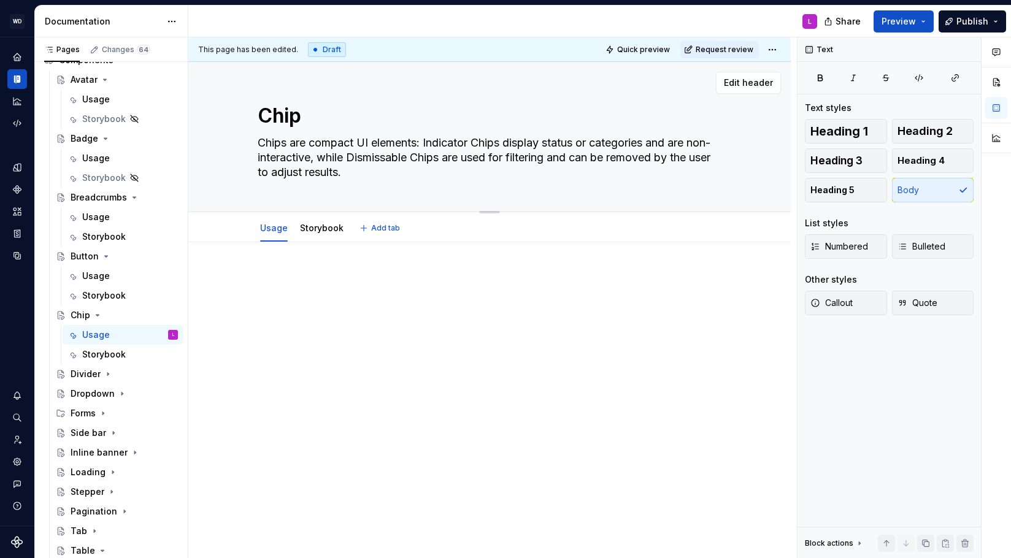
click at [389, 158] on textarea "Chips are compact UI elements: Indicator Chips display status or categories and…" at bounding box center [487, 157] width 464 height 49
click at [398, 157] on textarea "Chips are compact UI elements: Indicator Chips display status or categories and…" at bounding box center [487, 157] width 464 height 49
click at [302, 294] on div at bounding box center [490, 295] width 464 height 47
type textarea "*"
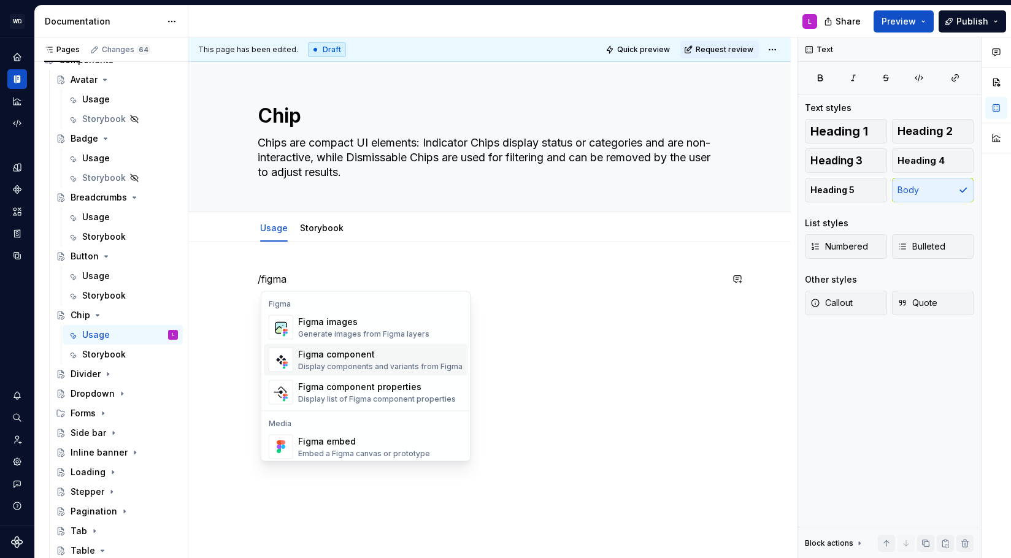
click at [391, 360] on div "Figma component" at bounding box center [380, 354] width 164 height 12
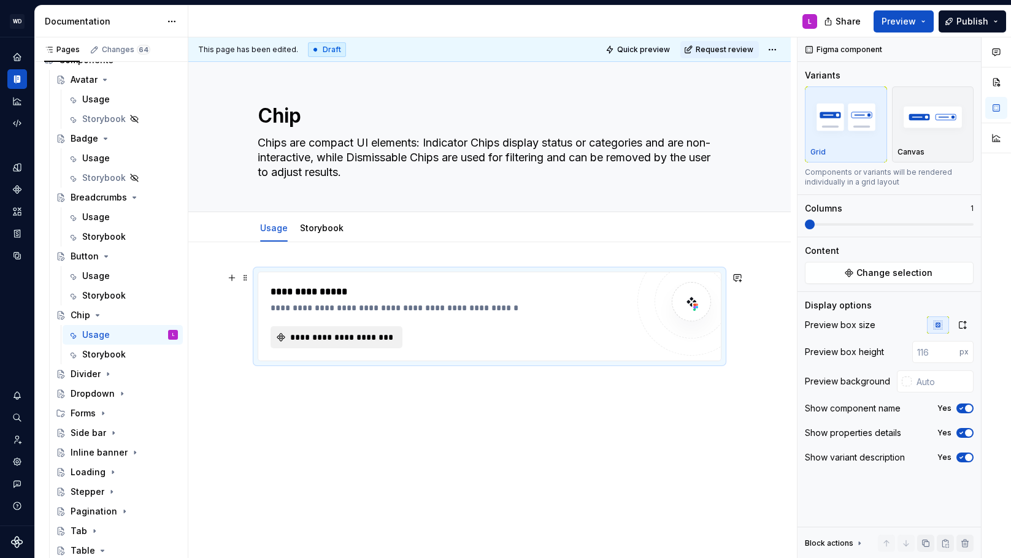
click at [328, 339] on span "**********" at bounding box center [341, 337] width 106 height 12
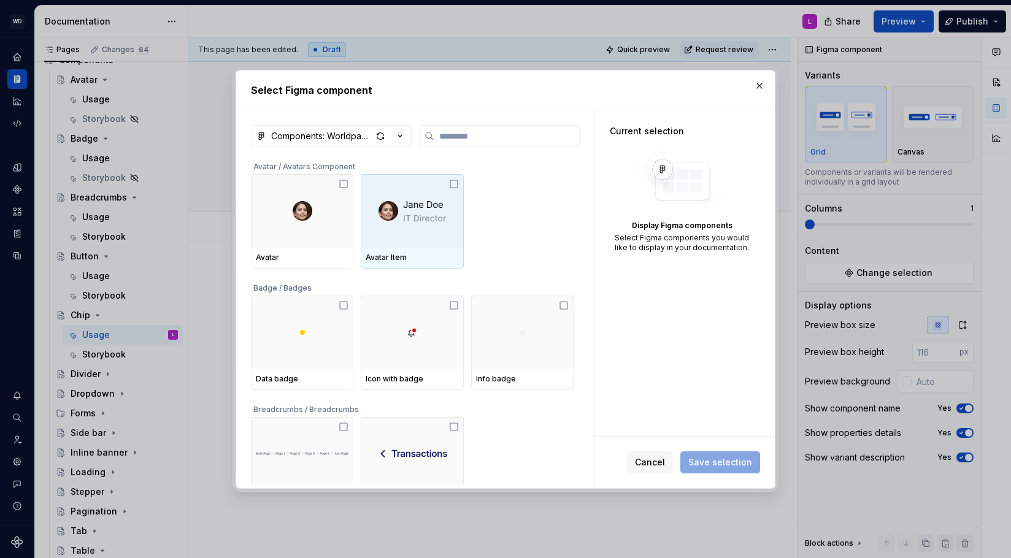
type textarea "*"
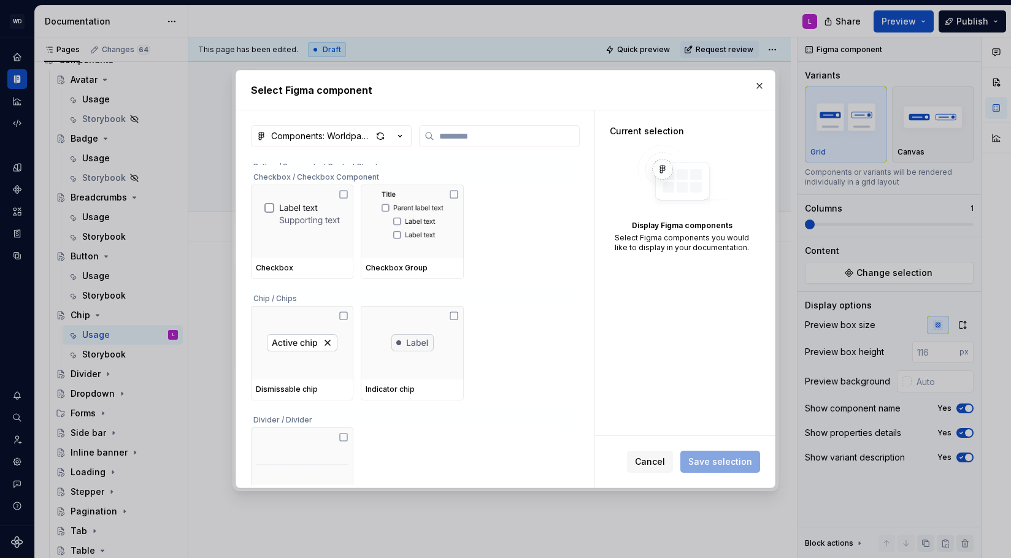
scroll to position [797, 0]
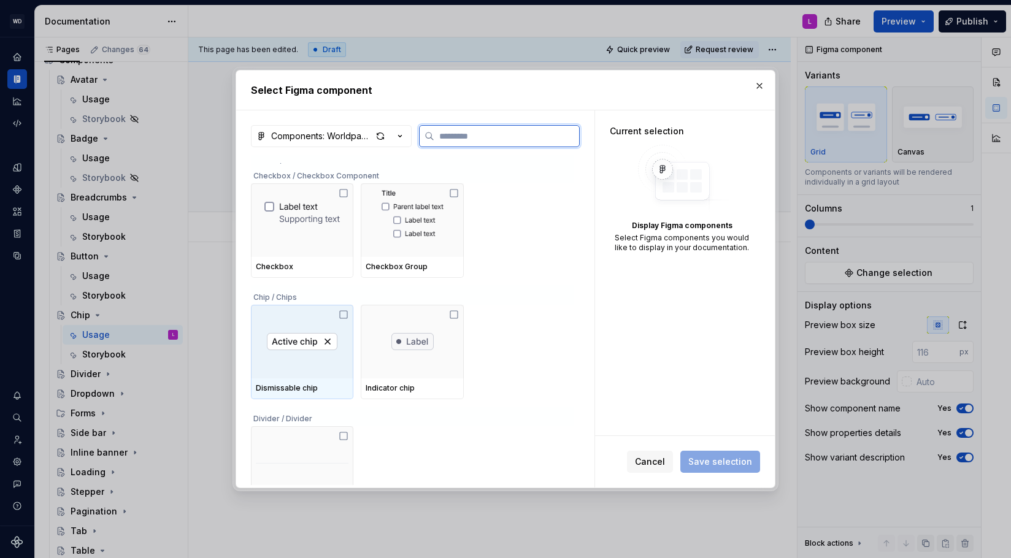
drag, startPoint x: 315, startPoint y: 349, endPoint x: 339, endPoint y: 350, distance: 23.3
click at [315, 350] on img at bounding box center [302, 341] width 71 height 17
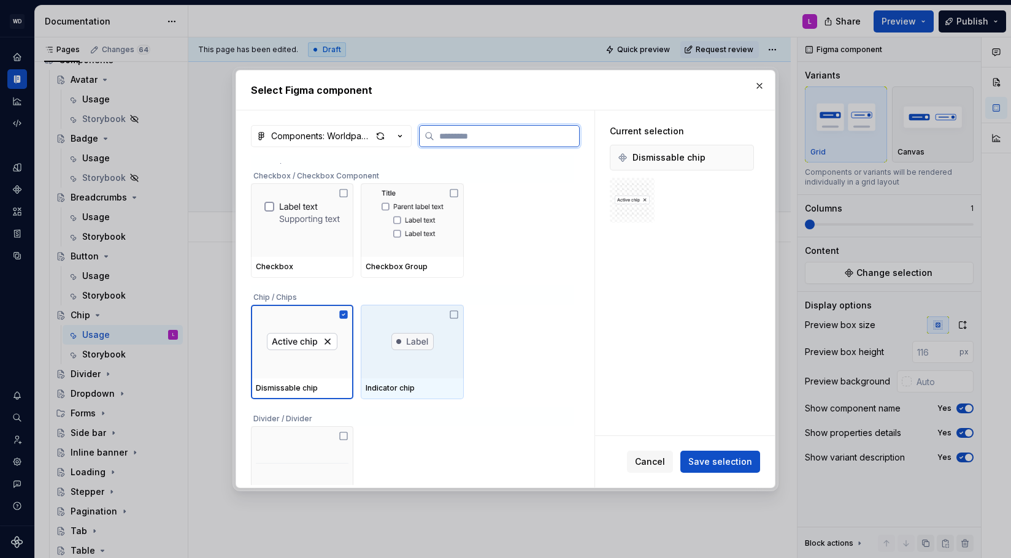
click at [402, 353] on div at bounding box center [412, 342] width 102 height 74
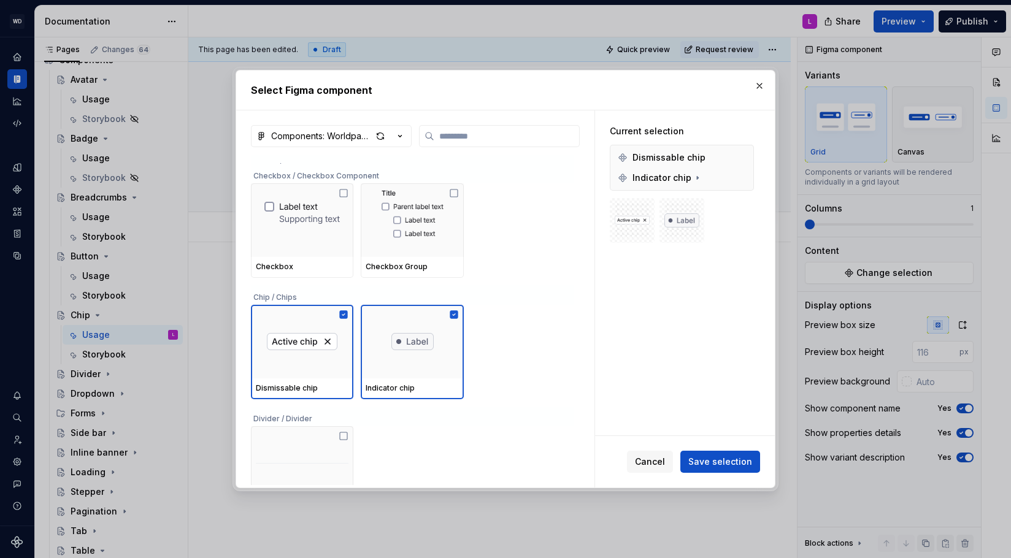
scroll to position [788, 0]
click at [713, 460] on span "Save selection" at bounding box center [720, 462] width 64 height 12
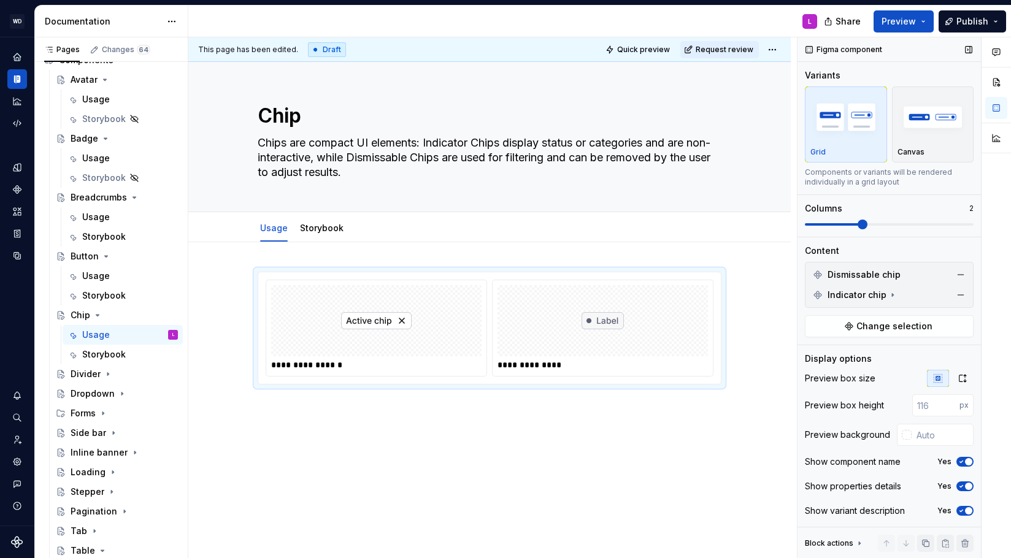
click at [867, 223] on span at bounding box center [863, 225] width 10 height 10
click at [926, 437] on input "text" at bounding box center [943, 435] width 62 height 22
type input "#FFFFFF"
drag, startPoint x: 463, startPoint y: 427, endPoint x: 415, endPoint y: 430, distance: 47.3
click at [461, 427] on div "**********" at bounding box center [492, 297] width 609 height 521
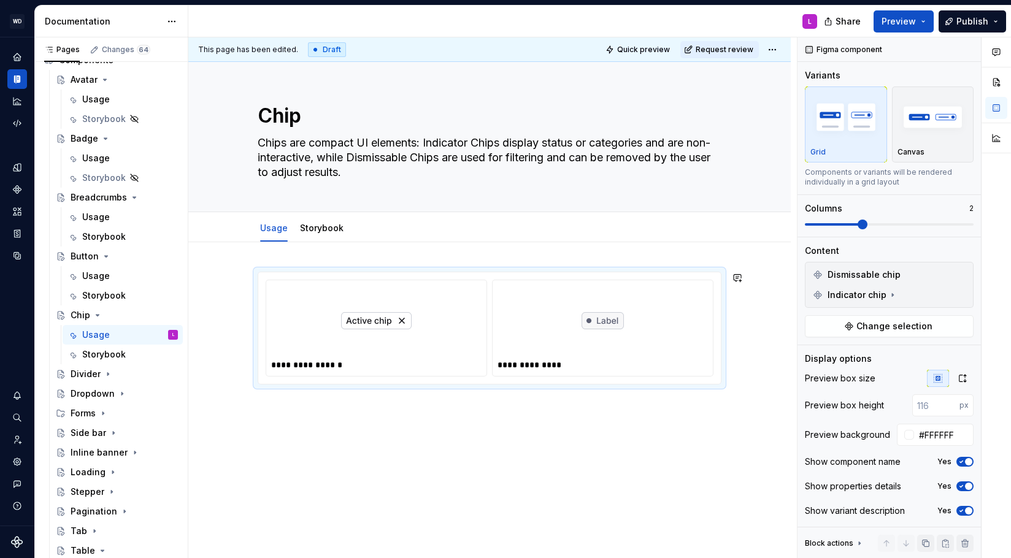
click at [358, 420] on div "**********" at bounding box center [489, 404] width 602 height 325
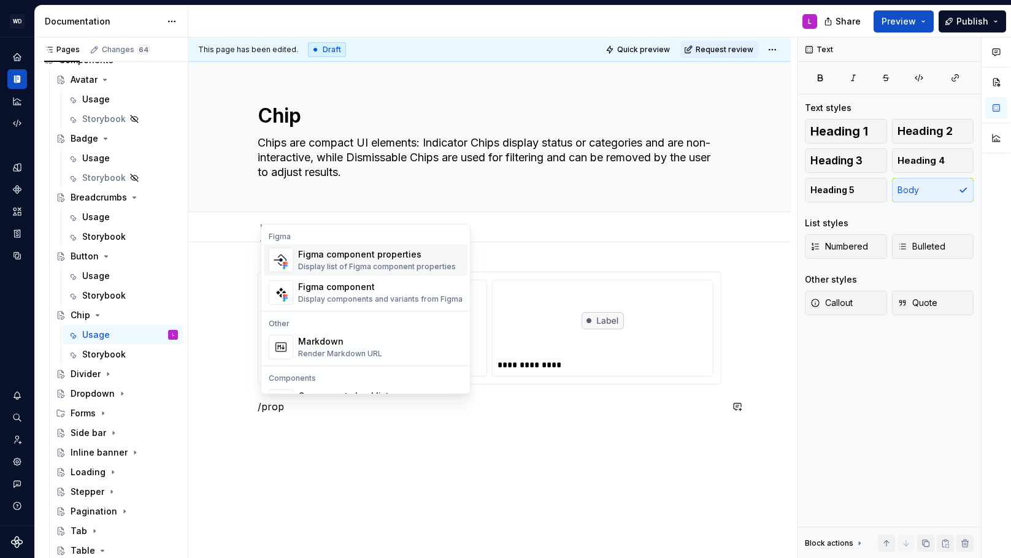
click at [387, 259] on div "Figma component properties" at bounding box center [377, 254] width 158 height 12
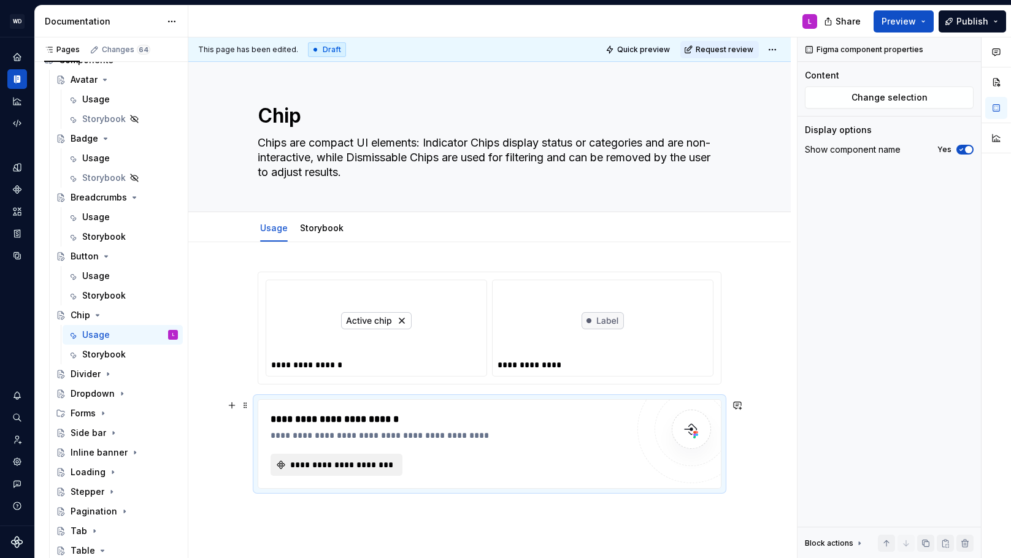
click at [336, 466] on span "**********" at bounding box center [341, 465] width 106 height 12
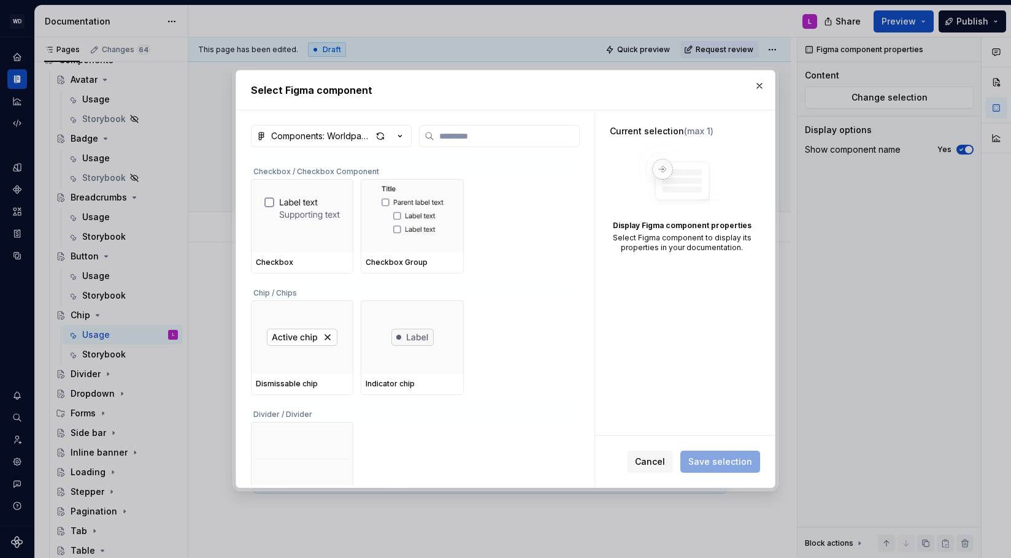
scroll to position [805, 0]
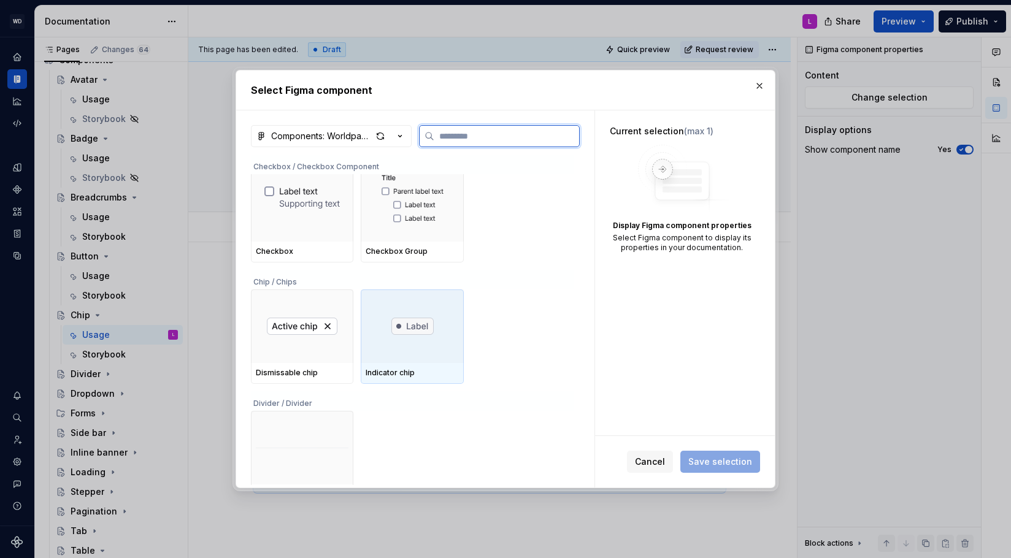
click at [404, 350] on div at bounding box center [412, 327] width 102 height 74
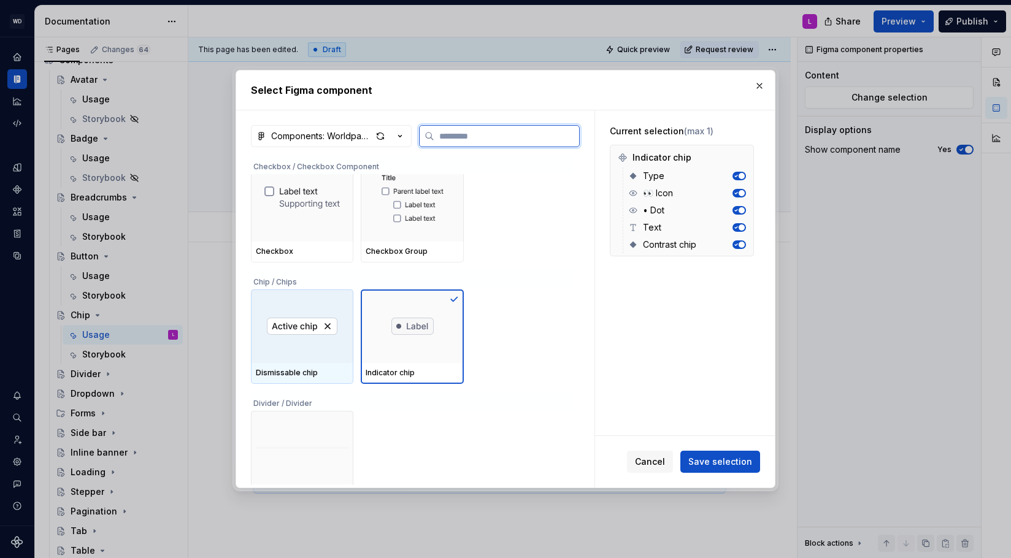
click at [333, 354] on div at bounding box center [302, 327] width 102 height 74
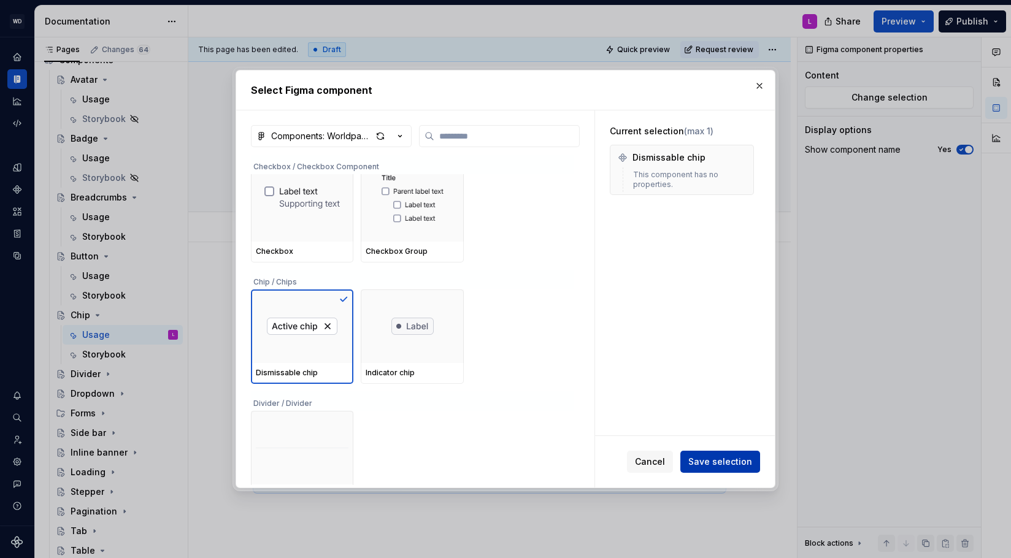
click at [721, 467] on span "Save selection" at bounding box center [720, 462] width 64 height 12
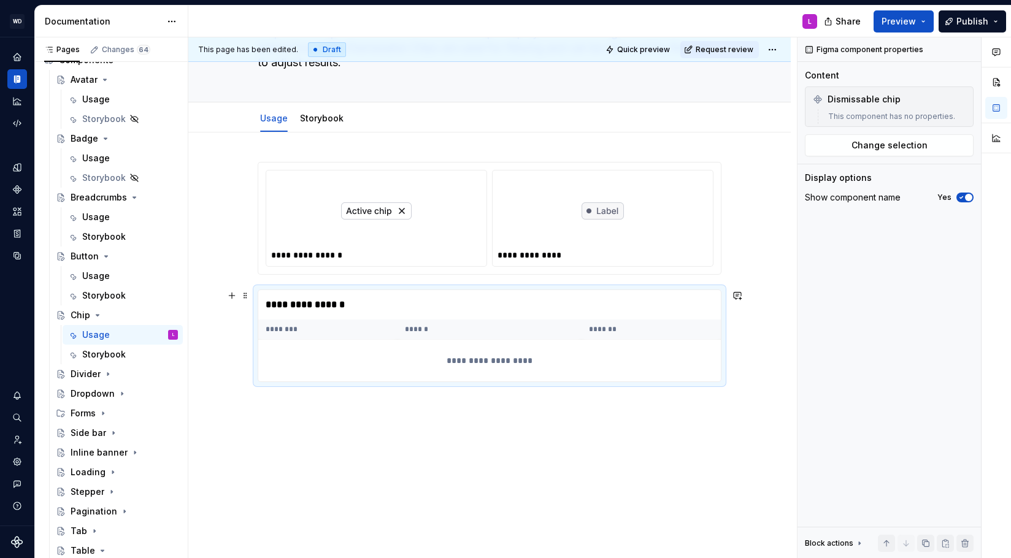
scroll to position [115, 0]
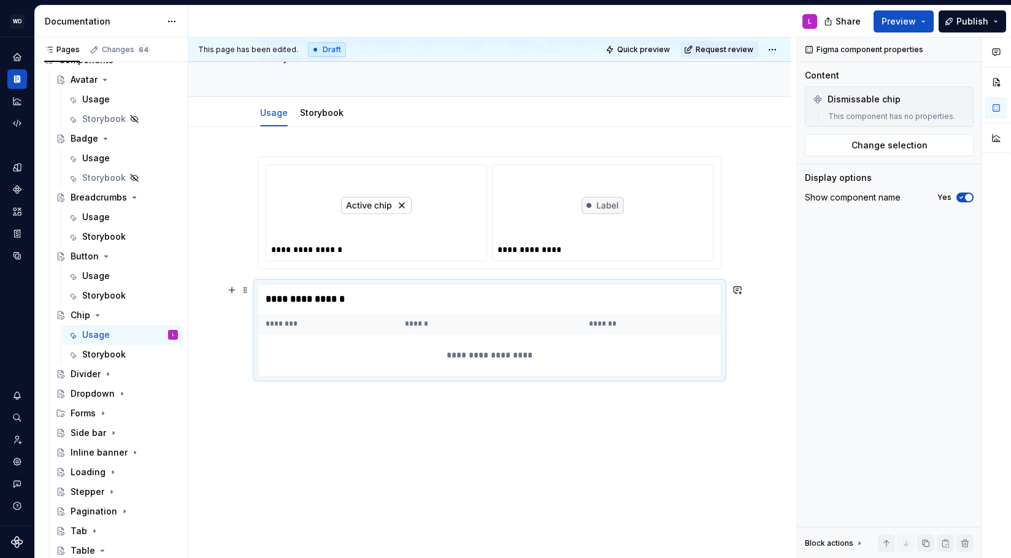
click at [363, 313] on div "**********" at bounding box center [489, 299] width 463 height 29
drag, startPoint x: 395, startPoint y: 428, endPoint x: 323, endPoint y: 382, distance: 85.3
click at [394, 425] on div "**********" at bounding box center [492, 297] width 609 height 521
click at [322, 339] on div "**********" at bounding box center [489, 355] width 463 height 42
click at [907, 142] on span "Change selection" at bounding box center [890, 145] width 76 height 12
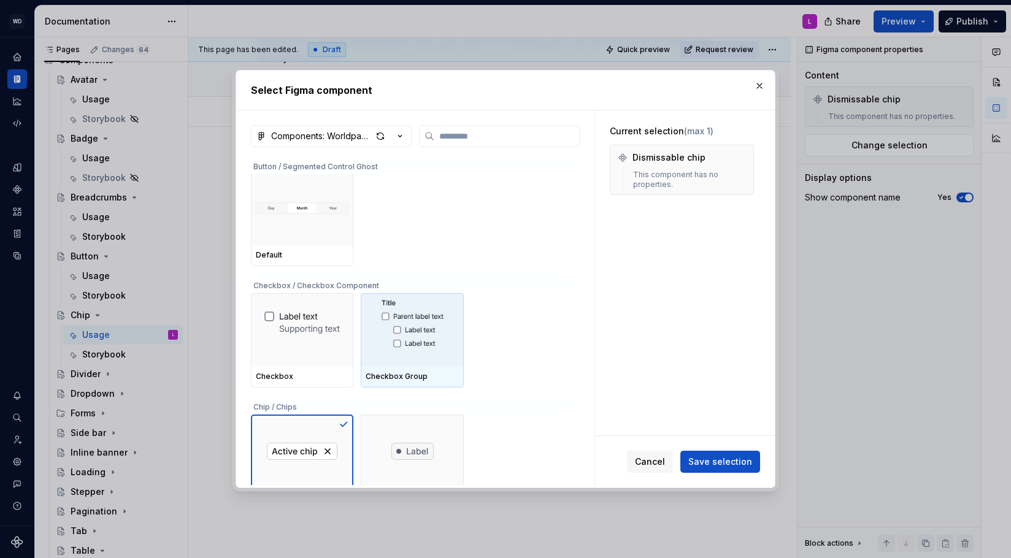
scroll to position [879, 0]
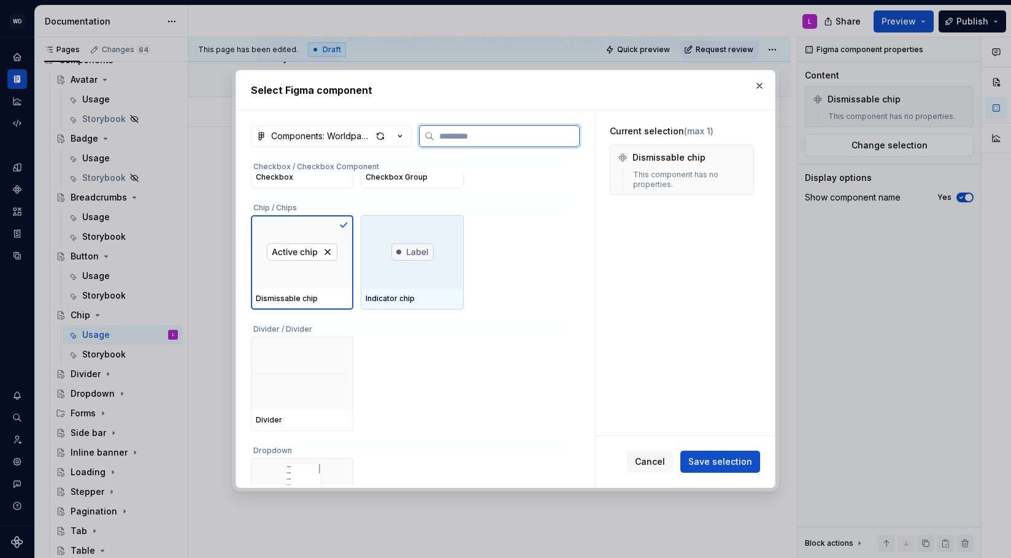
click at [421, 260] on img at bounding box center [412, 252] width 42 height 17
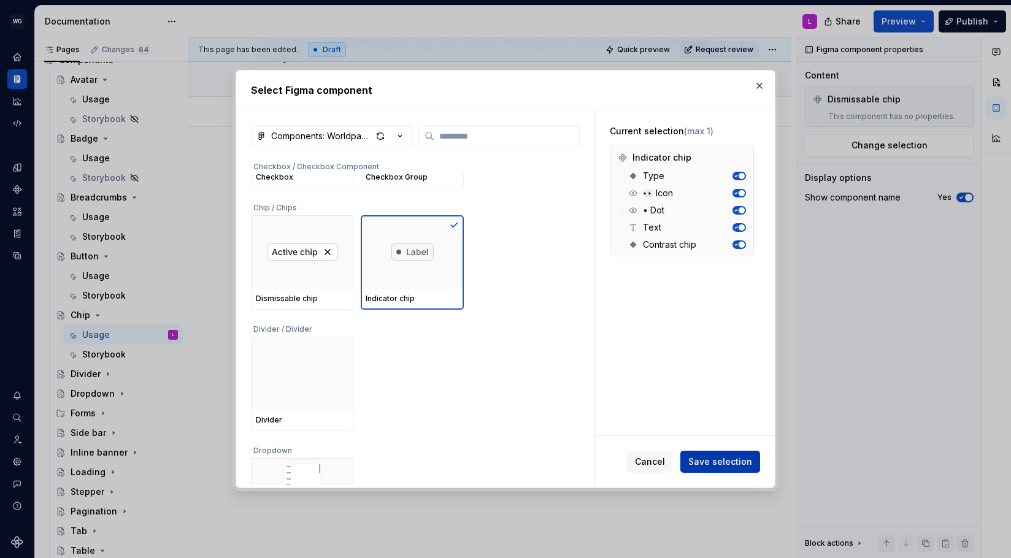
click at [736, 461] on span "Save selection" at bounding box center [720, 462] width 64 height 12
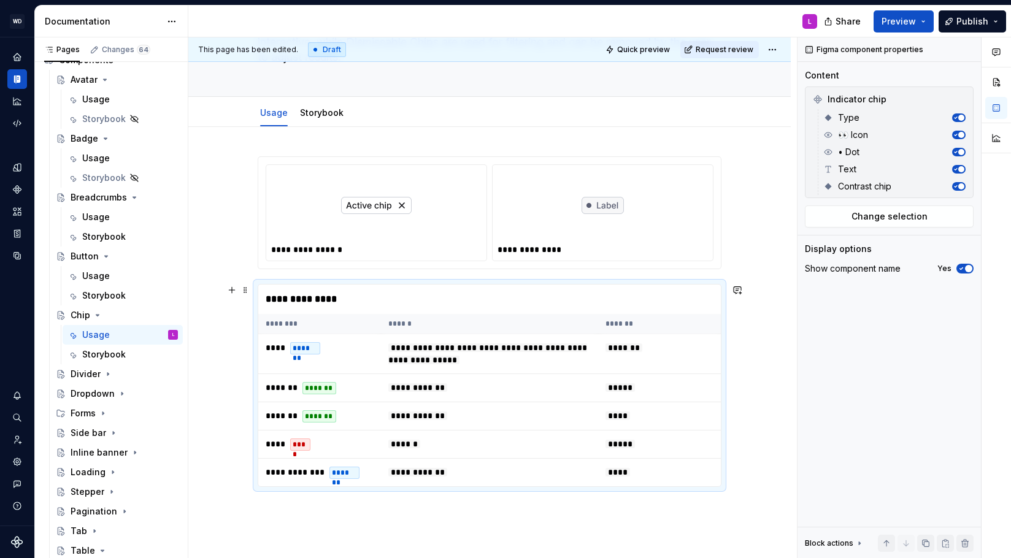
click at [748, 457] on div "**********" at bounding box center [489, 398] width 602 height 542
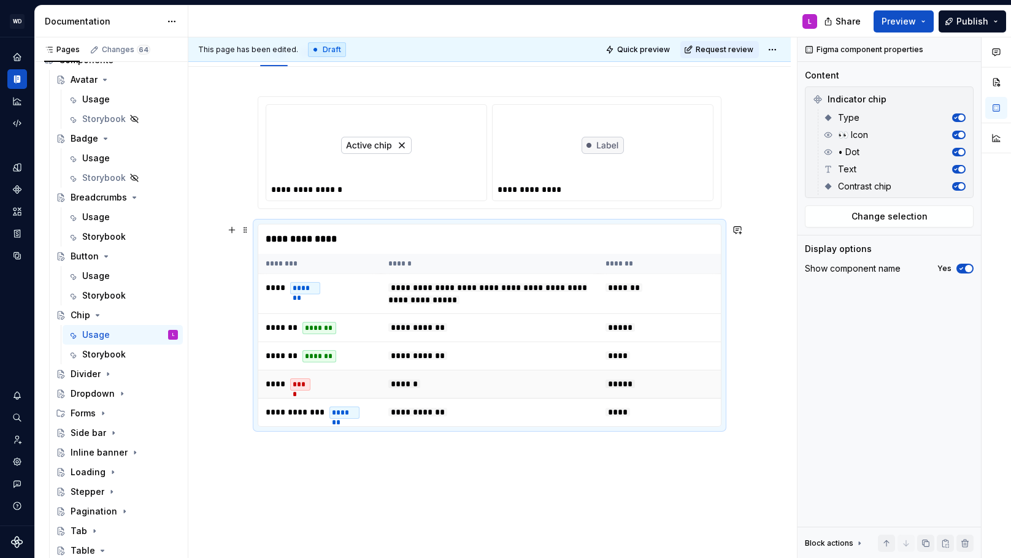
scroll to position [187, 0]
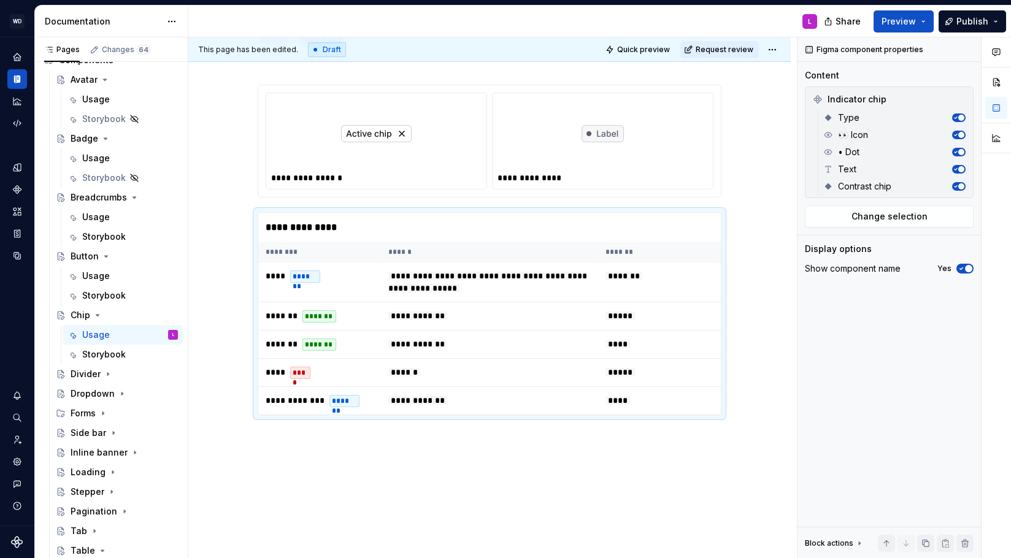
click at [288, 444] on div "**********" at bounding box center [489, 326] width 602 height 542
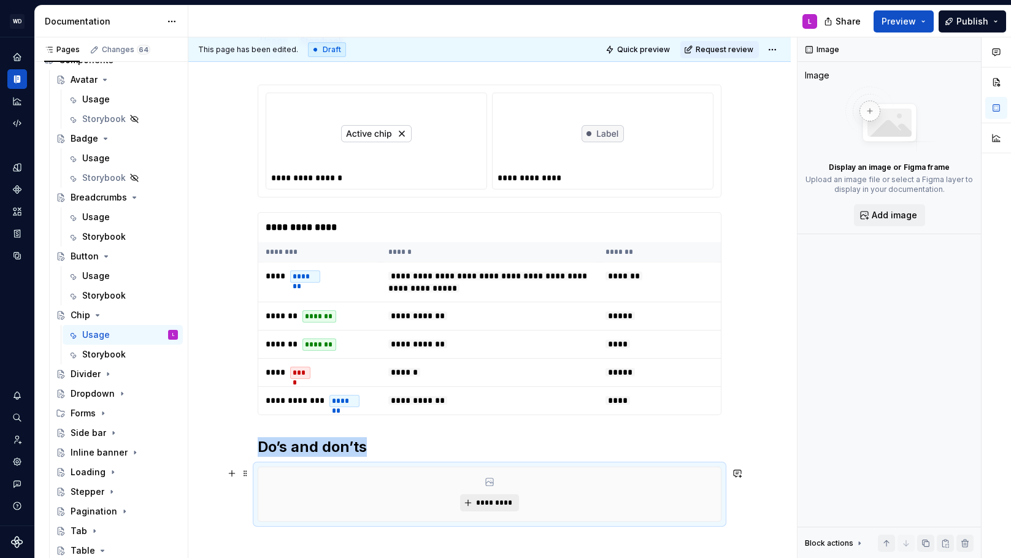
click at [507, 506] on span "*********" at bounding box center [493, 503] width 37 height 10
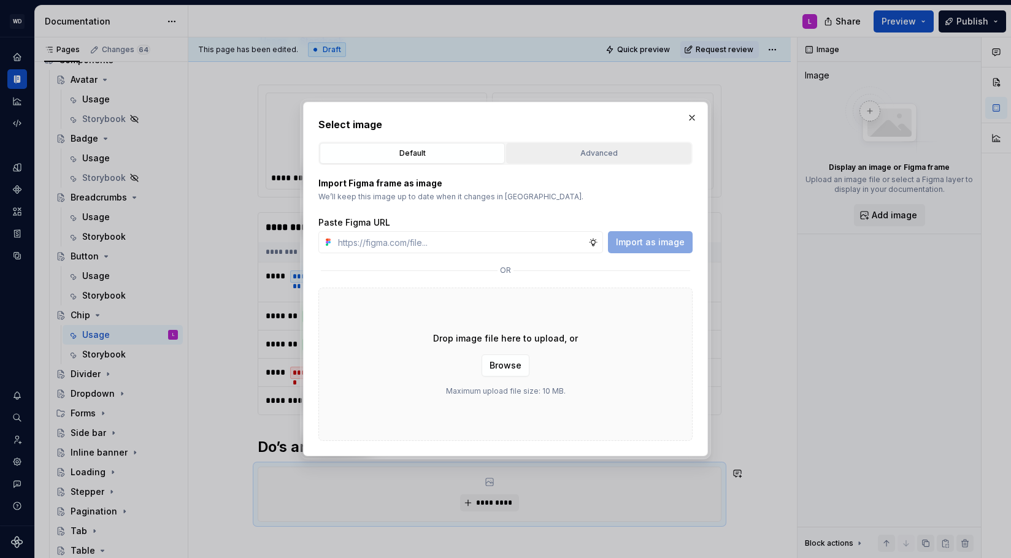
click at [548, 148] on div "Advanced" at bounding box center [598, 153] width 177 height 12
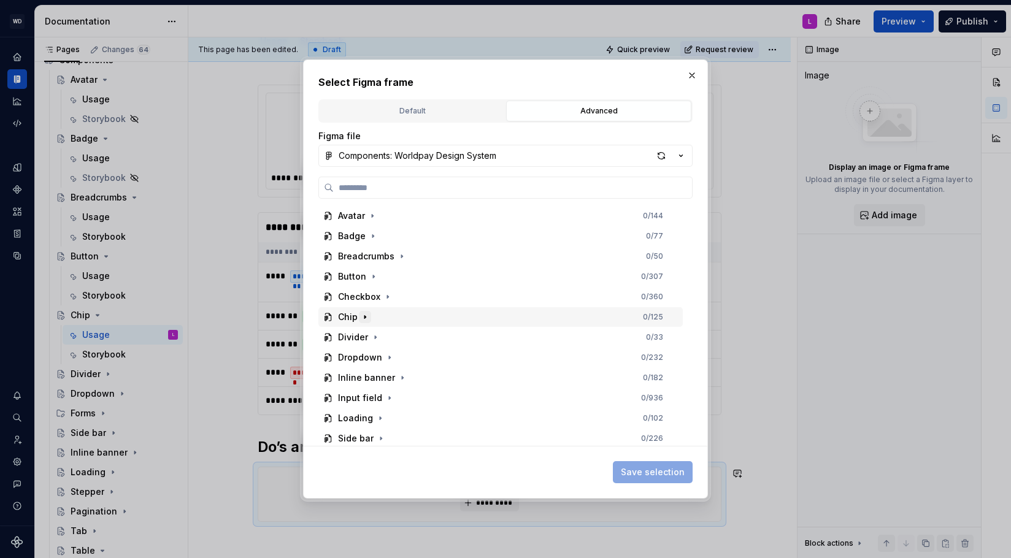
click at [362, 317] on icon "button" at bounding box center [365, 317] width 10 height 10
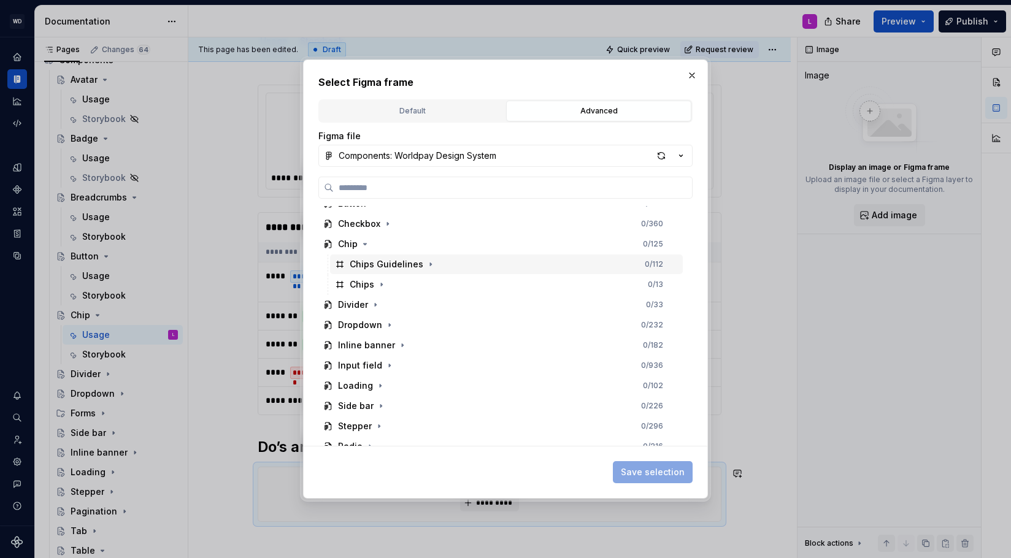
scroll to position [66, 0]
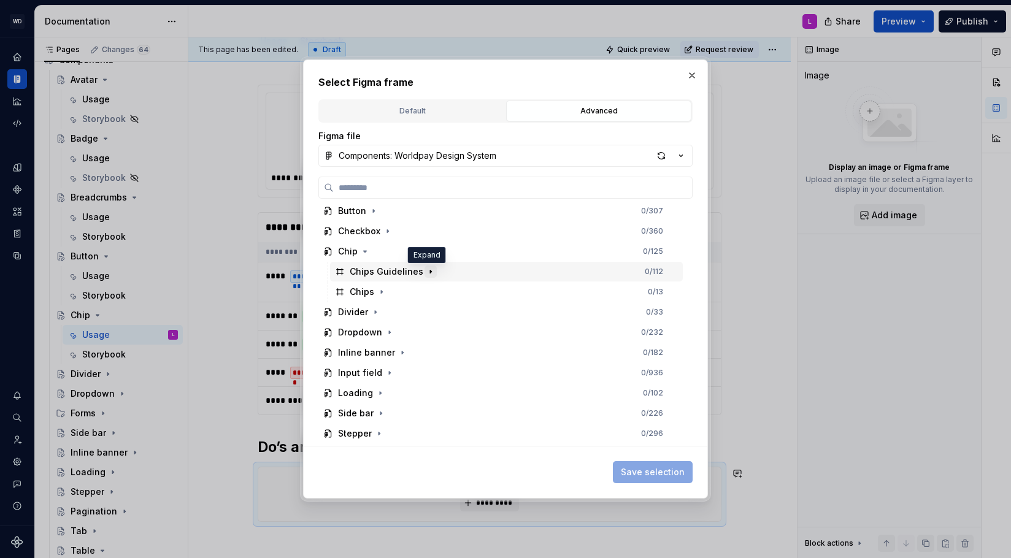
click at [426, 269] on icon "button" at bounding box center [431, 272] width 10 height 10
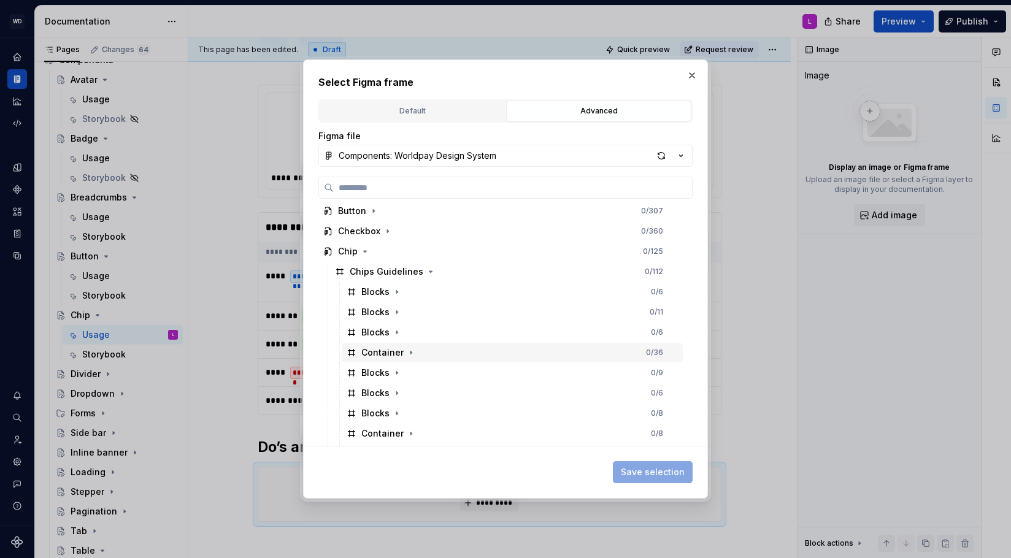
scroll to position [121, 0]
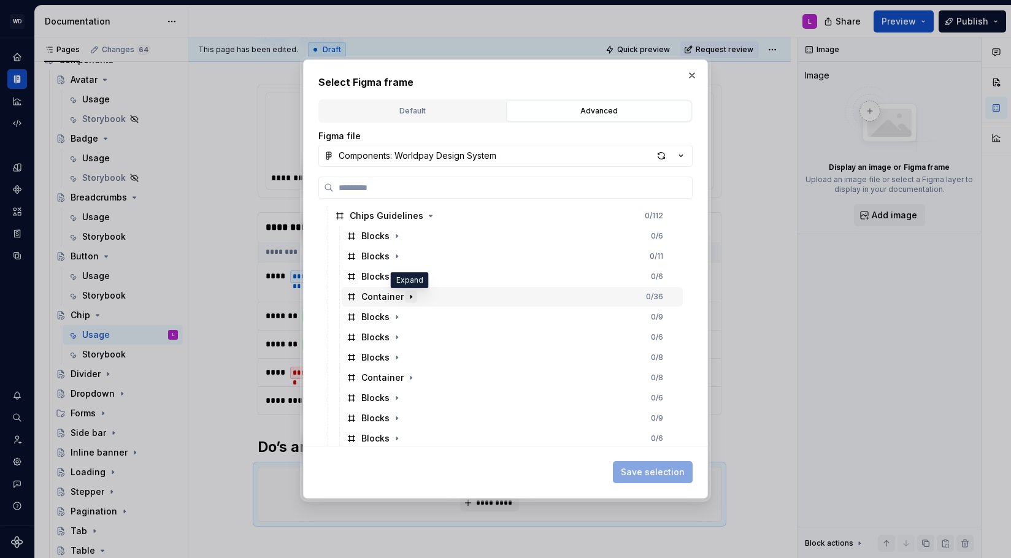
click at [408, 297] on icon "button" at bounding box center [411, 297] width 10 height 10
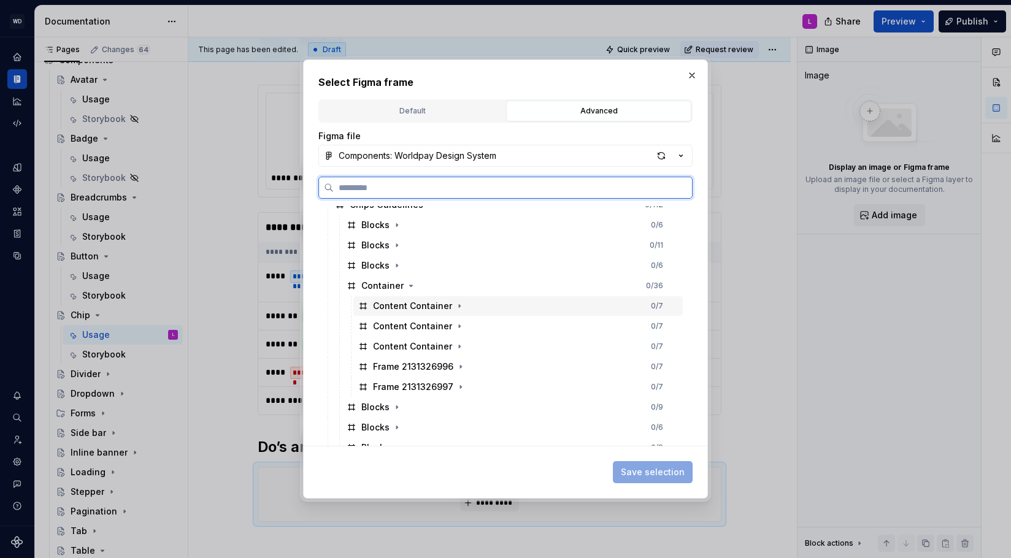
click at [412, 317] on div "Avatar 0 / 144 Badge 0 / 77 Breadcrumbs 0 / 50 Button 0 / 307 Checkbox 0 / 360 …" at bounding box center [501, 469] width 367 height 790
click at [360, 285] on div "Container" at bounding box center [382, 287] width 71 height 12
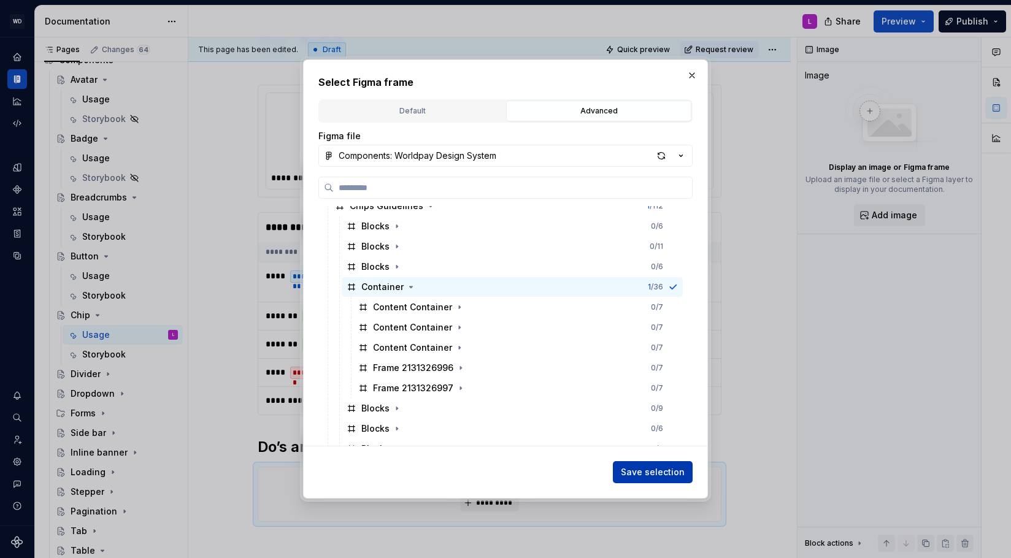
click at [656, 473] on span "Save selection" at bounding box center [653, 472] width 64 height 12
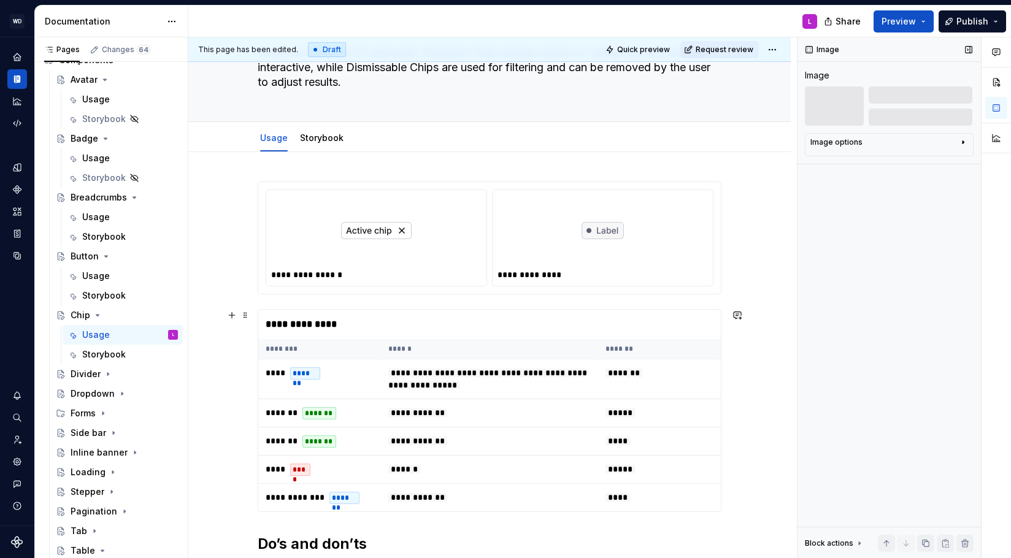
scroll to position [0, 0]
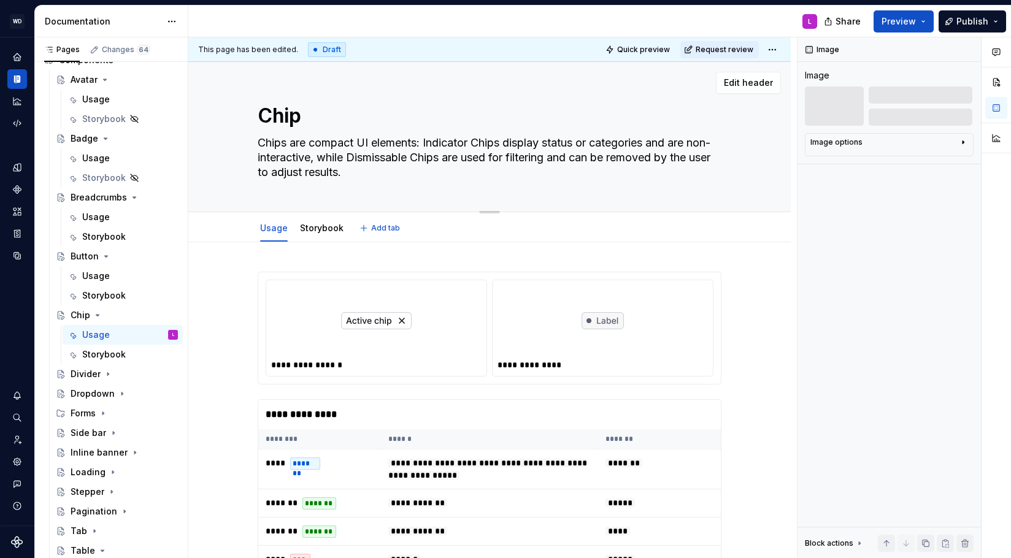
click at [402, 157] on textarea "Chips are compact UI elements: Indicator Chips display status or categories and…" at bounding box center [487, 157] width 464 height 49
click at [539, 147] on textarea "Chips are compact UI elements: Indicator Chips display status or categories and…" at bounding box center [487, 157] width 464 height 49
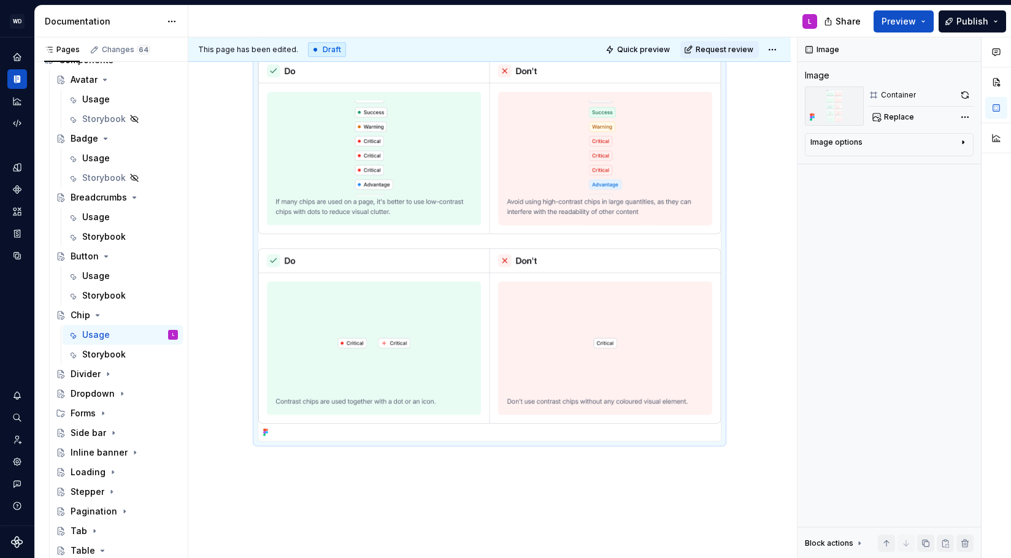
scroll to position [1274, 0]
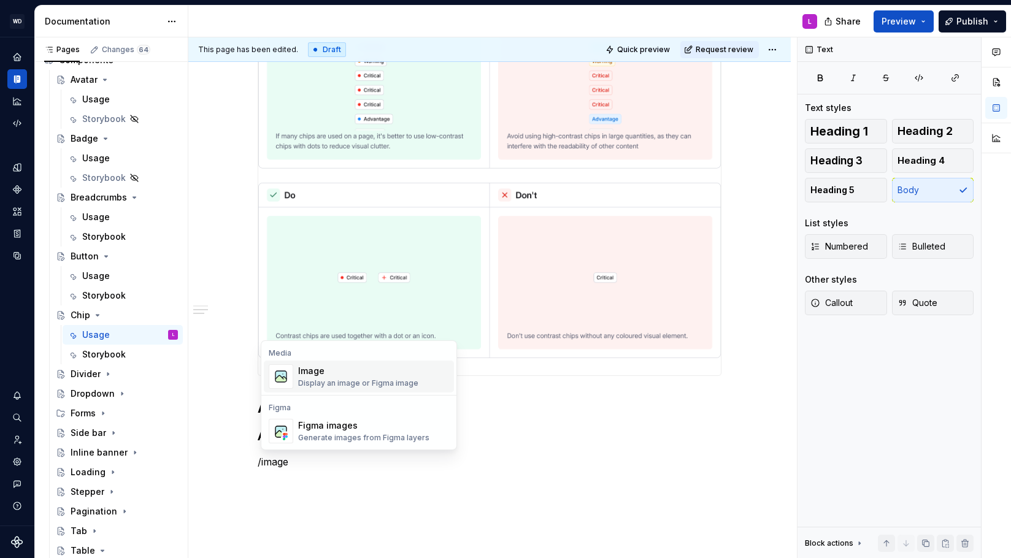
click at [347, 382] on div "Display an image or Figma image" at bounding box center [358, 384] width 120 height 10
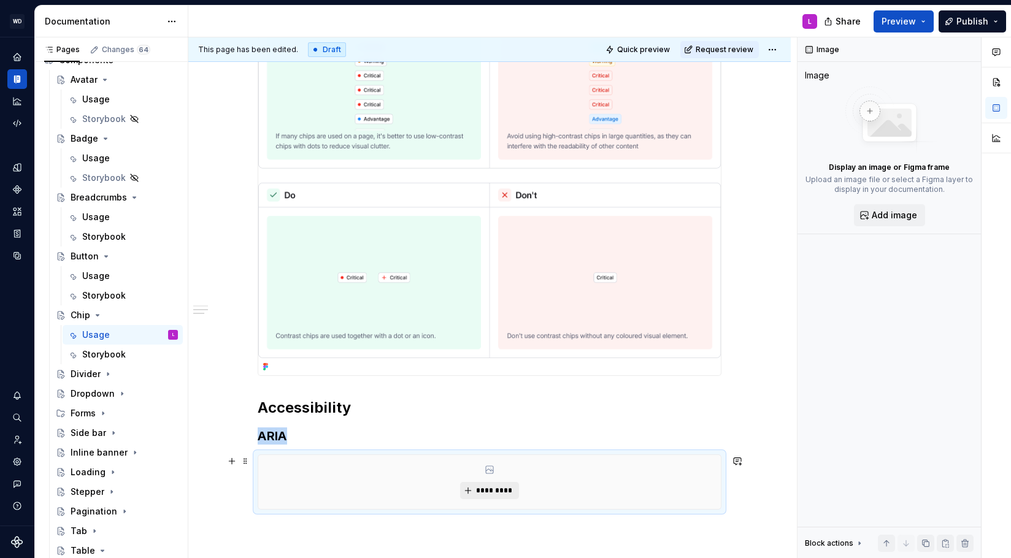
click at [480, 496] on span "*********" at bounding box center [493, 491] width 37 height 10
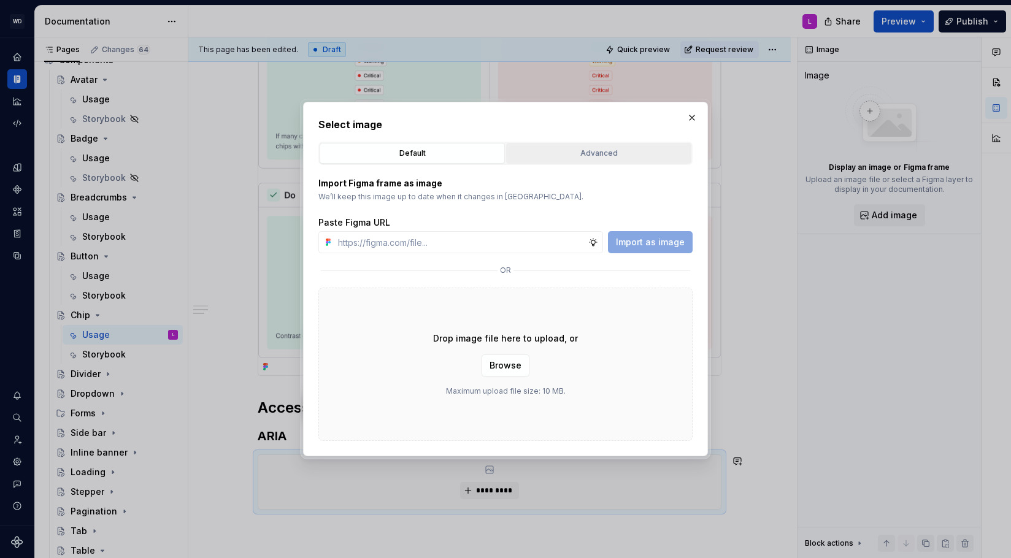
click at [612, 157] on div "Advanced" at bounding box center [598, 153] width 177 height 12
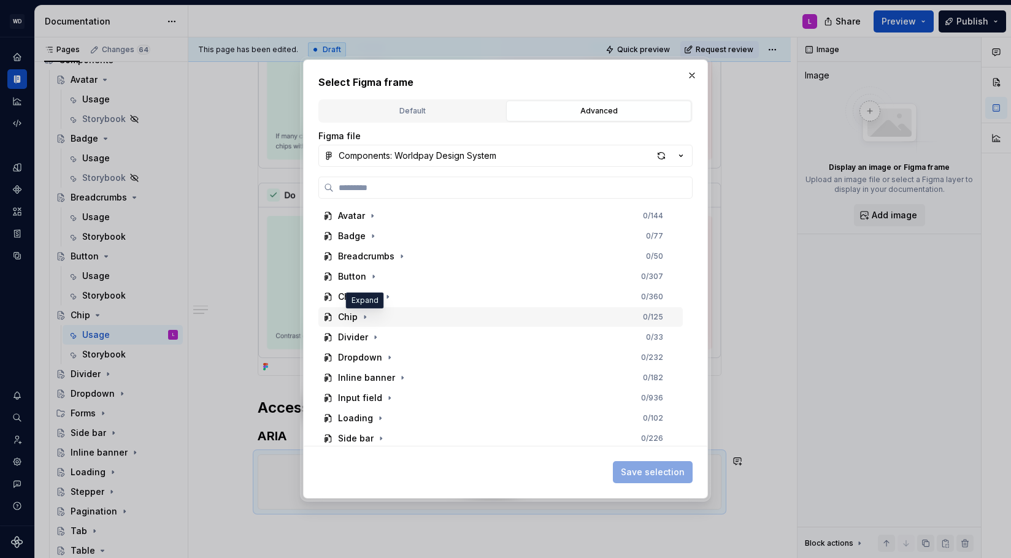
drag, startPoint x: 366, startPoint y: 318, endPoint x: 410, endPoint y: 312, distance: 45.3
click at [366, 318] on icon "button" at bounding box center [365, 317] width 10 height 10
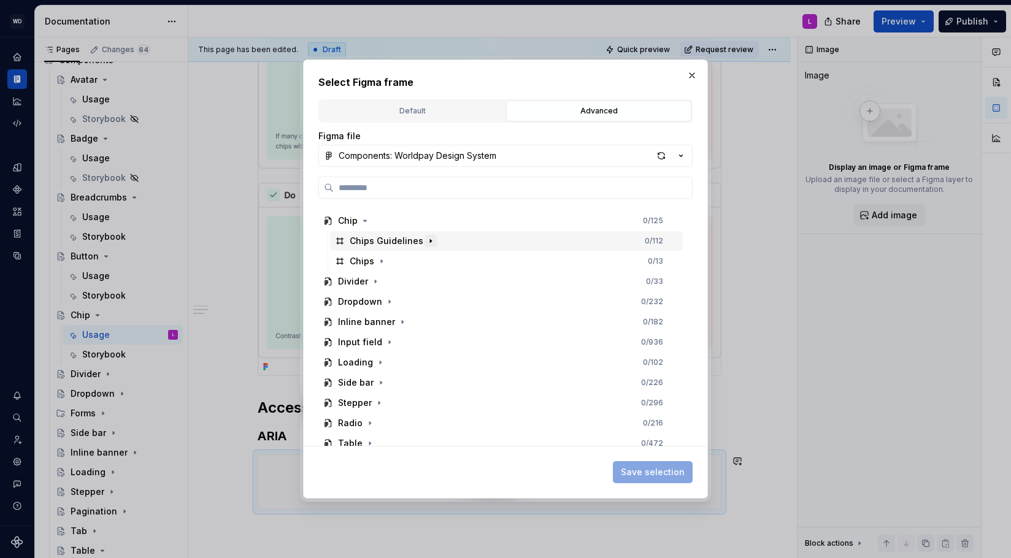
click at [431, 240] on button "button" at bounding box center [431, 241] width 12 height 12
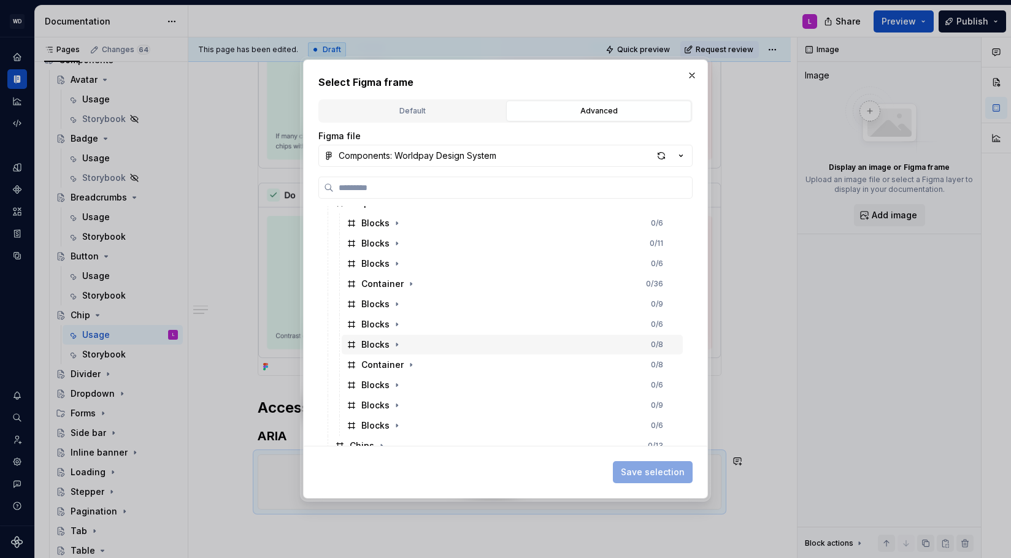
scroll to position [128, 0]
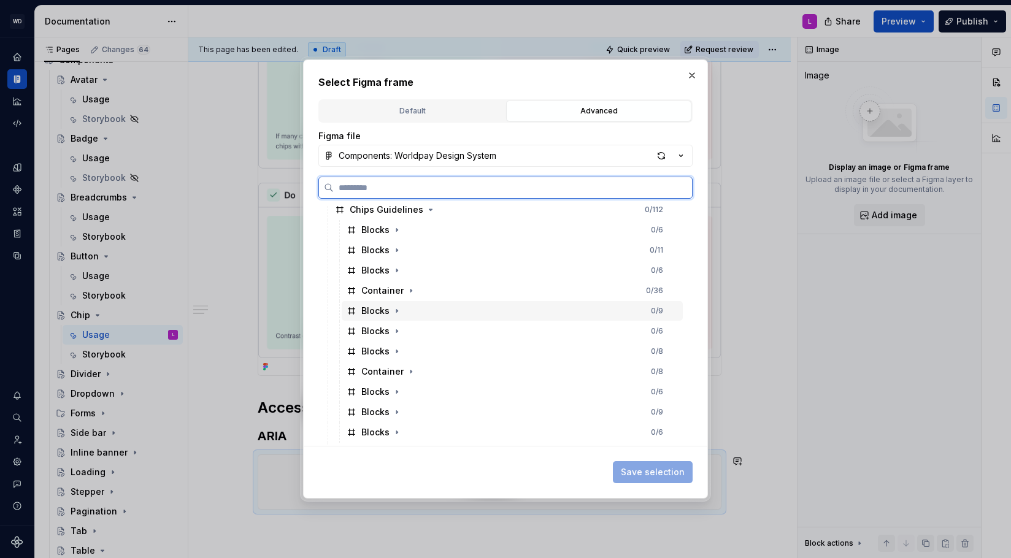
click at [378, 309] on div "Blocks" at bounding box center [375, 311] width 28 height 12
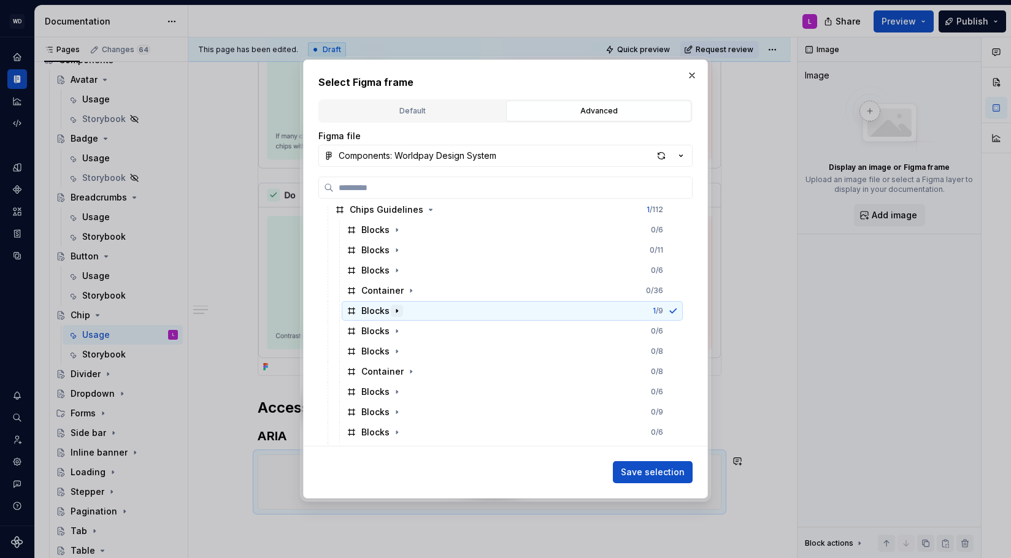
click at [396, 310] on icon "button" at bounding box center [396, 310] width 1 height 3
click at [461, 350] on icon "button" at bounding box center [461, 352] width 10 height 10
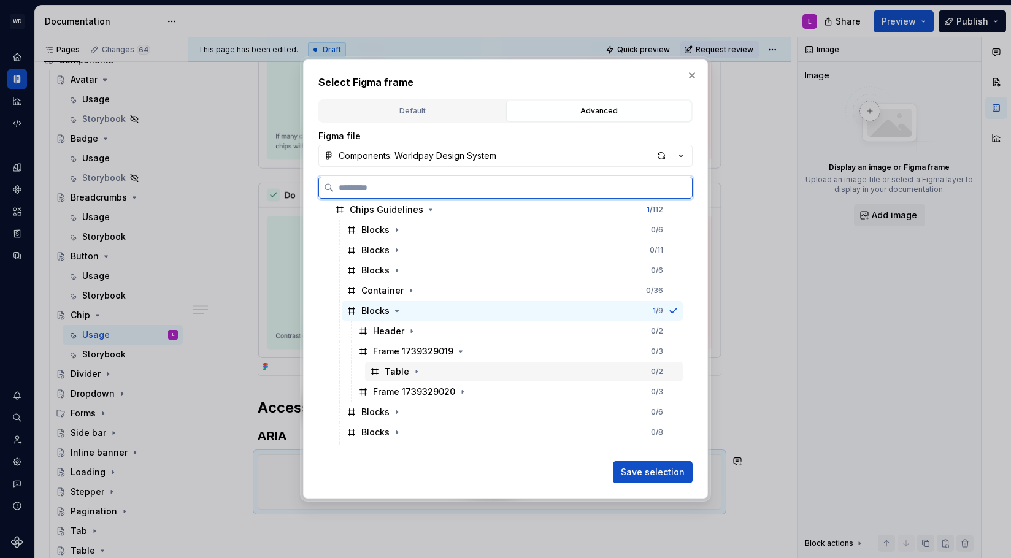
click at [390, 372] on div "Table" at bounding box center [397, 372] width 25 height 12
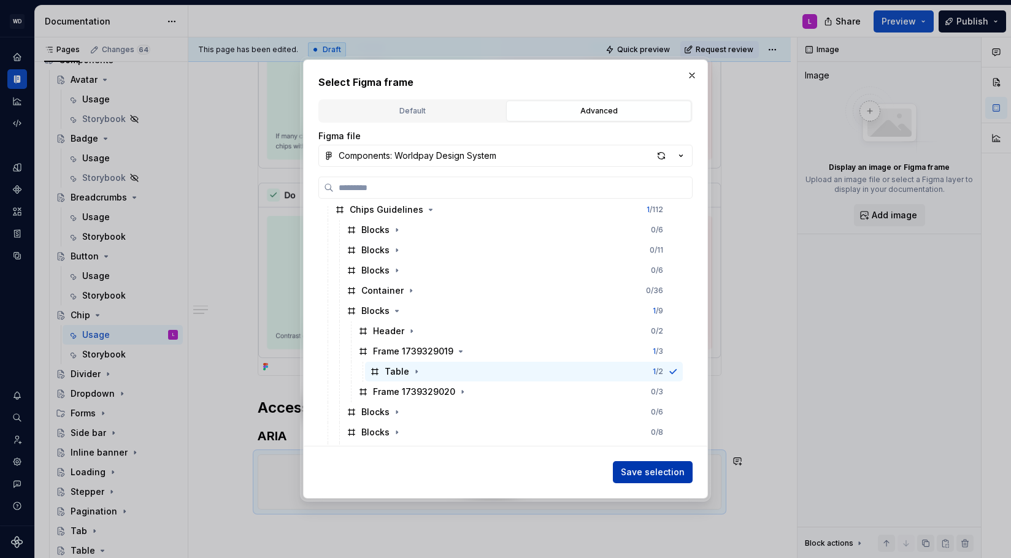
click at [682, 472] on span "Save selection" at bounding box center [653, 472] width 64 height 12
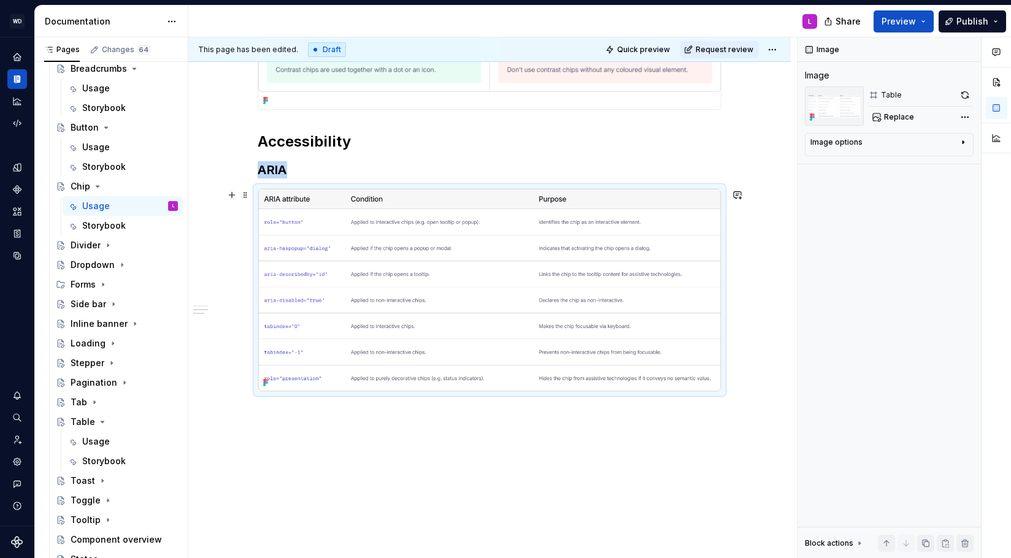
scroll to position [1556, 0]
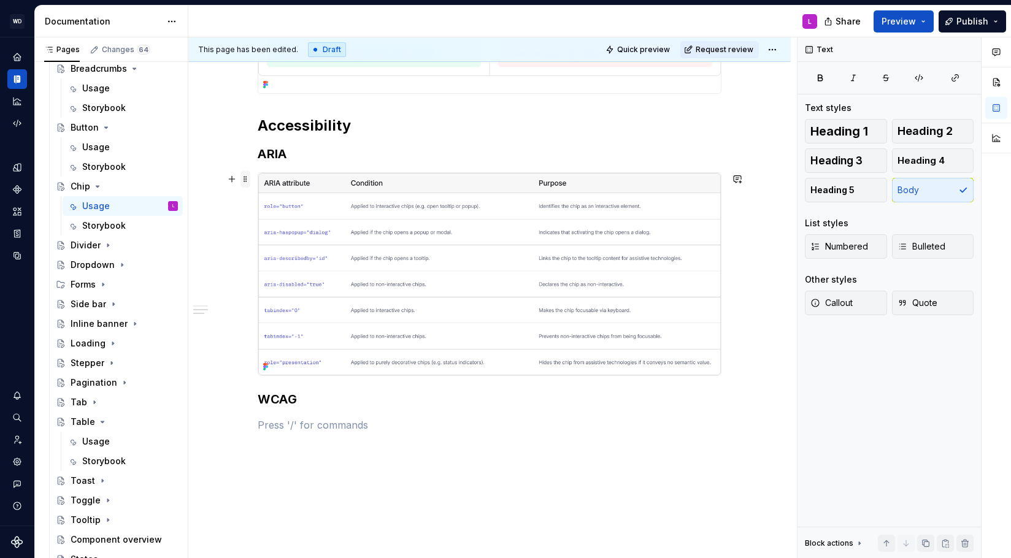
click at [250, 180] on span at bounding box center [245, 179] width 10 height 17
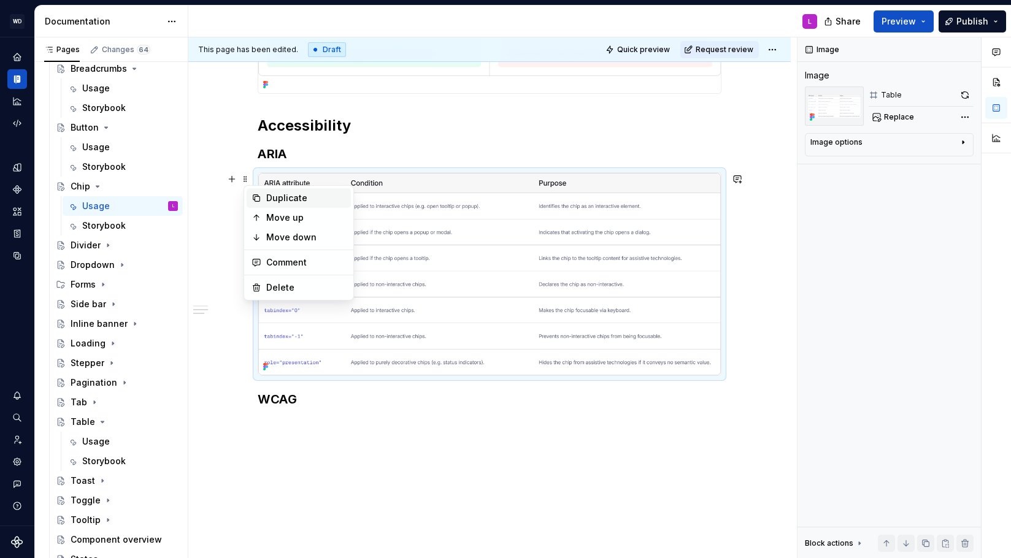
click at [298, 194] on div "Duplicate" at bounding box center [306, 198] width 80 height 12
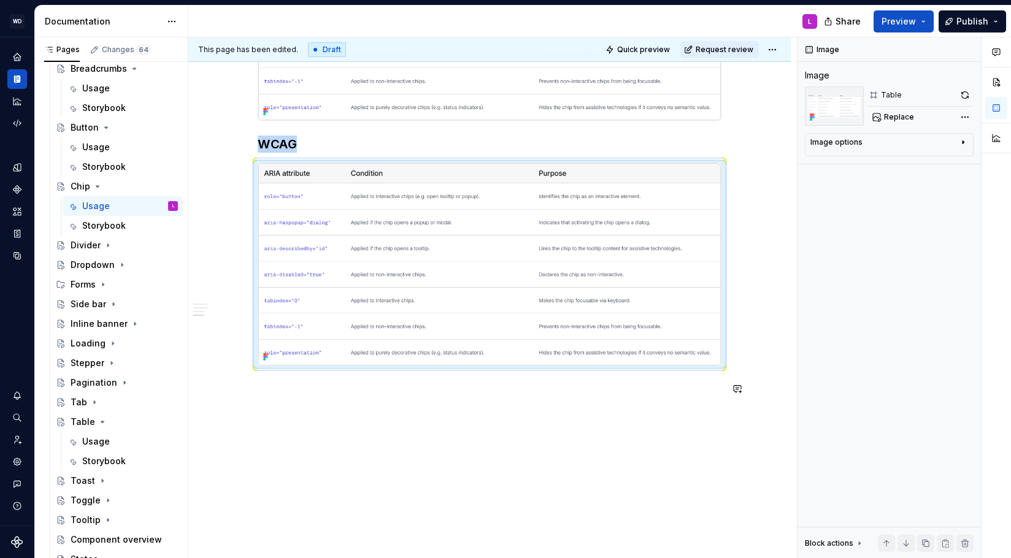
scroll to position [1831, 0]
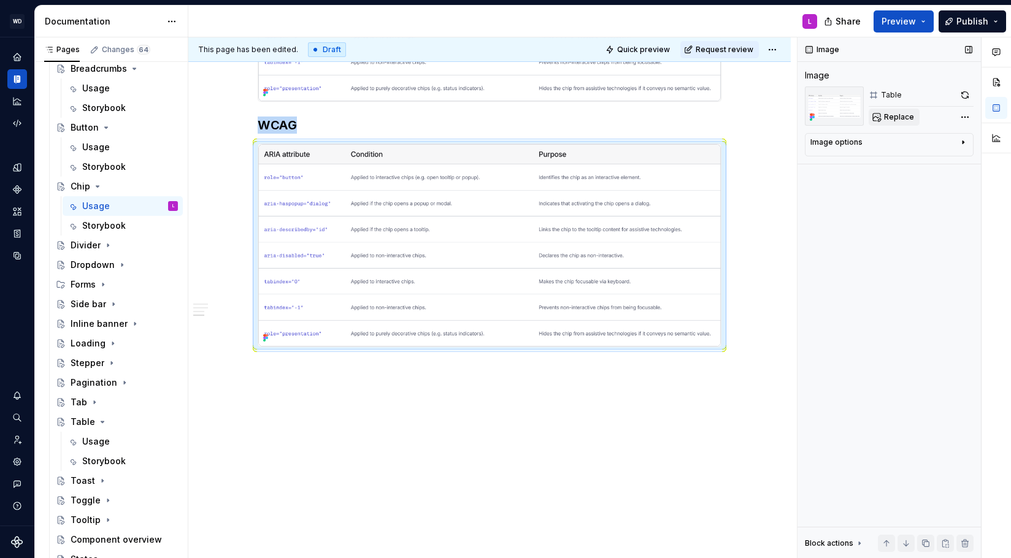
click at [912, 117] on button "Replace" at bounding box center [894, 117] width 51 height 17
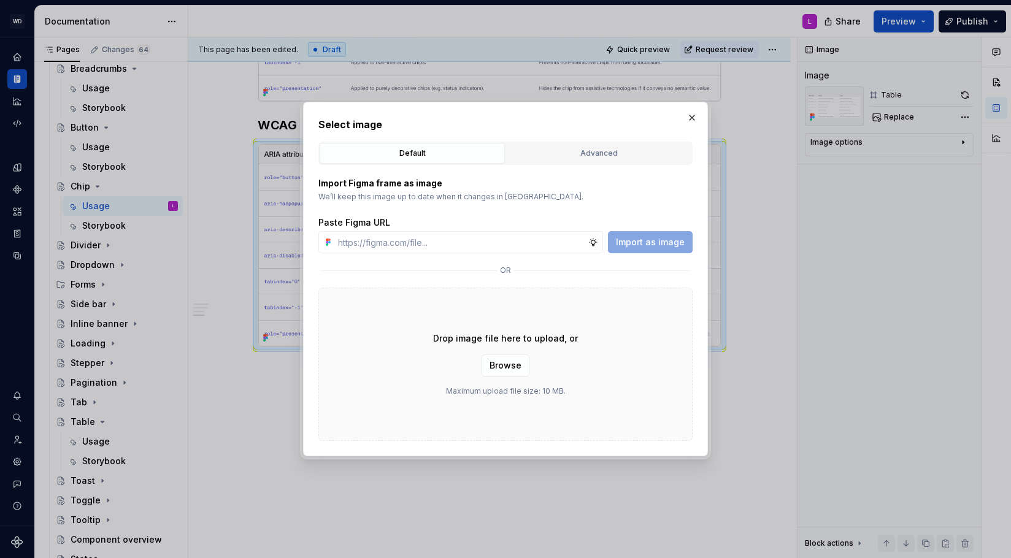
drag, startPoint x: 585, startPoint y: 143, endPoint x: 571, endPoint y: 151, distance: 16.2
click at [584, 143] on button "Advanced" at bounding box center [598, 153] width 185 height 21
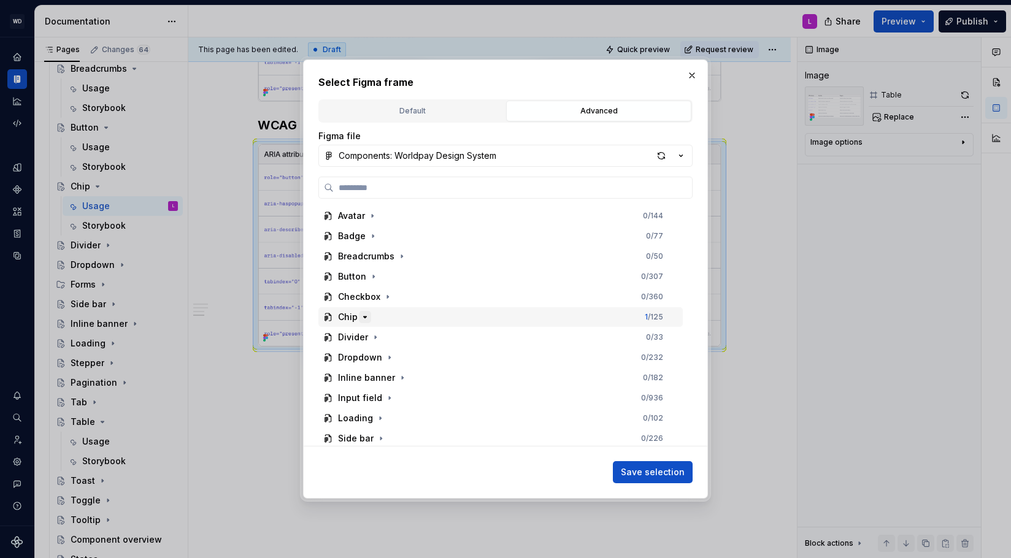
click at [364, 318] on icon "button" at bounding box center [365, 317] width 3 height 1
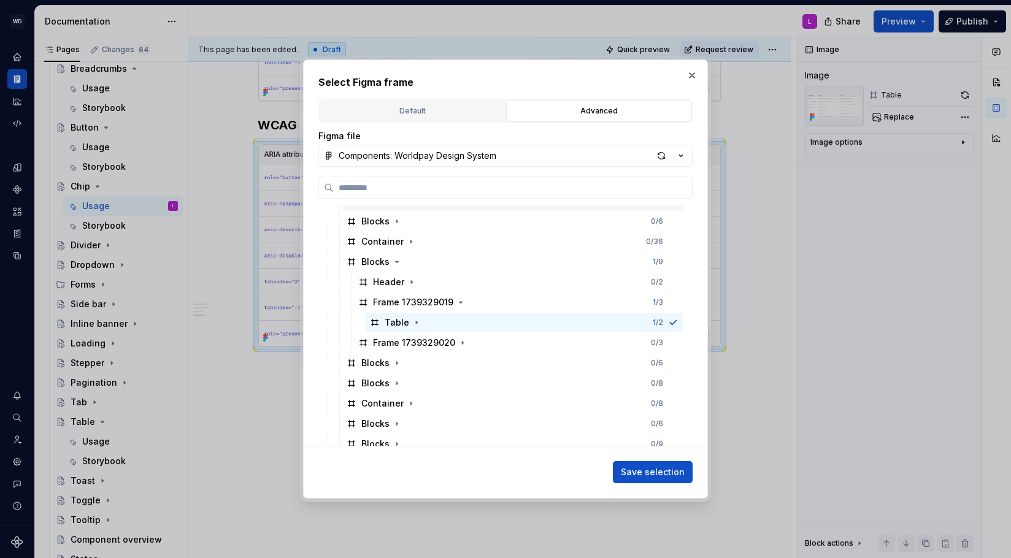
scroll to position [177, 0]
click at [465, 344] on button "button" at bounding box center [462, 342] width 12 height 12
click at [417, 359] on icon "button" at bounding box center [417, 363] width 10 height 10
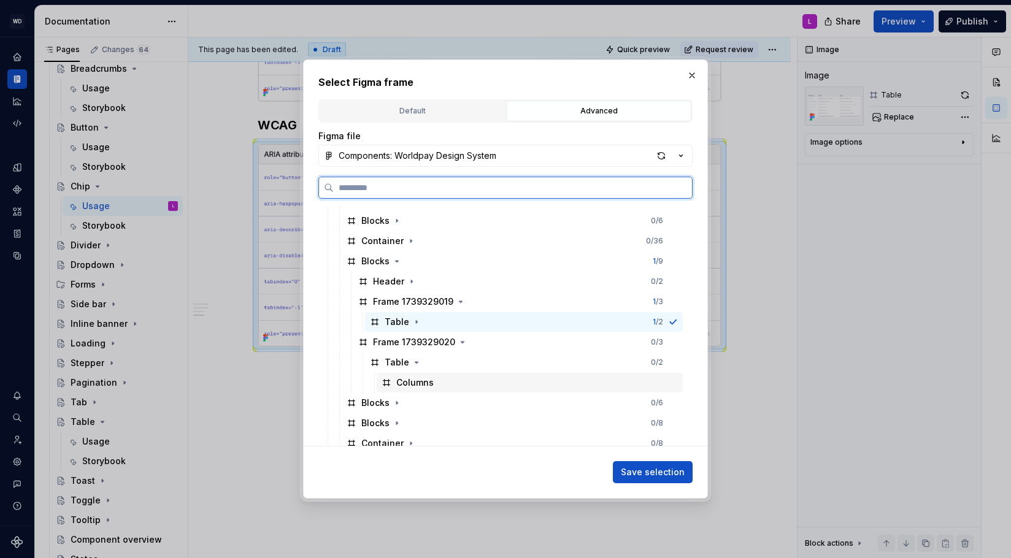
click at [417, 380] on div "Columns" at bounding box center [414, 383] width 37 height 12
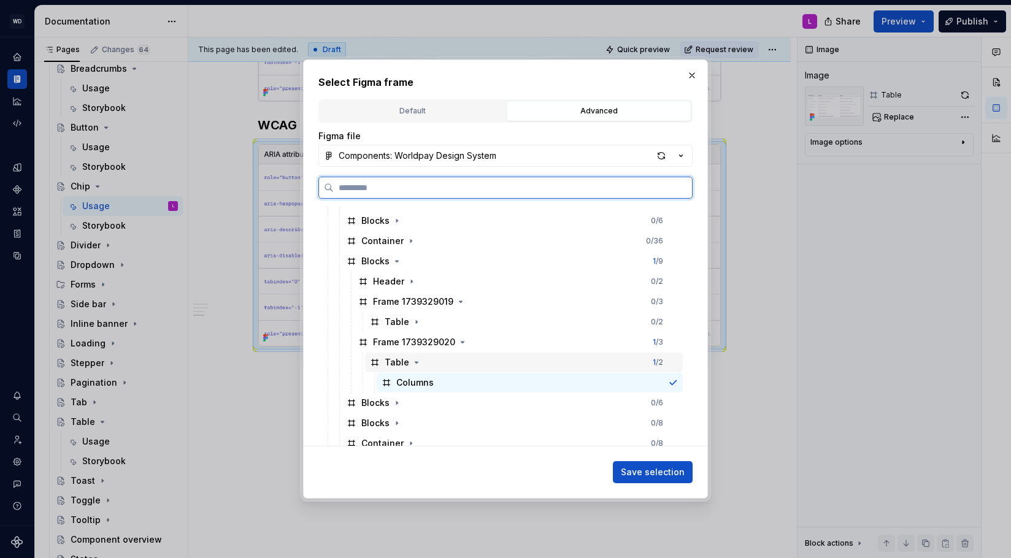
click at [387, 361] on div "Table" at bounding box center [397, 362] width 25 height 12
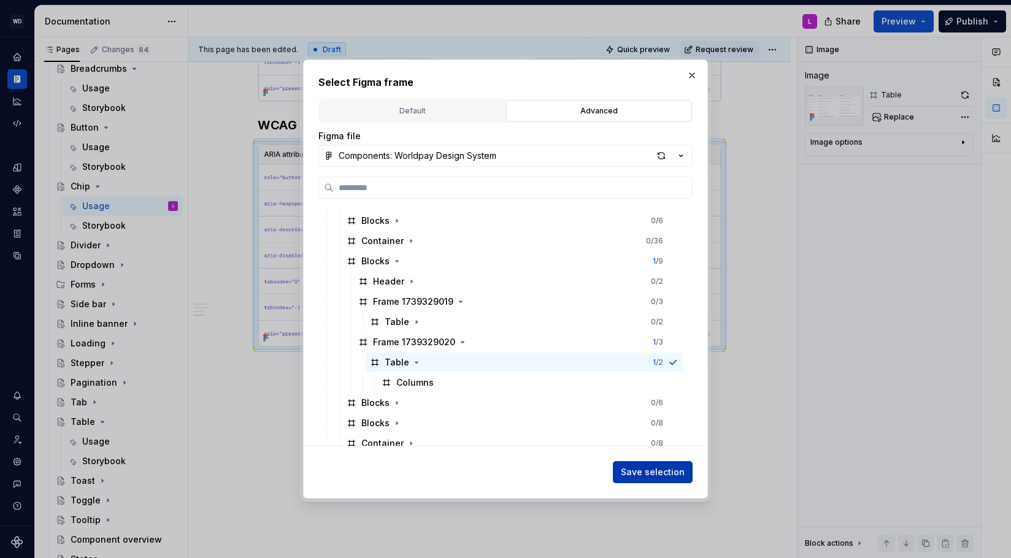
click at [648, 466] on button "Save selection" at bounding box center [653, 472] width 80 height 22
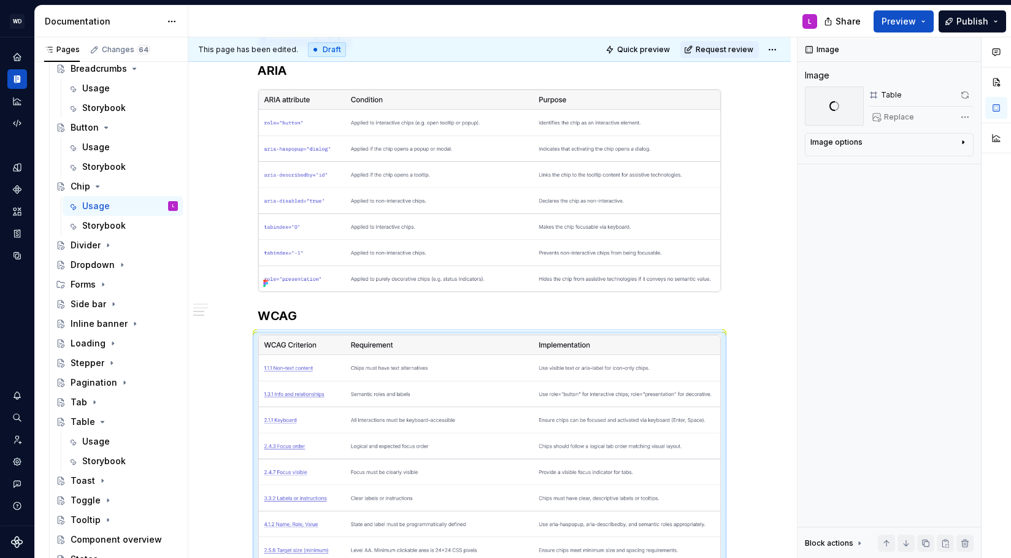
scroll to position [1678, 0]
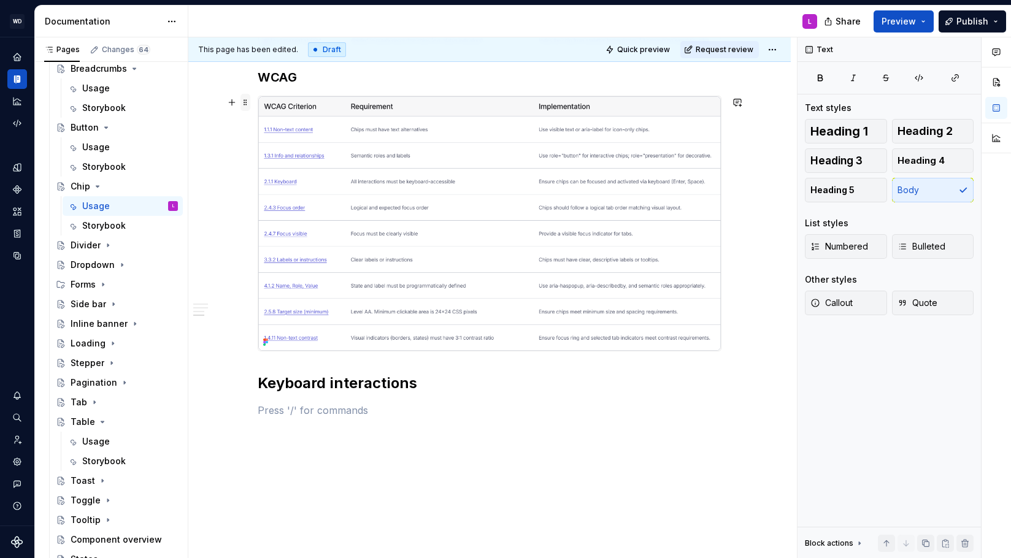
click at [250, 106] on span at bounding box center [245, 102] width 10 height 17
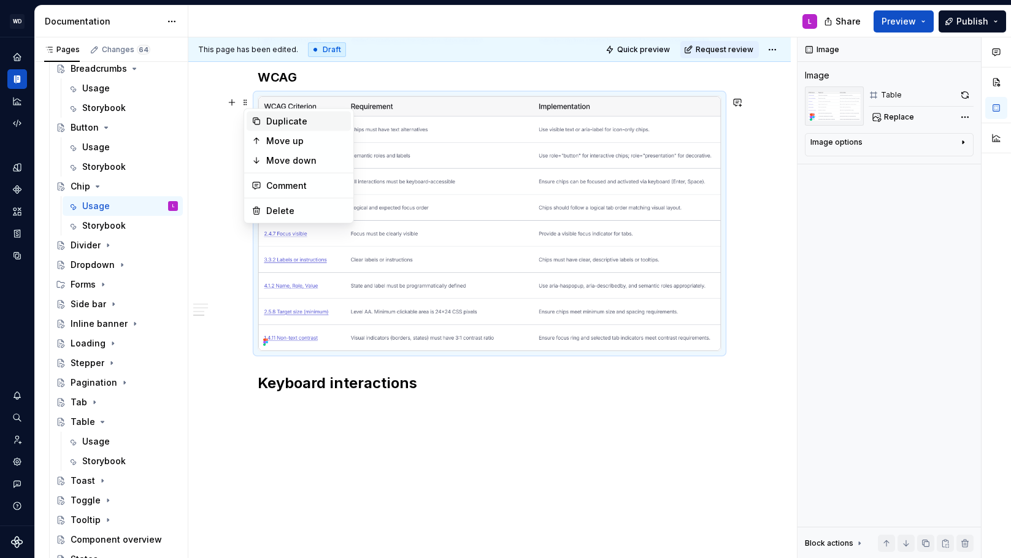
click at [280, 127] on div "Duplicate" at bounding box center [306, 121] width 80 height 12
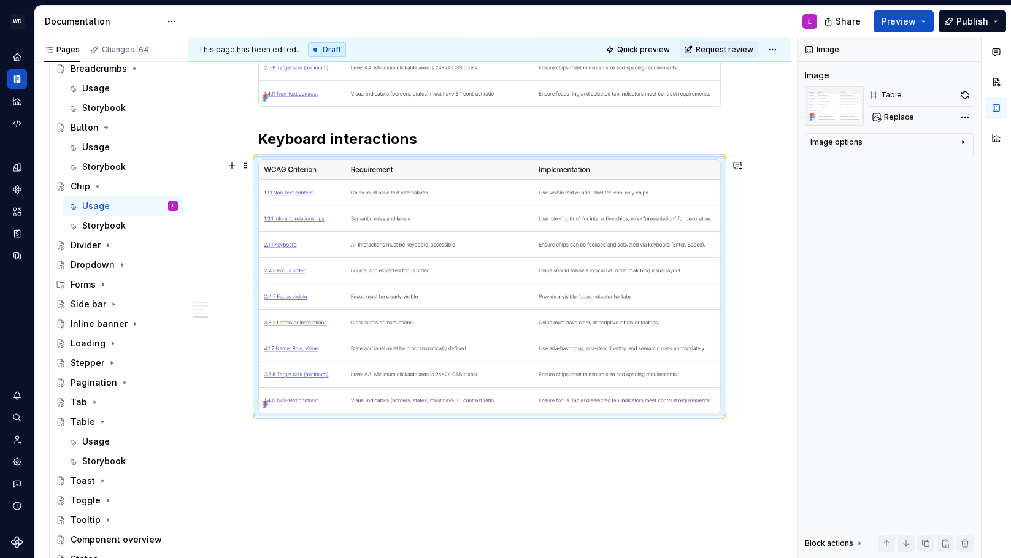
scroll to position [2155, 0]
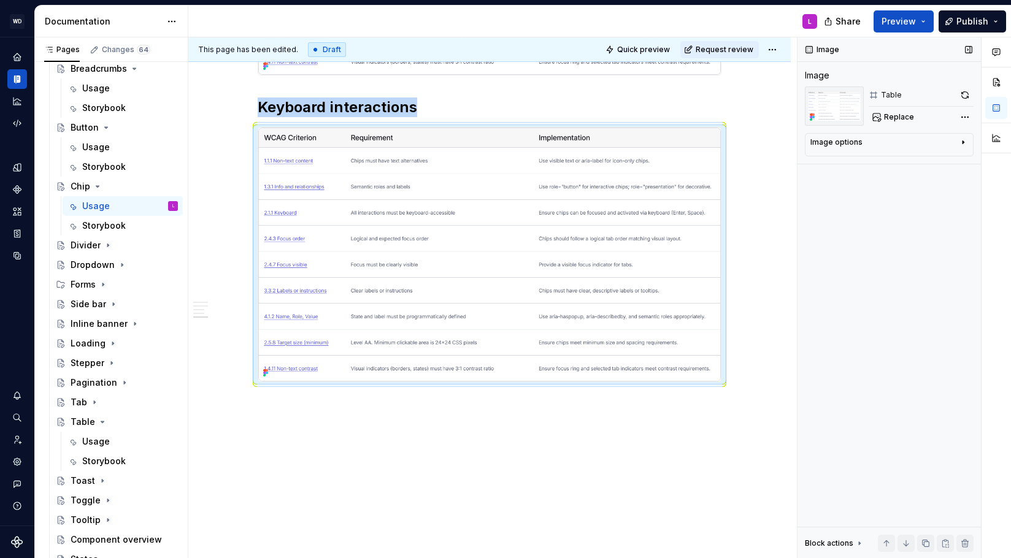
click at [879, 151] on div "Image options" at bounding box center [884, 144] width 148 height 15
click at [910, 116] on span "Replace" at bounding box center [899, 117] width 30 height 10
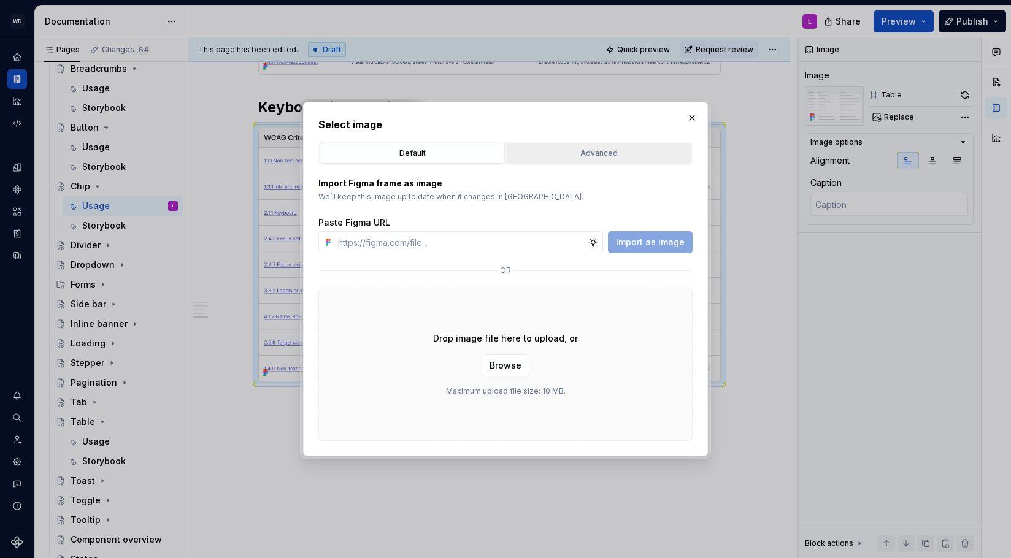
click at [594, 145] on button "Advanced" at bounding box center [598, 153] width 185 height 21
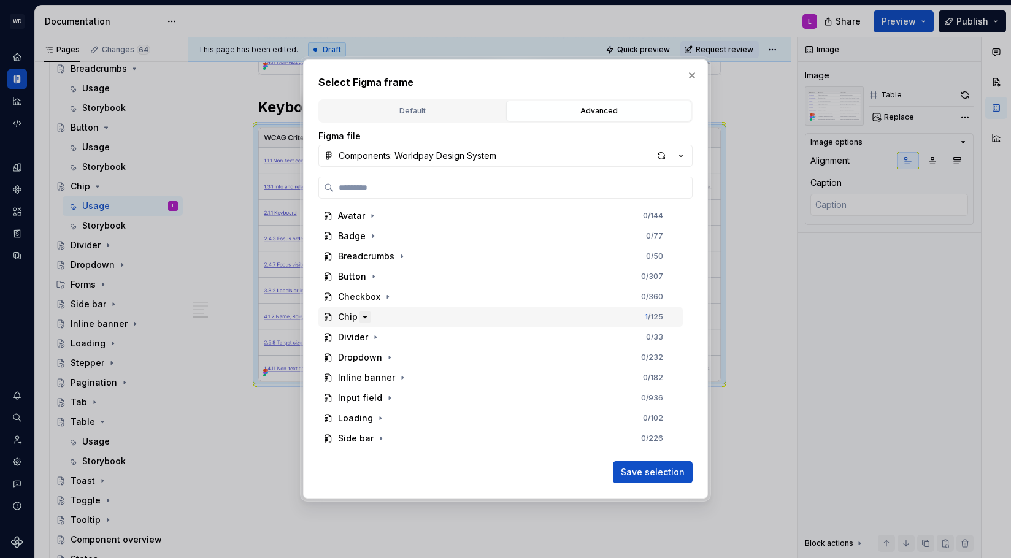
click at [368, 316] on icon "button" at bounding box center [365, 317] width 10 height 10
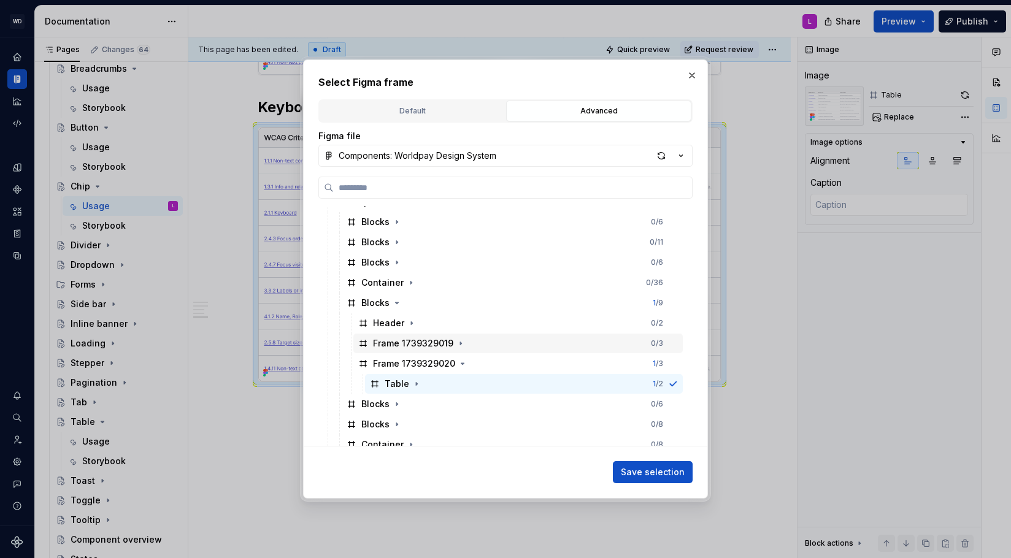
scroll to position [218, 0]
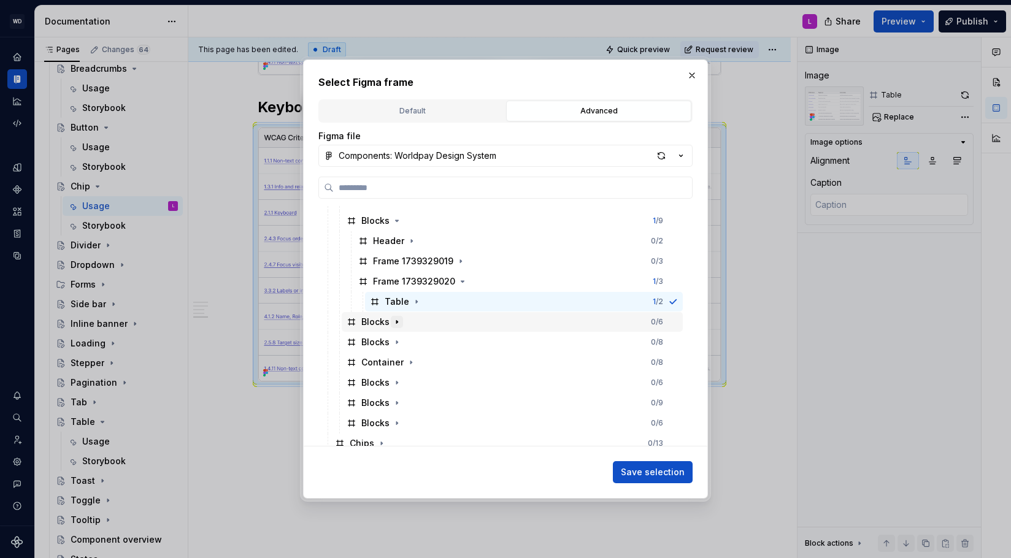
click at [396, 321] on icon "button" at bounding box center [396, 321] width 1 height 3
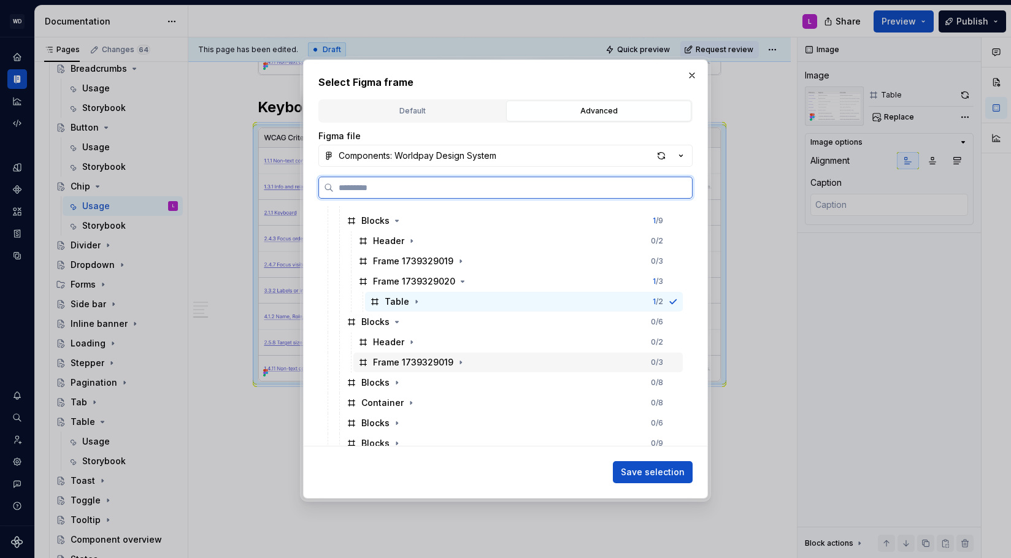
click at [428, 363] on div "Frame 1739329019" at bounding box center [413, 362] width 80 height 12
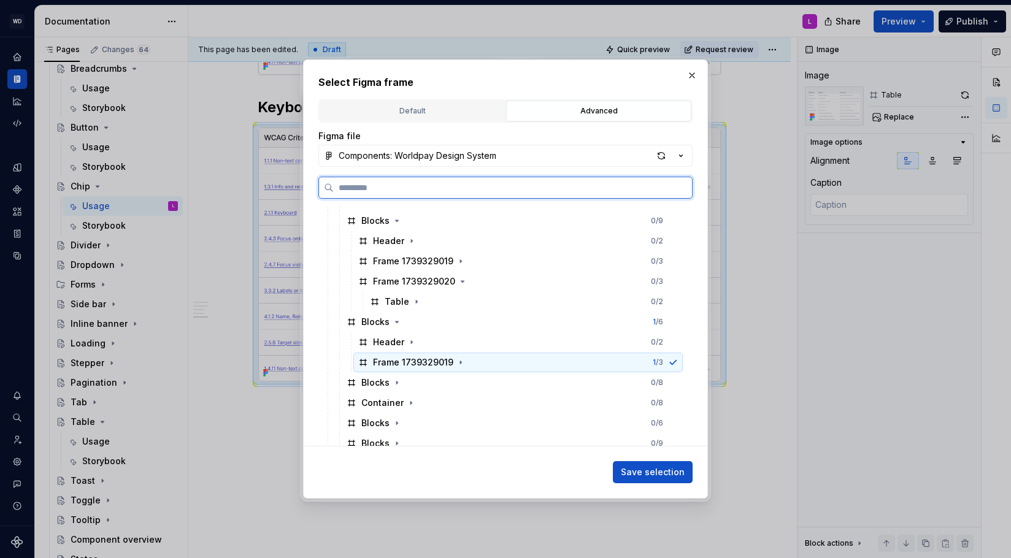
click at [464, 363] on div "Frame 1739329019 1 / 3" at bounding box center [517, 363] width 329 height 20
click at [462, 364] on icon "button" at bounding box center [461, 363] width 10 height 10
drag, startPoint x: 407, startPoint y: 383, endPoint x: 428, endPoint y: 384, distance: 20.9
click at [407, 383] on div "Table" at bounding box center [404, 383] width 38 height 12
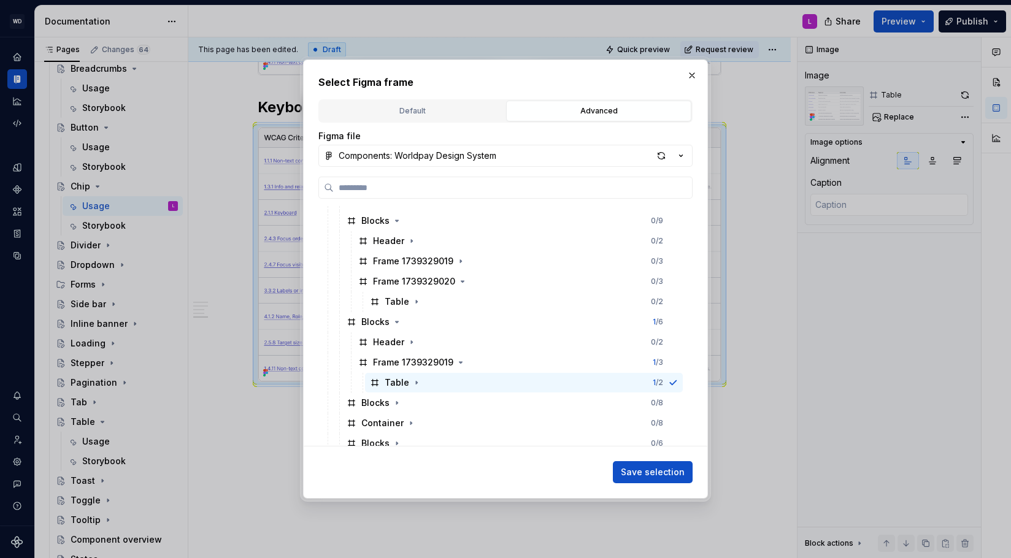
click at [658, 477] on span "Save selection" at bounding box center [653, 472] width 64 height 12
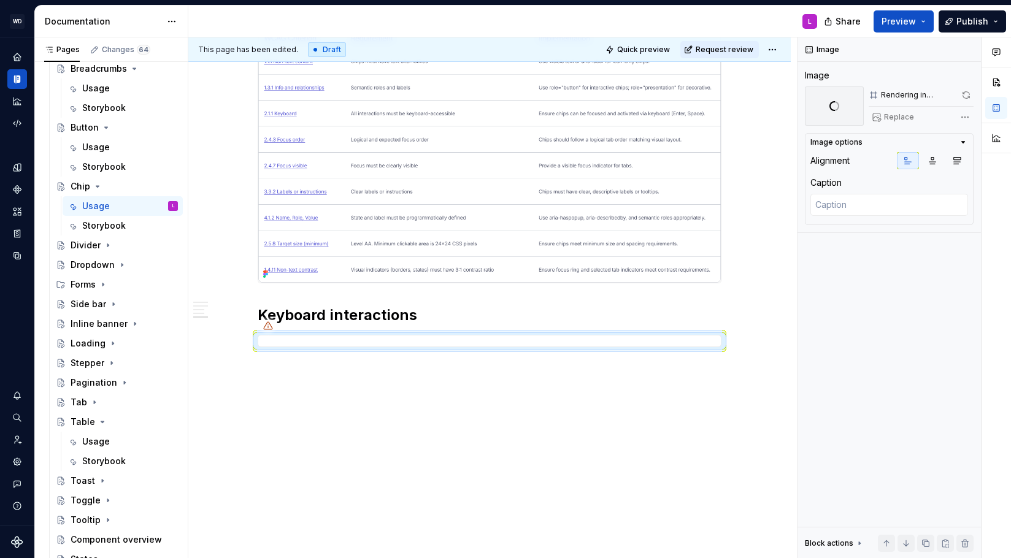
scroll to position [1985, 0]
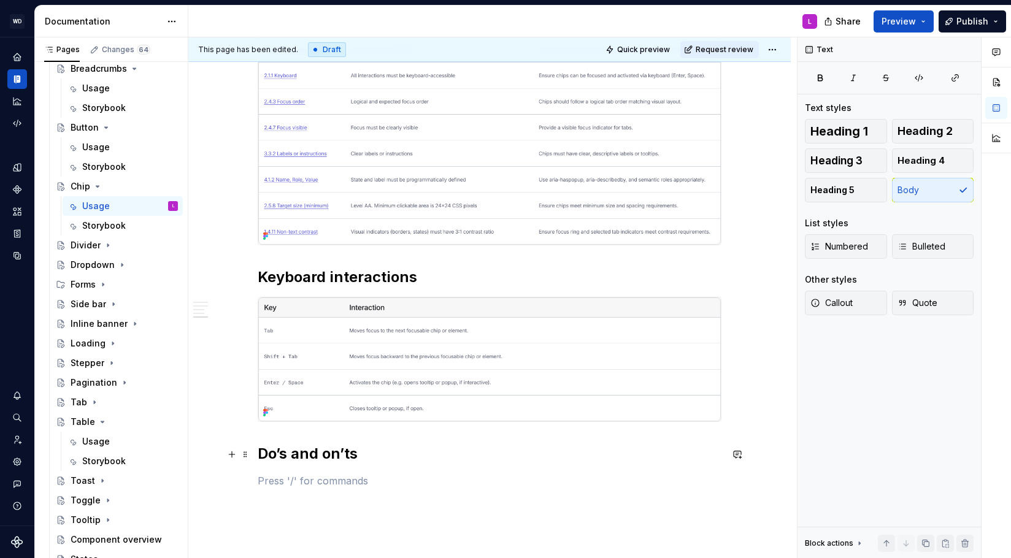
click at [327, 456] on h2 "Do’s and on’ts" at bounding box center [490, 454] width 464 height 20
click at [296, 485] on p at bounding box center [490, 481] width 464 height 15
click at [250, 305] on span at bounding box center [245, 303] width 10 height 17
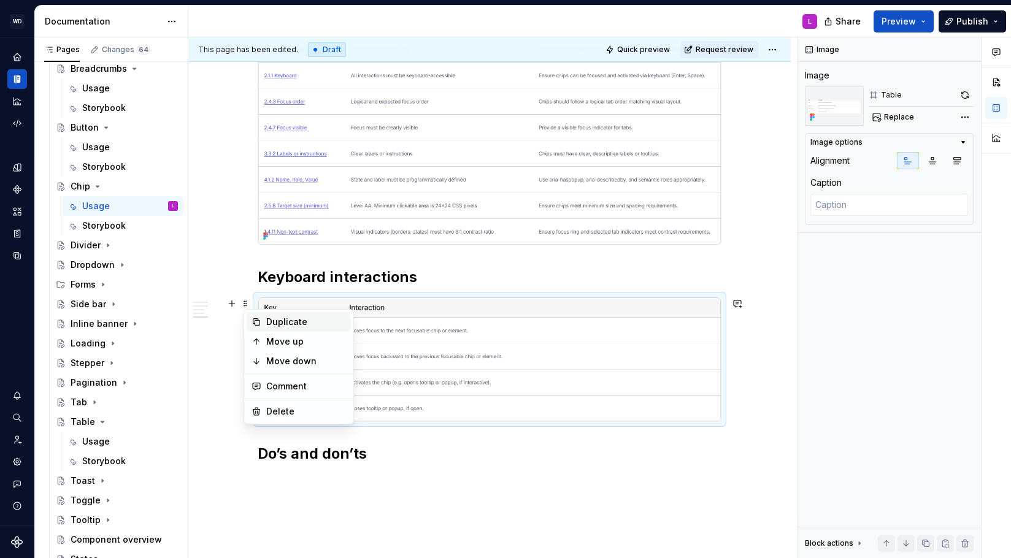
click at [288, 320] on div "Duplicate" at bounding box center [306, 322] width 80 height 12
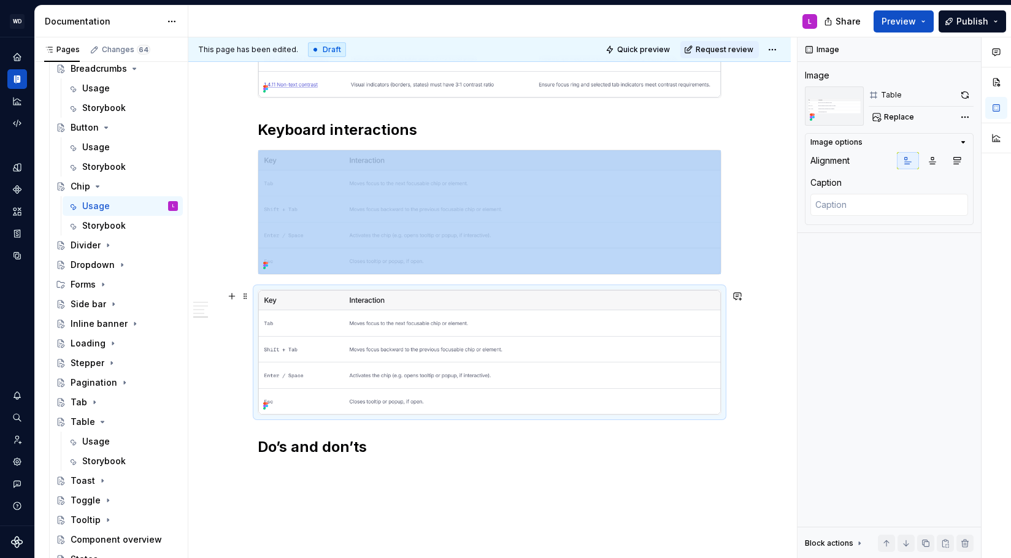
scroll to position [2237, 0]
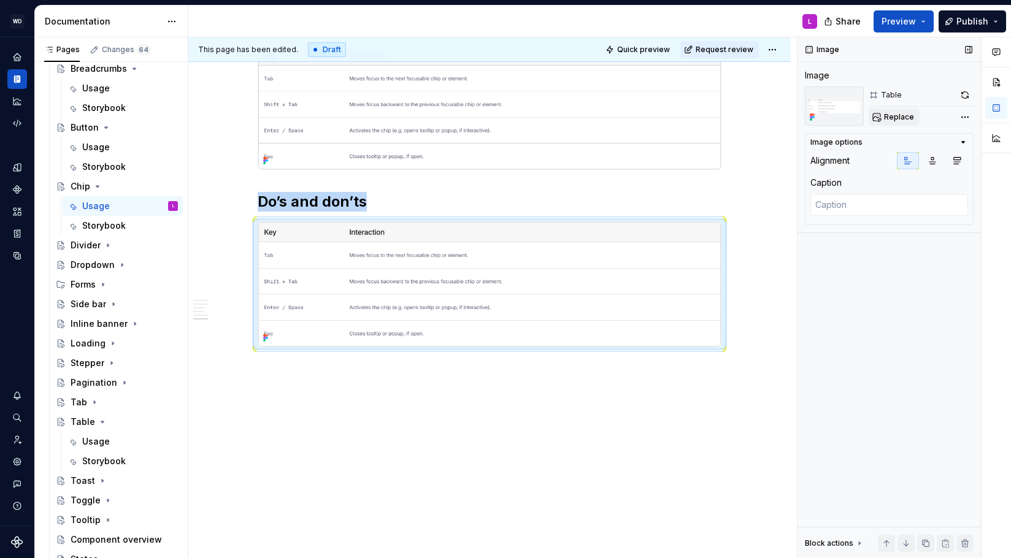
click at [911, 117] on span "Replace" at bounding box center [899, 117] width 30 height 10
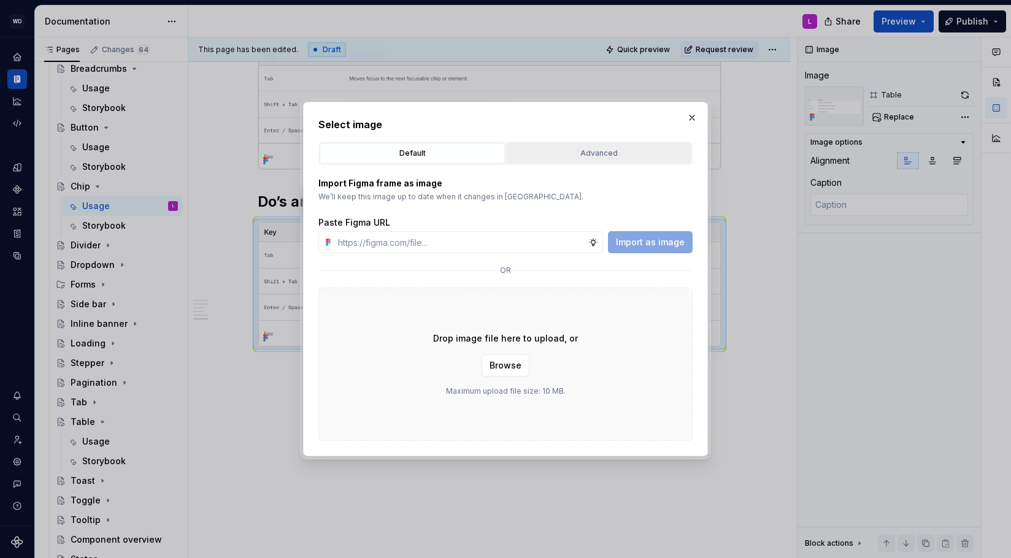
click at [564, 151] on div "Advanced" at bounding box center [598, 153] width 177 height 12
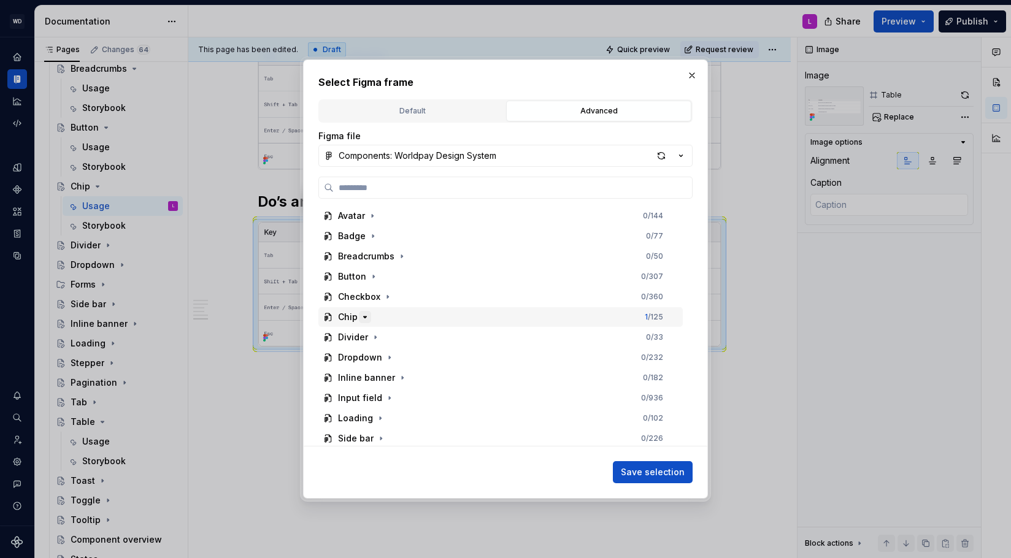
click at [369, 318] on icon "button" at bounding box center [365, 317] width 10 height 10
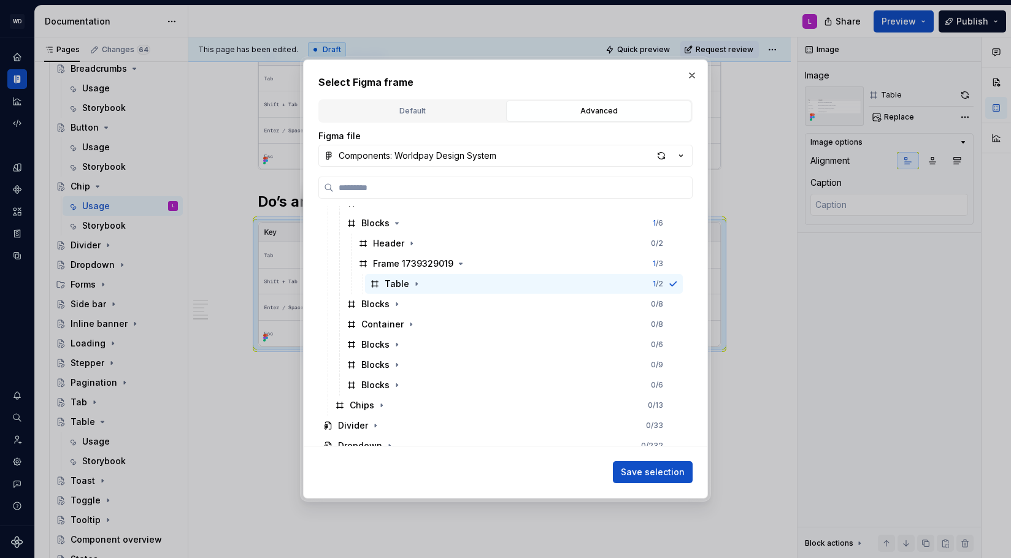
scroll to position [267, 0]
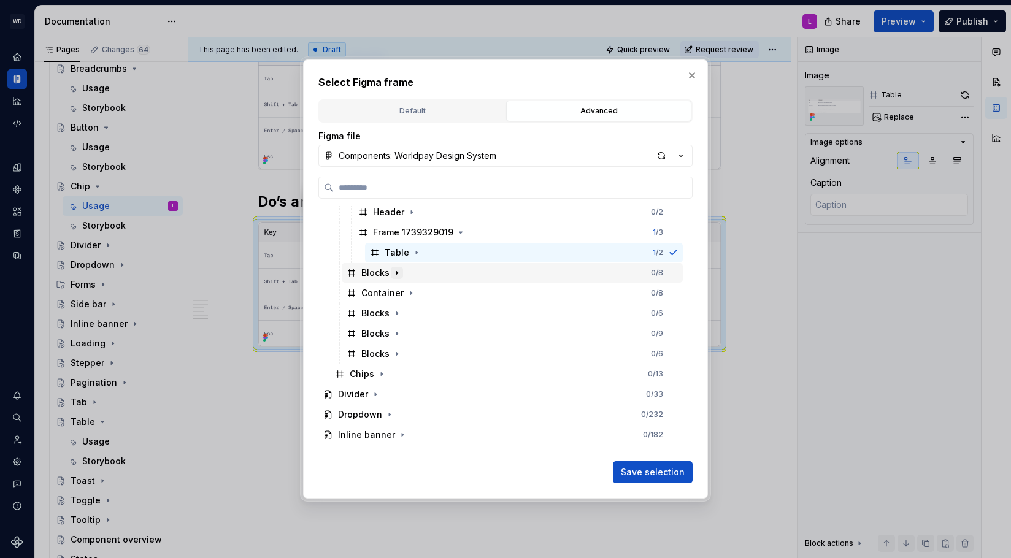
click at [394, 271] on icon "button" at bounding box center [397, 273] width 10 height 10
click at [410, 333] on icon "button" at bounding box center [410, 333] width 1 height 3
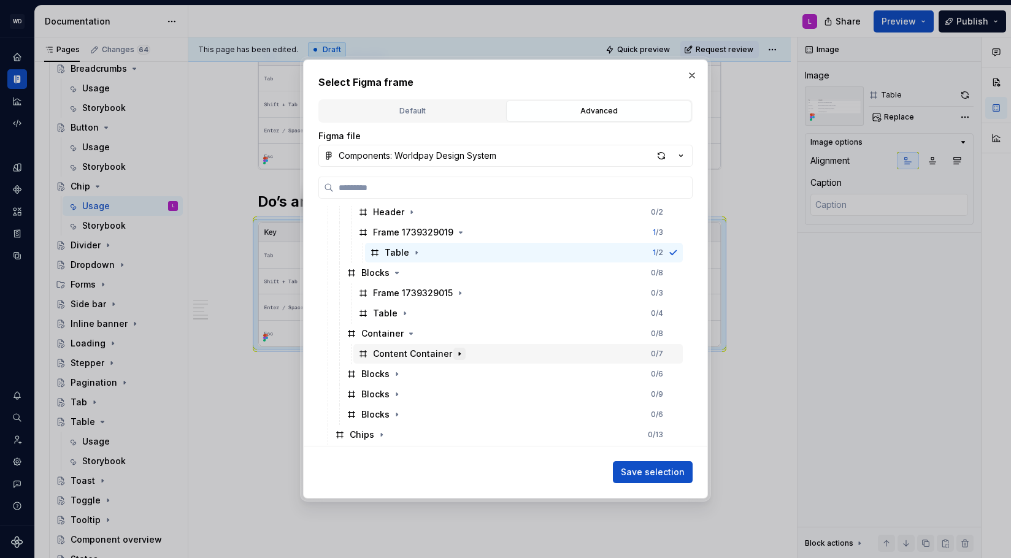
click at [459, 353] on icon "button" at bounding box center [459, 353] width 1 height 3
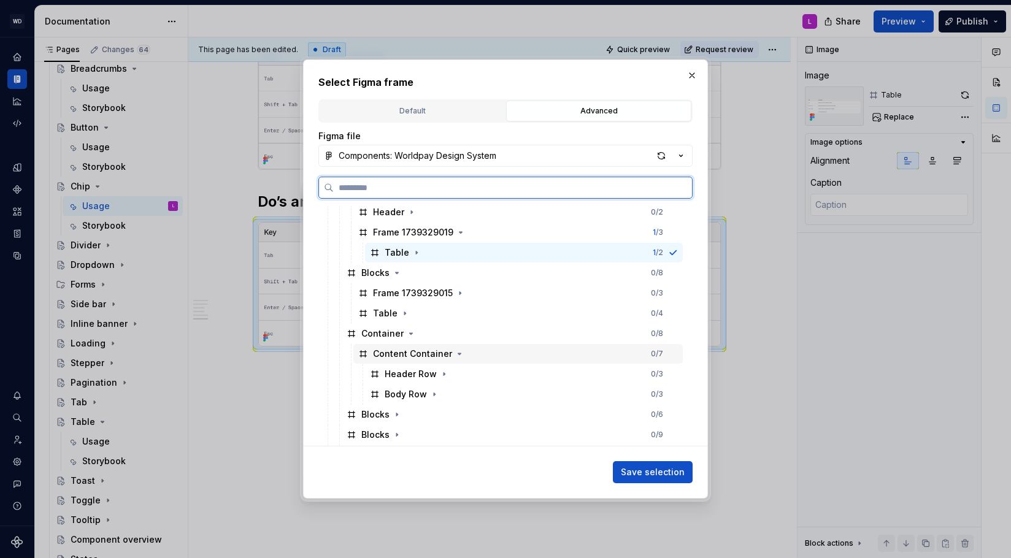
click at [399, 356] on div "Content Container" at bounding box center [412, 354] width 79 height 12
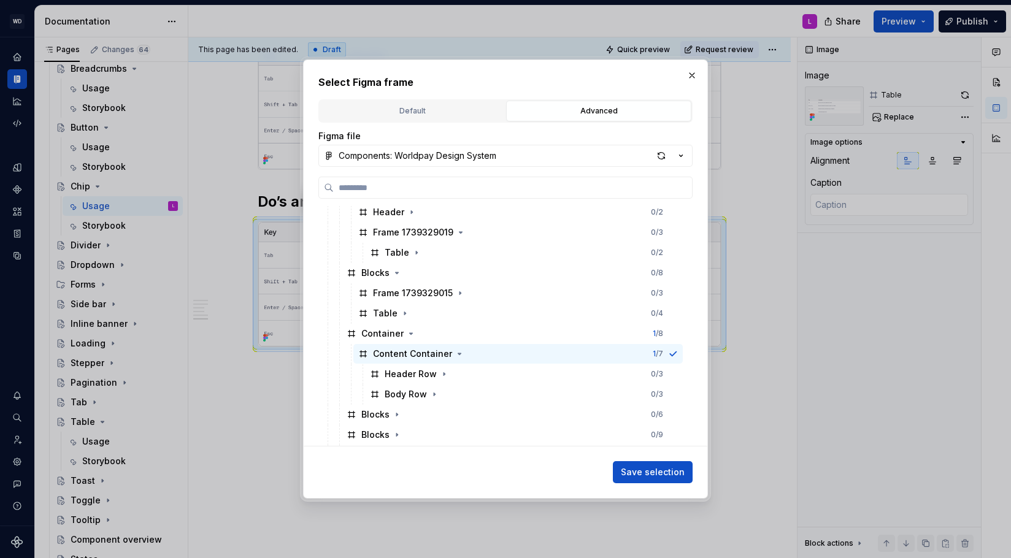
click at [660, 474] on span "Save selection" at bounding box center [653, 472] width 64 height 12
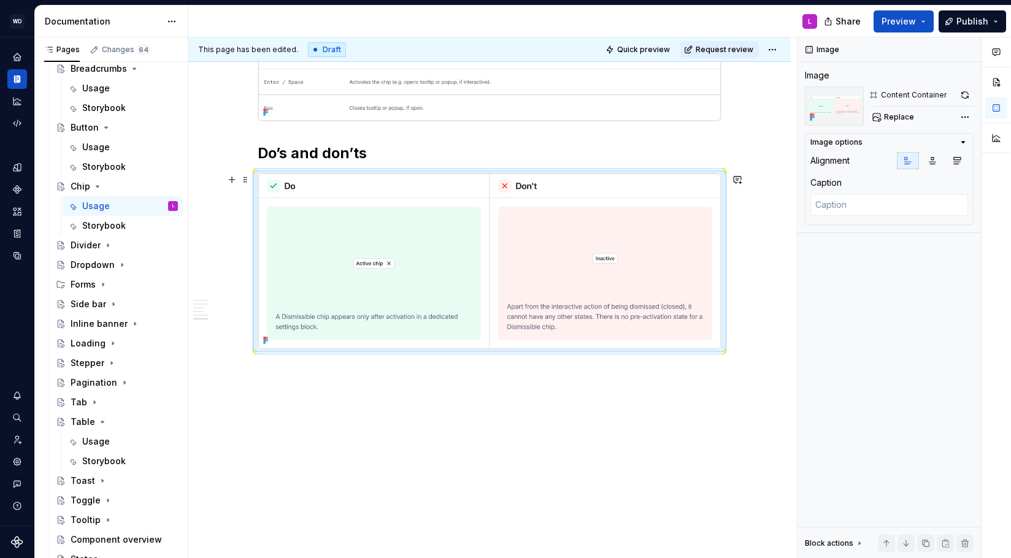
scroll to position [2288, 0]
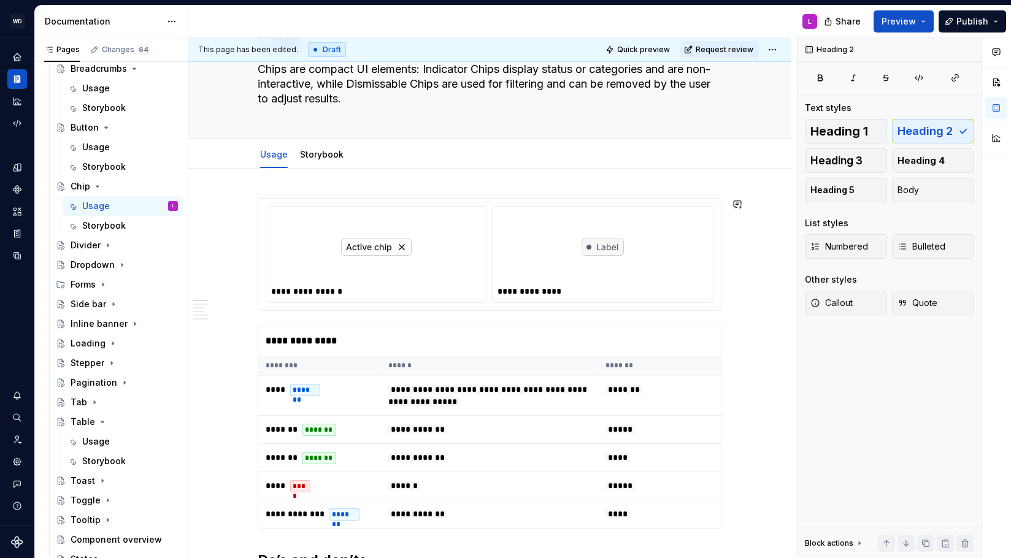
scroll to position [293, 0]
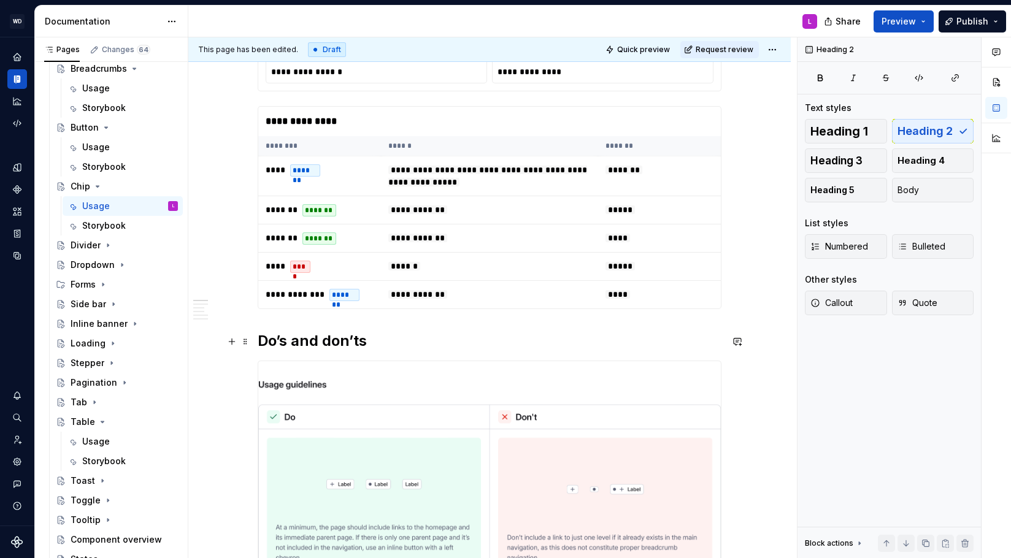
click at [262, 345] on h2 "Do’s and don’ts" at bounding box center [490, 341] width 464 height 20
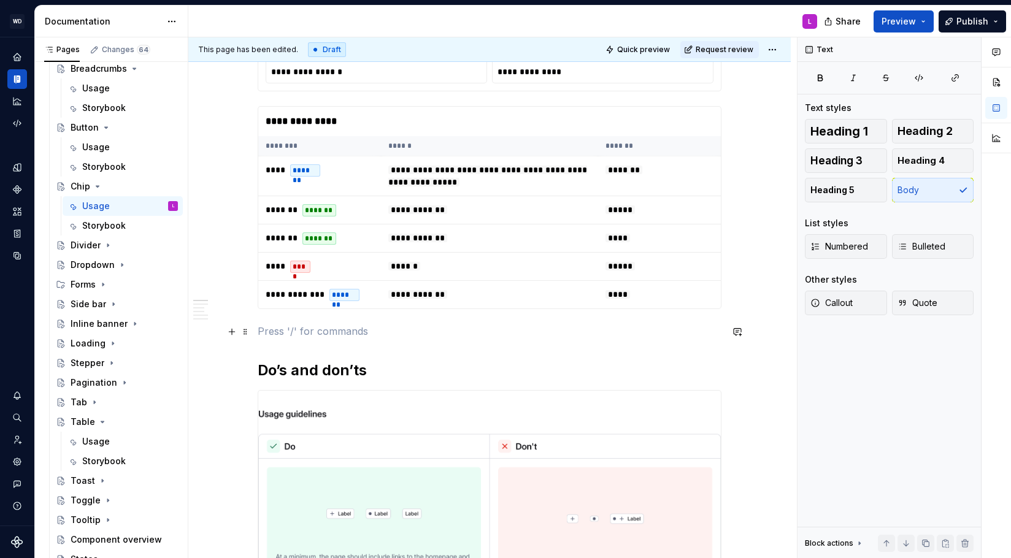
click at [271, 333] on p at bounding box center [490, 331] width 464 height 15
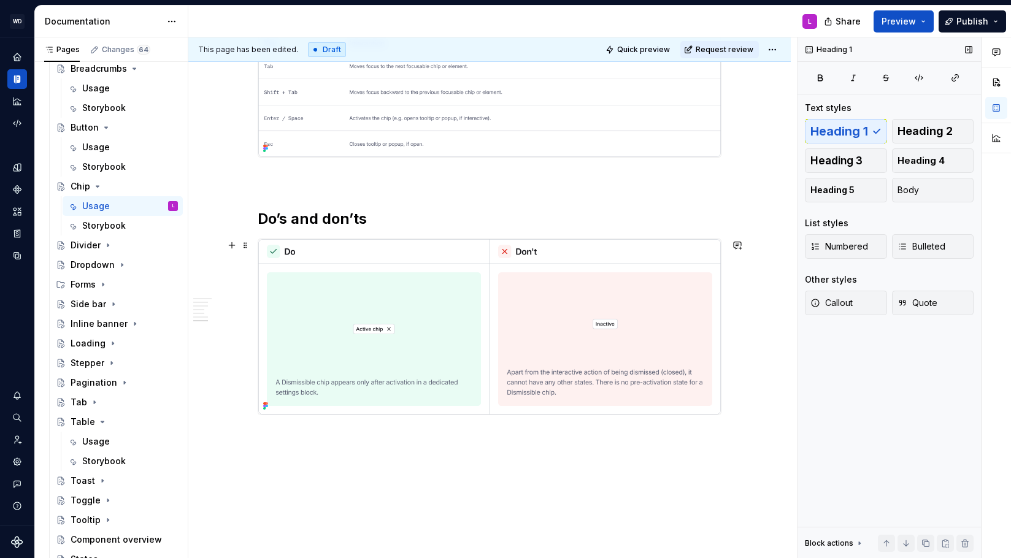
scroll to position [2318, 0]
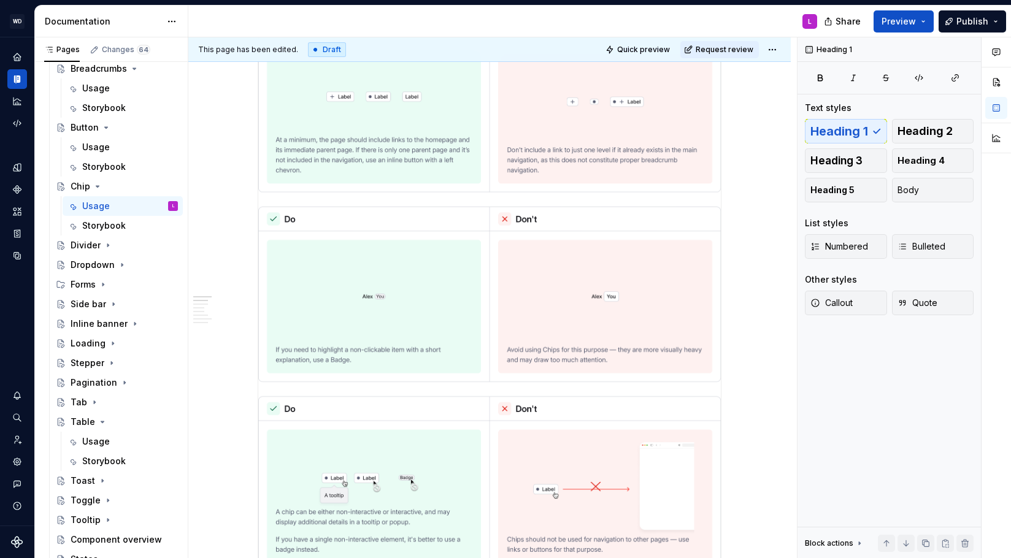
scroll to position [0, 0]
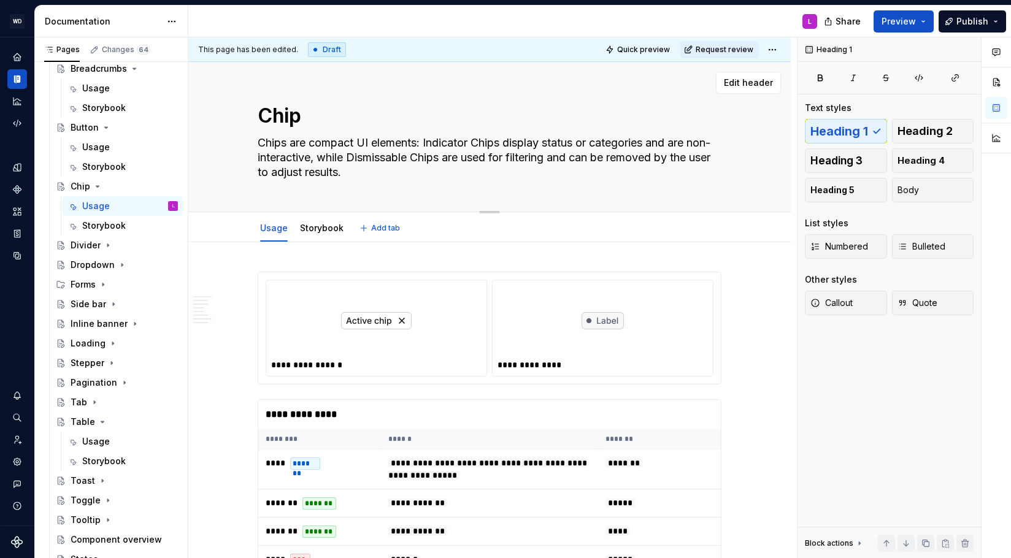
click at [396, 159] on textarea "Chips are compact UI elements: Indicator Chips display status or categories and…" at bounding box center [487, 157] width 464 height 49
click at [412, 159] on textarea "Chips are compact UI elements: Indicator Chips display status or categories and…" at bounding box center [487, 157] width 464 height 49
type textarea "*"
type textarea "Chips are compact UI elements: Indicator Chips display status or categories and…"
type textarea "*"
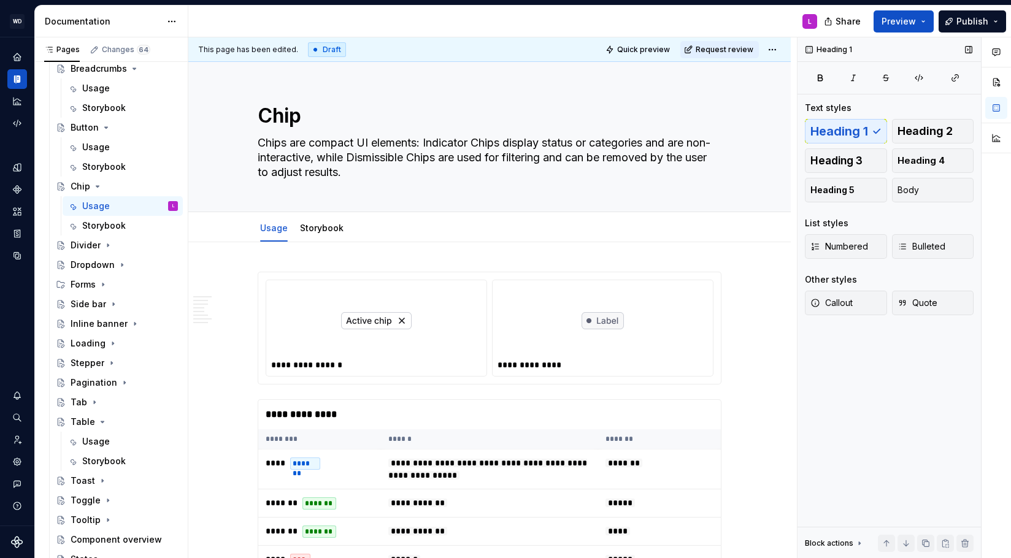
type textarea "Chips are compact UI elements: Indicator Chips display status or categories and…"
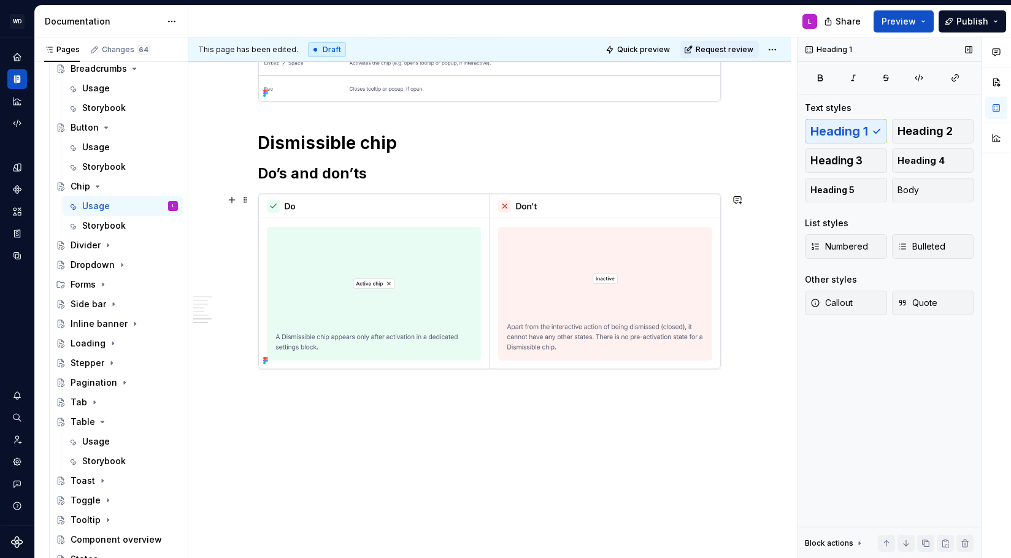
scroll to position [2367, 0]
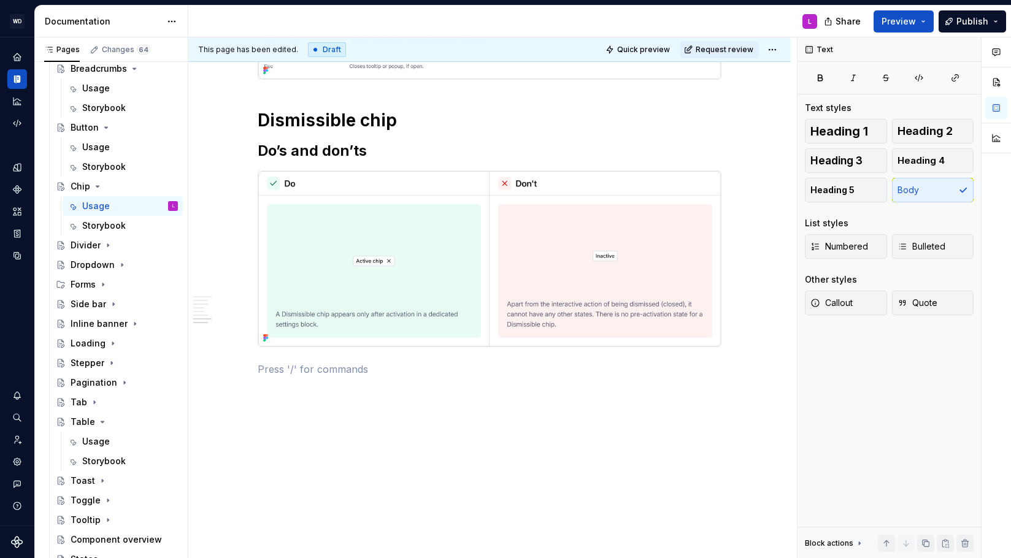
click at [245, 174] on span at bounding box center [245, 177] width 10 height 17
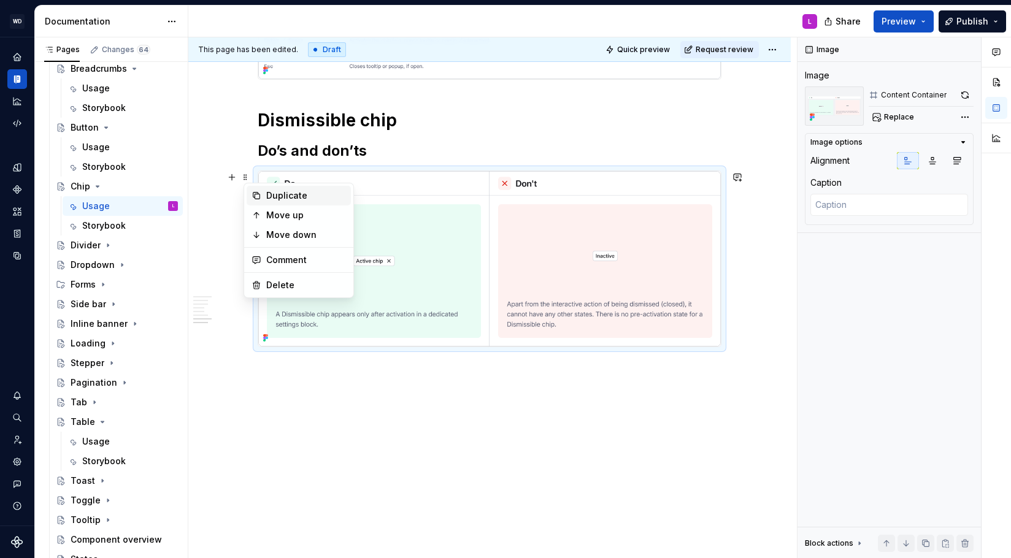
click at [294, 194] on div "Duplicate" at bounding box center [306, 196] width 80 height 12
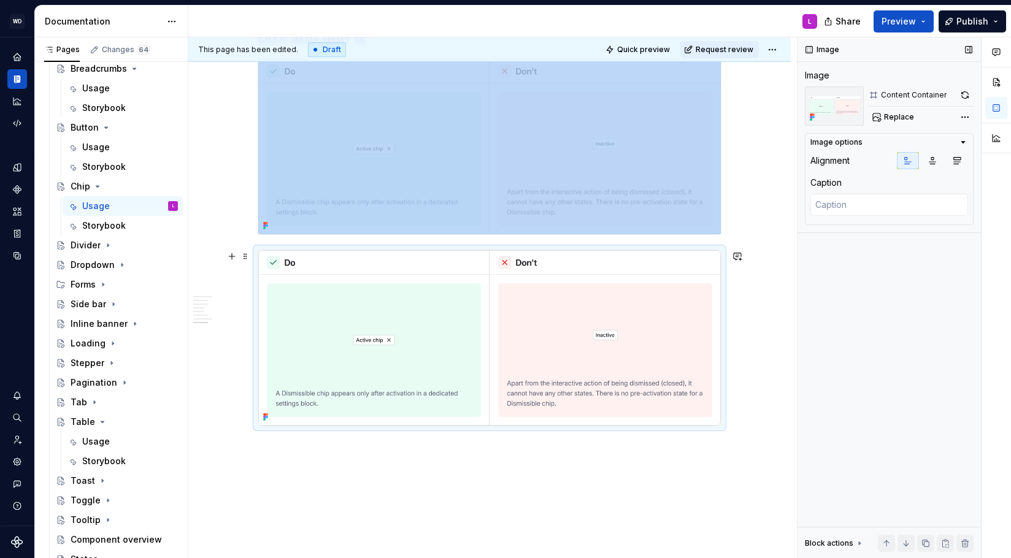
scroll to position [2480, 0]
click at [907, 112] on span "Replace" at bounding box center [899, 117] width 30 height 10
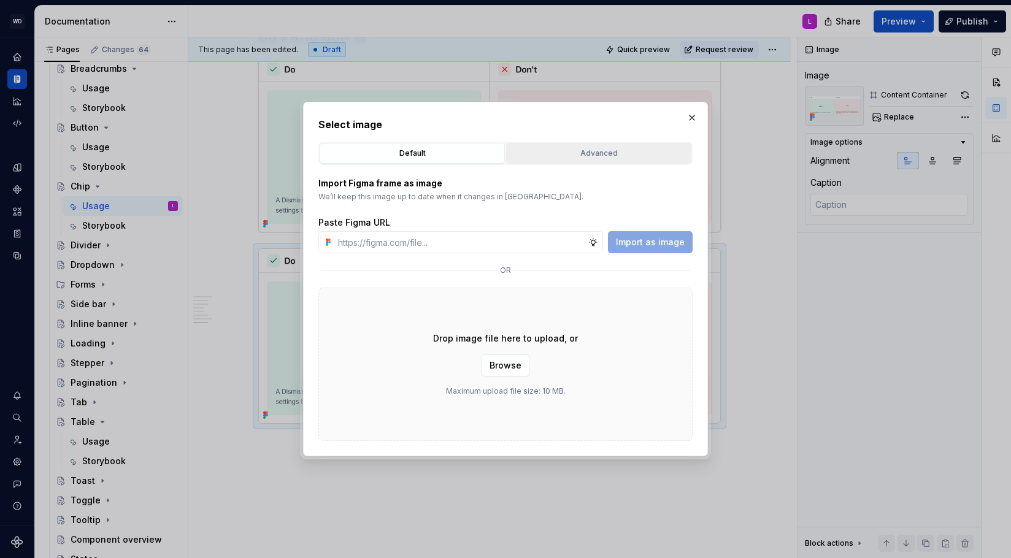
click at [551, 152] on div "Advanced" at bounding box center [598, 153] width 177 height 12
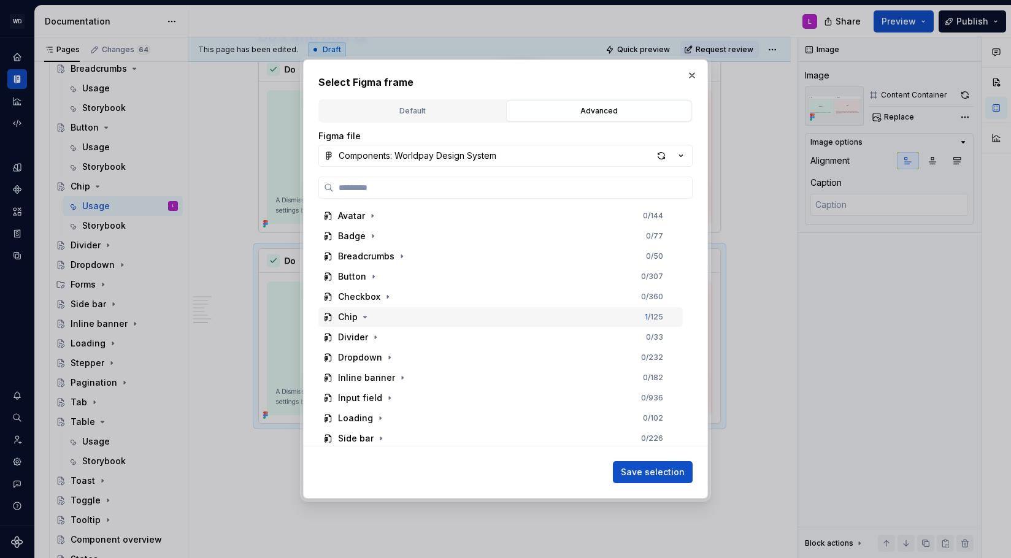
drag, startPoint x: 363, startPoint y: 319, endPoint x: 380, endPoint y: 315, distance: 17.1
click at [363, 319] on icon "button" at bounding box center [365, 317] width 10 height 10
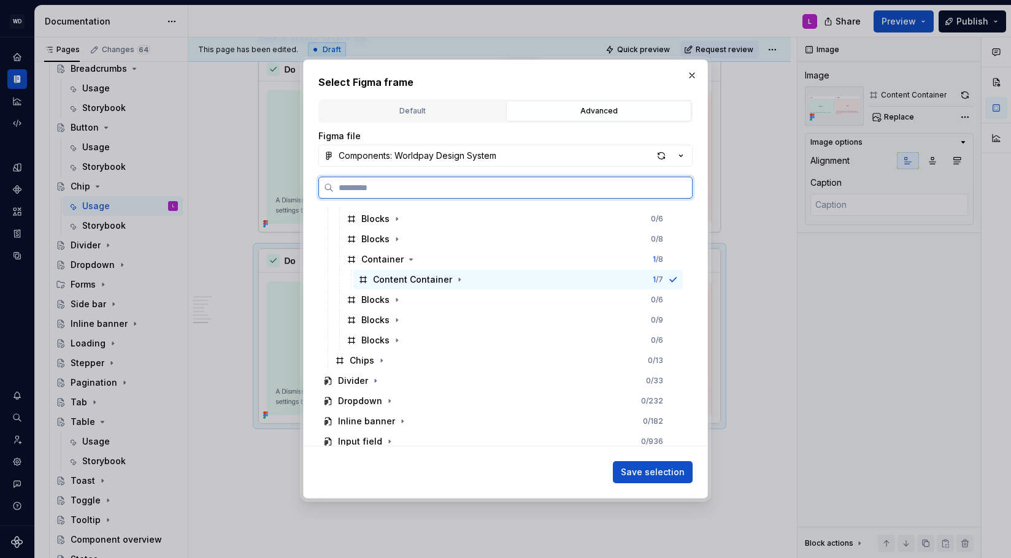
scroll to position [239, 0]
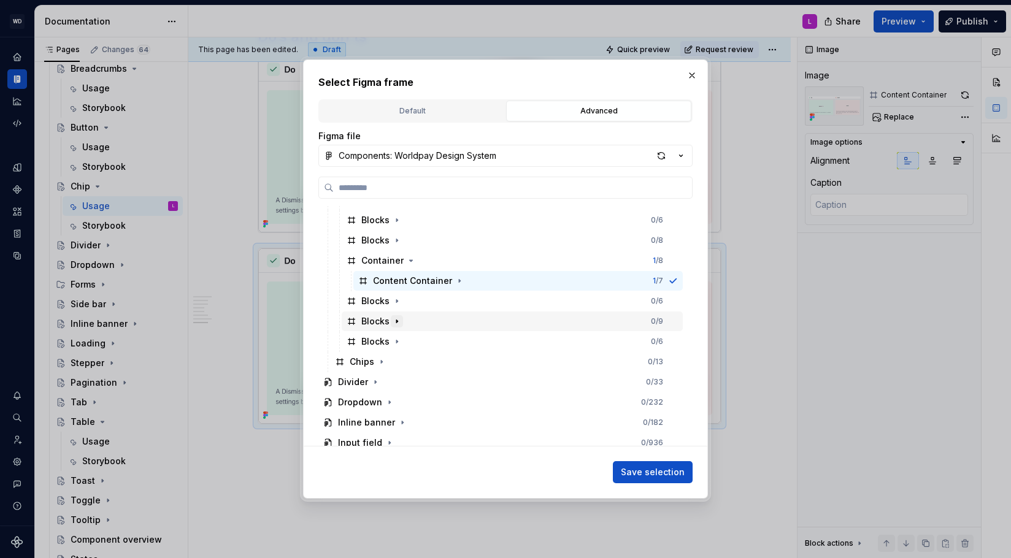
click at [392, 325] on icon "button" at bounding box center [397, 322] width 10 height 10
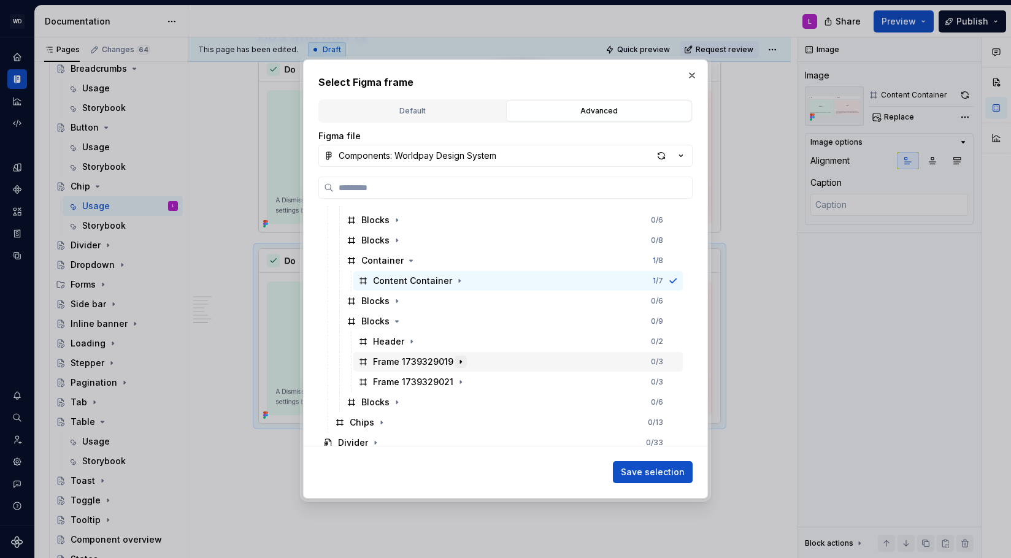
click at [458, 364] on icon "button" at bounding box center [461, 362] width 10 height 10
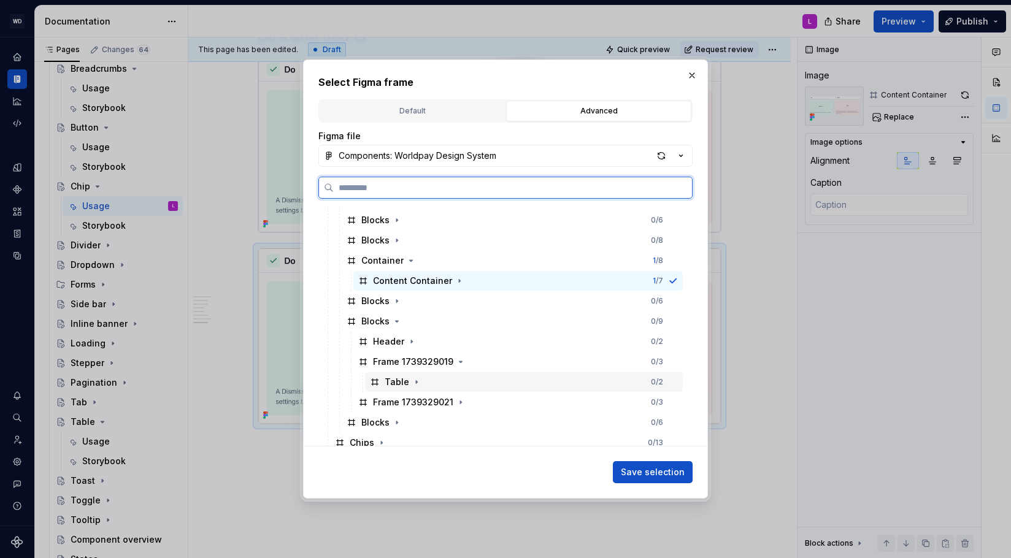
drag, startPoint x: 394, startPoint y: 386, endPoint x: 487, endPoint y: 413, distance: 95.9
click at [394, 386] on div "Table" at bounding box center [397, 382] width 25 height 12
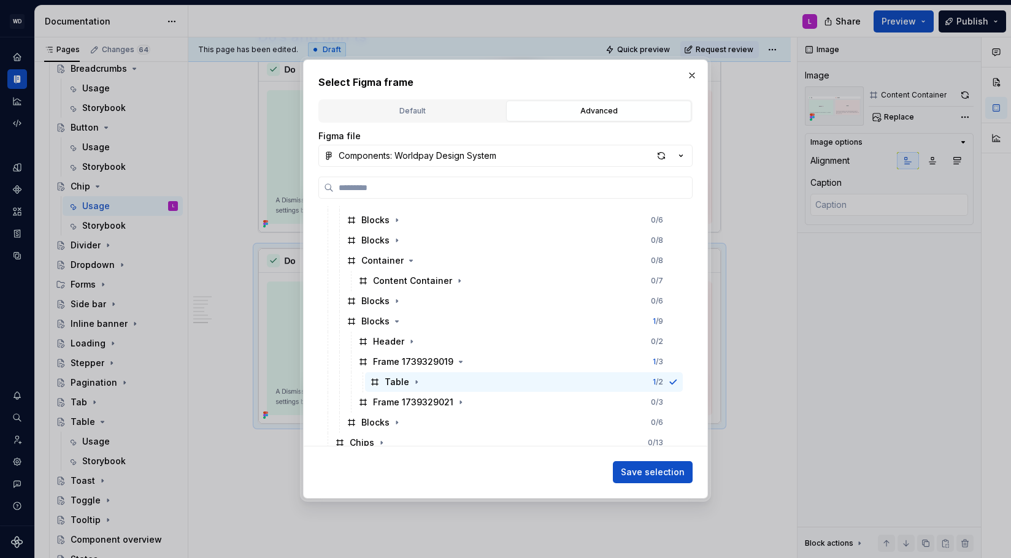
click at [674, 469] on span "Save selection" at bounding box center [653, 472] width 64 height 12
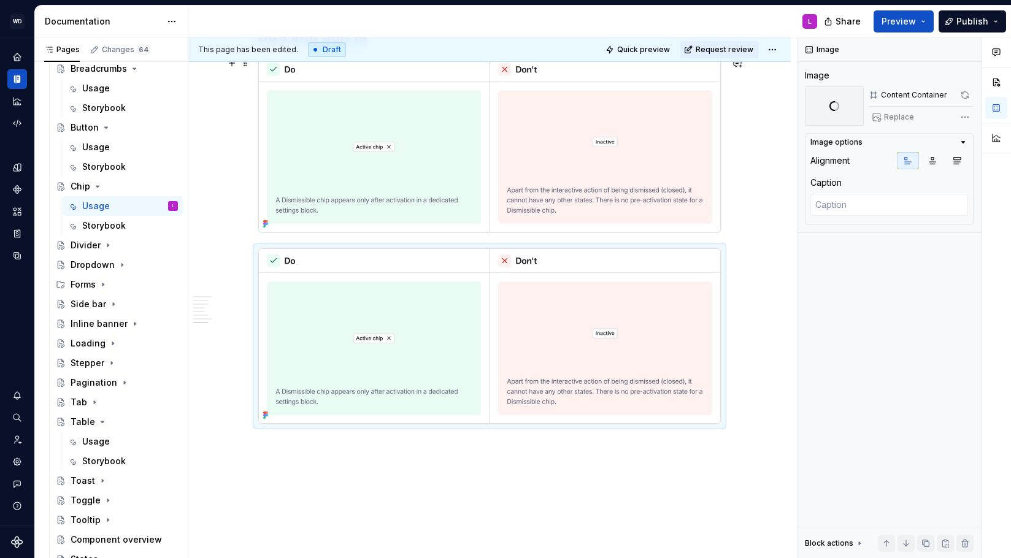
click at [694, 211] on img at bounding box center [489, 144] width 463 height 175
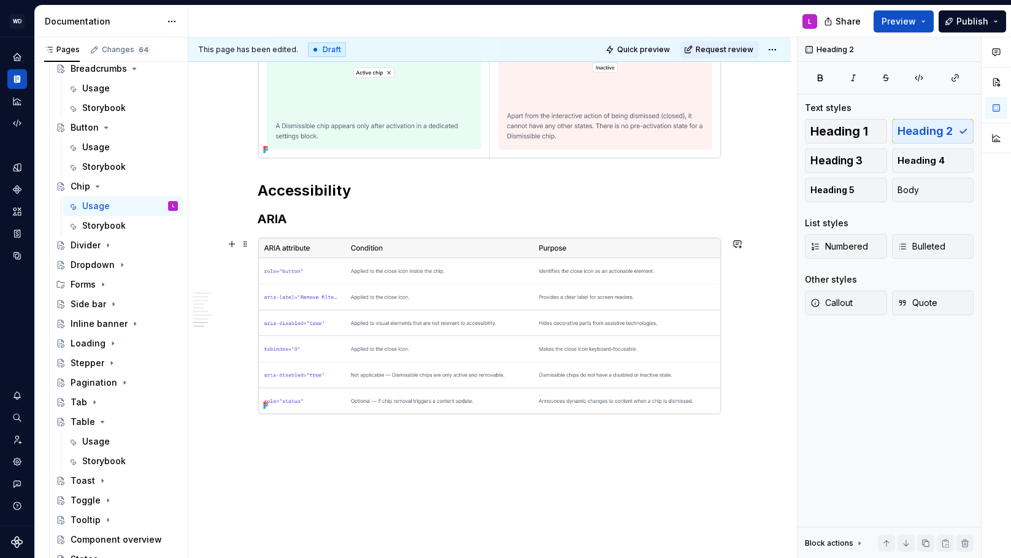
scroll to position [2623, 0]
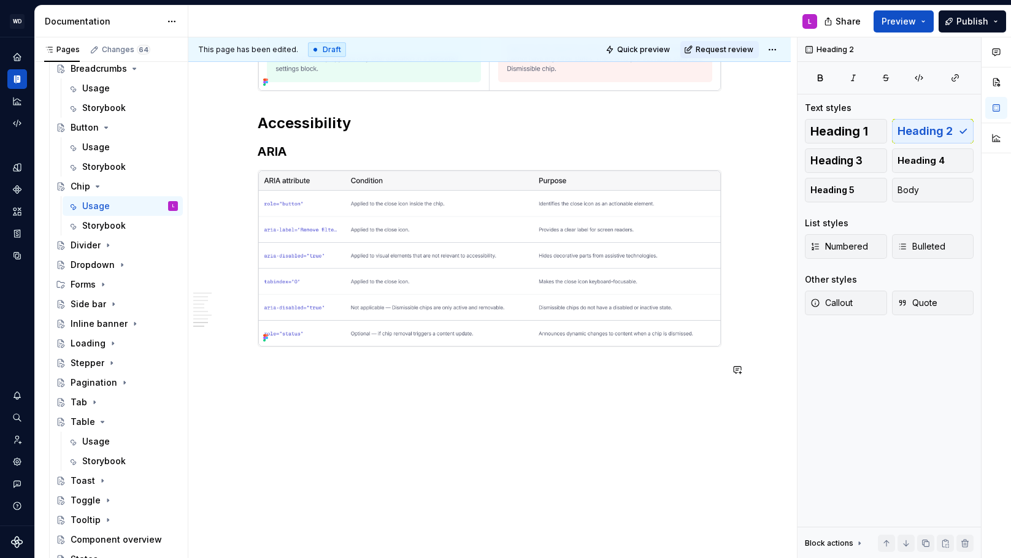
drag, startPoint x: 323, startPoint y: 376, endPoint x: 307, endPoint y: 343, distance: 36.8
click at [322, 374] on p at bounding box center [490, 369] width 464 height 15
click at [250, 174] on span at bounding box center [245, 176] width 10 height 17
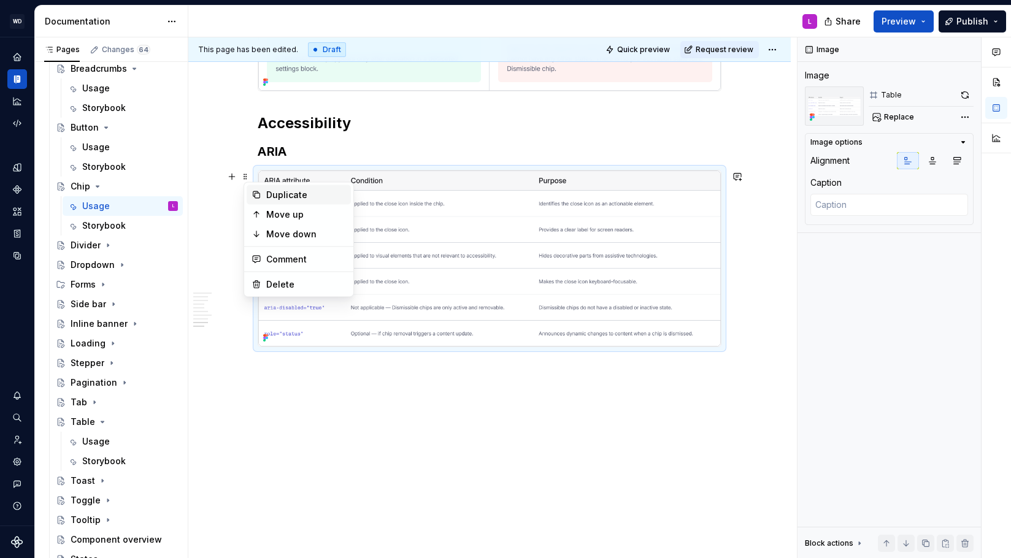
click at [269, 193] on div "Duplicate" at bounding box center [306, 195] width 80 height 12
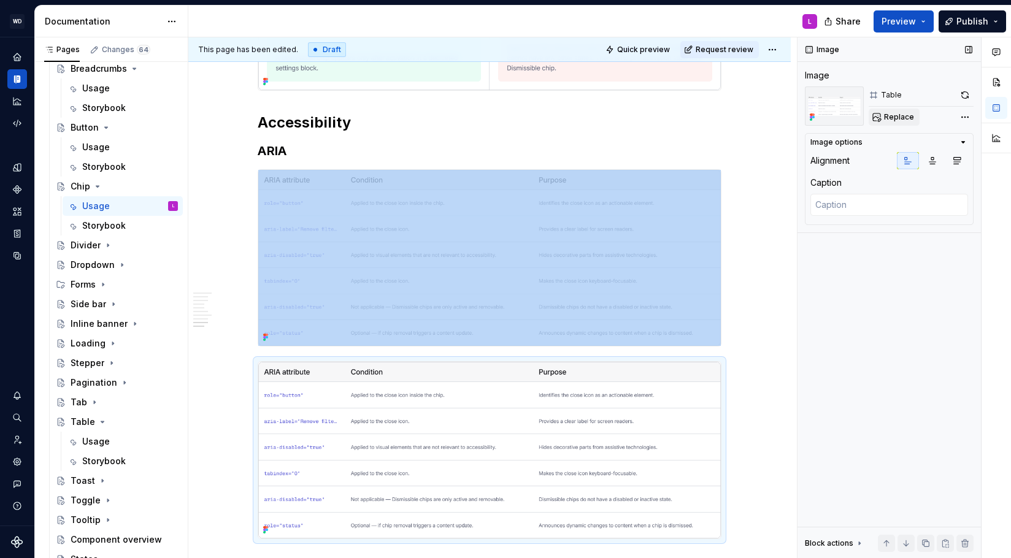
click at [888, 117] on span "Replace" at bounding box center [899, 117] width 30 height 10
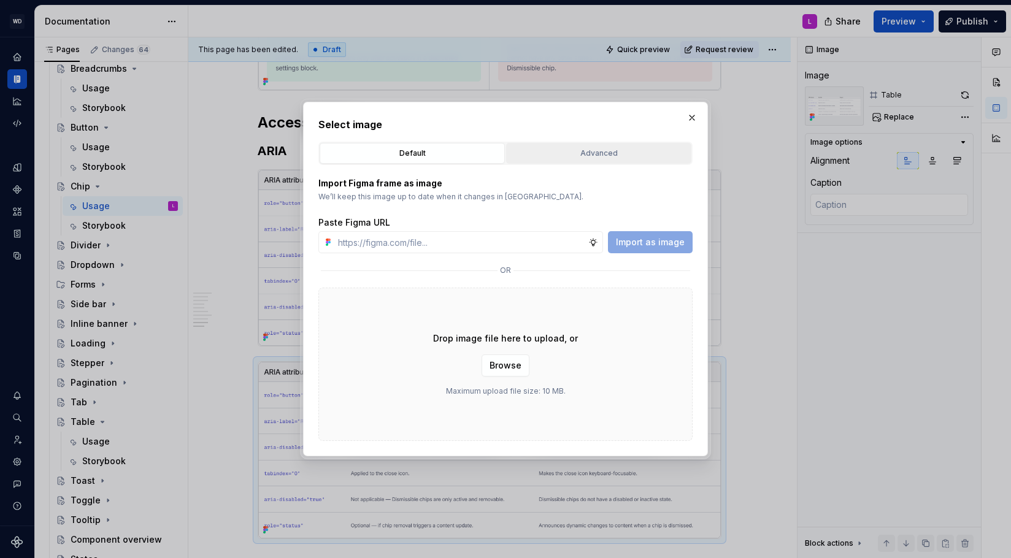
click at [579, 147] on div "Advanced" at bounding box center [598, 153] width 177 height 12
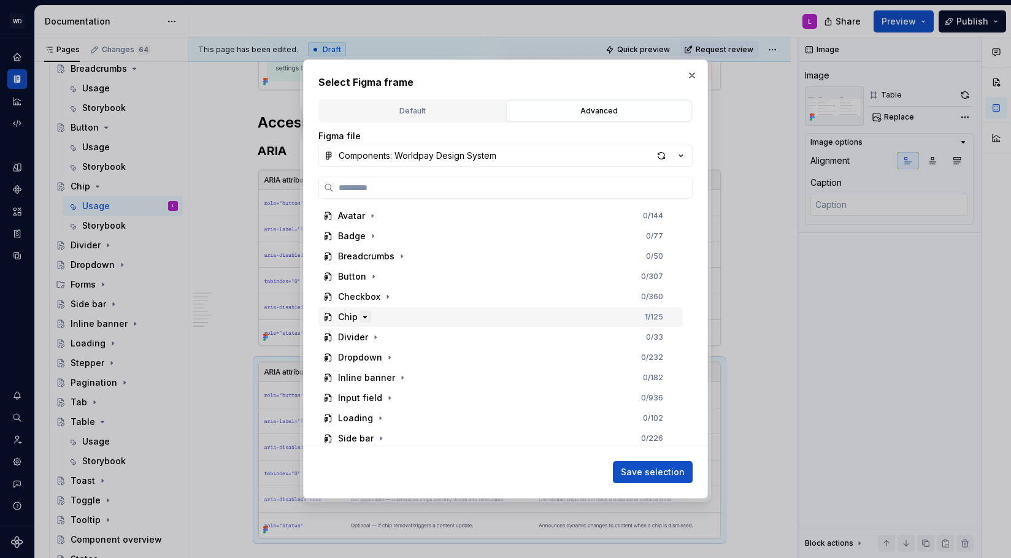
click at [364, 318] on icon "button" at bounding box center [365, 317] width 3 height 1
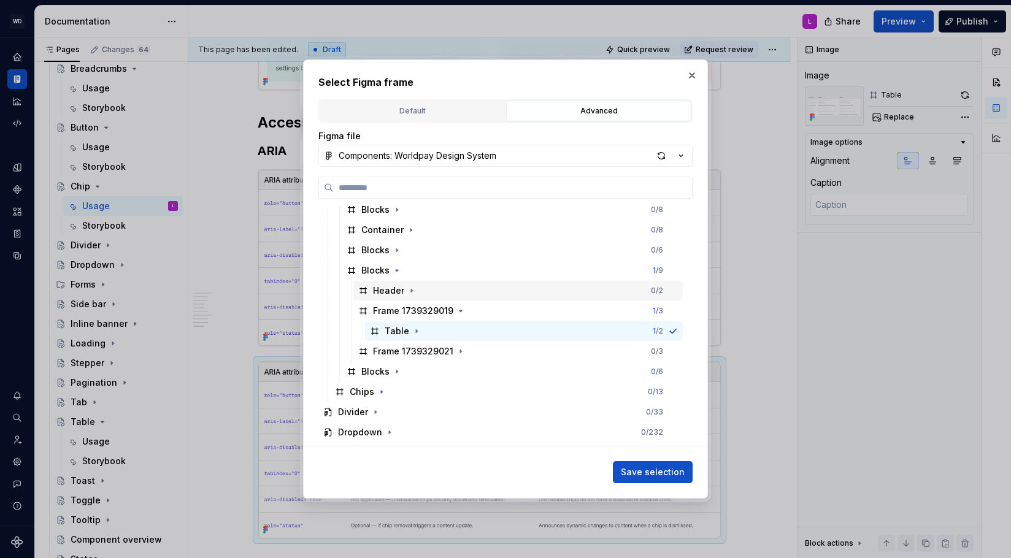
scroll to position [298, 0]
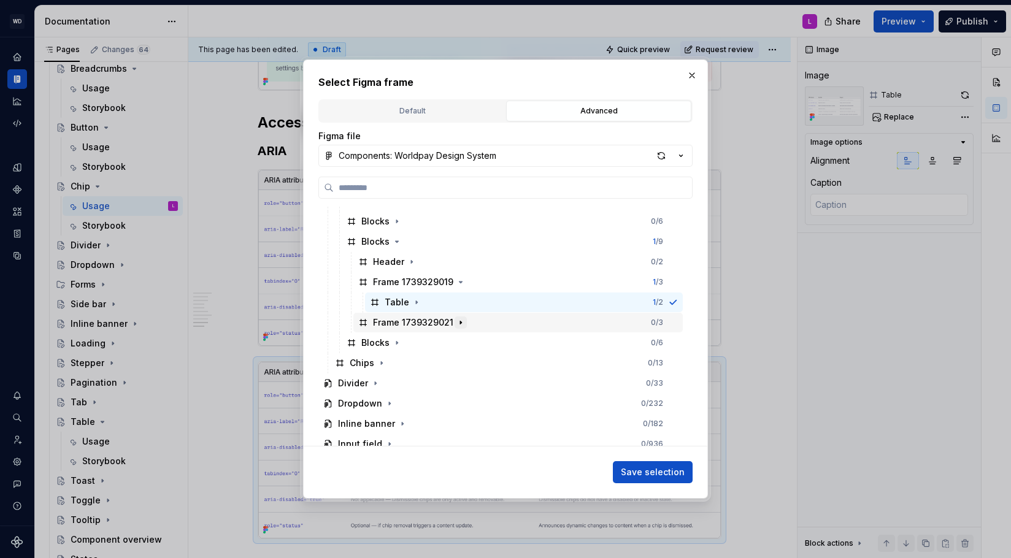
click at [461, 321] on icon "button" at bounding box center [461, 323] width 10 height 10
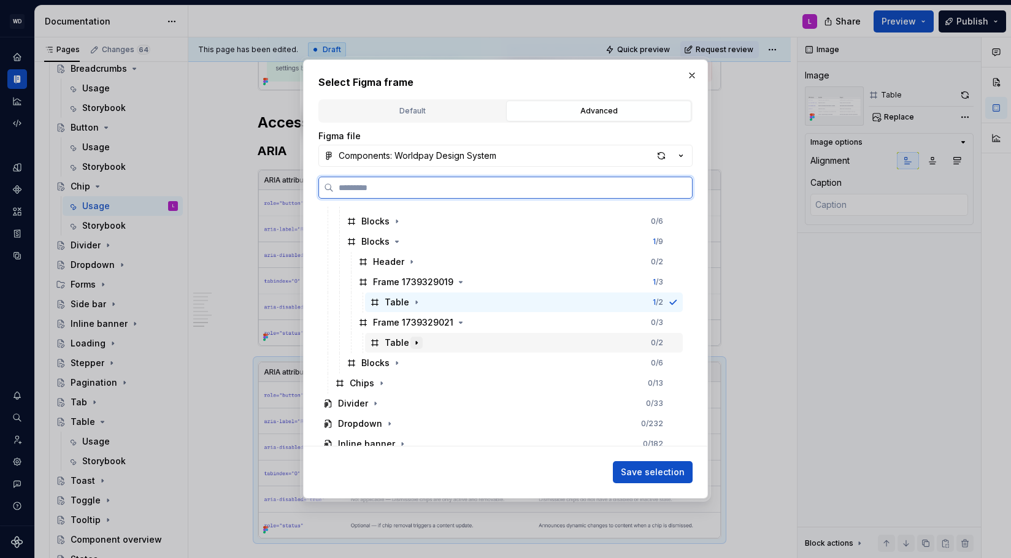
drag, startPoint x: 396, startPoint y: 343, endPoint x: 410, endPoint y: 347, distance: 14.6
click at [396, 343] on div "Table" at bounding box center [397, 343] width 25 height 12
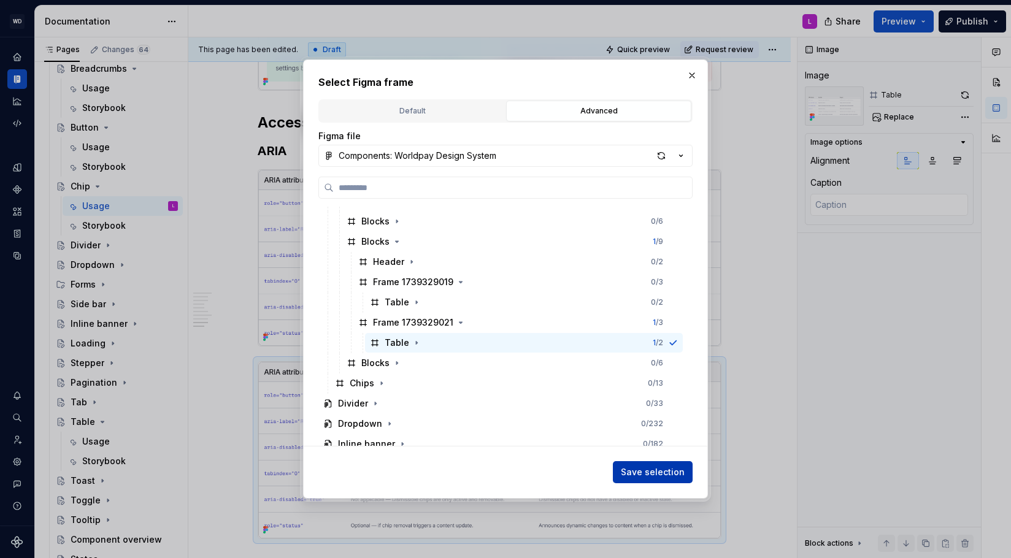
click at [668, 475] on span "Save selection" at bounding box center [653, 472] width 64 height 12
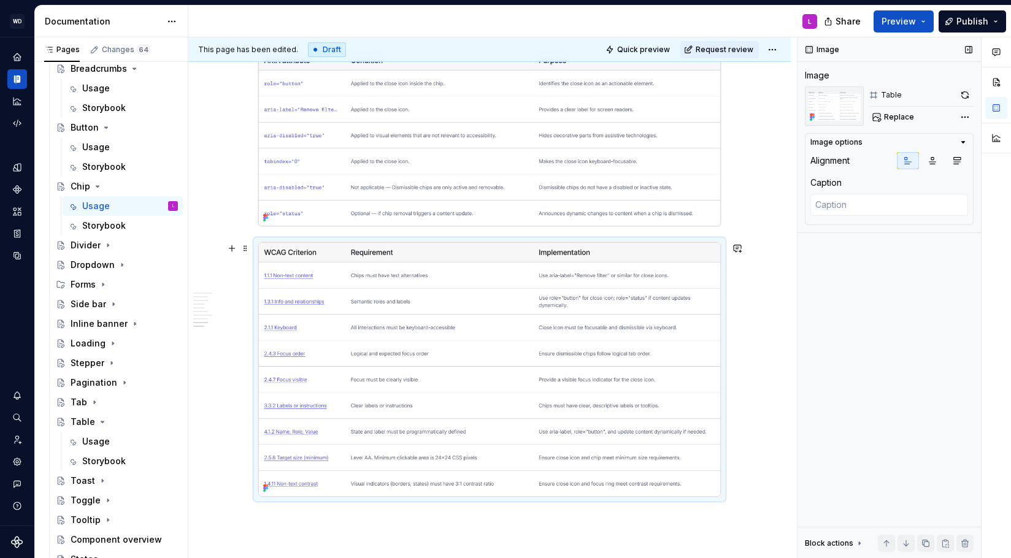
scroll to position [2653, 0]
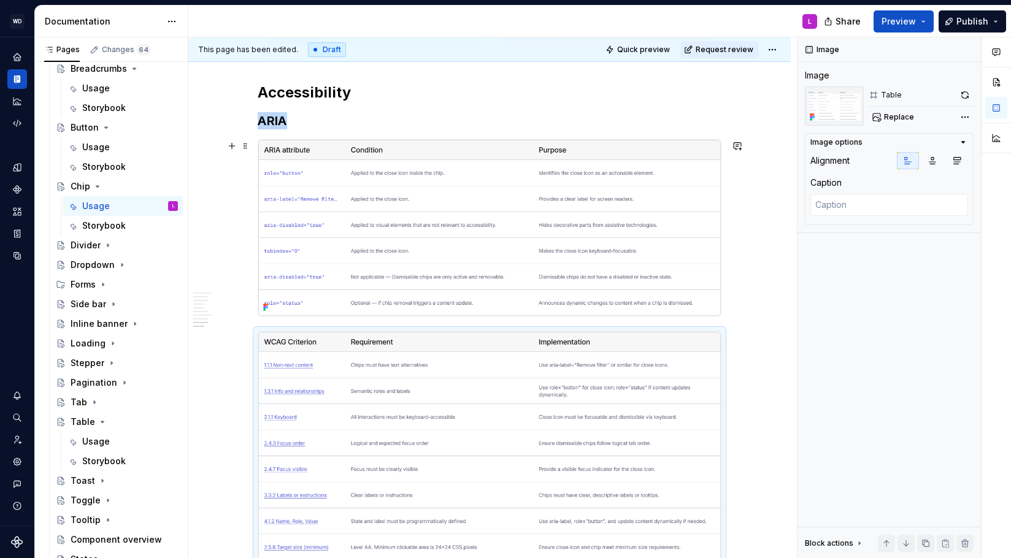
click at [612, 275] on img at bounding box center [489, 228] width 463 height 176
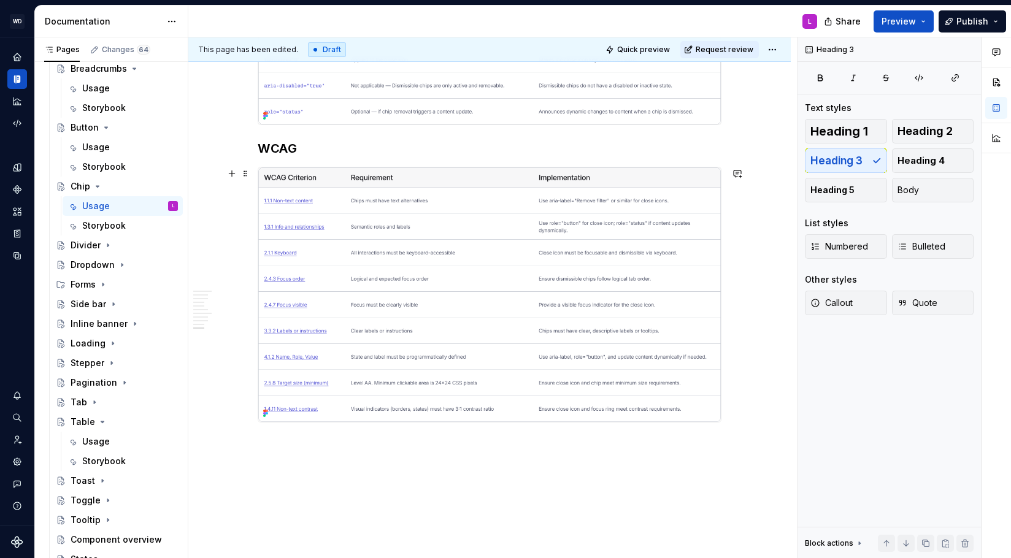
scroll to position [2920, 0]
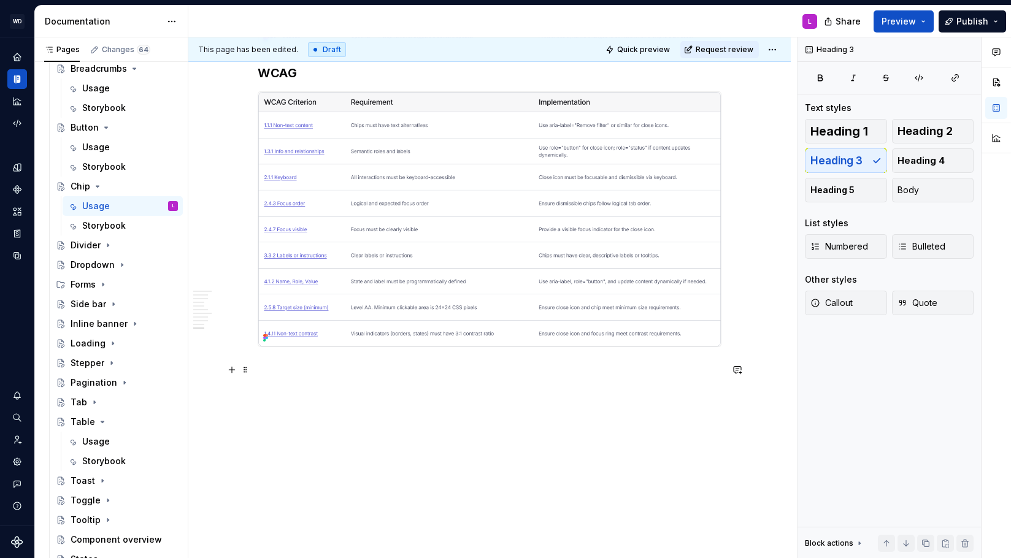
click at [350, 372] on p at bounding box center [490, 369] width 464 height 15
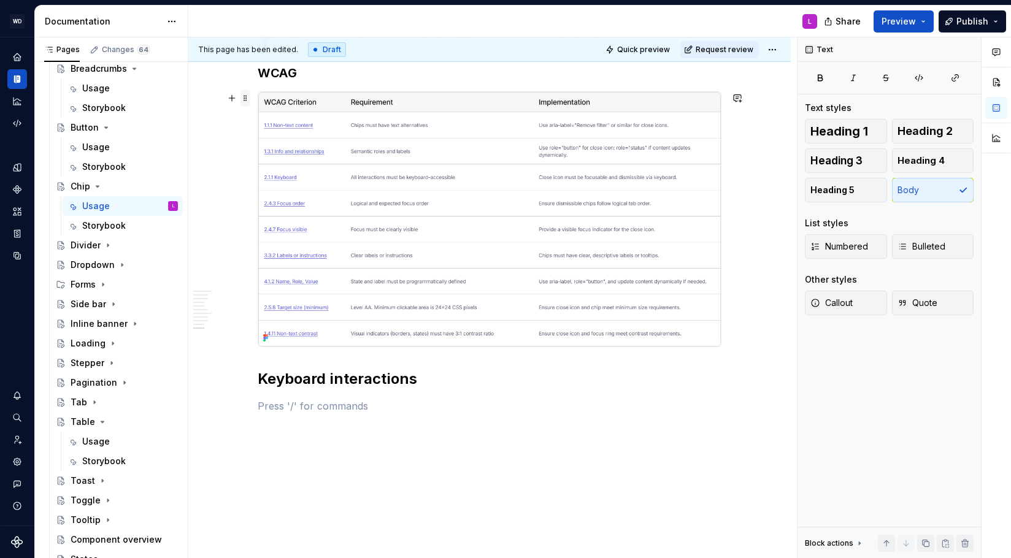
click at [250, 99] on span at bounding box center [245, 98] width 10 height 17
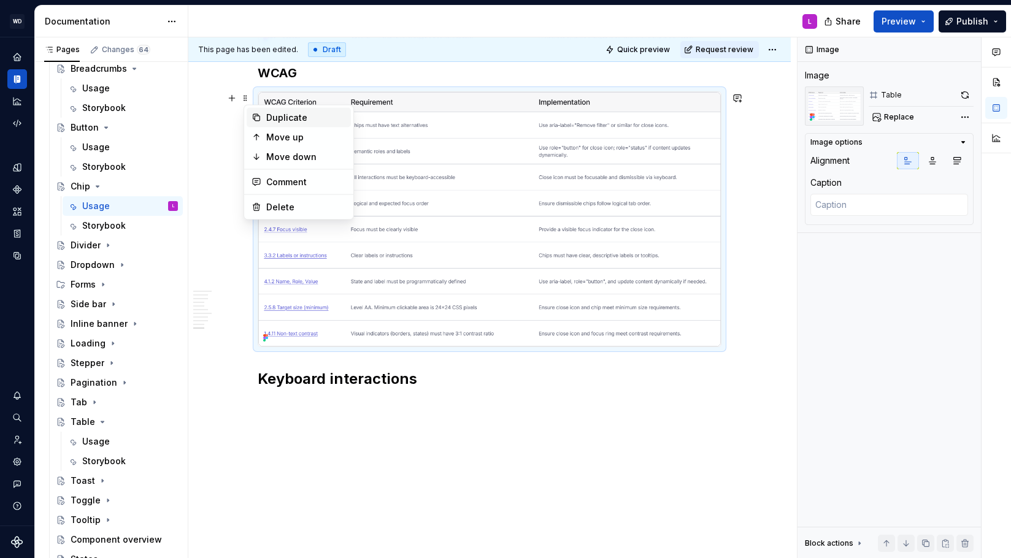
drag, startPoint x: 280, startPoint y: 116, endPoint x: 289, endPoint y: 147, distance: 32.0
click at [280, 116] on div "Duplicate" at bounding box center [306, 118] width 80 height 12
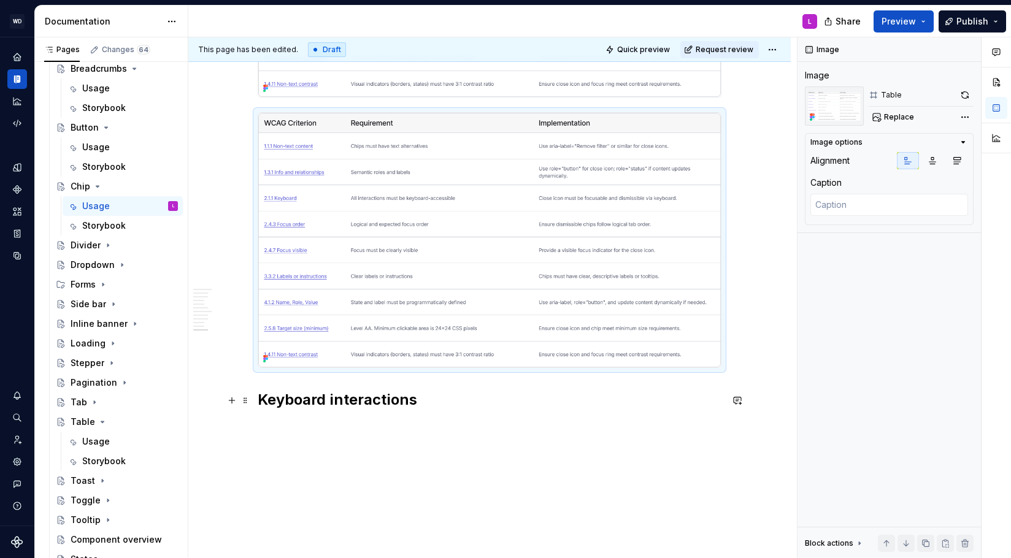
scroll to position [3168, 0]
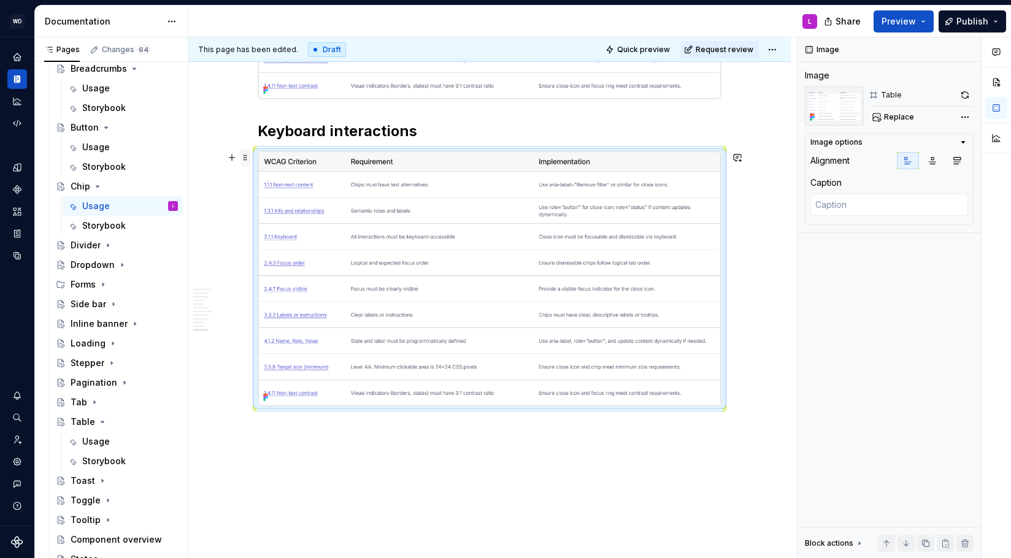
click at [247, 160] on span at bounding box center [245, 157] width 10 height 17
click at [433, 221] on img at bounding box center [489, 279] width 463 height 255
click at [902, 118] on span "Replace" at bounding box center [899, 117] width 30 height 10
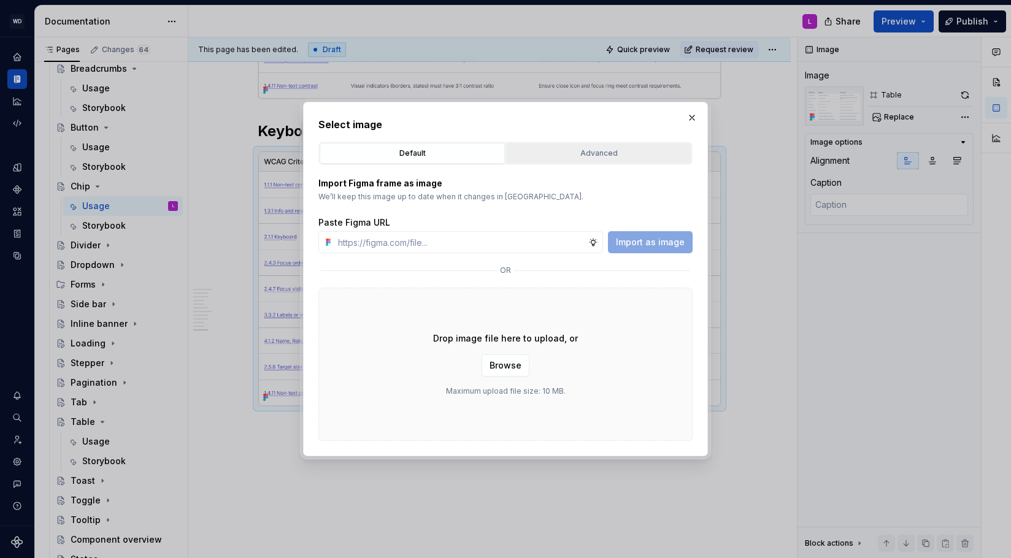
click at [583, 151] on div "Advanced" at bounding box center [598, 153] width 177 height 12
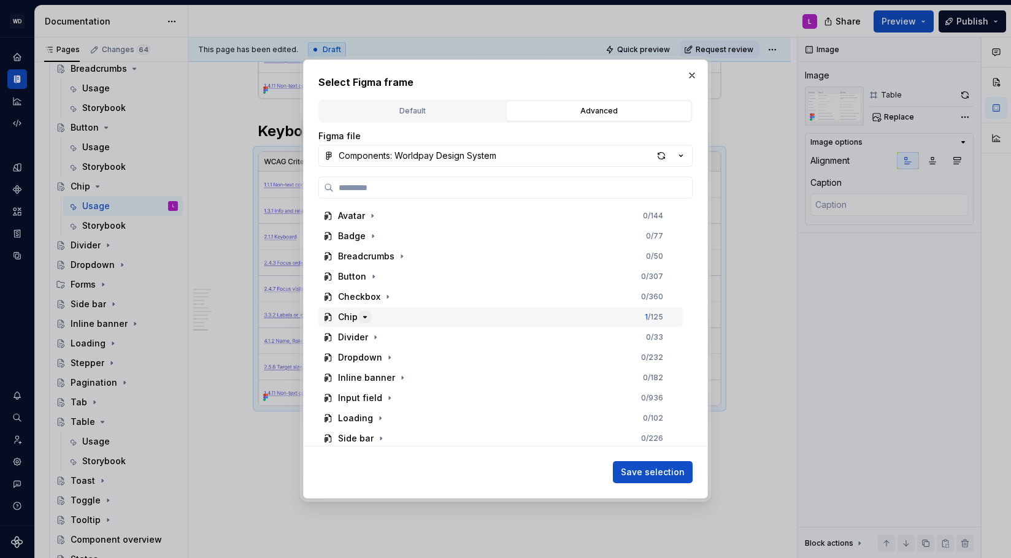
drag, startPoint x: 361, startPoint y: 318, endPoint x: 367, endPoint y: 317, distance: 6.3
click at [361, 318] on icon "button" at bounding box center [365, 317] width 10 height 10
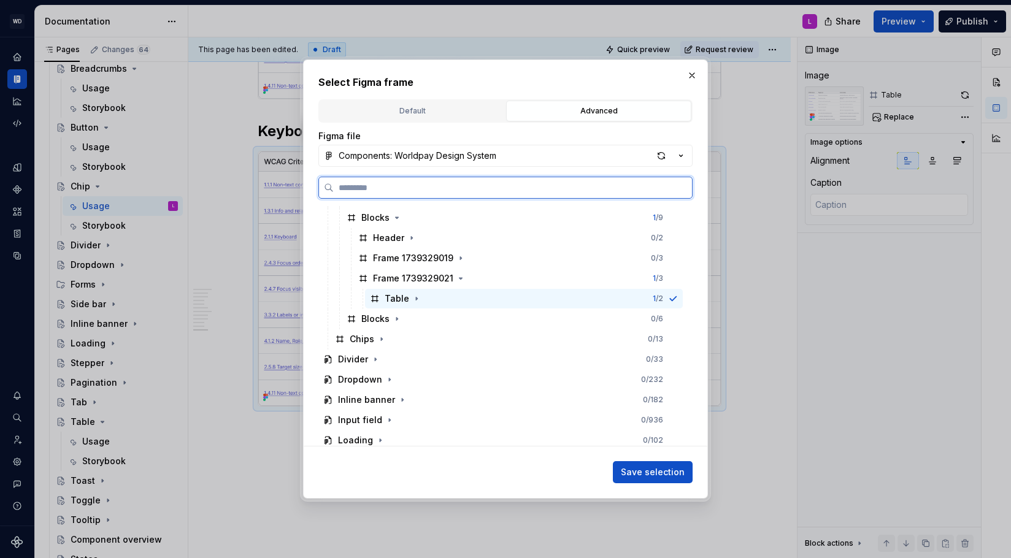
scroll to position [323, 0]
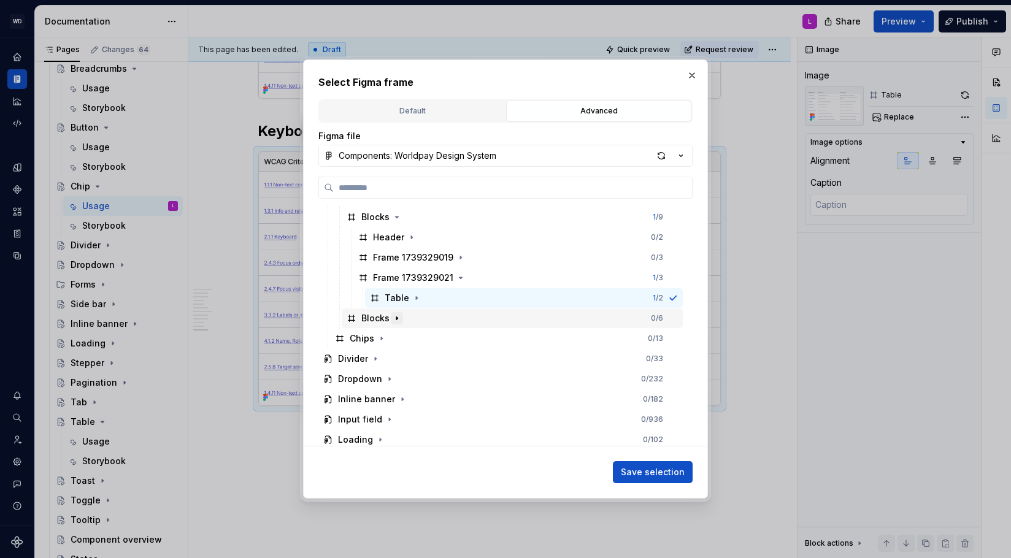
click at [396, 319] on icon "button" at bounding box center [397, 318] width 10 height 10
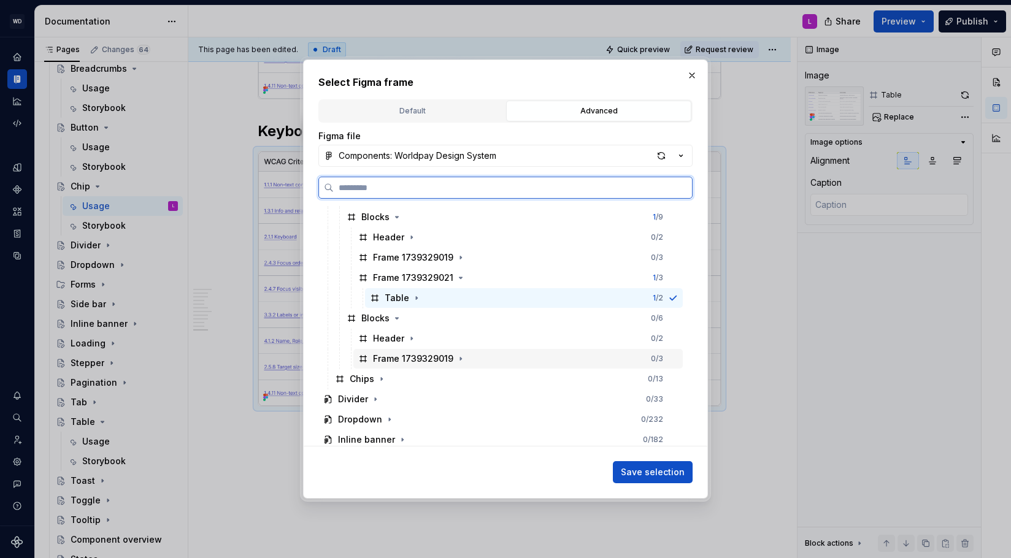
click at [420, 359] on div "Frame 1739329019" at bounding box center [413, 359] width 80 height 12
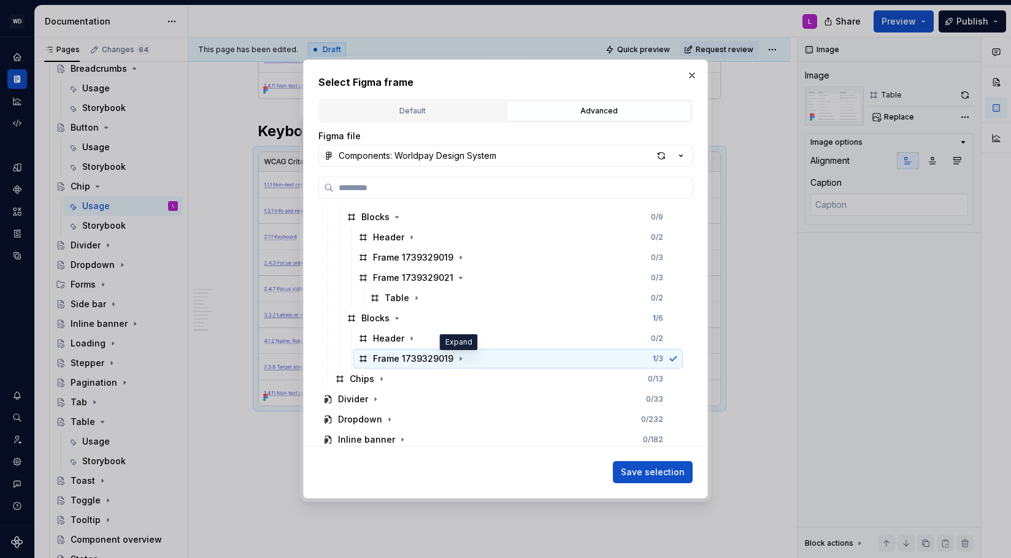
drag, startPoint x: 460, startPoint y: 359, endPoint x: 461, endPoint y: 367, distance: 8.7
click at [460, 359] on icon "button" at bounding box center [461, 359] width 10 height 10
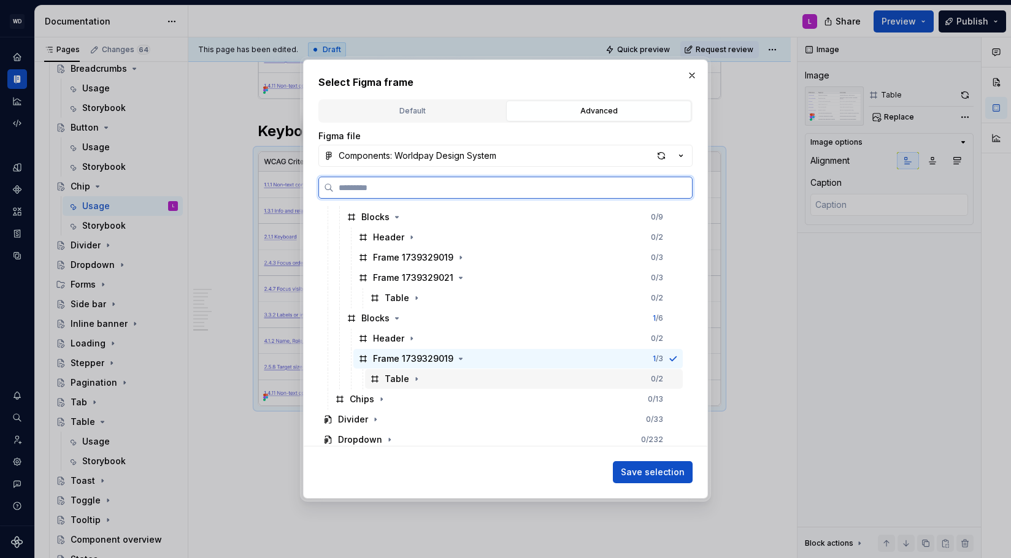
drag, startPoint x: 431, startPoint y: 385, endPoint x: 466, endPoint y: 384, distance: 35.0
click at [434, 385] on div "Table 0 / 2" at bounding box center [524, 379] width 318 height 20
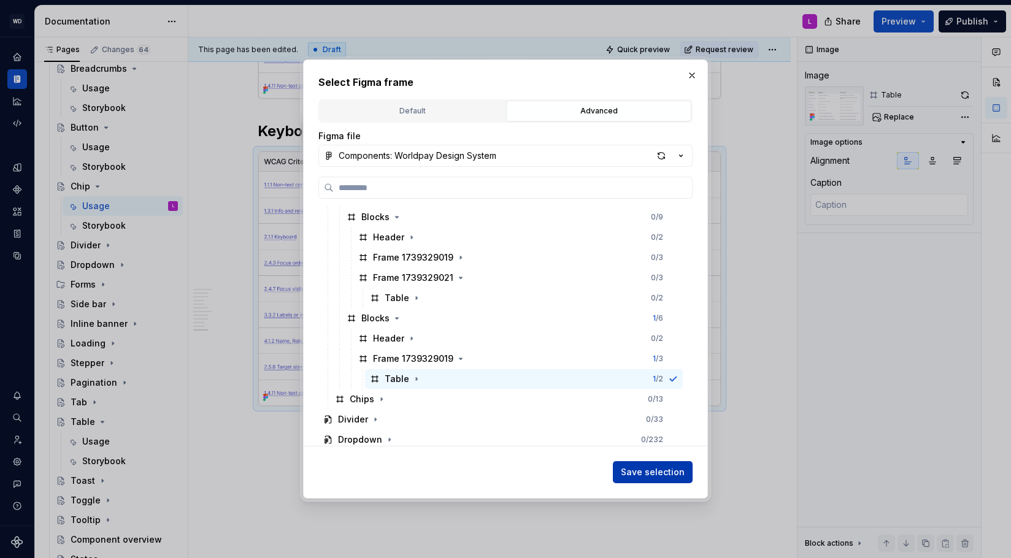
click at [656, 471] on span "Save selection" at bounding box center [653, 472] width 64 height 12
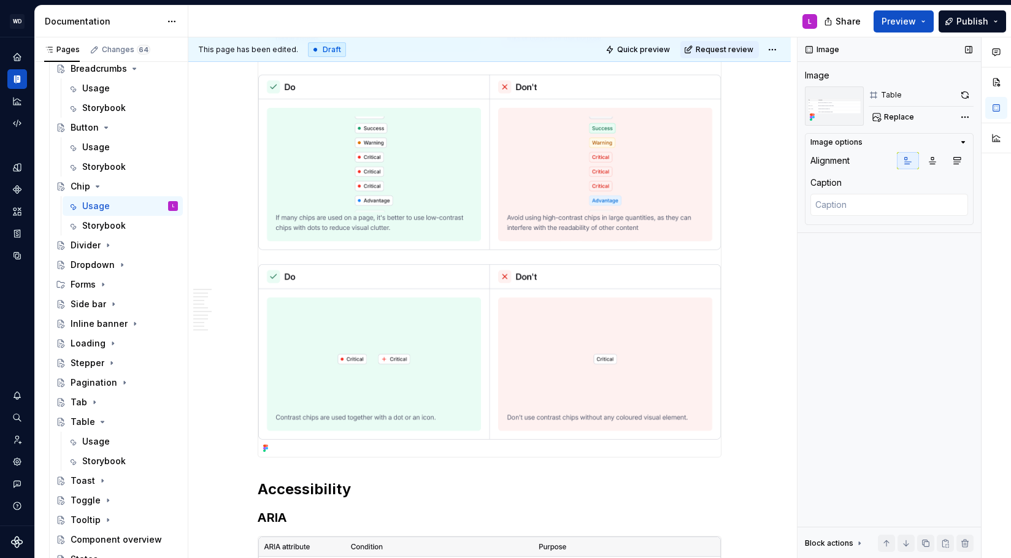
scroll to position [539, 0]
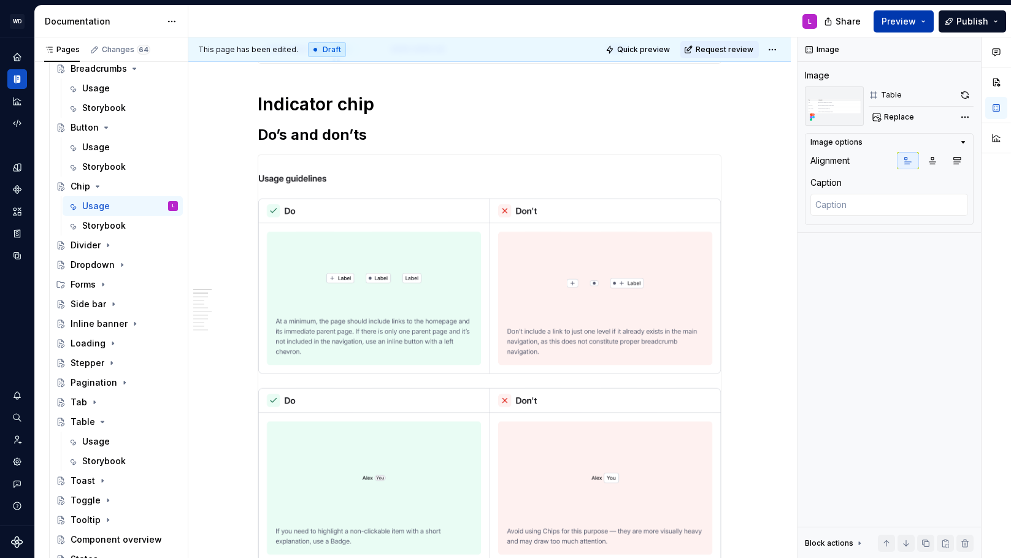
click at [922, 20] on button "Preview" at bounding box center [904, 21] width 60 height 22
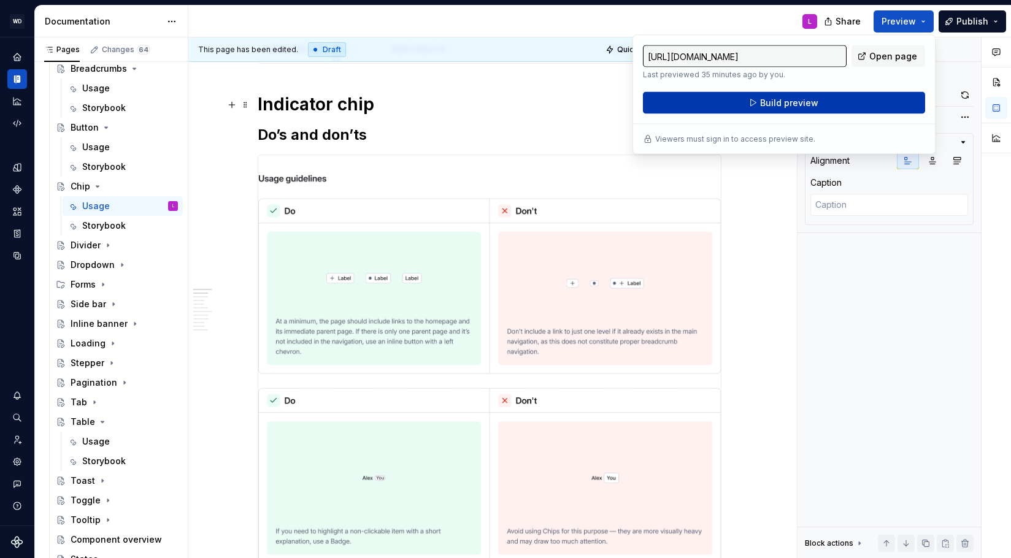
click at [780, 102] on span "Build preview" at bounding box center [789, 103] width 58 height 12
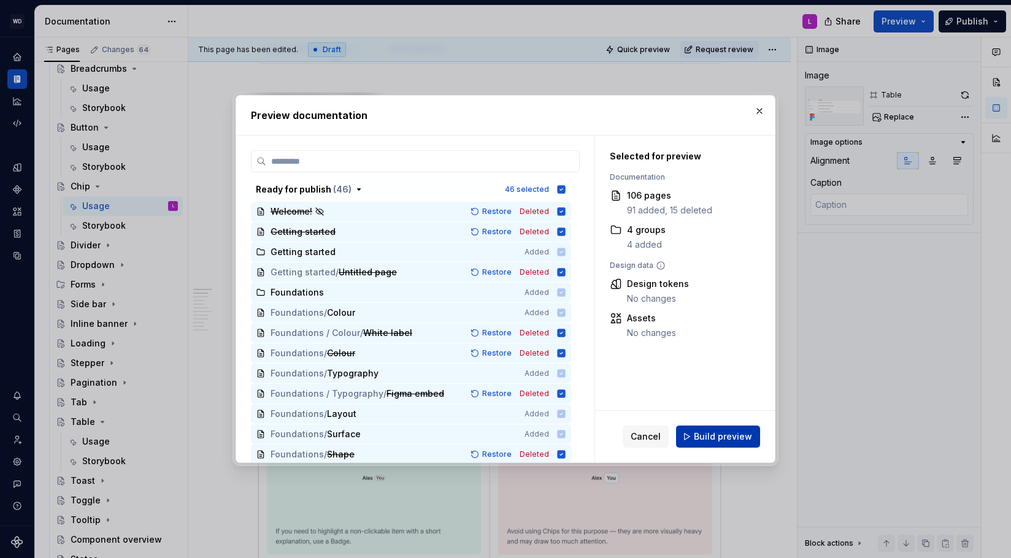
click at [725, 439] on span "Build preview" at bounding box center [723, 437] width 58 height 12
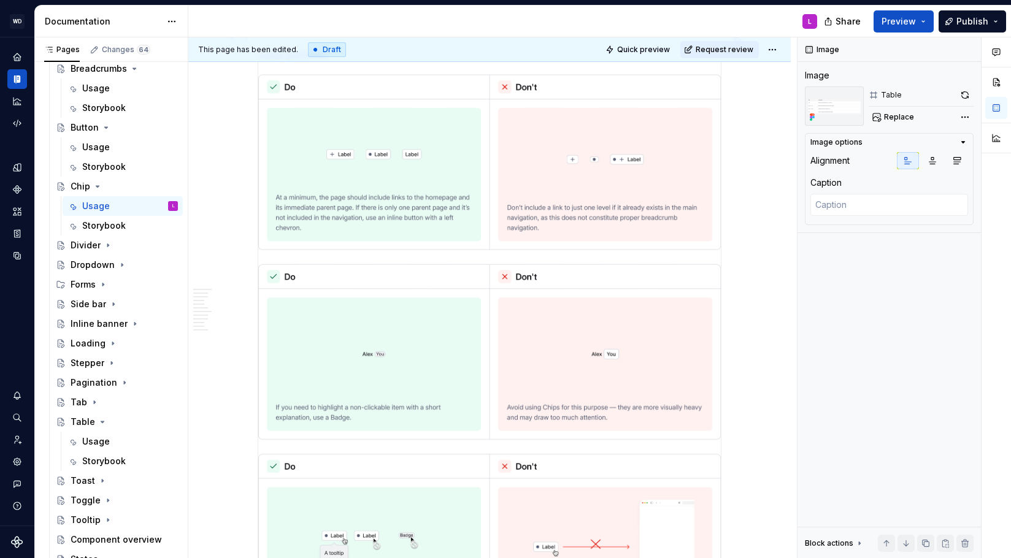
scroll to position [699, 0]
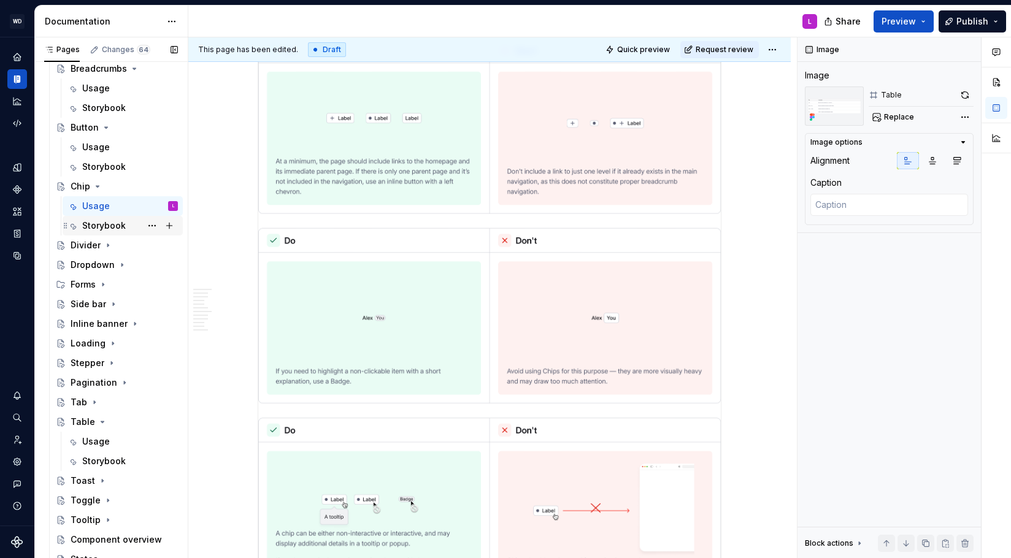
click at [117, 229] on div "Storybook" at bounding box center [104, 226] width 44 height 12
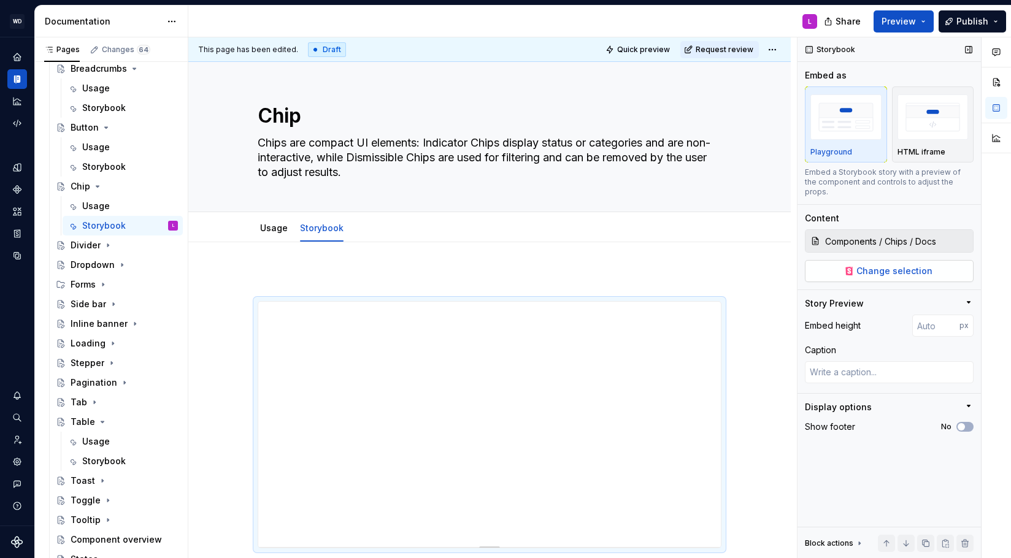
click at [888, 265] on span "Change selection" at bounding box center [894, 271] width 76 height 12
type textarea "*"
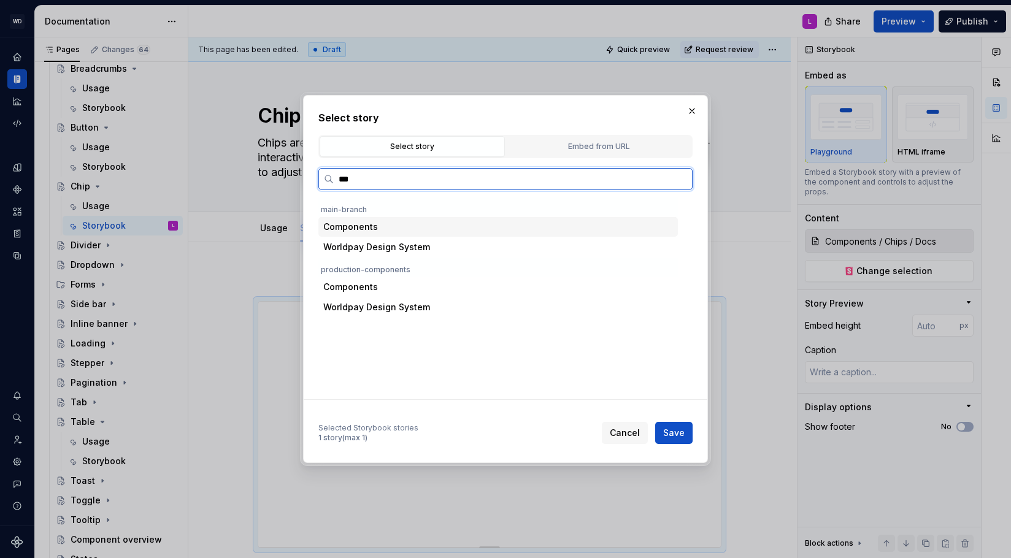
type input "****"
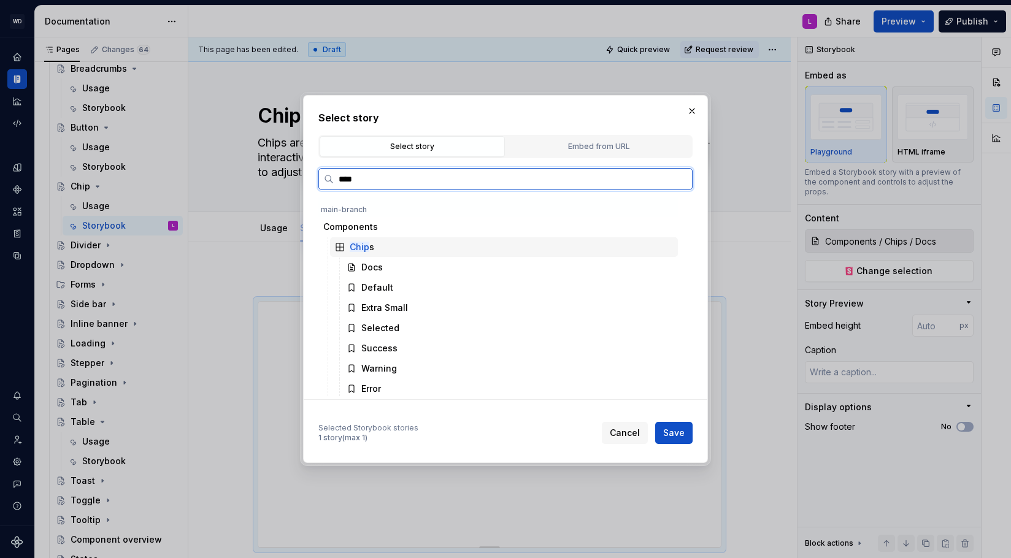
click at [396, 247] on div "Chip s" at bounding box center [504, 247] width 348 height 20
click at [375, 245] on div "Chip s" at bounding box center [504, 247] width 348 height 20
click at [372, 247] on div "Chip s" at bounding box center [362, 247] width 25 height 12
click at [384, 247] on div "Chip s" at bounding box center [504, 247] width 348 height 20
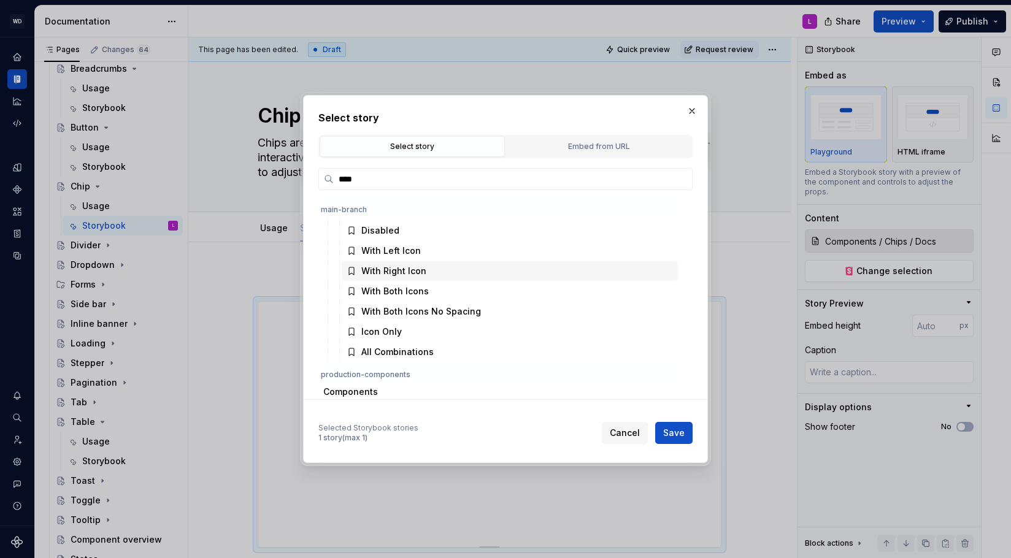
scroll to position [218, 0]
click at [693, 112] on button "button" at bounding box center [691, 110] width 17 height 17
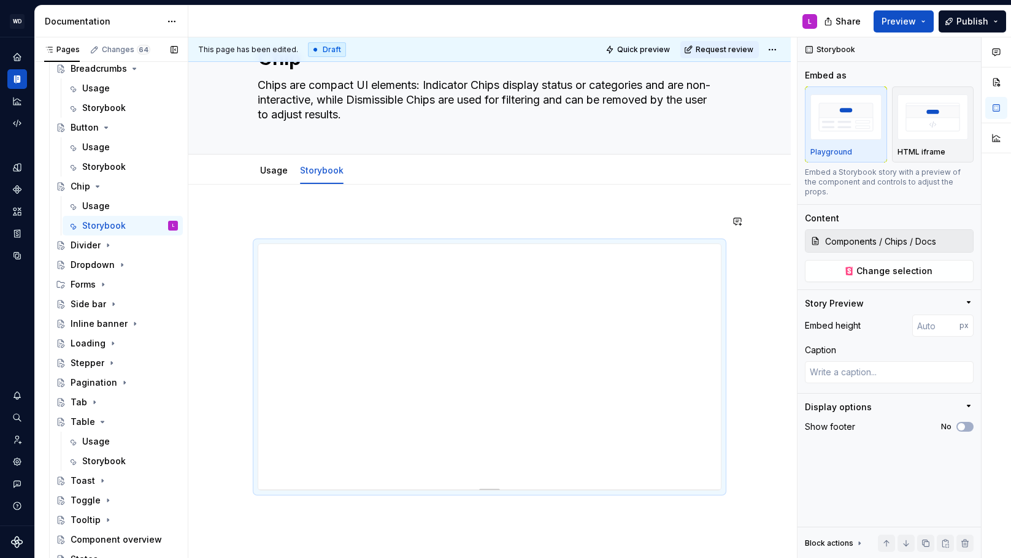
scroll to position [50, 0]
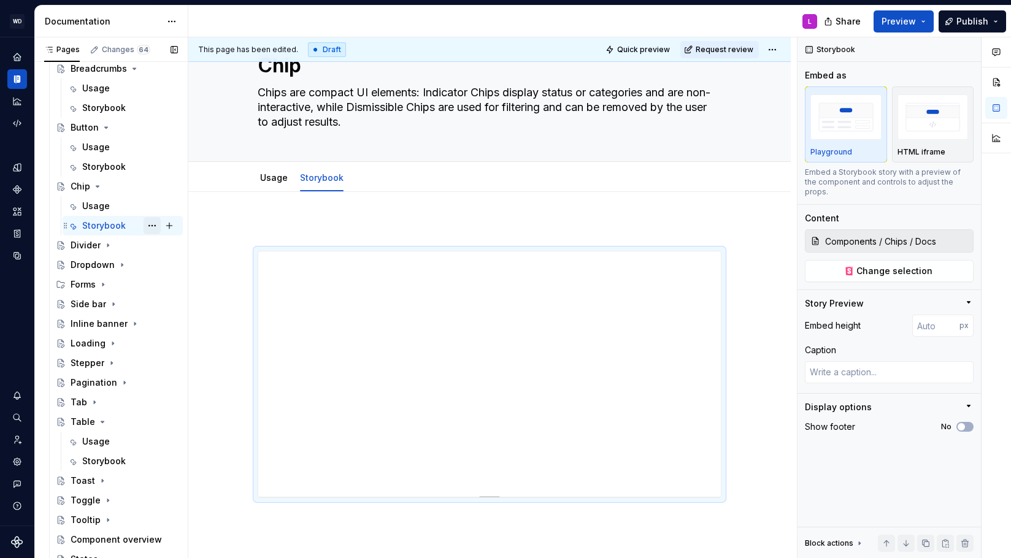
click at [150, 225] on button "Page tree" at bounding box center [152, 225] width 17 height 17
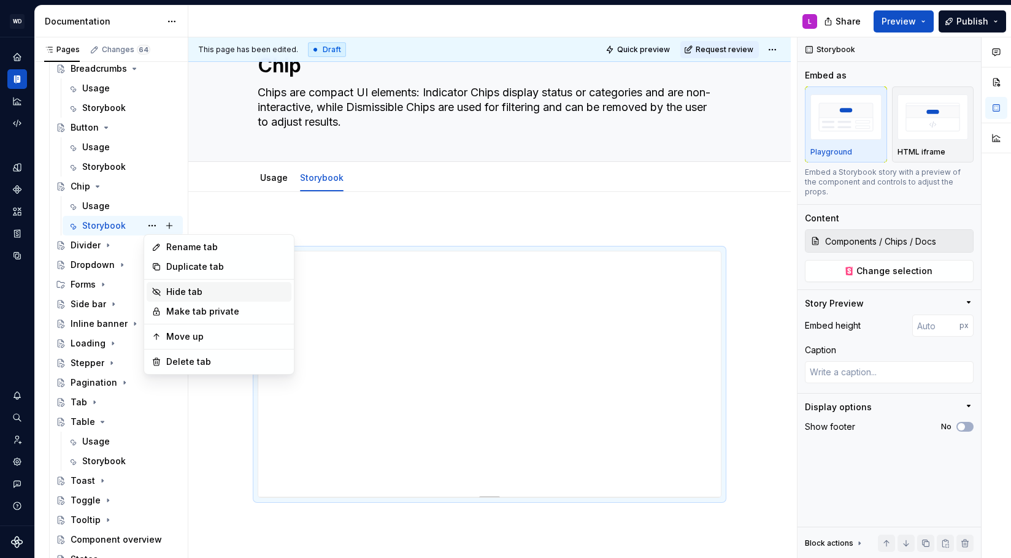
click at [183, 287] on div "Hide tab" at bounding box center [226, 292] width 120 height 12
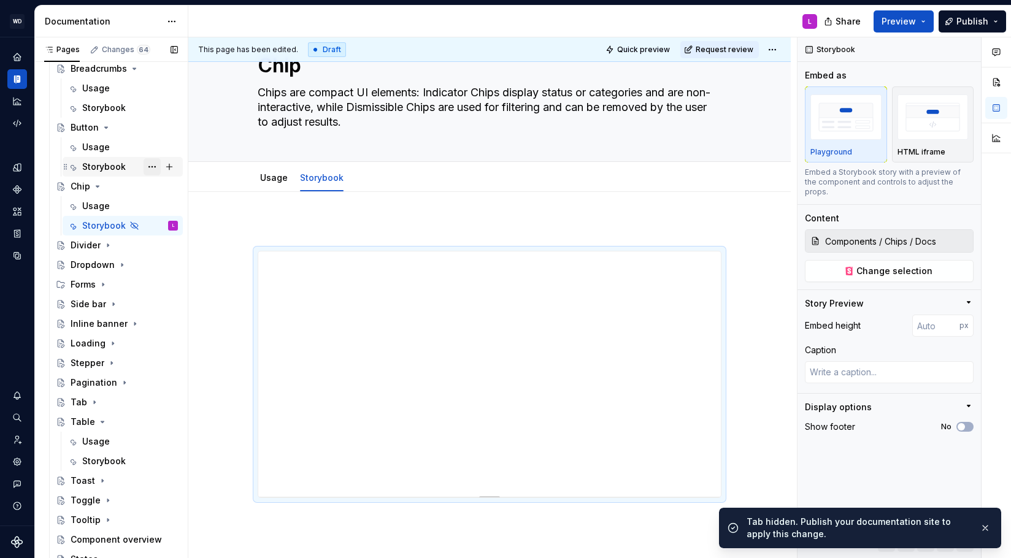
click at [156, 167] on button "Page tree" at bounding box center [152, 166] width 17 height 17
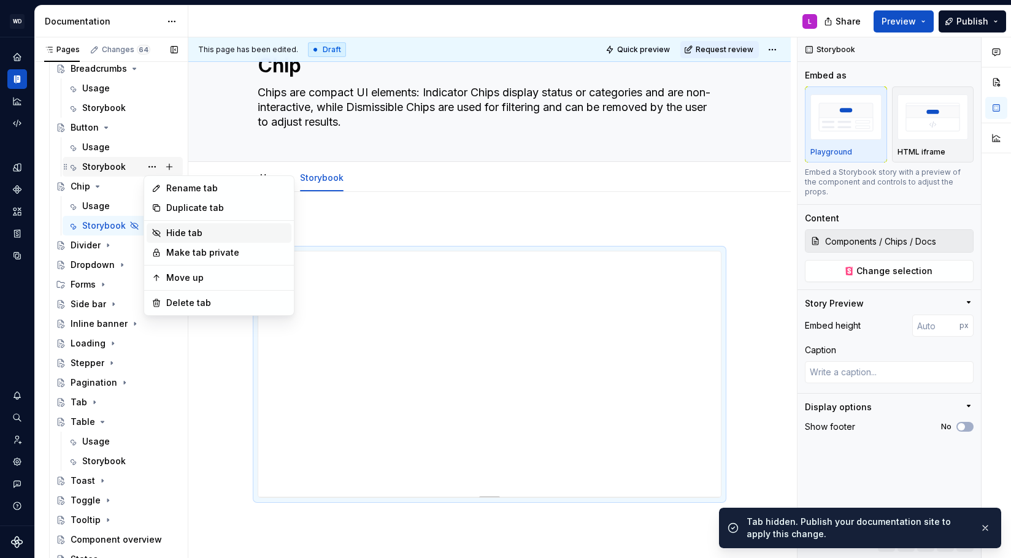
drag, startPoint x: 179, startPoint y: 234, endPoint x: 127, endPoint y: 159, distance: 91.4
click at [179, 234] on div "Hide tab" at bounding box center [226, 233] width 120 height 12
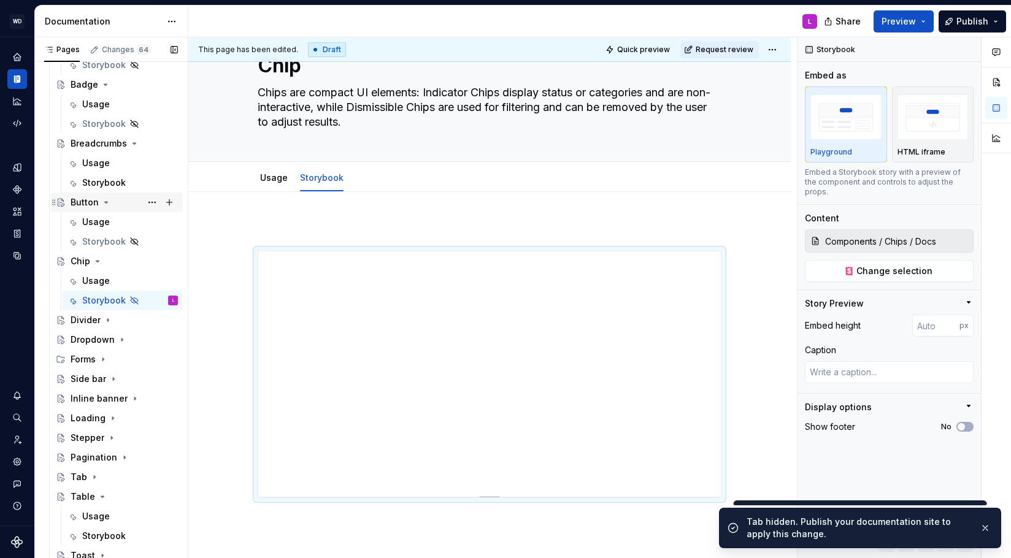
scroll to position [580, 0]
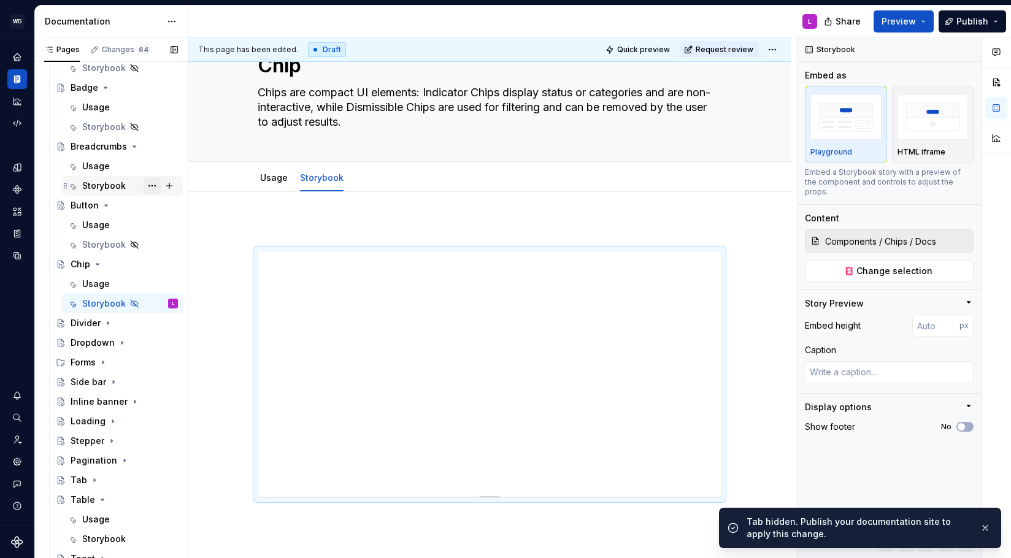
click at [150, 187] on button "Page tree" at bounding box center [152, 185] width 17 height 17
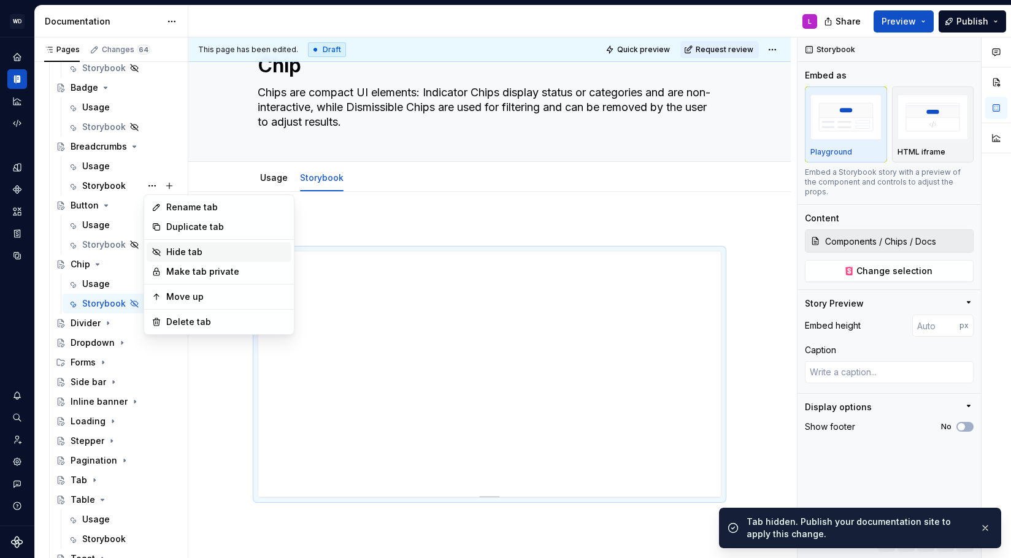
click at [171, 251] on div "Hide tab" at bounding box center [226, 252] width 120 height 12
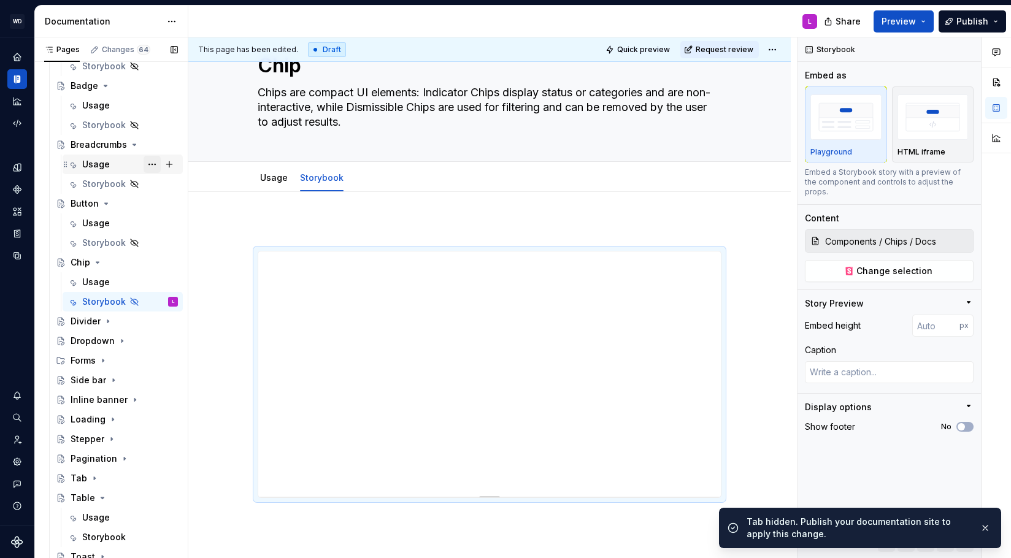
scroll to position [607, 0]
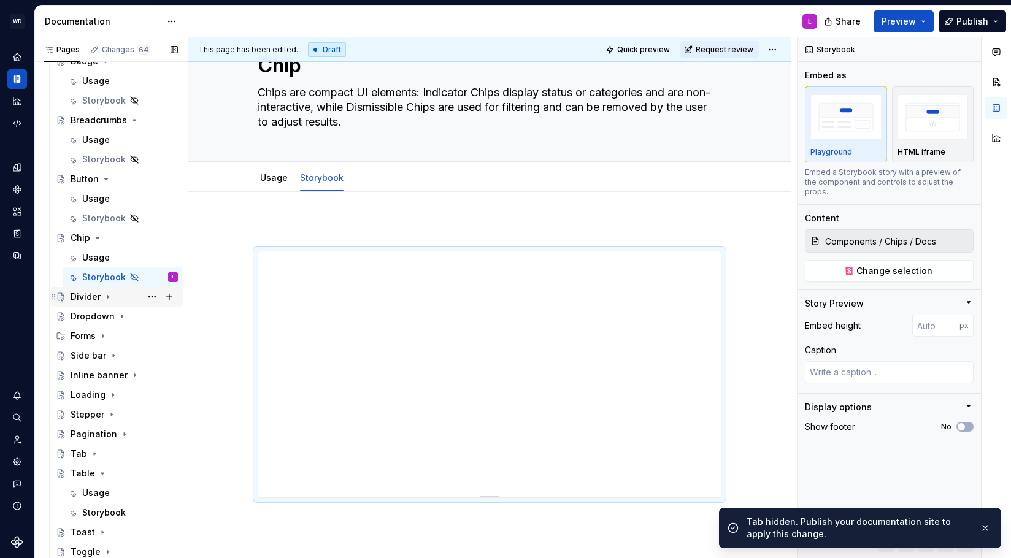
click at [107, 299] on icon "Page tree" at bounding box center [108, 297] width 10 height 10
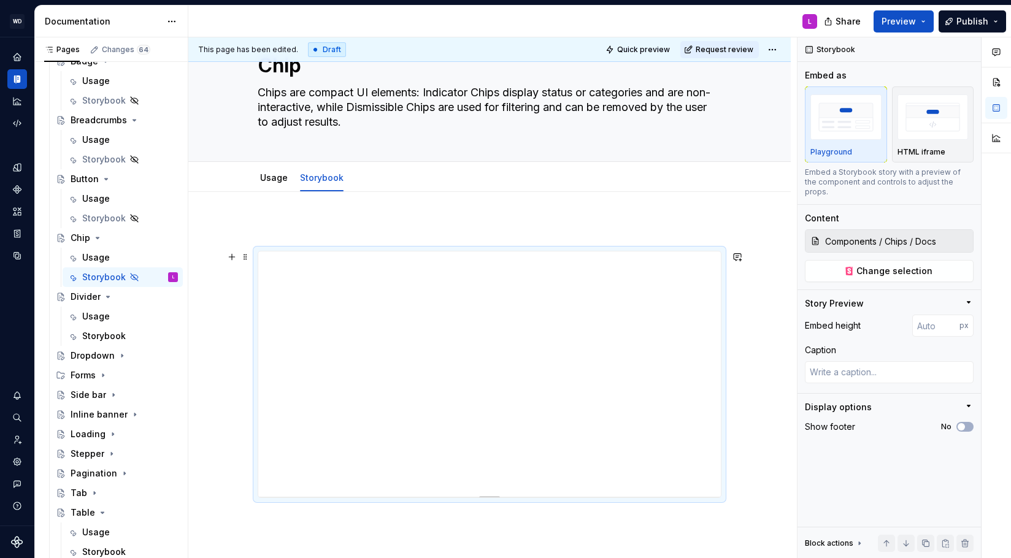
click at [231, 310] on div at bounding box center [489, 484] width 602 height 584
click at [152, 337] on button "Page tree" at bounding box center [152, 336] width 17 height 17
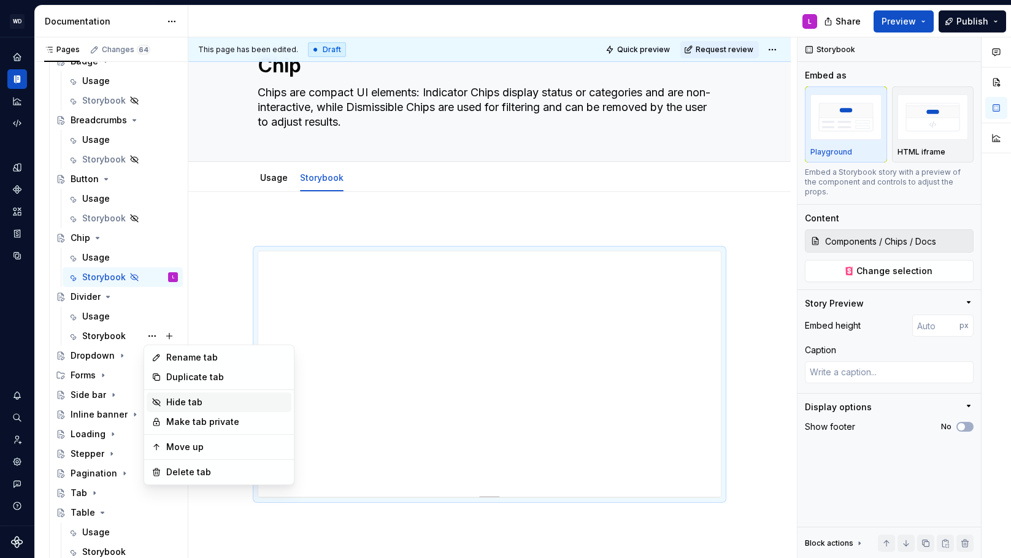
click at [192, 404] on div "Hide tab" at bounding box center [226, 402] width 120 height 12
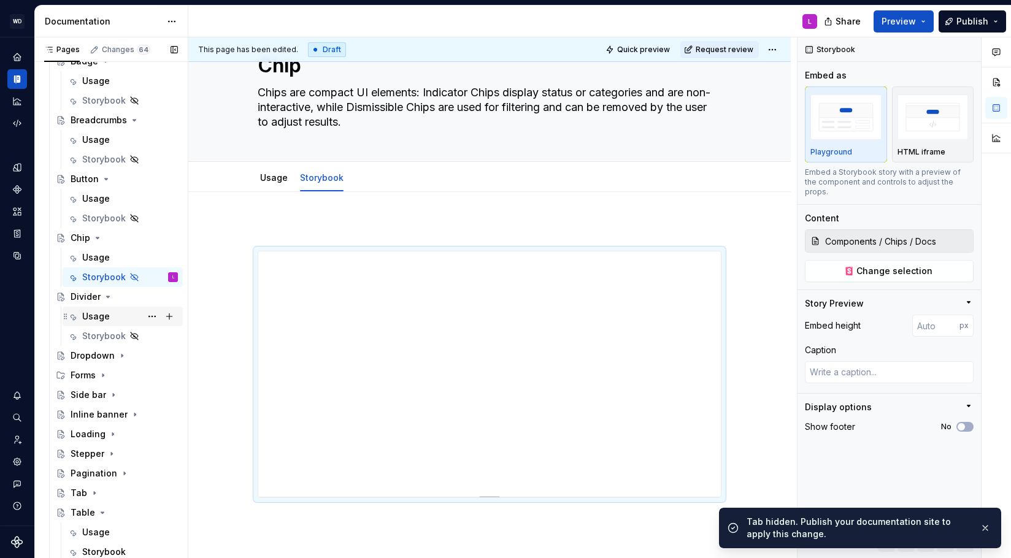
click at [111, 320] on div "Usage" at bounding box center [130, 316] width 96 height 17
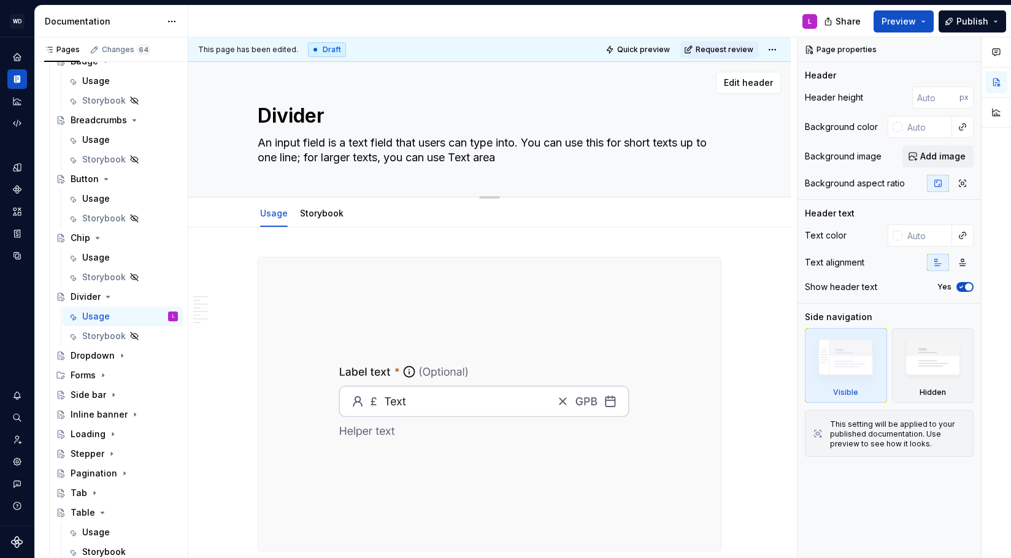
click at [293, 163] on textarea "An input field is a text field that users can type into. You can use this for s…" at bounding box center [487, 150] width 464 height 34
paste textarea "Divider is a visual element used to separate content into distinct sections, pr…"
type textarea "*"
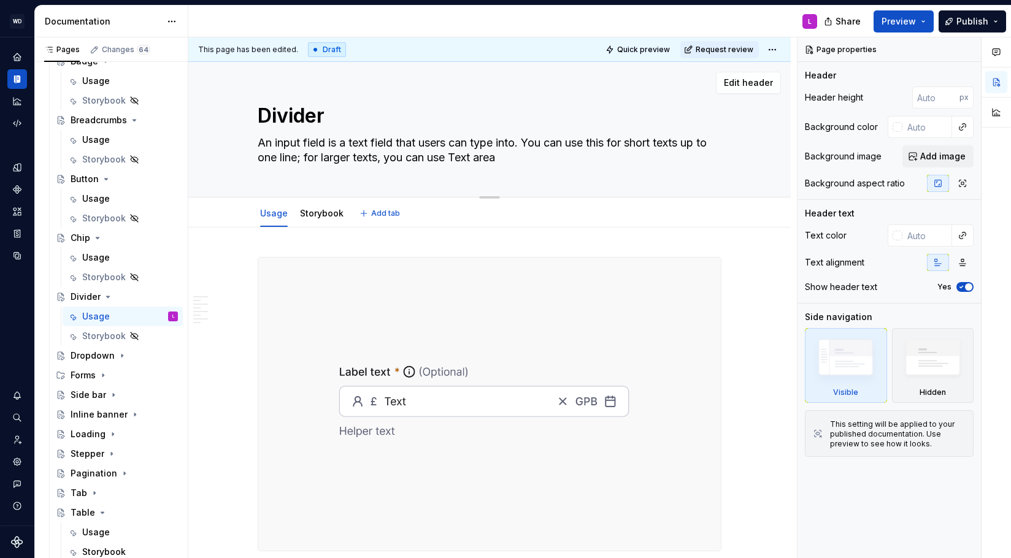
type textarea "A Divider is a visual element used to separate content into distinct sections, …"
type textarea "*"
type textarea "A Divider is a visual element used to separate content into distinct sections, …"
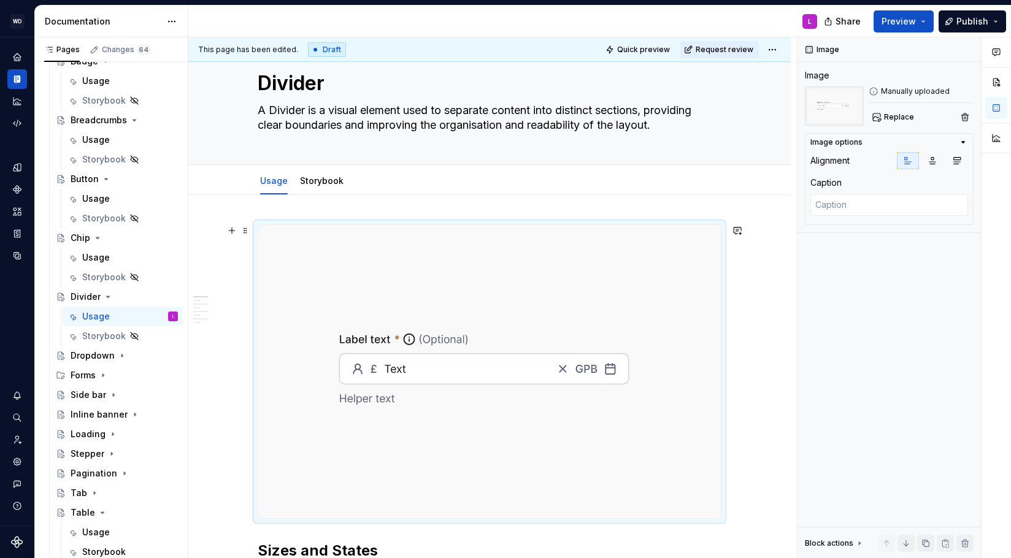
scroll to position [36, 0]
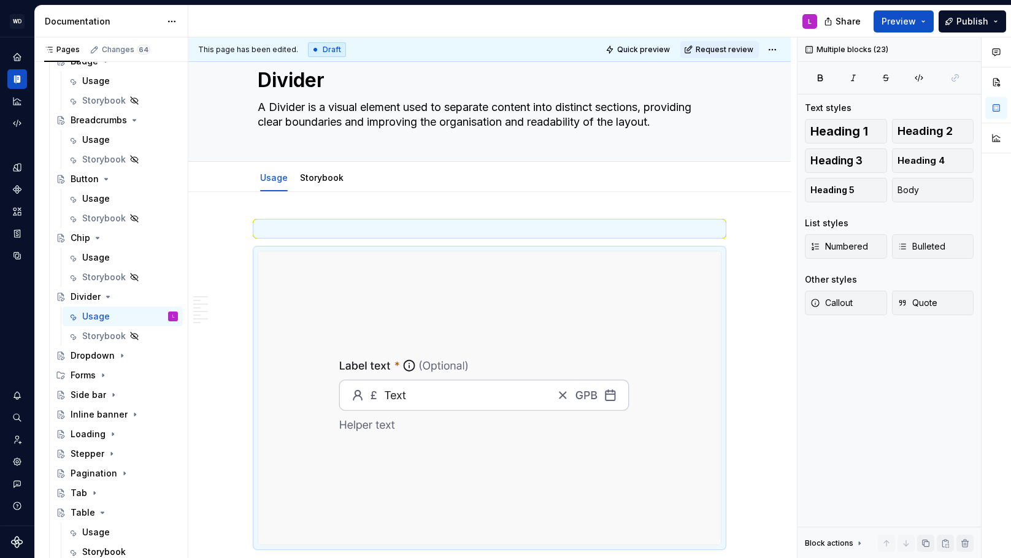
type textarea "*"
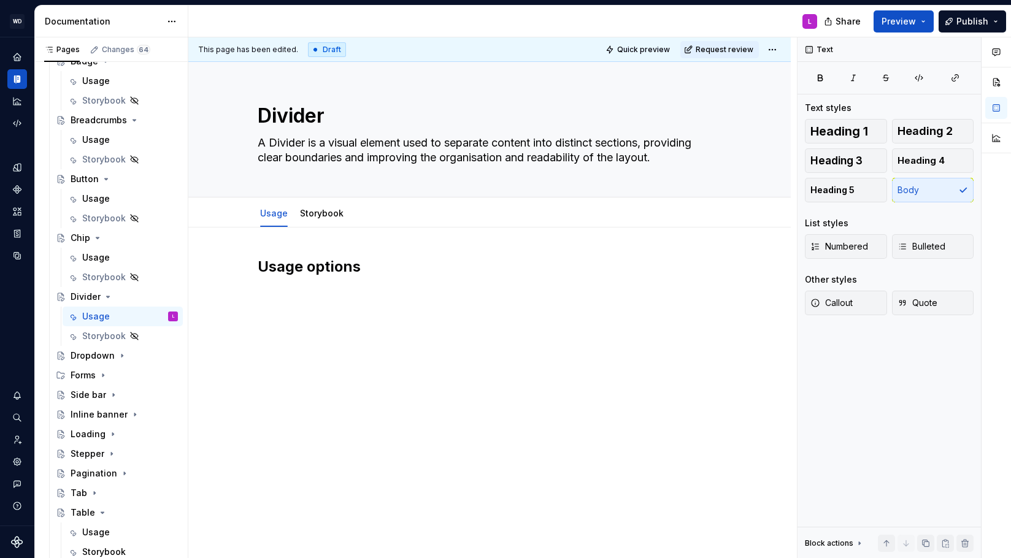
click at [334, 320] on div "Usage options" at bounding box center [489, 357] width 602 height 258
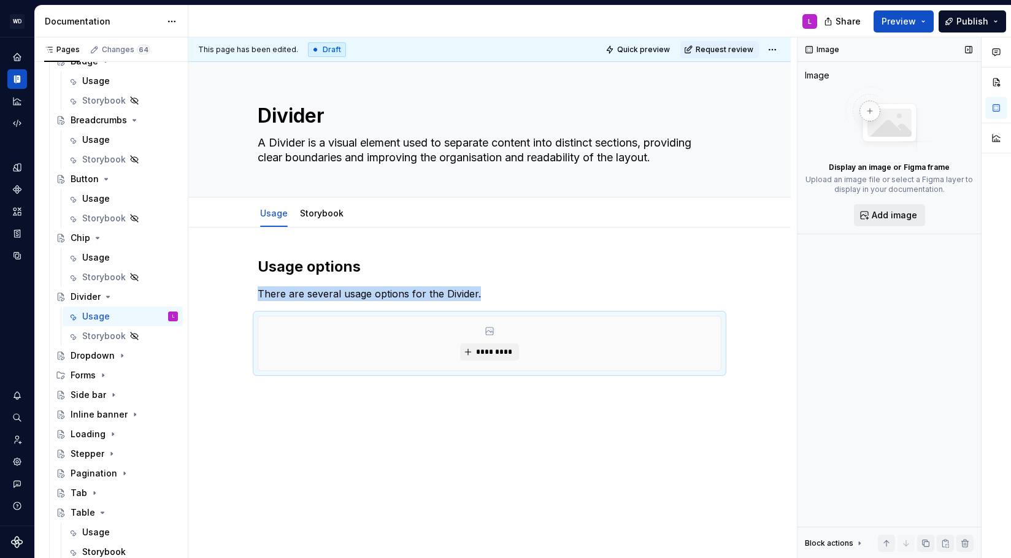
click at [896, 211] on span "Add image" at bounding box center [894, 215] width 45 height 12
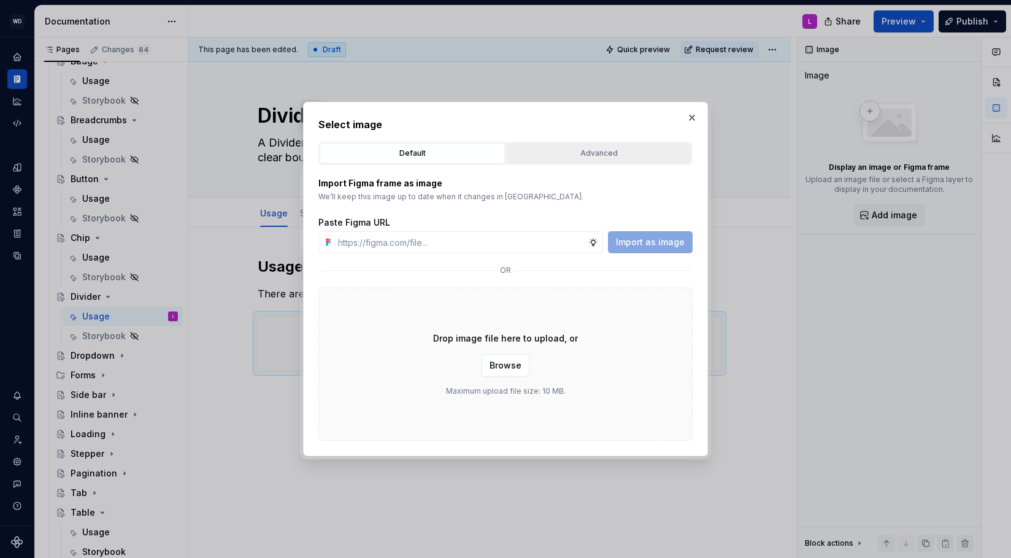
click at [556, 153] on div "Advanced" at bounding box center [598, 153] width 177 height 12
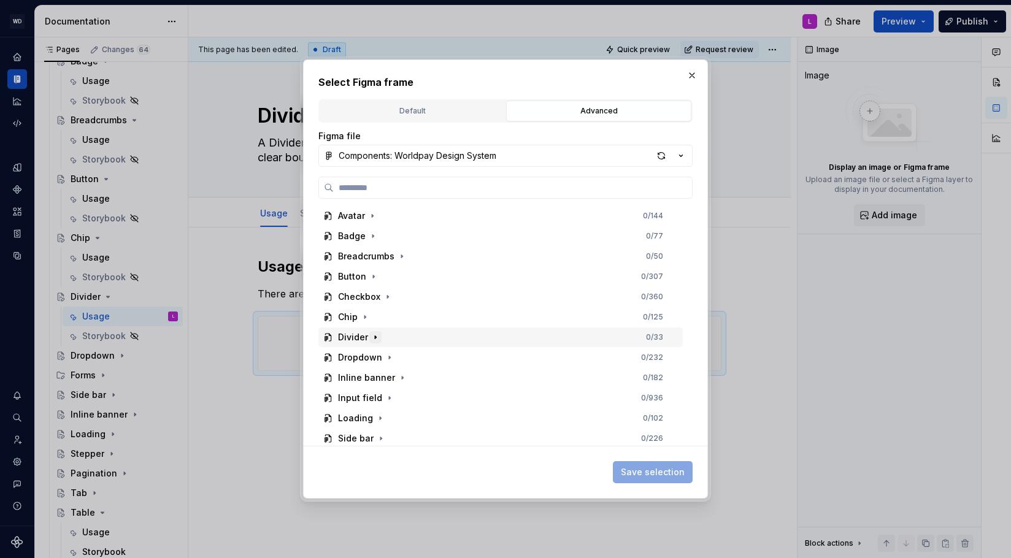
click at [379, 335] on icon "button" at bounding box center [376, 338] width 10 height 10
click at [436, 356] on icon "button" at bounding box center [436, 358] width 10 height 10
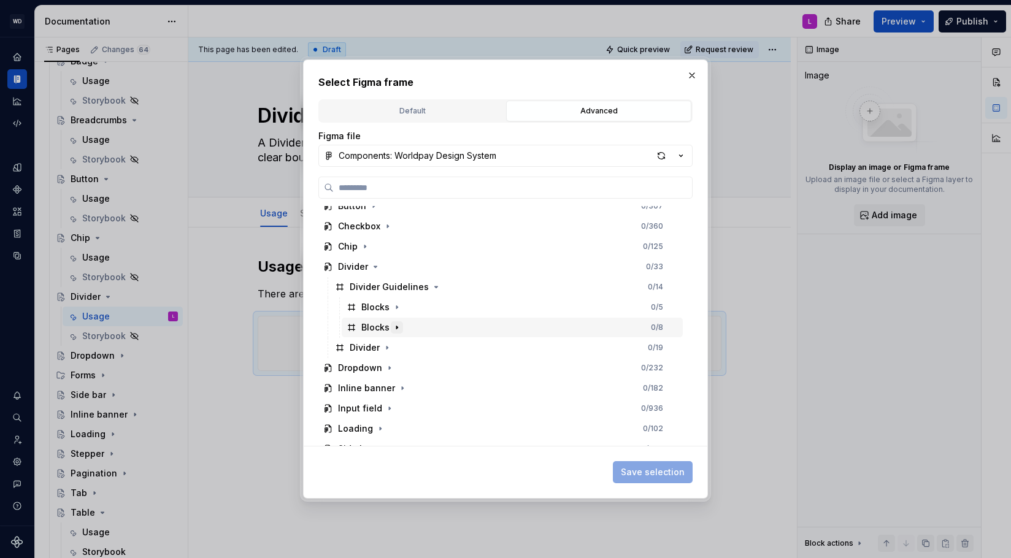
click at [398, 324] on icon "button" at bounding box center [397, 328] width 10 height 10
click at [456, 348] on icon "button" at bounding box center [460, 347] width 10 height 10
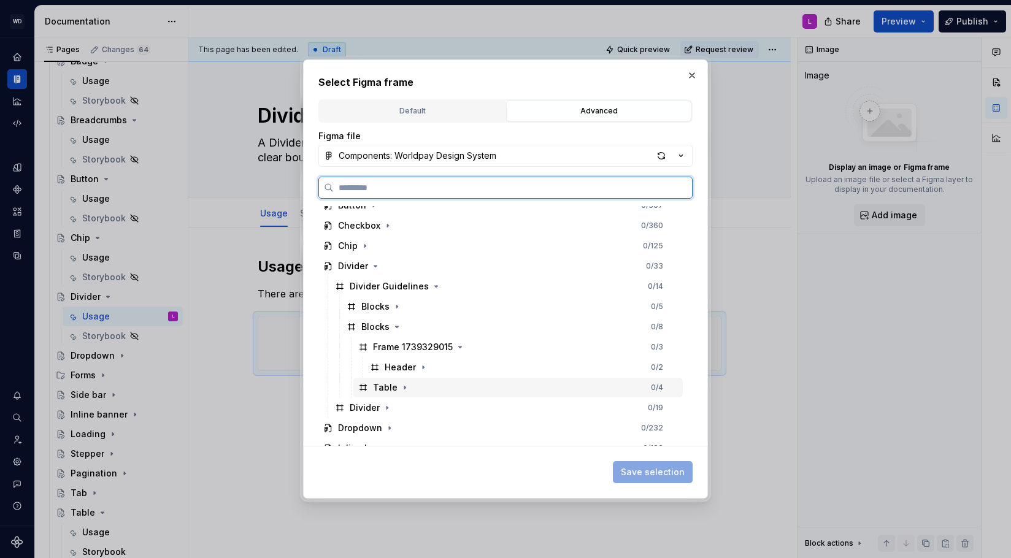
scroll to position [74, 0]
click at [378, 387] on div "Table" at bounding box center [385, 385] width 25 height 12
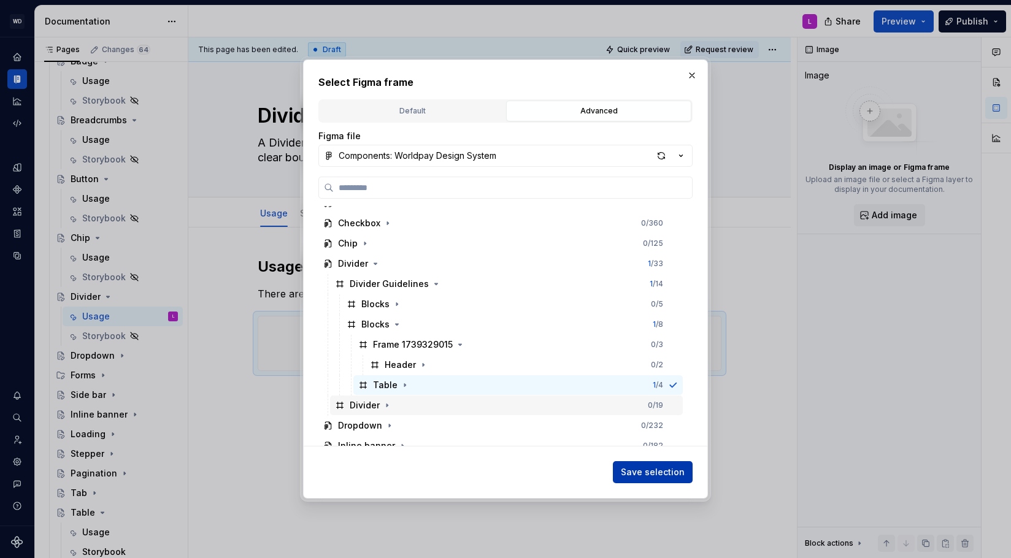
scroll to position [0, 1]
click at [638, 476] on span "Save selection" at bounding box center [653, 472] width 64 height 12
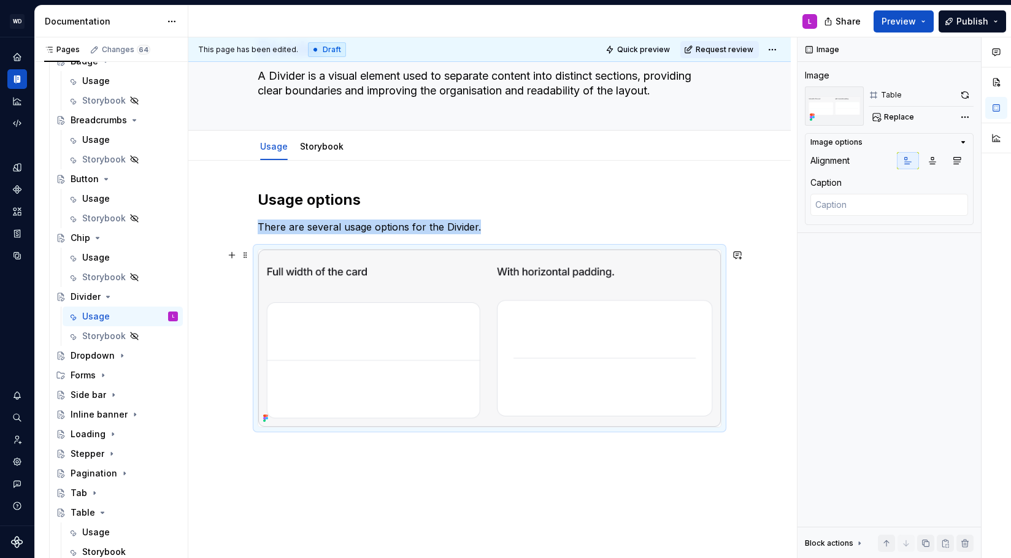
scroll to position [71, 0]
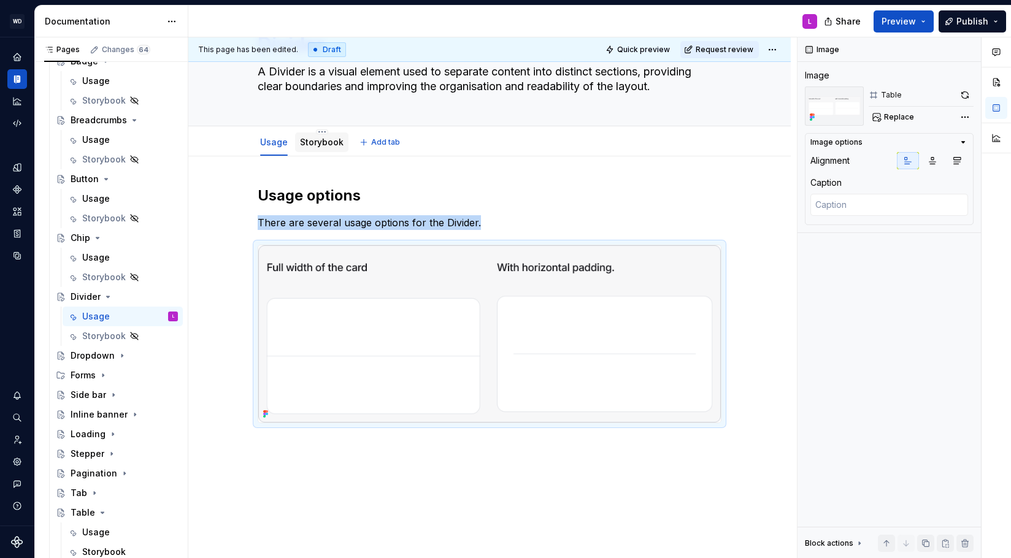
click at [318, 142] on link "Storybook" at bounding box center [322, 142] width 44 height 10
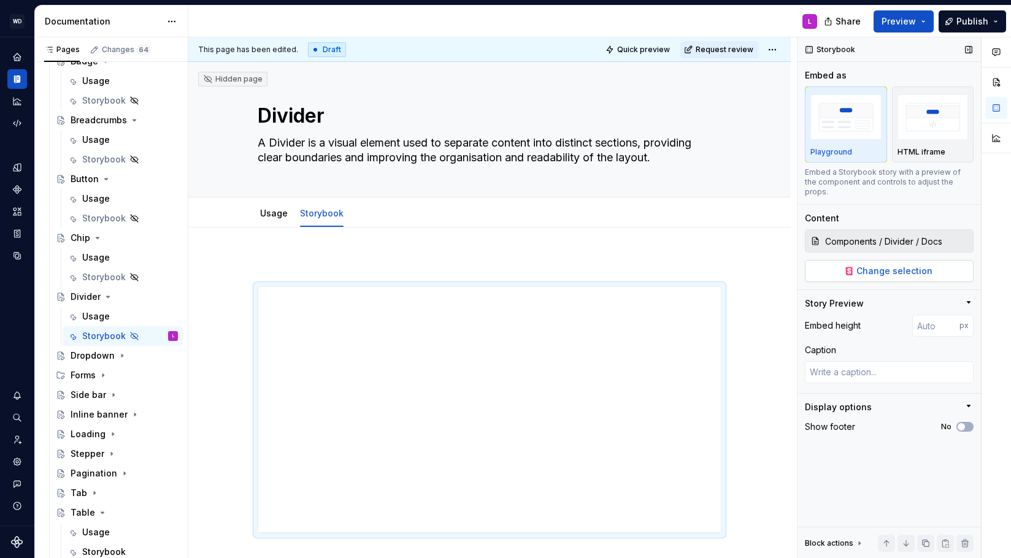
click at [866, 267] on span "Change selection" at bounding box center [894, 271] width 76 height 12
type textarea "*"
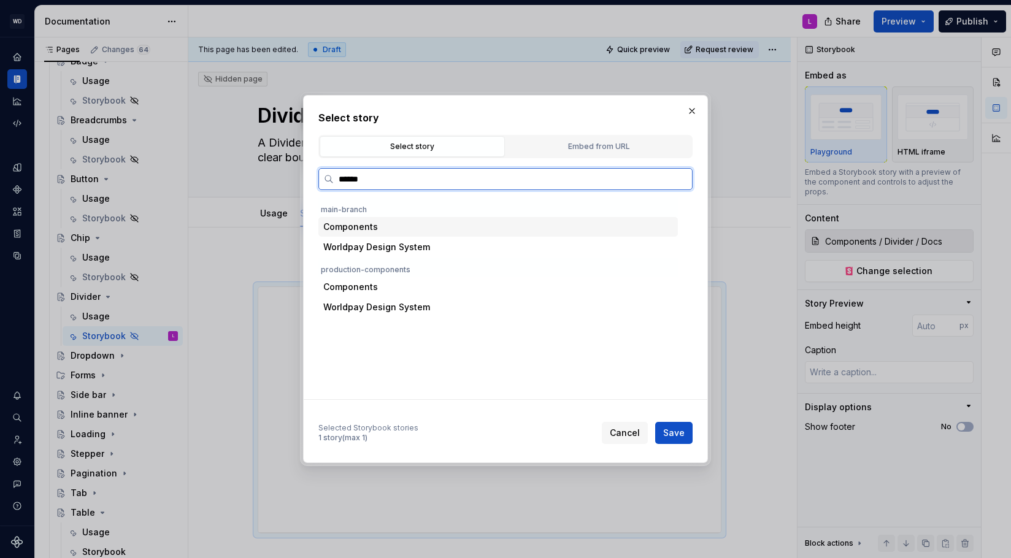
type input "*******"
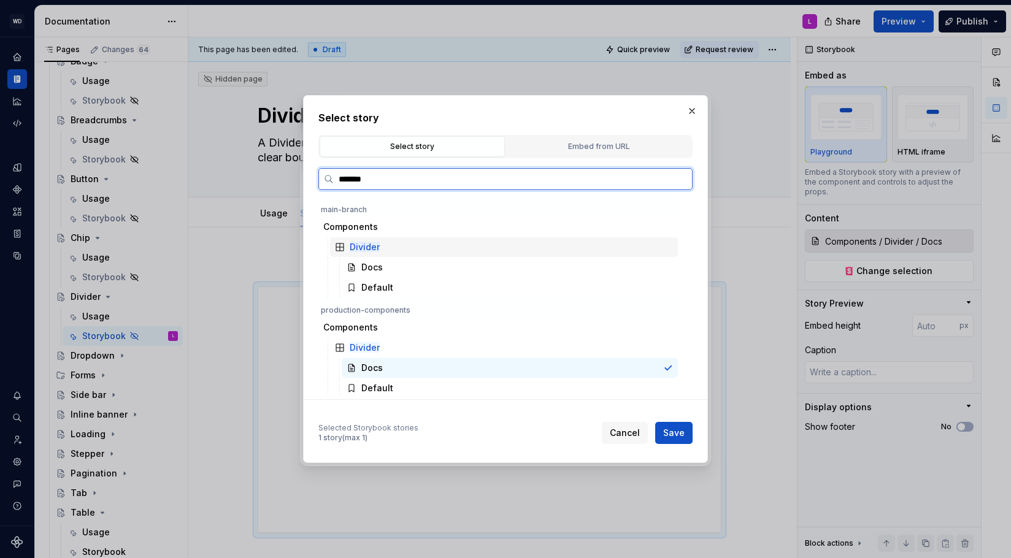
click at [403, 256] on div "Divider" at bounding box center [504, 247] width 348 height 20
click at [409, 271] on div "Docs" at bounding box center [510, 268] width 336 height 20
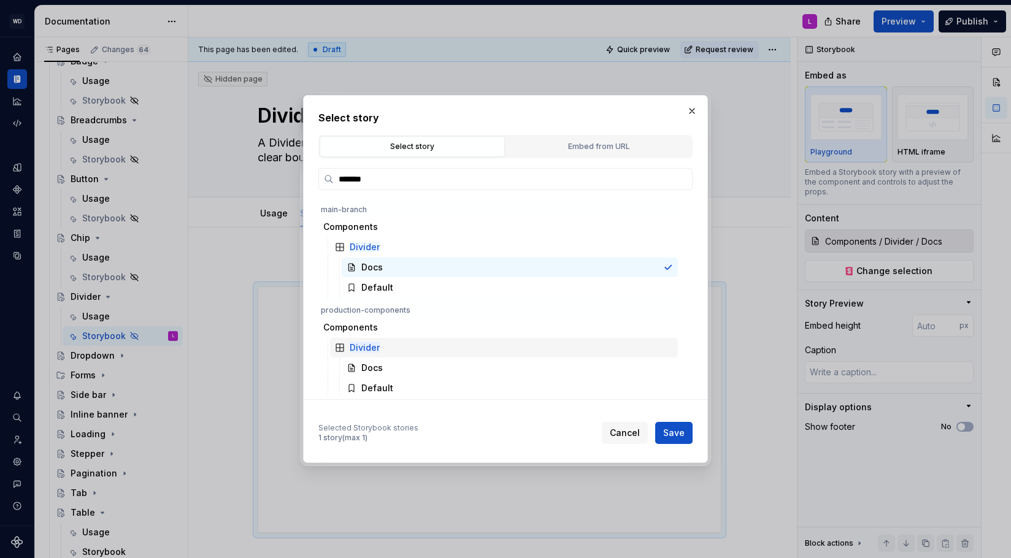
scroll to position [2, 0]
click at [679, 436] on span "Save" at bounding box center [673, 433] width 21 height 12
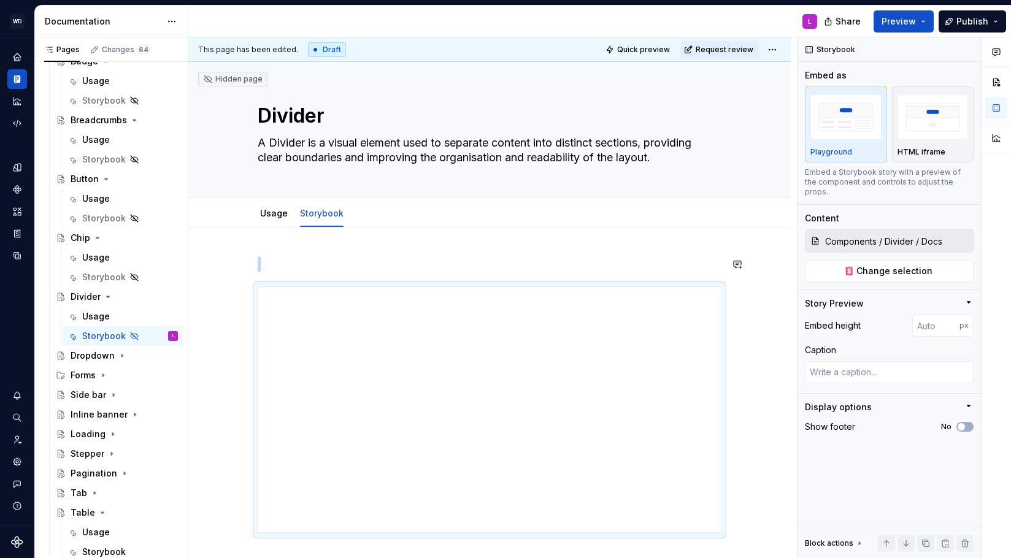
click at [302, 255] on div at bounding box center [489, 520] width 602 height 584
click at [217, 353] on div at bounding box center [489, 520] width 602 height 584
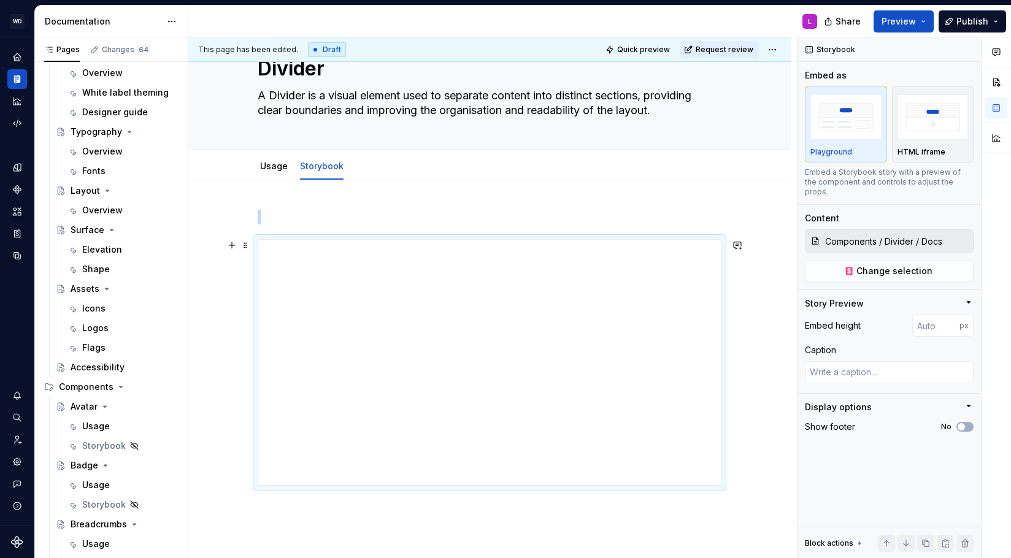
scroll to position [33, 0]
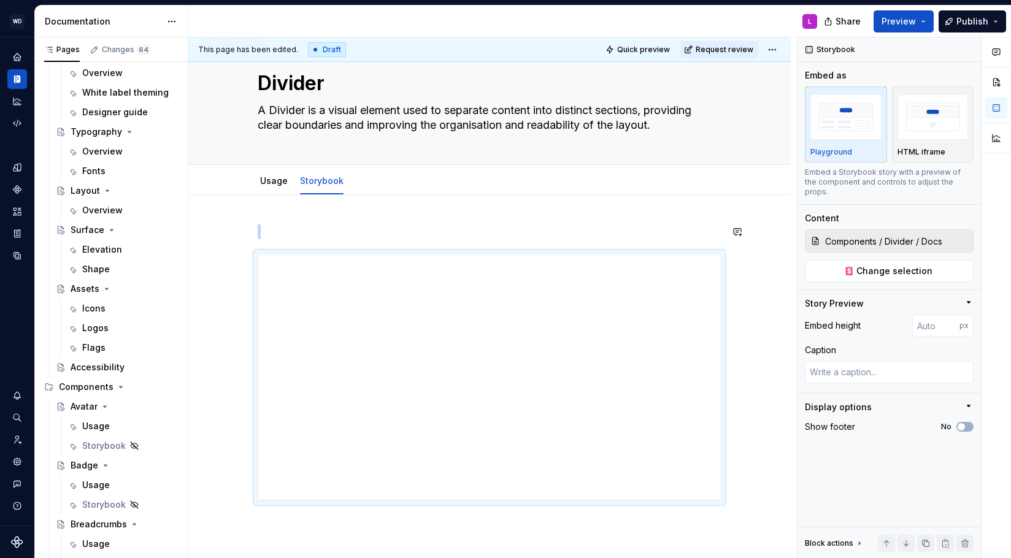
click at [304, 222] on div at bounding box center [489, 487] width 602 height 584
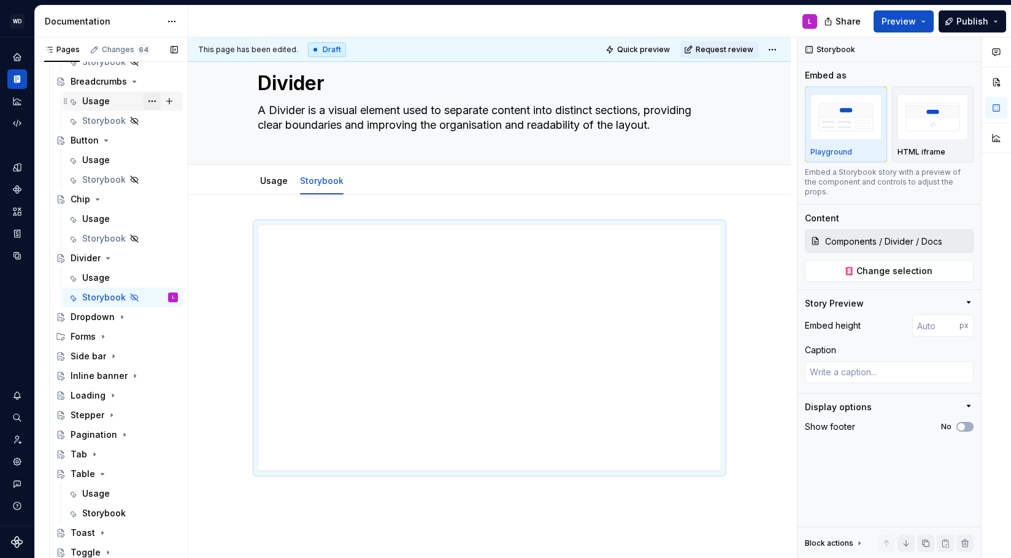
scroll to position [685, 0]
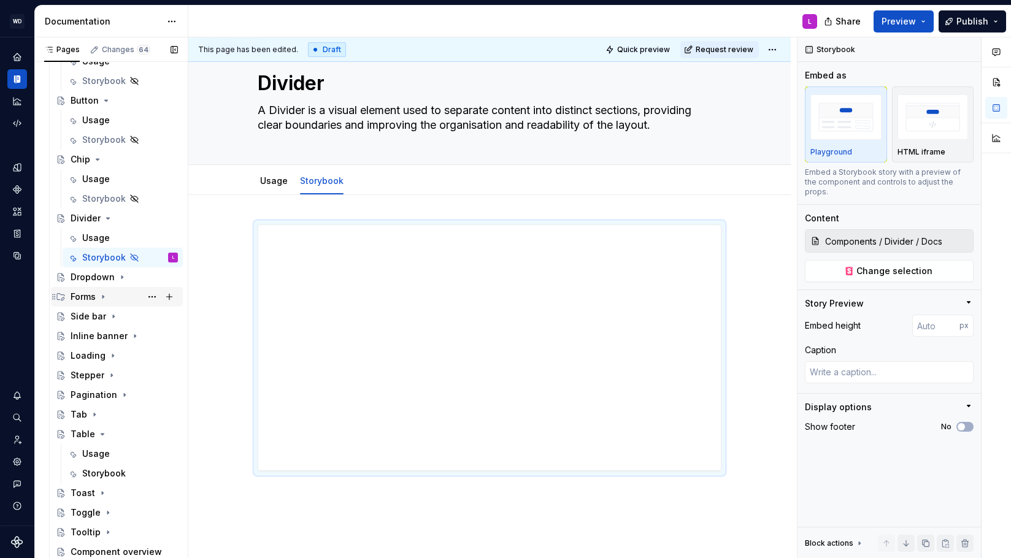
click at [102, 295] on icon "Page tree" at bounding box center [103, 297] width 10 height 10
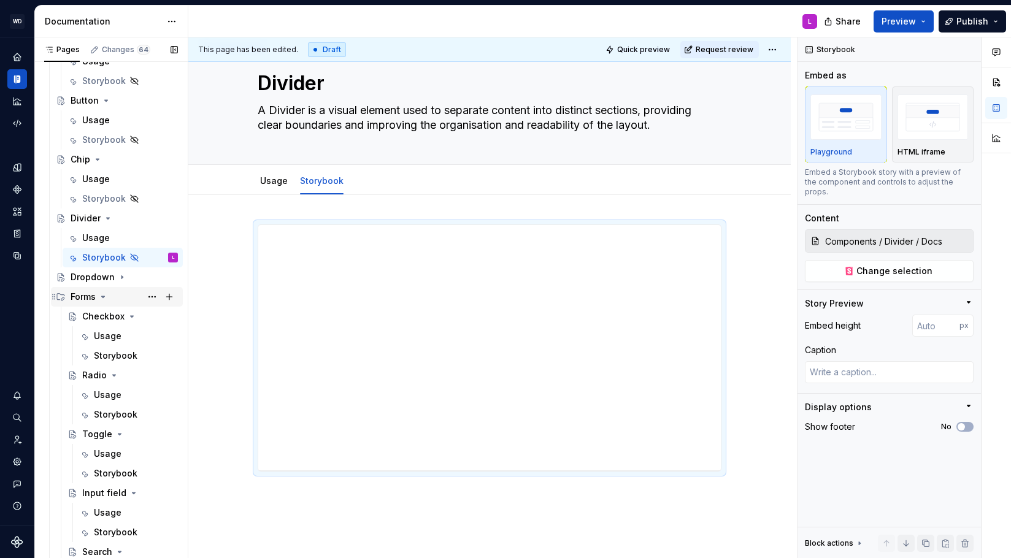
click at [102, 295] on icon "Page tree" at bounding box center [103, 297] width 10 height 10
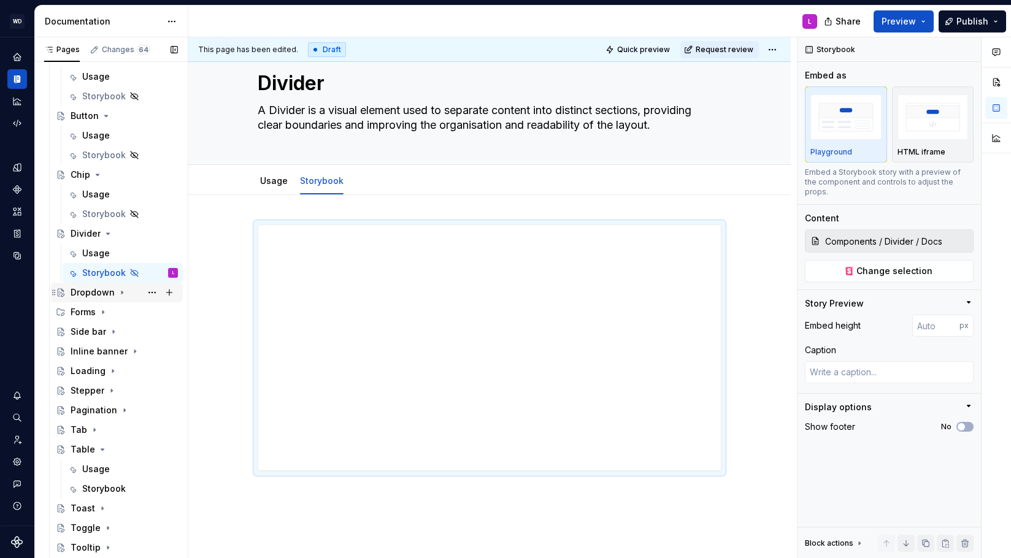
scroll to position [669, 0]
click at [215, 271] on div at bounding box center [489, 472] width 602 height 555
click at [906, 22] on span "Preview" at bounding box center [899, 21] width 34 height 12
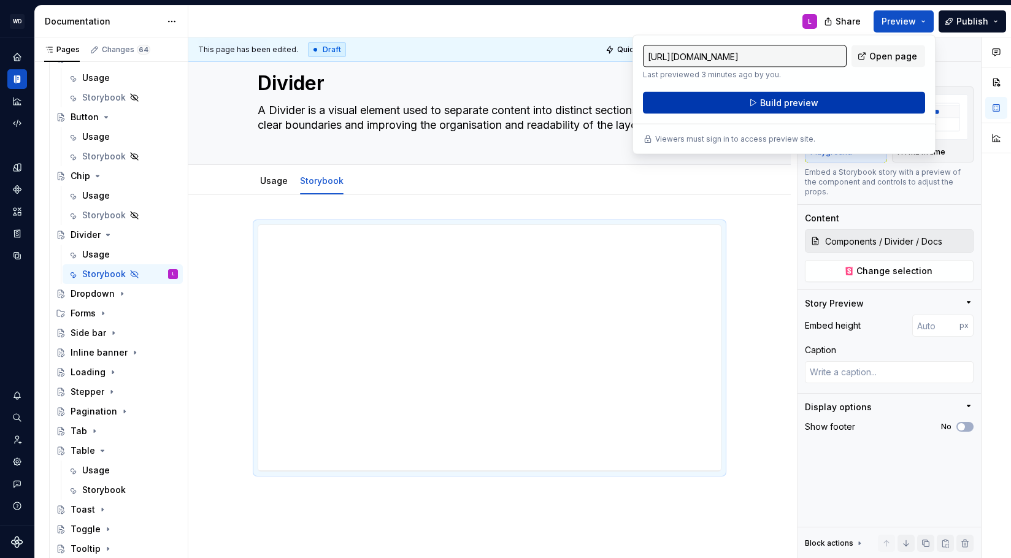
click at [775, 104] on span "Build preview" at bounding box center [789, 103] width 58 height 12
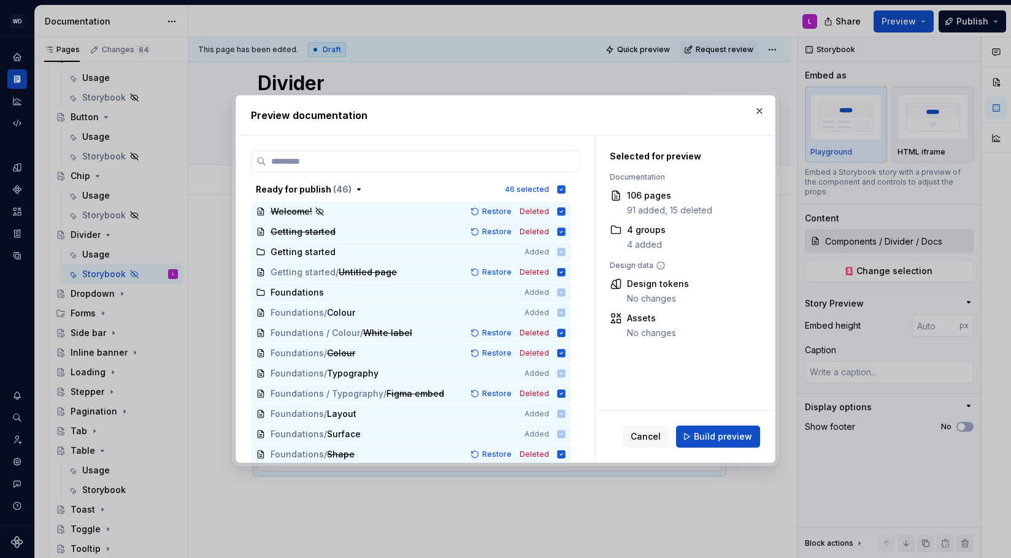
drag, startPoint x: 728, startPoint y: 434, endPoint x: 587, endPoint y: 366, distance: 157.2
click at [727, 434] on span "Build preview" at bounding box center [723, 437] width 58 height 12
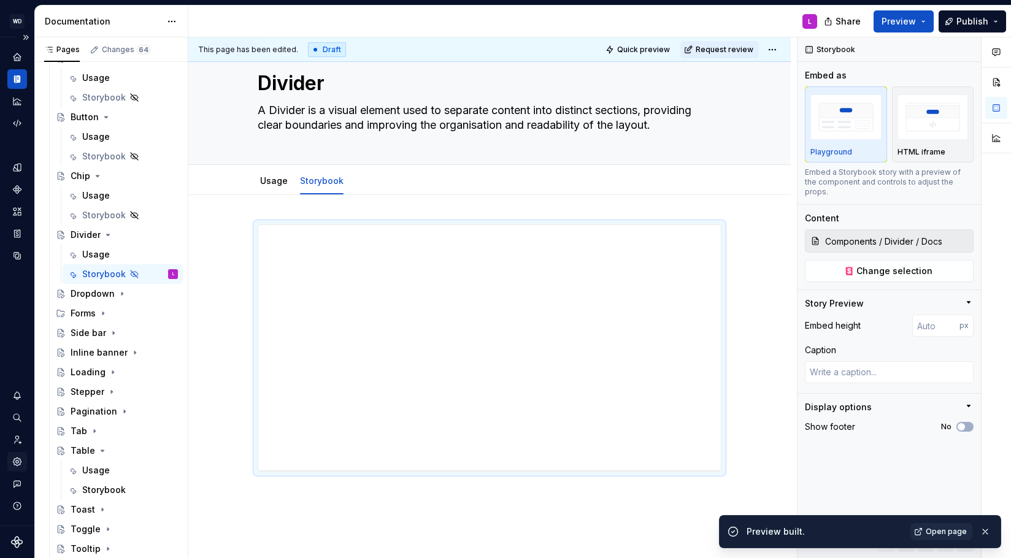
click at [22, 461] on icon "Settings" at bounding box center [17, 461] width 11 height 11
type textarea "*"
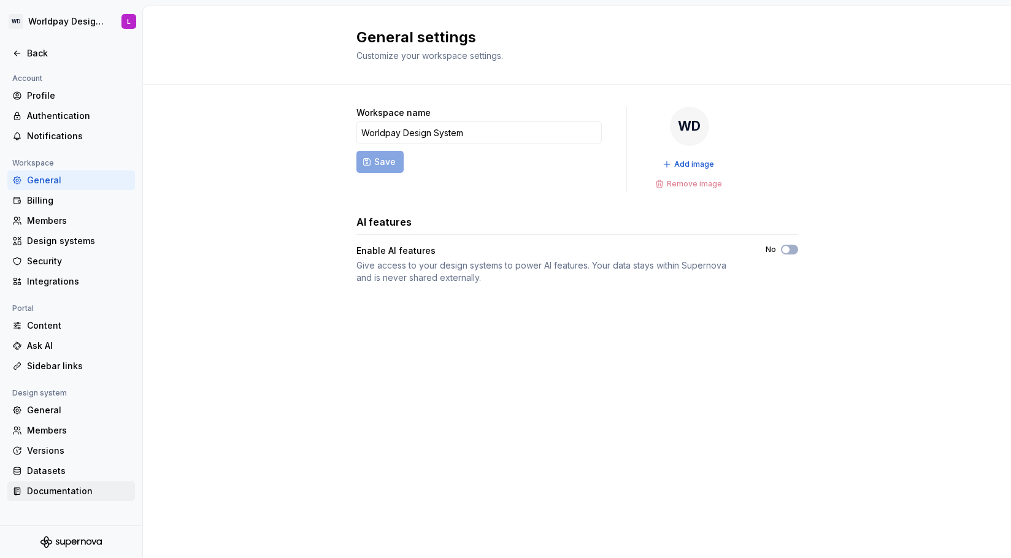
click at [52, 492] on div "Documentation" at bounding box center [78, 491] width 103 height 12
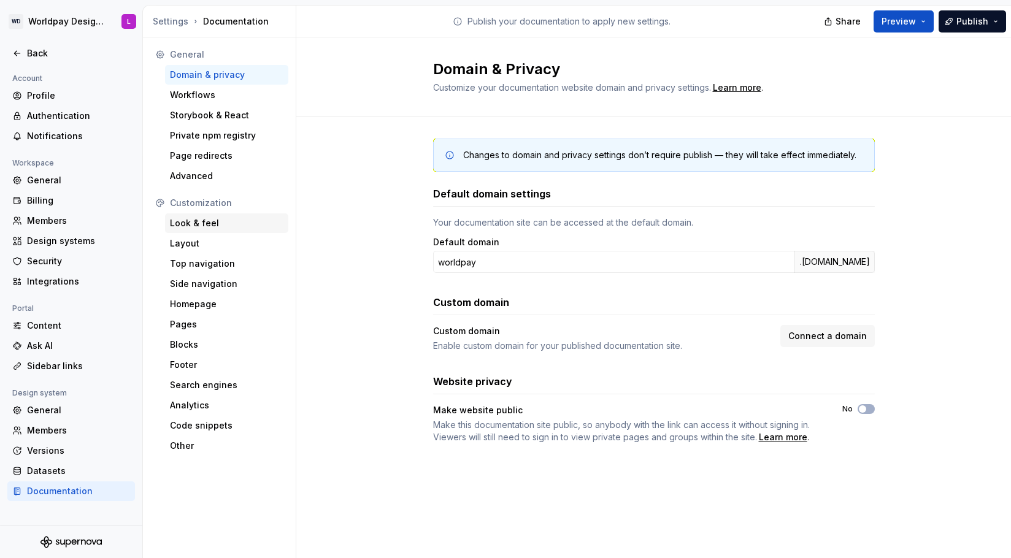
click at [193, 221] on div "Look & feel" at bounding box center [226, 223] width 113 height 12
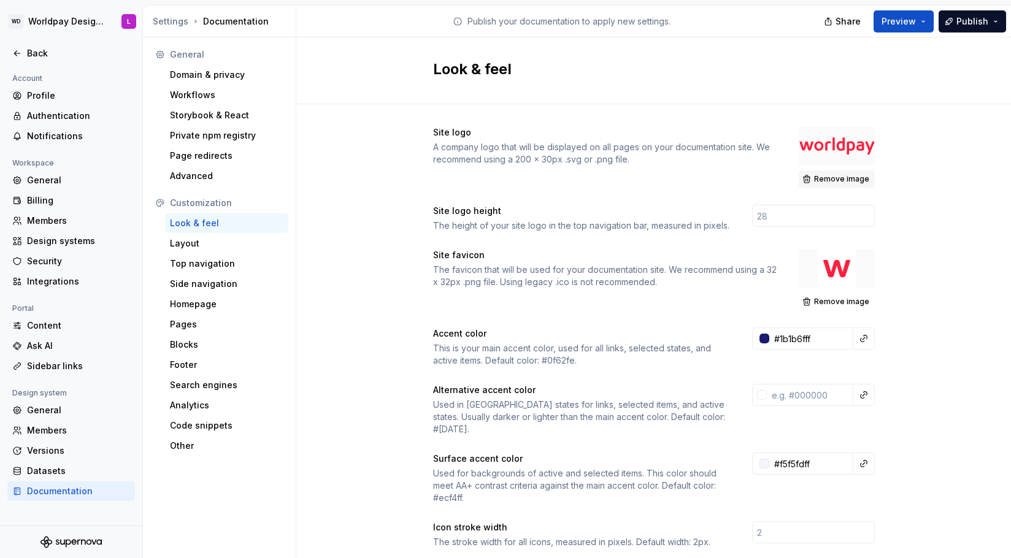
click at [828, 180] on span "Remove image" at bounding box center [841, 179] width 55 height 10
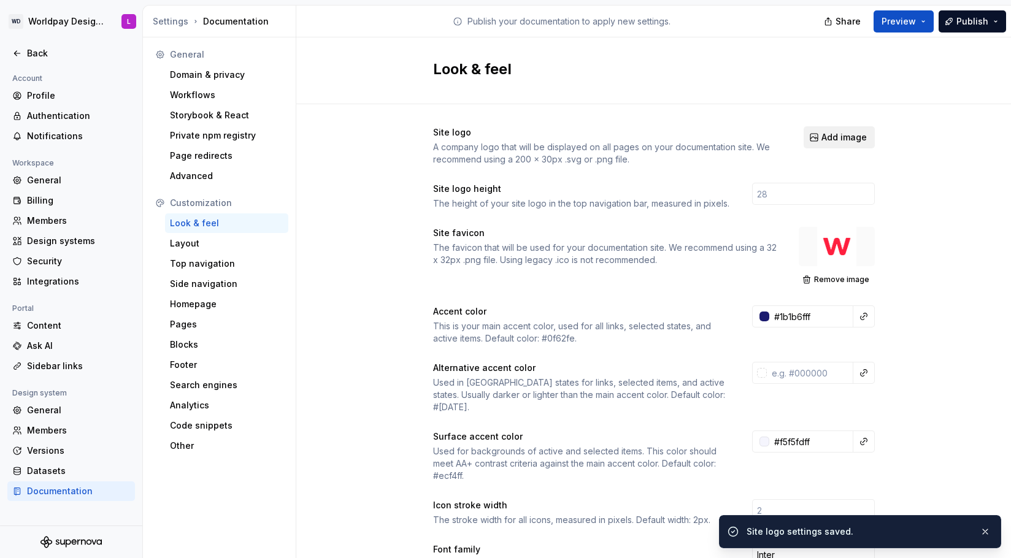
click at [833, 137] on span "Add image" at bounding box center [843, 137] width 45 height 12
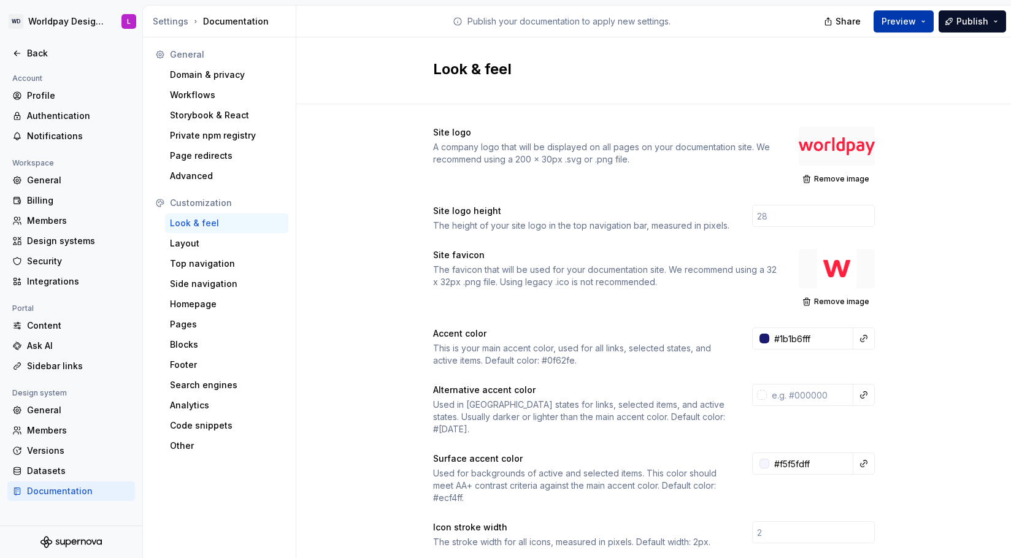
click at [921, 26] on button "Preview" at bounding box center [904, 21] width 60 height 22
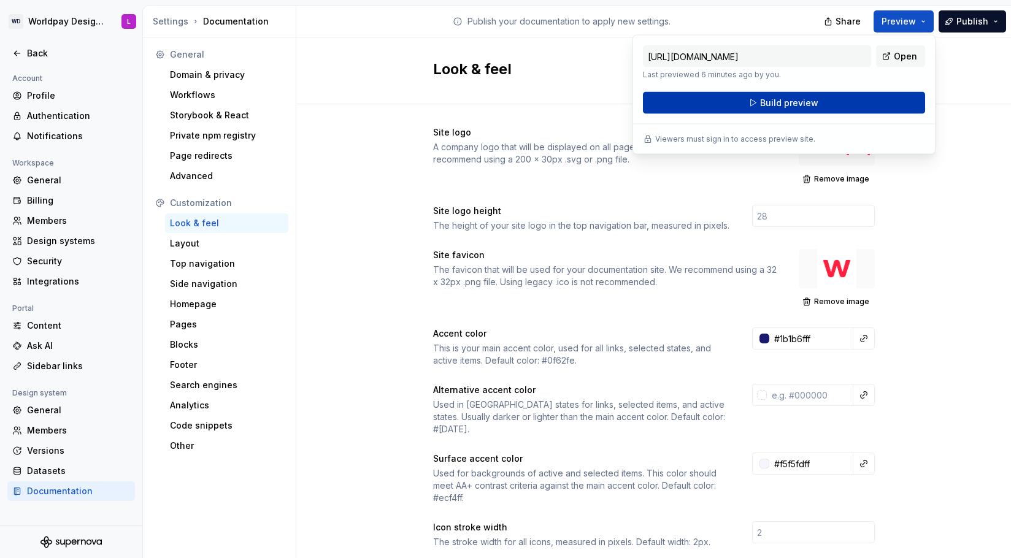
click at [776, 102] on span "Build preview" at bounding box center [789, 103] width 58 height 12
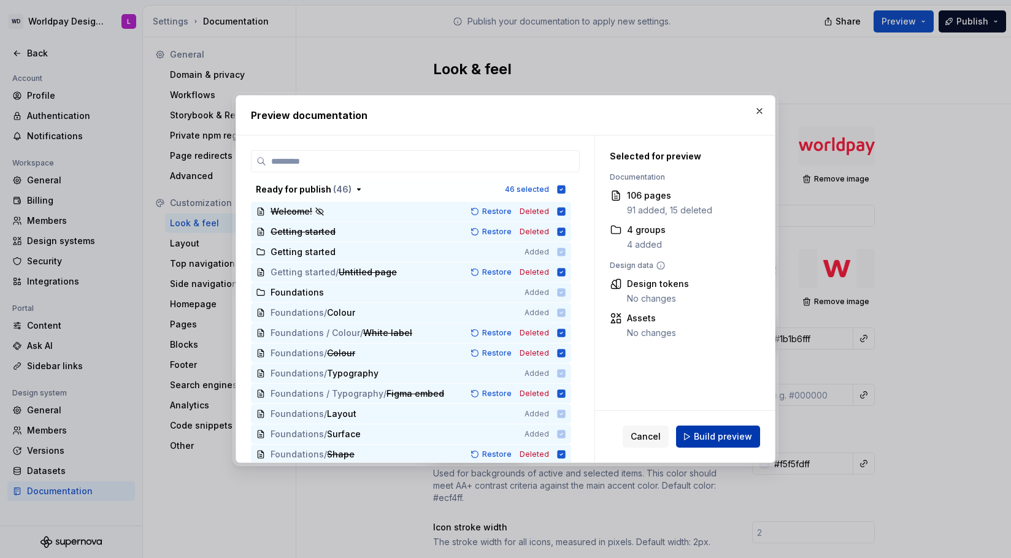
click at [709, 438] on span "Build preview" at bounding box center [723, 437] width 58 height 12
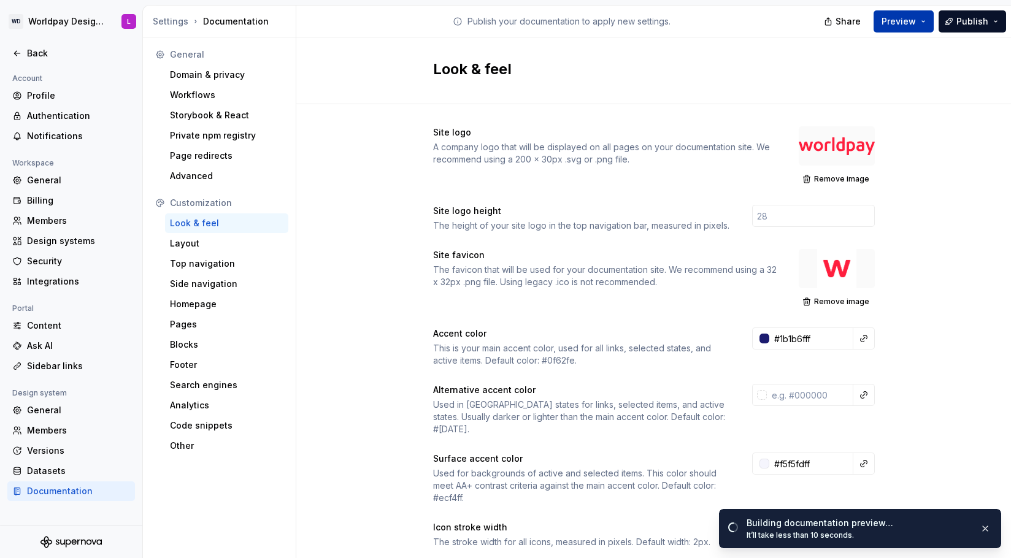
click at [929, 18] on button "Preview" at bounding box center [904, 21] width 60 height 22
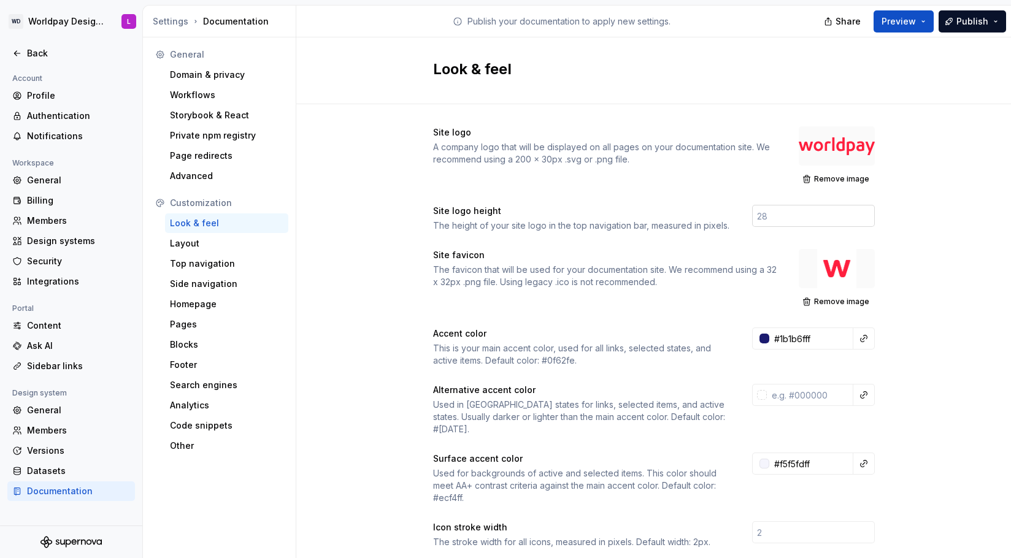
click at [778, 215] on input "number" at bounding box center [813, 216] width 123 height 22
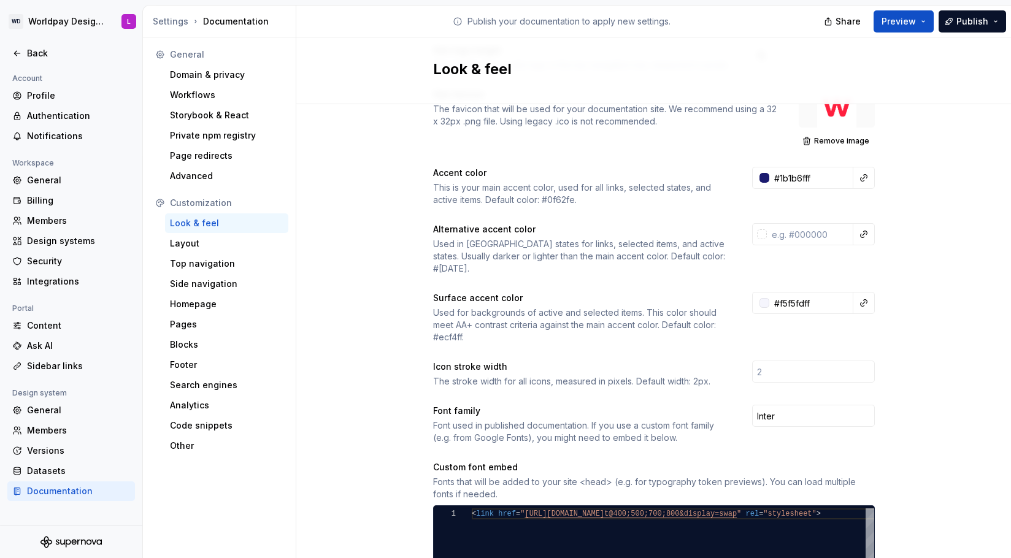
scroll to position [2, 0]
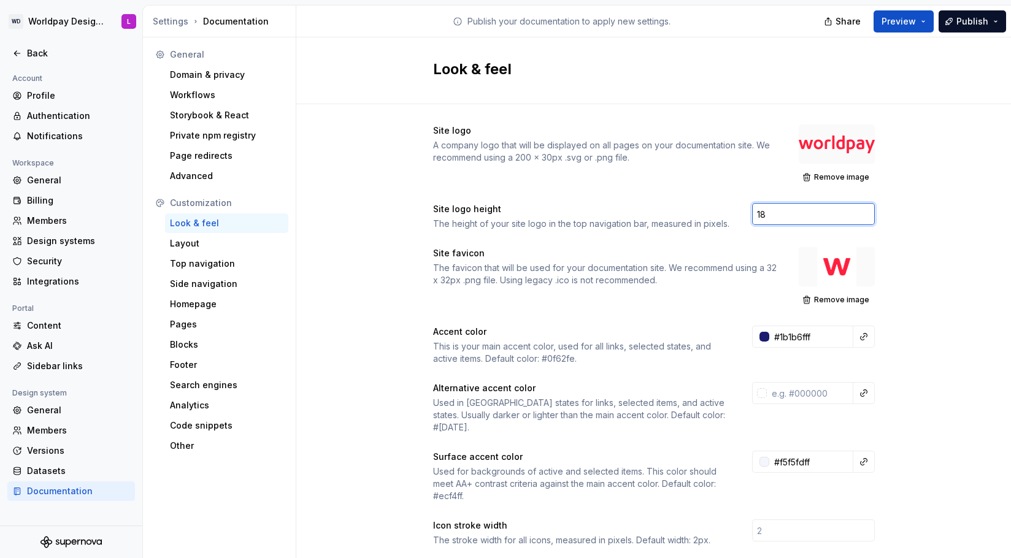
click at [790, 220] on input "18" at bounding box center [813, 214] width 123 height 22
click at [753, 210] on div "Site logo height The height of your site logo in the top navigation bar, measur…" at bounding box center [654, 216] width 442 height 27
click at [756, 212] on input "18" at bounding box center [813, 214] width 123 height 22
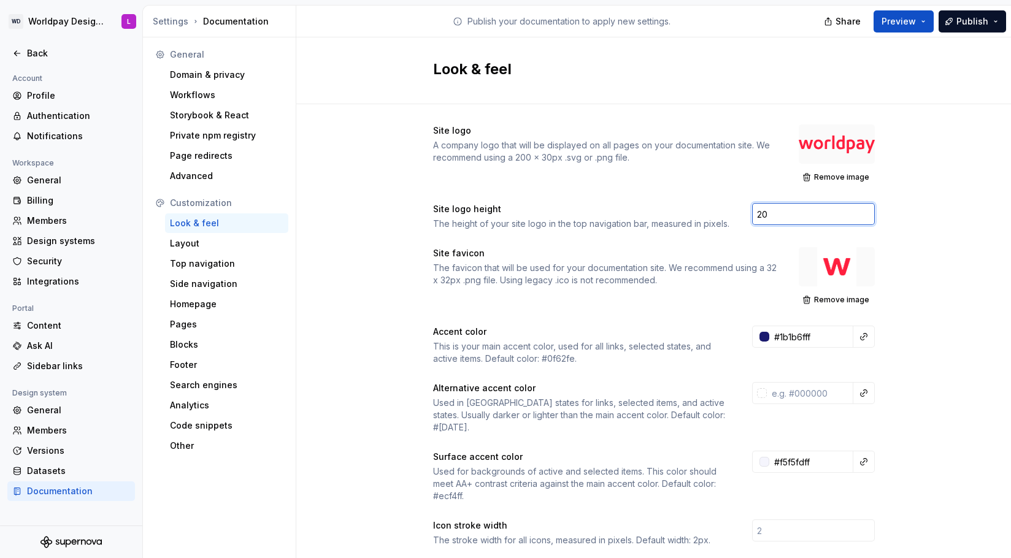
type input "20"
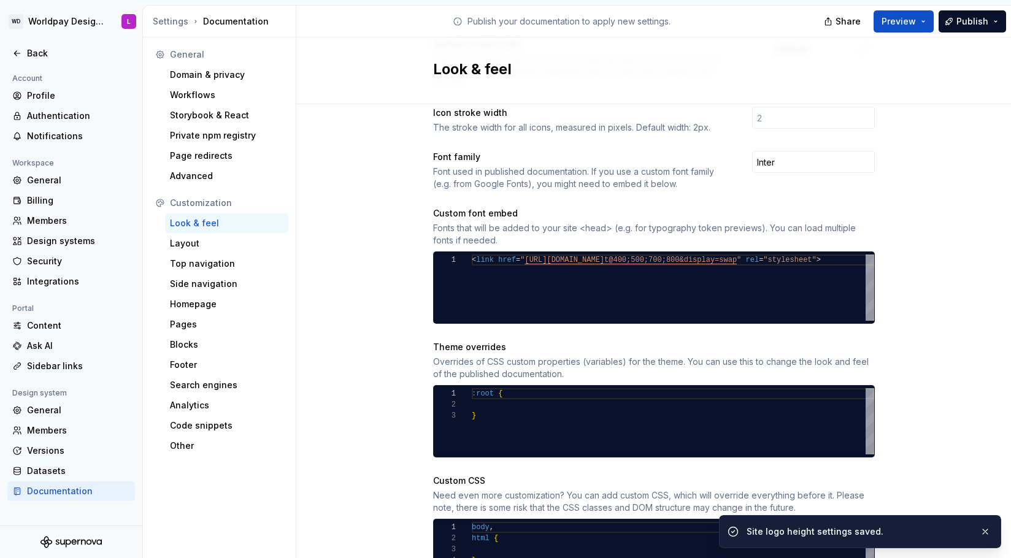
scroll to position [477, 0]
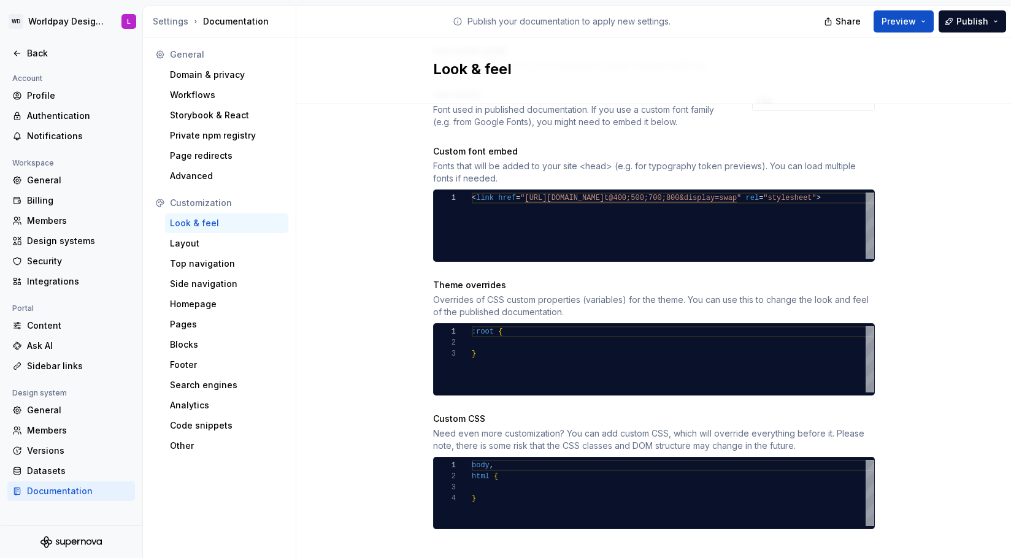
type textarea "******* ** *"
click at [533, 344] on div ":root { }" at bounding box center [673, 359] width 402 height 66
click at [543, 466] on div "body , html { }" at bounding box center [673, 493] width 402 height 66
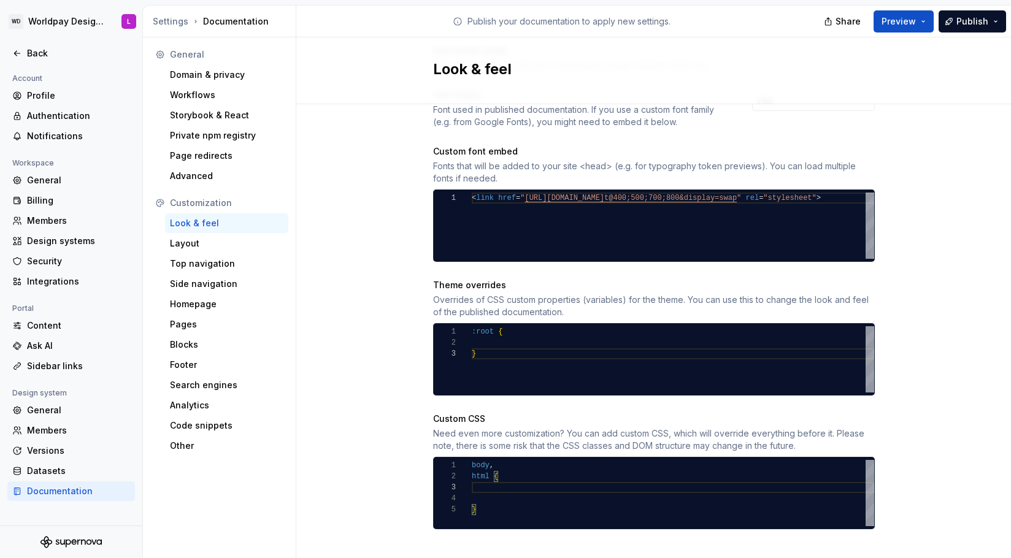
scroll to position [22, 0]
type textarea "***** ****** *"
click at [928, 15] on button "Preview" at bounding box center [904, 21] width 60 height 22
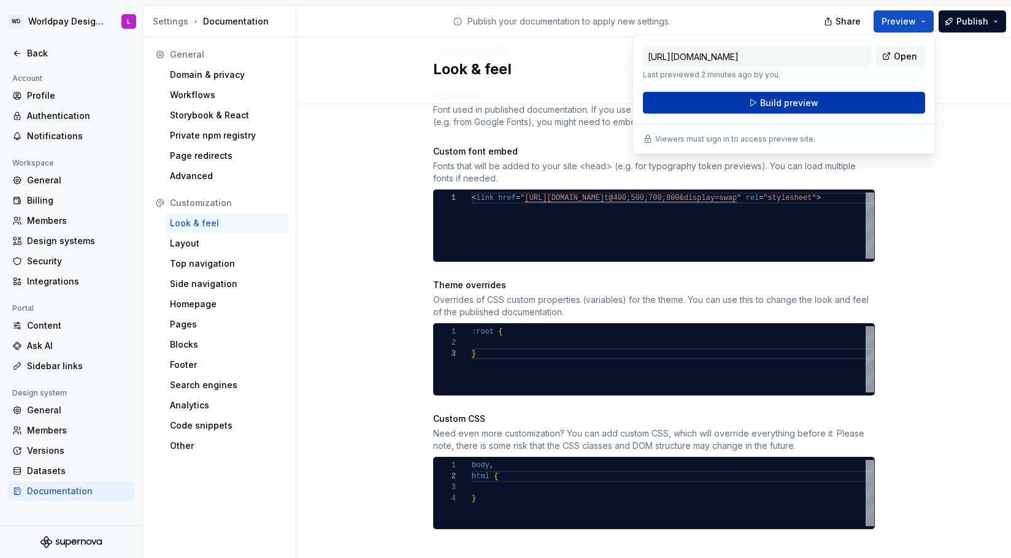
click at [861, 100] on button "Build preview" at bounding box center [784, 103] width 282 height 22
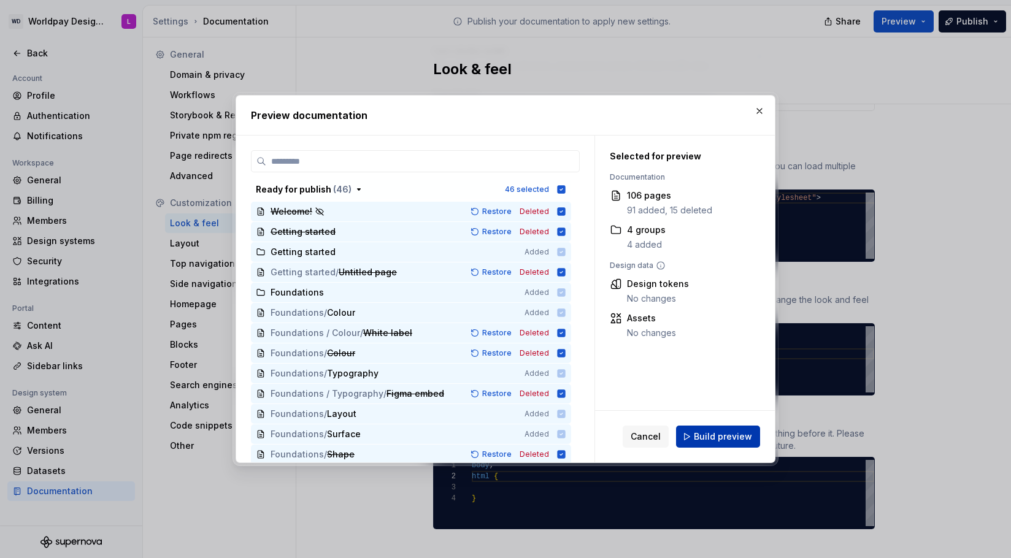
click at [707, 441] on span "Build preview" at bounding box center [723, 437] width 58 height 12
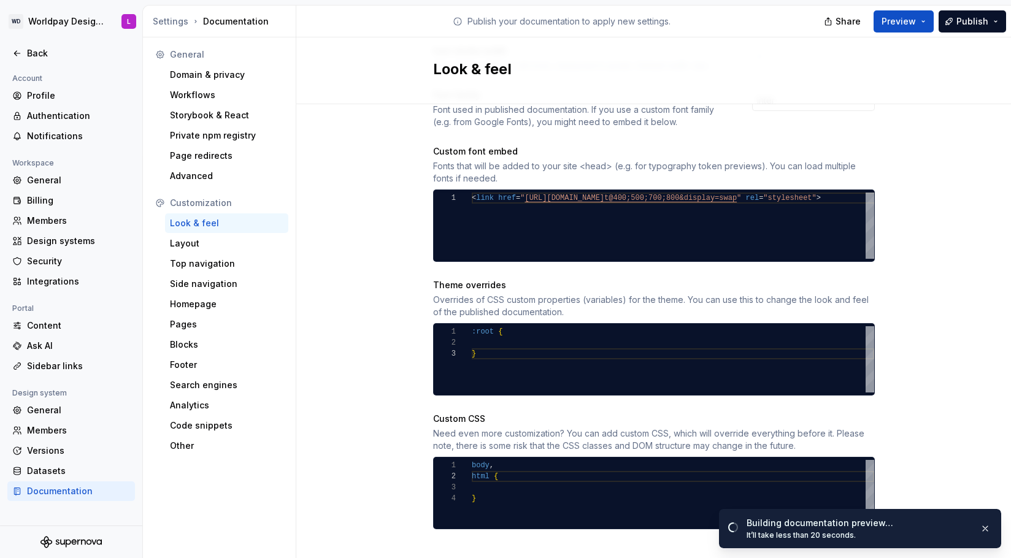
drag, startPoint x: 318, startPoint y: 421, endPoint x: 292, endPoint y: 415, distance: 26.6
click at [318, 421] on div "Site logo A company logo that will be displayed on all pages on your documentat…" at bounding box center [653, 102] width 715 height 948
drag, startPoint x: 949, startPoint y: 536, endPoint x: 941, endPoint y: 532, distance: 8.8
click at [949, 536] on span "Open page" at bounding box center [946, 532] width 41 height 10
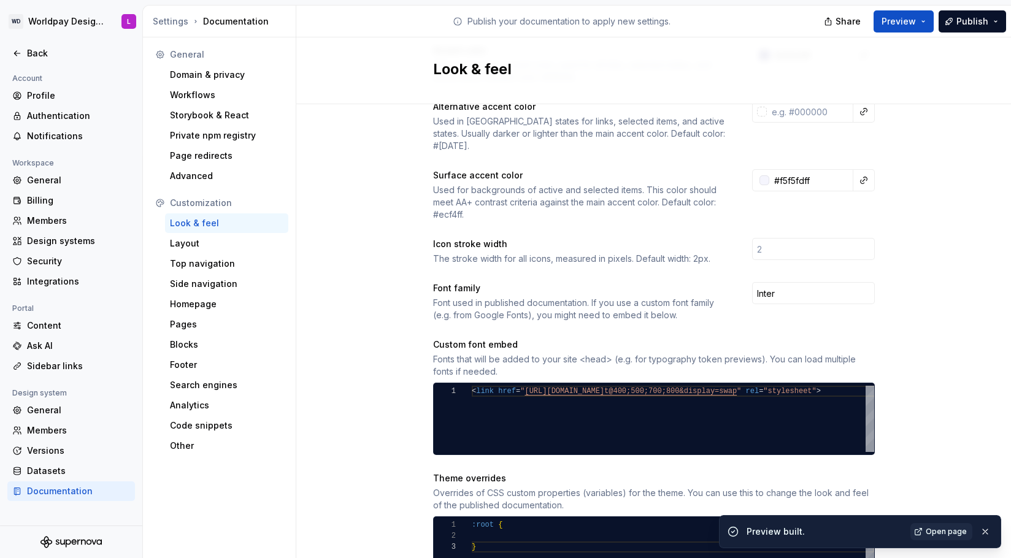
scroll to position [0, 0]
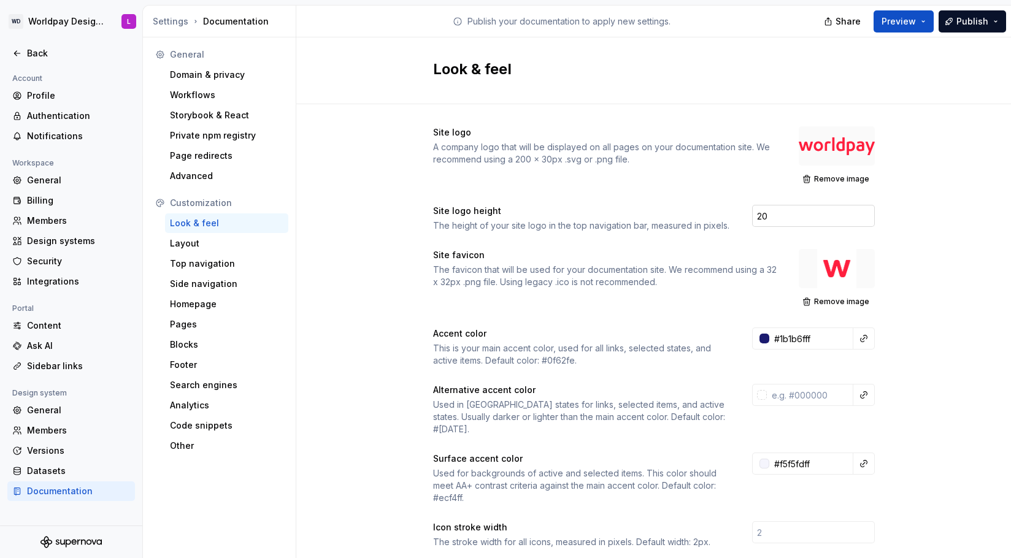
click at [771, 220] on input "20" at bounding box center [813, 216] width 123 height 22
click at [764, 218] on input "20" at bounding box center [813, 216] width 123 height 22
drag, startPoint x: 771, startPoint y: 216, endPoint x: 679, endPoint y: 212, distance: 92.7
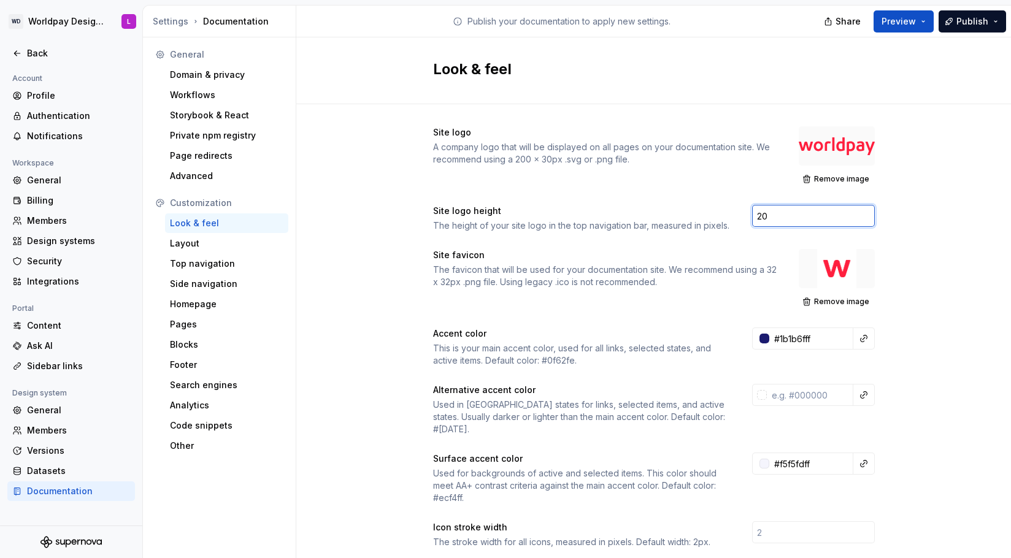
click at [679, 212] on div "Site logo height The height of your site logo in the top navigation bar, measur…" at bounding box center [654, 218] width 442 height 27
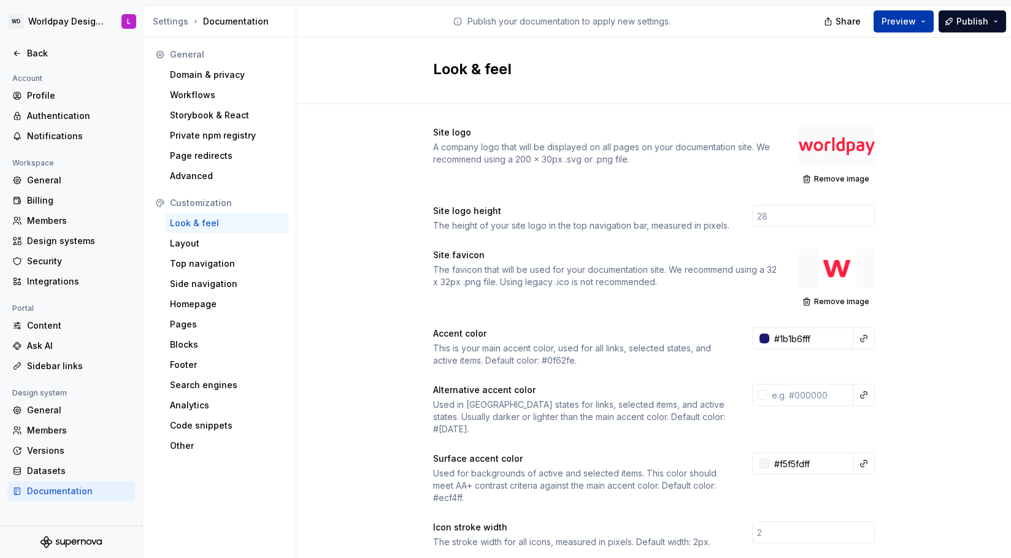
click at [916, 23] on span "Preview" at bounding box center [899, 21] width 34 height 12
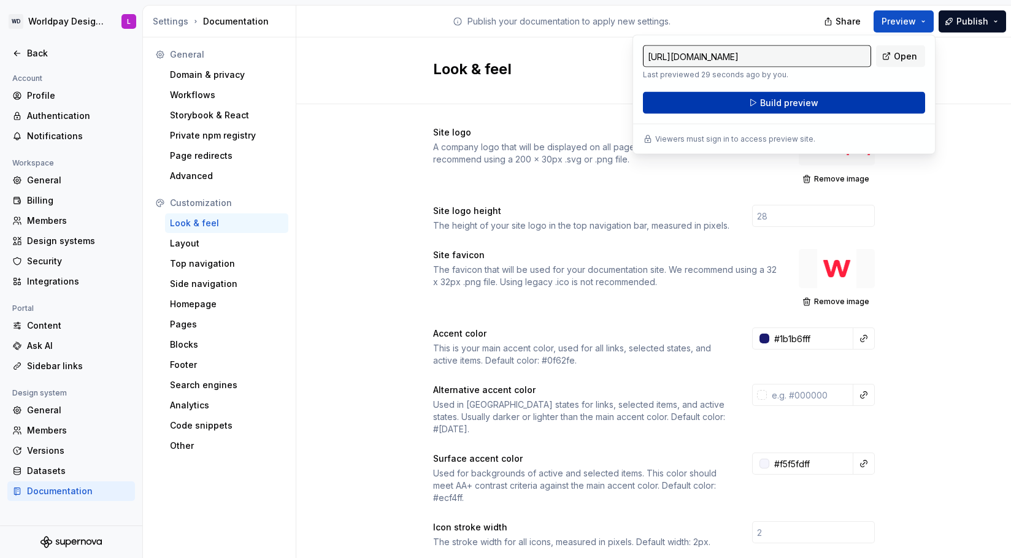
click at [846, 107] on button "Build preview" at bounding box center [784, 103] width 282 height 22
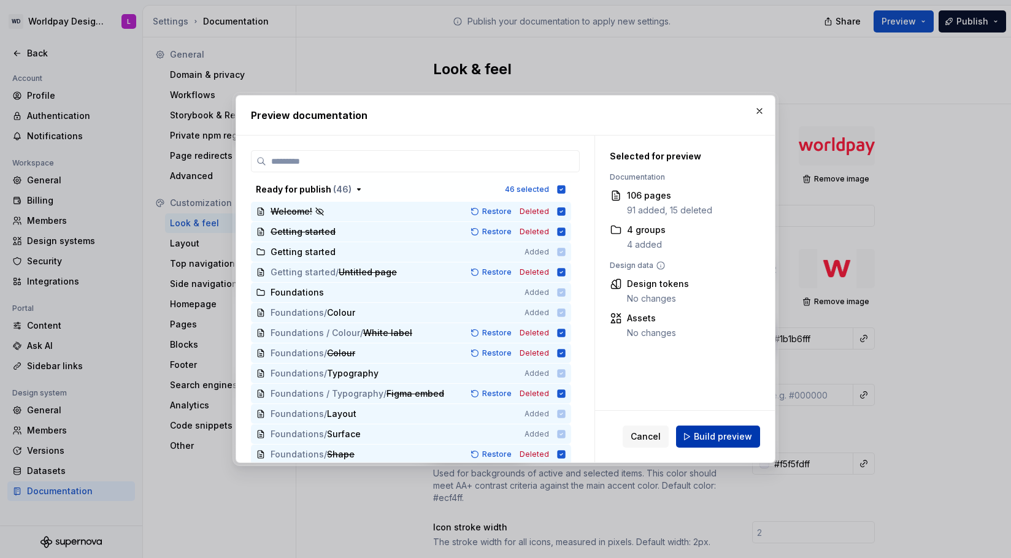
click at [701, 436] on span "Build preview" at bounding box center [723, 437] width 58 height 12
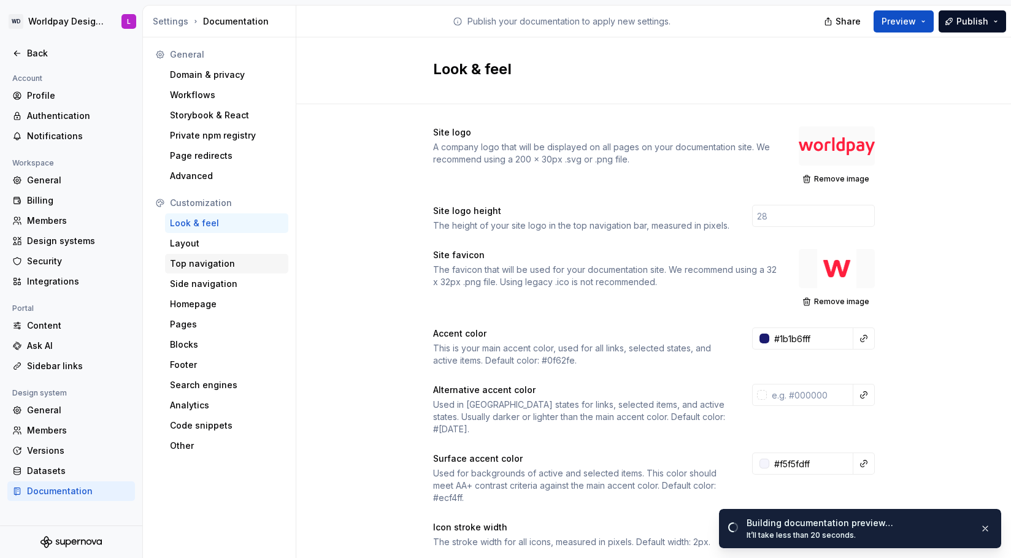
click at [206, 258] on div "Top navigation" at bounding box center [226, 264] width 113 height 12
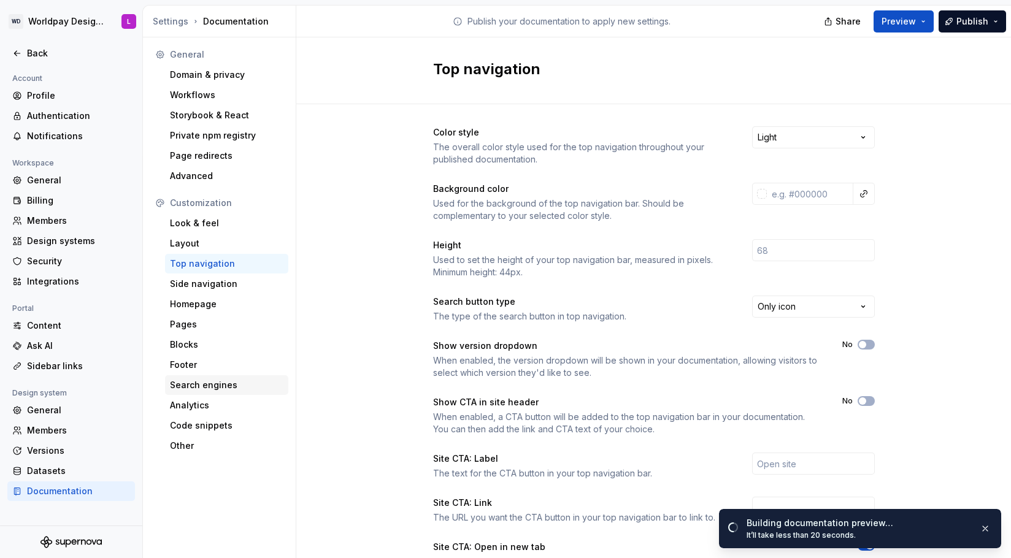
click at [221, 385] on div "Search engines" at bounding box center [226, 385] width 113 height 12
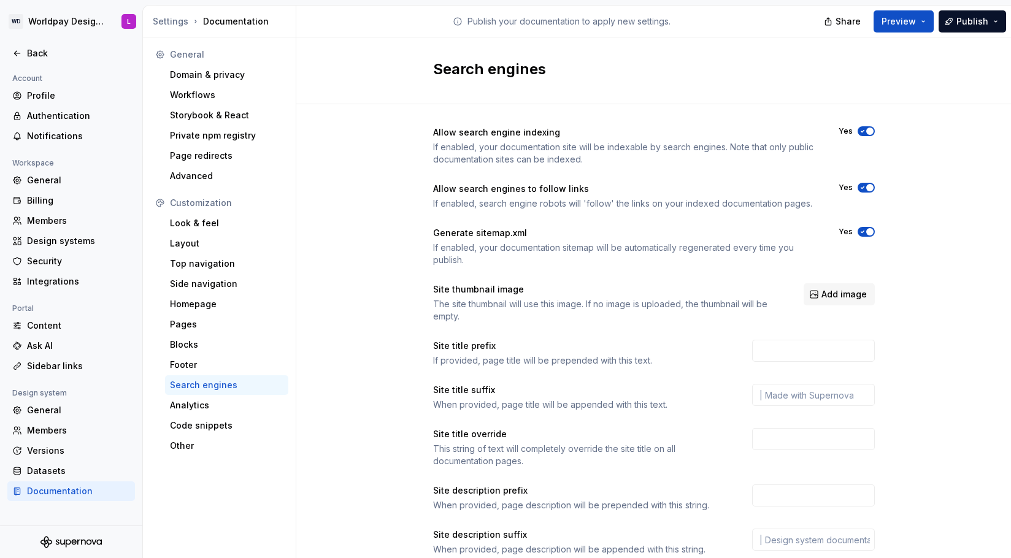
click at [866, 133] on icon "button" at bounding box center [863, 131] width 10 height 7
click at [861, 189] on icon "button" at bounding box center [863, 187] width 10 height 7
click at [868, 230] on span "button" at bounding box center [869, 231] width 7 height 7
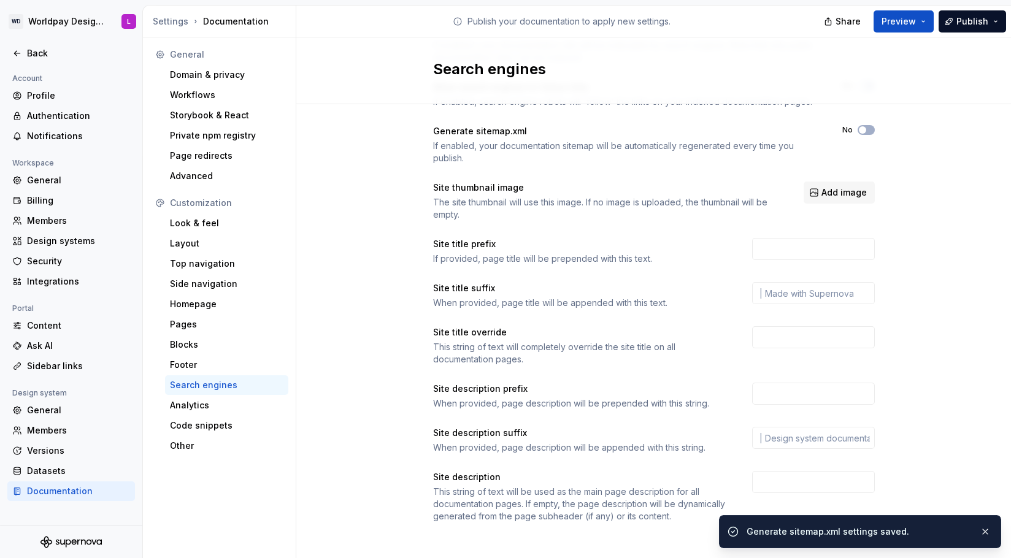
scroll to position [107, 0]
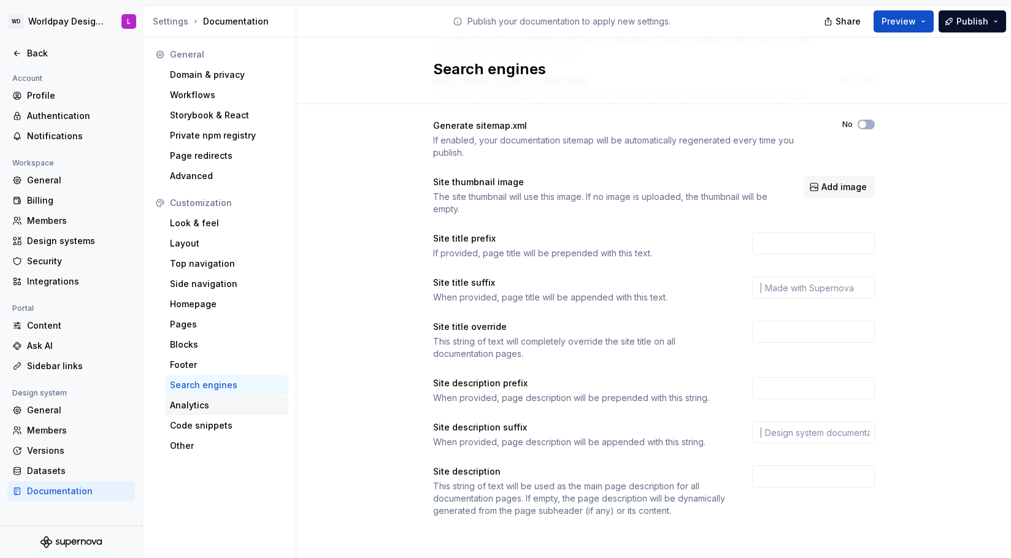
click at [220, 407] on div "Analytics" at bounding box center [226, 405] width 113 height 12
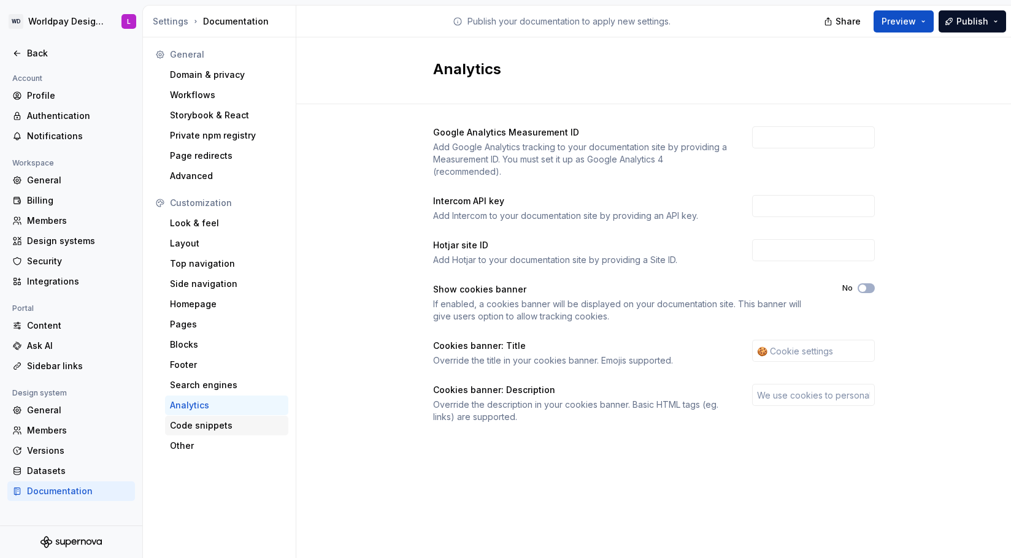
click at [206, 425] on div "Code snippets" at bounding box center [226, 426] width 113 height 12
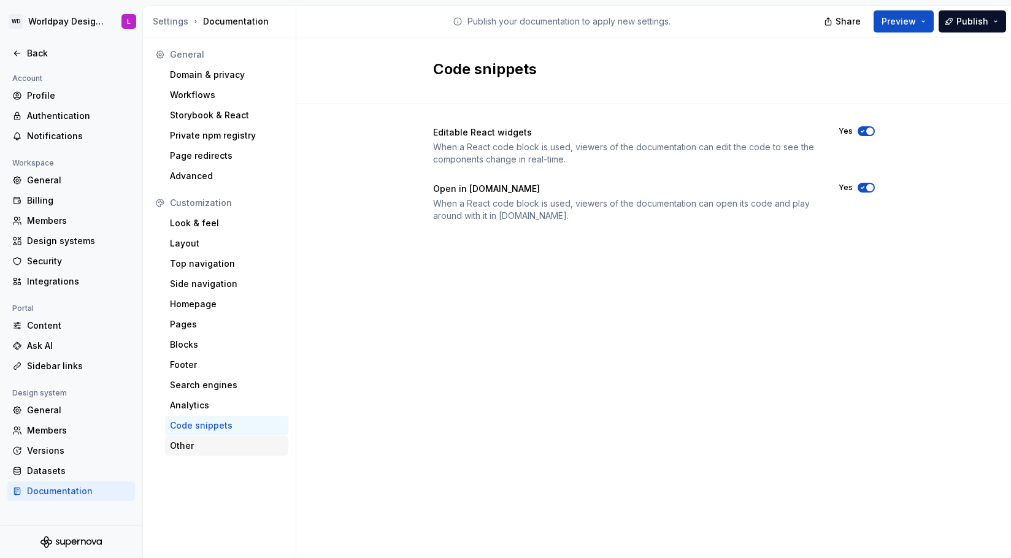
click at [198, 441] on div "Other" at bounding box center [226, 446] width 113 height 12
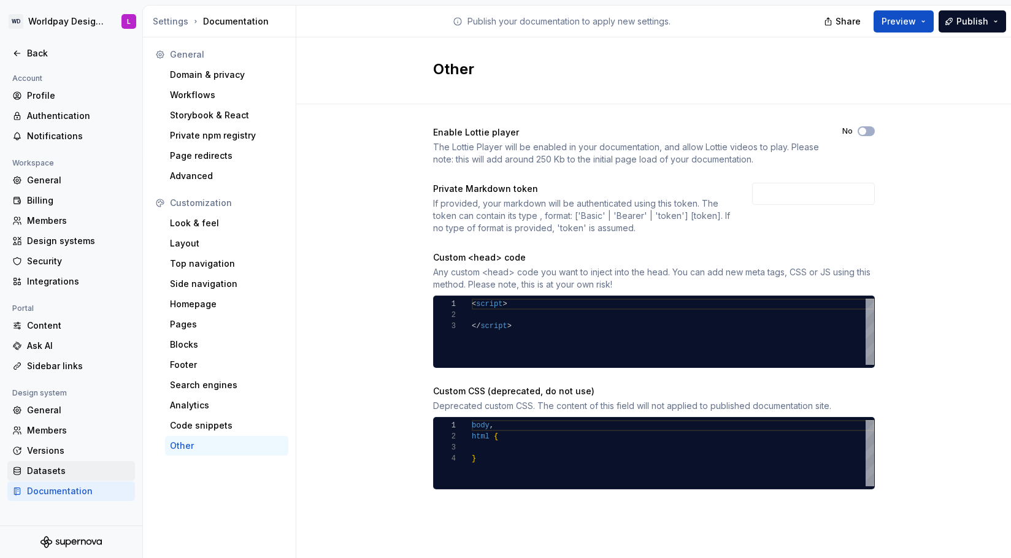
click at [58, 469] on div "Datasets" at bounding box center [78, 471] width 103 height 12
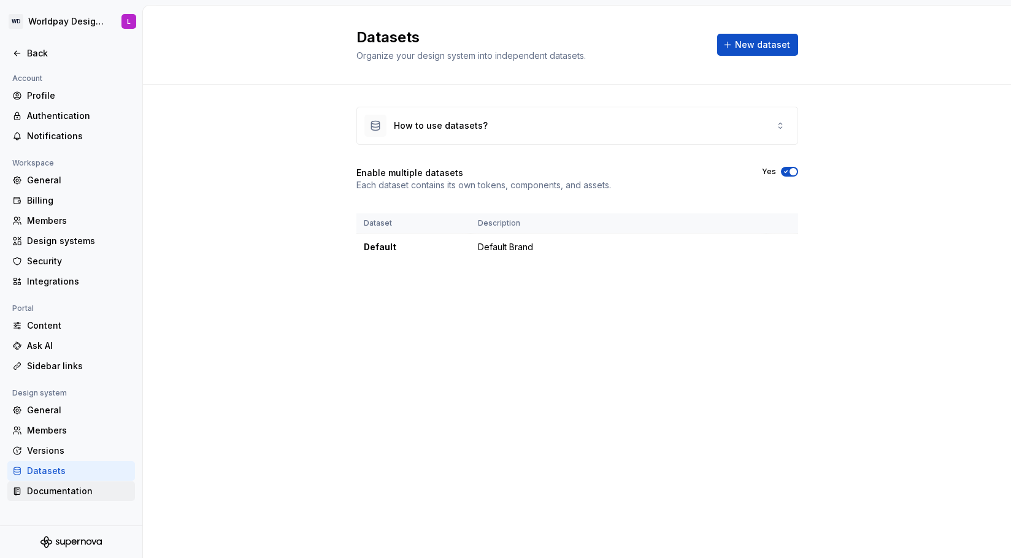
click at [61, 484] on div "Documentation" at bounding box center [71, 492] width 128 height 20
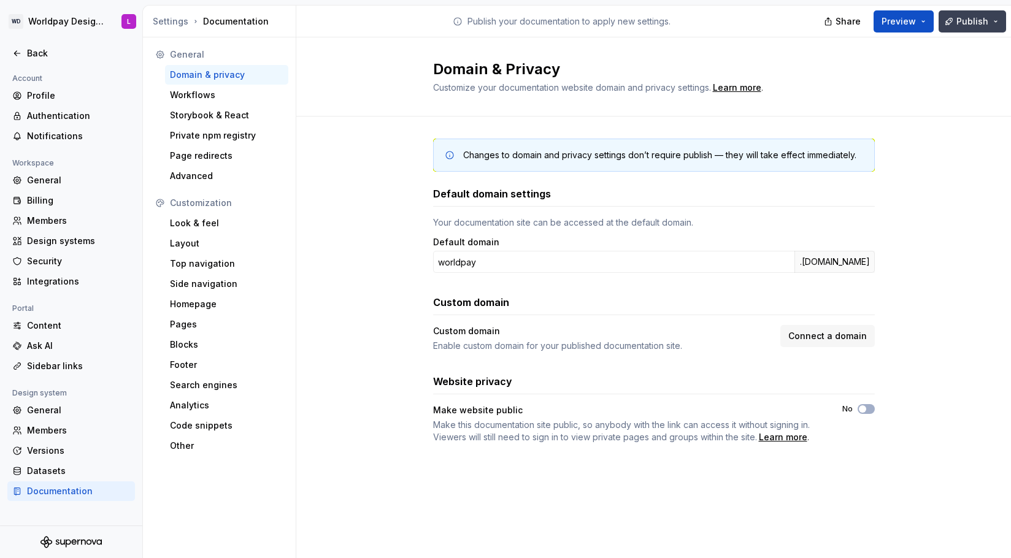
click at [988, 20] on span "Publish" at bounding box center [972, 21] width 32 height 12
click at [913, 26] on span "Preview" at bounding box center [899, 21] width 34 height 12
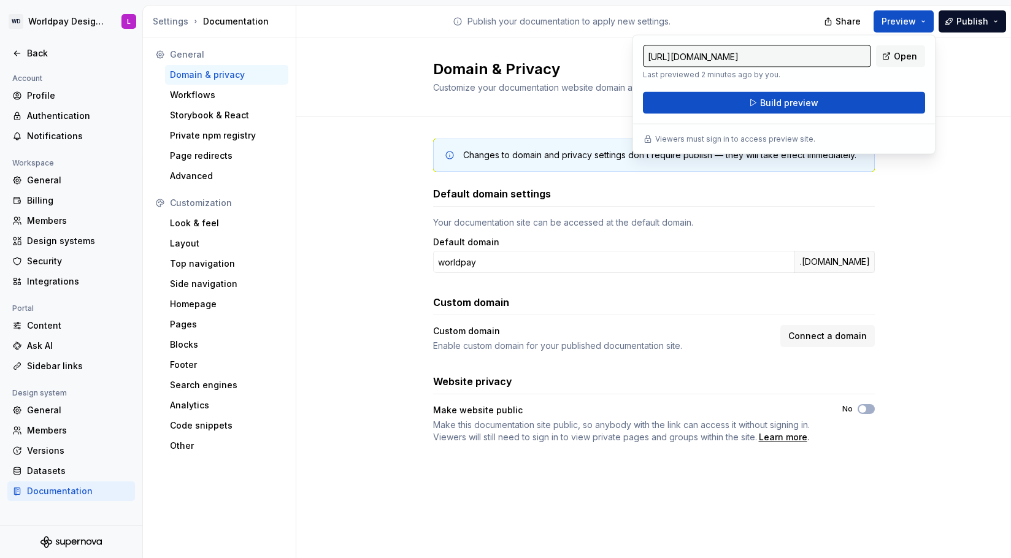
click at [391, 138] on div "Changes to domain and privacy settings don’t require publish — they will take e…" at bounding box center [653, 304] width 715 height 374
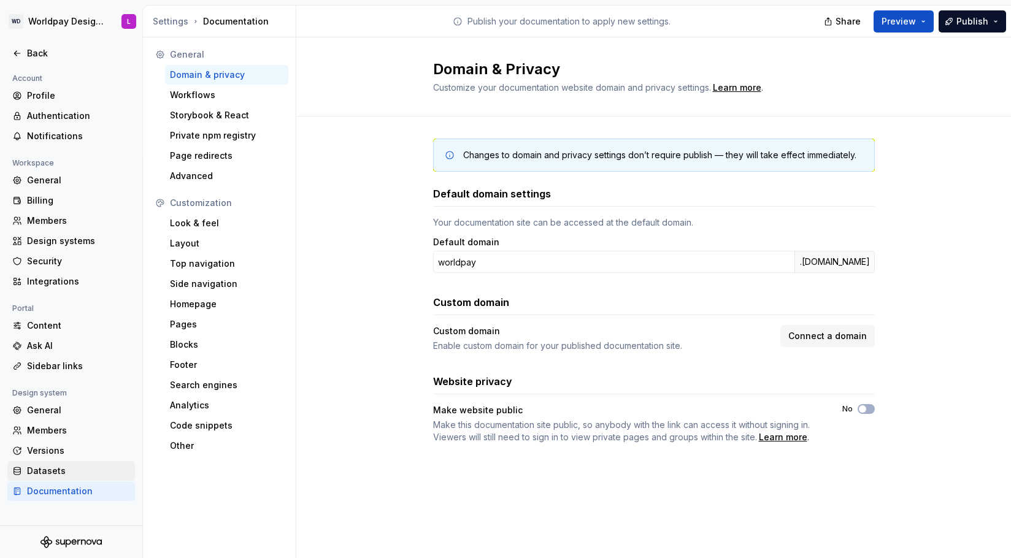
click at [50, 468] on div "Datasets" at bounding box center [78, 471] width 103 height 12
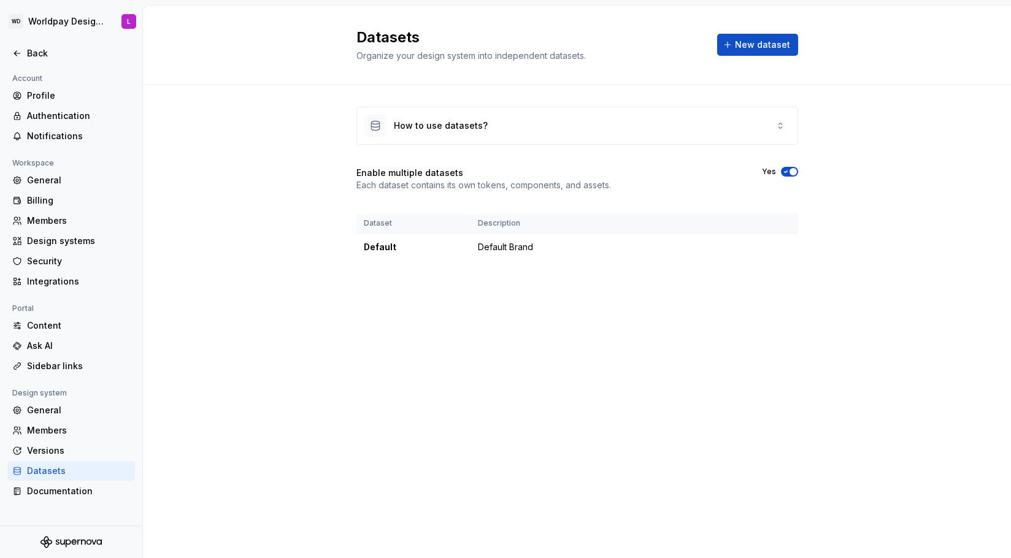
click at [456, 299] on div "How to use datasets? Enable multiple datasets Each dataset contains its own tok…" at bounding box center [577, 196] width 442 height 223
click at [275, 163] on div "How to use datasets? Enable multiple datasets Each dataset contains its own tok…" at bounding box center [577, 196] width 868 height 223
click at [58, 447] on div "Versions" at bounding box center [78, 451] width 103 height 12
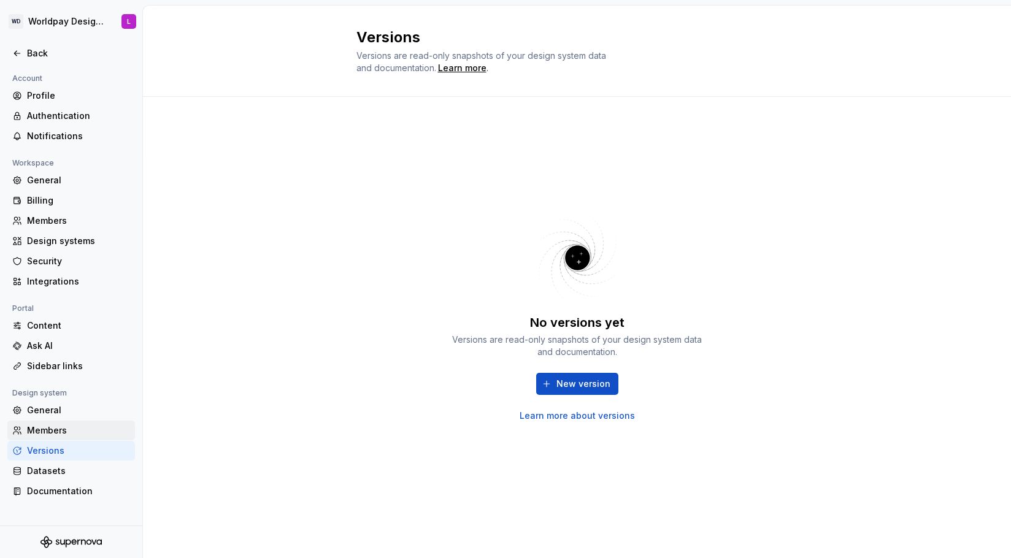
click at [67, 428] on div "Members" at bounding box center [78, 431] width 103 height 12
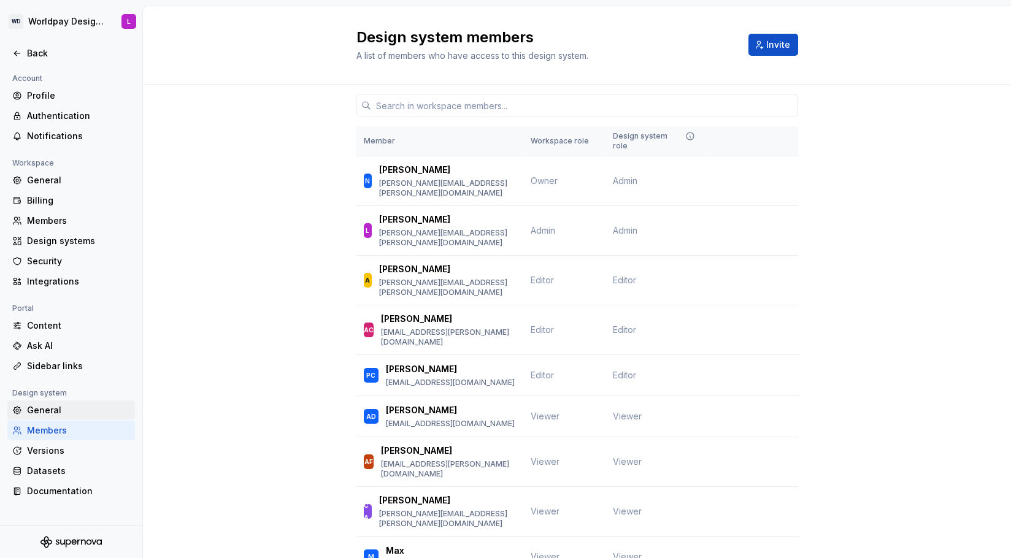
click at [45, 410] on div "General" at bounding box center [78, 410] width 103 height 12
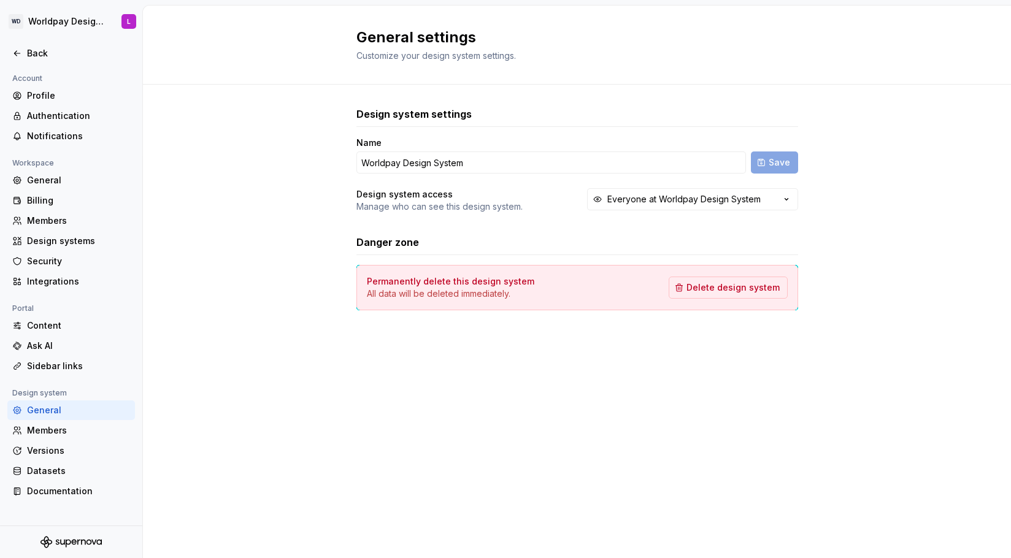
click at [490, 348] on div "Design system settings Name Worldpay Design System Save Design system access Ma…" at bounding box center [577, 221] width 442 height 272
click at [73, 367] on div "Sidebar links" at bounding box center [78, 366] width 103 height 12
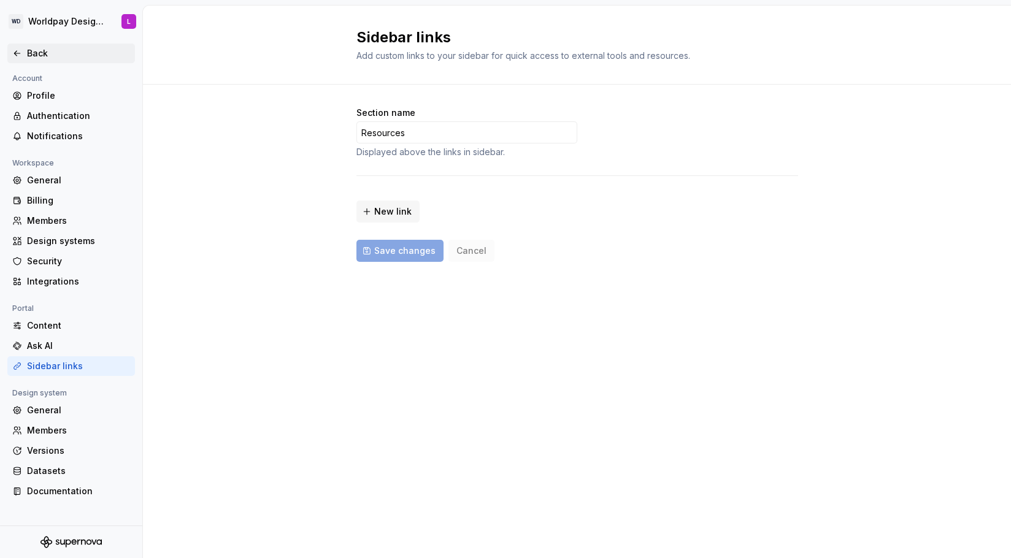
click at [42, 56] on div "Back" at bounding box center [78, 53] width 103 height 12
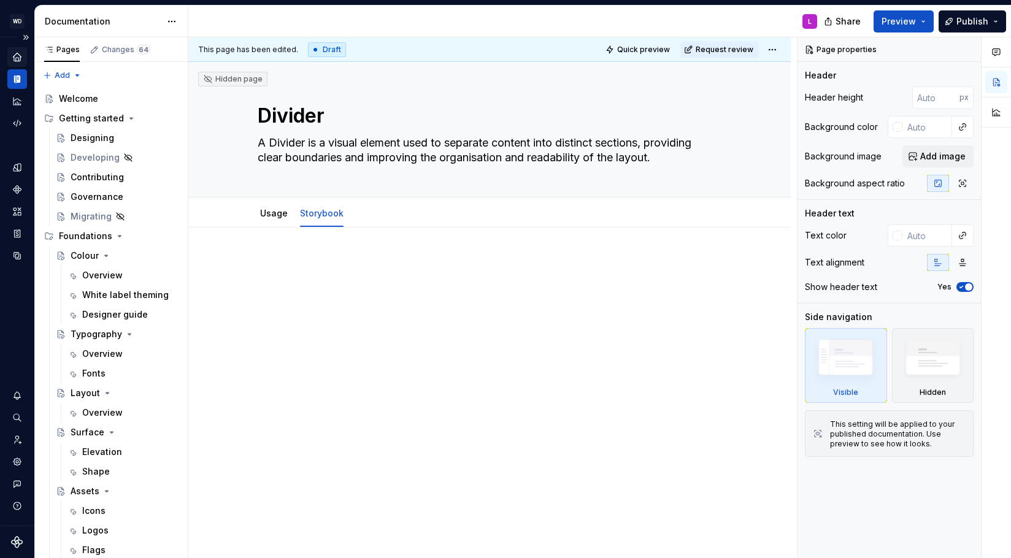
click at [18, 54] on icon "Home" at bounding box center [17, 57] width 8 height 8
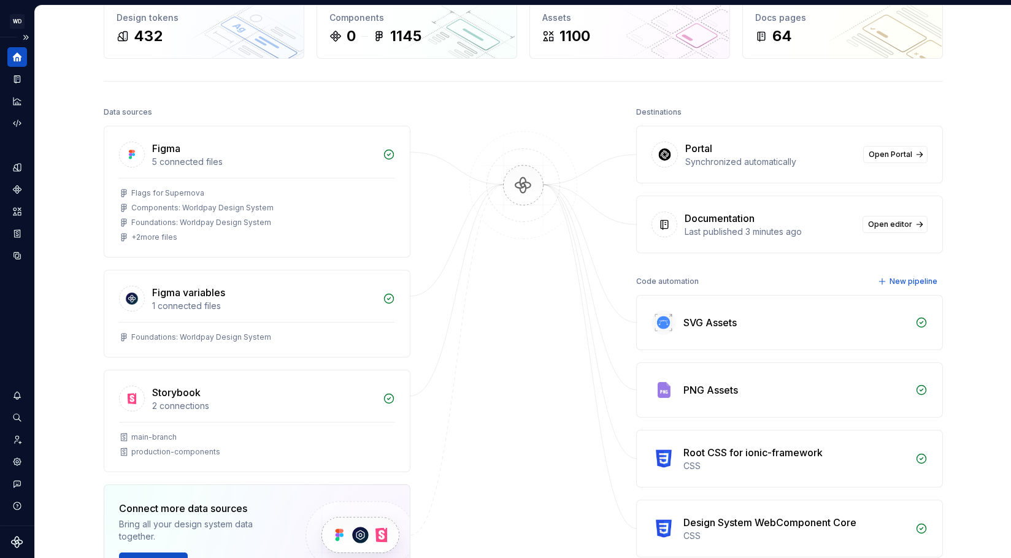
scroll to position [86, 0]
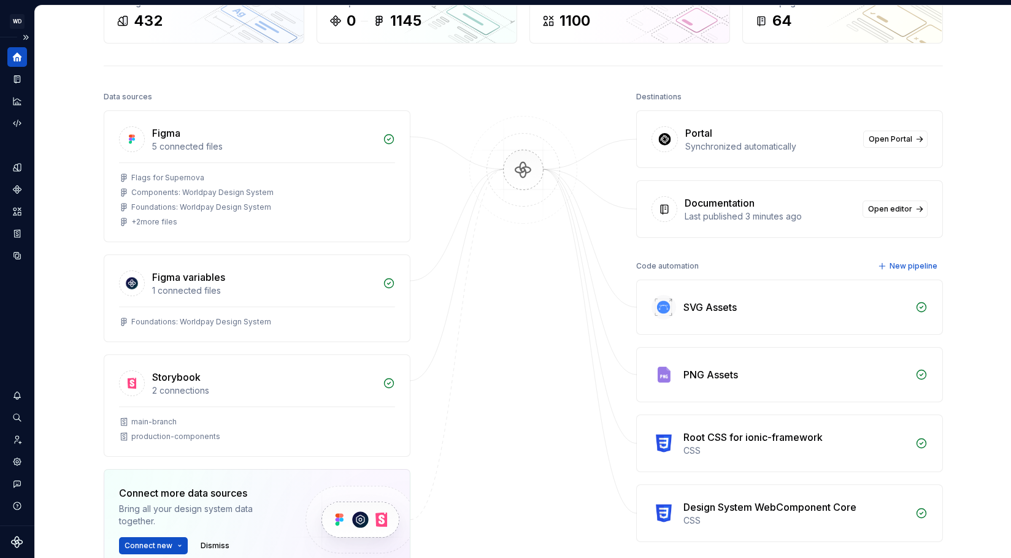
click at [774, 210] on div "Documentation" at bounding box center [770, 203] width 171 height 15
click at [895, 212] on span "Open editor" at bounding box center [890, 209] width 44 height 10
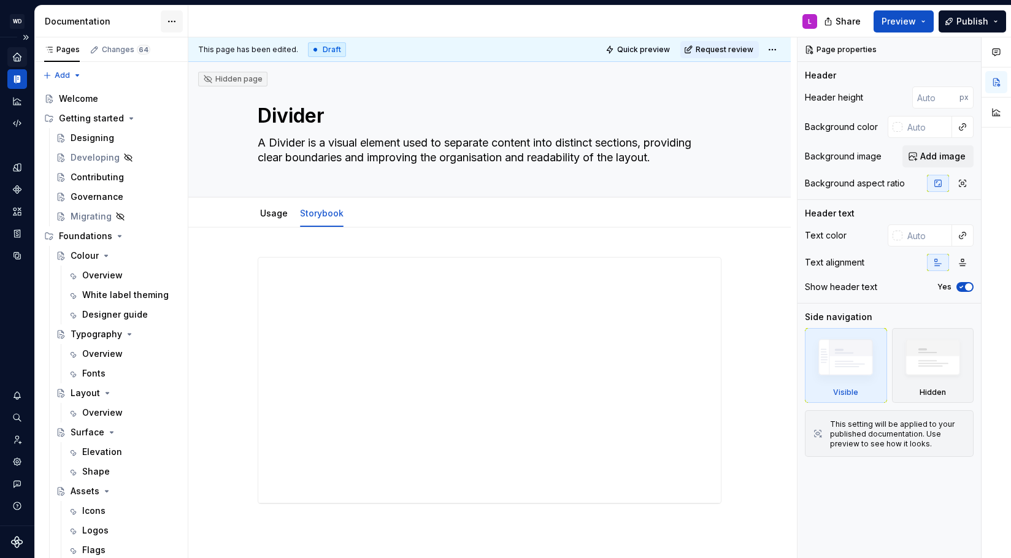
click at [170, 25] on html "WD Worldpay Design System L Design system data Documentation L Share Preview Pu…" at bounding box center [505, 279] width 1011 height 558
click at [690, 28] on html "WD Worldpay Design System L Design system data Documentation L Share Preview Pu…" at bounding box center [505, 279] width 1011 height 558
click at [783, 51] on html "WD Worldpay Design System L Design system data Documentation L Share Preview Pu…" at bounding box center [505, 279] width 1011 height 558
click at [728, 19] on html "WD Worldpay Design System L Design system data Documentation L Share Preview Pu…" at bounding box center [505, 279] width 1011 height 558
type textarea "*"
